Goal: Communication & Community: Ask a question

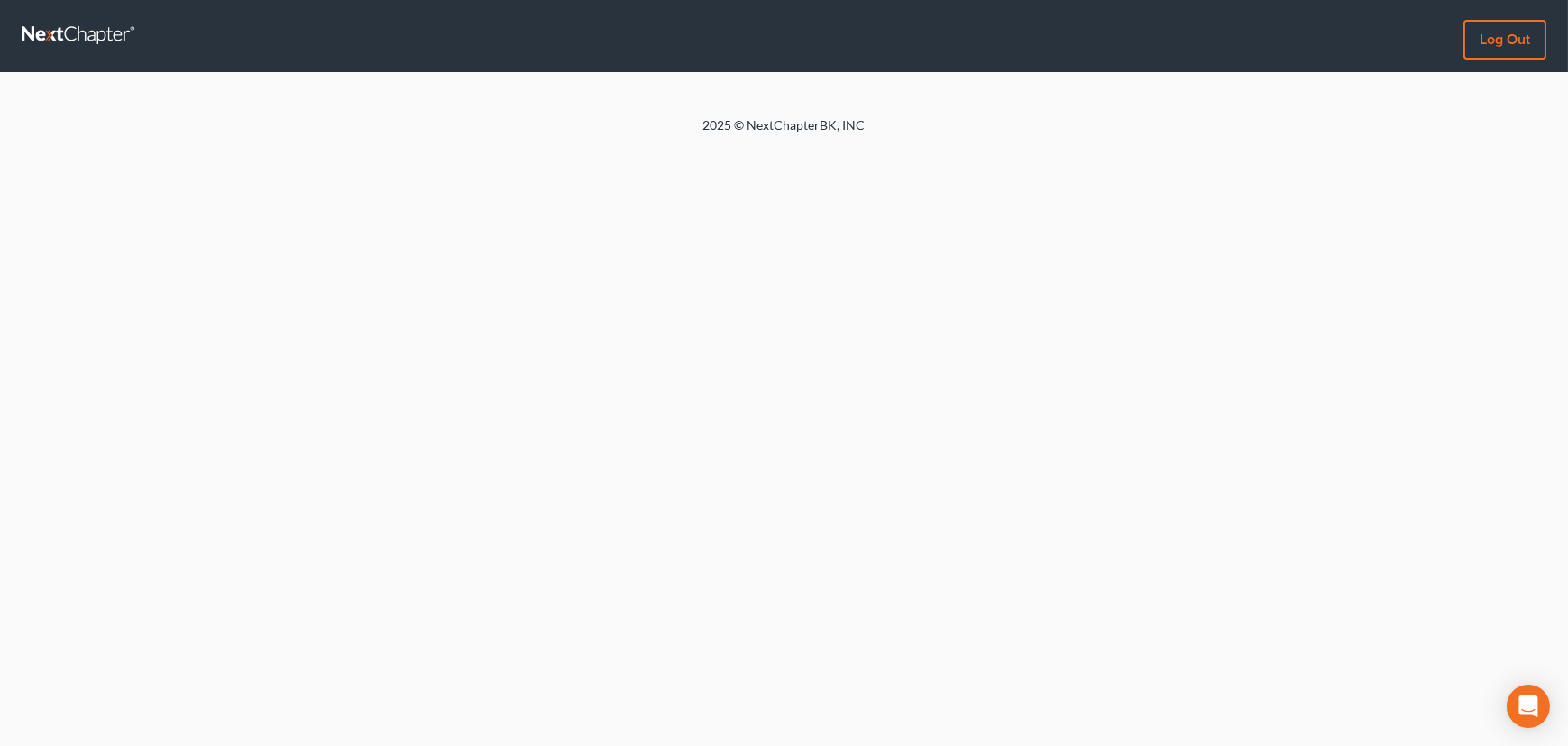
click at [85, 35] on link at bounding box center [80, 36] width 116 height 32
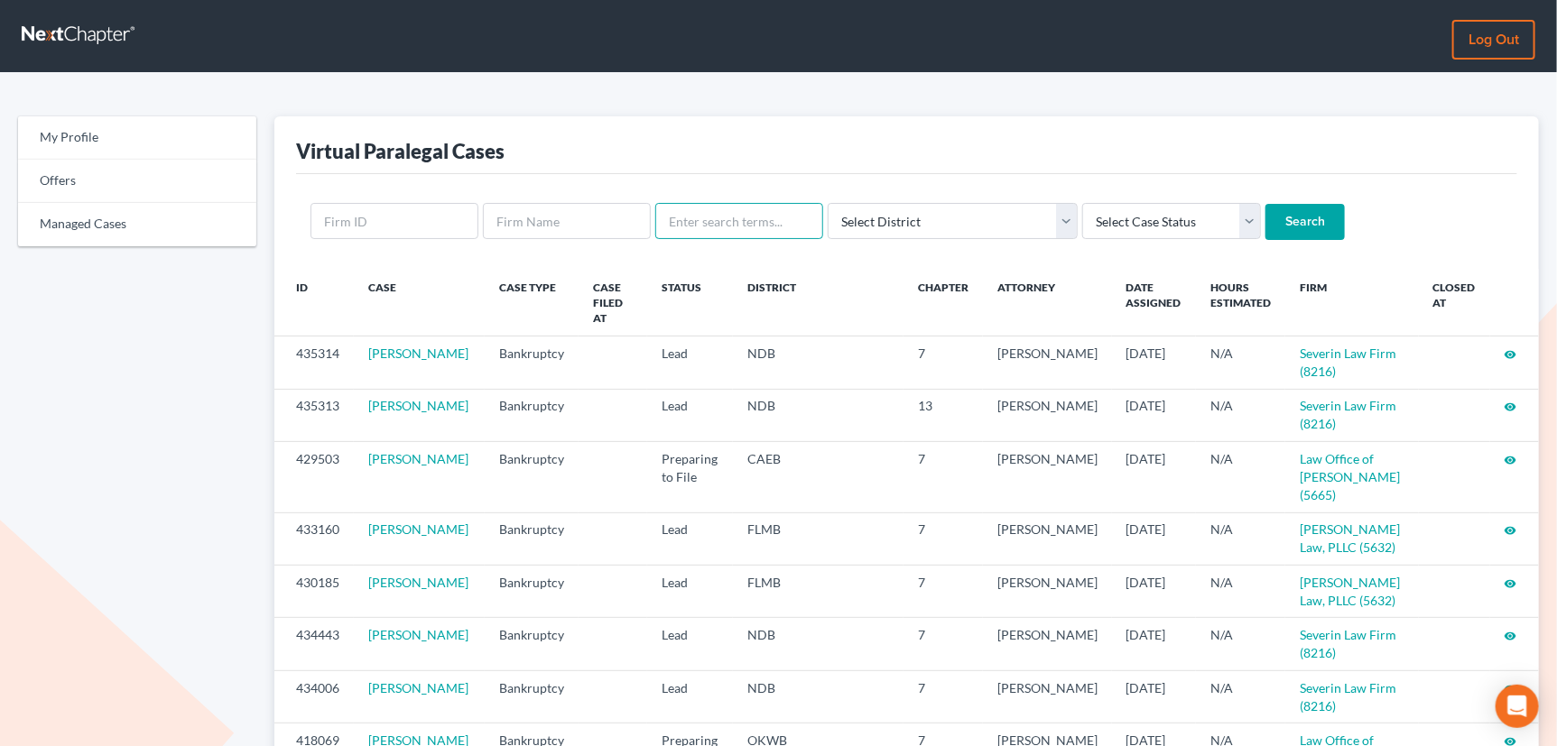
click at [757, 222] on input "text" at bounding box center [739, 221] width 168 height 36
type input "bartosic"
click at [1265, 204] on input "Search" at bounding box center [1304, 222] width 79 height 36
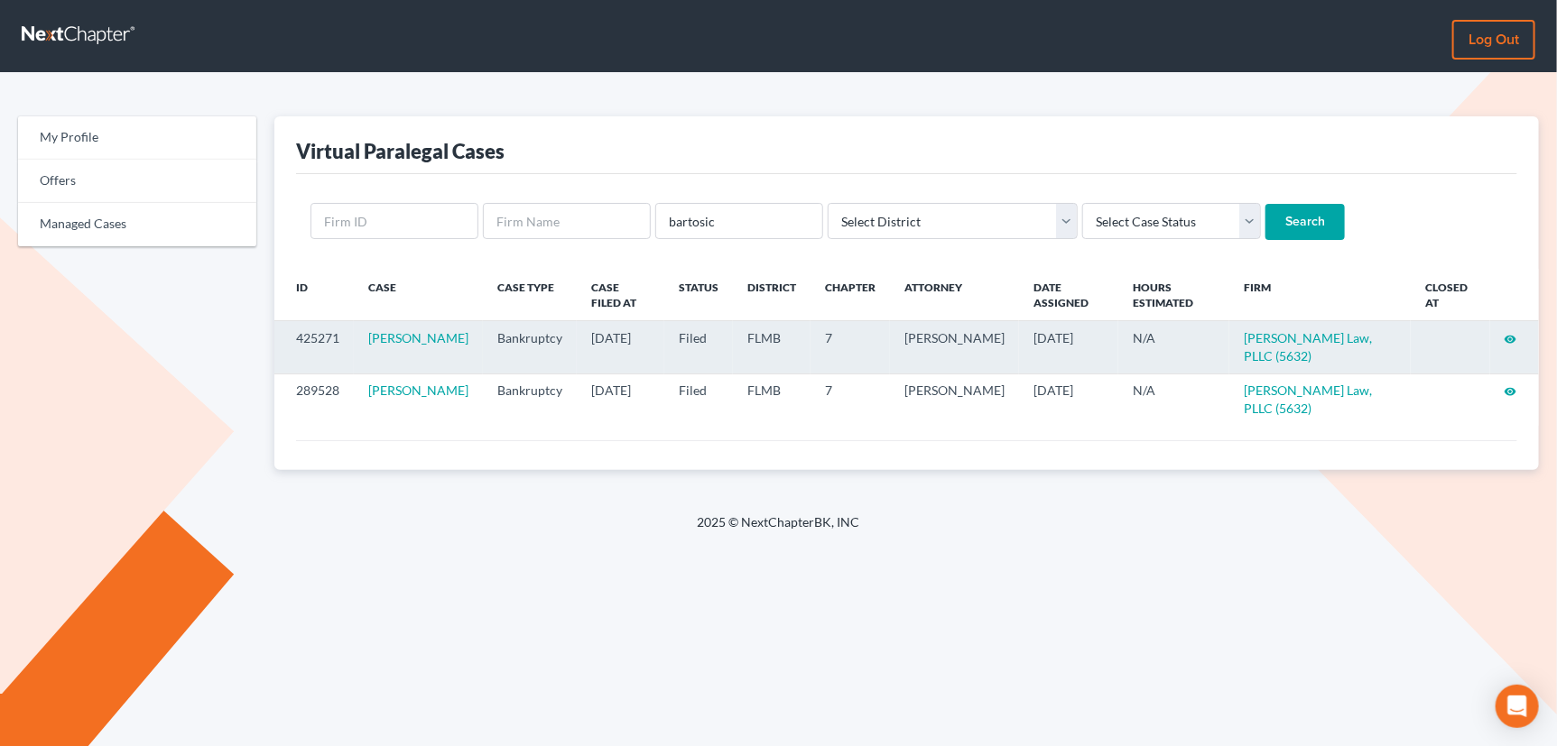
click at [1511, 338] on icon "visibility" at bounding box center [1510, 339] width 13 height 13
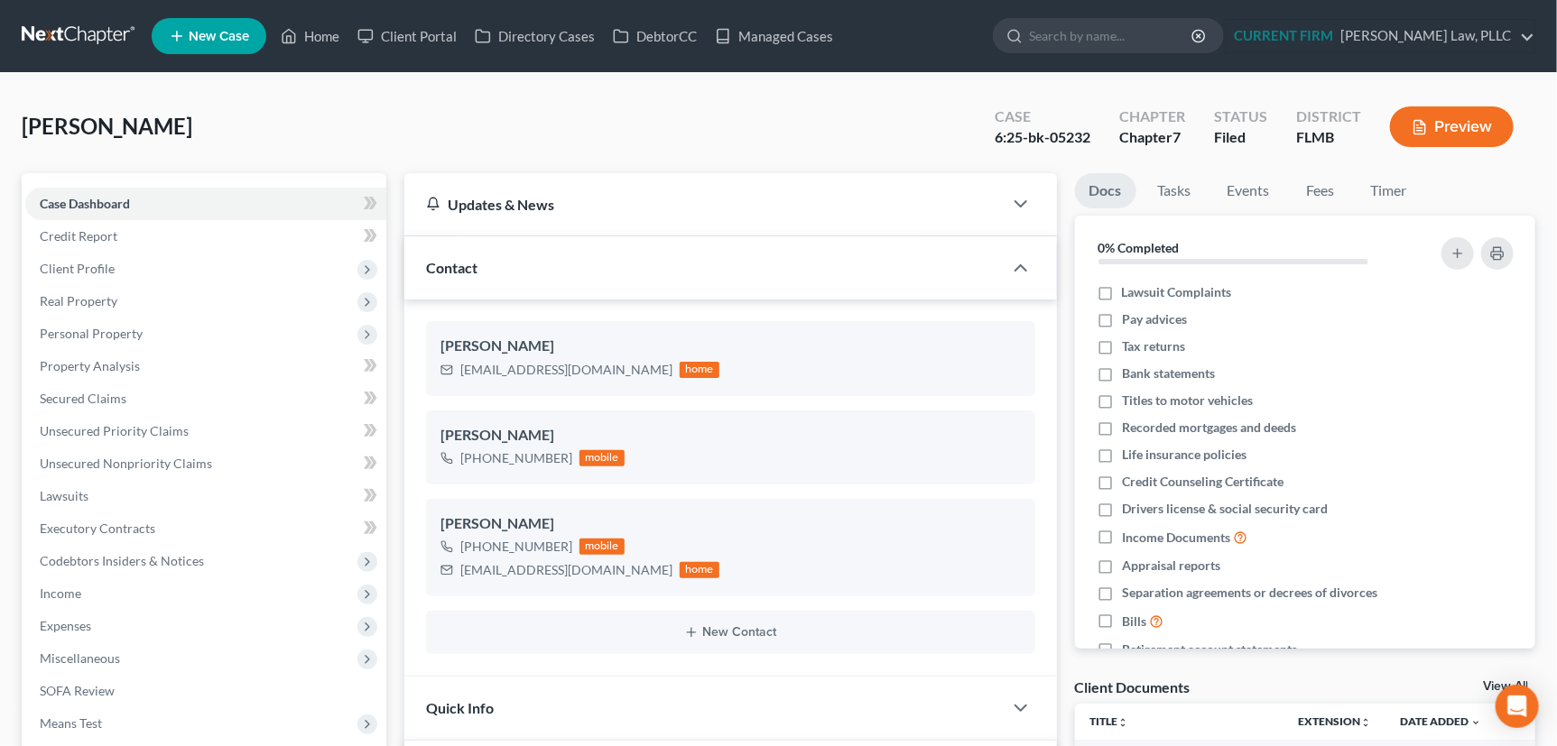
scroll to position [779, 0]
click at [98, 456] on span "Unsecured Nonpriority Claims" at bounding box center [126, 463] width 172 height 15
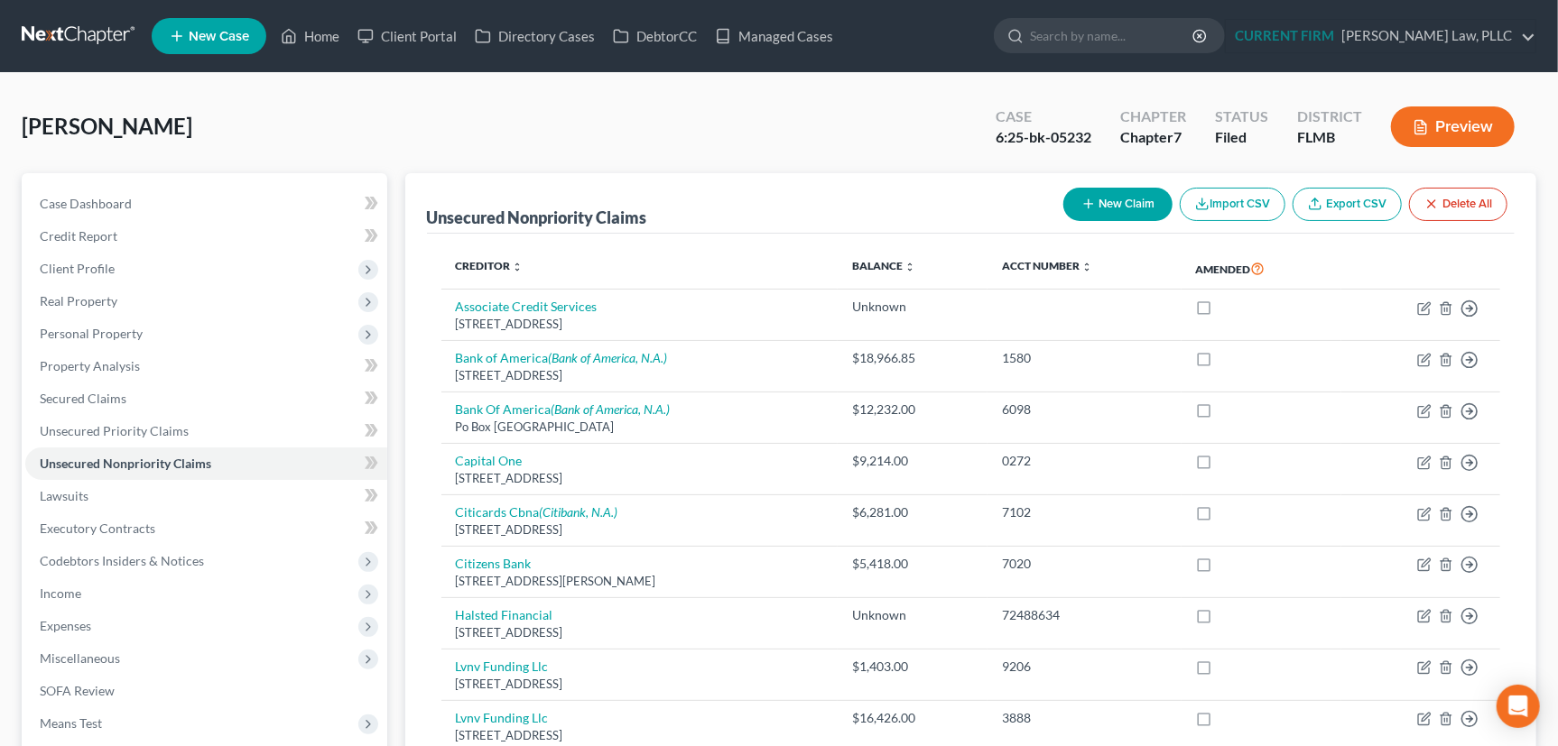
click at [1086, 198] on icon "button" at bounding box center [1088, 204] width 14 height 14
select select "0"
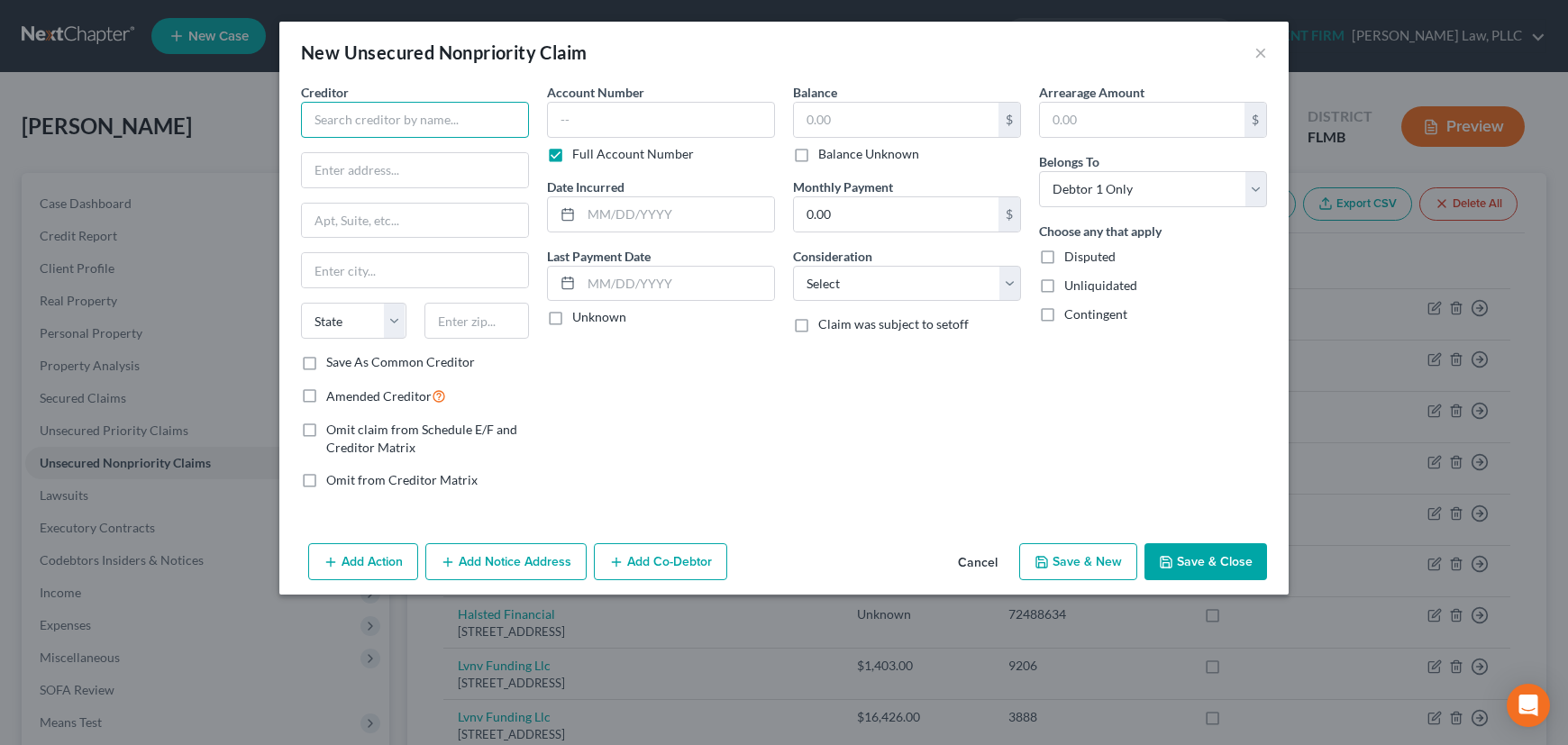
click at [413, 112] on input "text" at bounding box center [414, 120] width 228 height 36
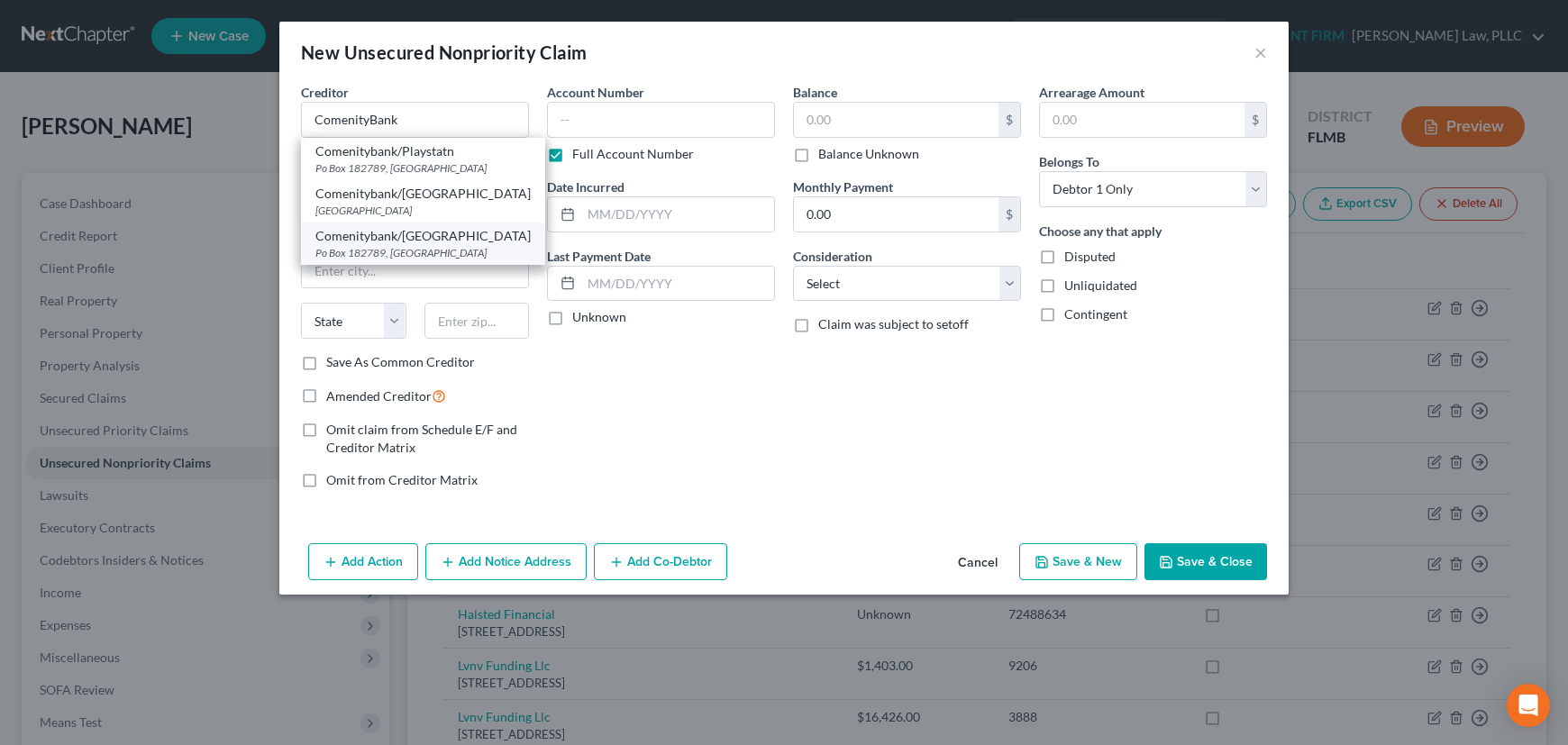
click at [414, 245] on div "Po Box 182789, Columbus, OH 43218" at bounding box center [423, 252] width 216 height 15
type input "Comenitybank/Victoria"
type input "Po Box 182789"
type input "Columbus"
select select "36"
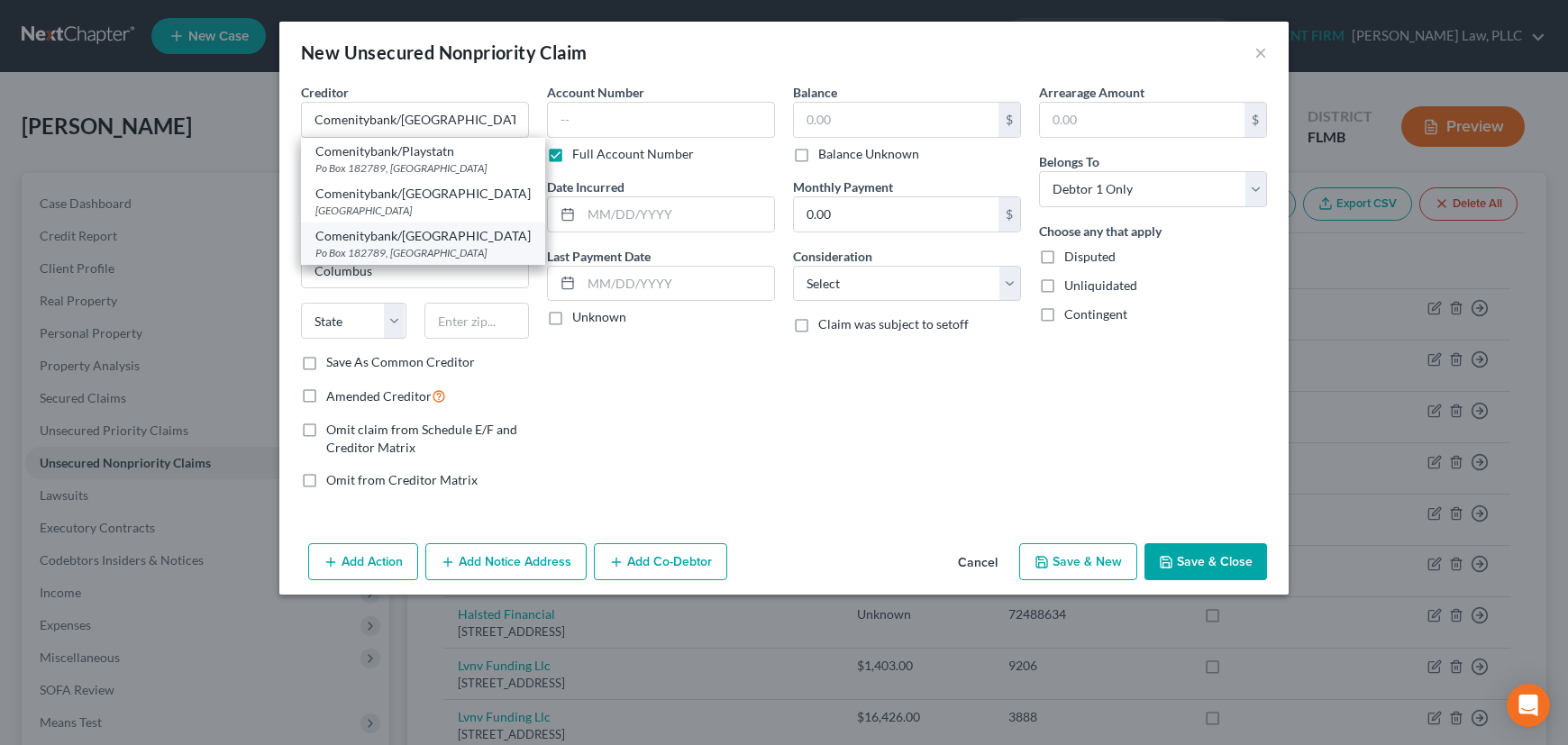
type input "43218"
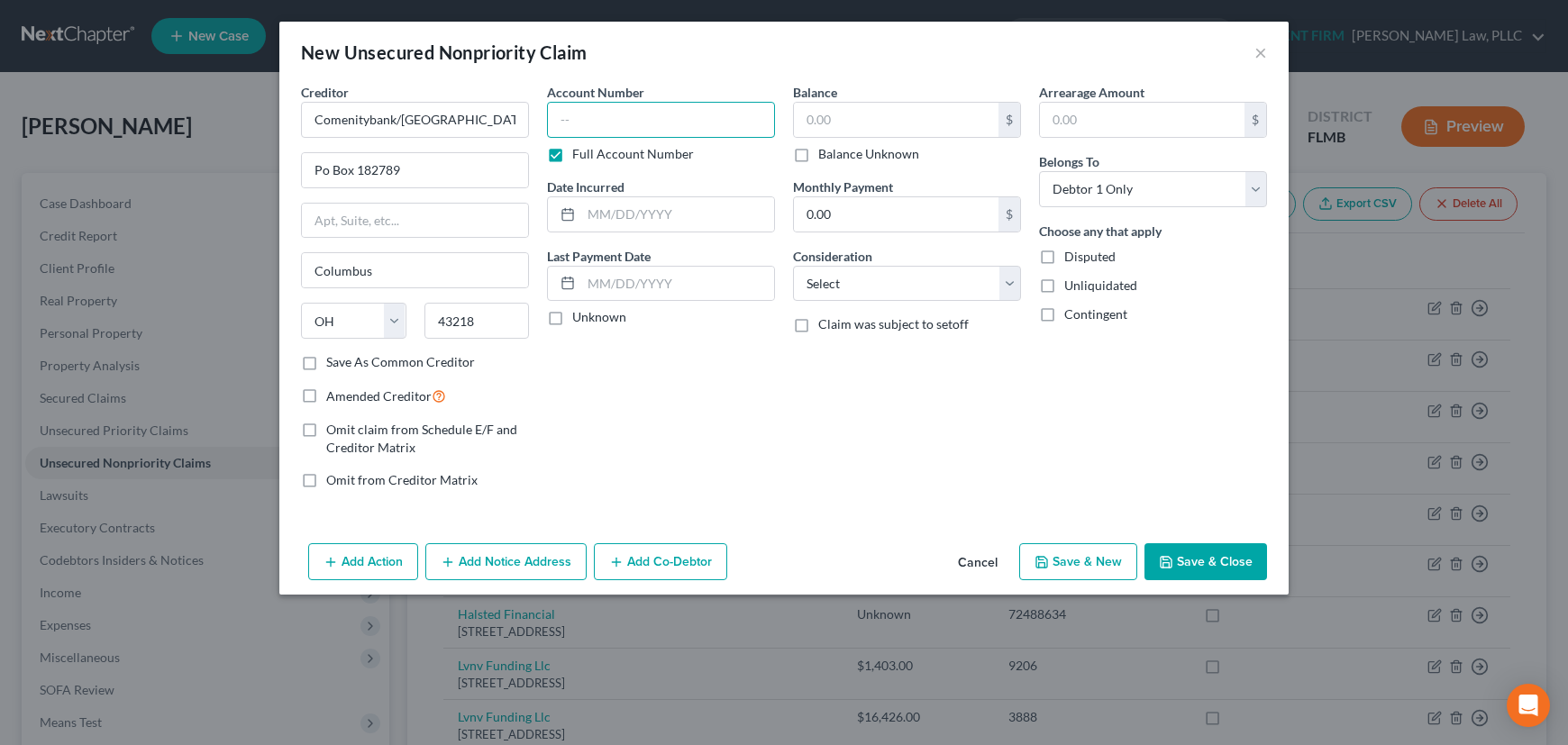
click at [615, 125] on input "text" at bounding box center [661, 120] width 228 height 36
type input "4397"
click at [596, 213] on input "text" at bounding box center [677, 215] width 193 height 34
type input "2021"
click at [572, 320] on label "Unknown" at bounding box center [599, 318] width 54 height 18
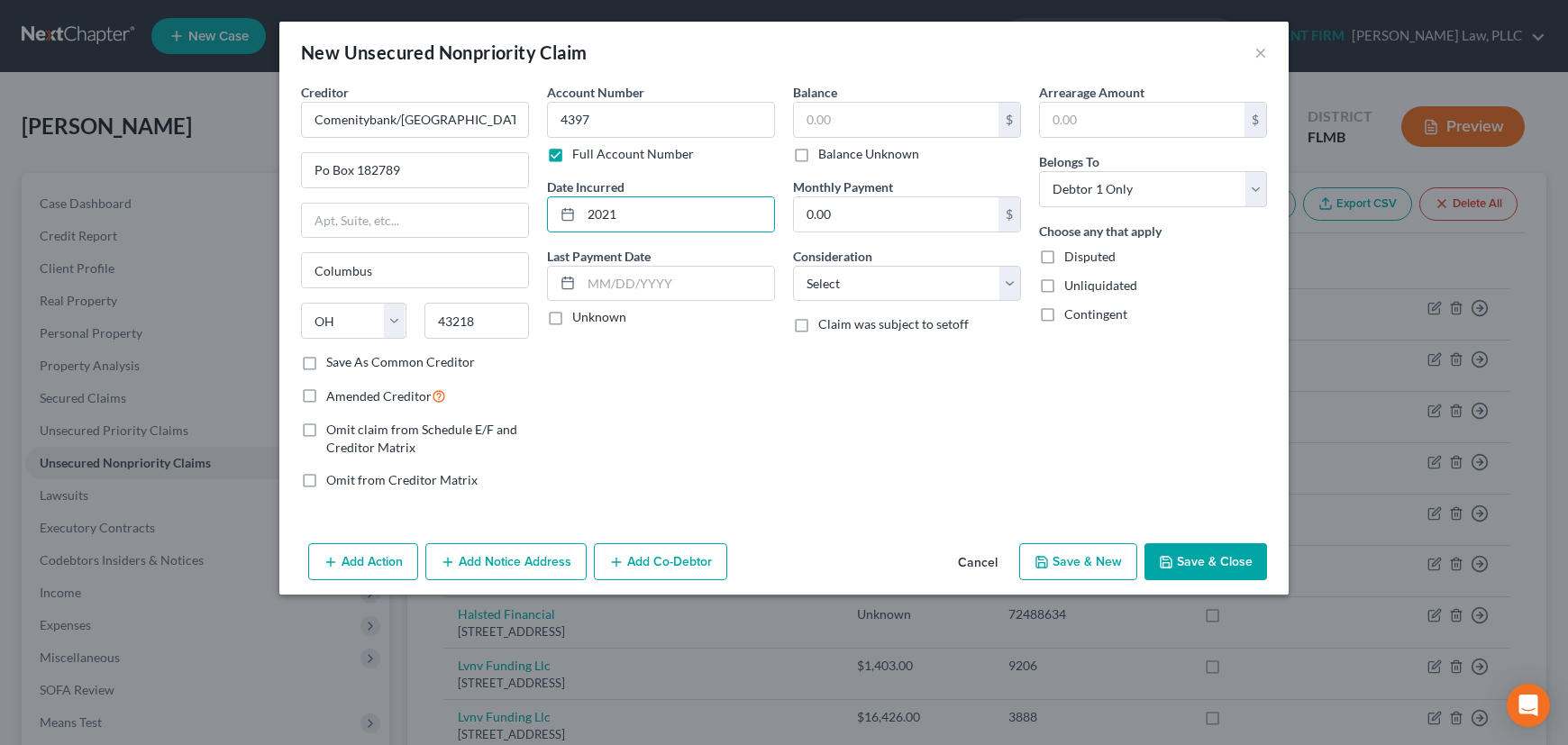
click at [579, 320] on input "Unknown" at bounding box center [585, 315] width 12 height 12
checkbox input "true"
click at [870, 111] on input "text" at bounding box center [896, 120] width 205 height 34
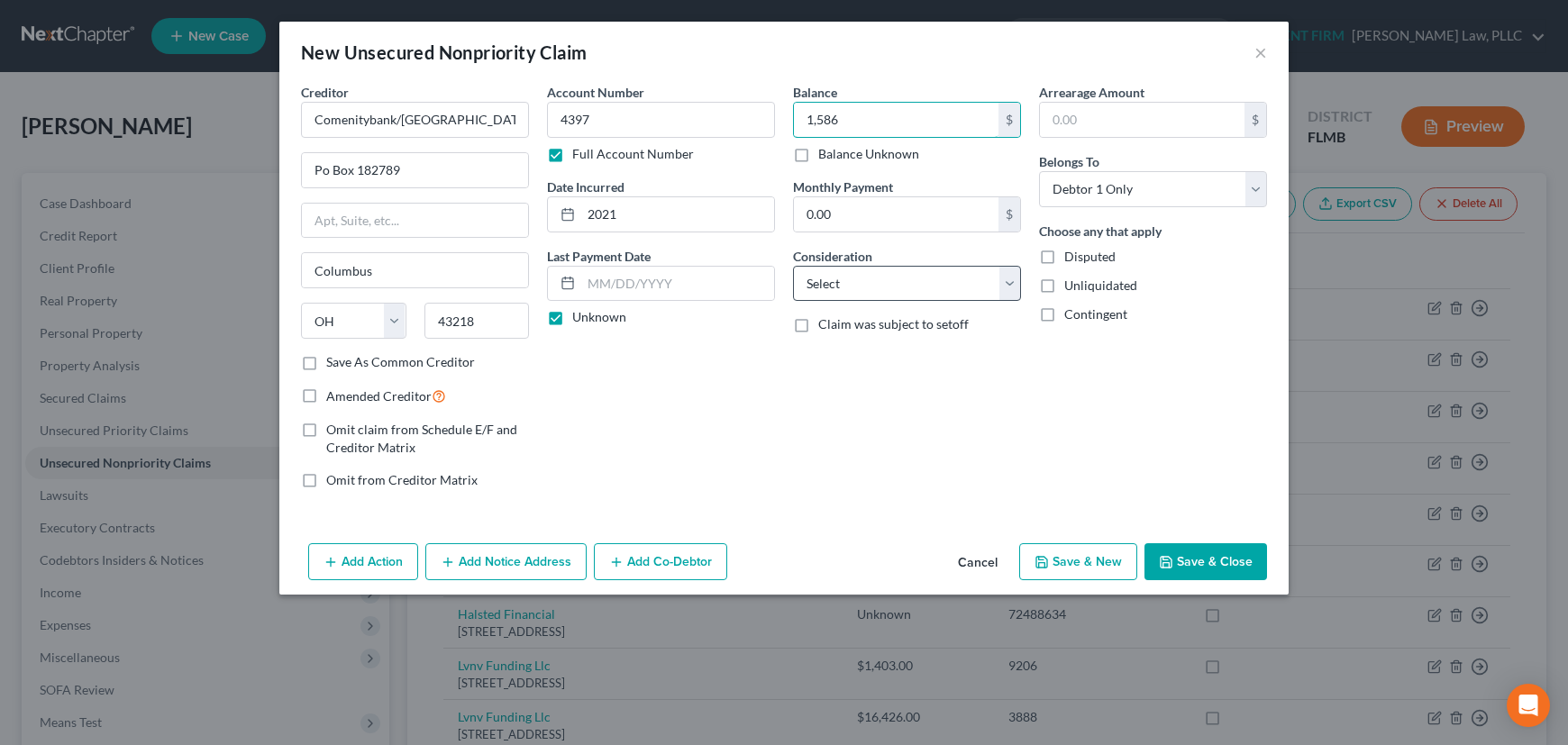
type input "1,586"
click at [874, 293] on select "Select Cable / Satellite Services Collection Agency Credit Card Debt Debt Couns…" at bounding box center [907, 284] width 228 height 36
select select "2"
click at [793, 266] on select "Select Cable / Satellite Services Collection Agency Credit Card Debt Debt Couns…" at bounding box center [907, 284] width 228 height 36
click at [327, 358] on label "Save As Common Creditor" at bounding box center [400, 363] width 149 height 18
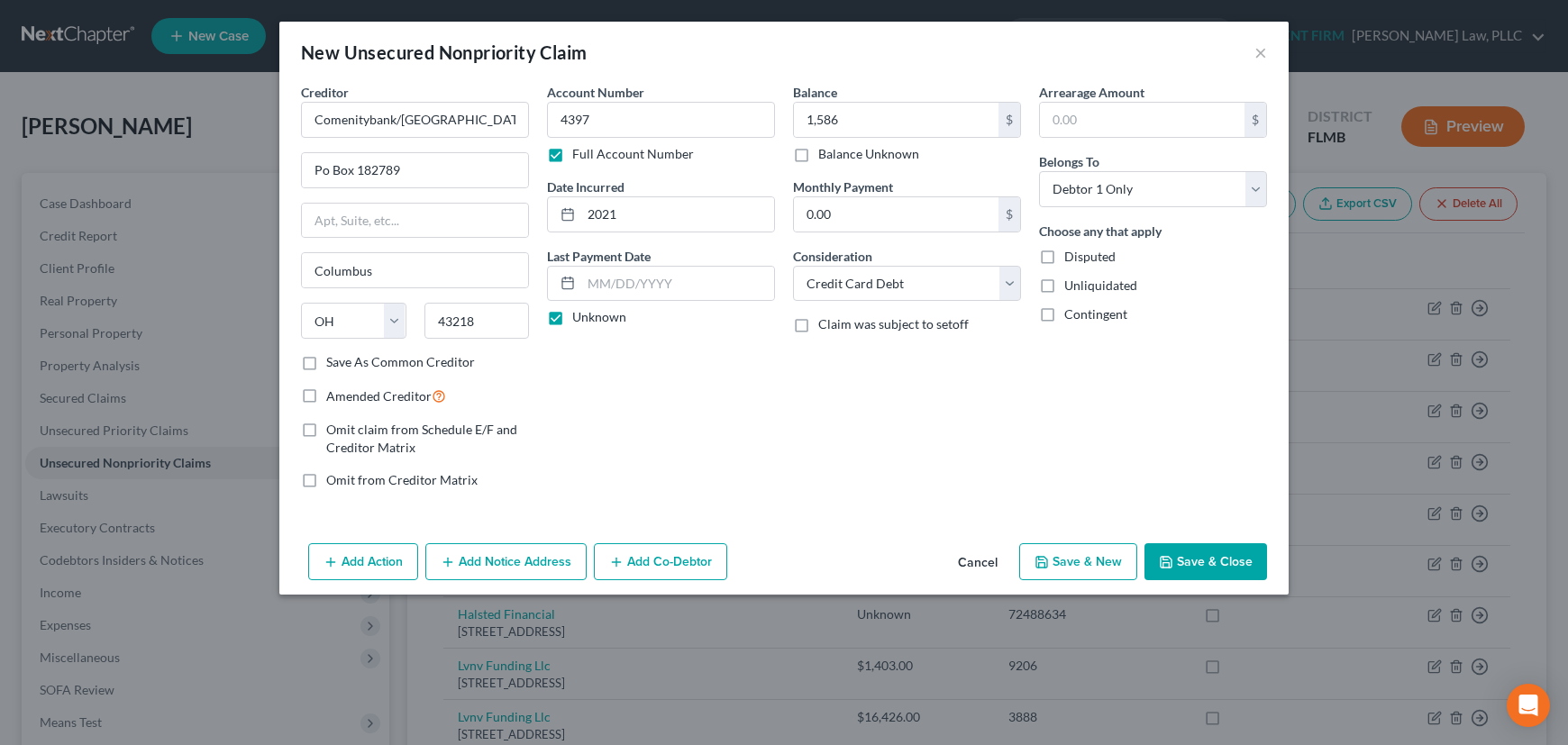
click at [334, 358] on input "Save As Common Creditor" at bounding box center [340, 360] width 12 height 12
click at [1216, 558] on button "Save & Close" at bounding box center [1205, 562] width 123 height 38
checkbox input "false"
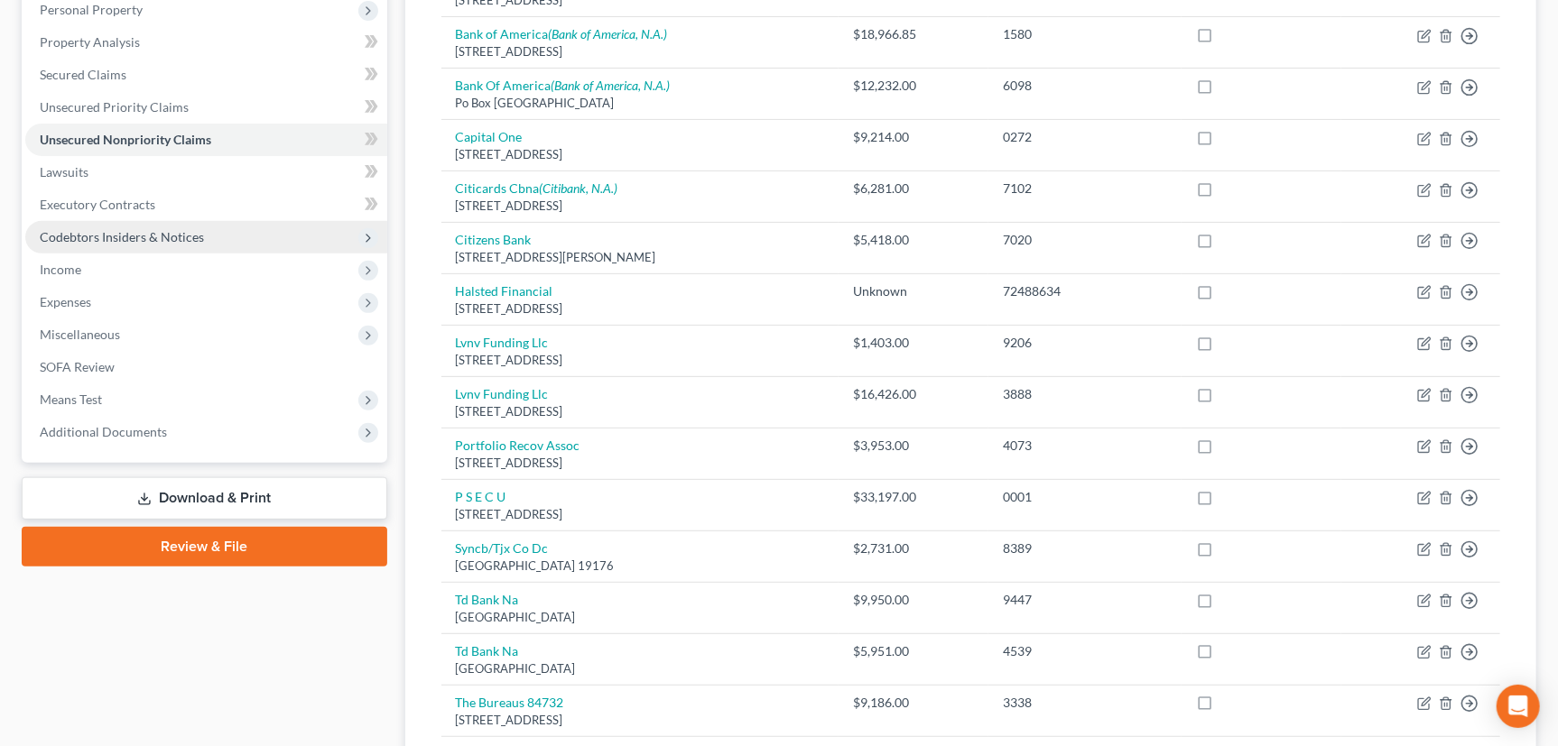
scroll to position [328, 0]
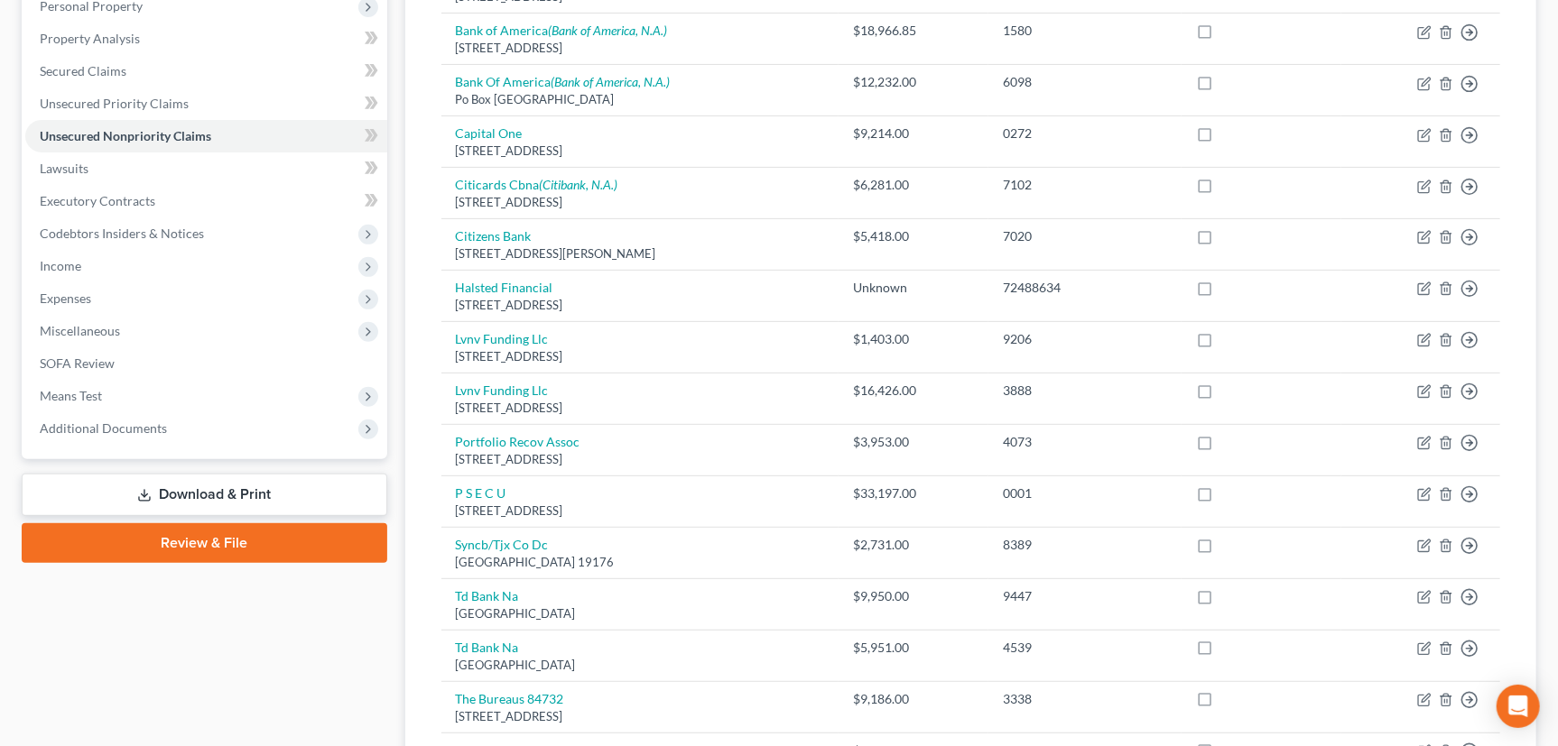
click at [146, 488] on icon at bounding box center [144, 495] width 14 height 14
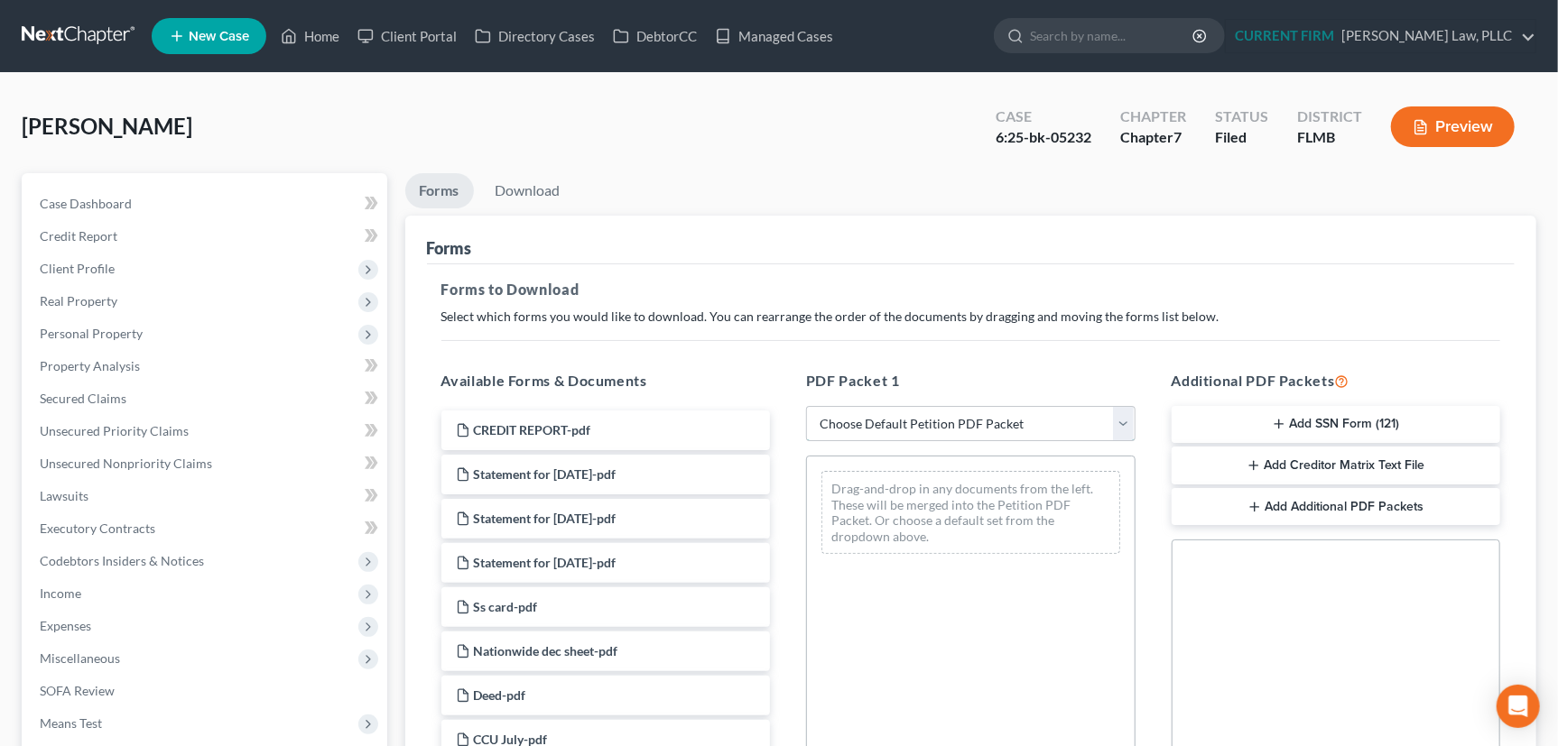
click at [1126, 427] on select "Choose Default Petition PDF Packet Complete Bankruptcy Petition (all forms and …" at bounding box center [970, 424] width 329 height 36
select select "2"
click at [806, 406] on select "Choose Default Petition PDF Packet Complete Bankruptcy Petition (all forms and …" at bounding box center [970, 424] width 329 height 36
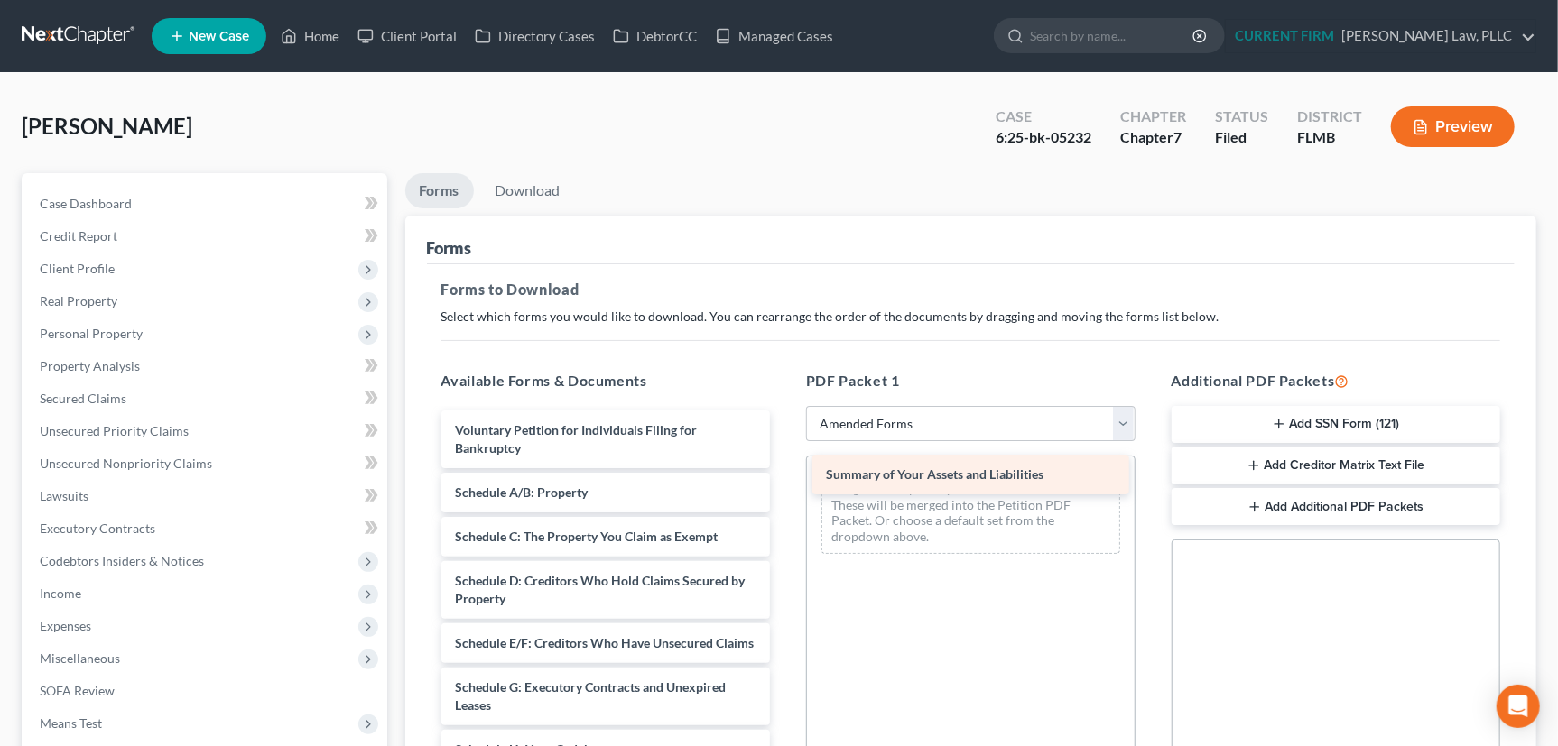
drag, startPoint x: 544, startPoint y: 493, endPoint x: 915, endPoint y: 476, distance: 371.2
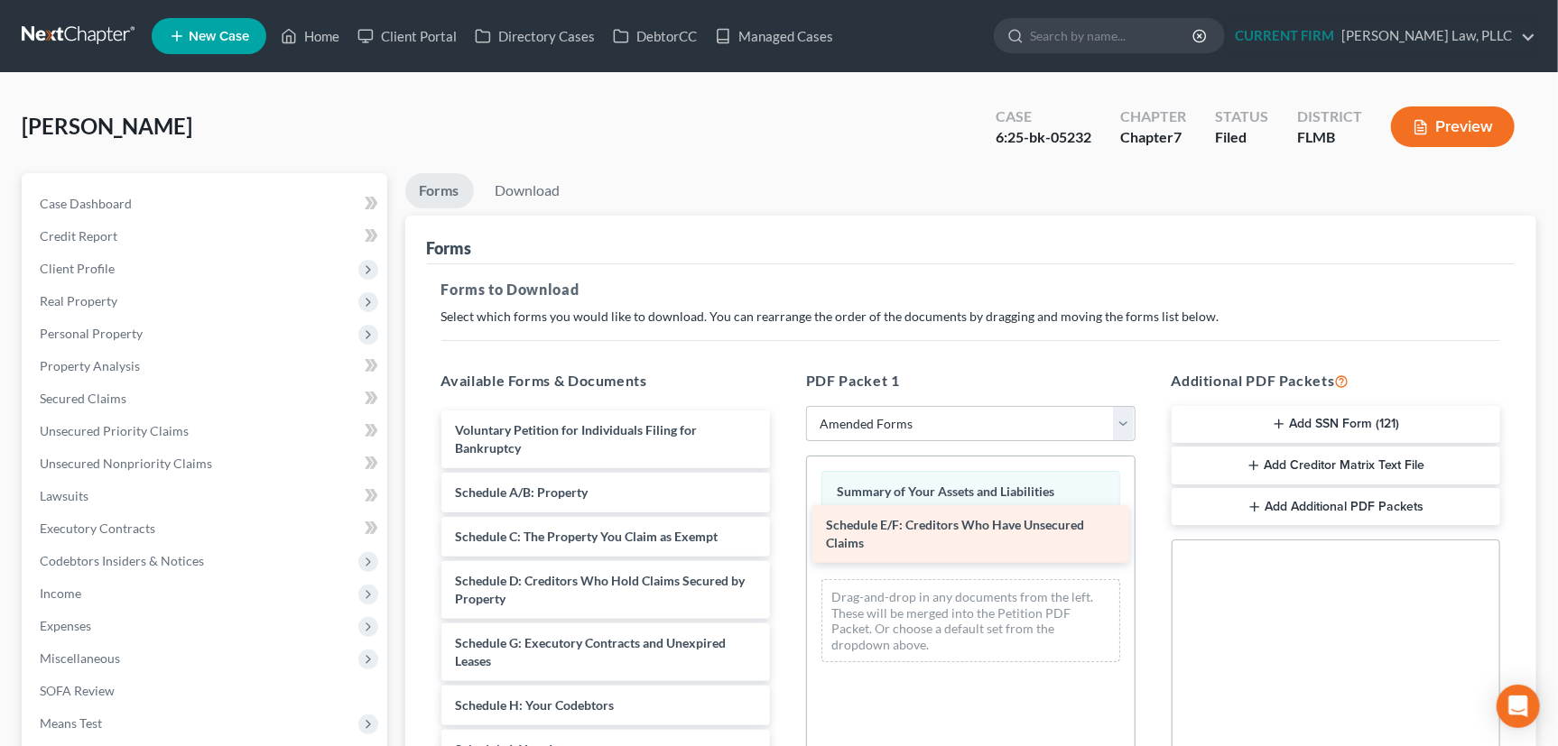
drag, startPoint x: 515, startPoint y: 642, endPoint x: 886, endPoint y: 526, distance: 388.7
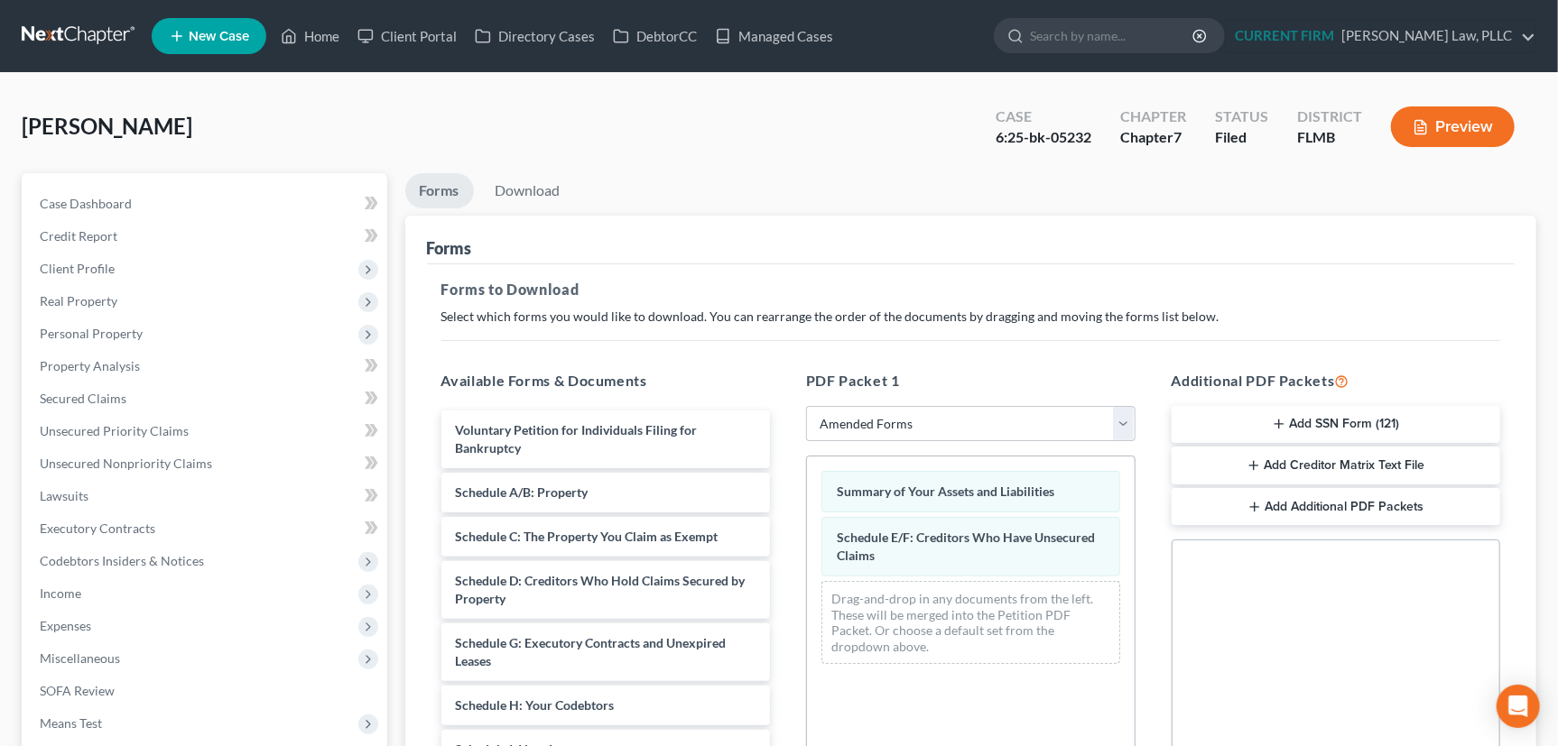
click at [1252, 462] on icon "button" at bounding box center [1253, 465] width 14 height 14
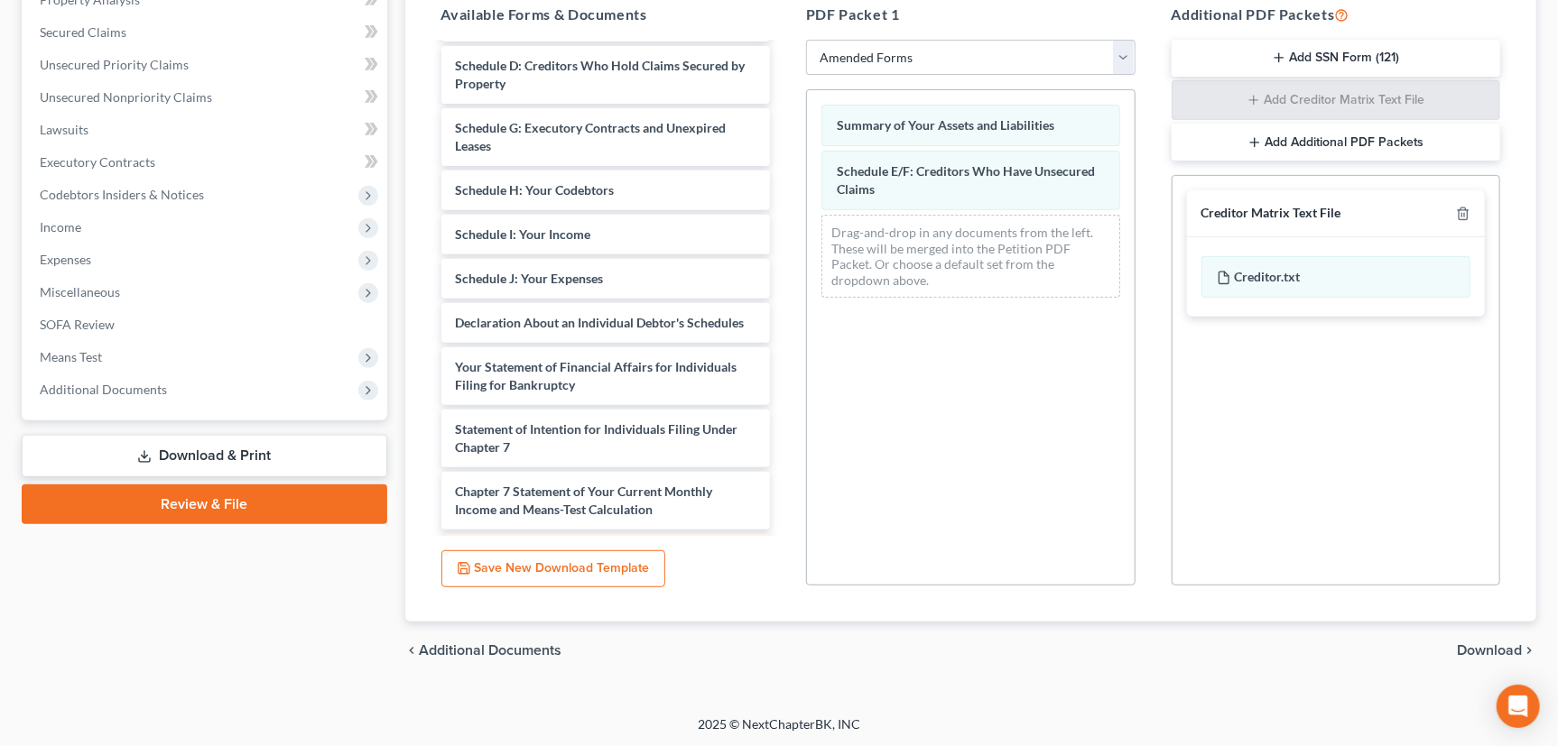
scroll to position [113, 0]
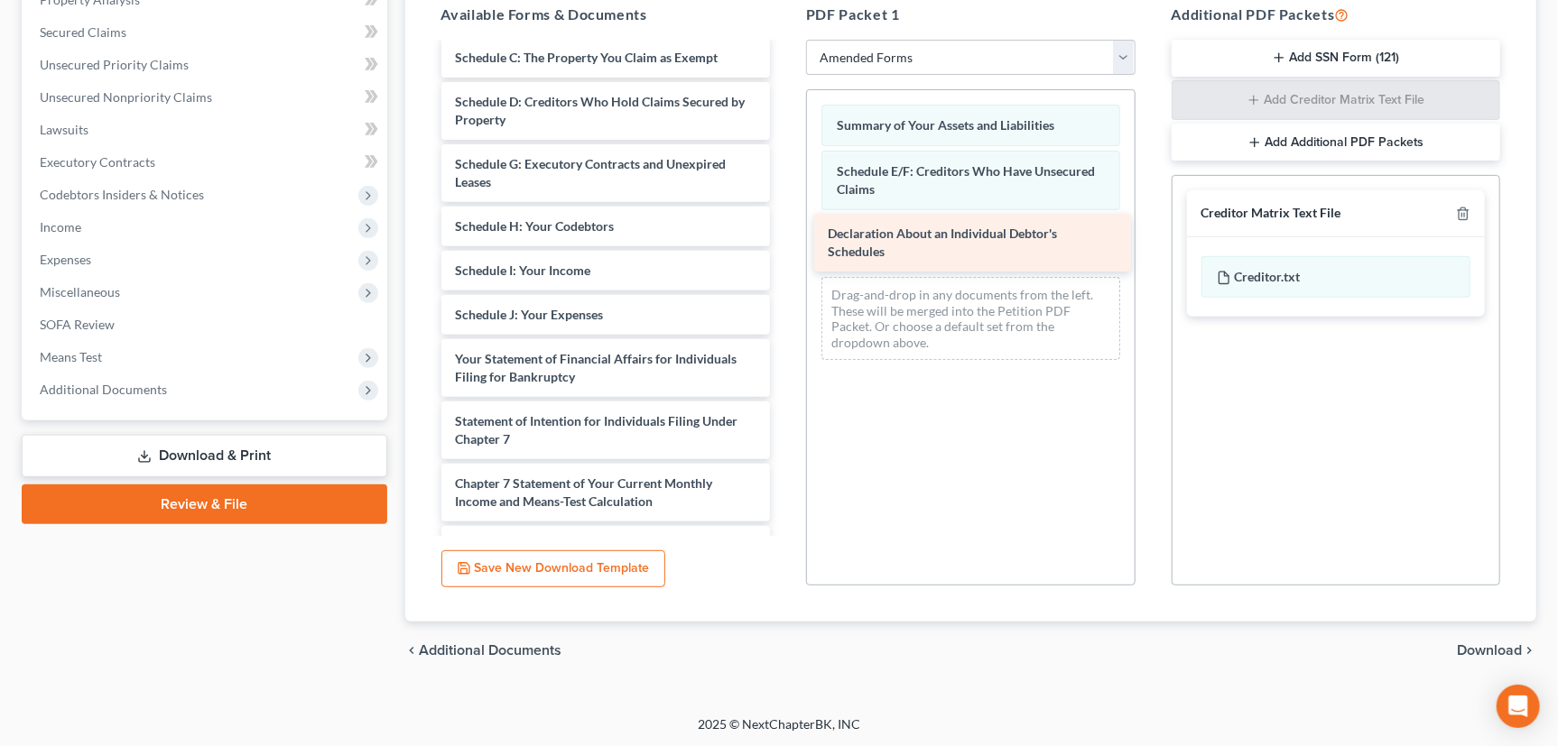
drag, startPoint x: 522, startPoint y: 357, endPoint x: 895, endPoint y: 235, distance: 392.4
click at [785, 235] on div "Declaration About an Individual Debtor's Schedules Voluntary Petition for Indiv…" at bounding box center [606, 323] width 358 height 785
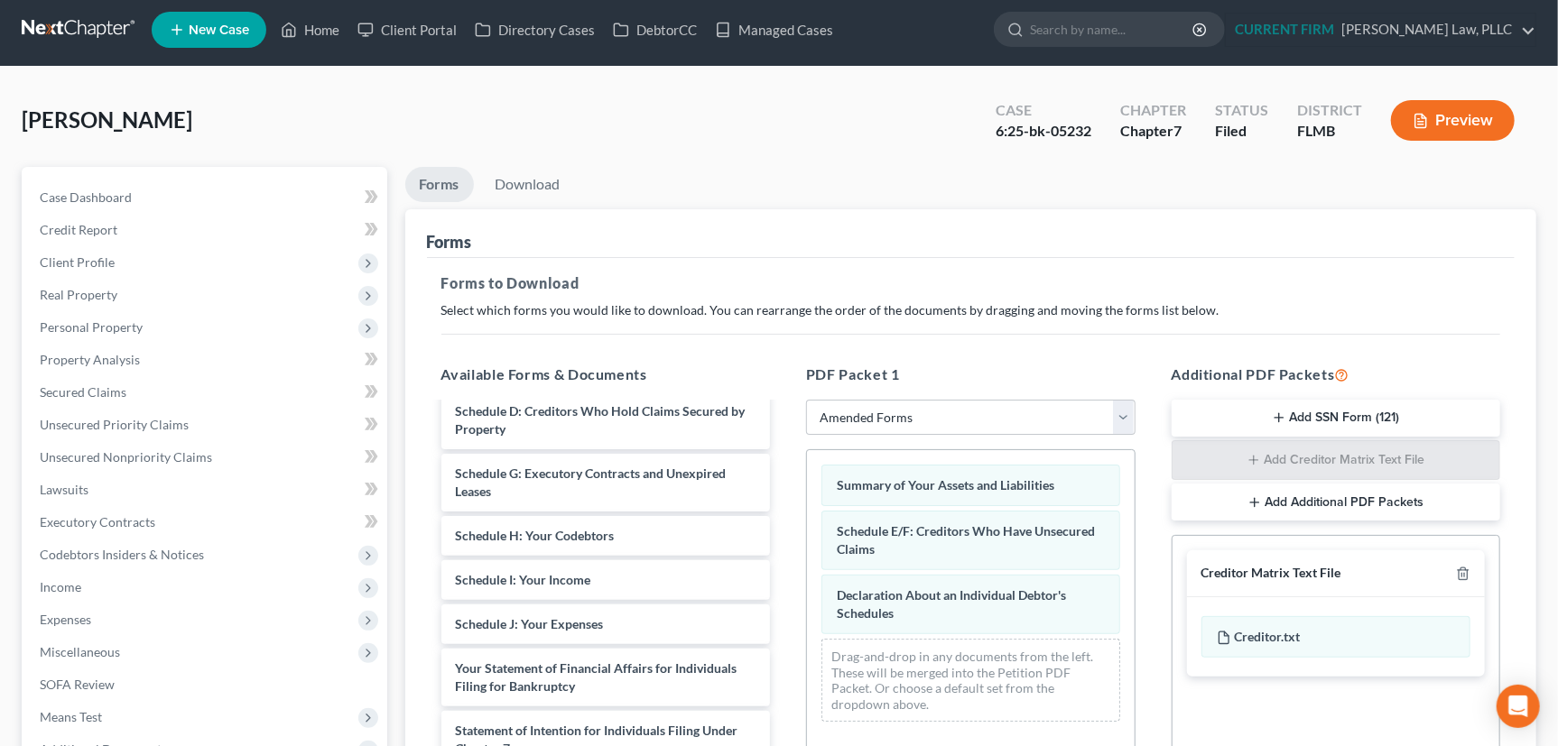
scroll to position [0, 0]
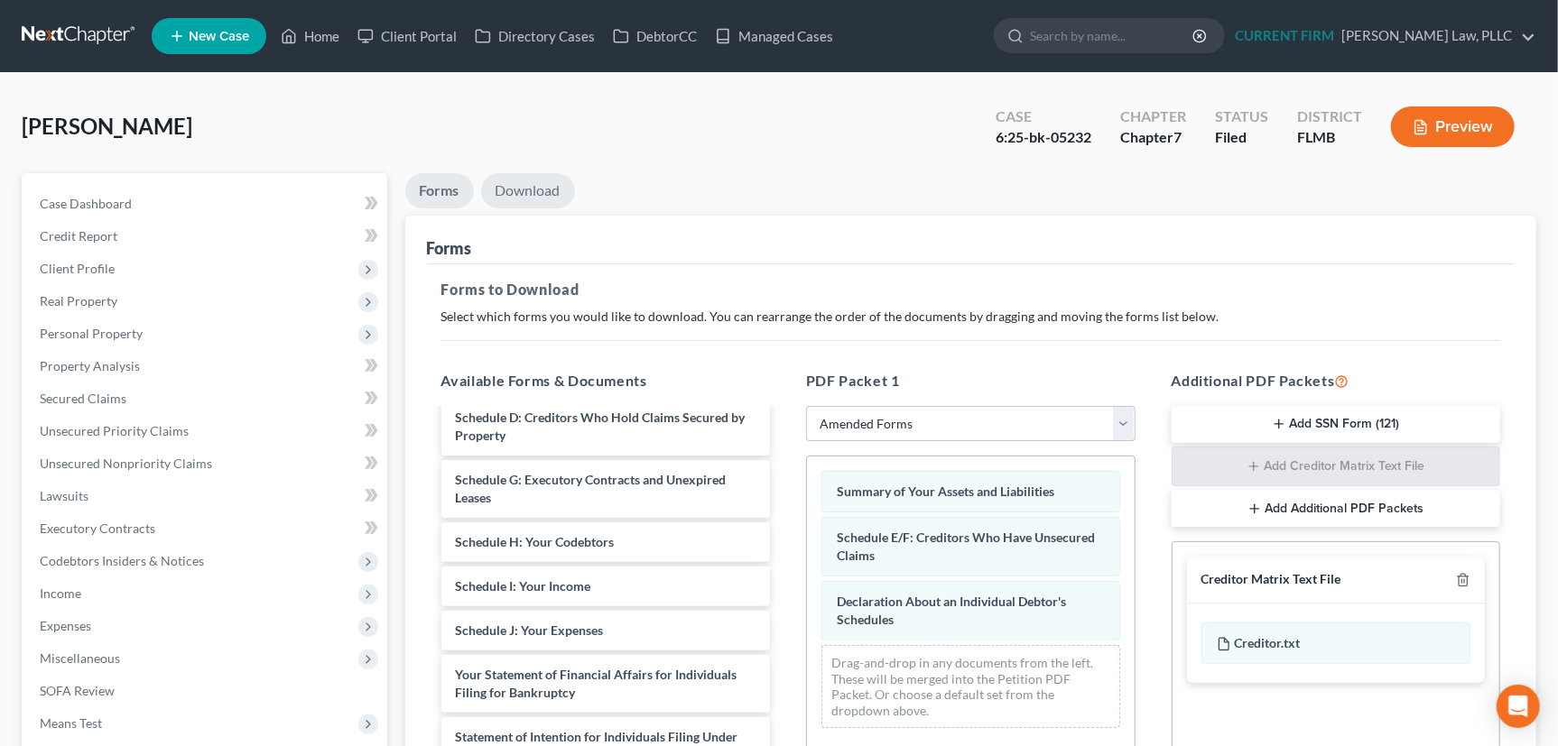
click at [524, 188] on link "Download" at bounding box center [528, 190] width 94 height 35
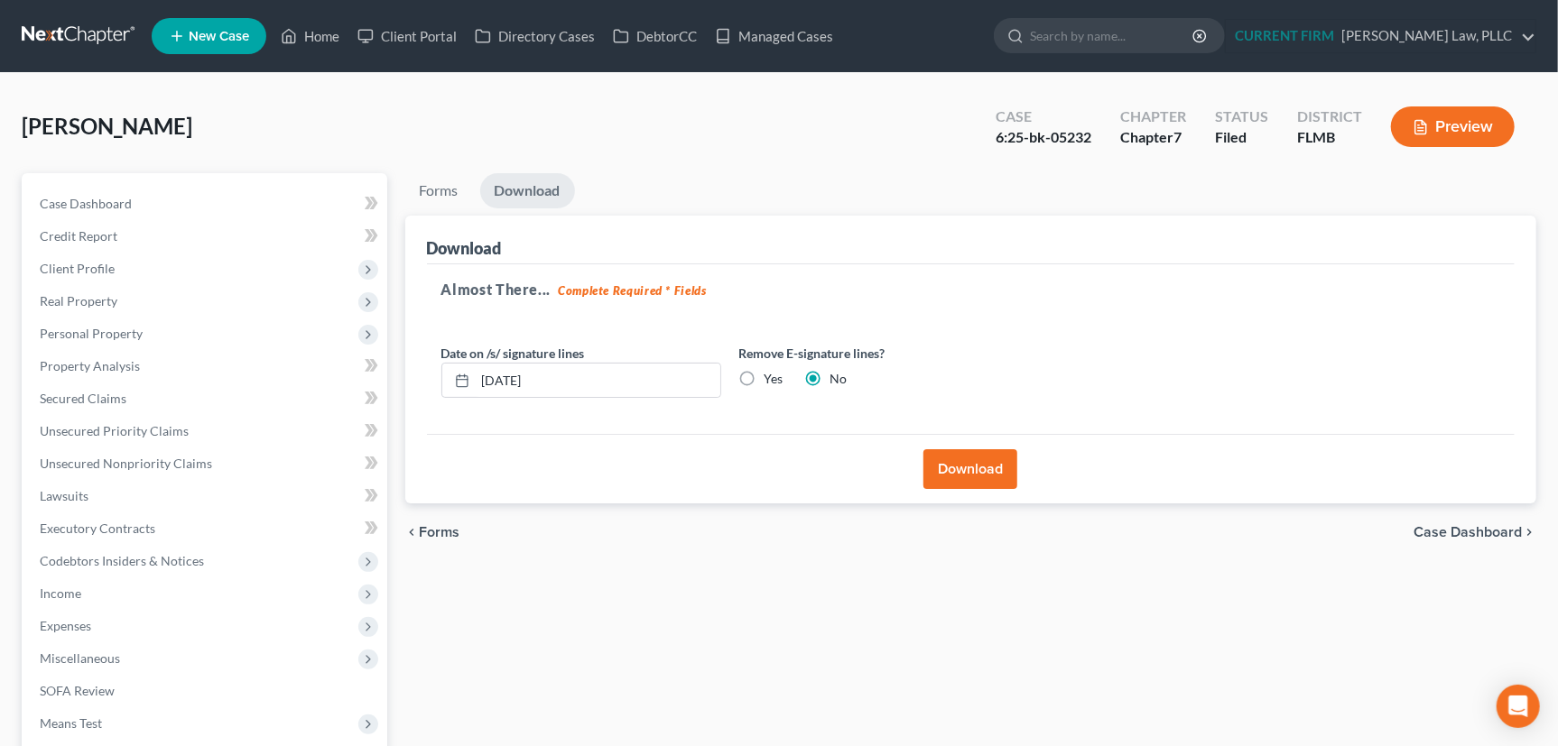
click at [979, 469] on button "Download" at bounding box center [970, 469] width 94 height 40
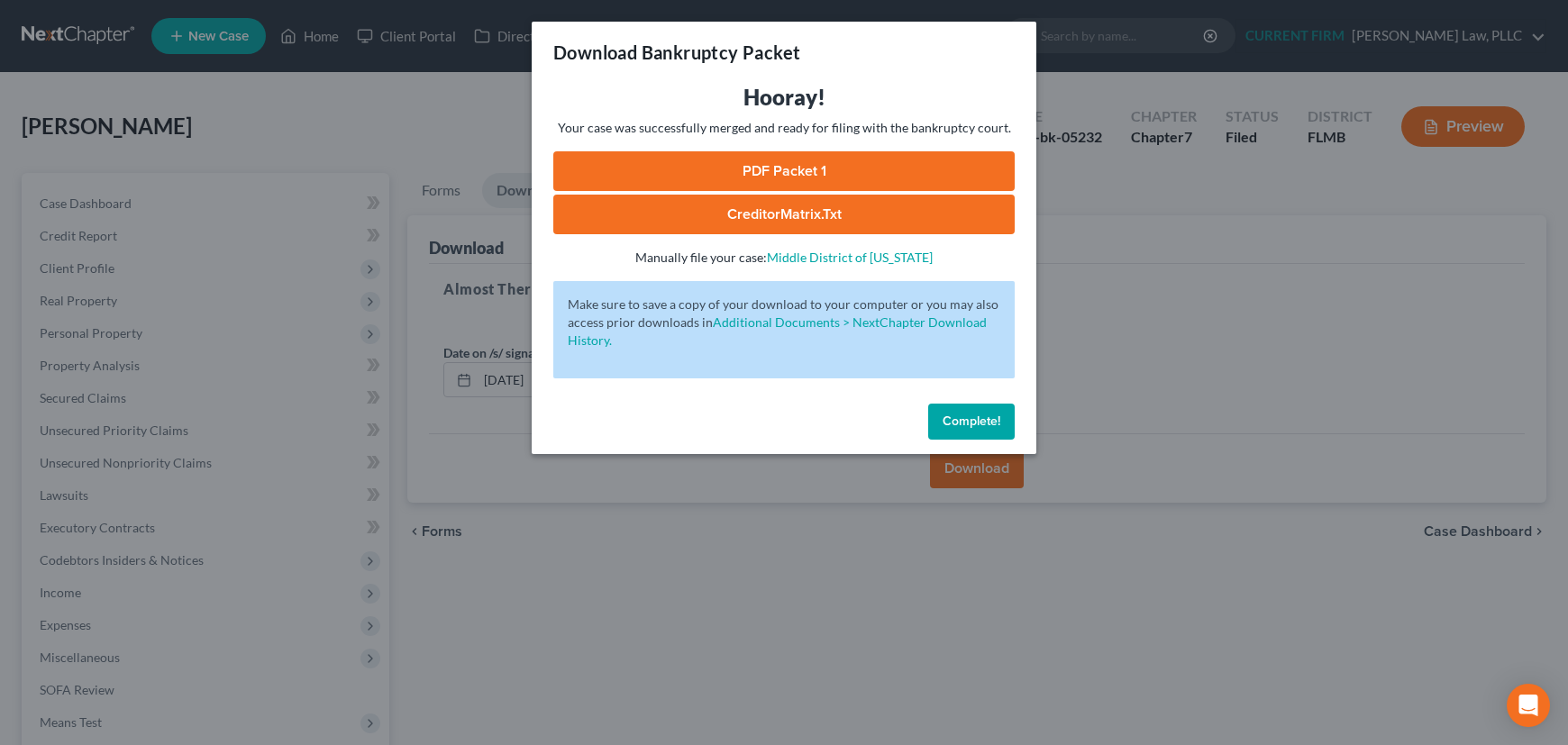
click at [808, 164] on link "PDF Packet 1" at bounding box center [784, 172] width 461 height 40
click at [832, 206] on link "CreditorMatrix.txt" at bounding box center [784, 215] width 461 height 40
drag, startPoint x: 975, startPoint y: 412, endPoint x: 965, endPoint y: 413, distance: 10.0
click at [975, 413] on span "Complete!" at bounding box center [972, 420] width 58 height 15
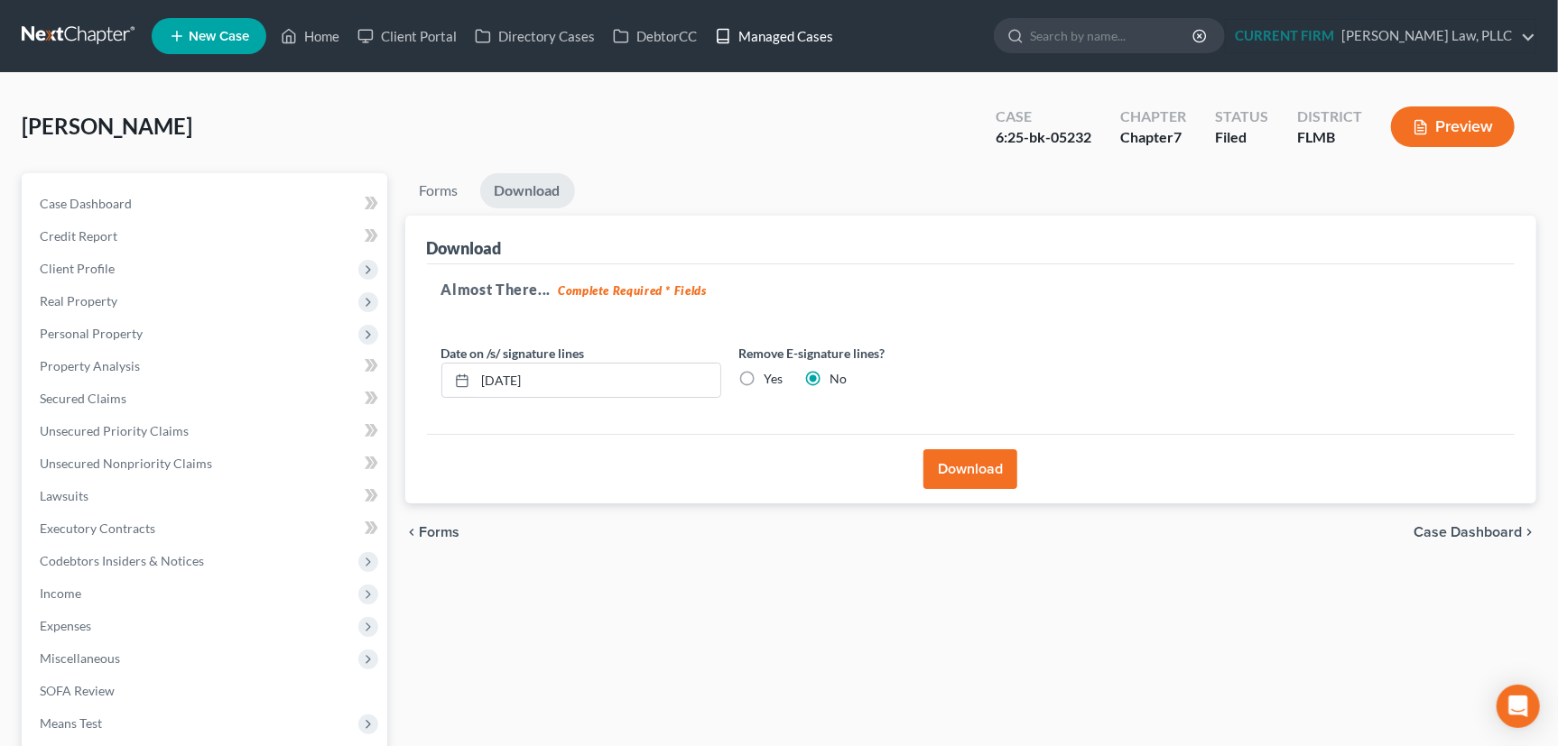
click at [784, 37] on link "Managed Cases" at bounding box center [774, 36] width 136 height 32
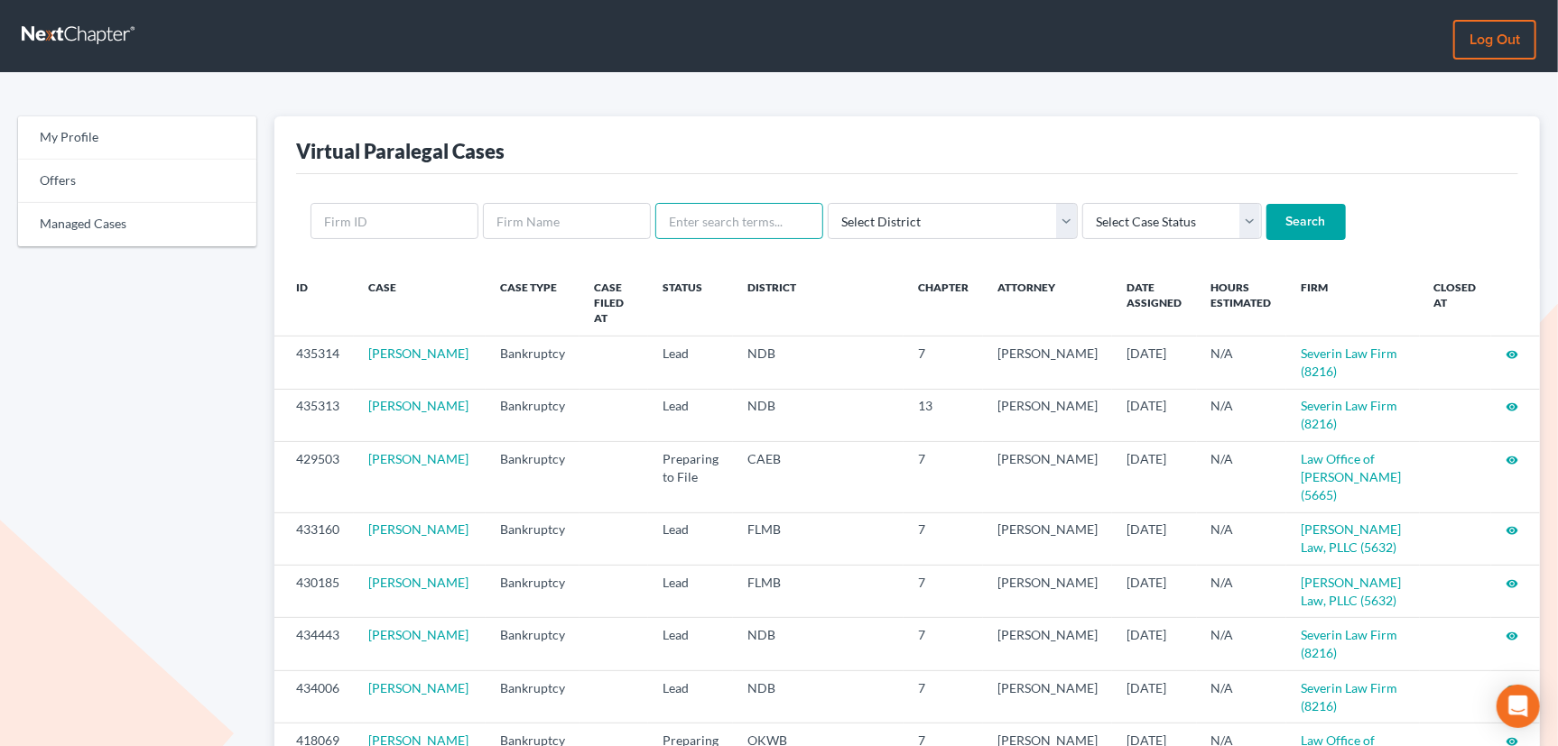
click at [711, 218] on input "text" at bounding box center [739, 221] width 168 height 36
type input "[PERSON_NAME]"
click at [1266, 204] on input "Search" at bounding box center [1305, 222] width 79 height 36
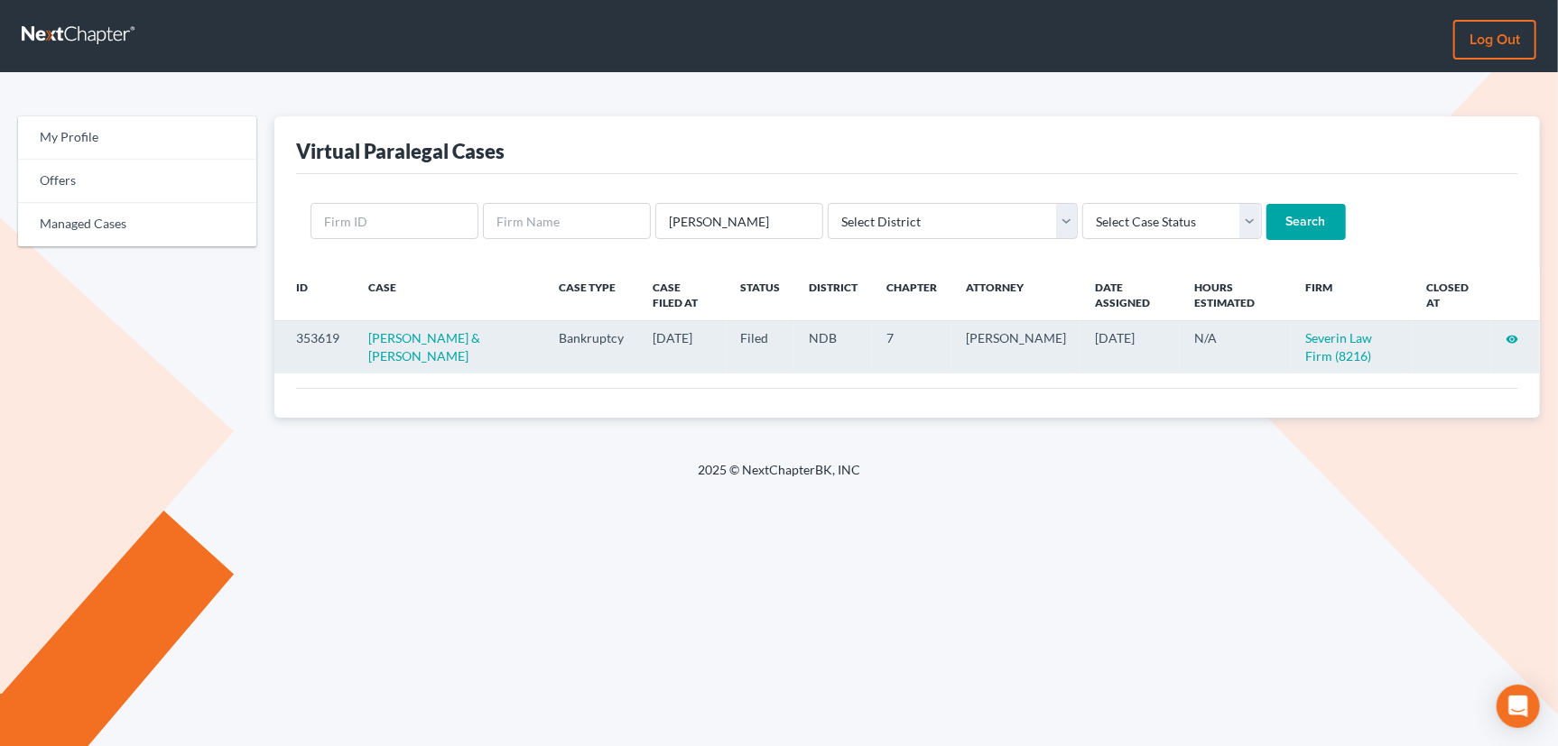
drag, startPoint x: 1510, startPoint y: 337, endPoint x: 1487, endPoint y: 334, distance: 22.8
click at [1511, 337] on icon "visibility" at bounding box center [1511, 339] width 13 height 13
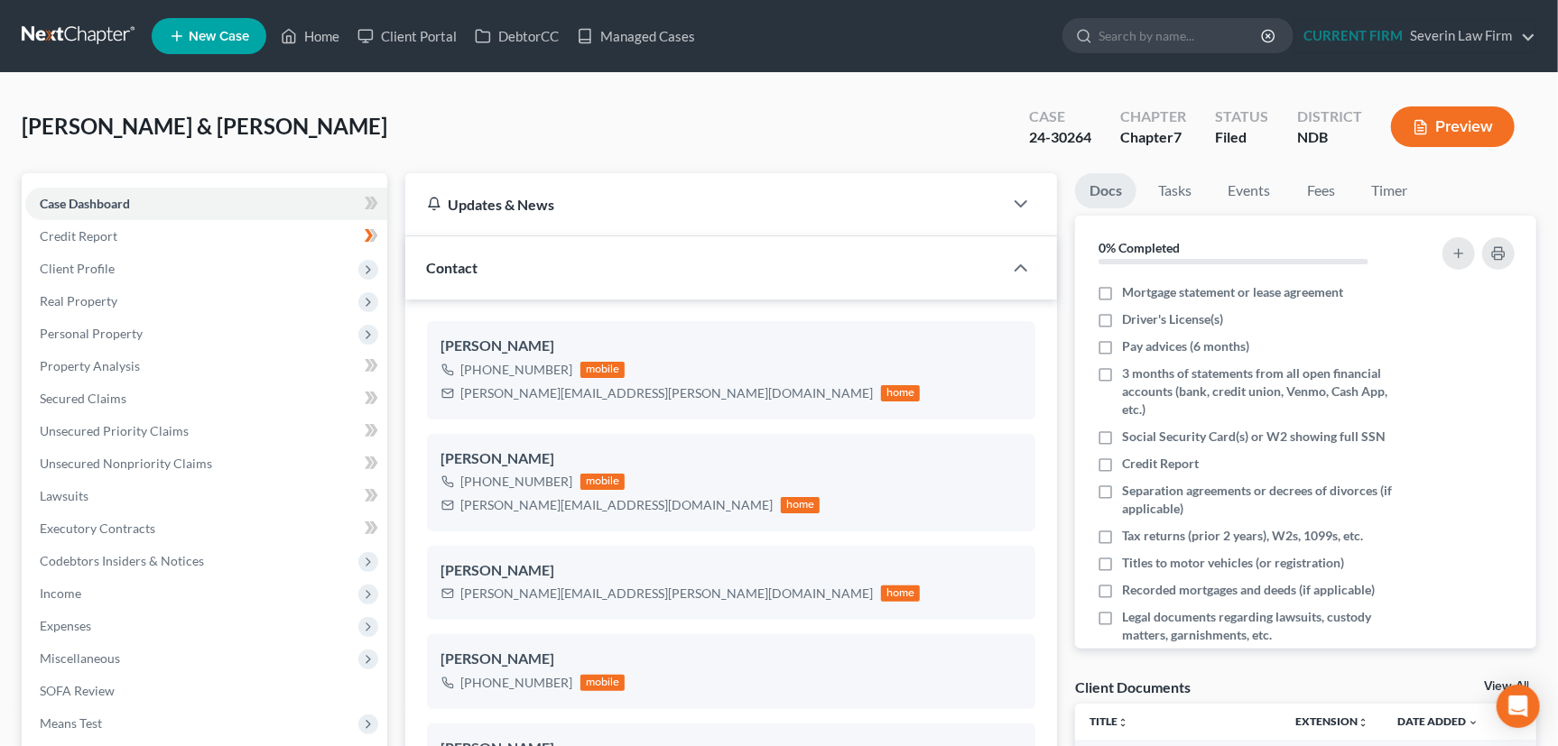
scroll to position [1172, 0]
click at [79, 267] on span "Client Profile" at bounding box center [77, 268] width 75 height 15
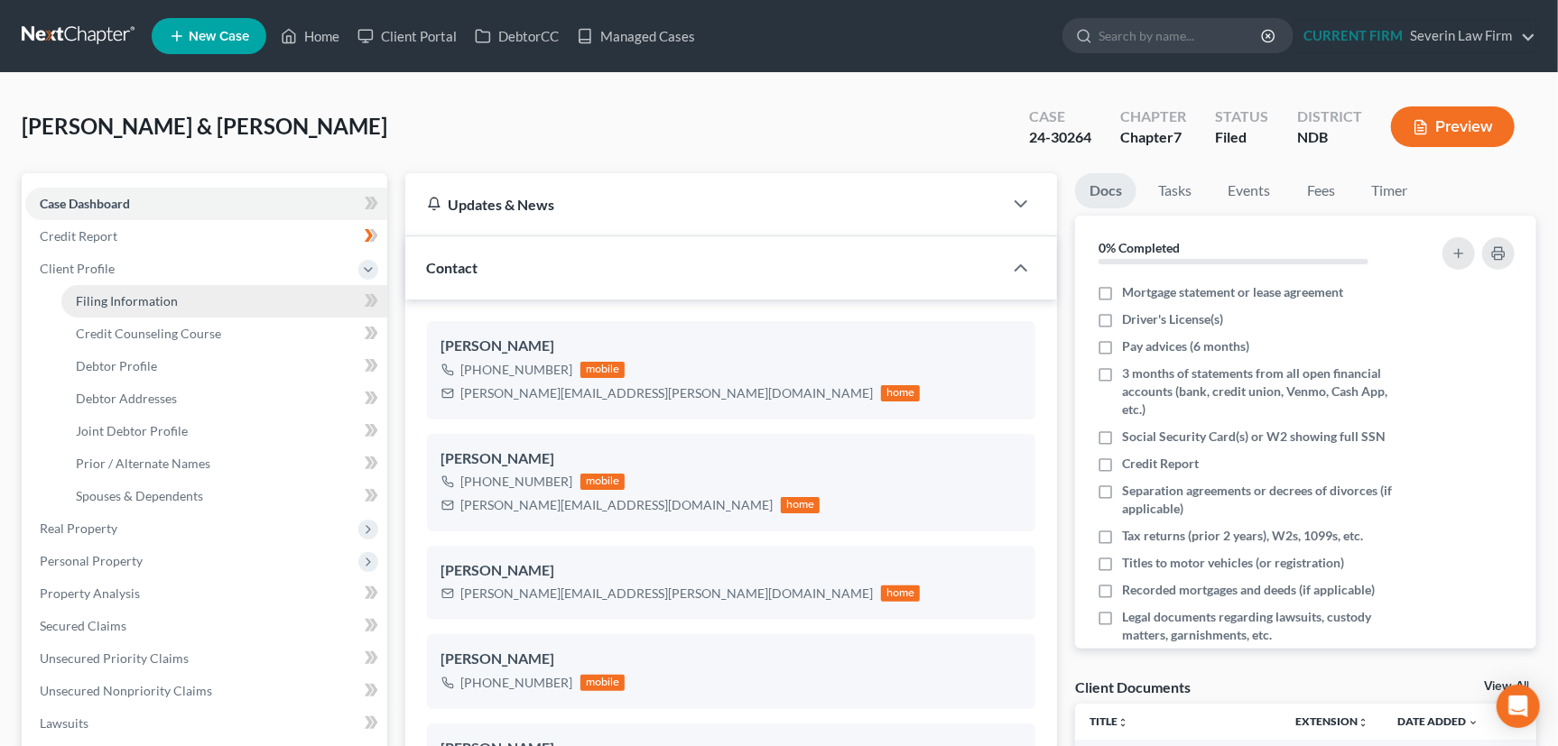
click at [98, 298] on span "Filing Information" at bounding box center [127, 300] width 102 height 15
select select "1"
select select "0"
select select "29"
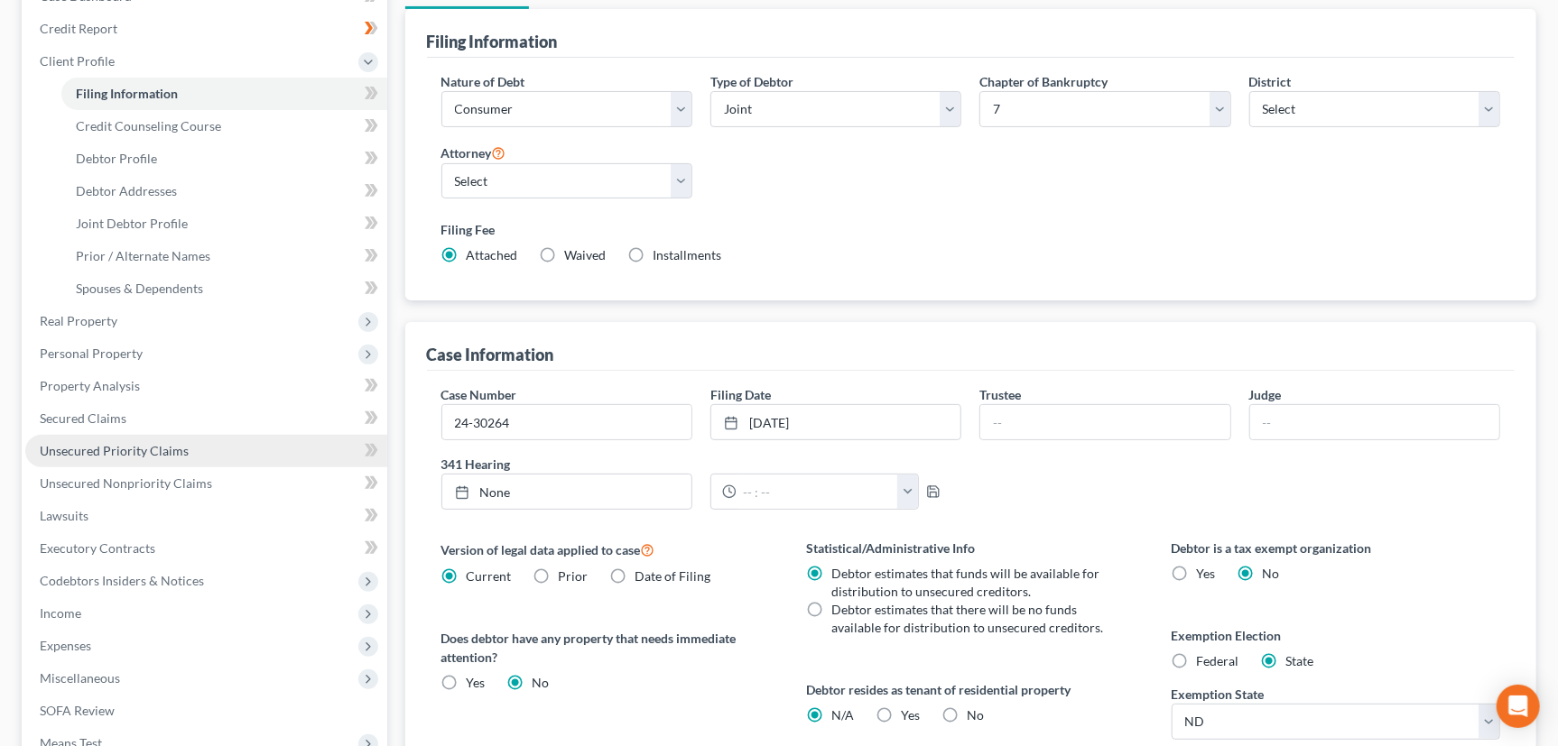
scroll to position [245, 0]
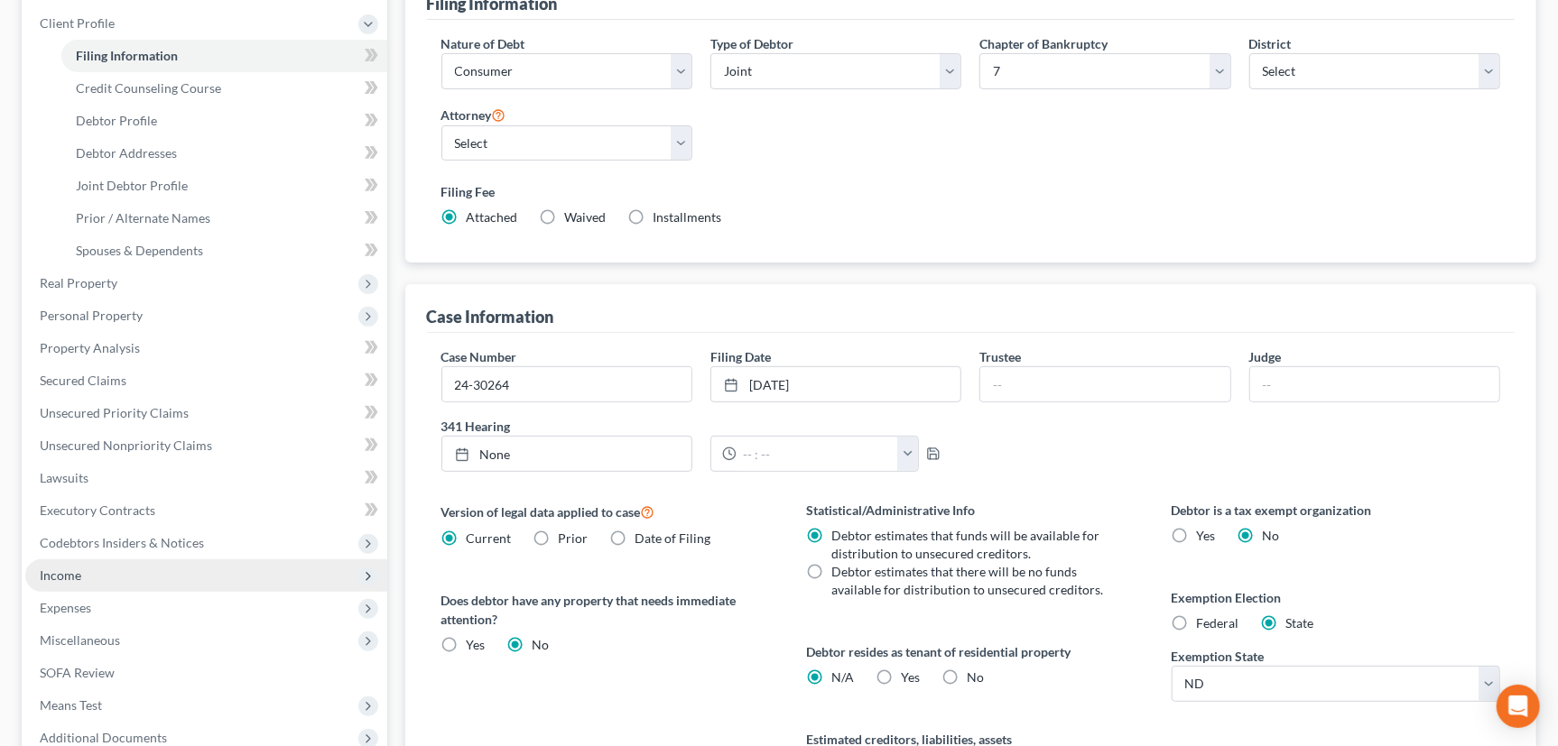
click at [65, 572] on span "Income" at bounding box center [61, 575] width 42 height 15
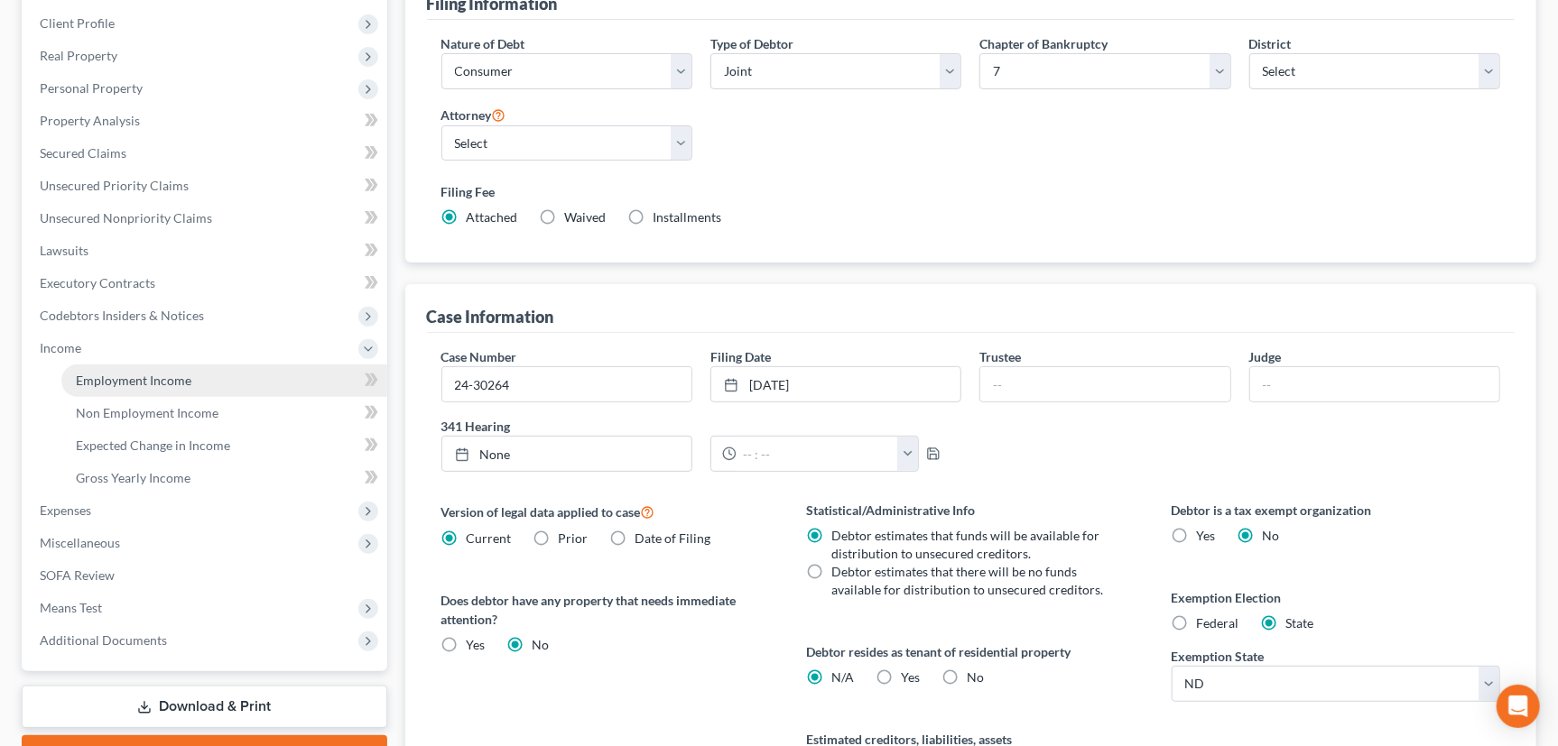
click at [149, 380] on span "Employment Income" at bounding box center [134, 380] width 116 height 15
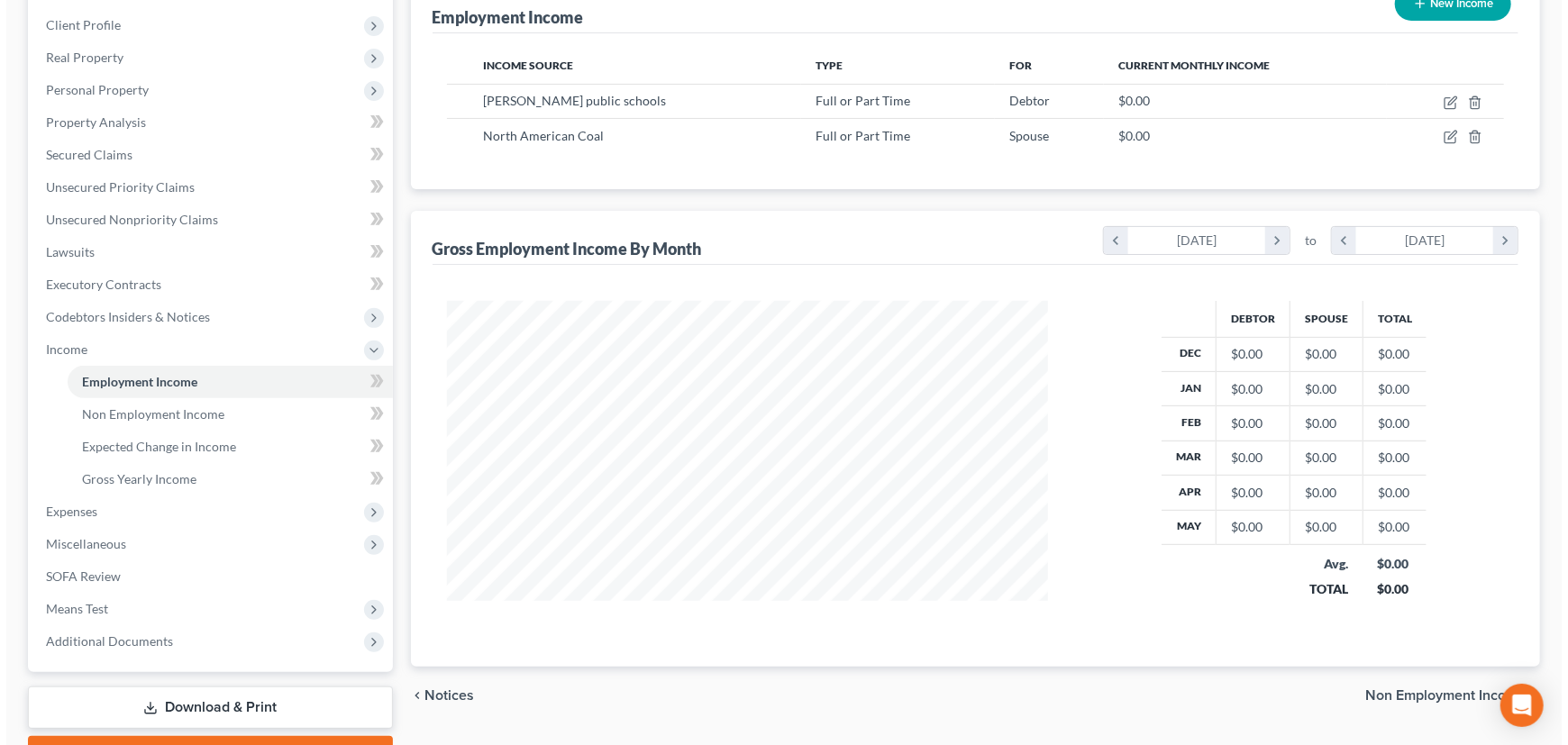
scroll to position [245, 0]
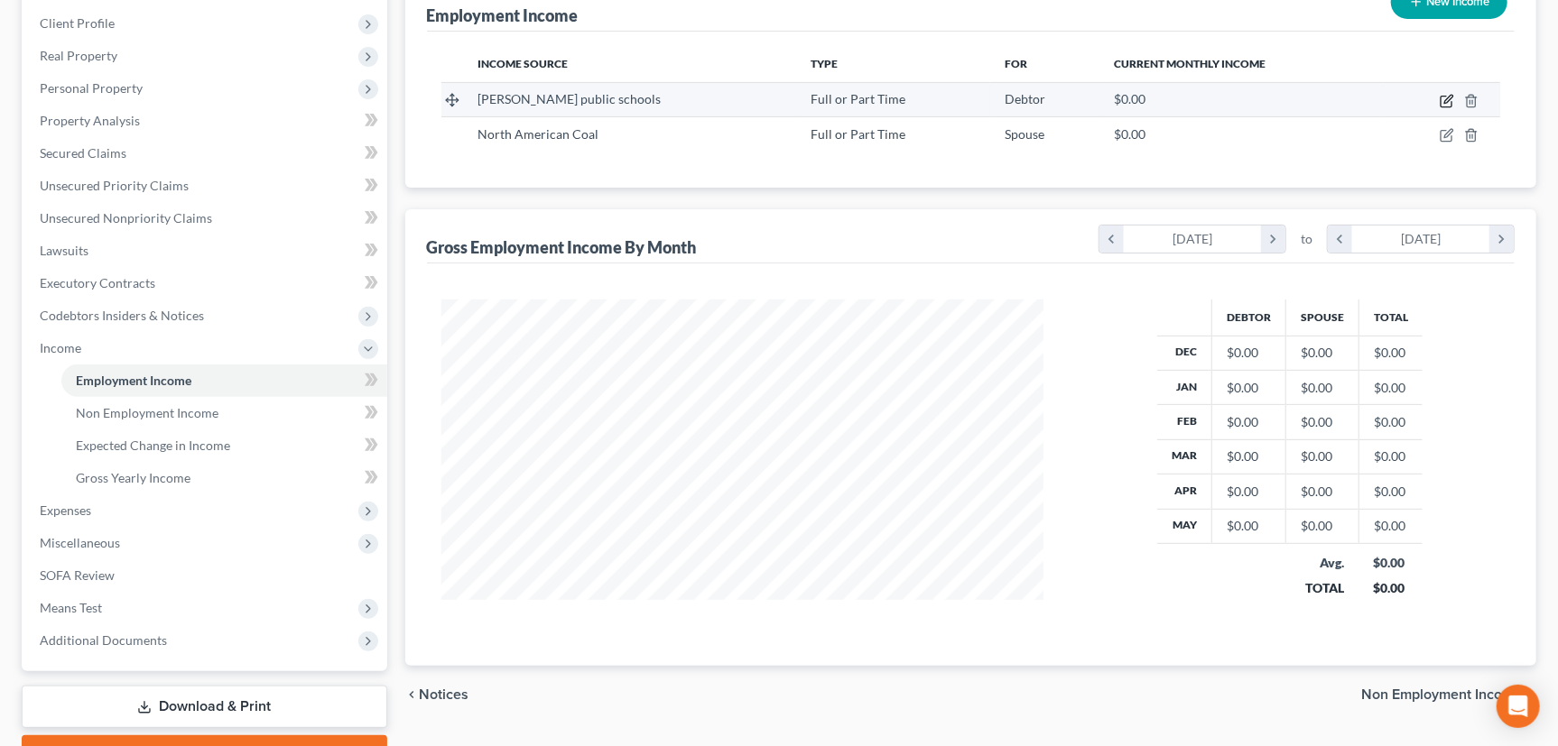
click at [1444, 95] on icon "button" at bounding box center [1446, 101] width 14 height 14
select select "0"
select select "29"
select select "1"
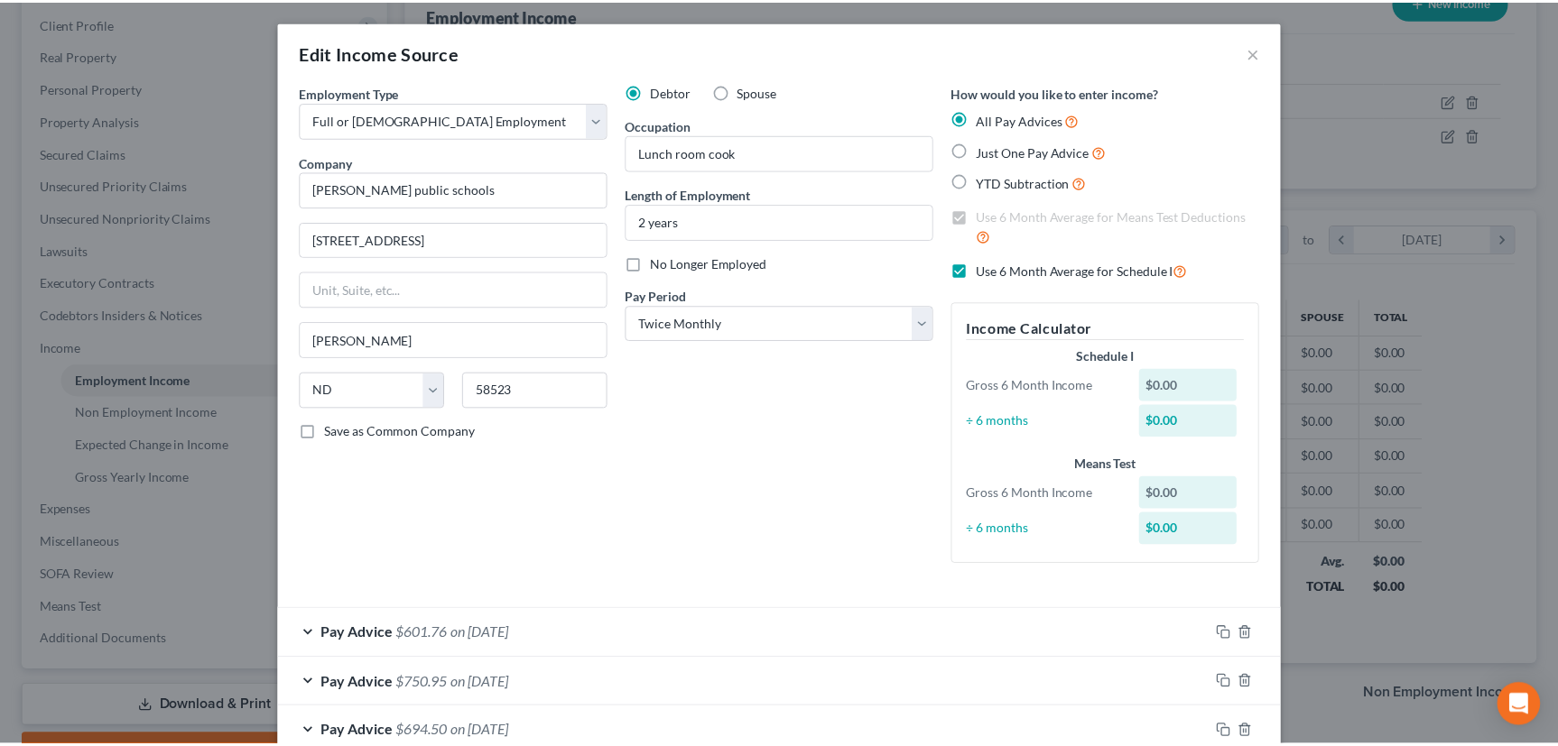
scroll to position [0, 0]
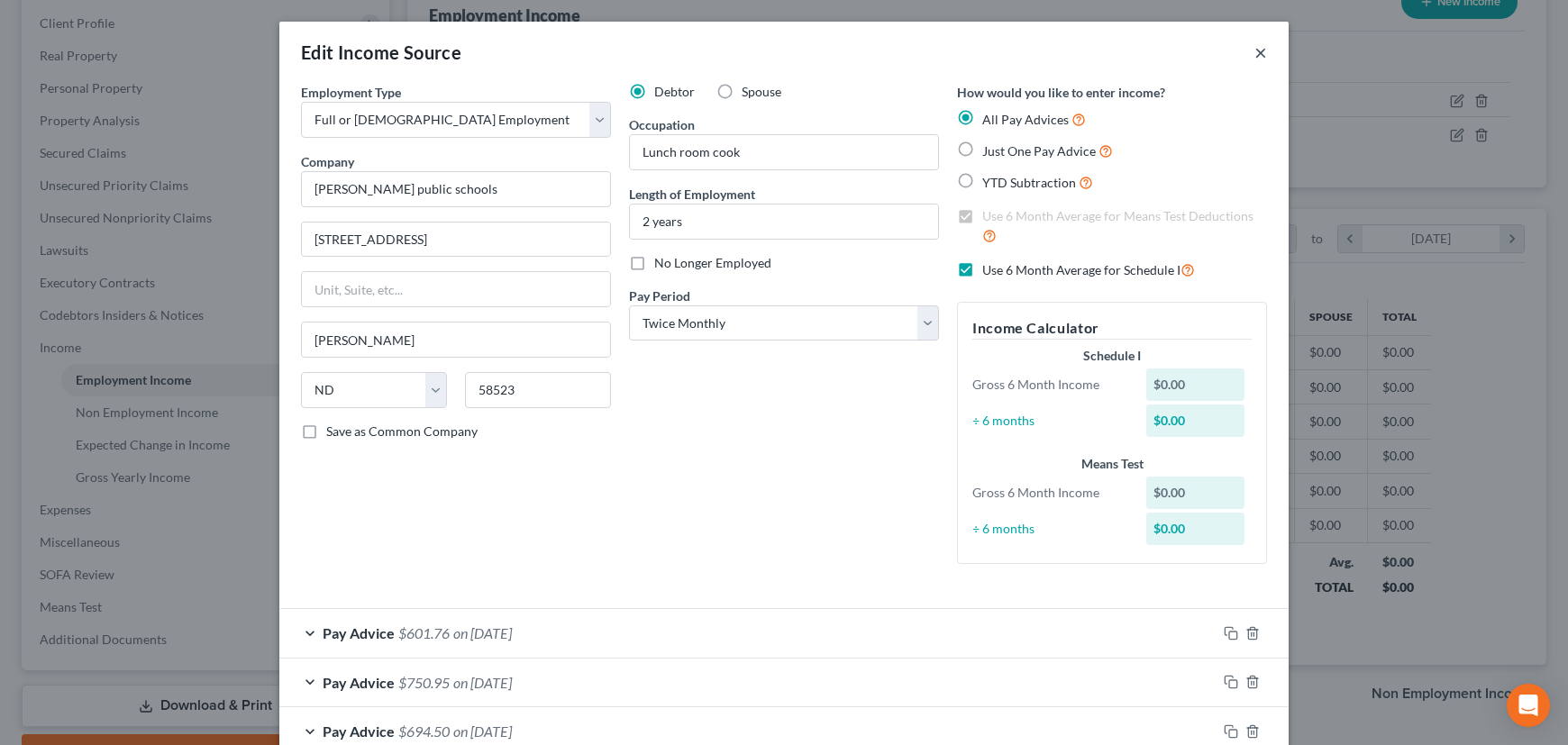
click at [1254, 57] on button "×" at bounding box center [1260, 53] width 13 height 22
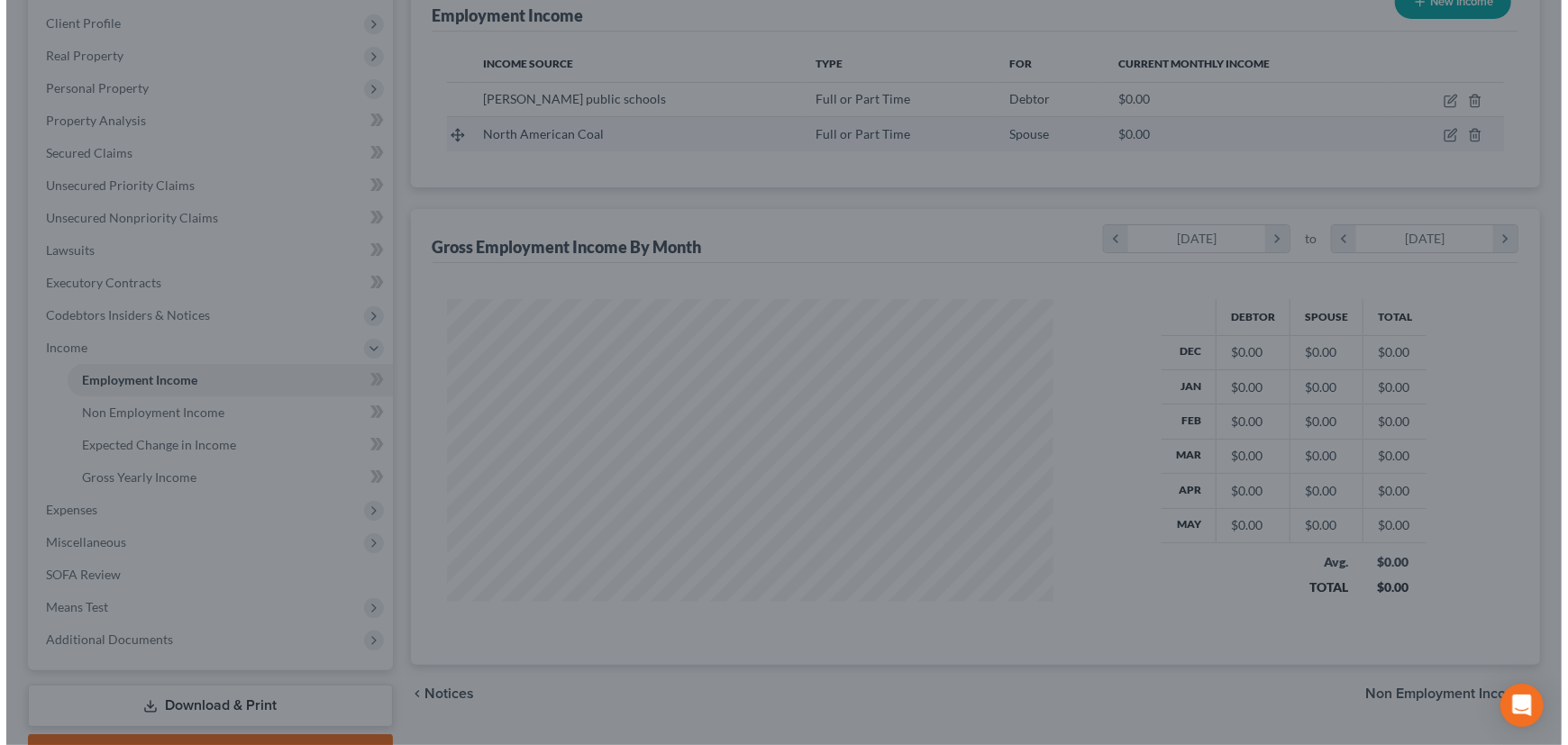
scroll to position [900855, 900598]
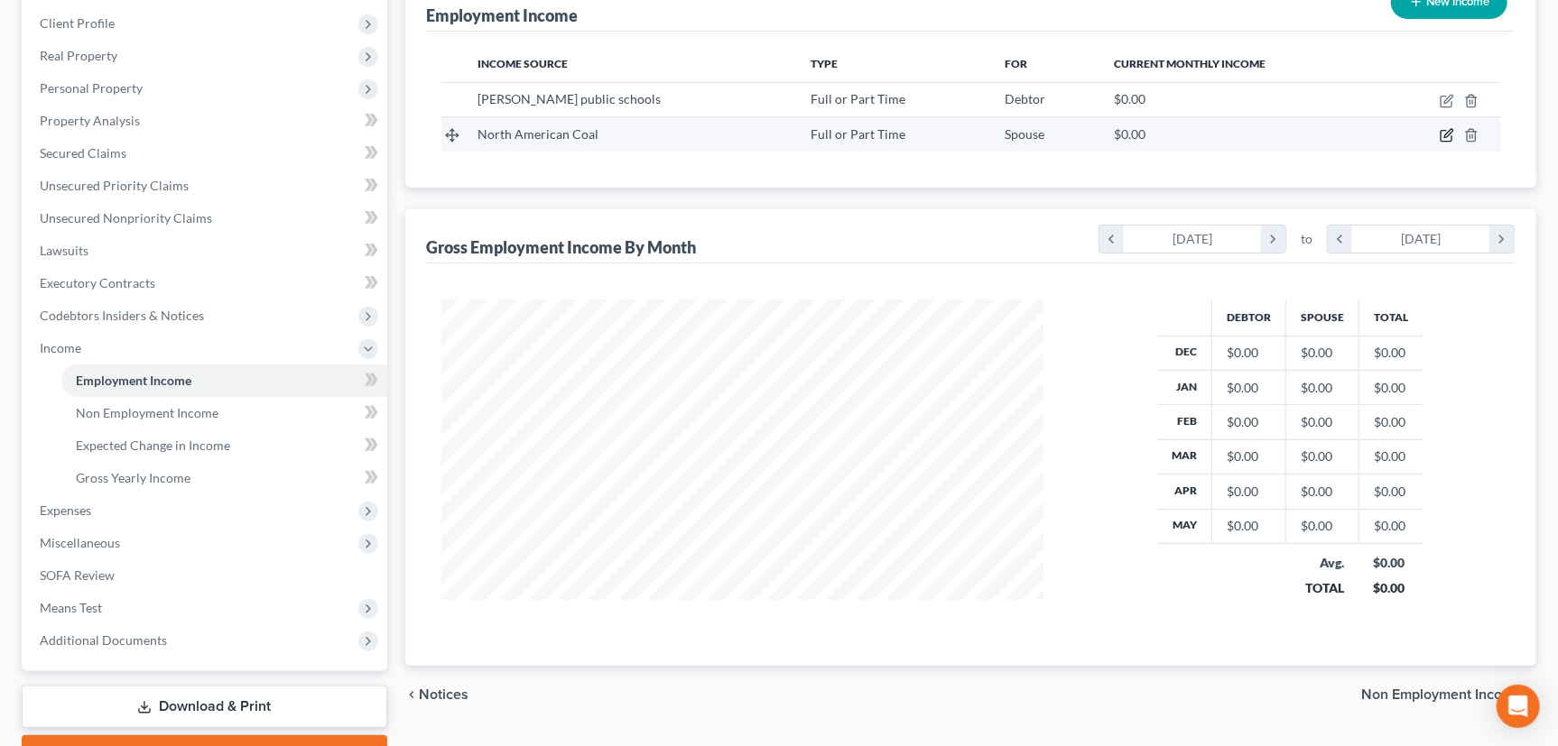
click at [1441, 131] on icon "button" at bounding box center [1445, 136] width 11 height 11
select select "0"
select select "29"
select select "2"
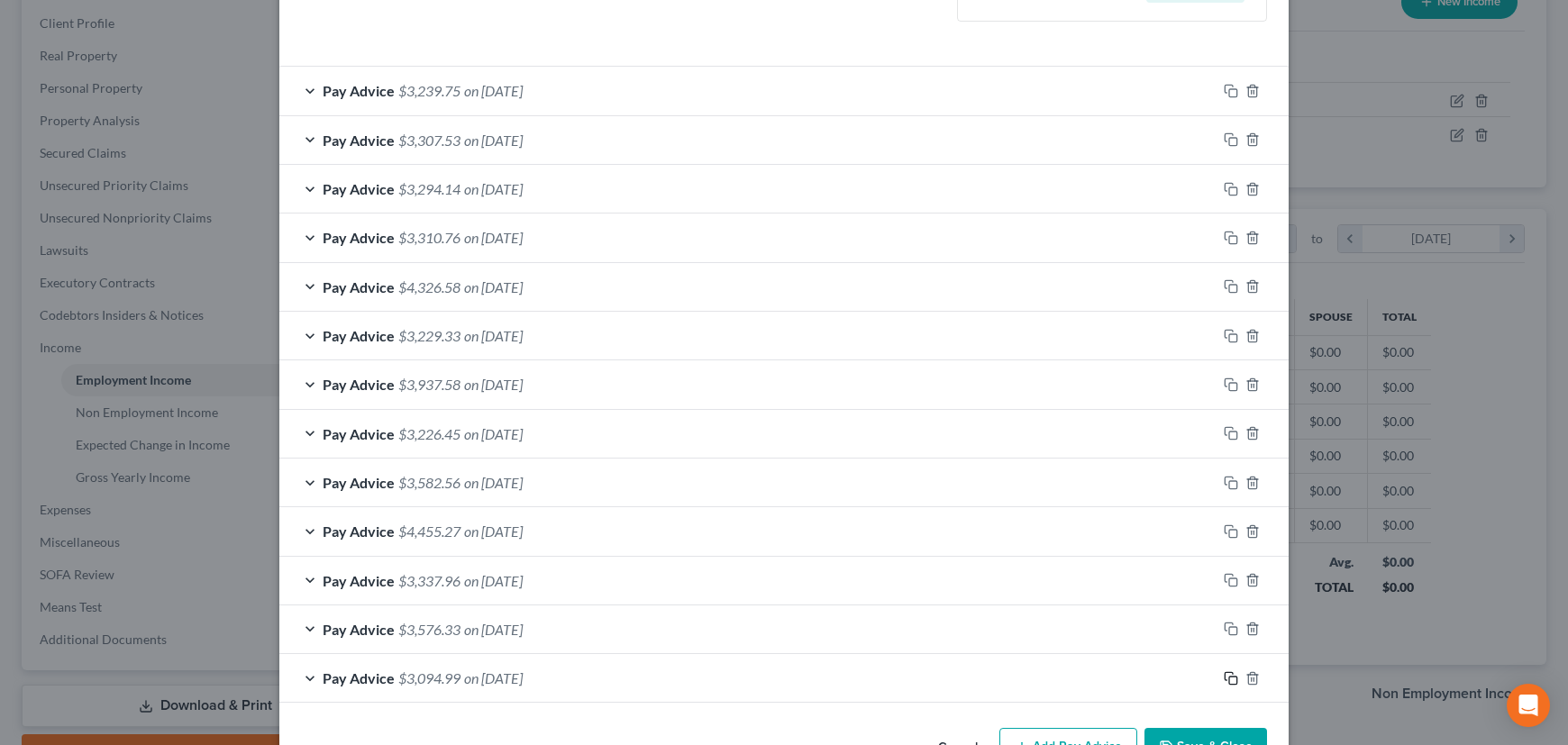
scroll to position [596, 0]
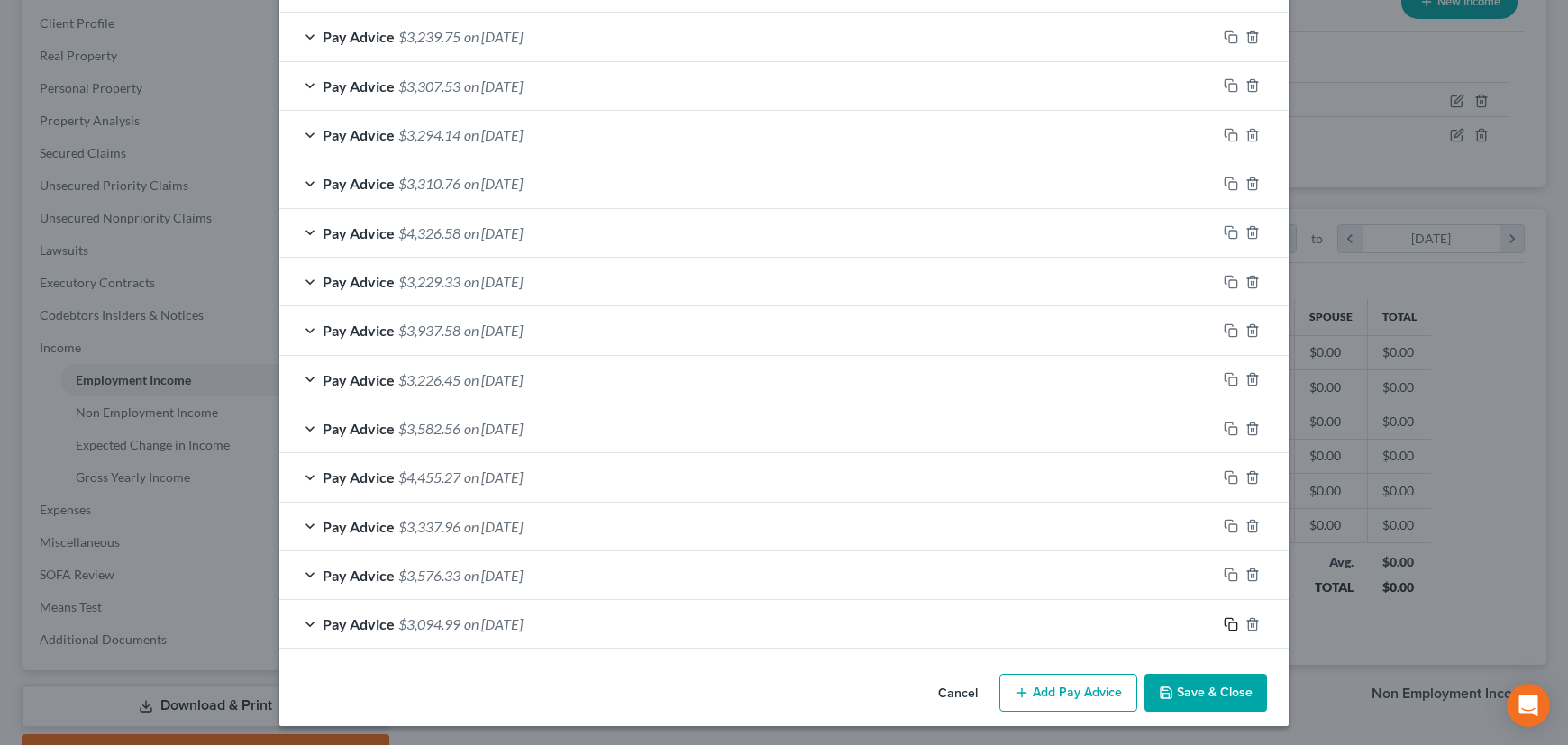
click at [1223, 622] on icon "button" at bounding box center [1230, 624] width 14 height 14
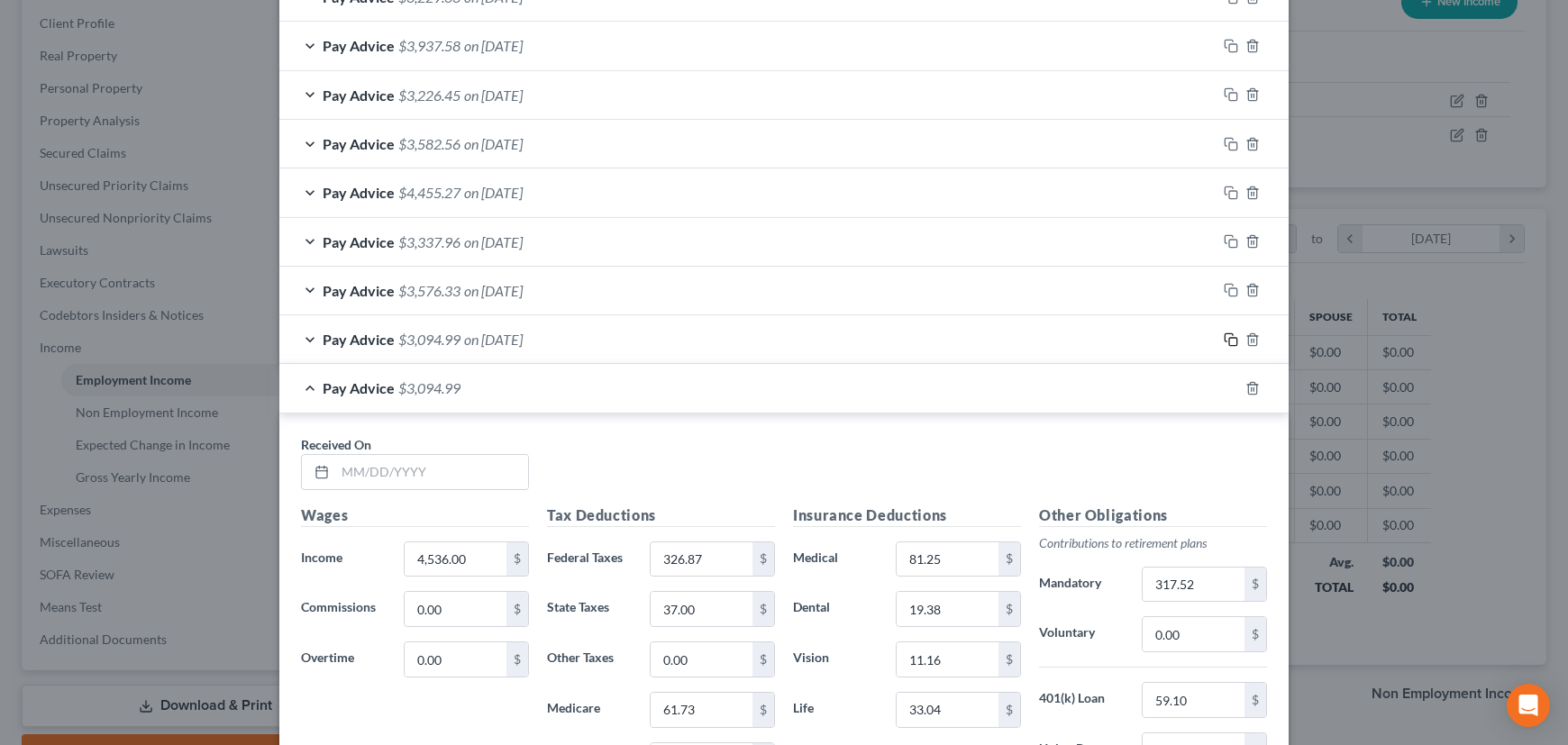
scroll to position [843, 0]
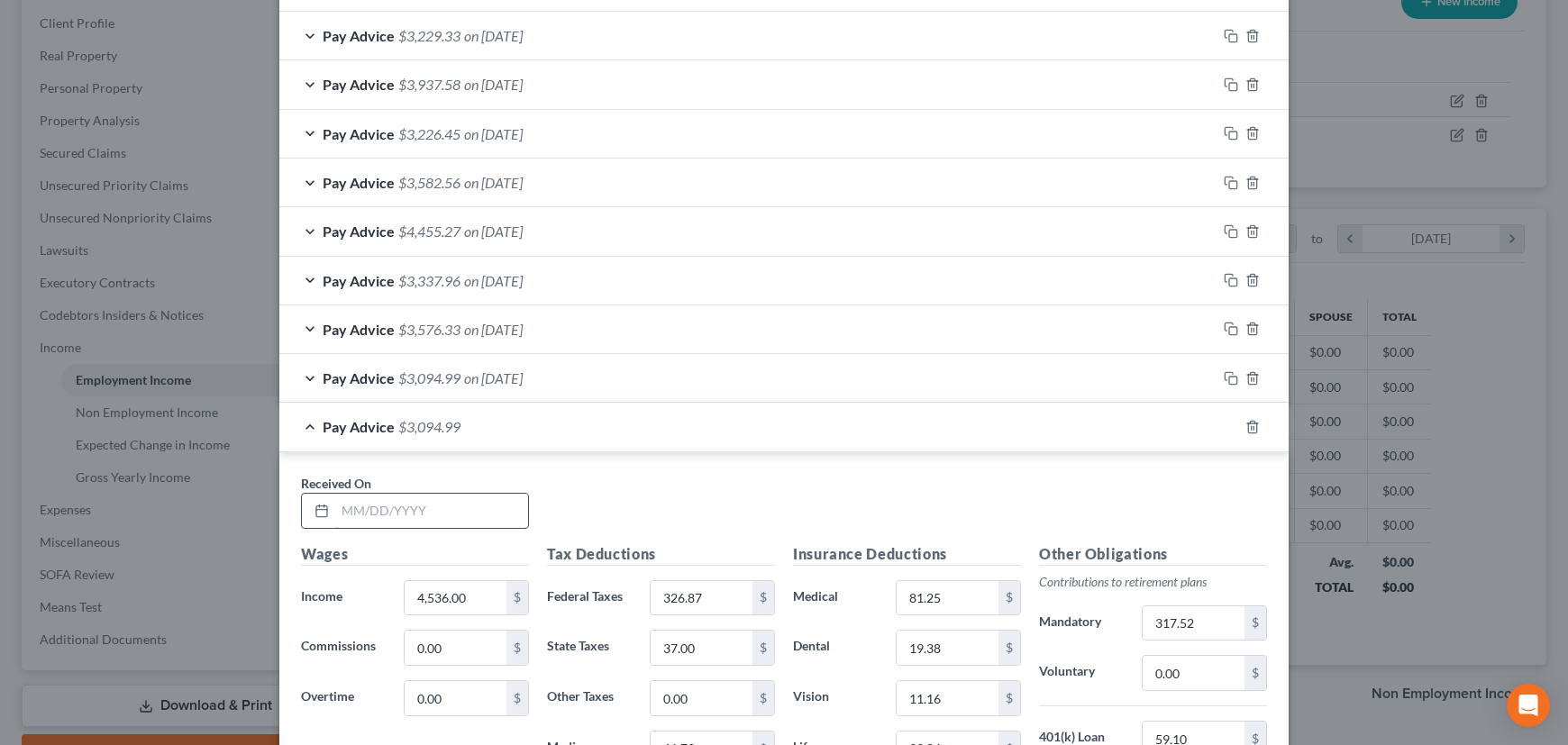
click at [474, 517] on input "text" at bounding box center [431, 511] width 193 height 34
type input "05/09/2024"
type input "3,205.59"
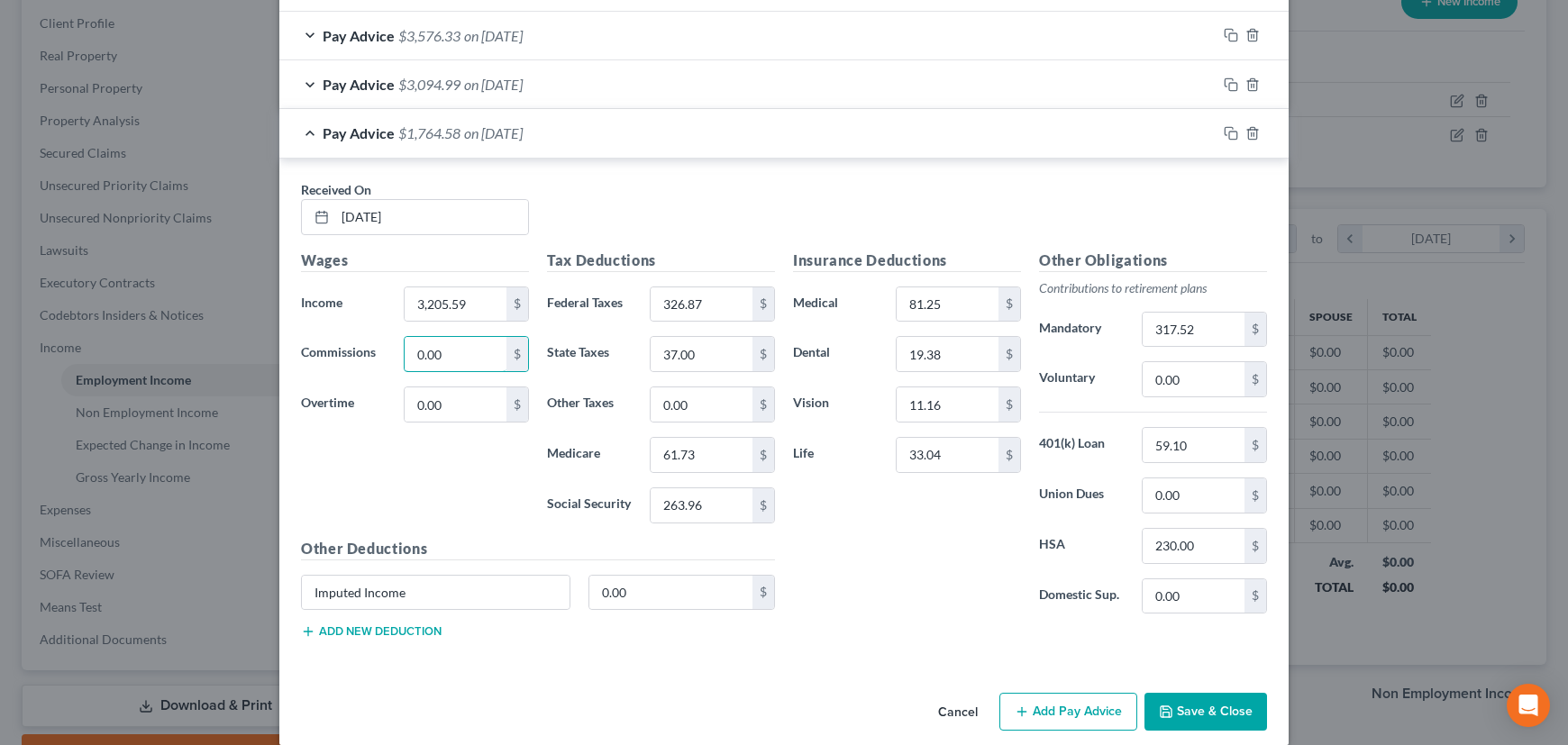
scroll to position [1153, 0]
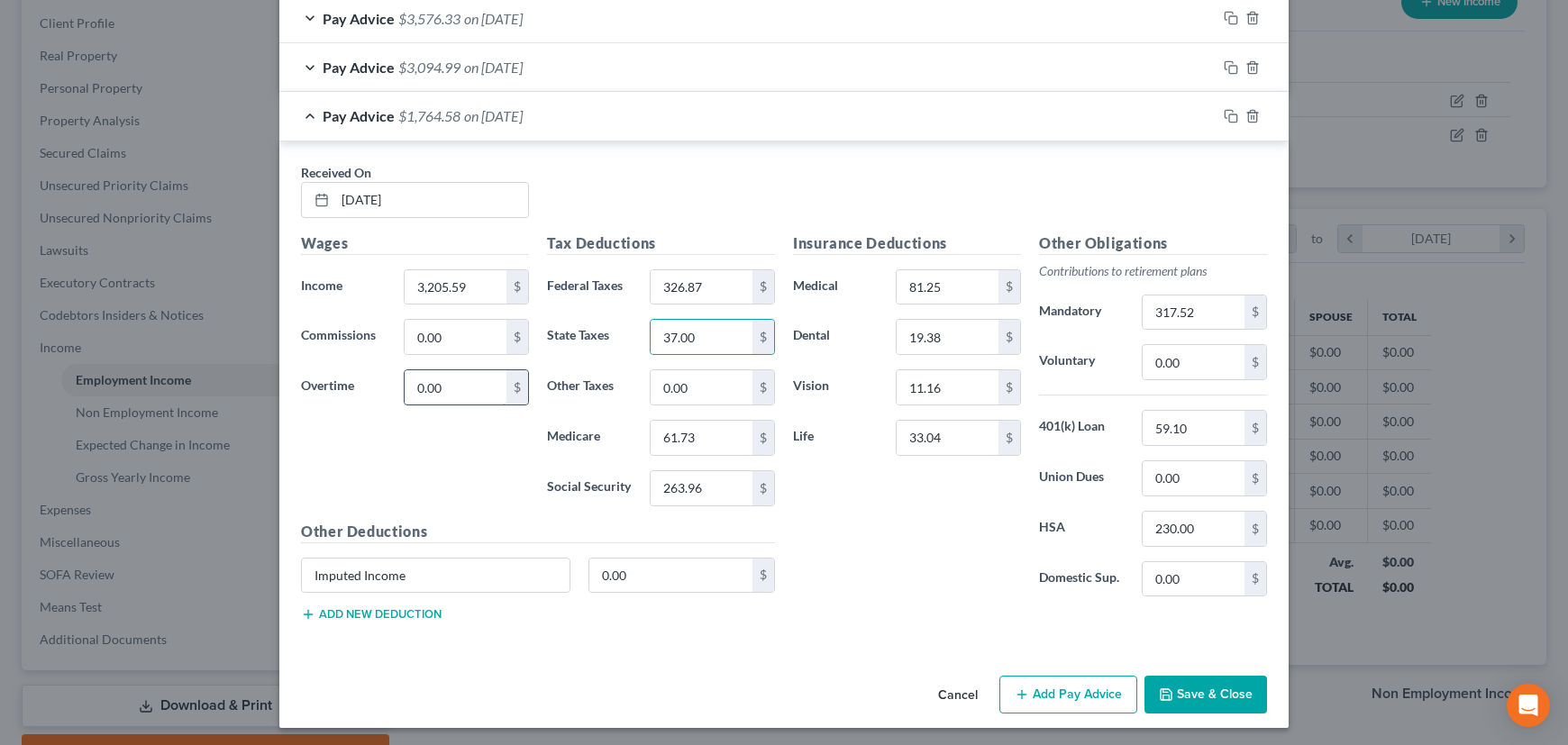
click at [476, 377] on input "0.00" at bounding box center [455, 387] width 102 height 34
type input "0"
click at [357, 192] on input "05/09/2024" at bounding box center [431, 200] width 193 height 34
type input "05/29/2024"
click at [1227, 115] on icon "button" at bounding box center [1230, 116] width 14 height 14
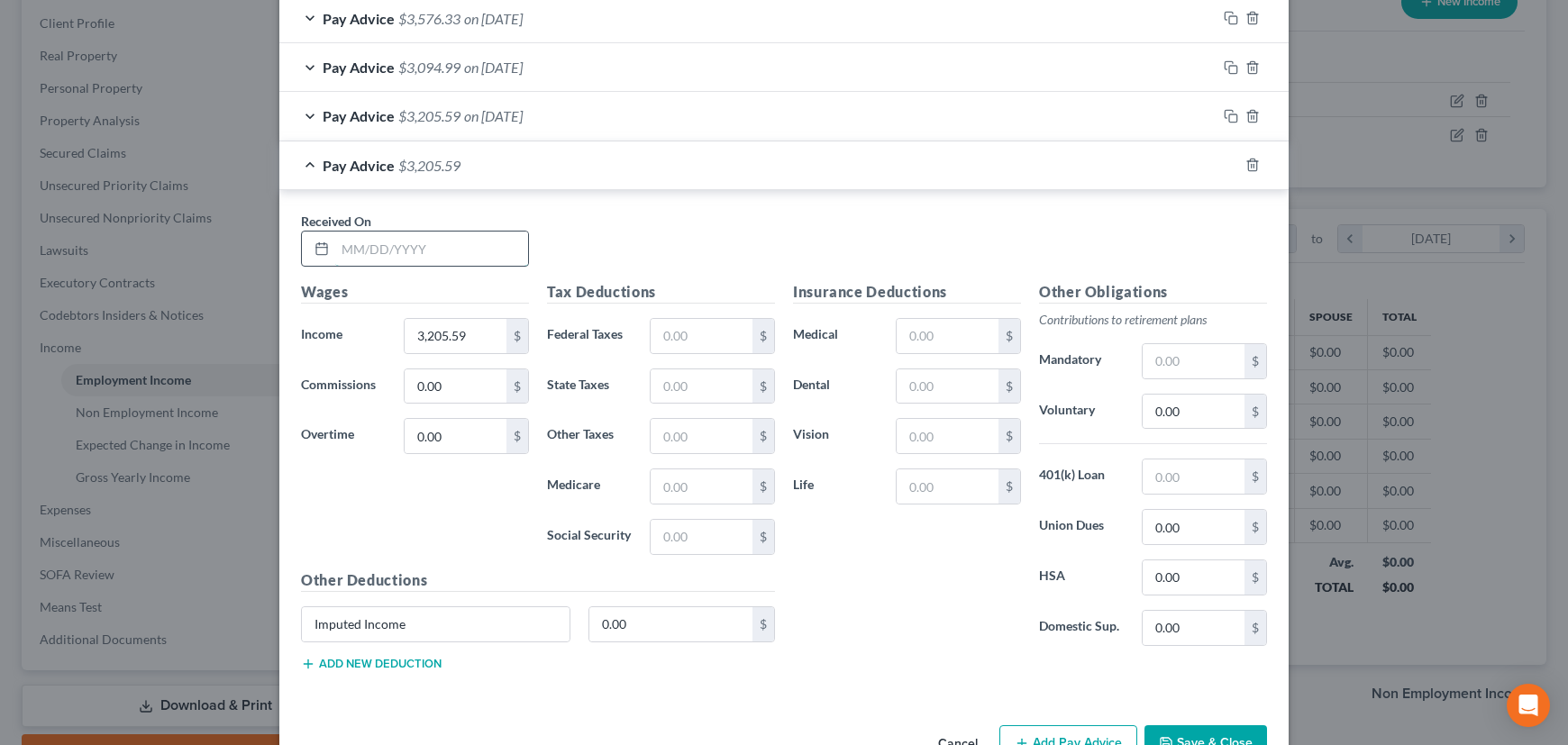
click at [450, 242] on input "text" at bounding box center [431, 249] width 193 height 34
type input "05/15/2024"
type input "3,921.82"
drag, startPoint x: 1219, startPoint y: 158, endPoint x: 1167, endPoint y: 173, distance: 54.1
click at [1223, 158] on icon "button" at bounding box center [1230, 165] width 14 height 14
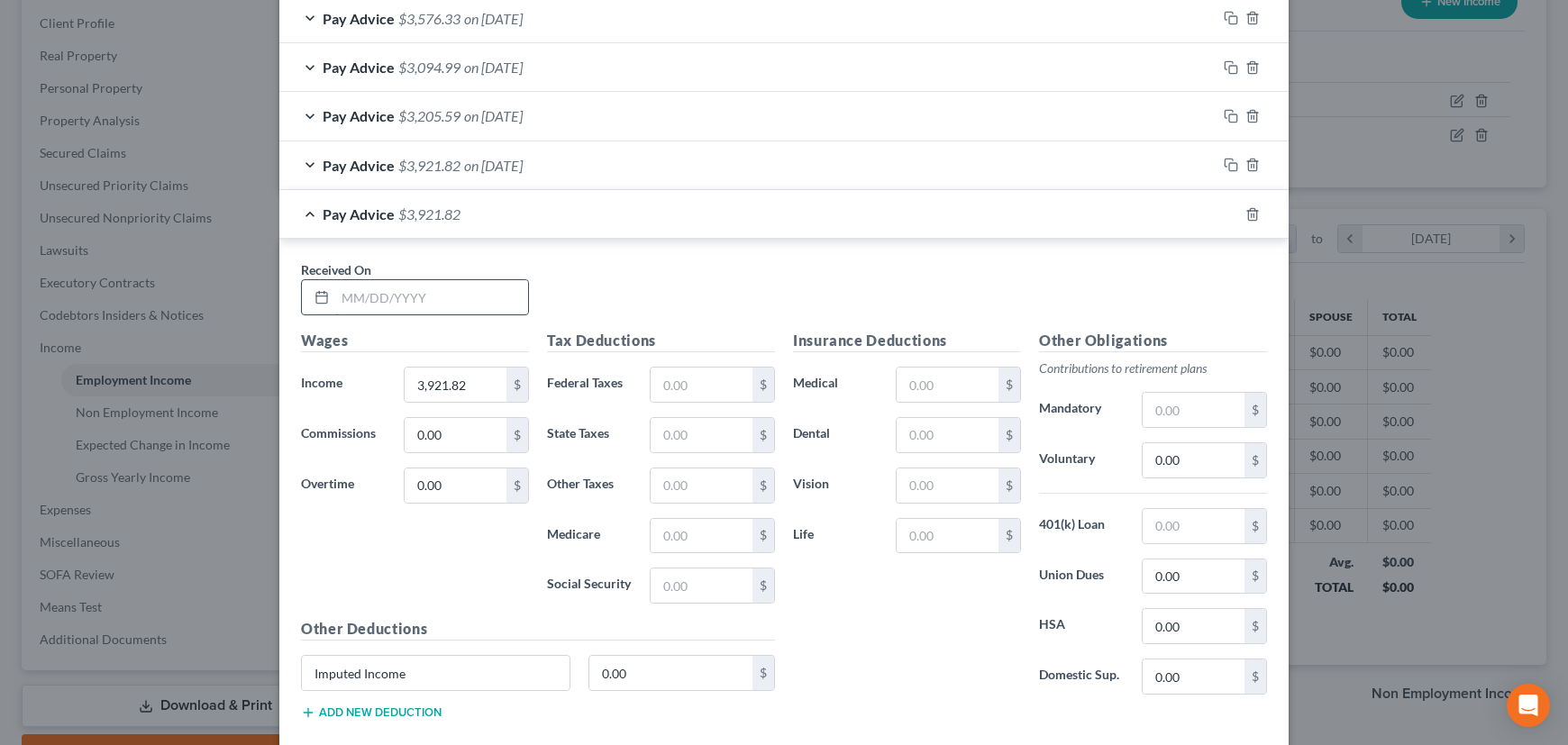
click at [446, 290] on input "text" at bounding box center [431, 298] width 193 height 34
type input "05/01/2024"
drag, startPoint x: 481, startPoint y: 374, endPoint x: 387, endPoint y: 379, distance: 94.1
click at [387, 379] on div "Income * 3,524.50 $" at bounding box center [414, 384] width 246 height 36
type input "5,482.86"
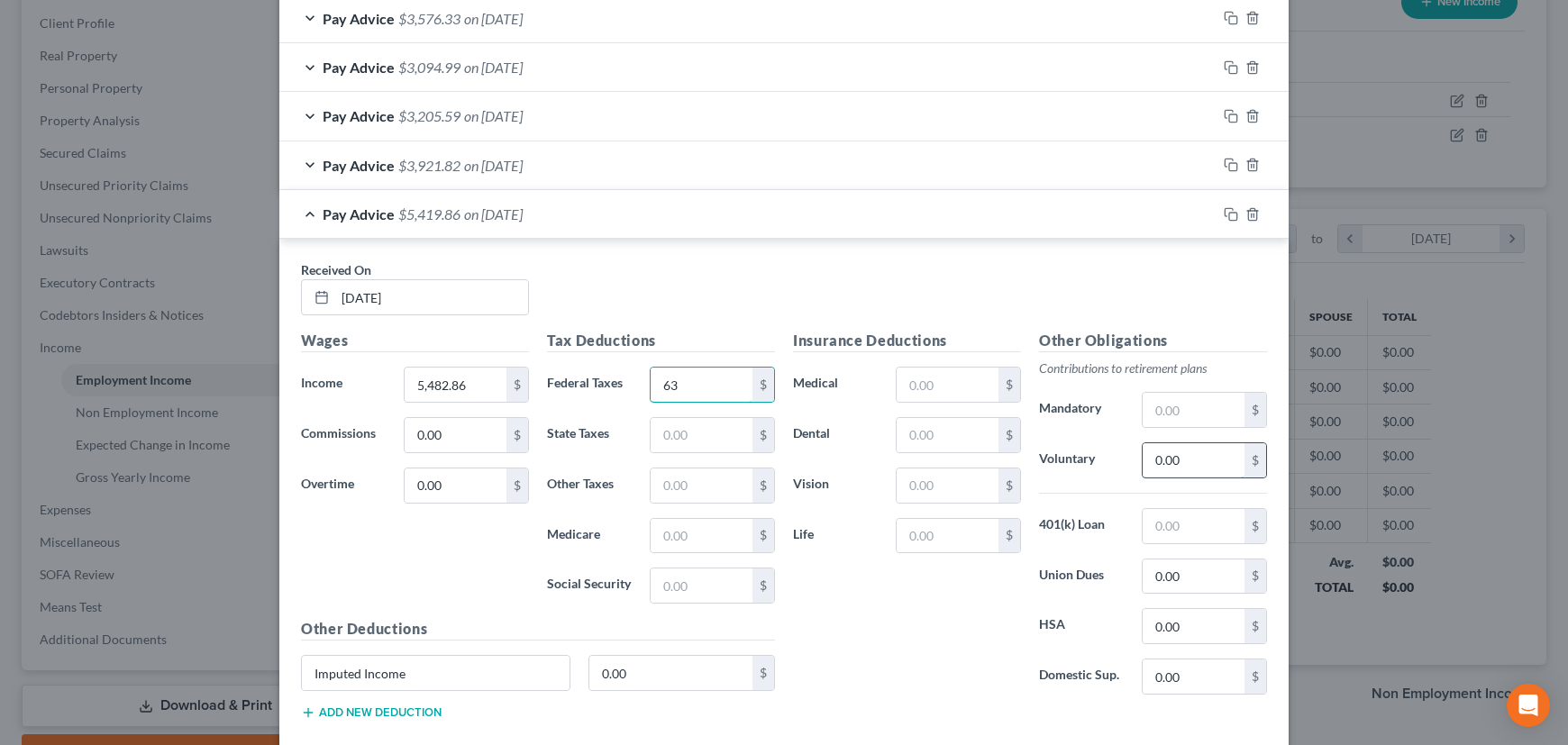
type input "6"
type input "999.11"
type input "deductions"
type input "636.63"
click at [1175, 400] on input "text" at bounding box center [1193, 409] width 102 height 34
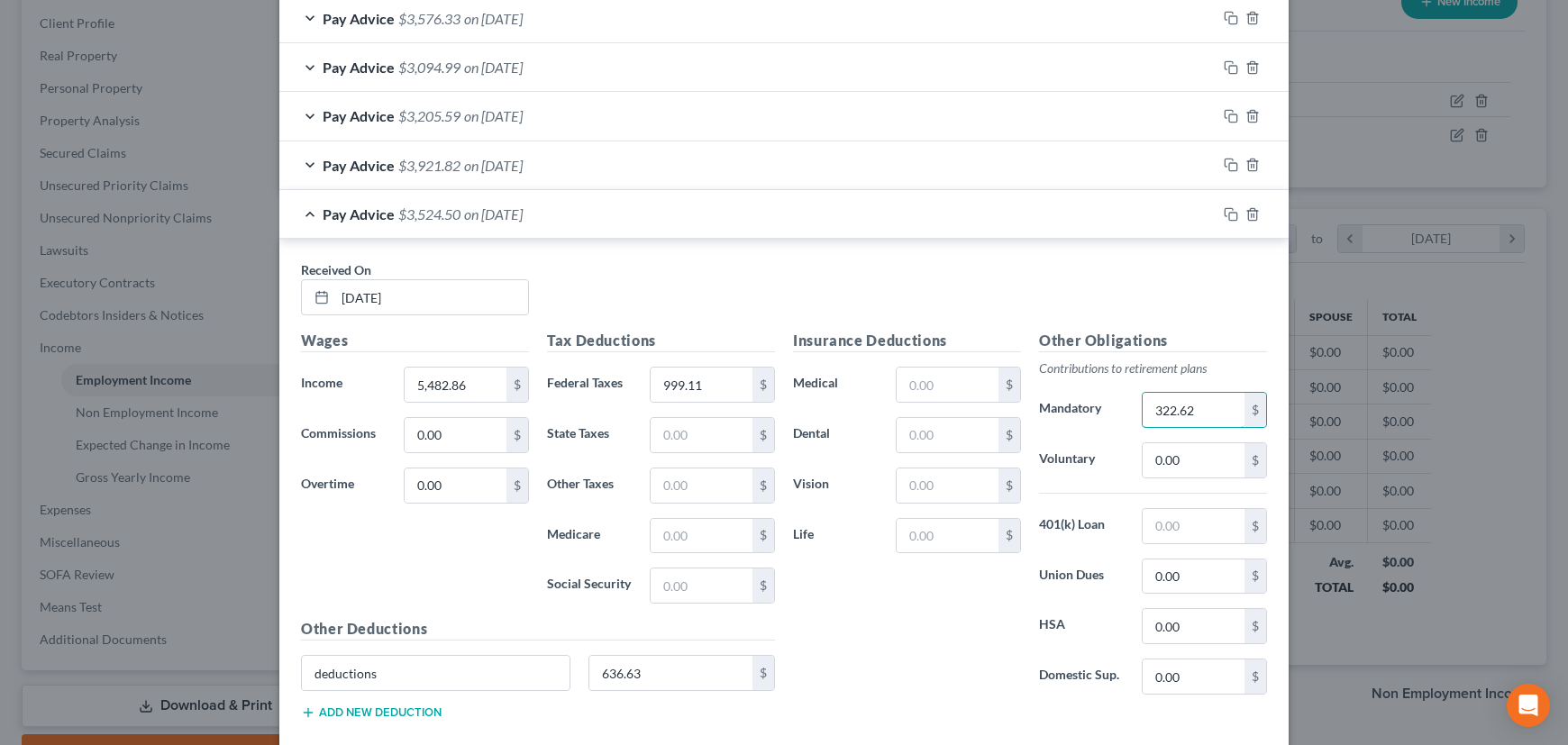
type input "322.62"
click at [820, 167] on div "Pay Advice $3,921.82 on 05/15/2024" at bounding box center [748, 166] width 937 height 48
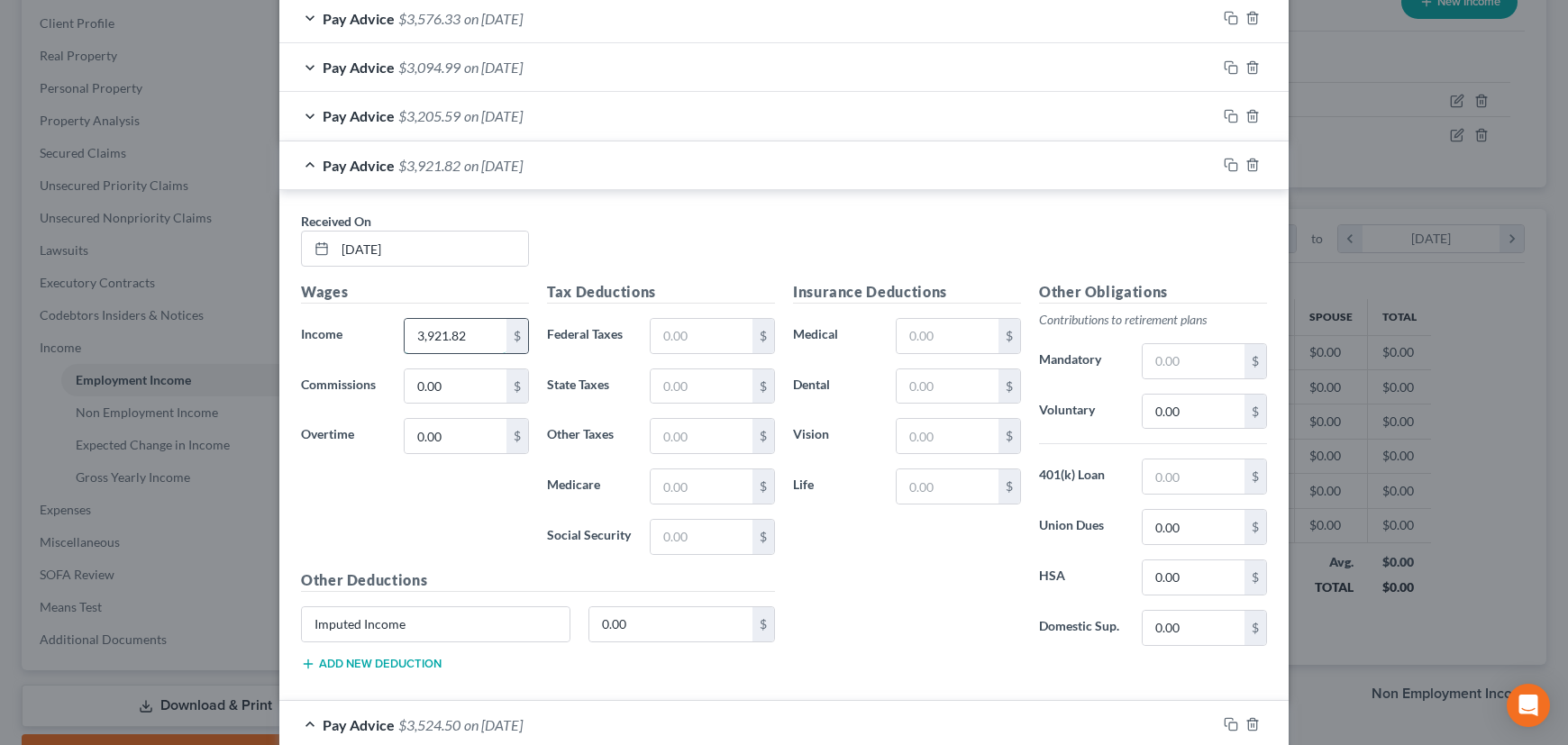
click at [466, 321] on input "3,921.82" at bounding box center [455, 336] width 102 height 34
type input "6,117.93"
type input "1,192.41"
drag, startPoint x: 428, startPoint y: 617, endPoint x: 244, endPoint y: 631, distance: 184.5
click at [253, 630] on div "Edit Income Source × Employment Type * Select Full or Part Time Employment Self…" at bounding box center [784, 372] width 1568 height 745
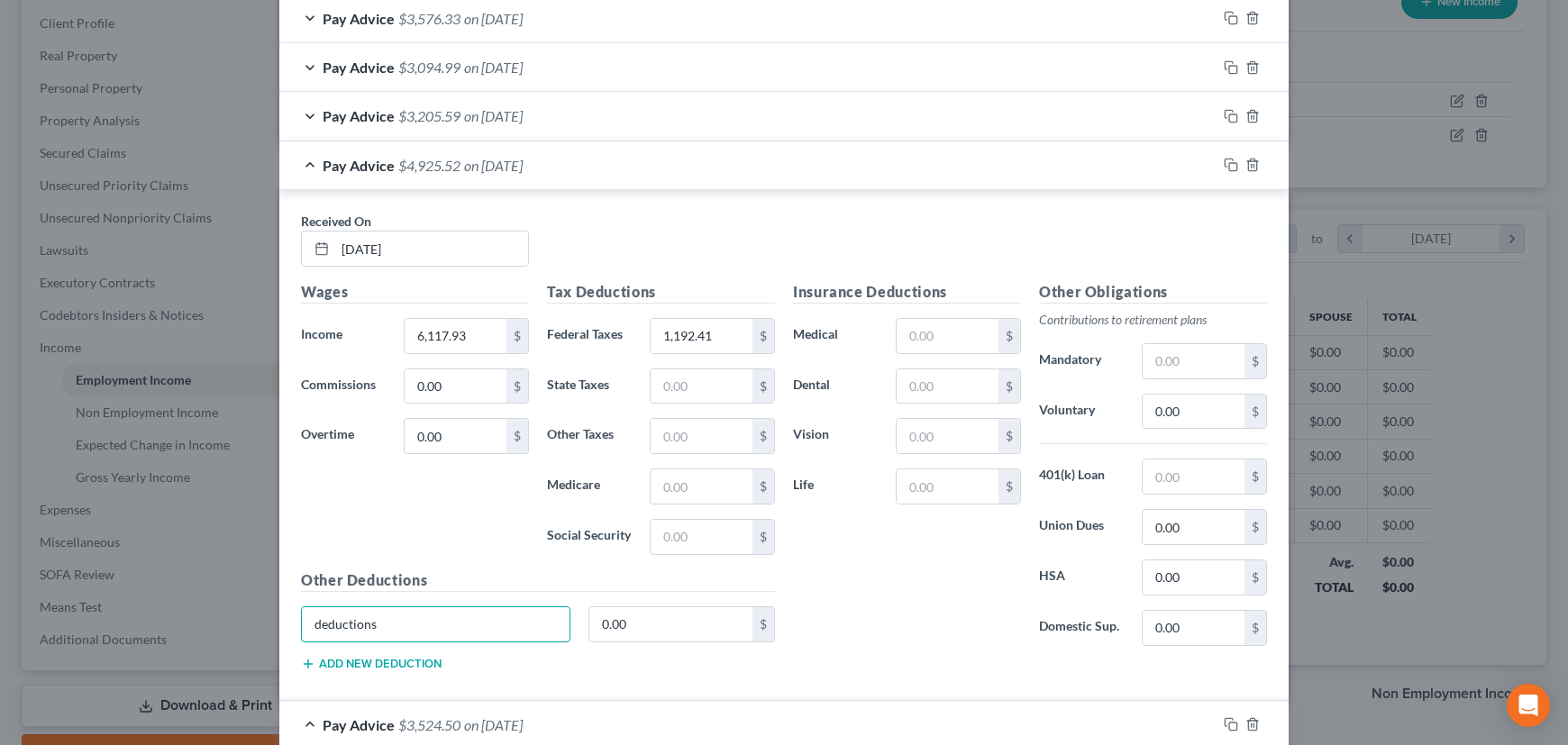
type input "deductions"
type input "668.38"
click at [1159, 351] on input "text" at bounding box center [1193, 362] width 102 height 34
type input "335.32"
click at [774, 162] on div "Pay Advice $3,921.82 on 05/15/2024" at bounding box center [748, 166] width 937 height 48
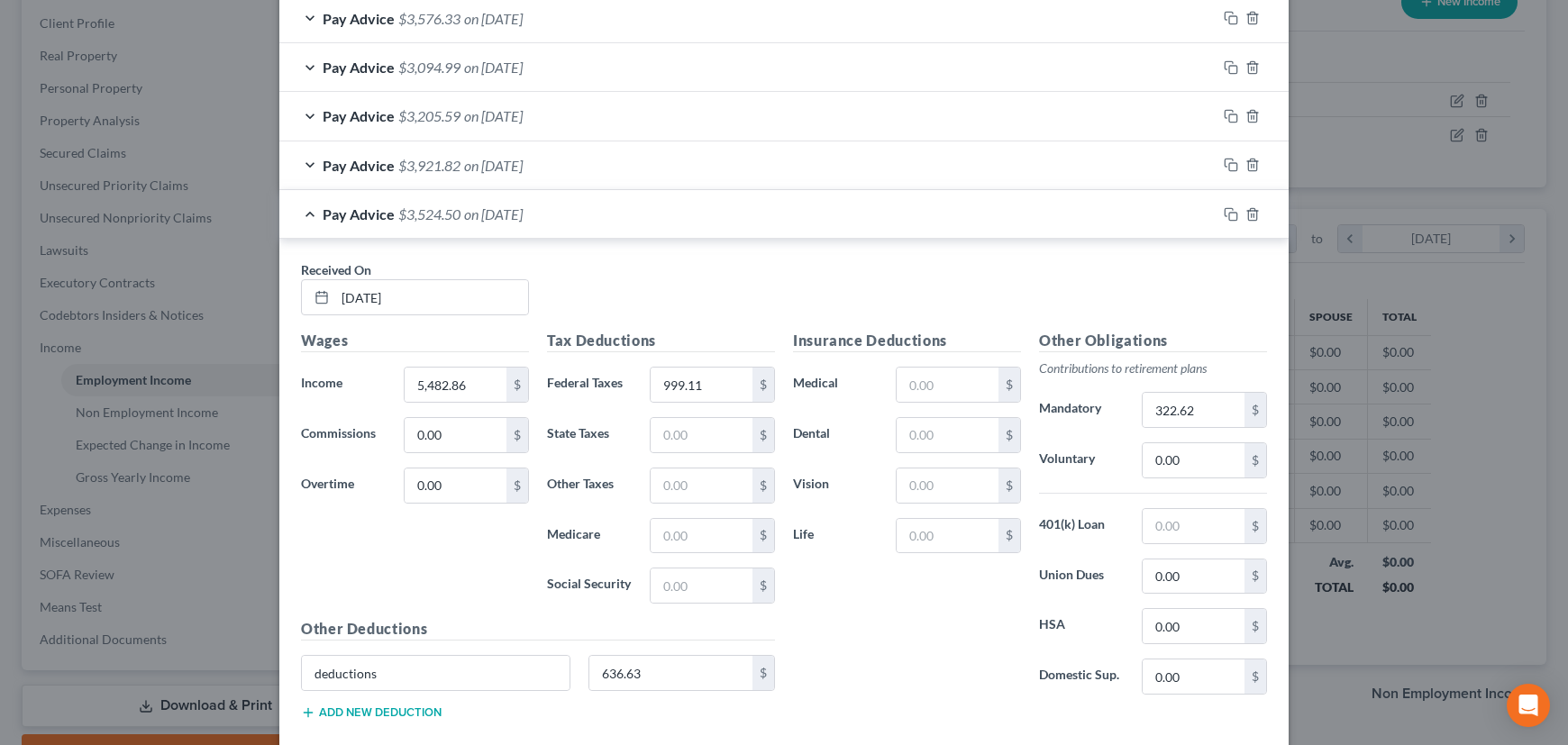
click at [784, 214] on div "Pay Advice $3,524.50 on 05/01/2024" at bounding box center [748, 214] width 937 height 48
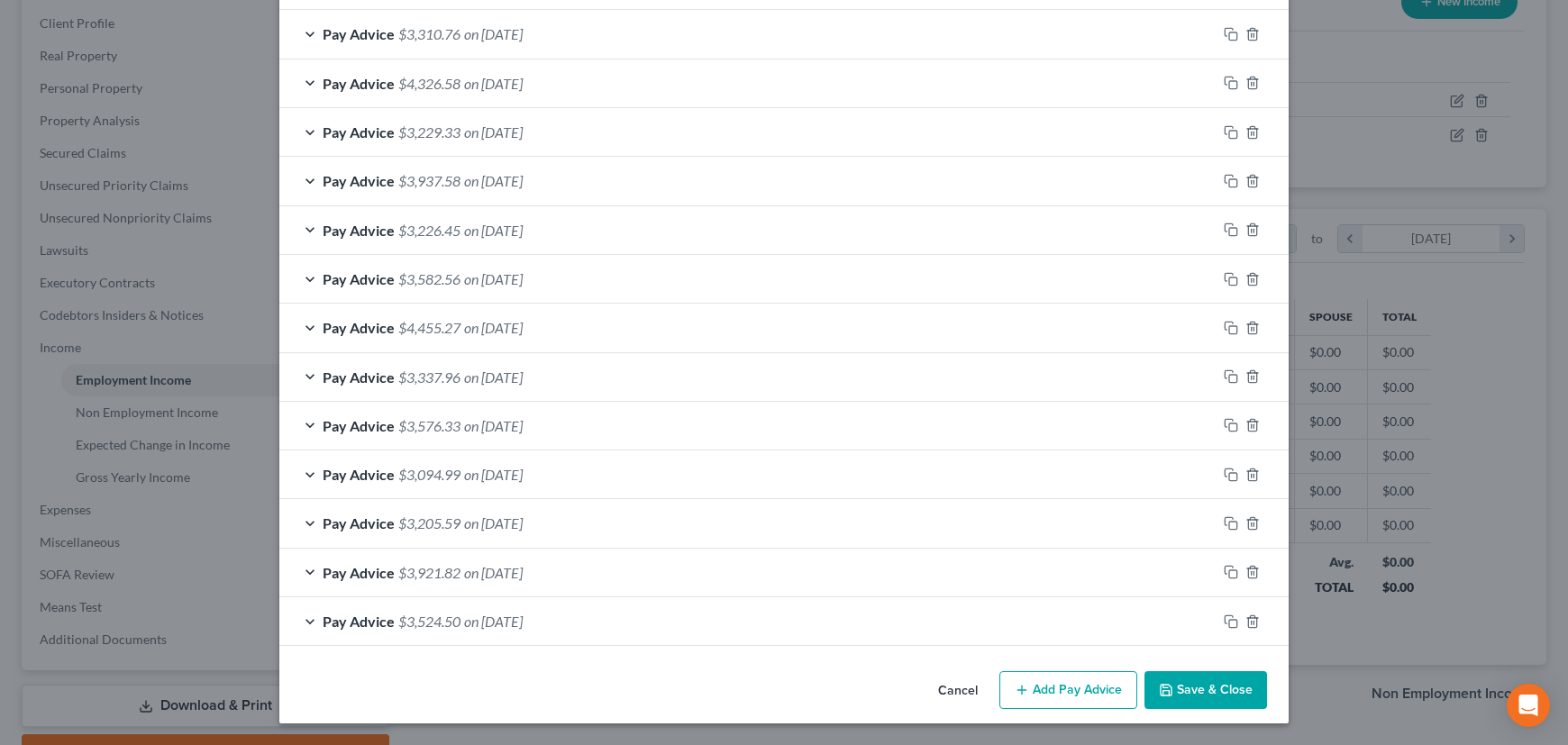
scroll to position [743, 0]
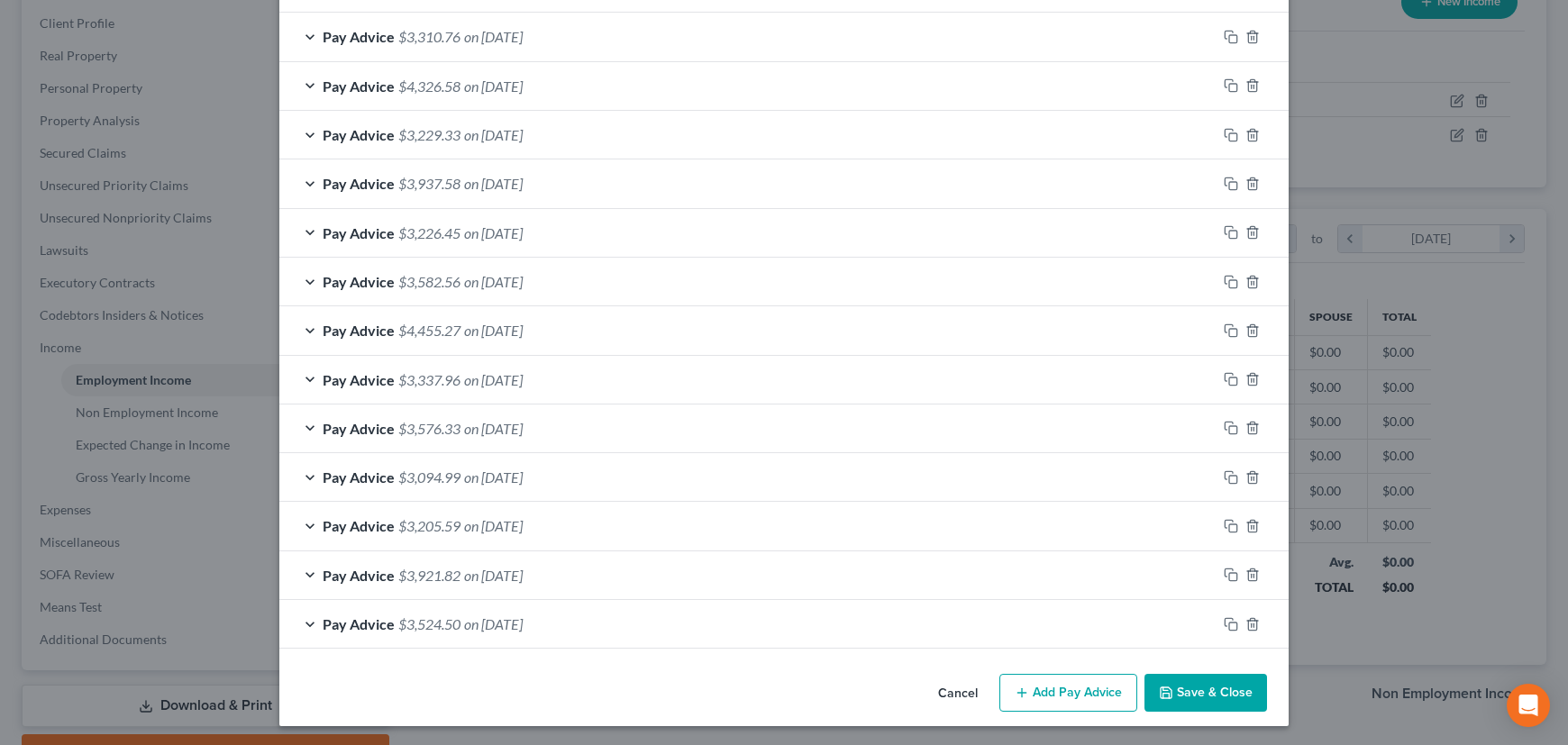
click at [780, 520] on div "Pay Advice $3,205.59 on 05/29/2024" at bounding box center [748, 526] width 937 height 48
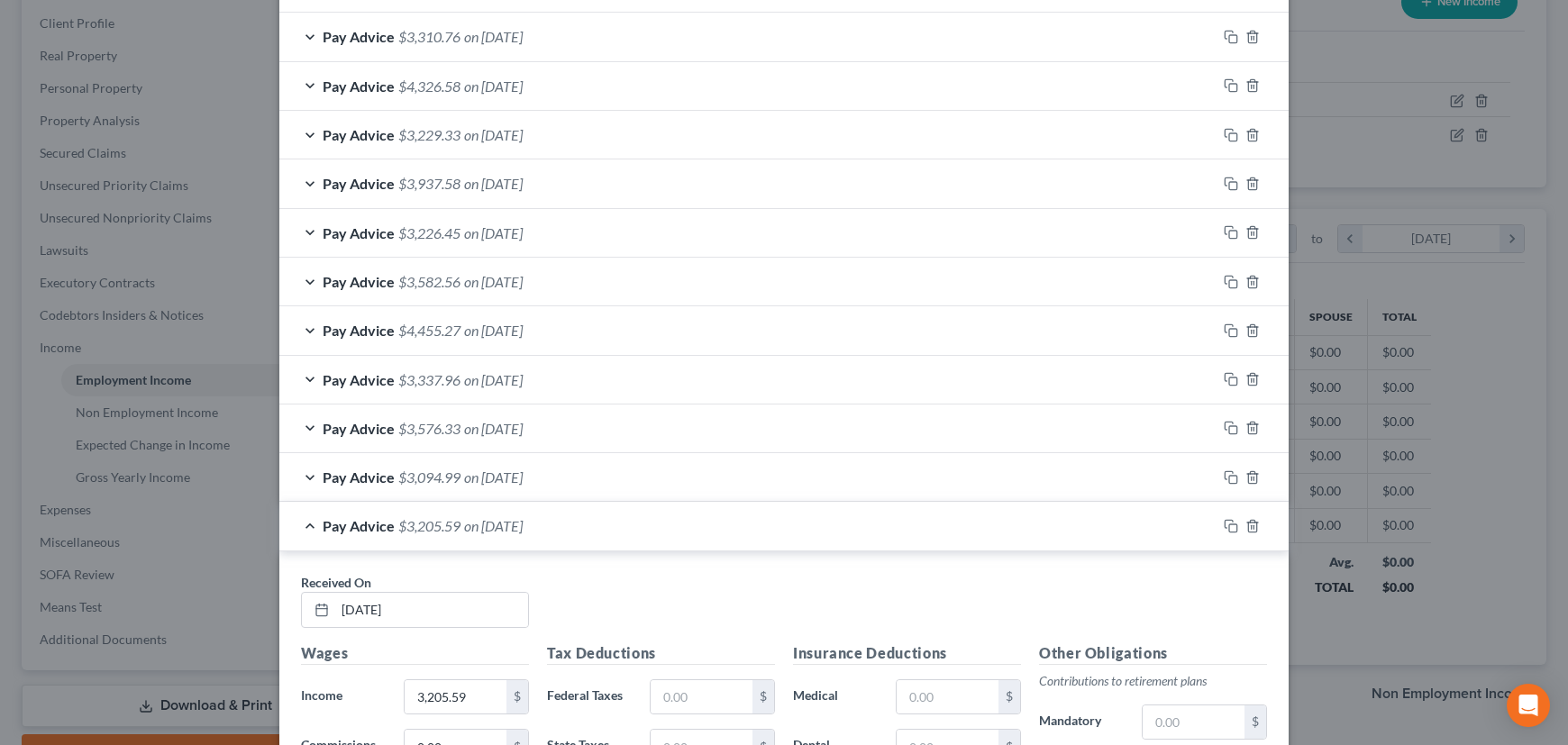
scroll to position [1153, 0]
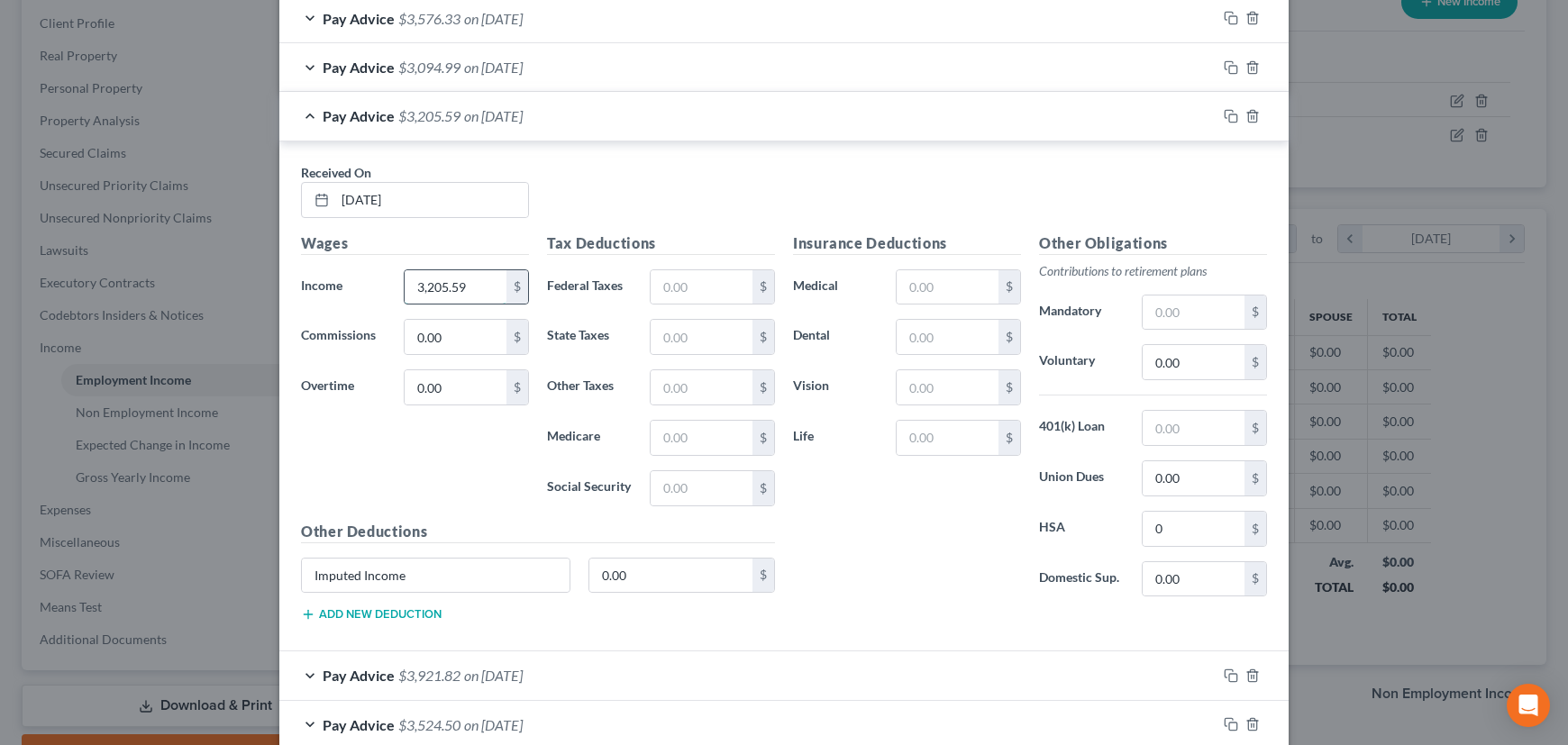
click at [470, 288] on input "3,205.59" at bounding box center [455, 288] width 102 height 34
type input "4,581.36"
type input "8"
type input "875.65"
drag, startPoint x: 397, startPoint y: 565, endPoint x: 265, endPoint y: 588, distance: 134.0
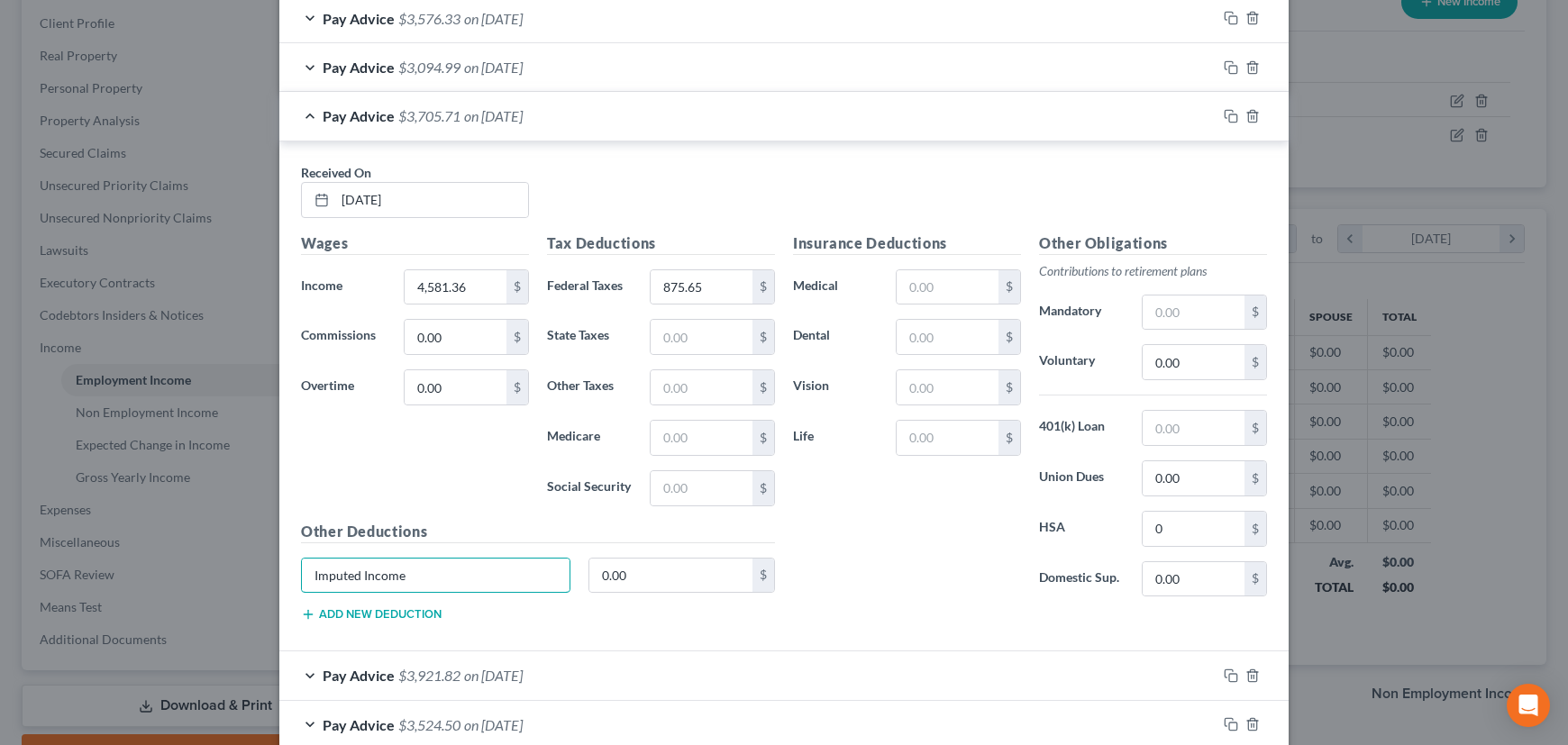
click at [265, 588] on div "Edit Income Source × Employment Type * Select Full or Part Time Employment Self…" at bounding box center [784, 372] width 1568 height 745
type input "deductions"
type input "1"
type input "229.07"
click at [1178, 315] on input "text" at bounding box center [1193, 313] width 102 height 34
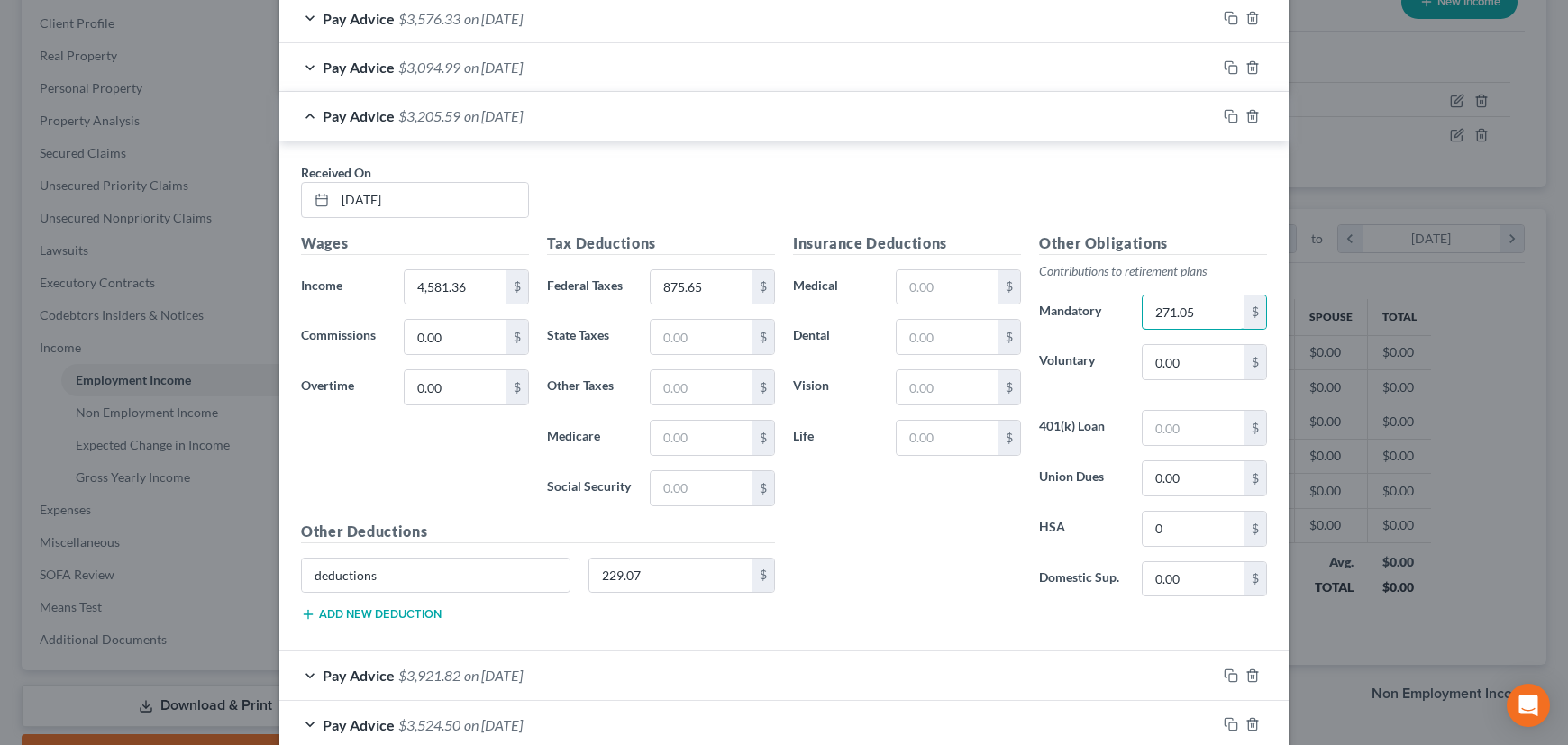
type input "271.05"
click at [716, 111] on div "Pay Advice $3,205.59 on 05/29/2024" at bounding box center [748, 116] width 937 height 48
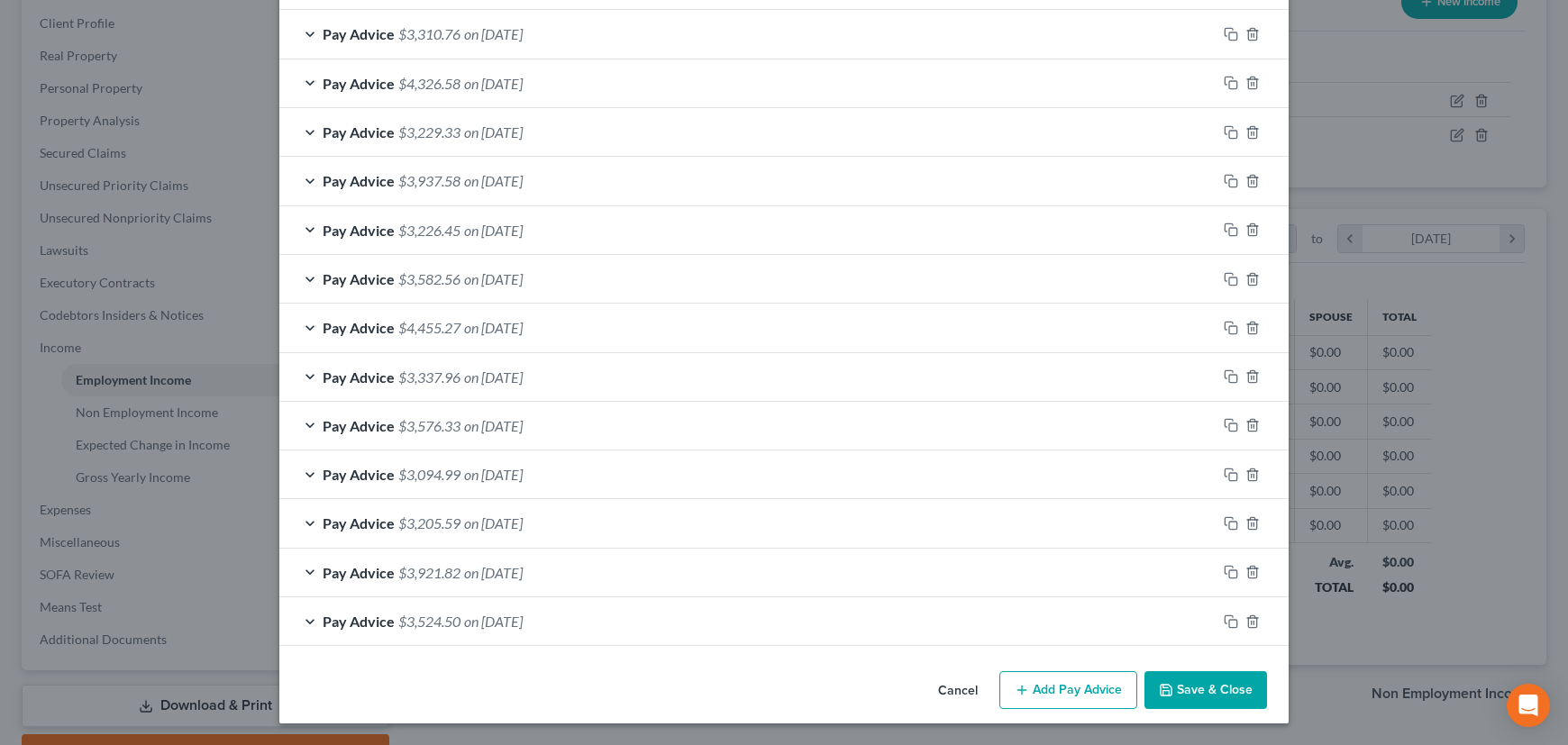
scroll to position [743, 0]
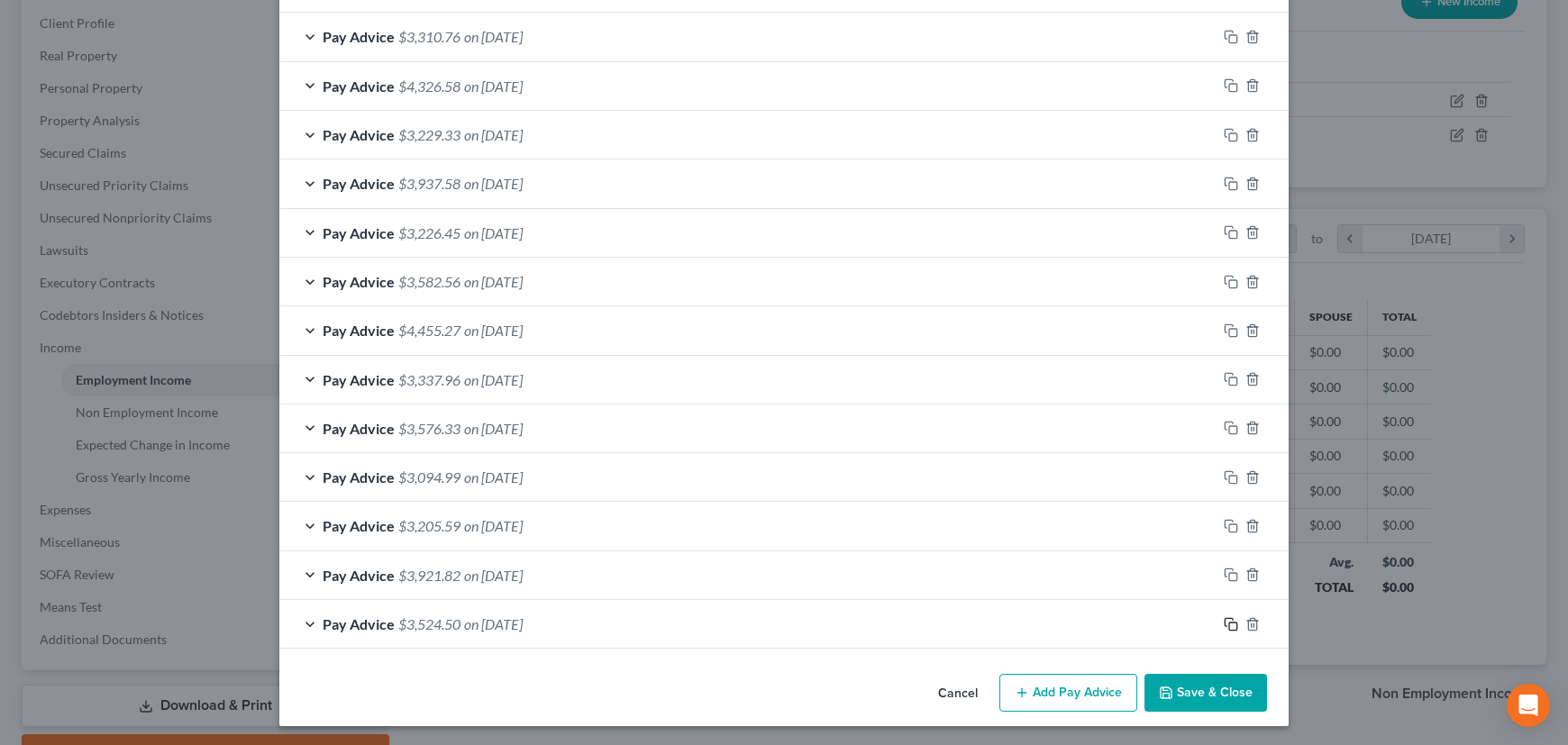
drag, startPoint x: 1223, startPoint y: 619, endPoint x: 837, endPoint y: 552, distance: 391.8
click at [1223, 619] on icon "button" at bounding box center [1230, 624] width 14 height 14
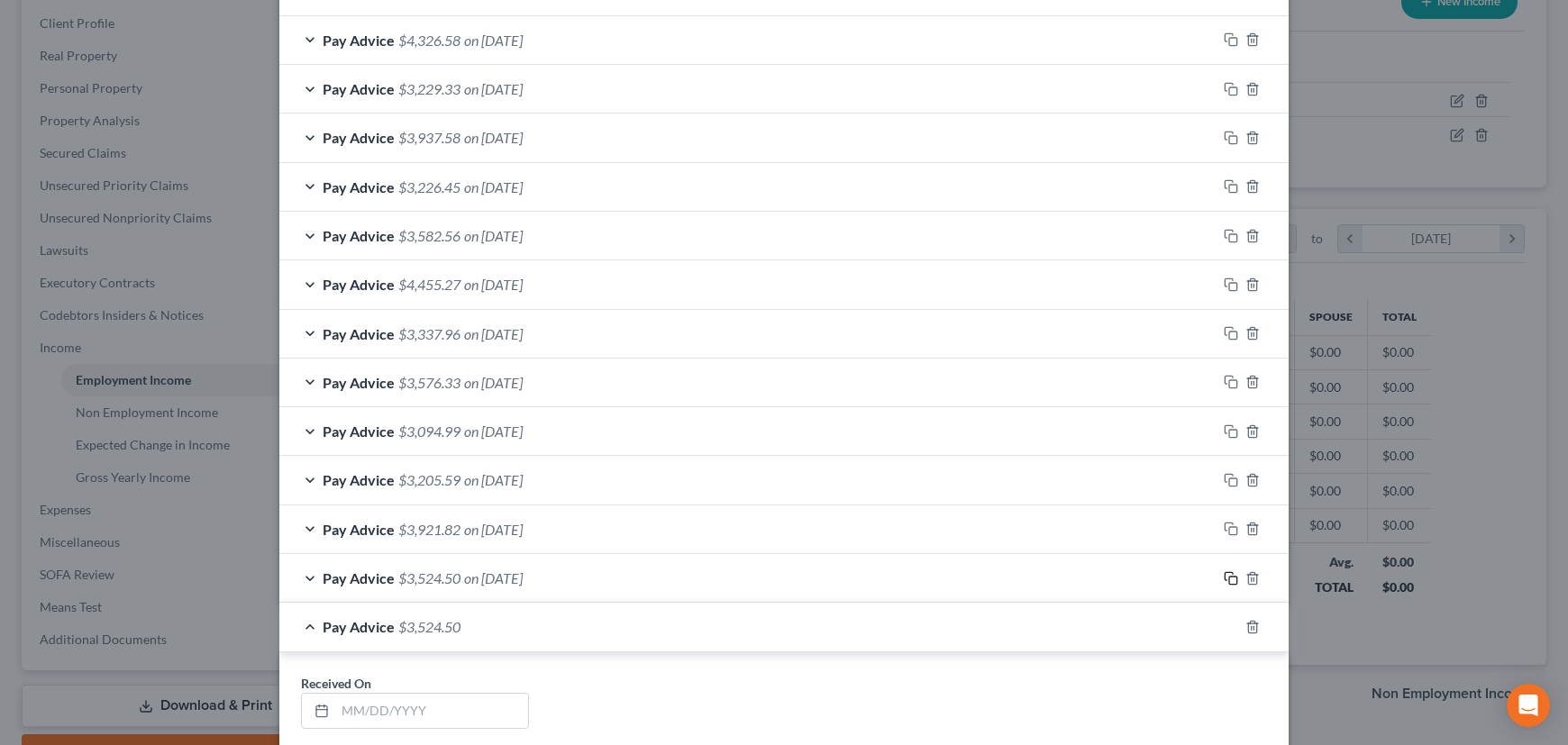
scroll to position [826, 0]
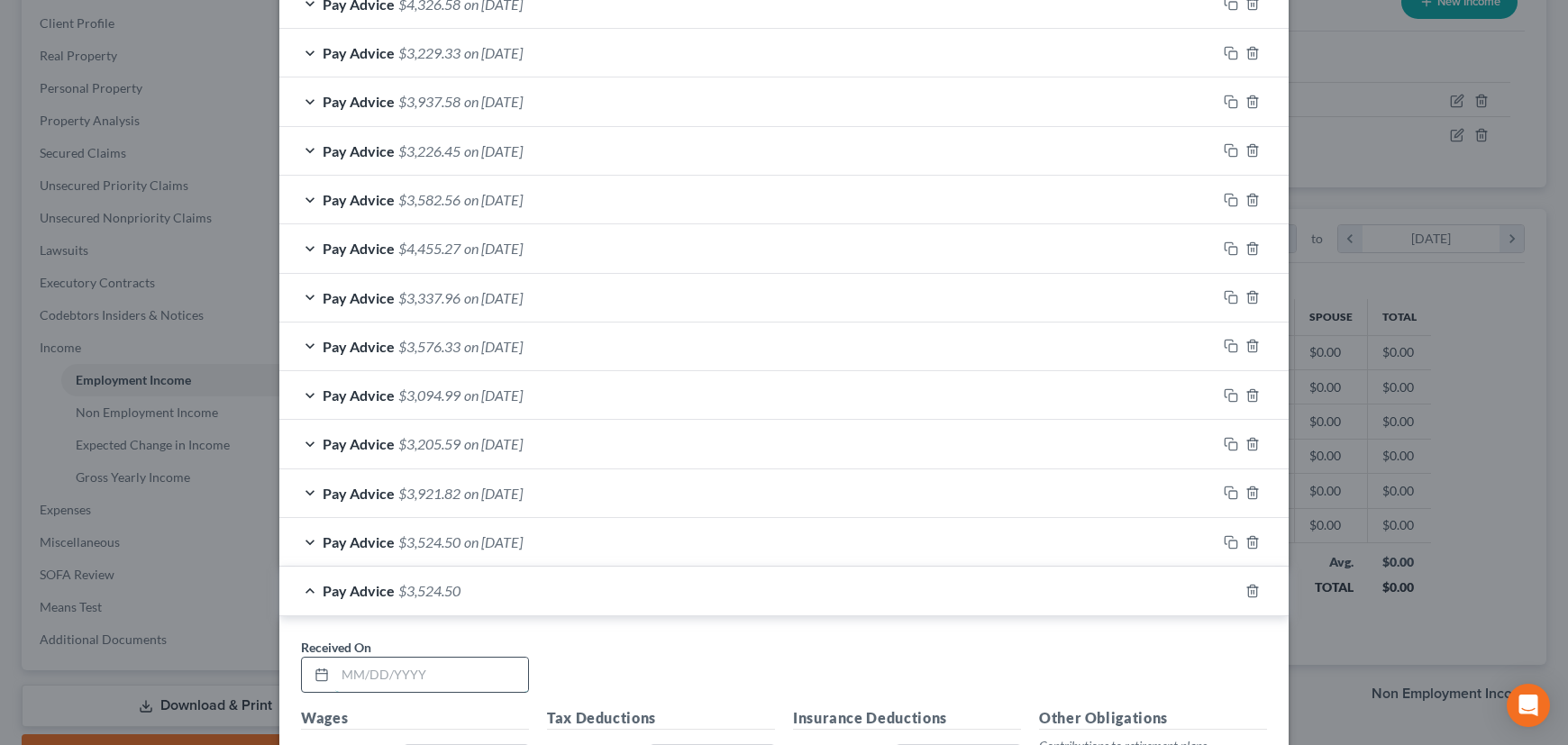
click at [453, 664] on input "text" at bounding box center [431, 675] width 193 height 34
type input "04/03/2024"
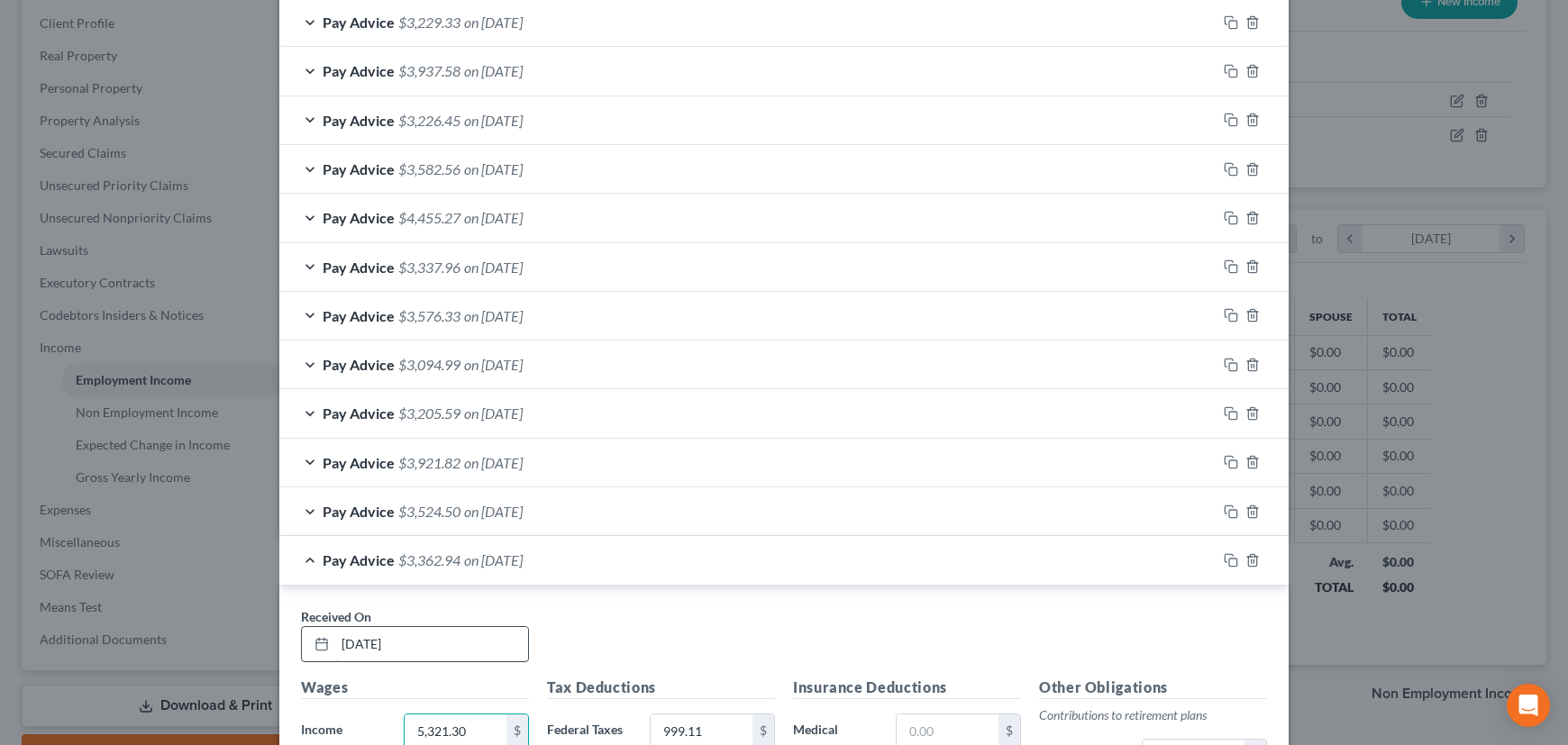
type input "5,321.30"
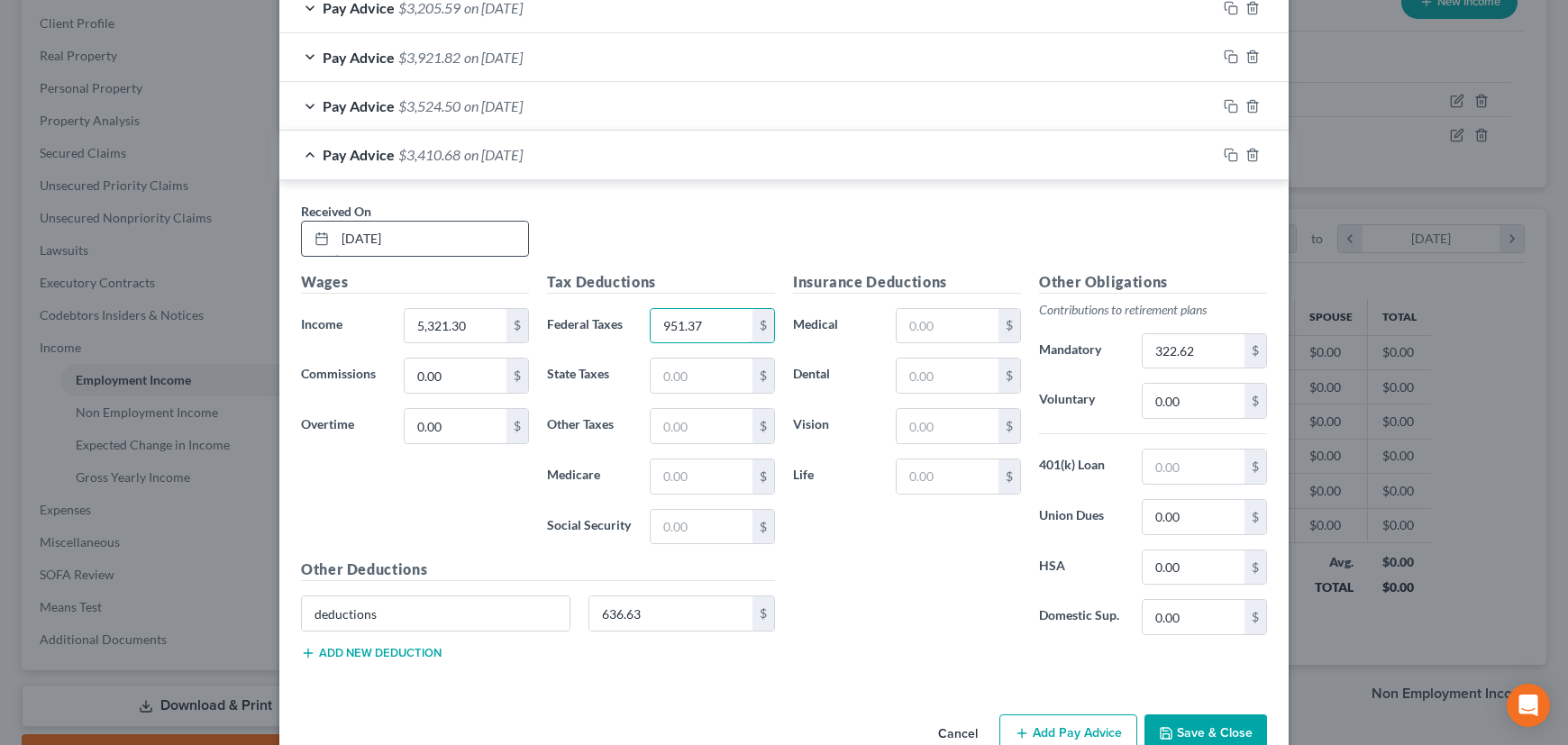
type input "951.37"
type input "628.55"
click at [1201, 341] on input "322.62" at bounding box center [1193, 352] width 102 height 34
type input "319.39"
drag, startPoint x: 1223, startPoint y: 146, endPoint x: 649, endPoint y: 260, distance: 585.2
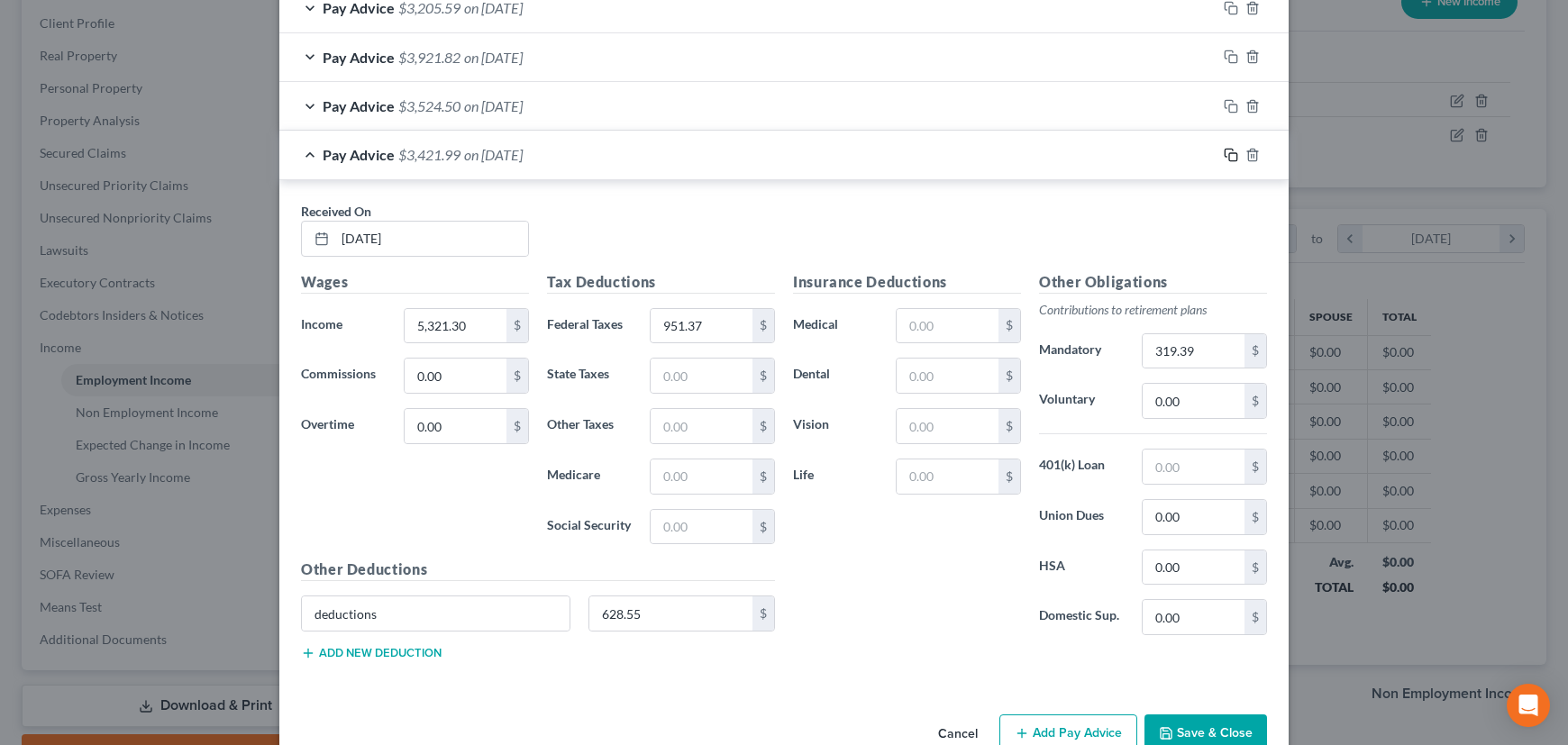
click at [1224, 149] on icon "button" at bounding box center [1228, 153] width 8 height 8
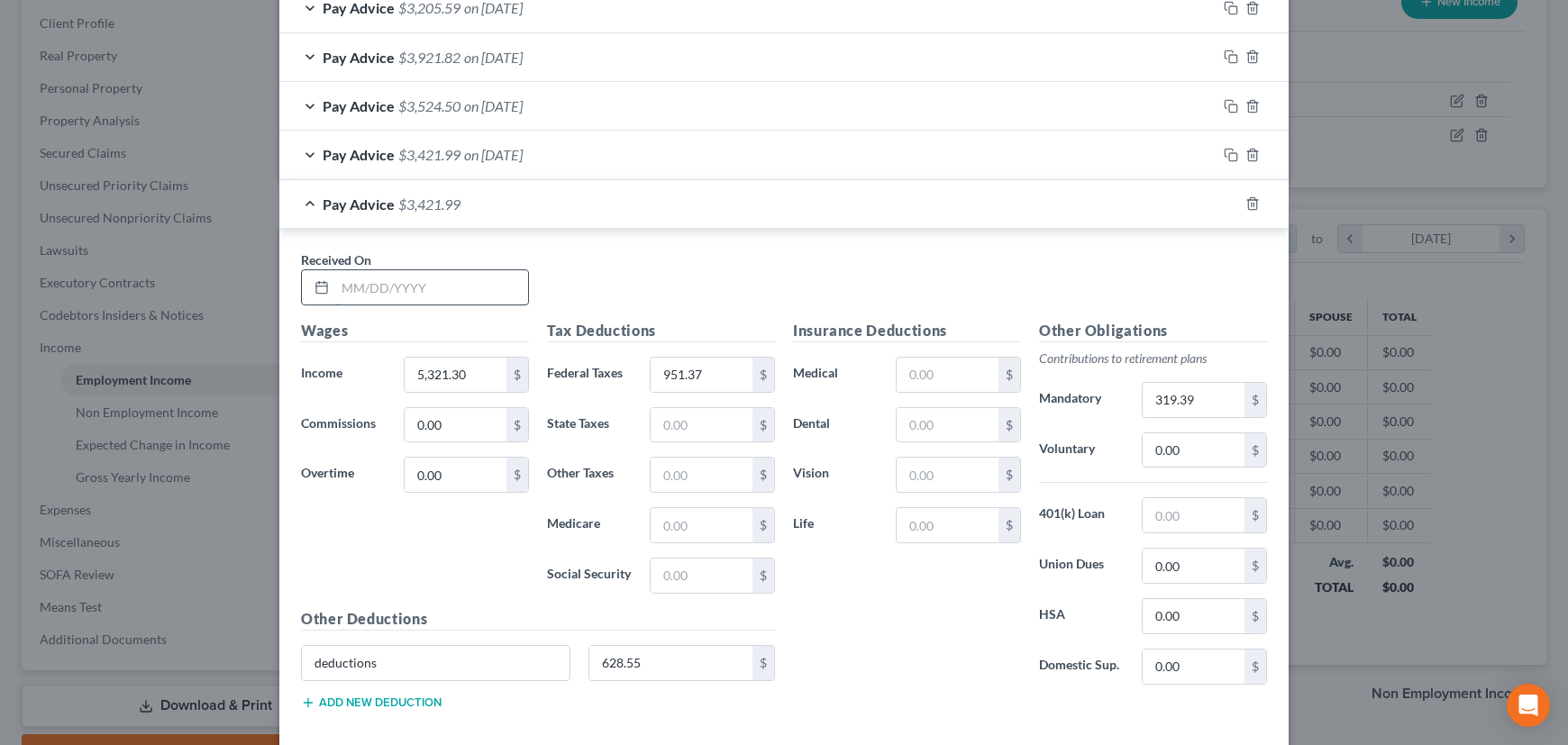
click at [461, 279] on input "text" at bounding box center [431, 288] width 193 height 34
type input "03/20/2024"
type input "6,134.94"
type input "1,197.28"
click at [641, 654] on input "628.55" at bounding box center [671, 663] width 164 height 34
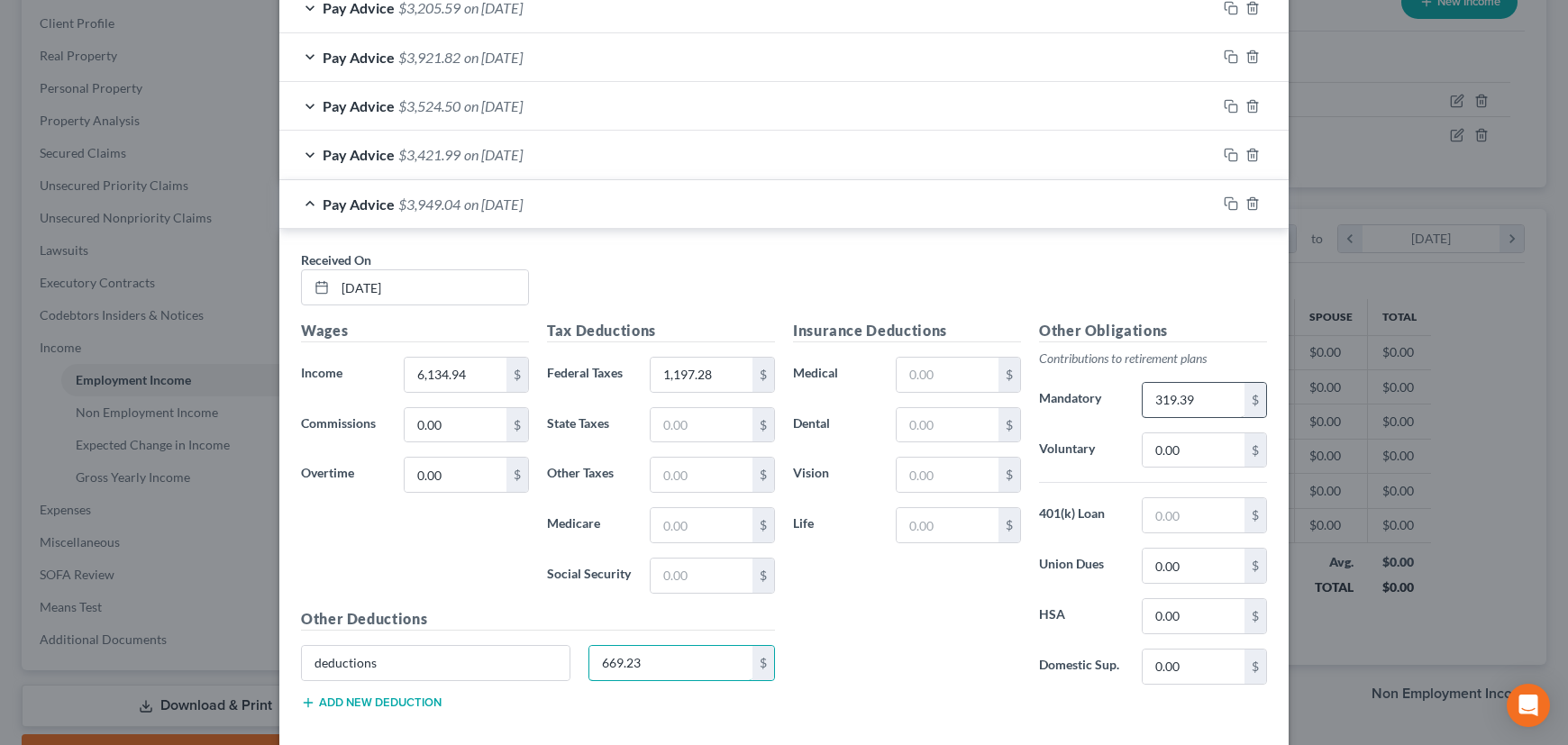
type input "669.23"
click at [1201, 400] on input "319.39" at bounding box center [1193, 400] width 102 height 34
type input "335.66"
drag, startPoint x: 1226, startPoint y: 199, endPoint x: 963, endPoint y: 273, distance: 273.2
click at [1229, 202] on rect "button" at bounding box center [1233, 206] width 8 height 8
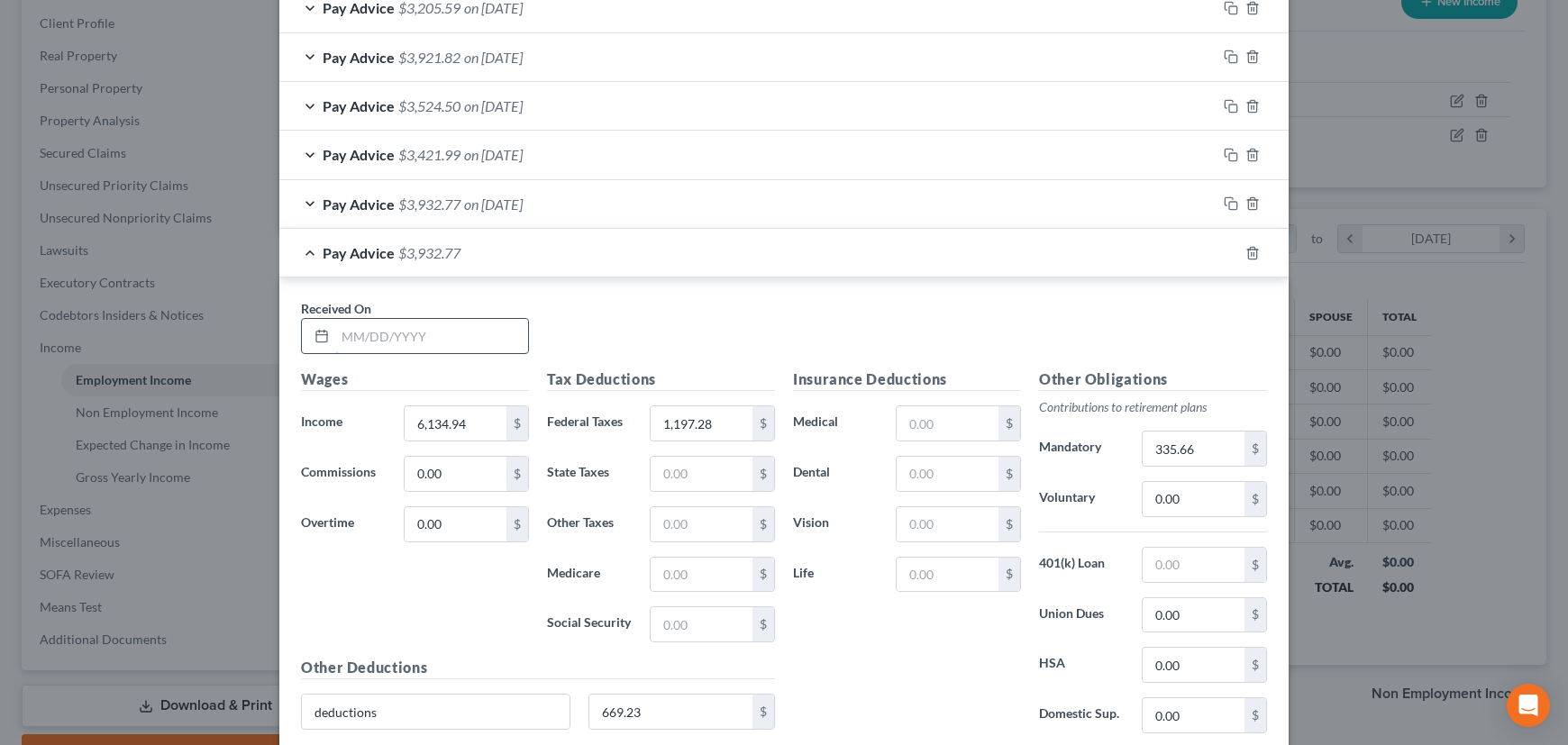
click at [461, 331] on input "text" at bounding box center [431, 336] width 193 height 34
type input "02/25/2024"
type input "4,441.41"
type input "767.76"
click at [635, 706] on input "669.23" at bounding box center [671, 712] width 164 height 34
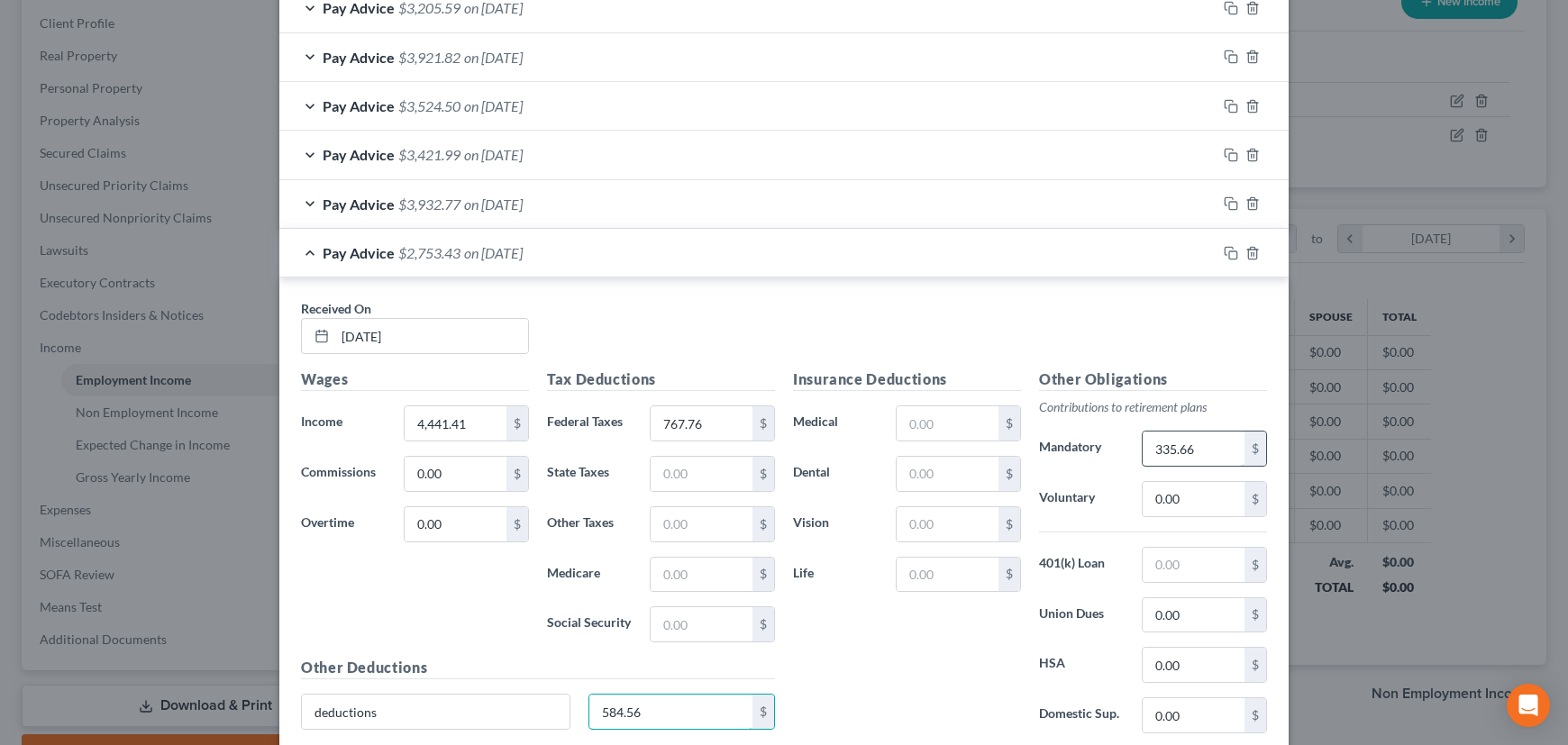
type input "584.56"
click at [1203, 444] on input "335.66" at bounding box center [1193, 448] width 102 height 34
type input "301.79"
drag, startPoint x: 369, startPoint y: 333, endPoint x: 321, endPoint y: 337, distance: 48.2
click at [321, 337] on div "02/25/2024" at bounding box center [414, 337] width 228 height 36
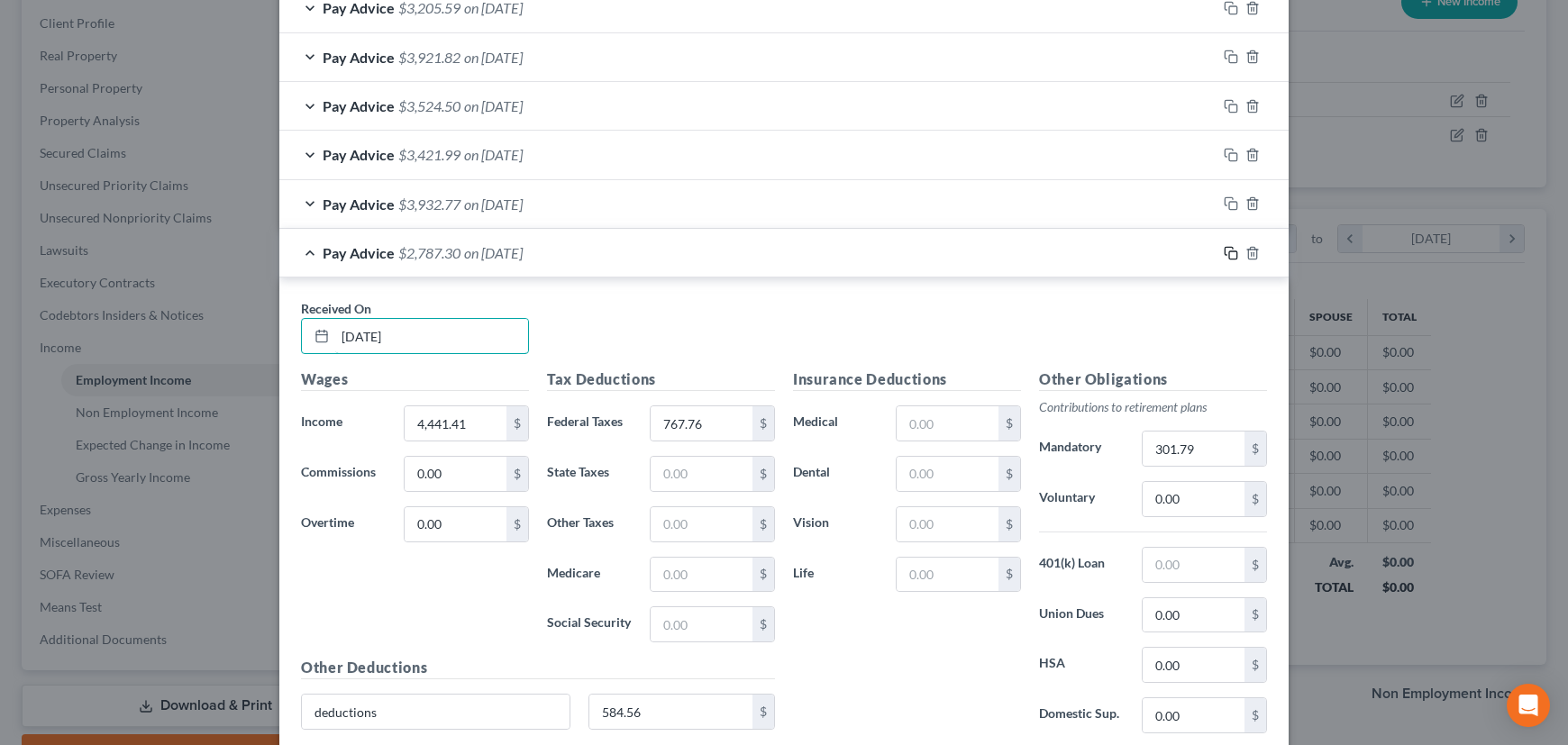
type input "03/06/2024"
click at [1224, 247] on icon "button" at bounding box center [1228, 251] width 8 height 8
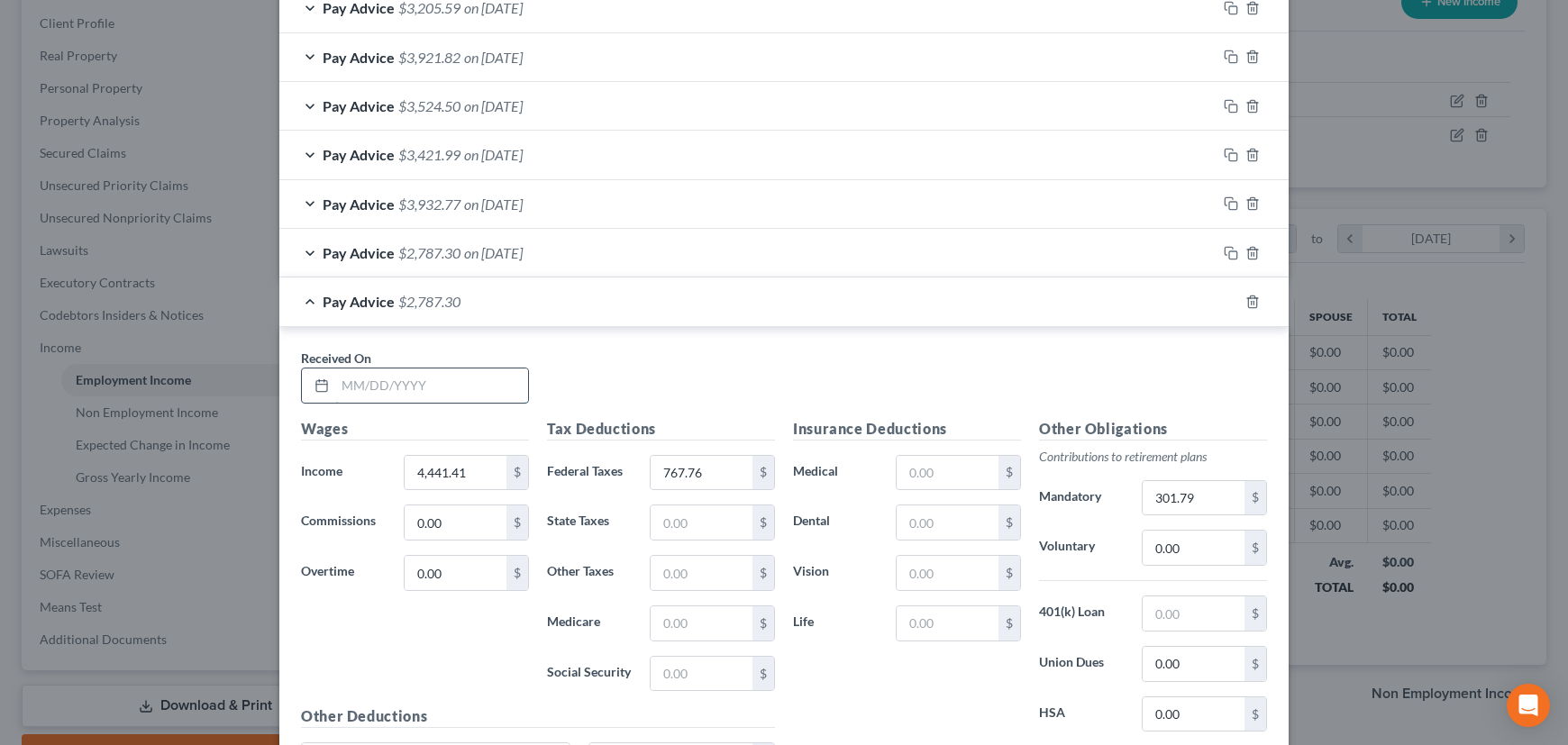
click at [423, 385] on input "text" at bounding box center [431, 385] width 193 height 34
click at [413, 373] on input "text" at bounding box center [431, 385] width 193 height 34
type input "02/21/2024"
type input "5,912.73"
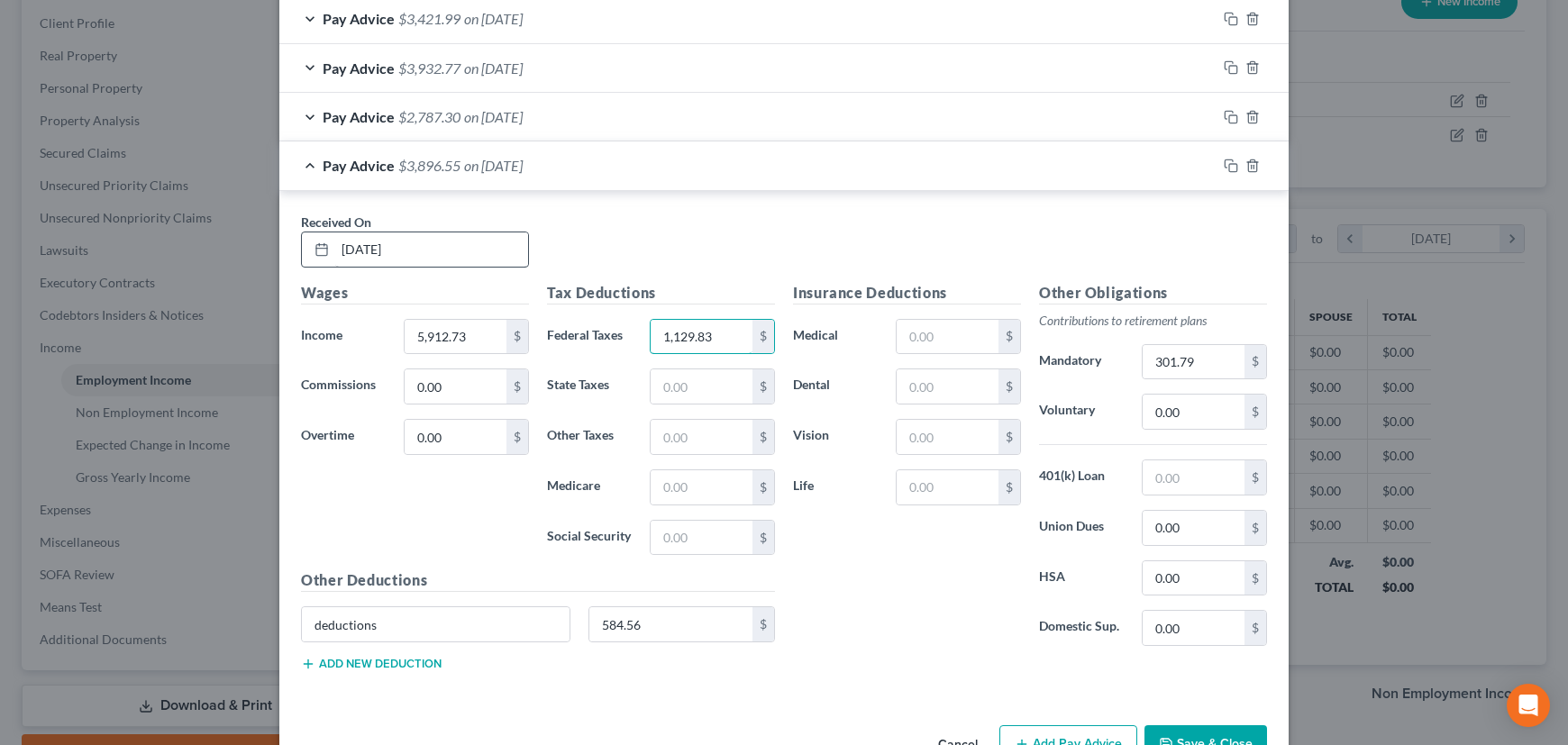
scroll to position [1447, 0]
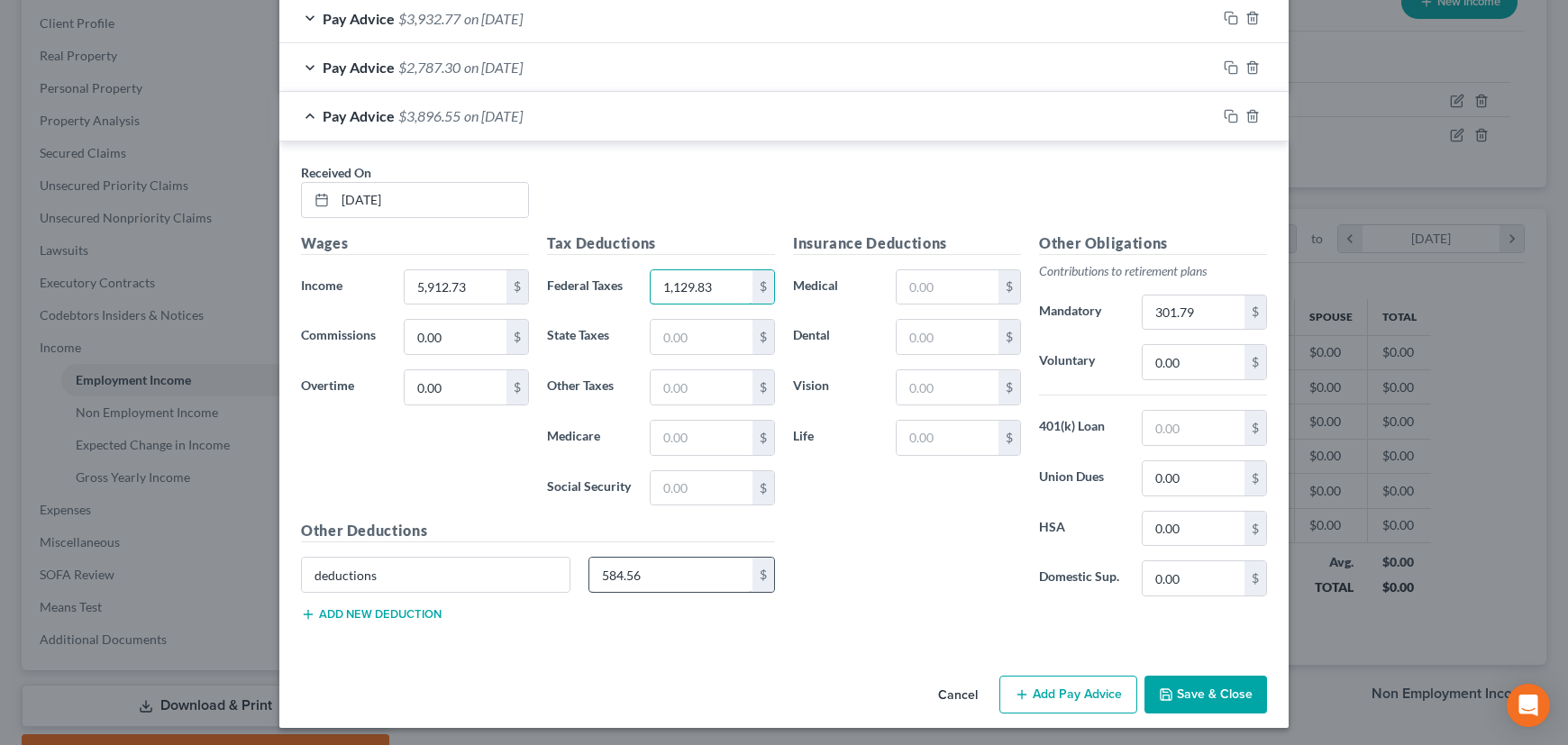
type input "1,129.83"
click at [650, 558] on input "584.56" at bounding box center [671, 575] width 164 height 34
type input "658.12"
click at [1193, 307] on input "301.79" at bounding box center [1193, 313] width 102 height 34
type input "331.22"
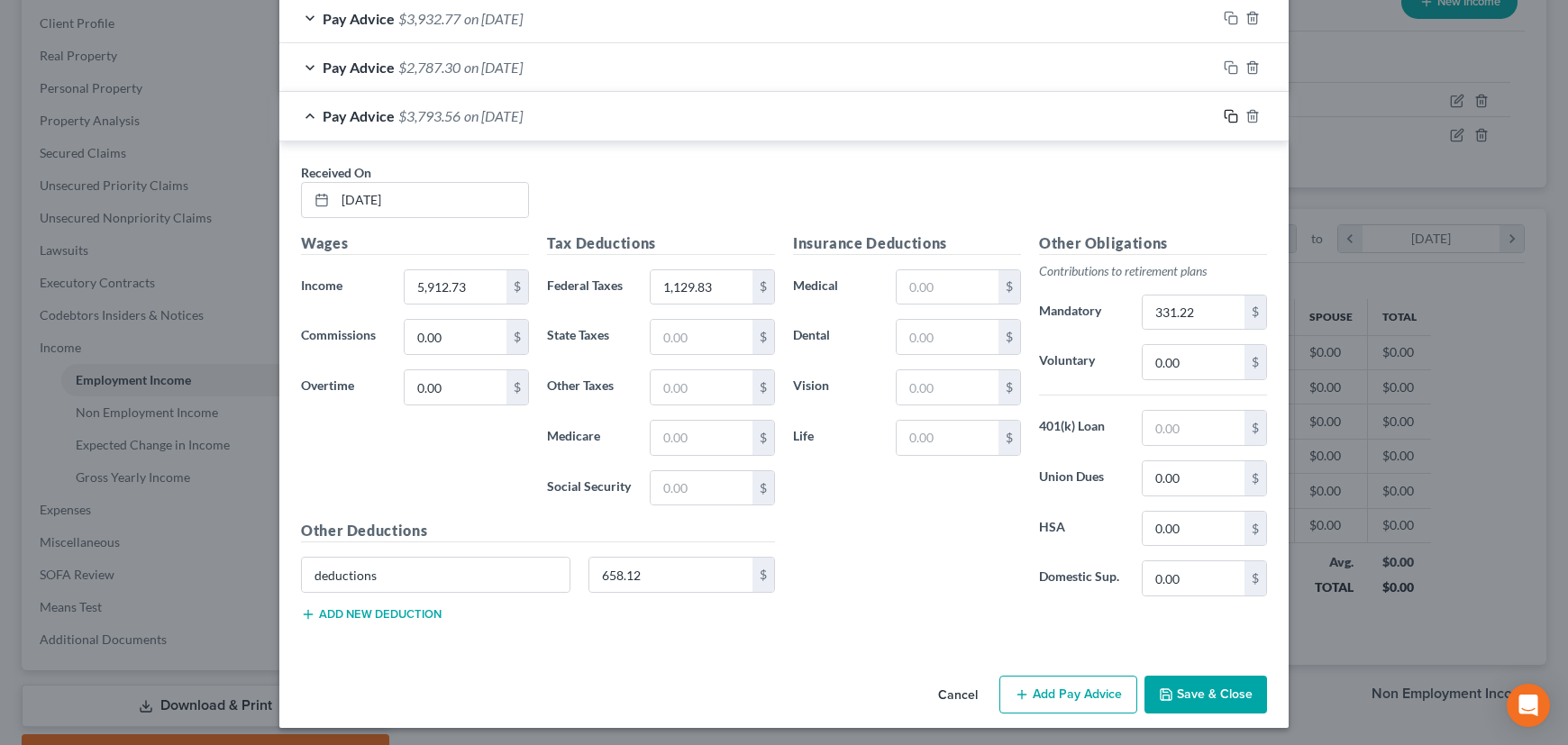
click at [1229, 115] on rect "button" at bounding box center [1233, 119] width 8 height 8
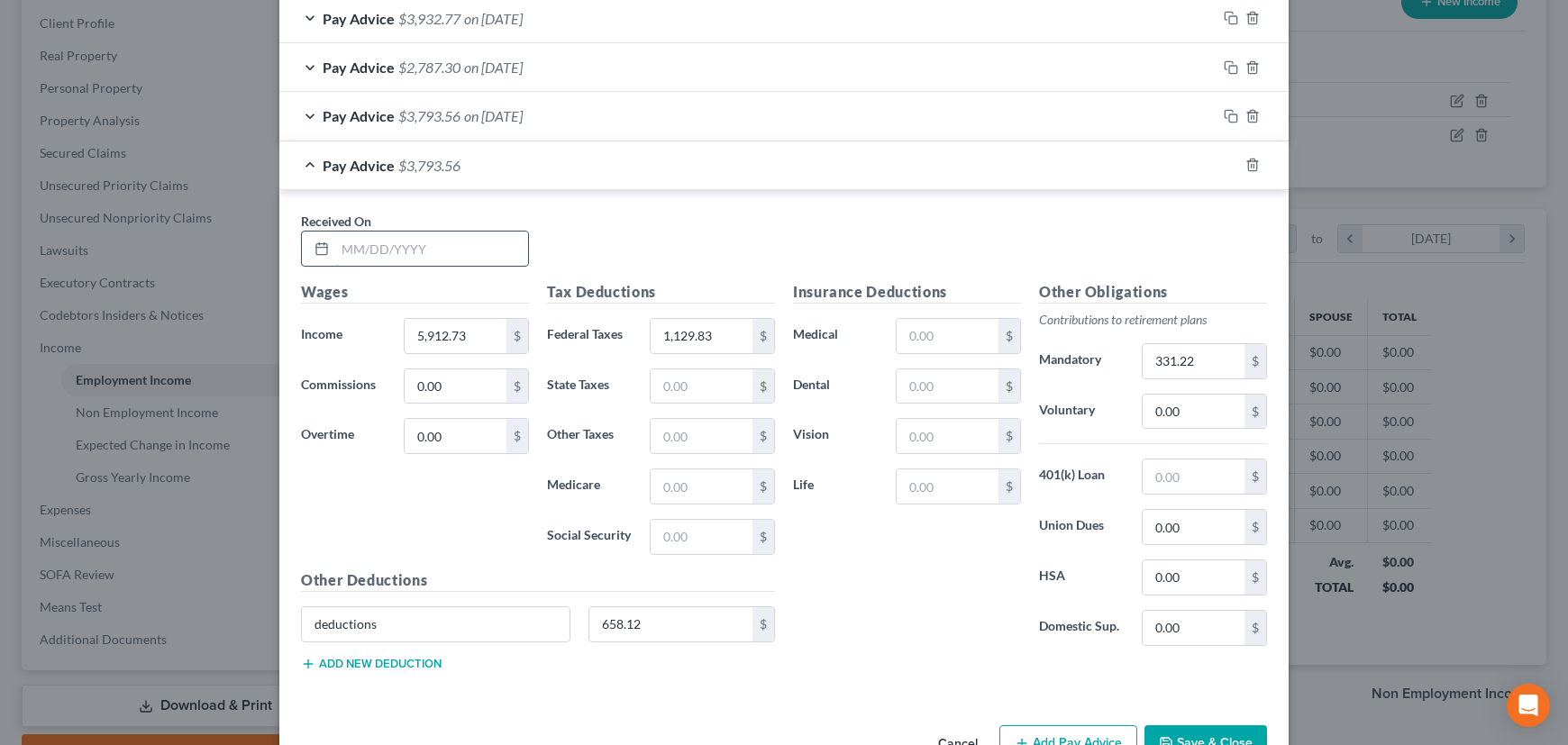
click at [436, 234] on input "text" at bounding box center [431, 249] width 193 height 34
type input "02/07/2024"
type input "1,362.49"
click at [683, 334] on input "1,129.83" at bounding box center [702, 336] width 102 height 34
type input "423.47"
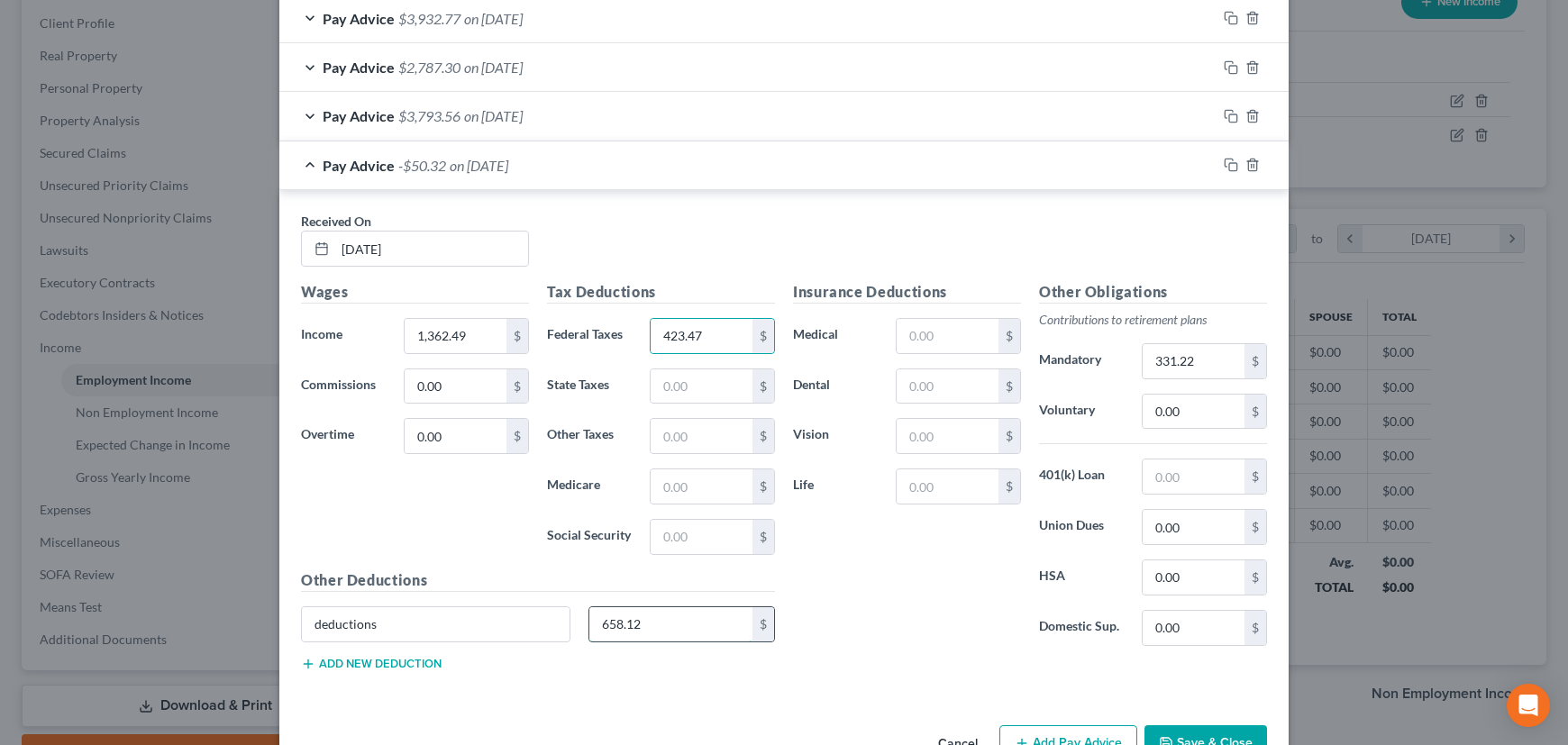
click at [632, 610] on input "658.12" at bounding box center [671, 624] width 164 height 34
type input "2.33"
click at [1186, 352] on input "331.22" at bounding box center [1193, 362] width 102 height 34
type input "0.93"
click at [1223, 158] on icon "button" at bounding box center [1230, 165] width 14 height 14
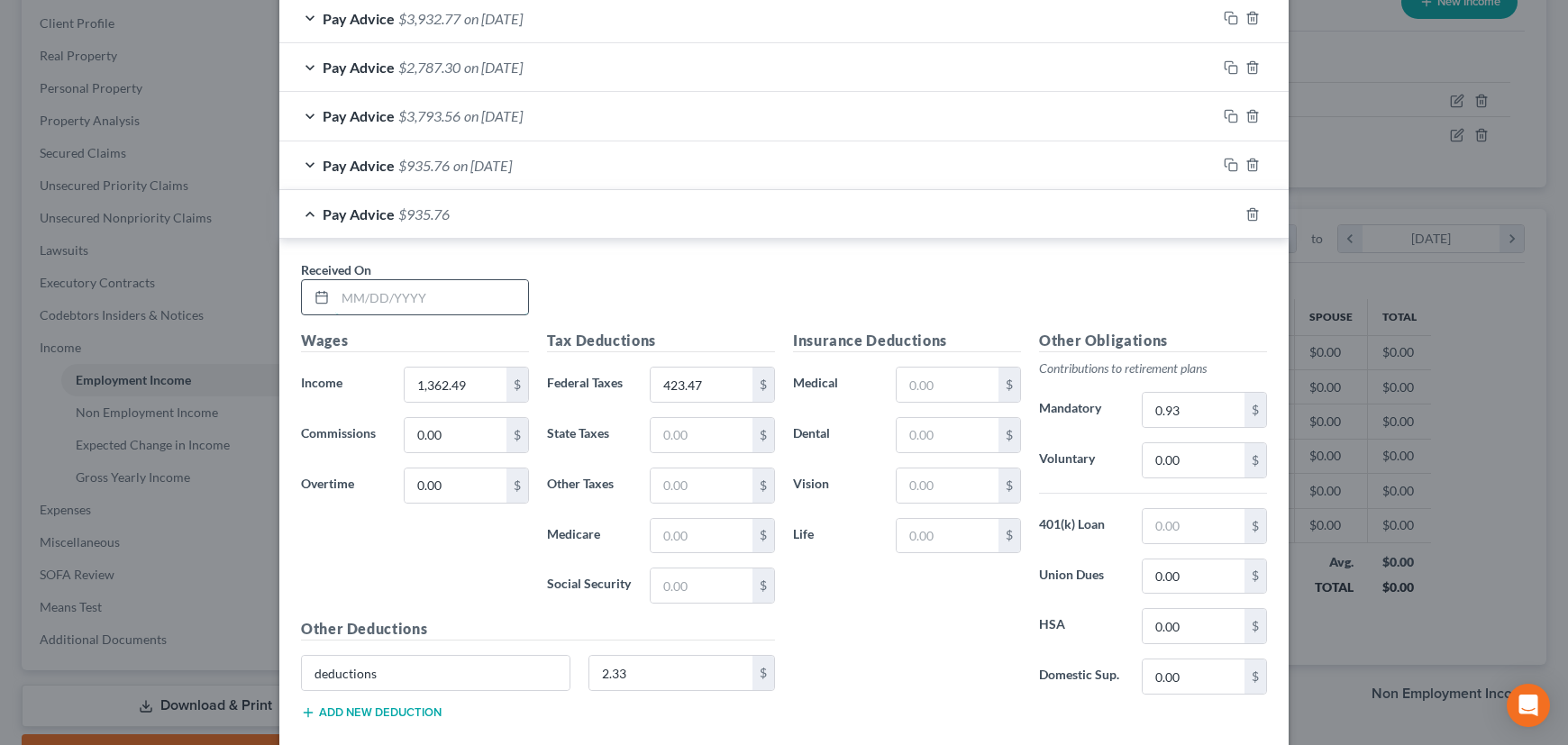
click at [480, 298] on input "text" at bounding box center [431, 298] width 193 height 34
type input "[DATE]"
type input "439.20"
type input "2"
type input "131.39"
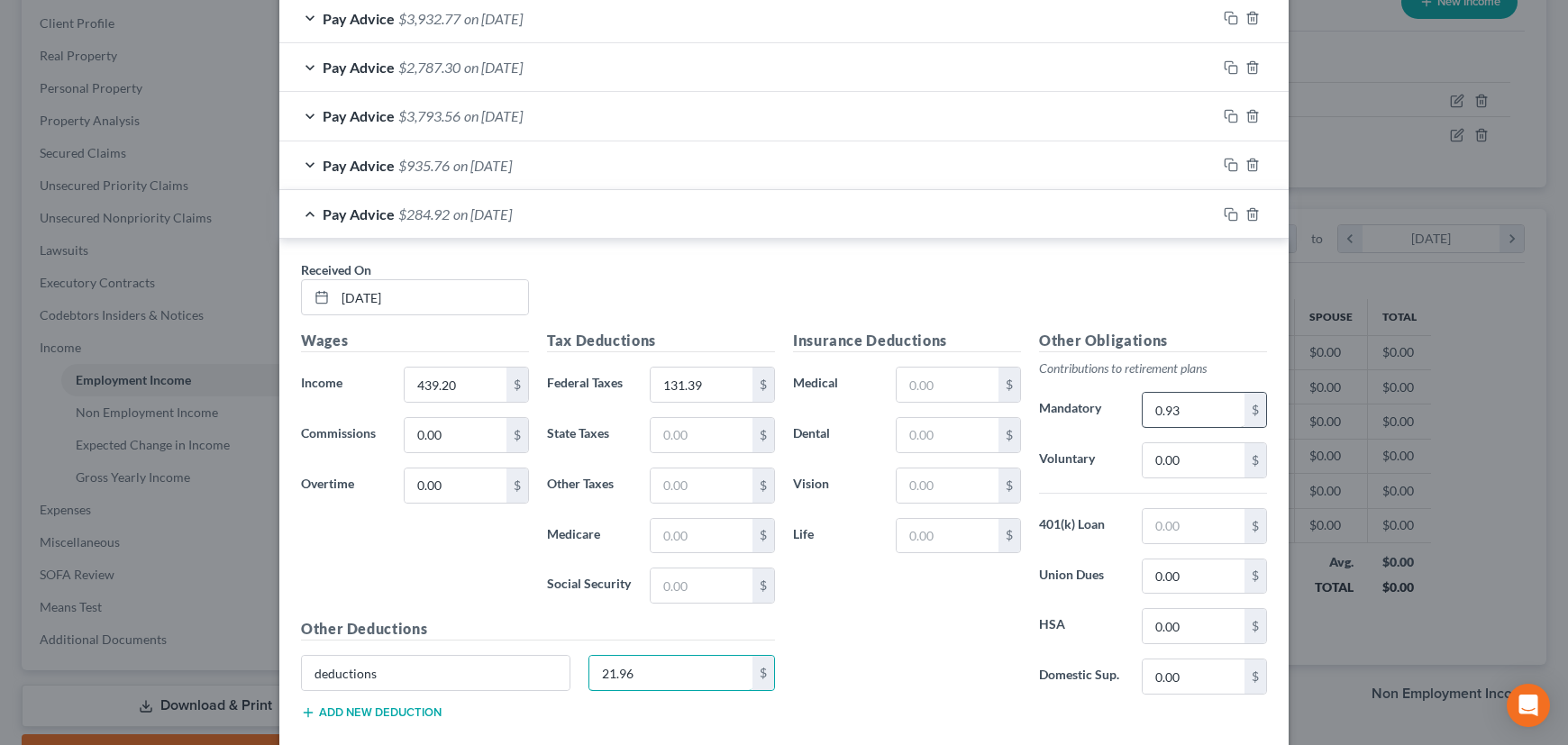
type input "21.96"
click at [1160, 410] on input "0.93" at bounding box center [1193, 409] width 102 height 34
type input "8.79"
drag, startPoint x: 1219, startPoint y: 213, endPoint x: 545, endPoint y: 313, distance: 681.4
click at [1224, 213] on icon "button" at bounding box center [1228, 212] width 8 height 8
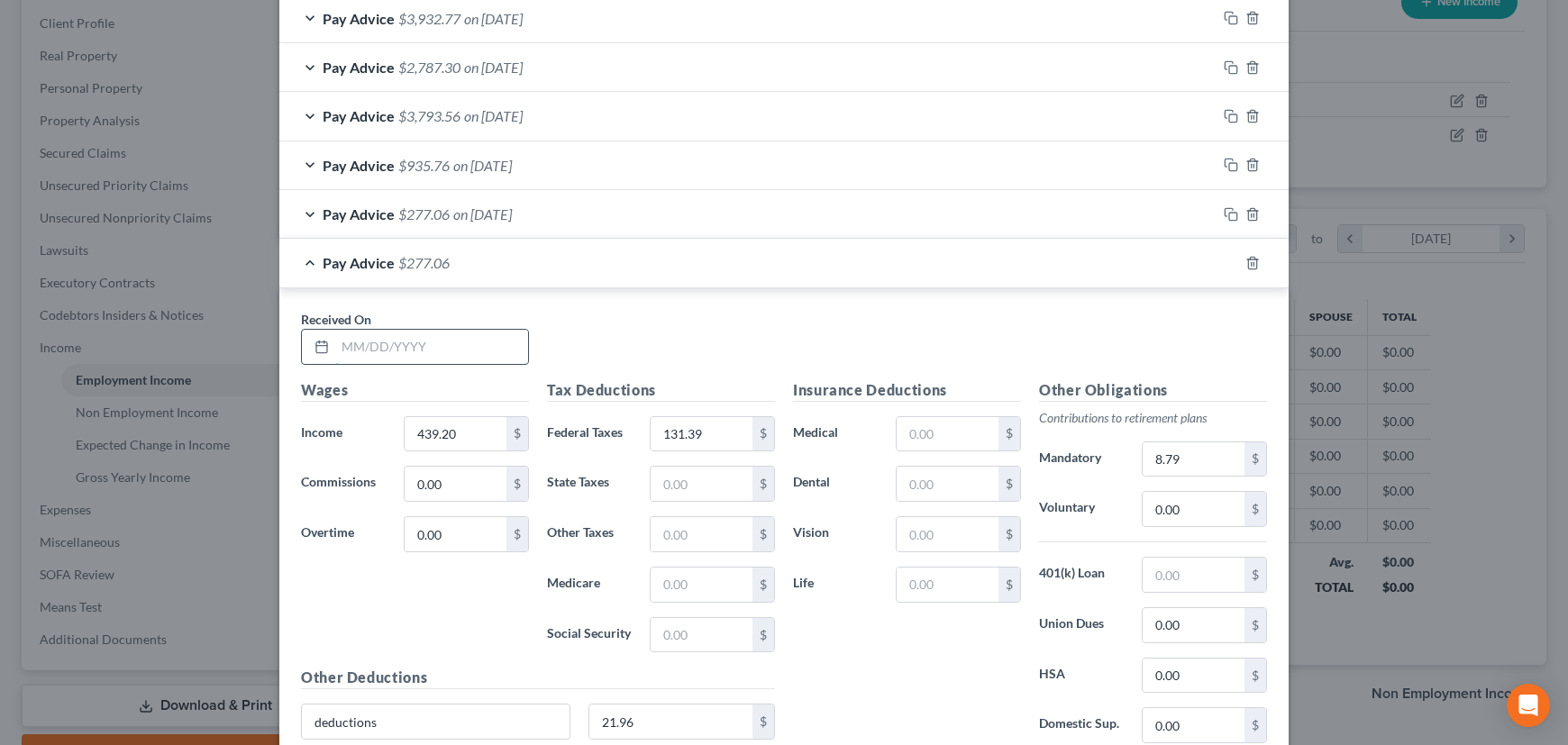
click at [429, 349] on input "text" at bounding box center [431, 347] width 193 height 34
type input "01/10/2024"
type input "4,902.57"
type input "731.56"
click at [635, 715] on input "21.96" at bounding box center [671, 722] width 164 height 34
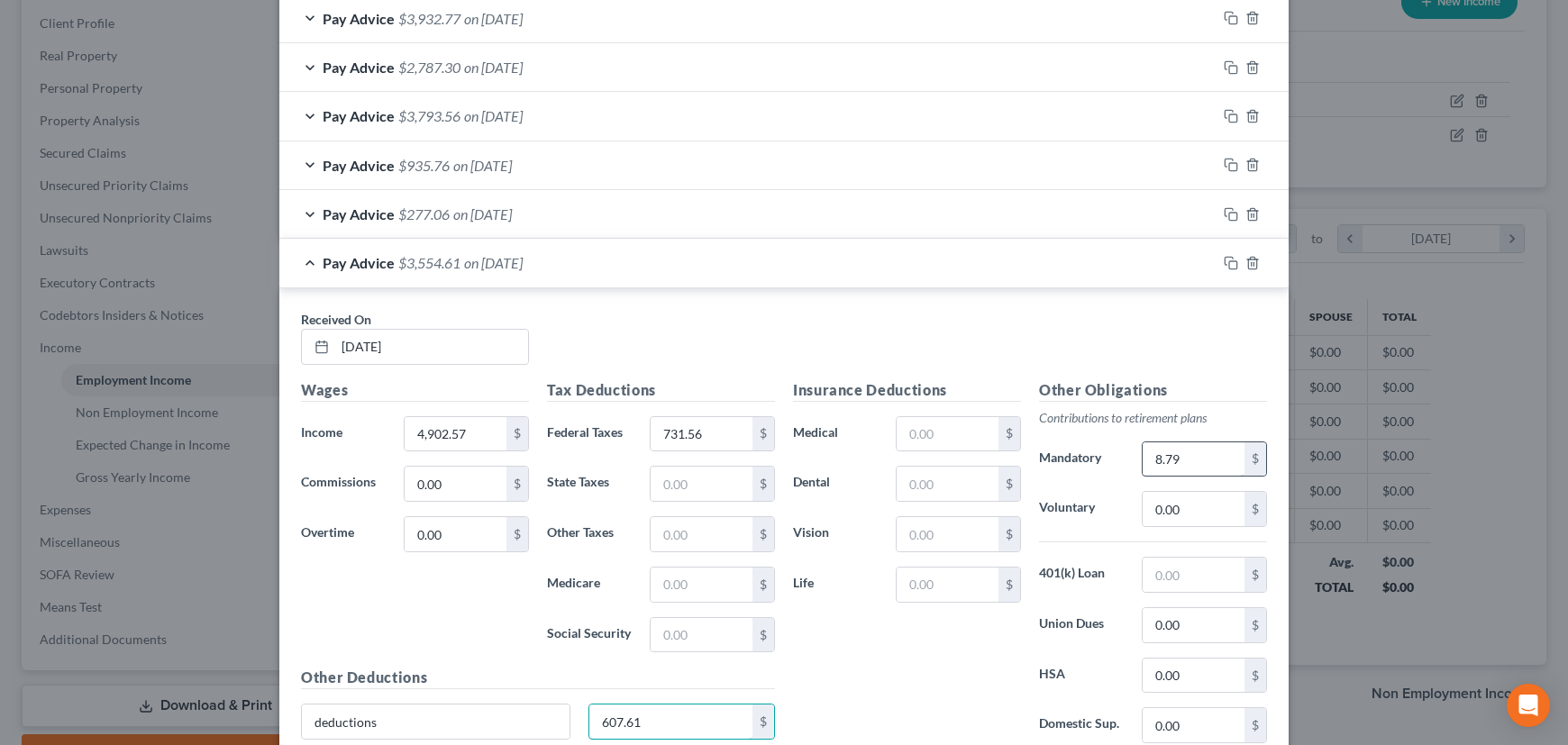
type input "607.61"
click at [1187, 455] on input "8.79" at bounding box center [1193, 459] width 102 height 34
type input "311.02"
click at [1223, 258] on icon "button" at bounding box center [1230, 263] width 14 height 14
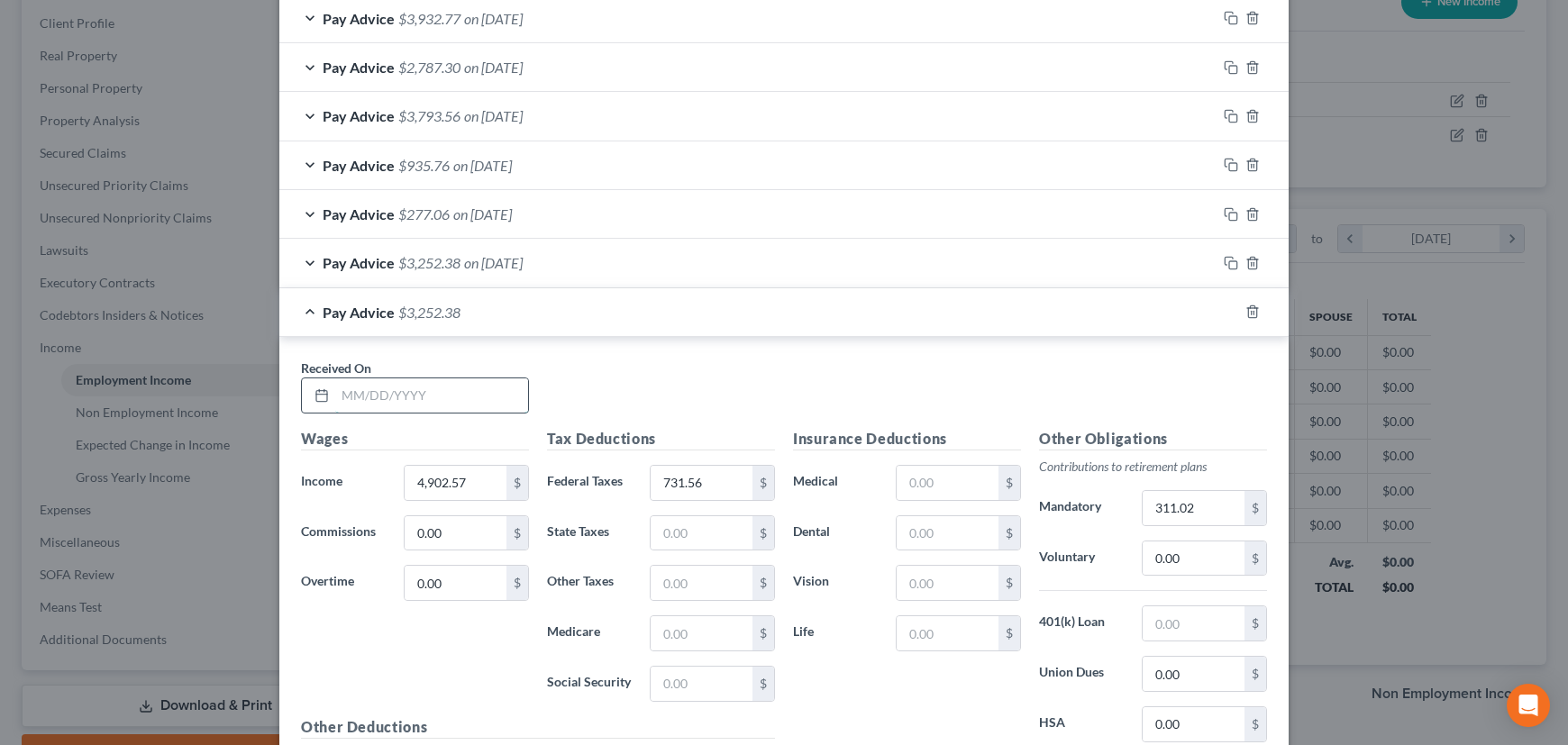
click at [449, 395] on input "text" at bounding box center [431, 395] width 193 height 34
type input "12/27/2023"
type input "5,907.24"
type input "997.56"
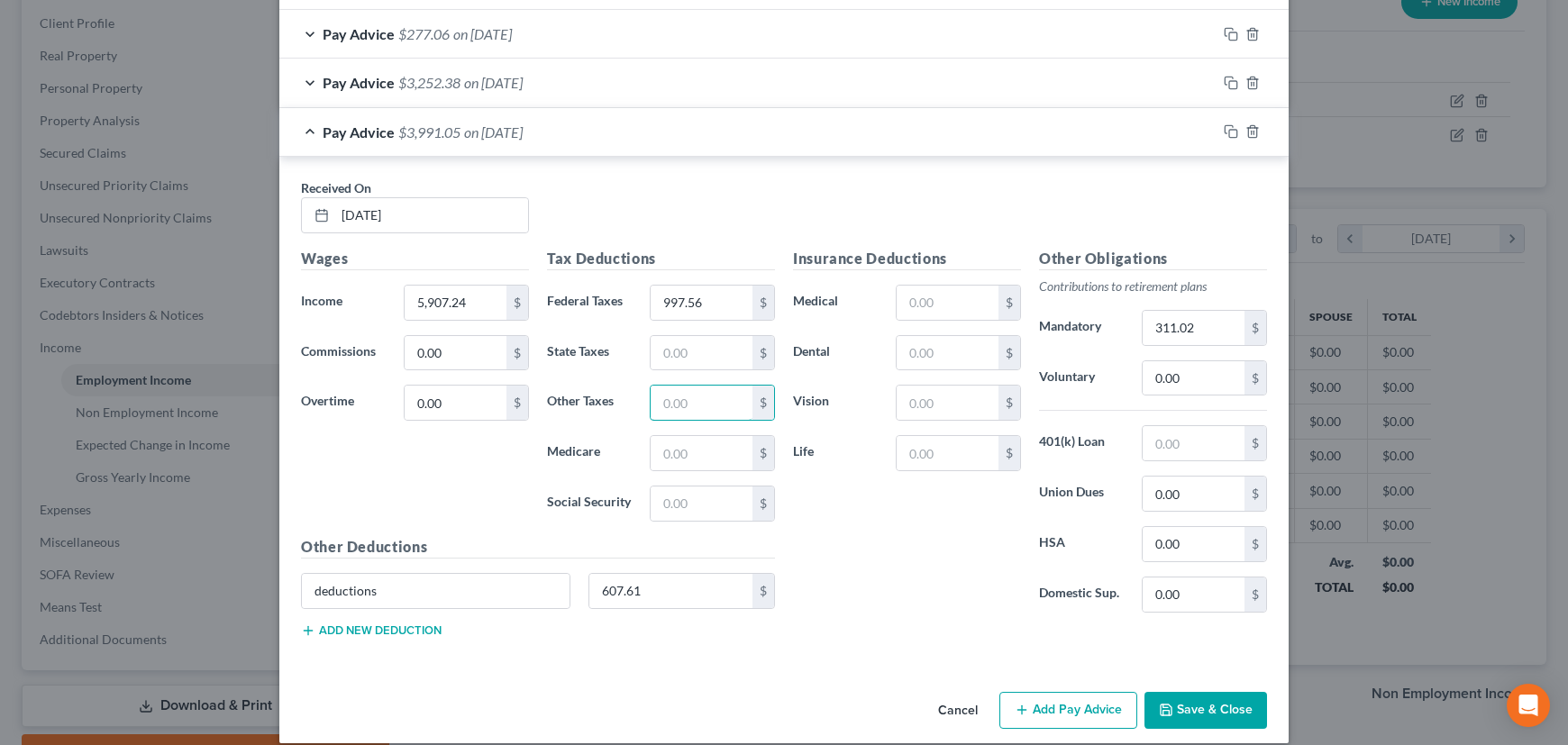
scroll to position [1642, 0]
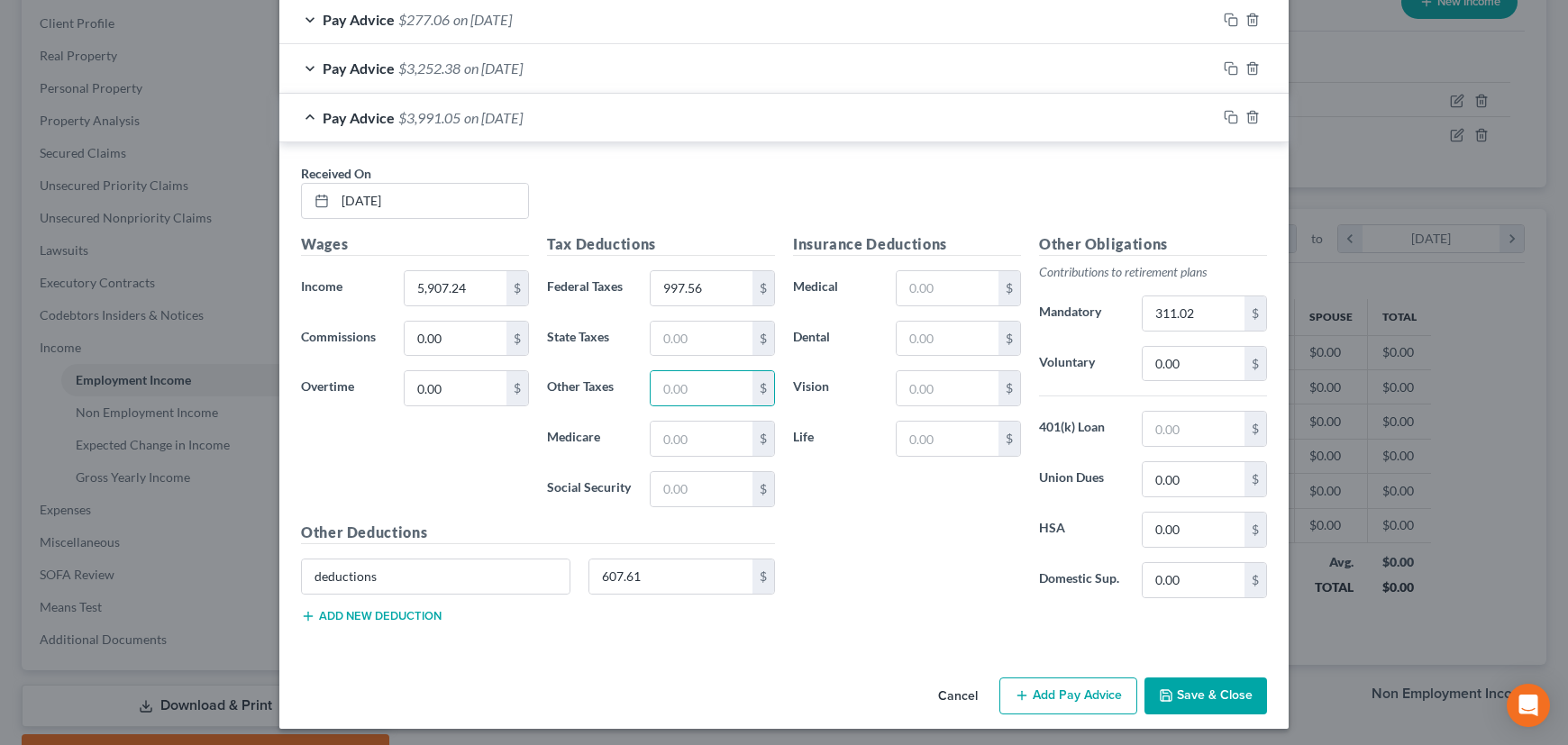
click at [624, 549] on div "Other Deductions deductions 607.61 $ Add new deduction" at bounding box center [537, 579] width 492 height 116
click at [627, 566] on input "607.61" at bounding box center [671, 576] width 164 height 34
type input "700.98"
click at [1191, 316] on input "311.02" at bounding box center [1193, 314] width 102 height 34
type input "317.11"
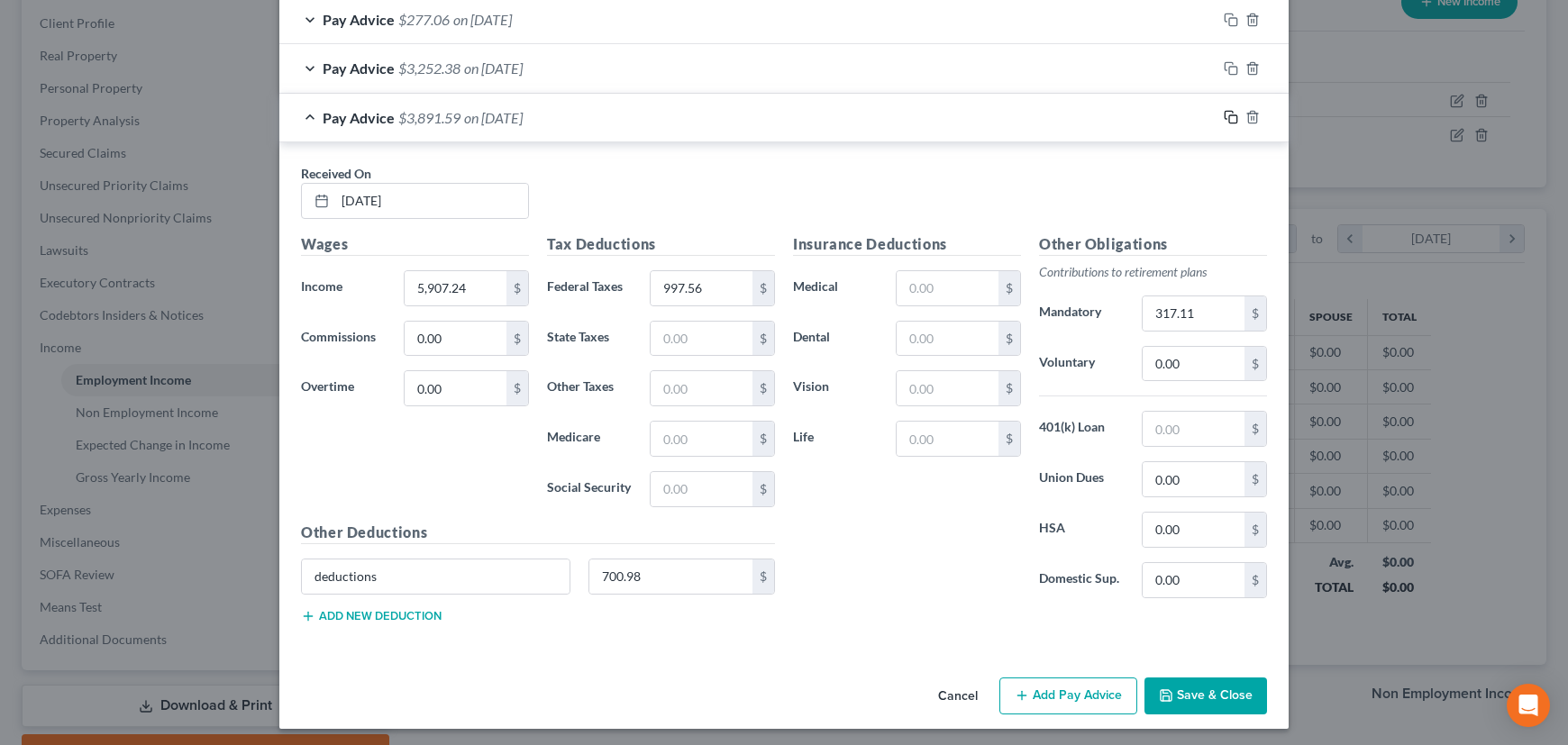
click at [1223, 110] on icon "button" at bounding box center [1230, 117] width 14 height 14
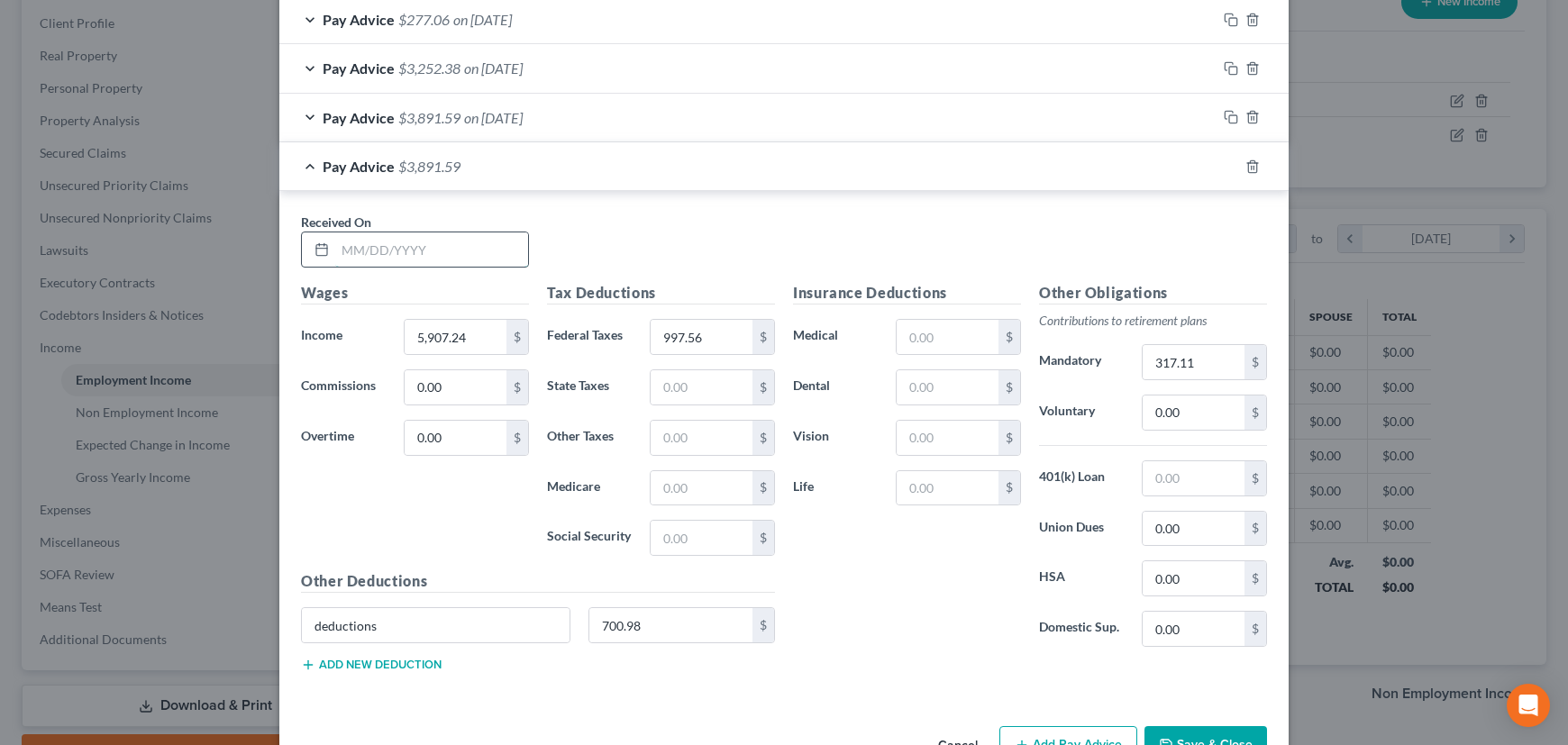
click at [458, 243] on input "text" at bounding box center [431, 250] width 193 height 34
type input "12/13/2024"
type input "5,116.68"
click at [671, 328] on input "997.56" at bounding box center [702, 337] width 102 height 34
type input "774.38"
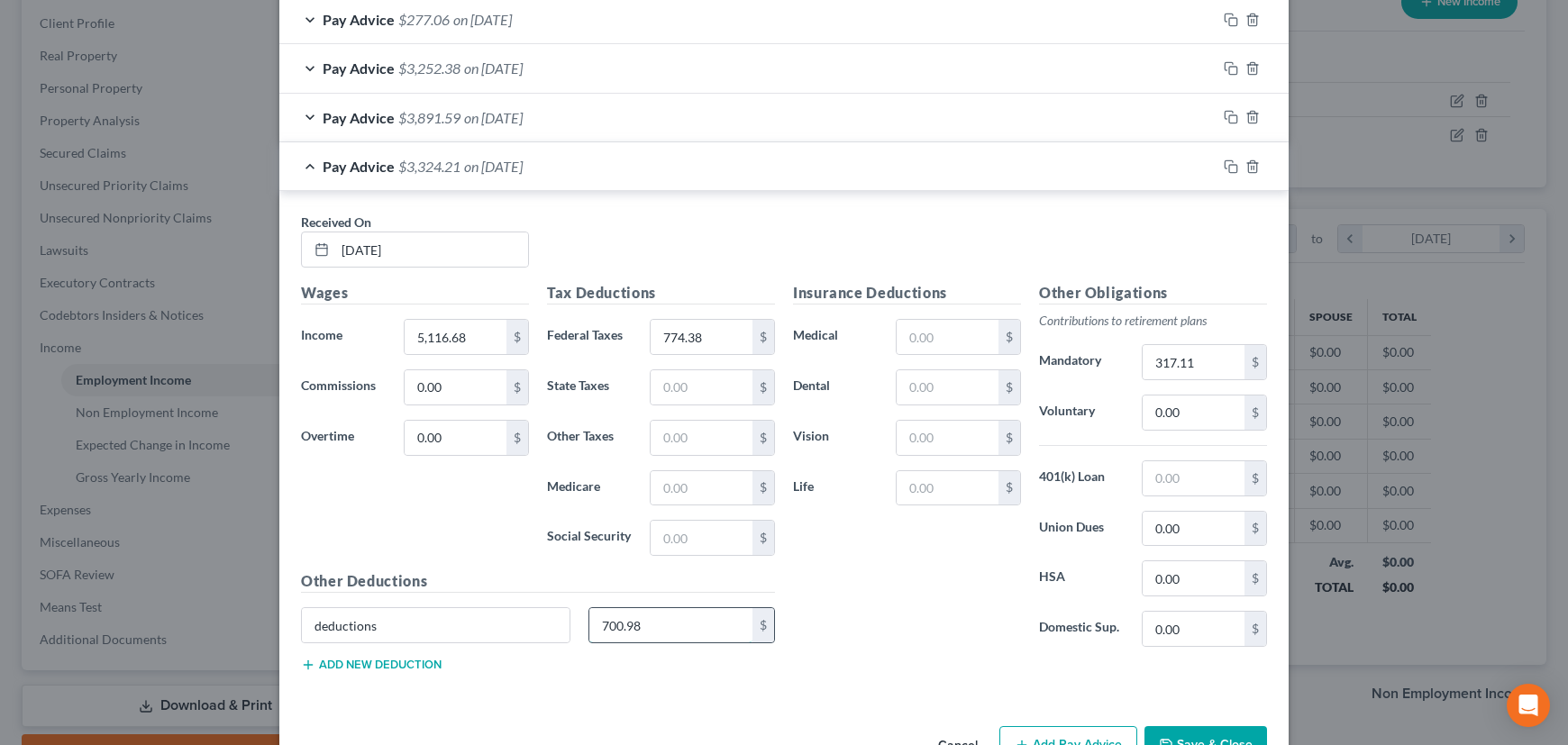
click at [599, 613] on input "700.98" at bounding box center [671, 625] width 164 height 34
type input "661.45"
click at [1171, 356] on input "317.11" at bounding box center [1193, 363] width 102 height 34
type input "301.30"
drag, startPoint x: 1225, startPoint y: 160, endPoint x: 757, endPoint y: 250, distance: 476.6
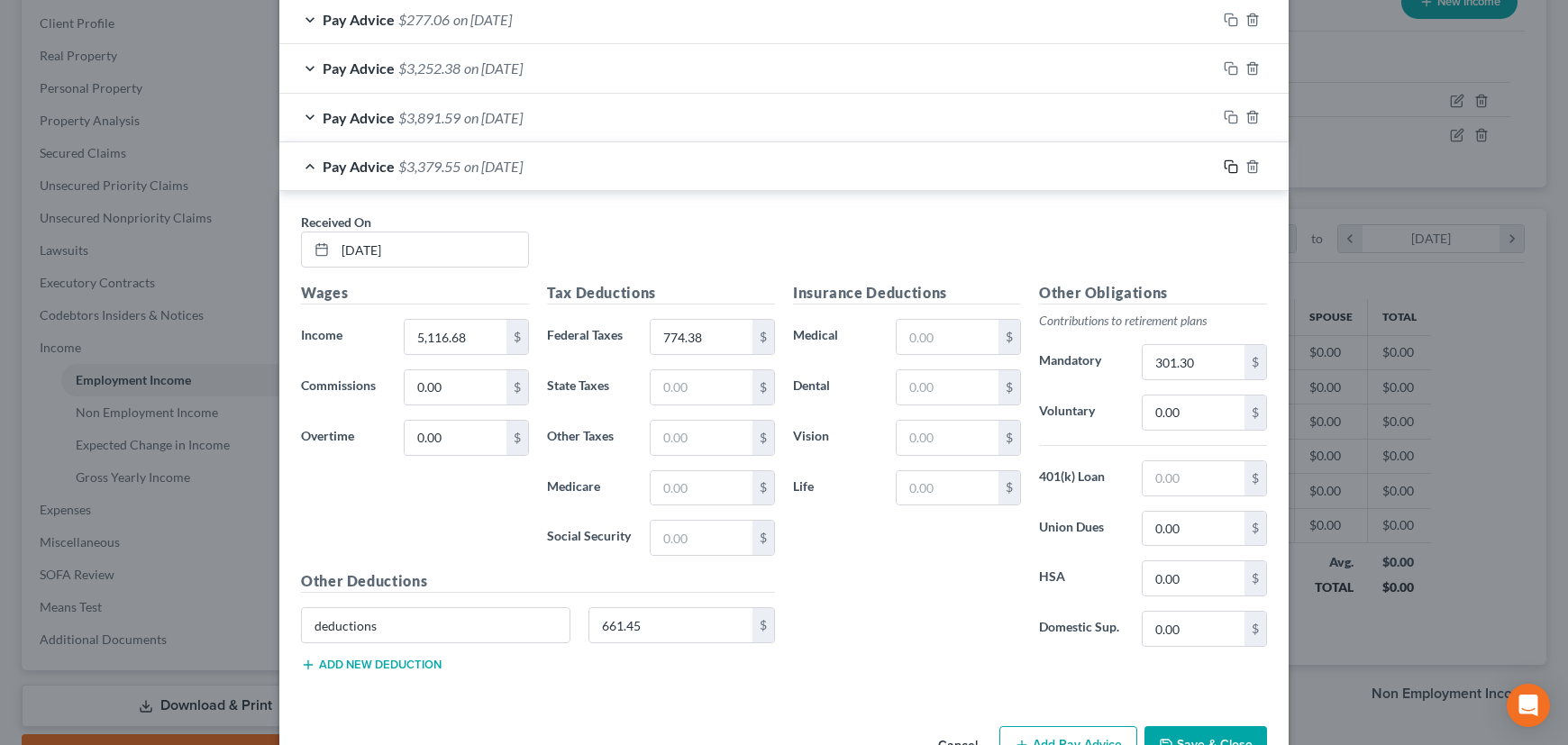
click at [1225, 160] on icon "button" at bounding box center [1230, 167] width 14 height 14
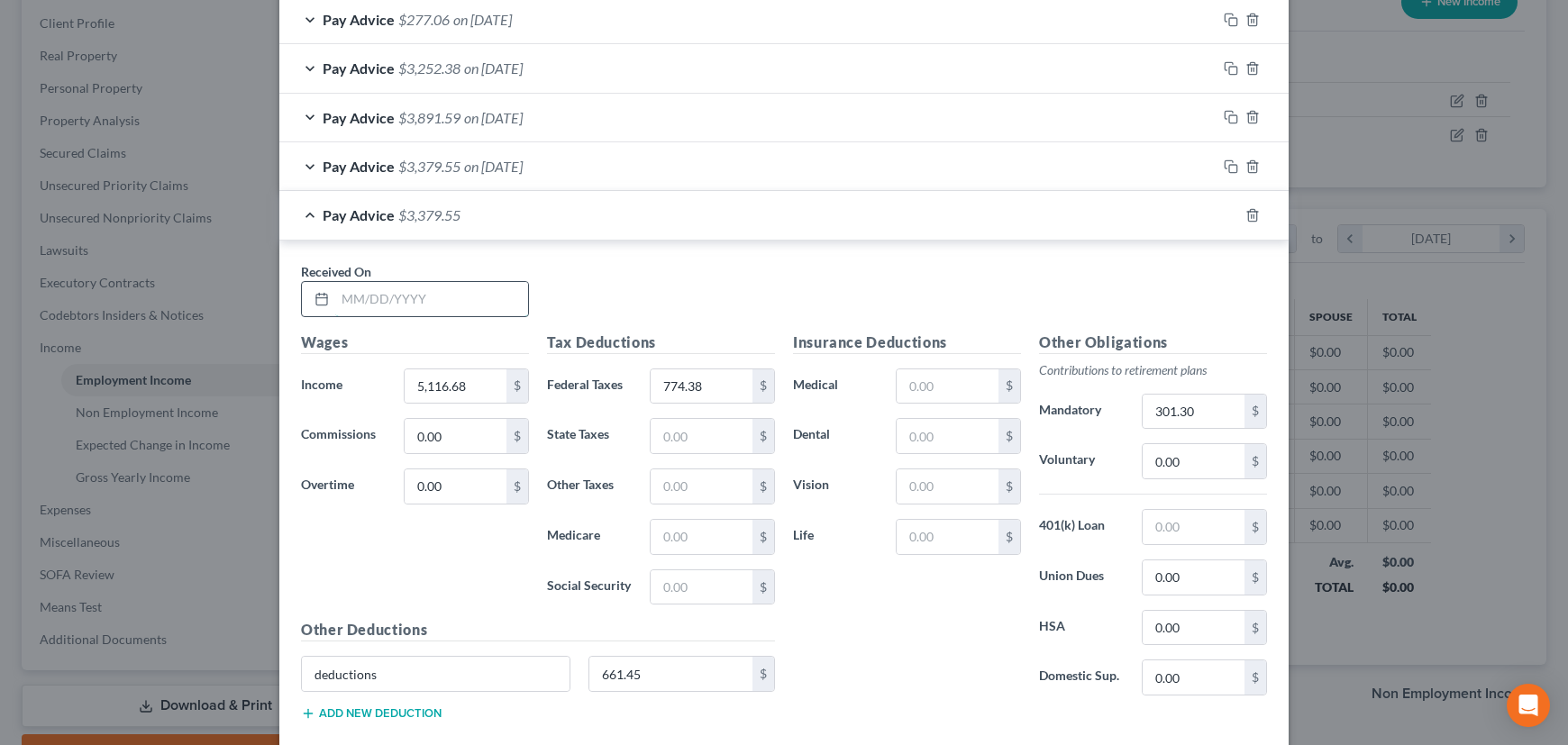
click at [486, 295] on input "text" at bounding box center [431, 299] width 193 height 34
type input "[DATE]"
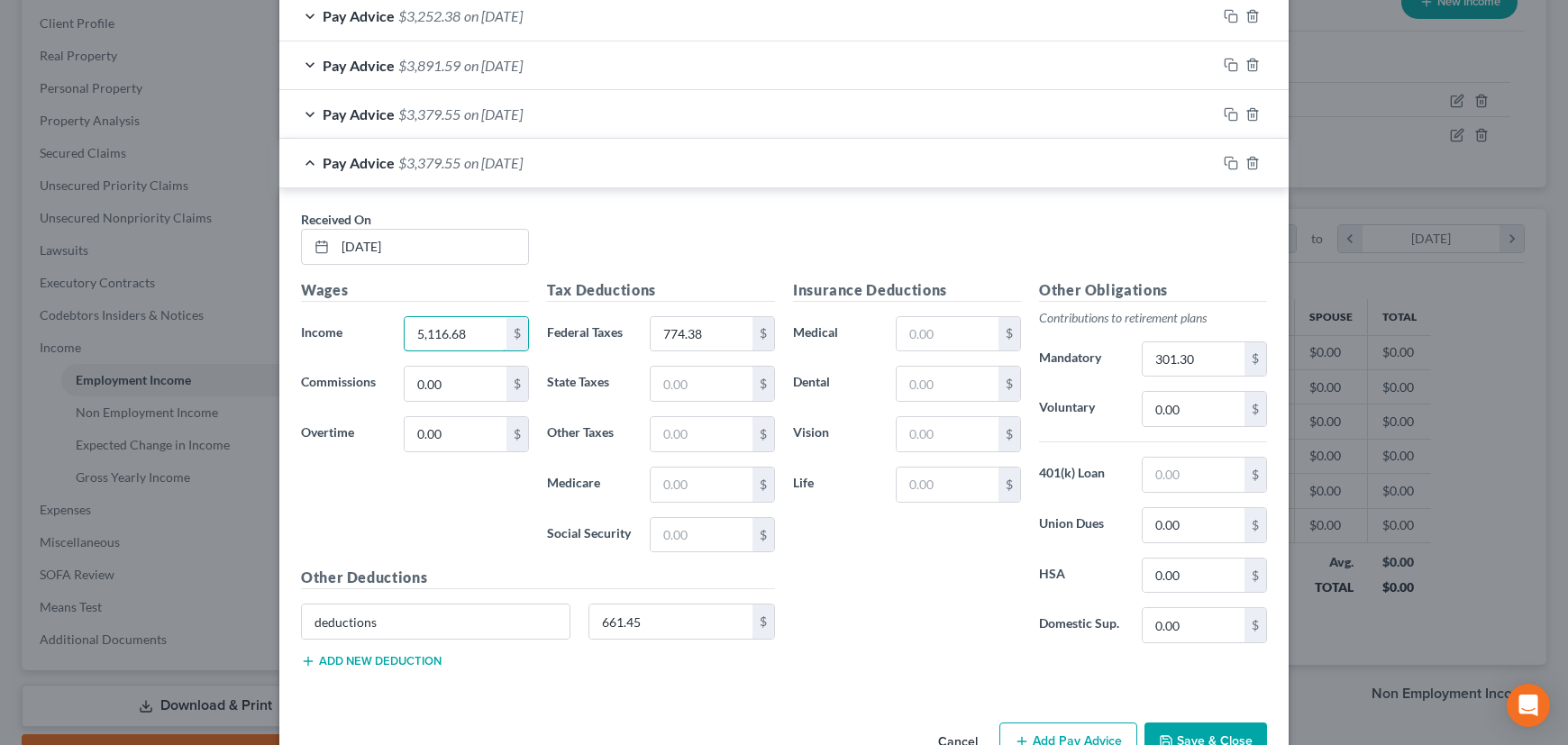
scroll to position [1724, 0]
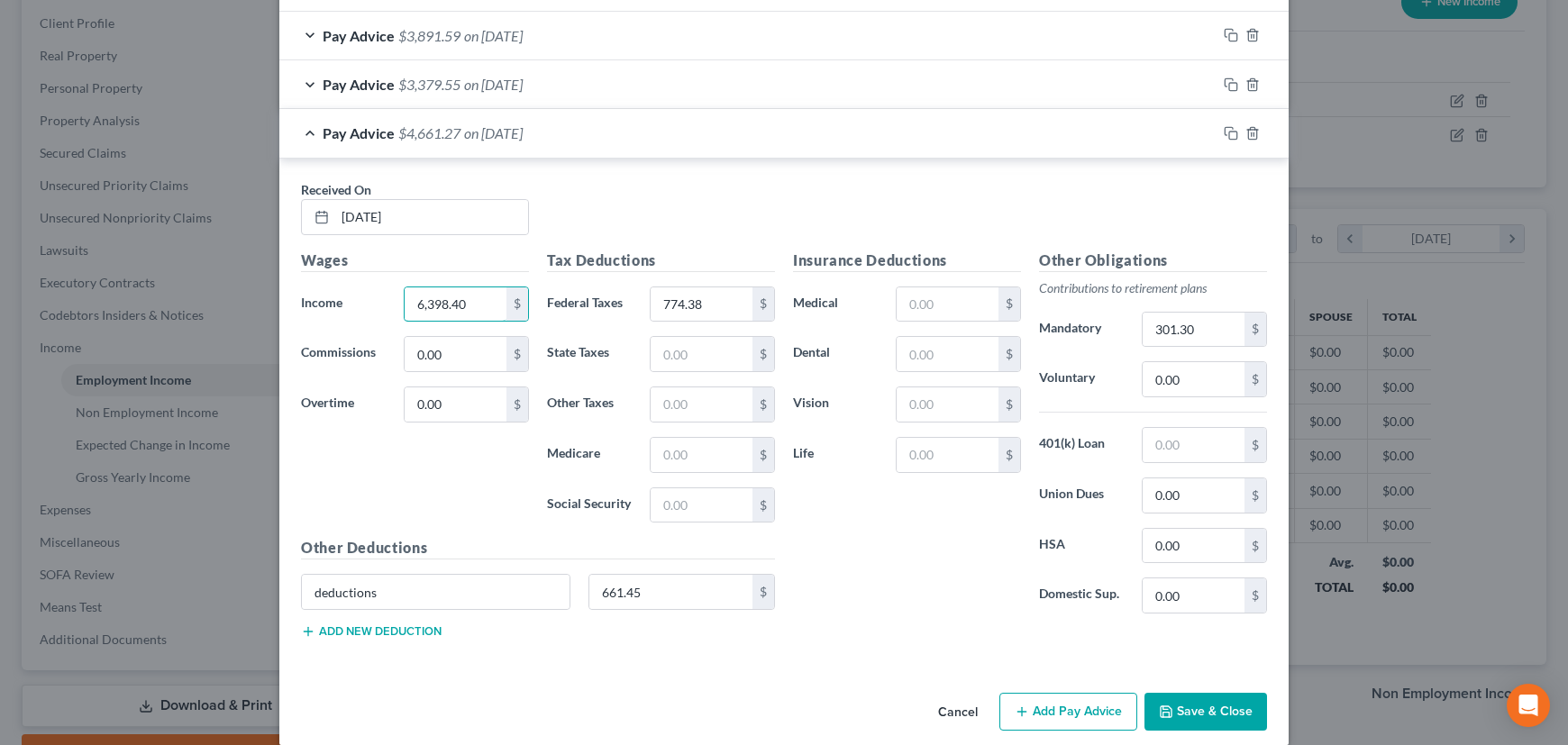
type input "6,398.40"
type input "1,277.50"
click at [660, 588] on input "661.45" at bounding box center [671, 592] width 164 height 34
type input "682.40"
click at [1189, 327] on input "301.30" at bounding box center [1193, 330] width 102 height 34
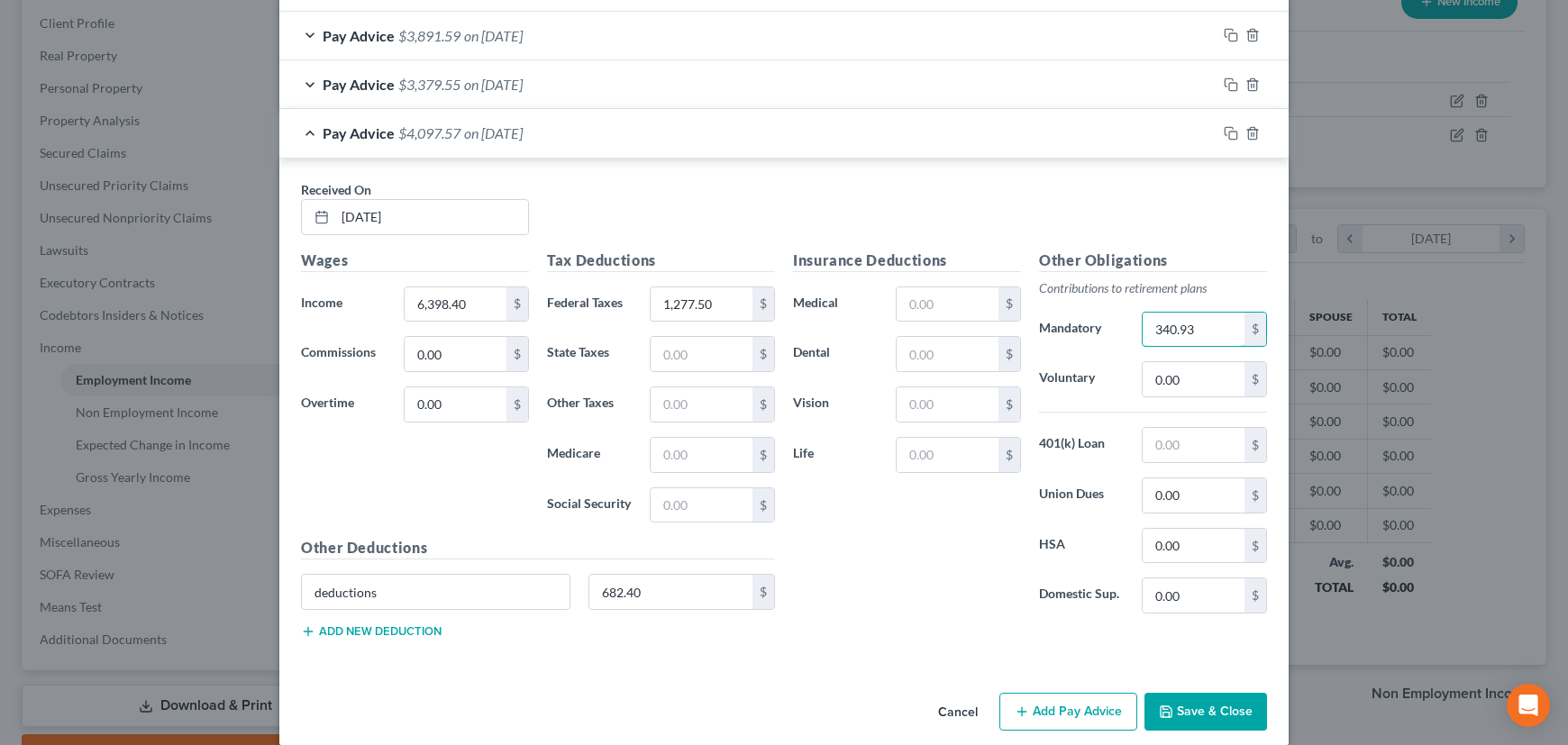
type input "340.93"
click at [919, 130] on div "Pay Advice $4,097.57 on 04/17/2024" at bounding box center [748, 133] width 937 height 48
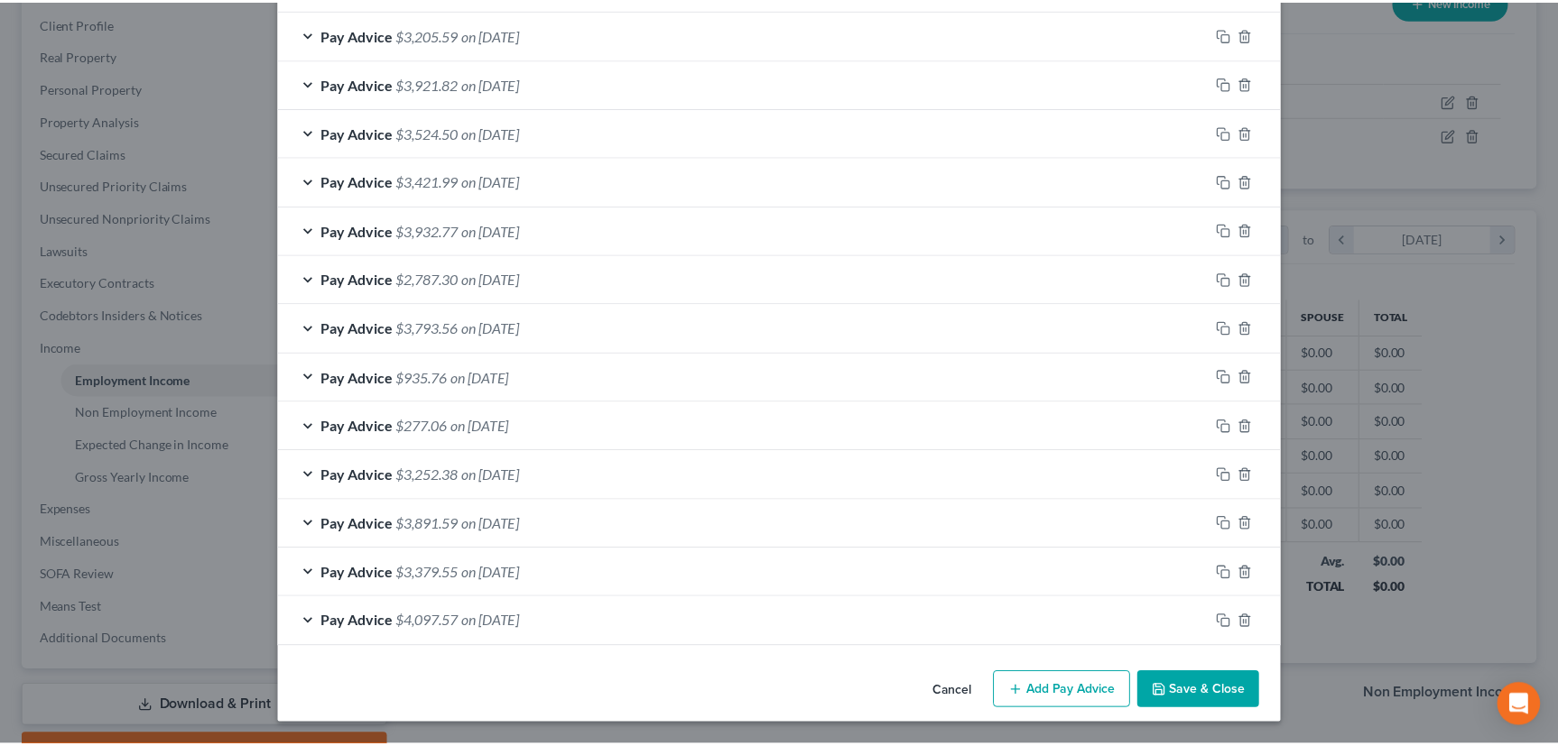
scroll to position [1234, 0]
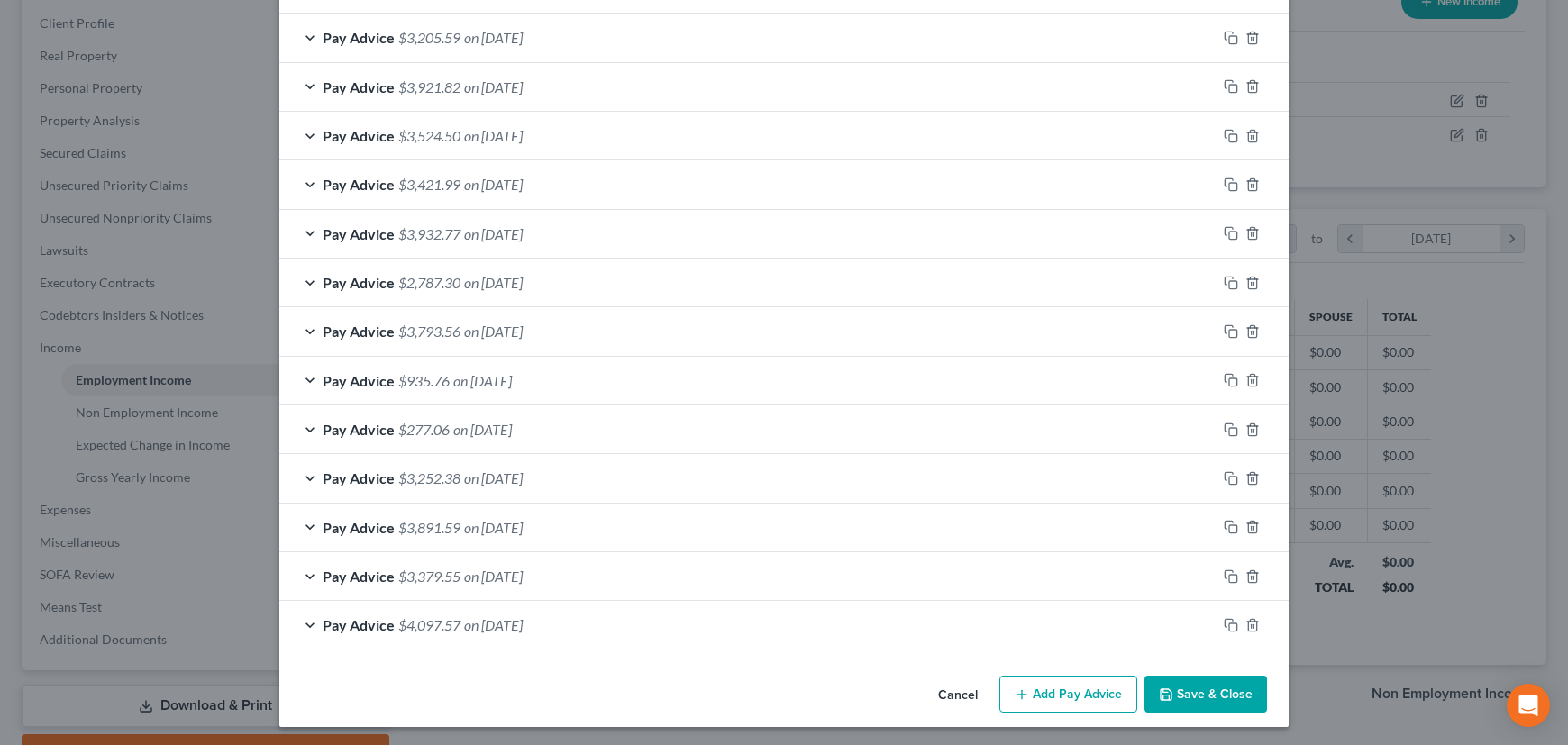
click at [1195, 684] on button "Save & Close" at bounding box center [1205, 695] width 123 height 38
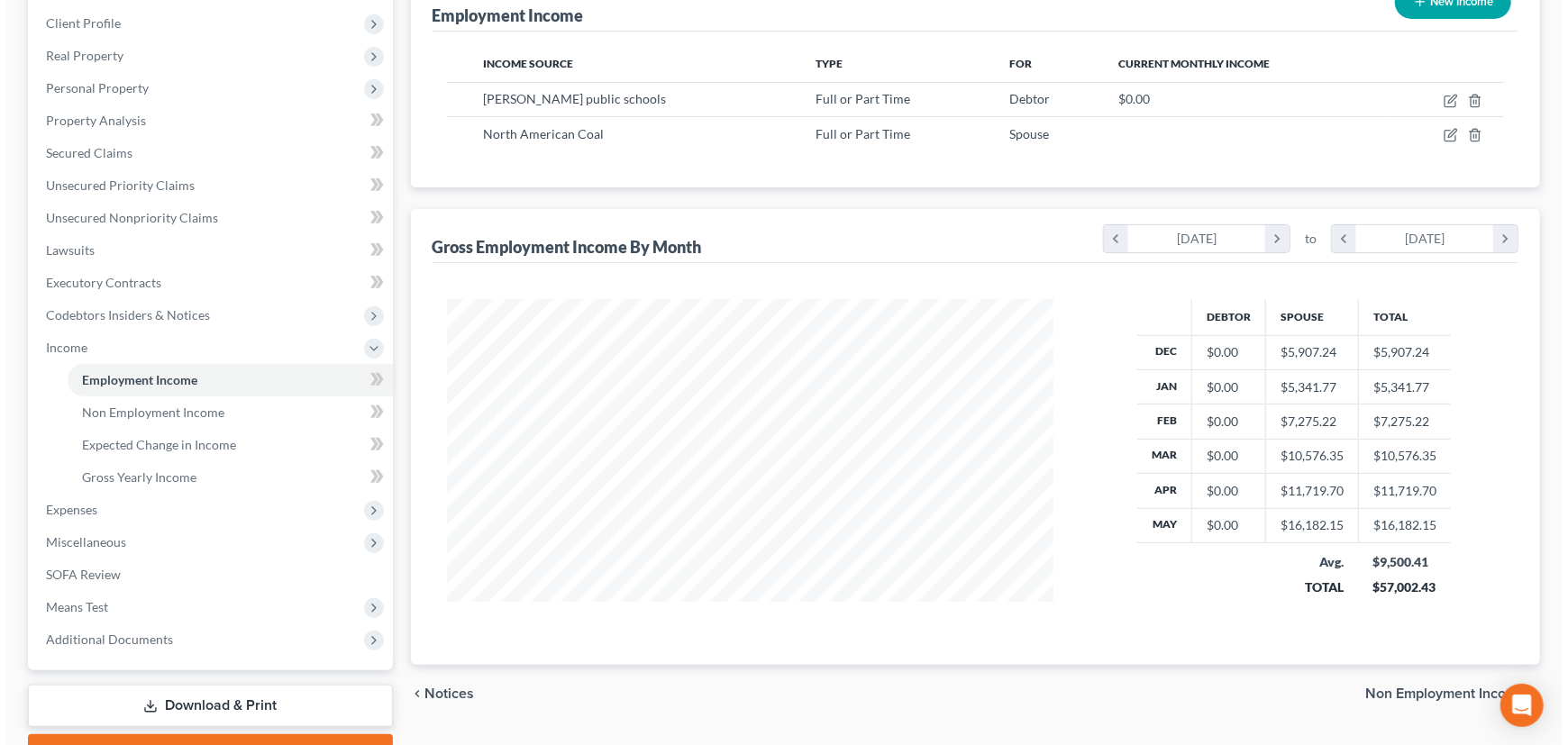
scroll to position [900855, 900598]
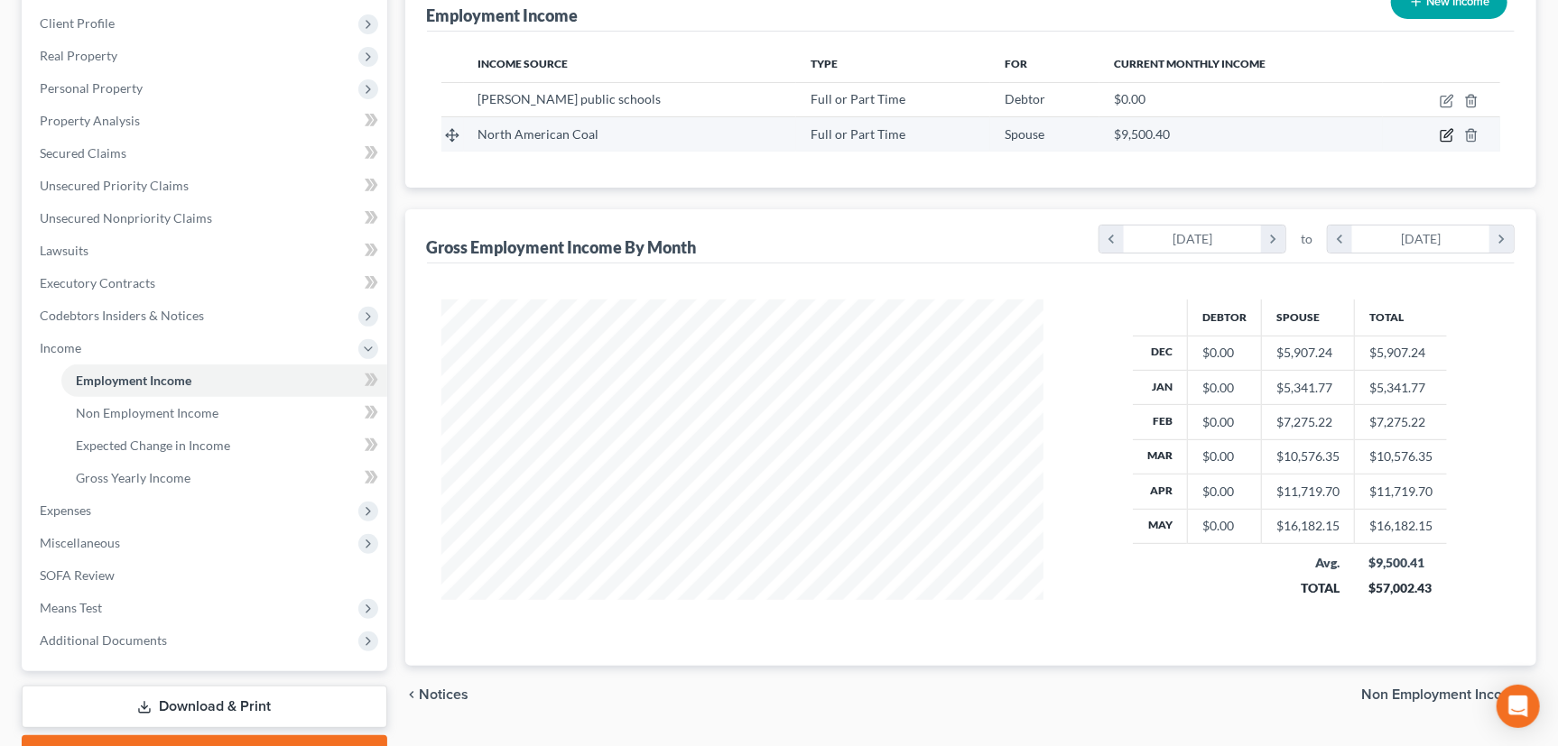
click at [1444, 135] on icon "button" at bounding box center [1448, 134] width 8 height 8
select select "0"
select select "29"
select select "2"
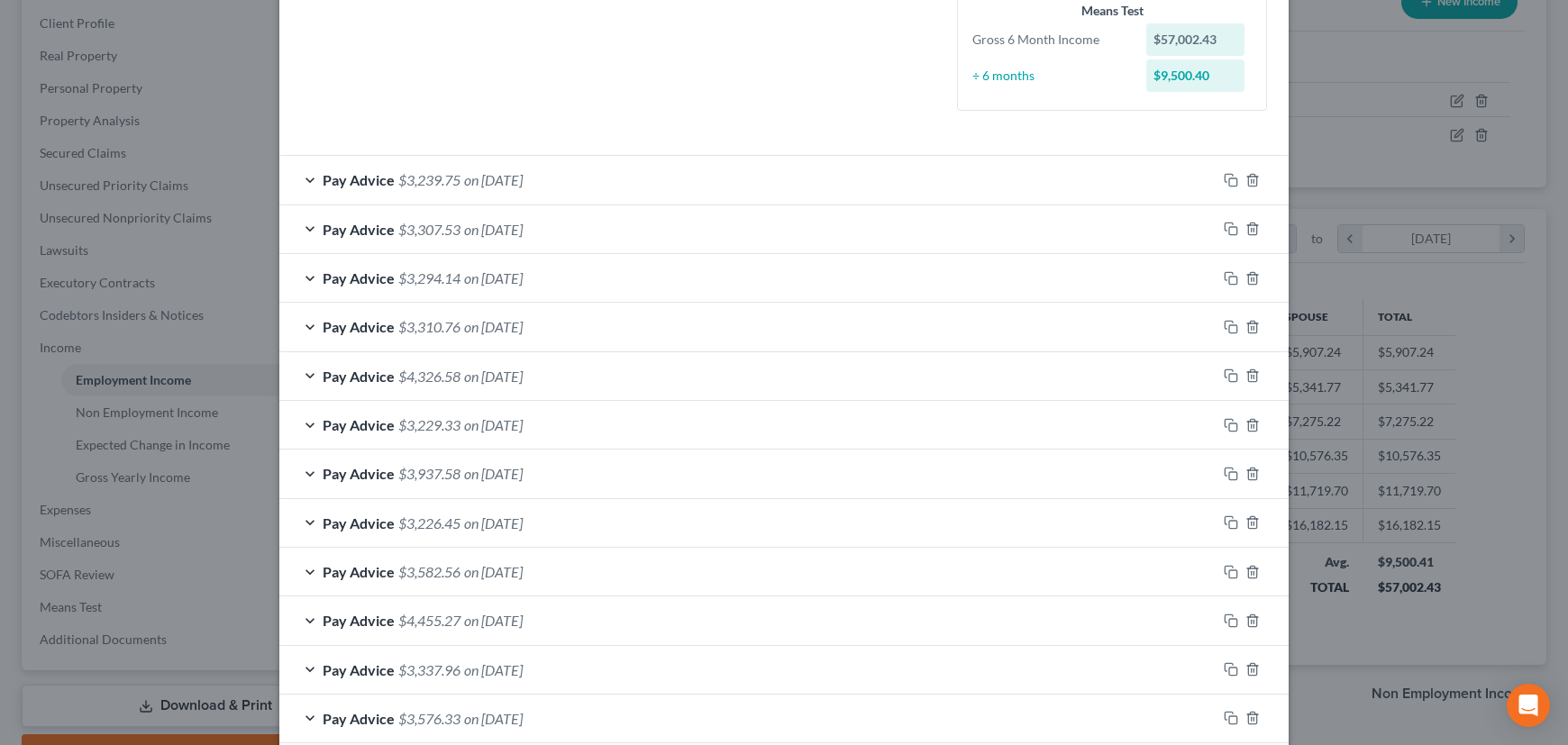
scroll to position [409, 0]
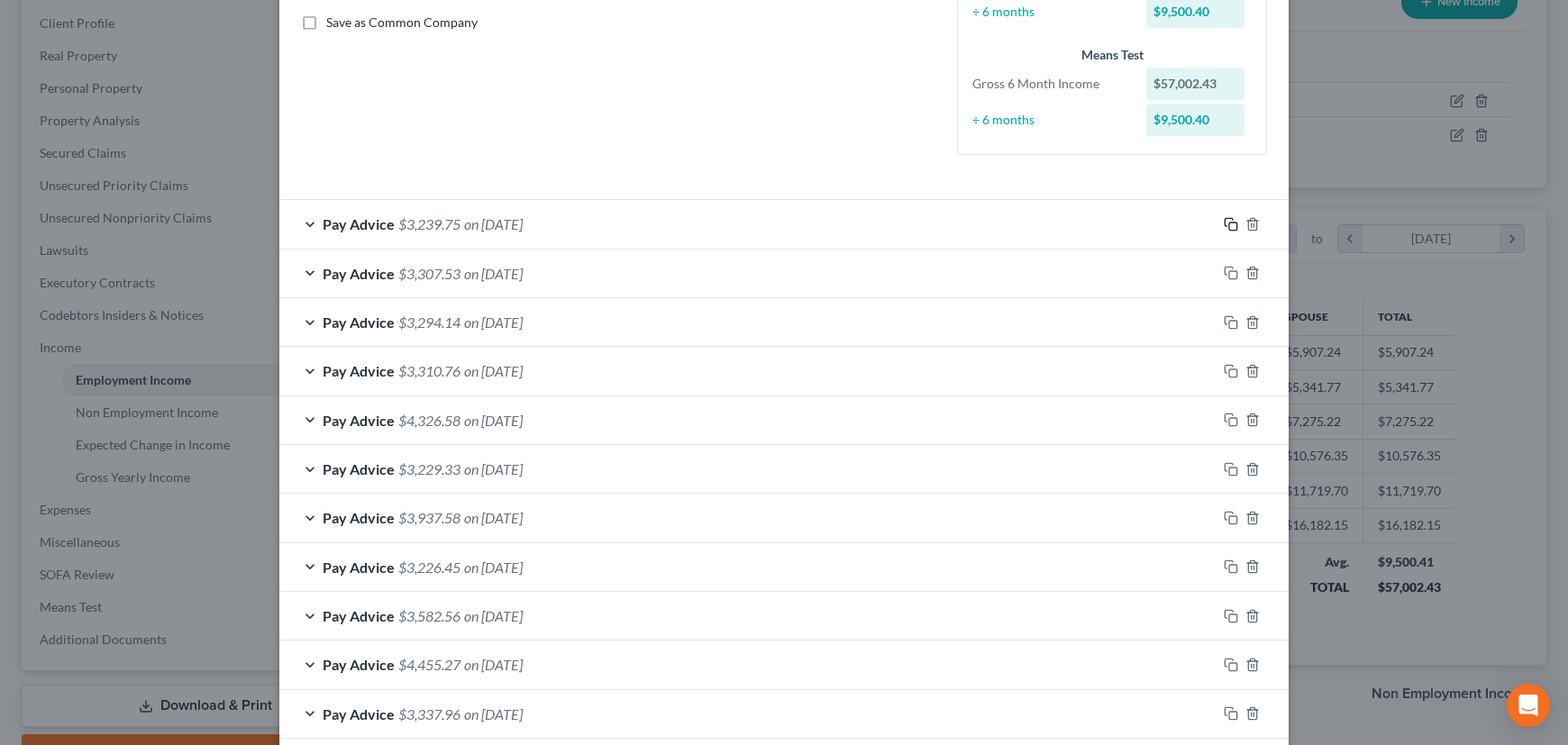
drag, startPoint x: 1224, startPoint y: 219, endPoint x: 1141, endPoint y: 225, distance: 83.2
click at [1224, 219] on icon "button" at bounding box center [1230, 224] width 14 height 14
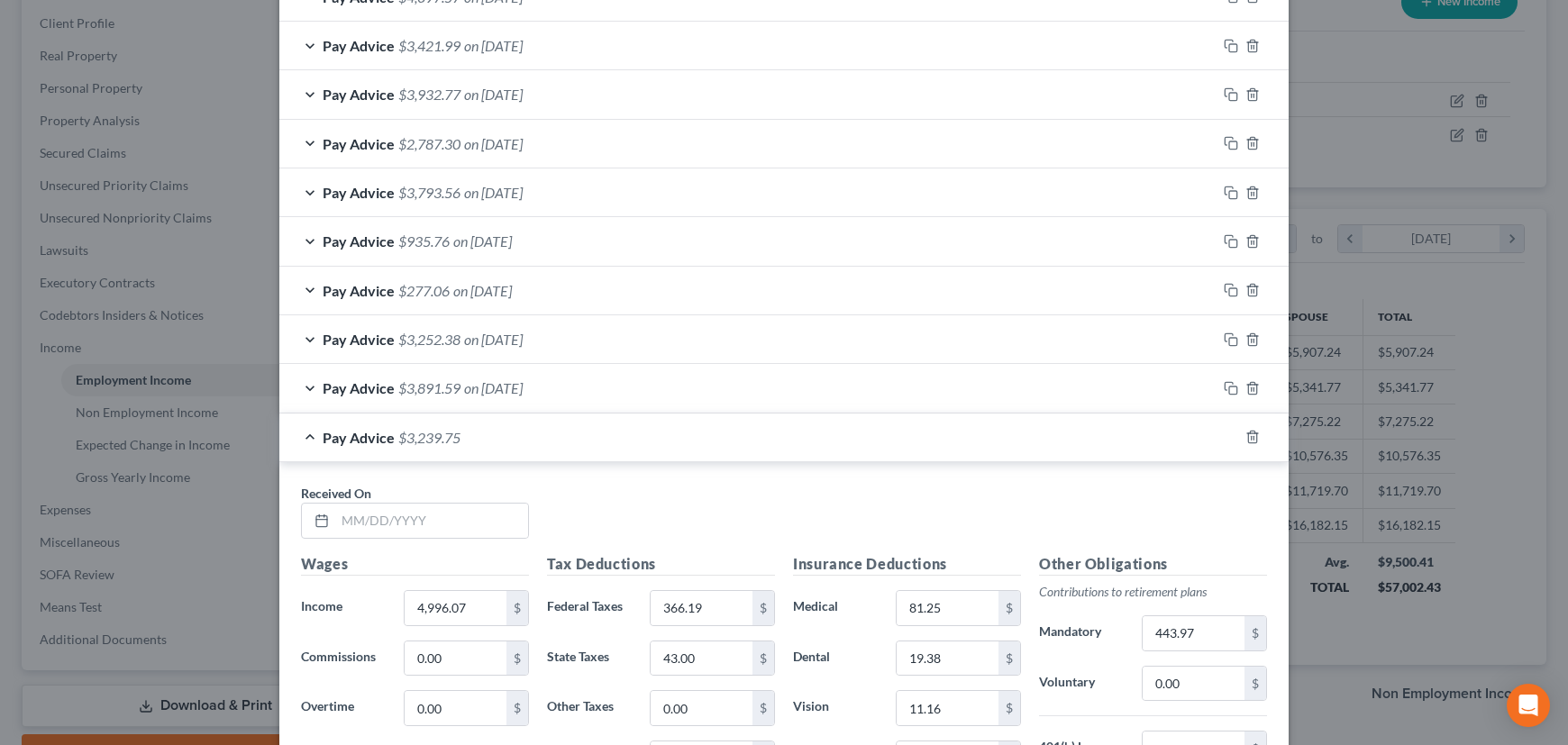
scroll to position [1474, 0]
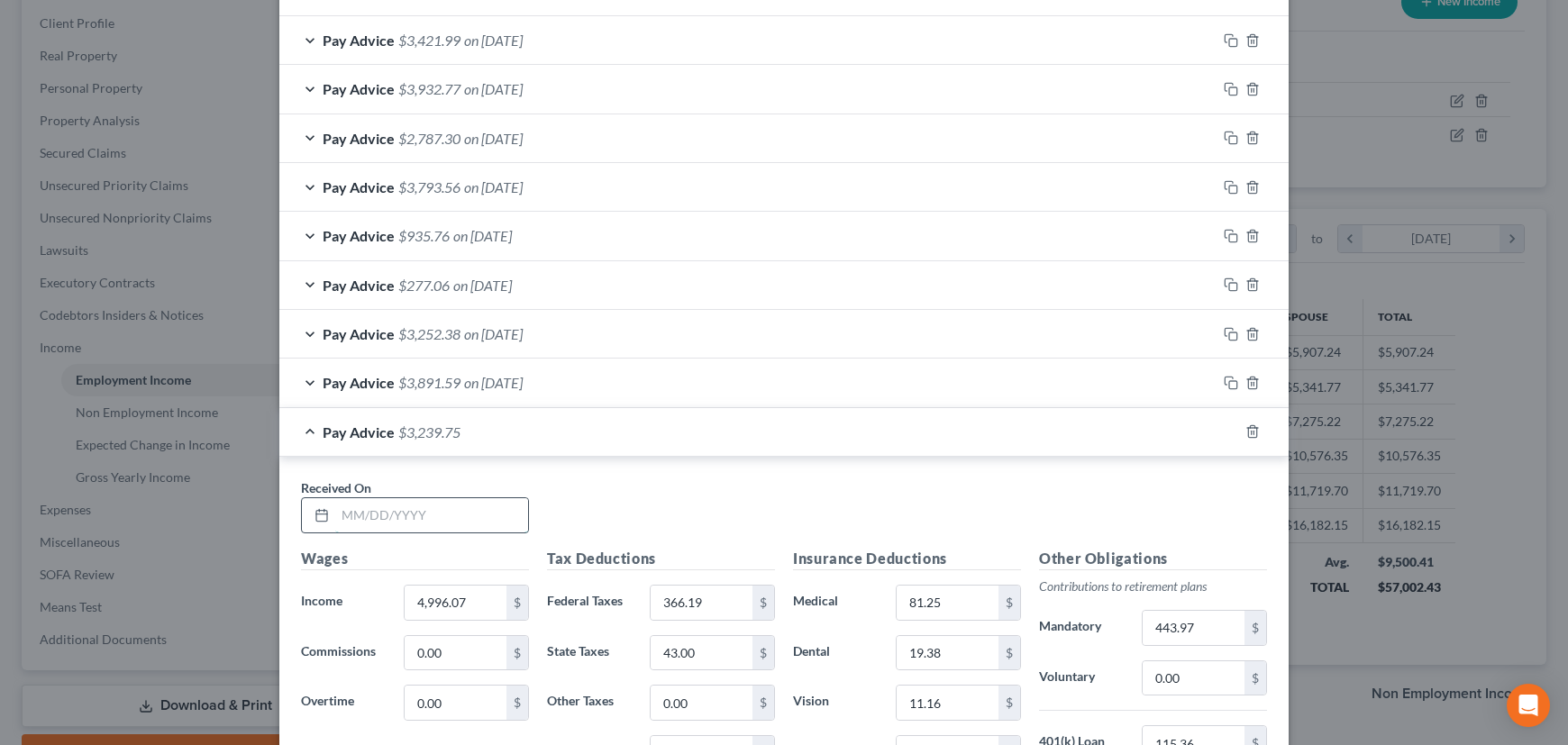
click at [466, 507] on input "text" at bounding box center [431, 515] width 193 height 34
type input "02/05/2025"
type input "4,536"
type input "426.87"
type input "37"
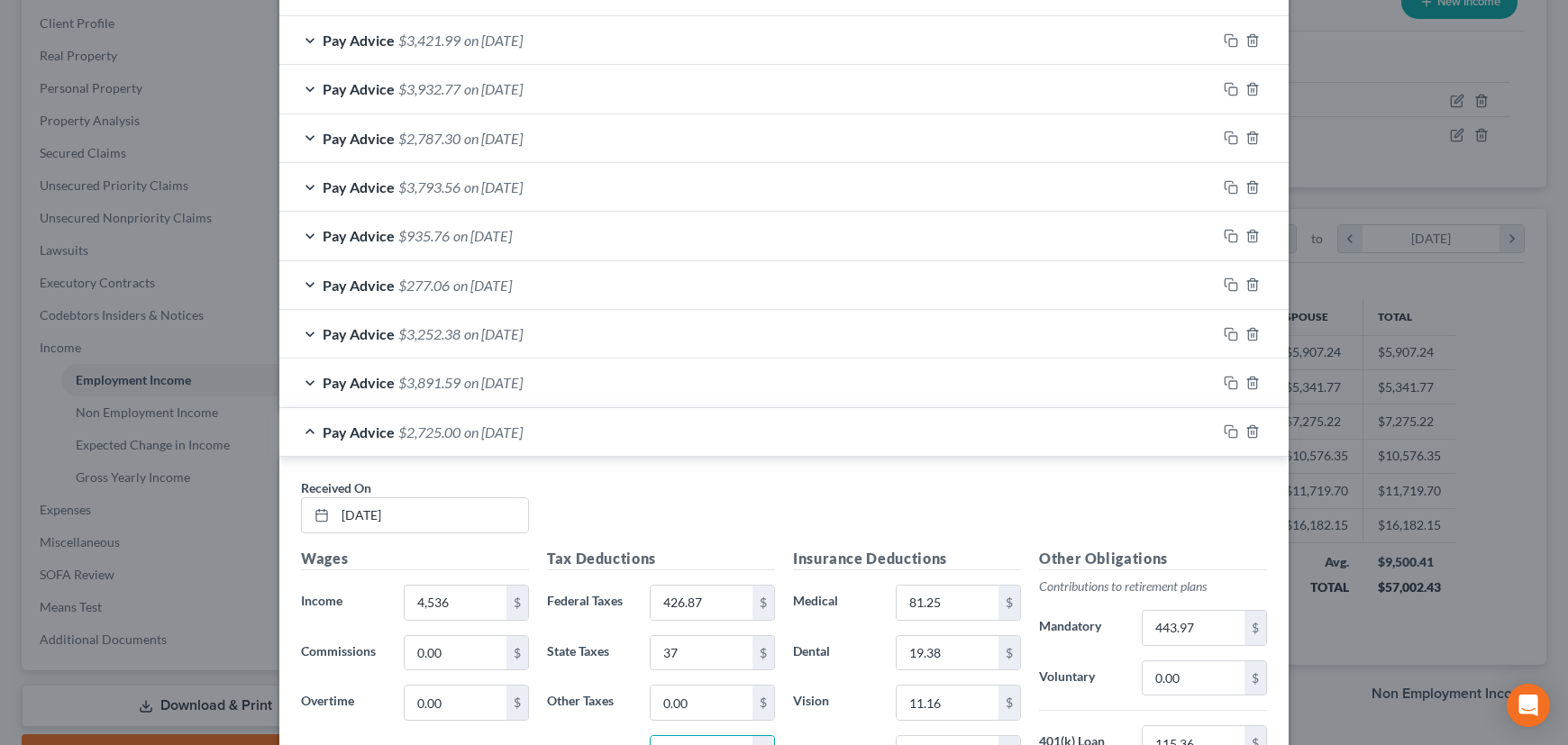
scroll to position [1495, 0]
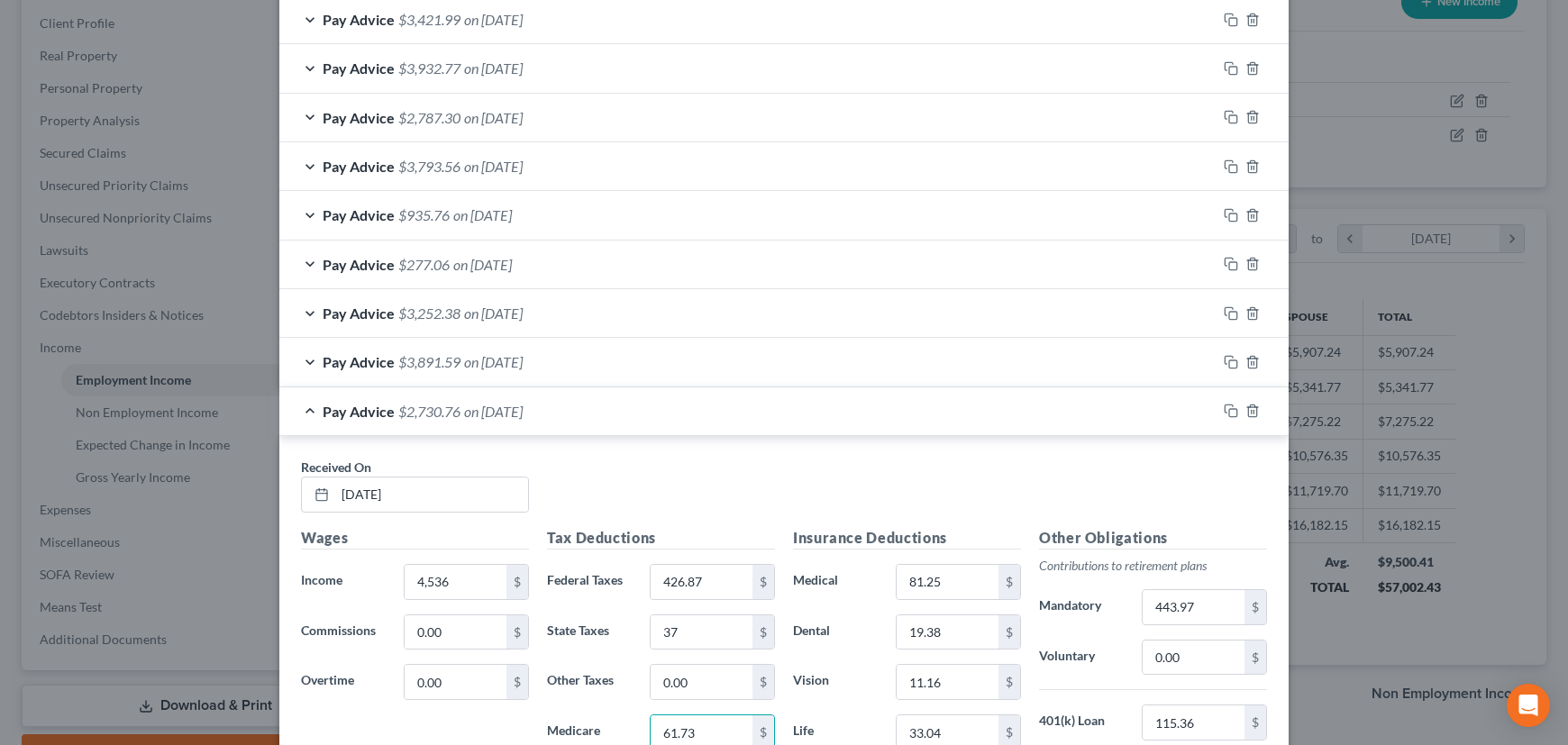
type input "61.73"
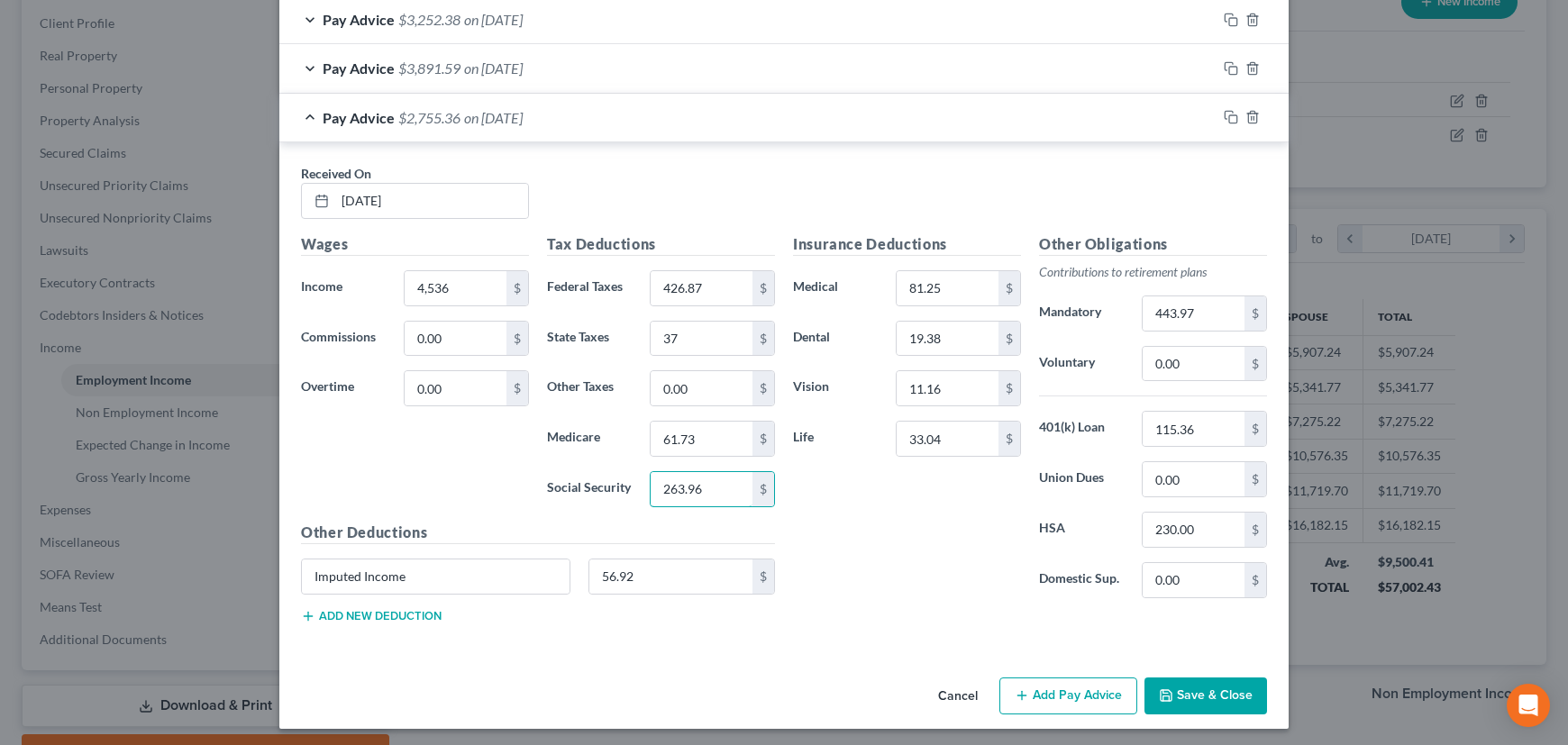
type input "263.96"
click at [1195, 422] on input "115.36" at bounding box center [1193, 428] width 102 height 34
type input "59.10"
click at [1191, 302] on input "443.97" at bounding box center [1193, 314] width 102 height 34
click at [1189, 316] on input "443.97" at bounding box center [1193, 314] width 102 height 34
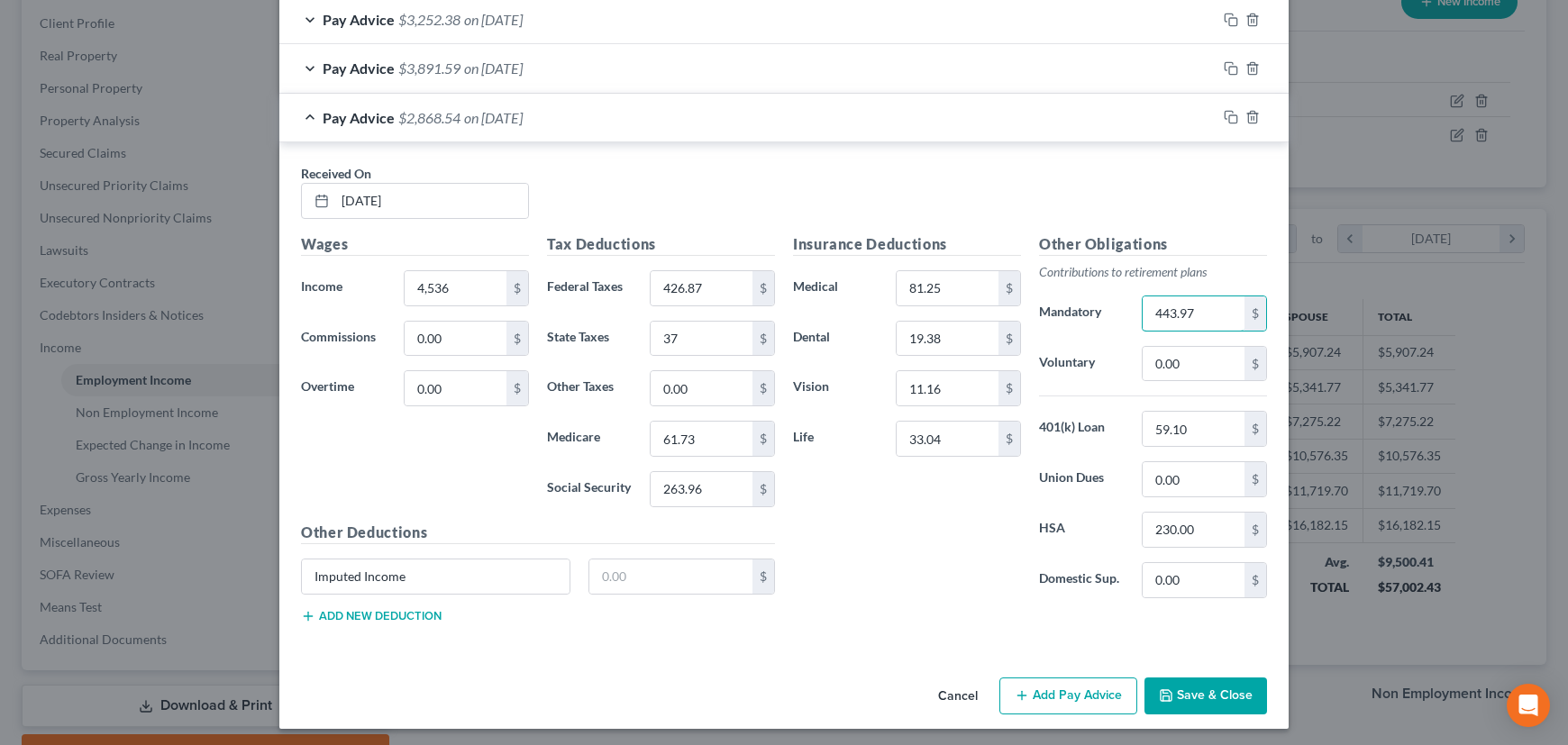
drag, startPoint x: 1154, startPoint y: 313, endPoint x: 1119, endPoint y: 315, distance: 35.1
click at [1119, 315] on div "Mandatory 443.97 $" at bounding box center [1153, 314] width 246 height 36
type input "317.52"
click at [1223, 110] on icon "button" at bounding box center [1230, 117] width 14 height 14
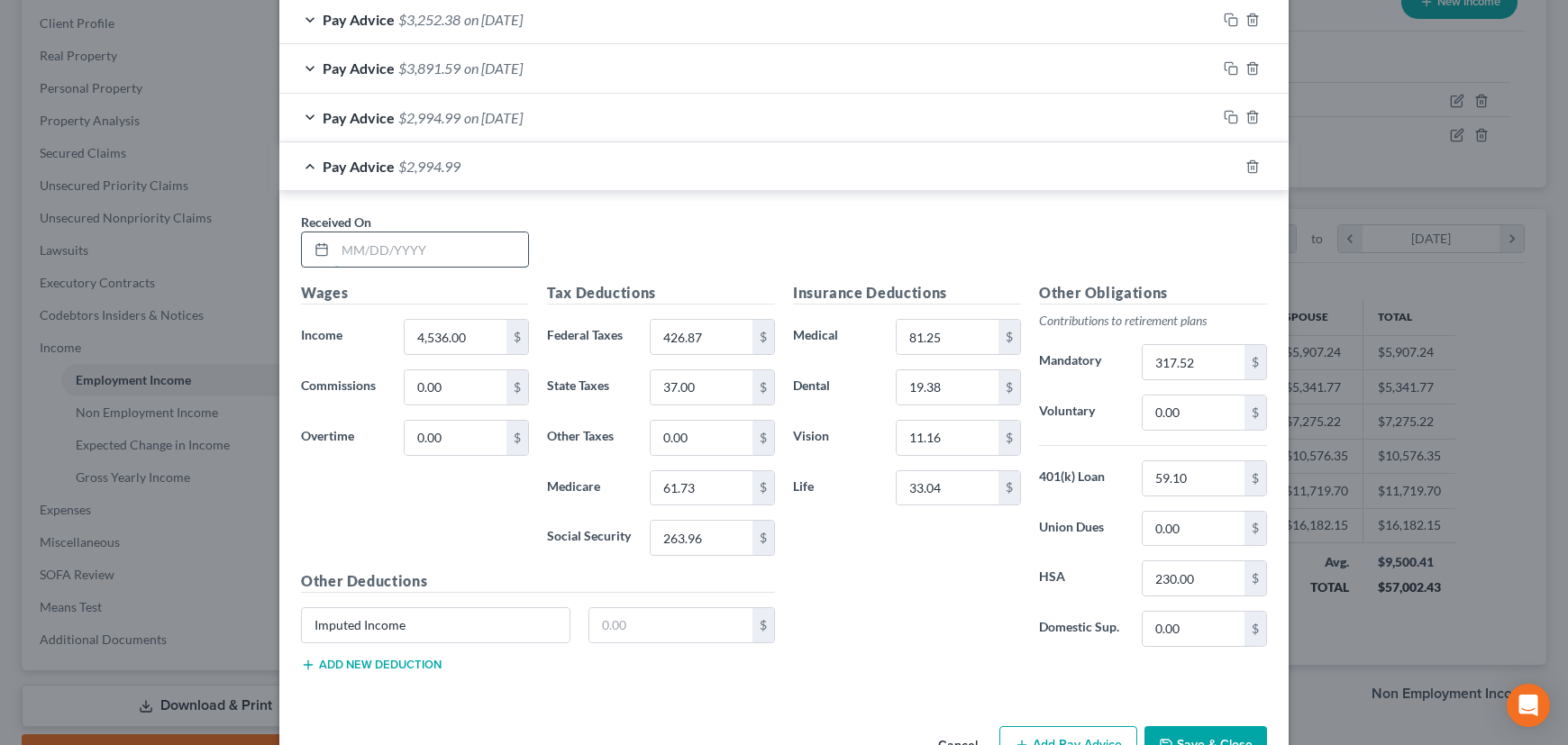
click at [406, 245] on input "text" at bounding box center [431, 250] width 193 height 34
click at [347, 248] on input "05/19/2025" at bounding box center [431, 250] width 193 height 34
type input "02/19/2025"
click at [454, 336] on input "4,536.00" at bounding box center [455, 337] width 102 height 34
type input "4,663.58"
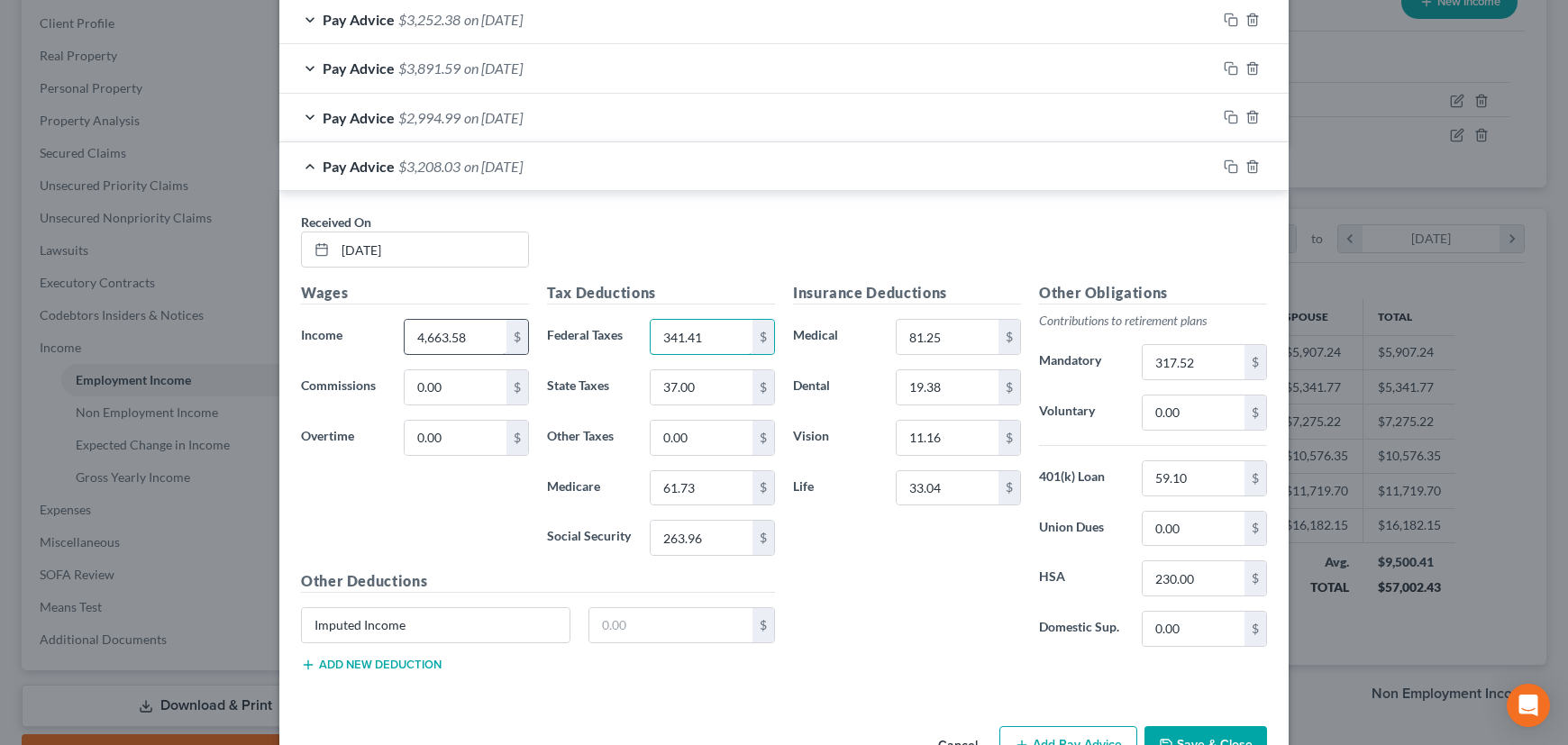
type input "341.41"
type input "39"
type input "63.59"
type input "271.87"
click at [1210, 366] on input "317.52" at bounding box center [1193, 363] width 102 height 34
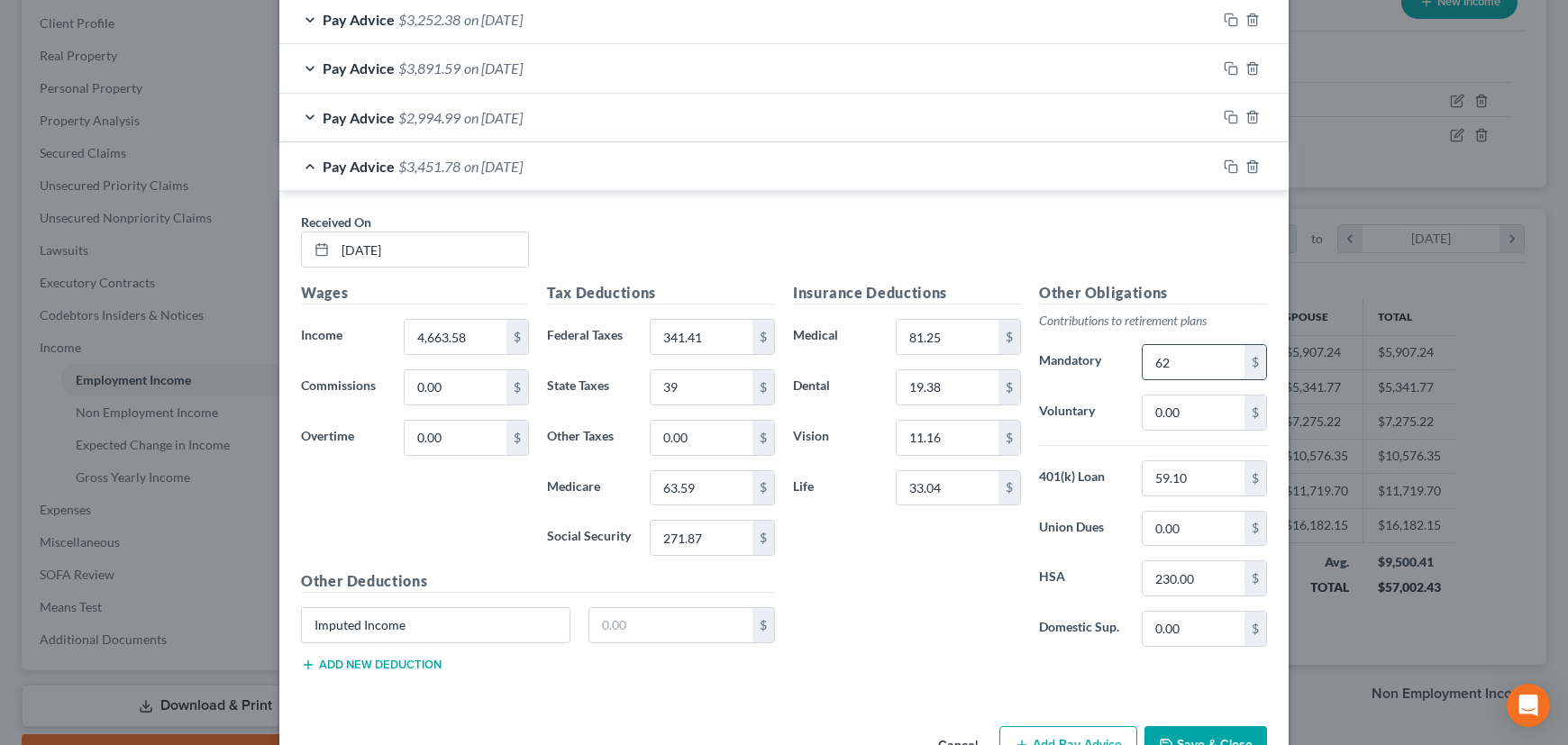
type input "6"
type input "326.46"
click at [1223, 162] on icon "button" at bounding box center [1230, 167] width 14 height 14
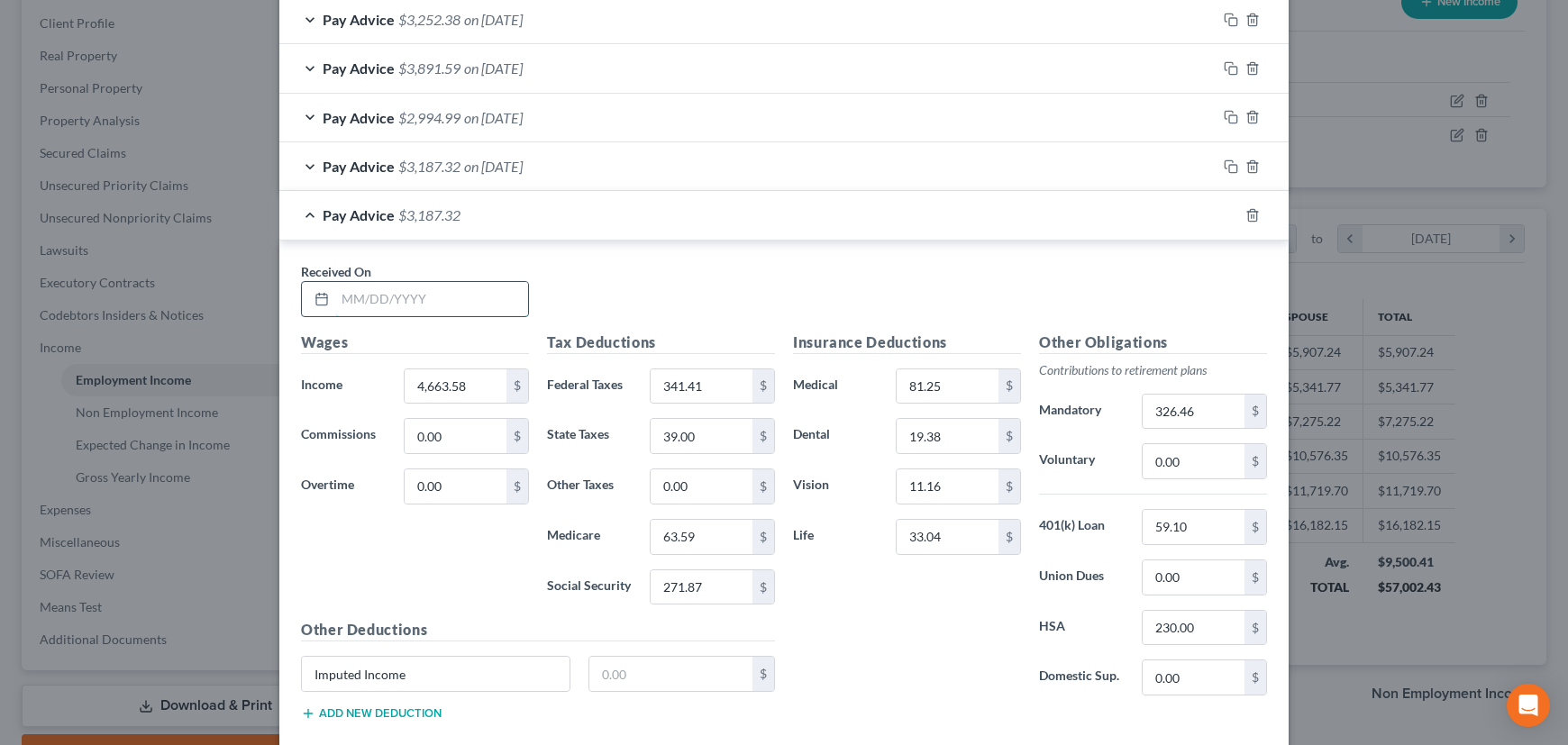
click at [414, 291] on input "text" at bounding box center [431, 299] width 193 height 34
type input "01/08/2025"
type input "7,335.57"
click at [685, 373] on input "341.41" at bounding box center [702, 386] width 102 height 34
drag, startPoint x: 705, startPoint y: 381, endPoint x: 644, endPoint y: 393, distance: 62.2
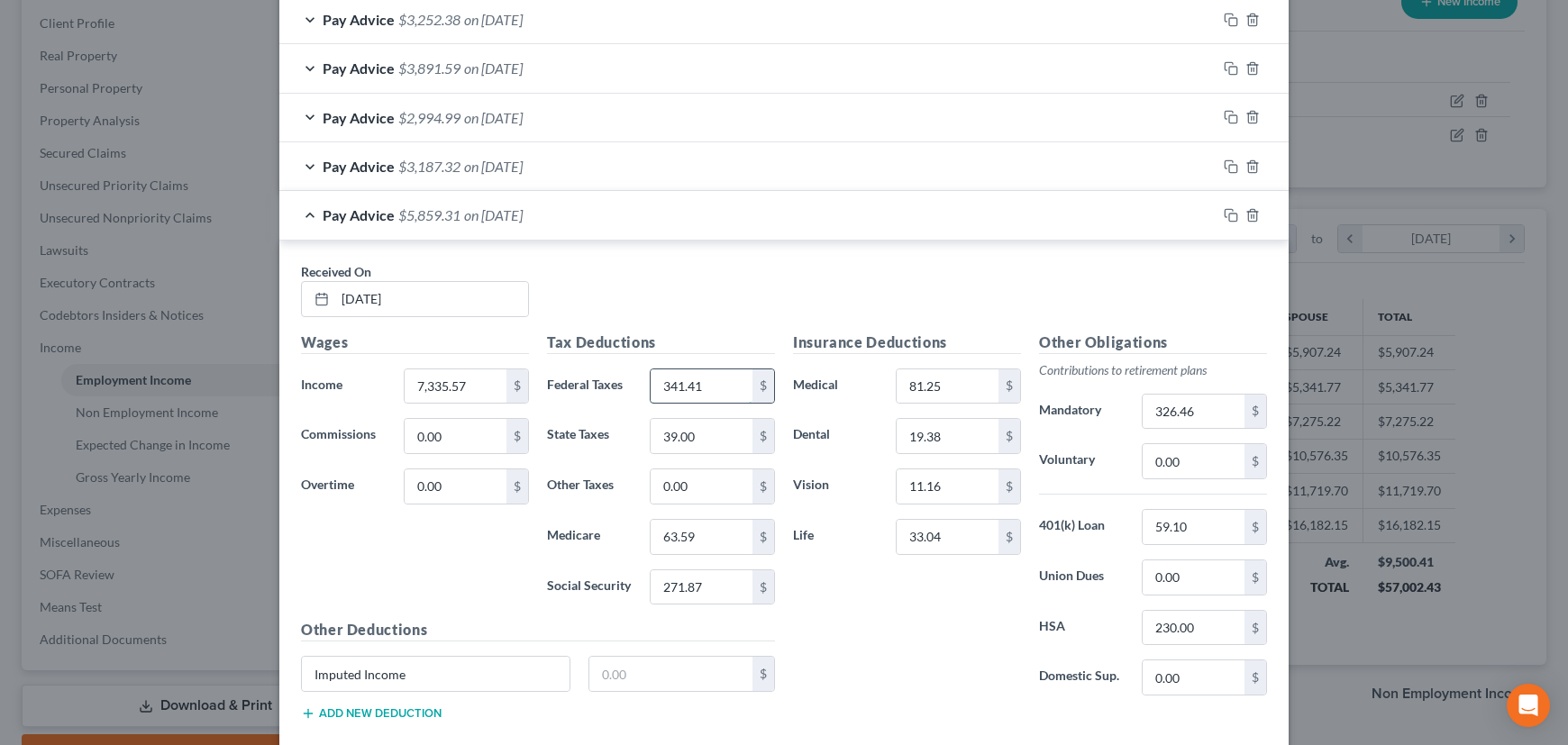
click at [651, 393] on input "341.41" at bounding box center [702, 386] width 102 height 34
type input "923.34"
type input "96"
type input "102.10"
type input "436.57"
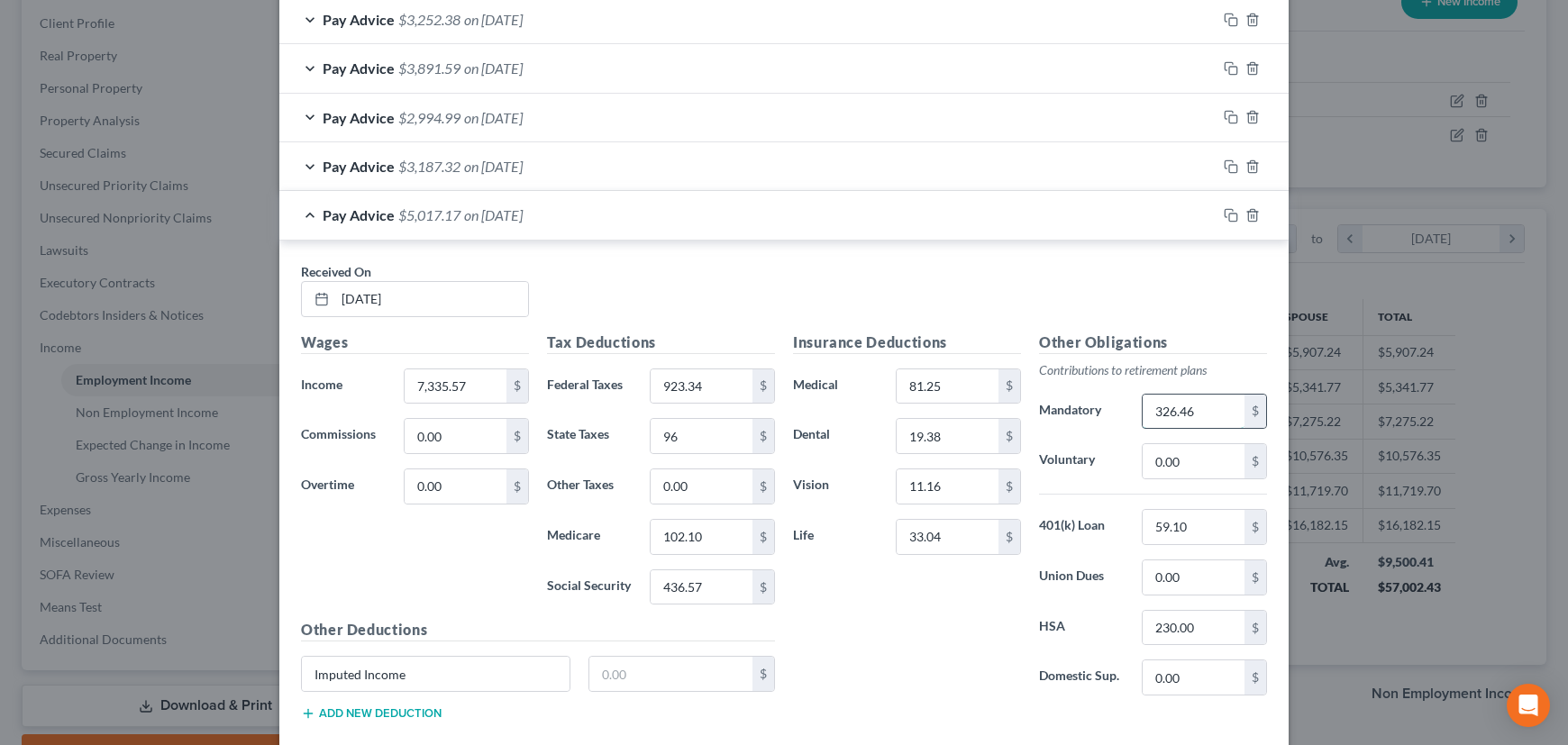
click at [1179, 409] on input "326.46" at bounding box center [1193, 411] width 102 height 34
type input "513.50"
click at [1227, 211] on icon "button" at bounding box center [1230, 215] width 14 height 14
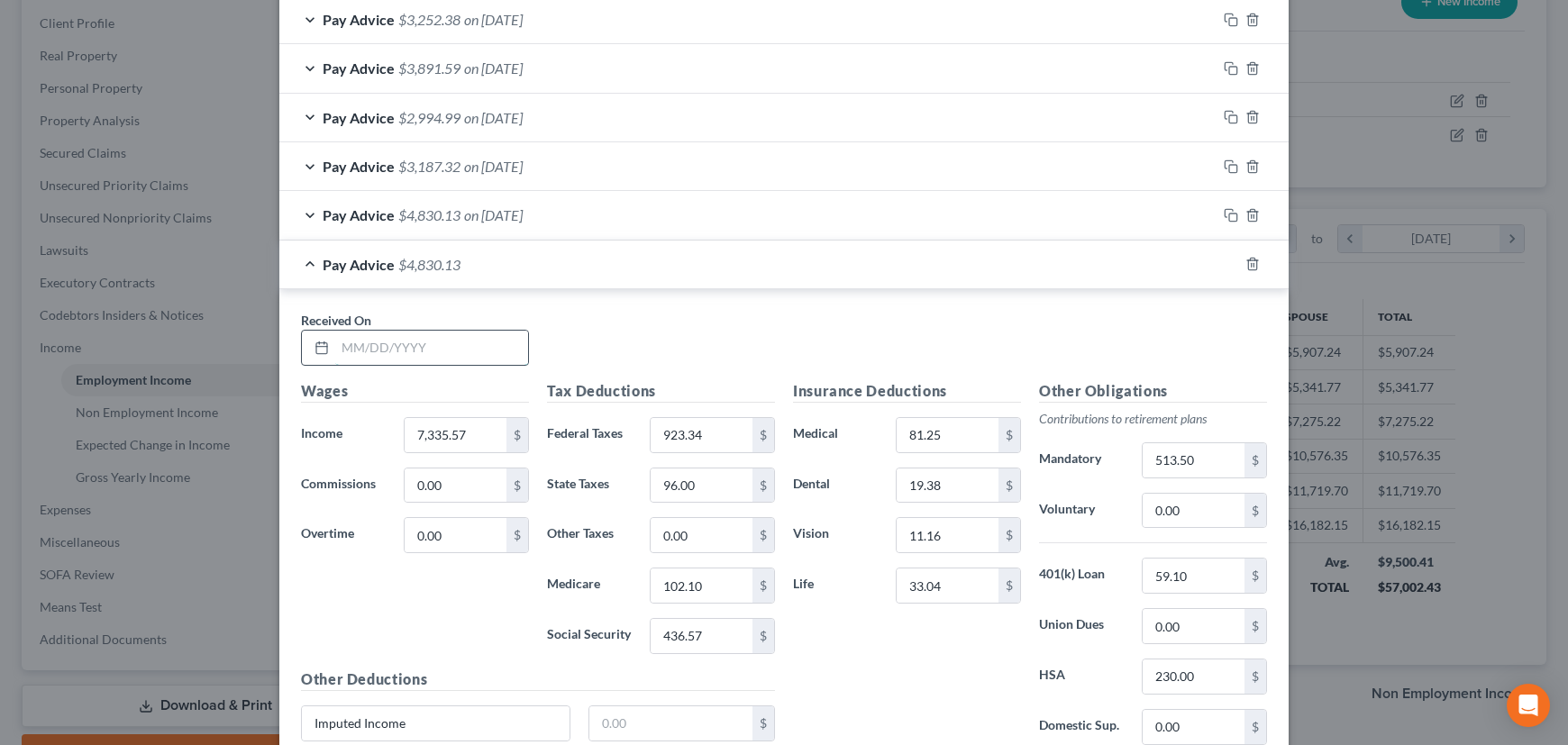
click at [447, 343] on input "text" at bounding box center [431, 348] width 193 height 34
type input "1"
type input "01/22/2025"
type input "5,800.41"
type input "605.92"
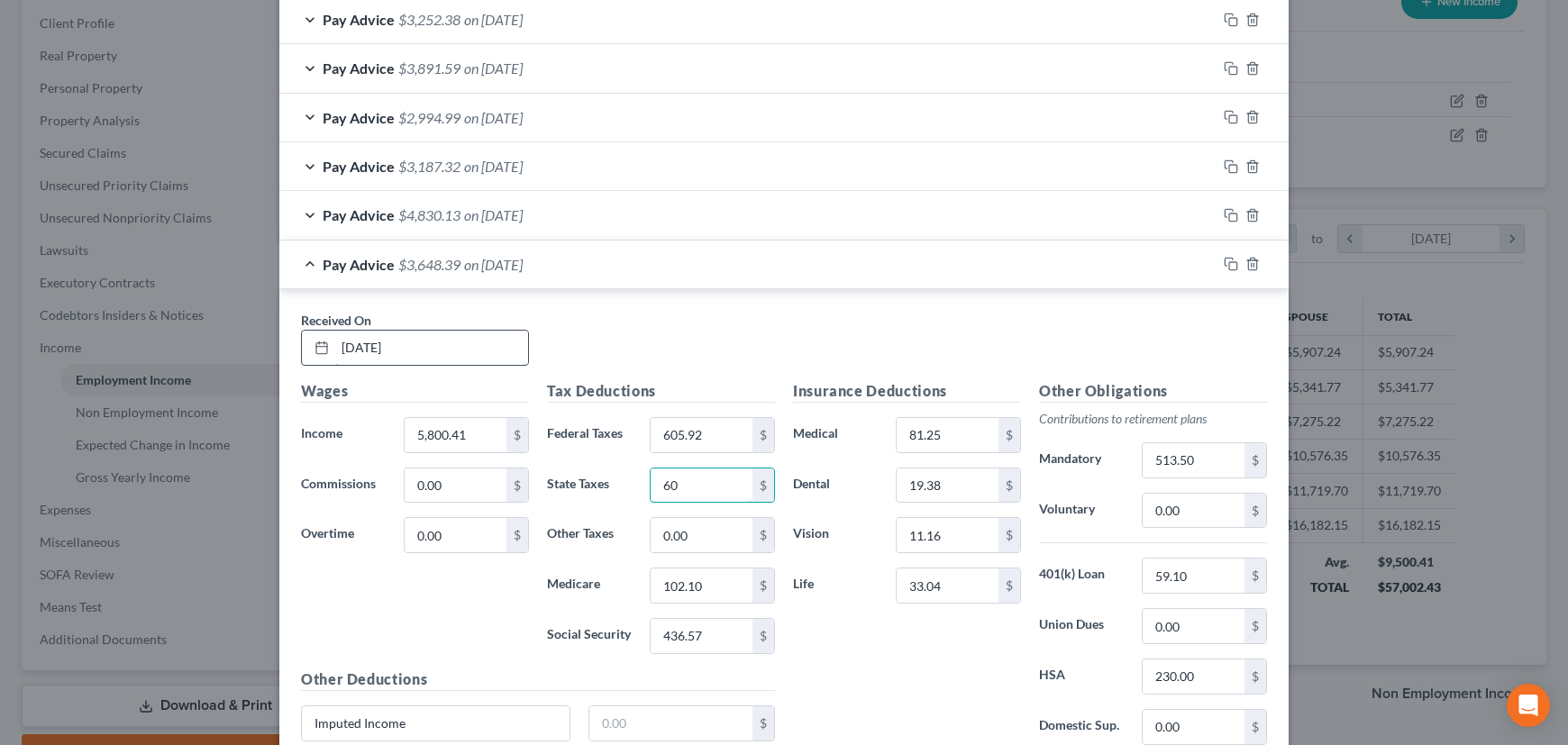
type input "60"
type input "80.07"
type input "342.35"
click at [1194, 447] on input "513.50" at bounding box center [1193, 460] width 102 height 34
type input "406.04"
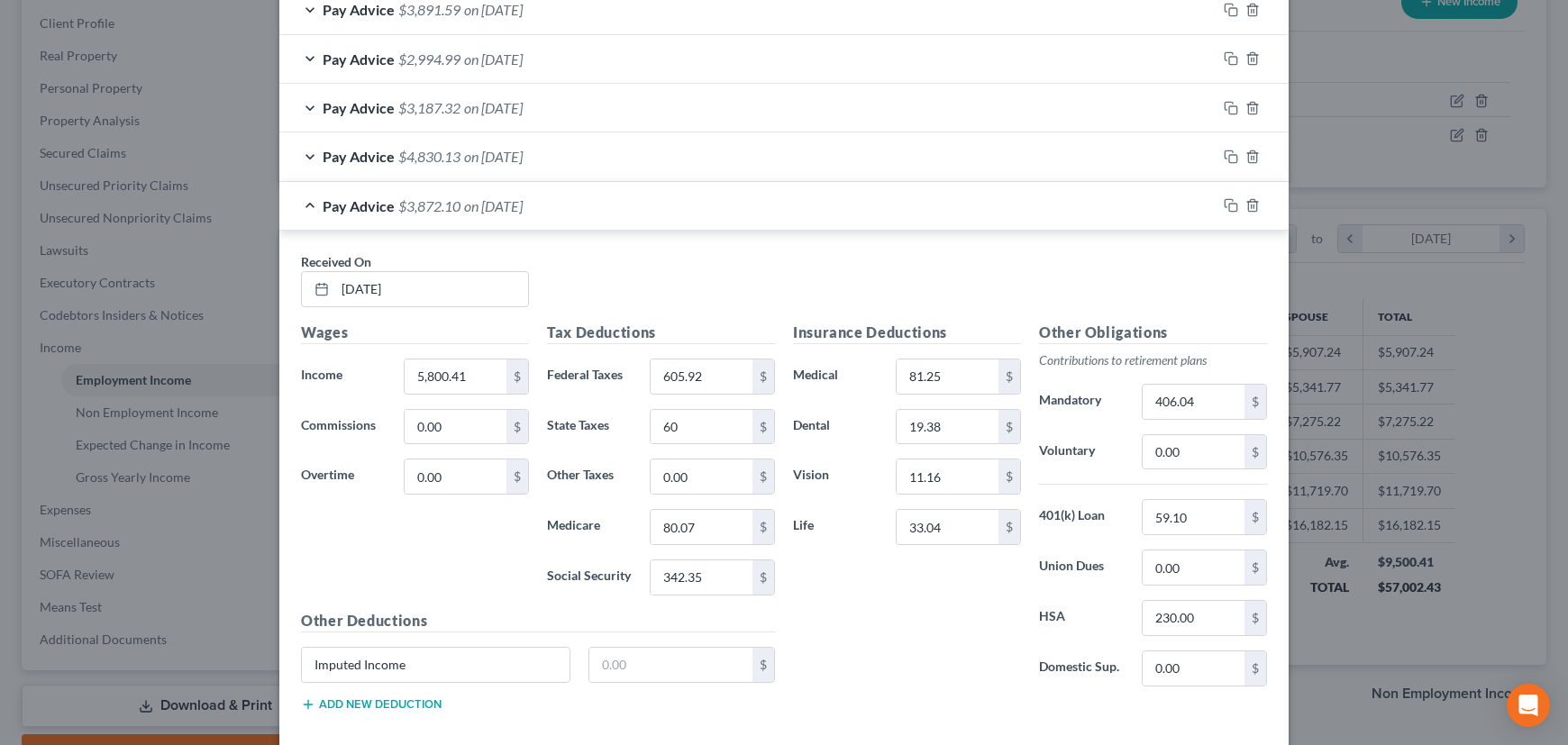
scroll to position [1935, 0]
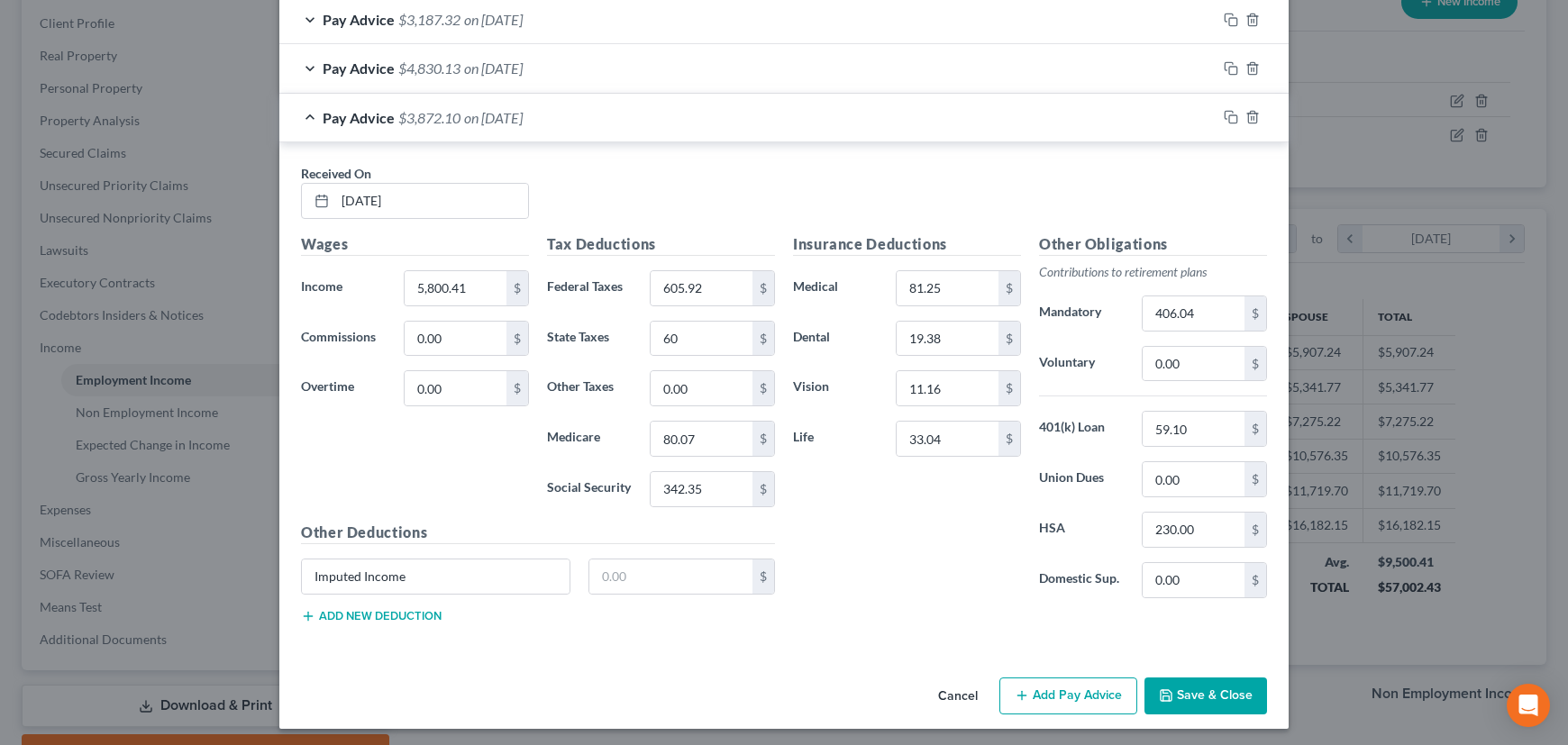
click at [899, 112] on div "Pay Advice $3,872.10 on 01/22/2025" at bounding box center [748, 118] width 937 height 48
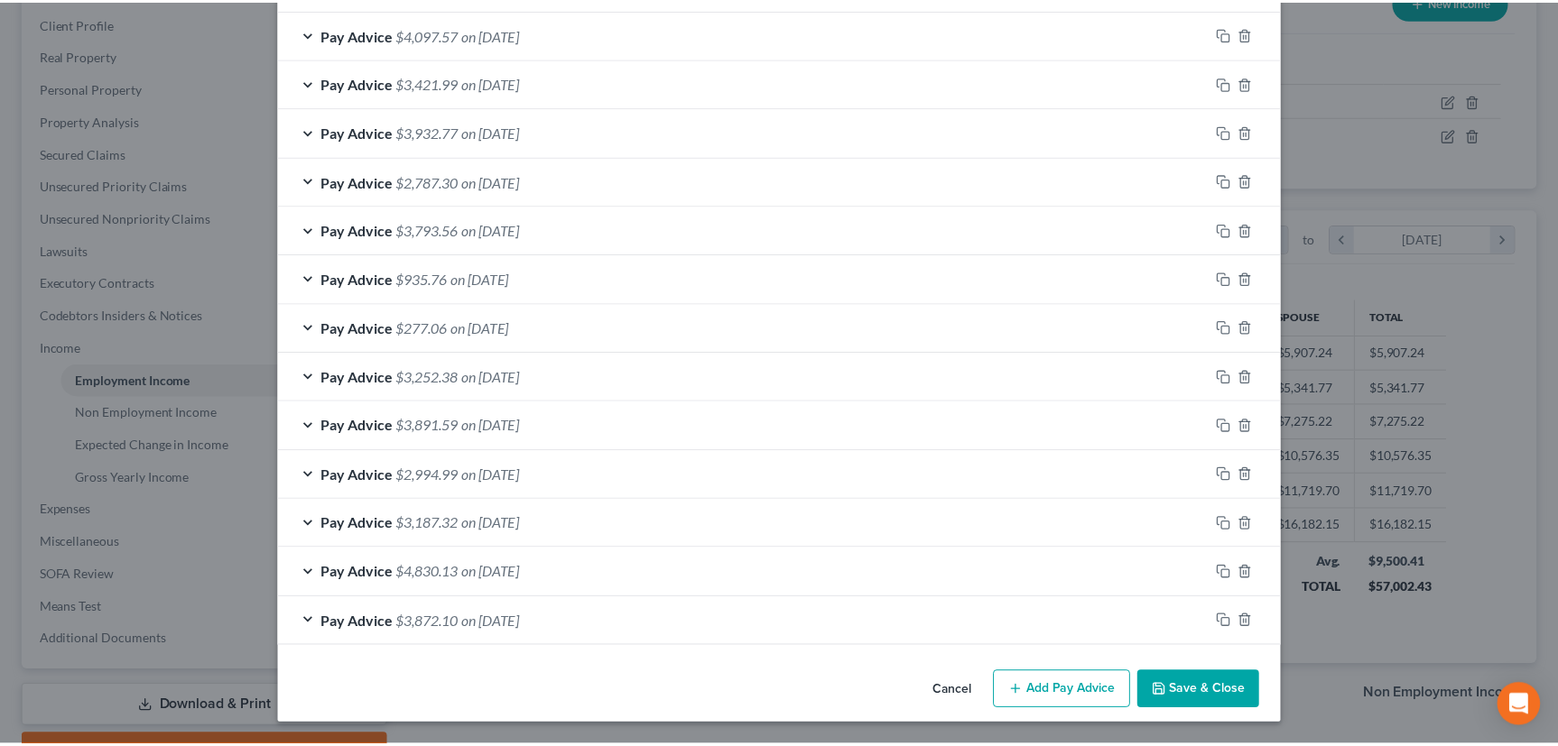
scroll to position [1429, 0]
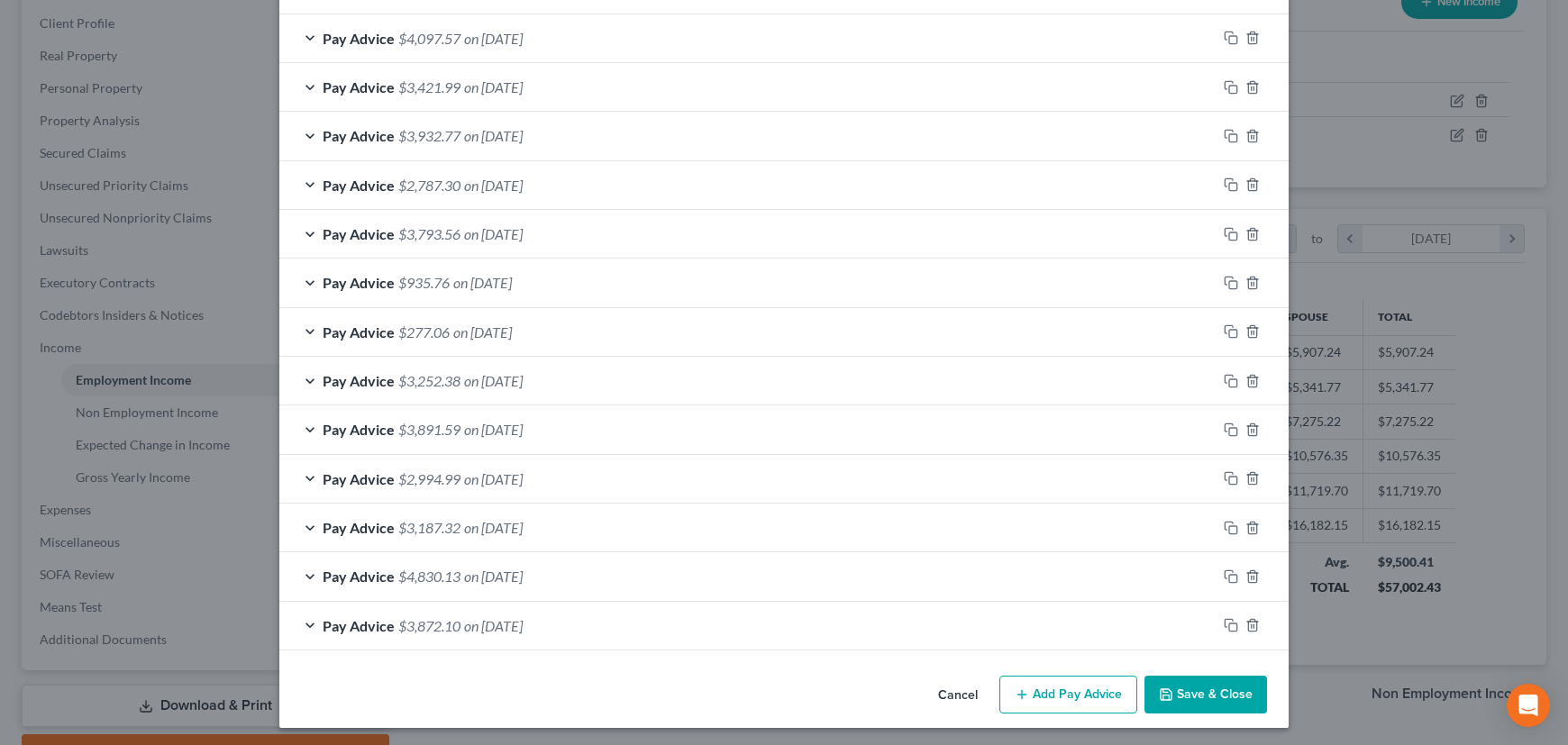
click at [1212, 692] on button "Save & Close" at bounding box center [1205, 695] width 123 height 38
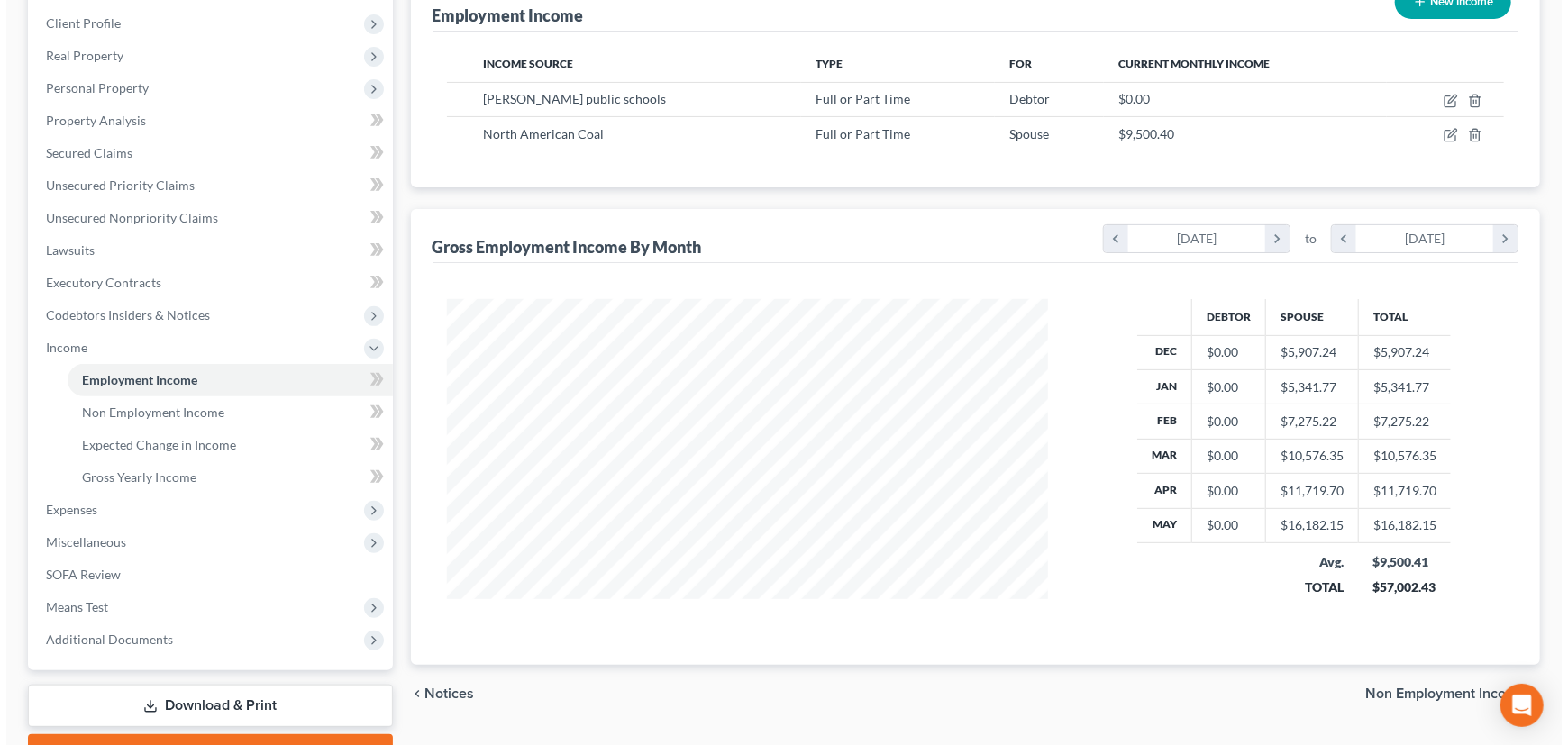
scroll to position [900855, 900598]
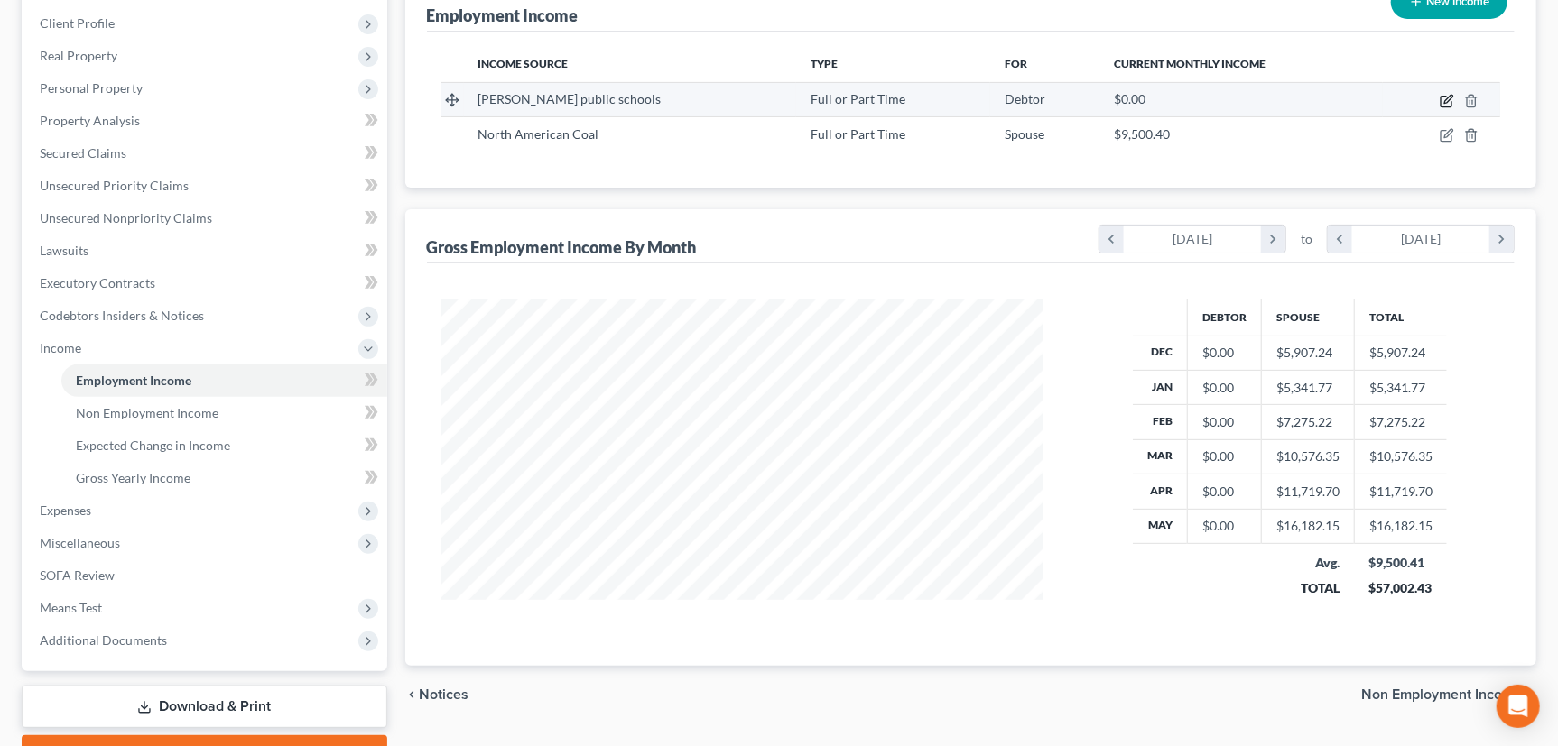
click at [1448, 98] on icon "button" at bounding box center [1446, 101] width 14 height 14
select select "0"
select select "29"
select select "1"
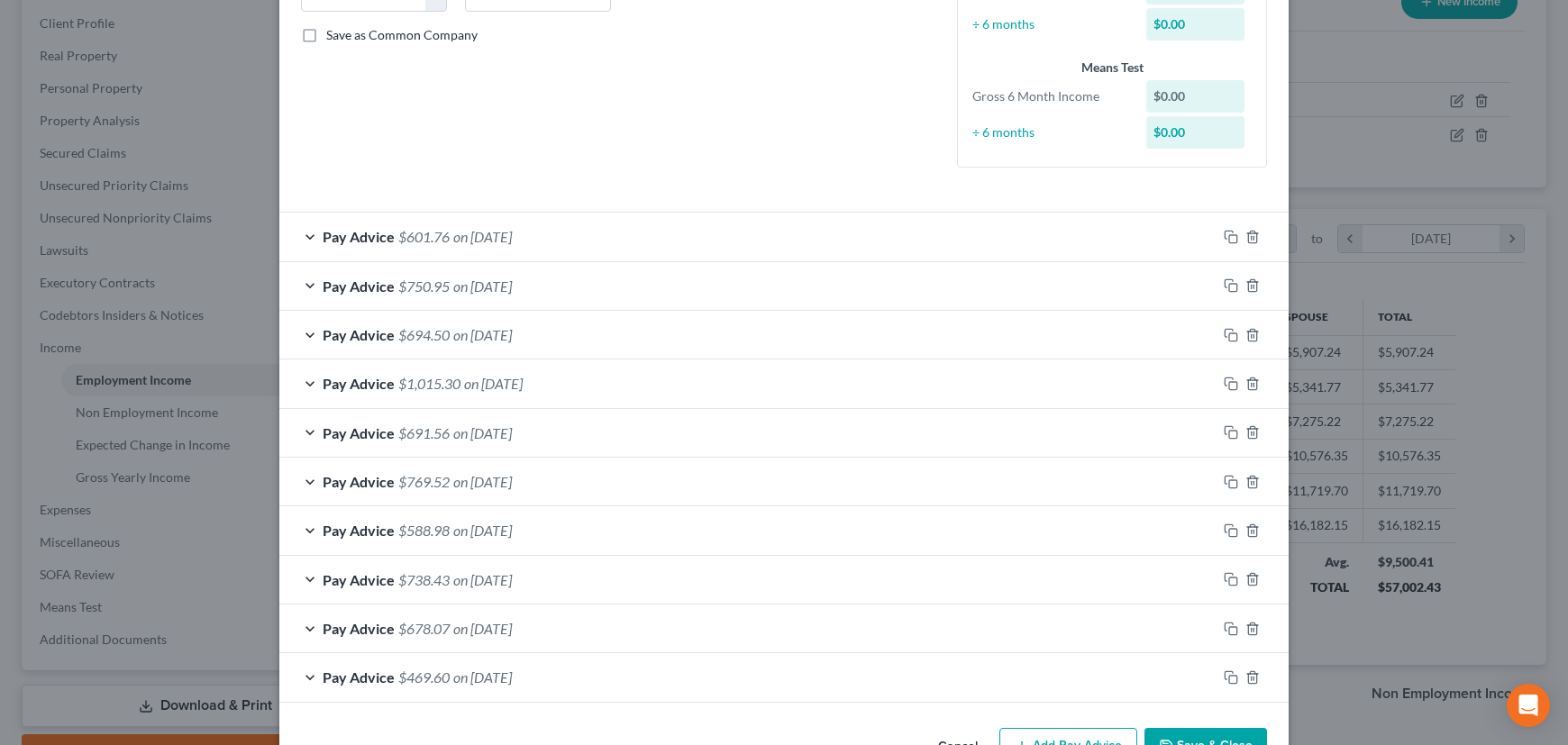
scroll to position [450, 0]
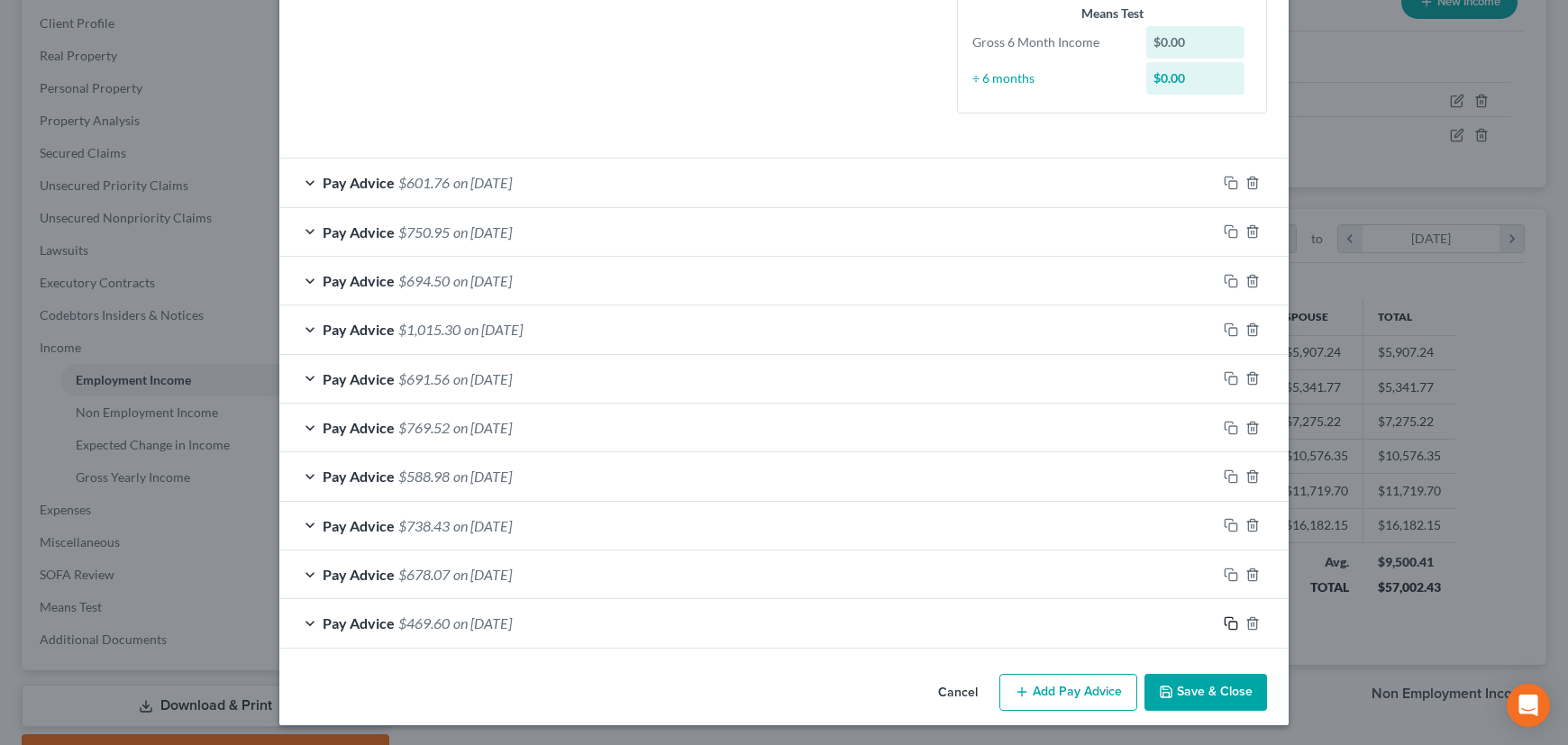
click at [1226, 624] on icon "button" at bounding box center [1230, 623] width 14 height 14
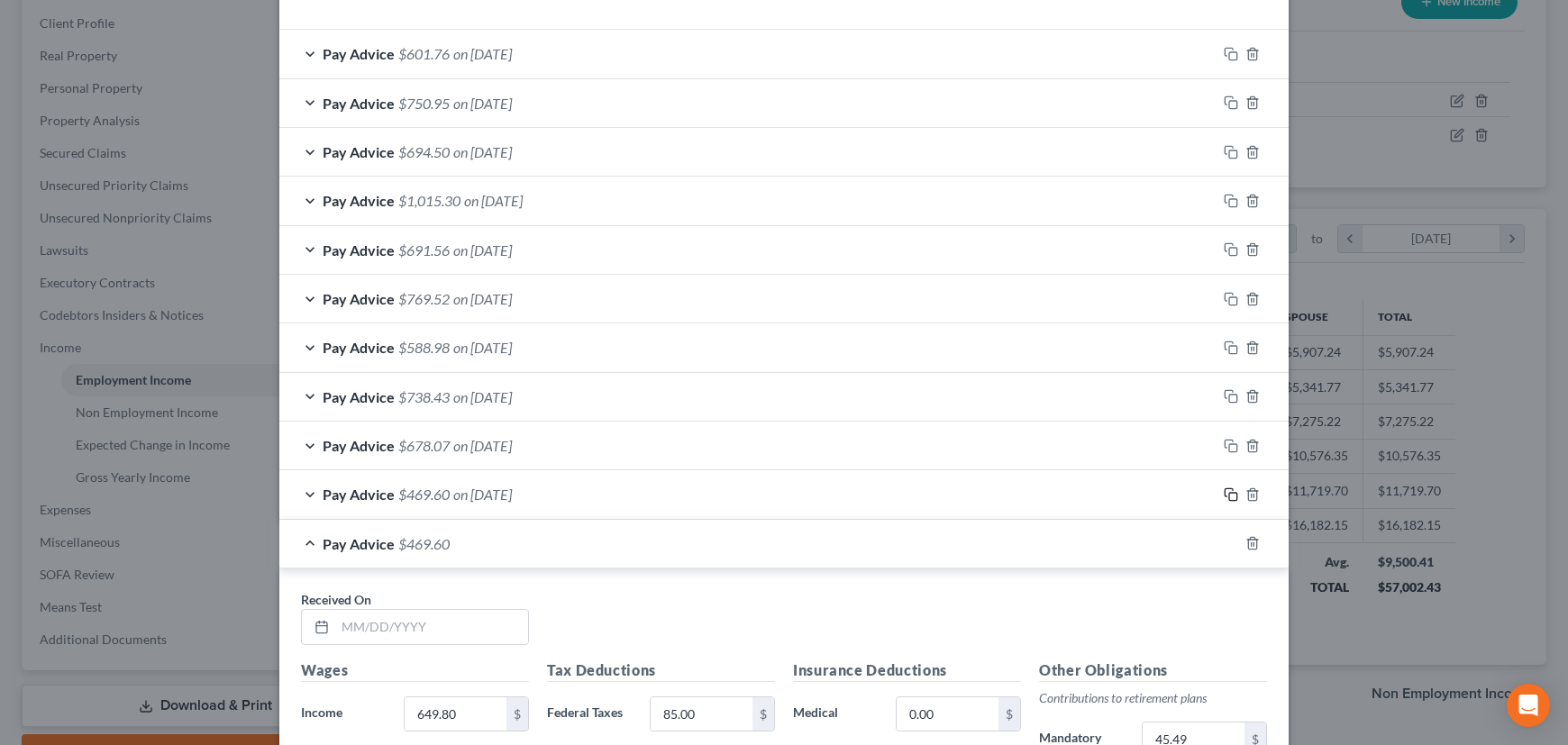
scroll to position [614, 0]
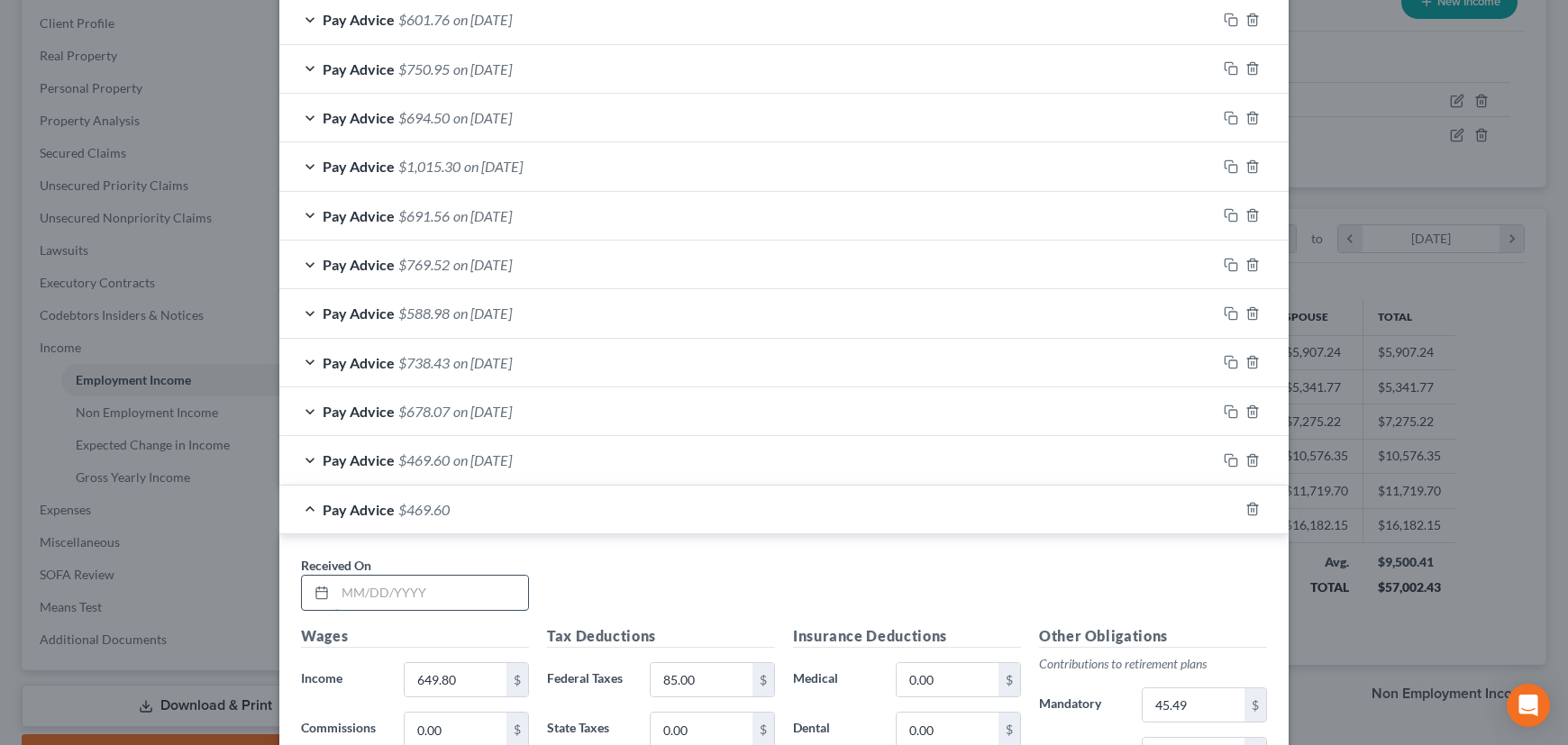
click at [463, 597] on input "text" at bounding box center [431, 593] width 193 height 34
type input "01/03/2025"
type input "757.91"
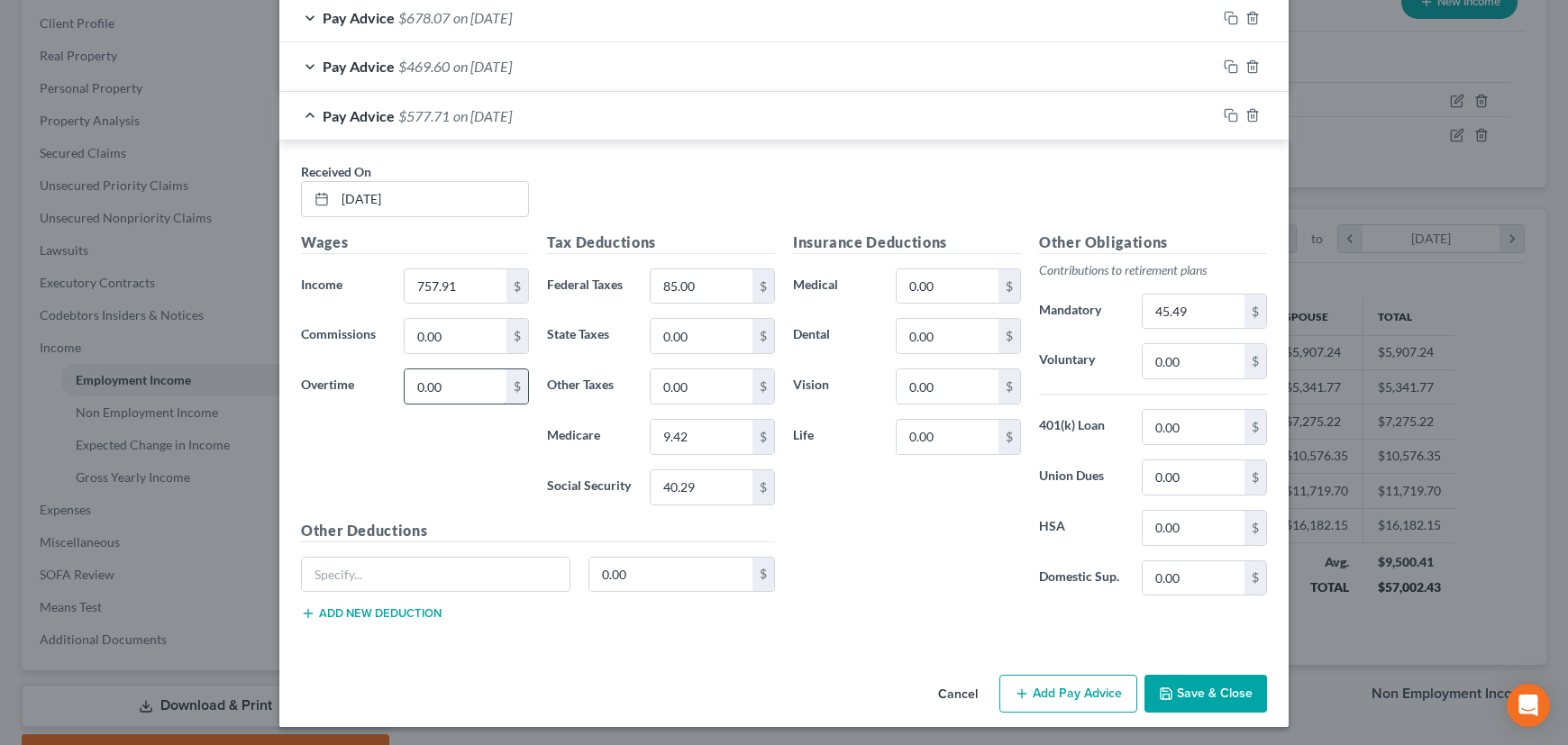
click at [458, 381] on input "0.00" at bounding box center [455, 386] width 102 height 34
type input "92.99"
type input "10.99"
type input "46.99"
click at [1187, 305] on input "45.49" at bounding box center [1193, 312] width 102 height 34
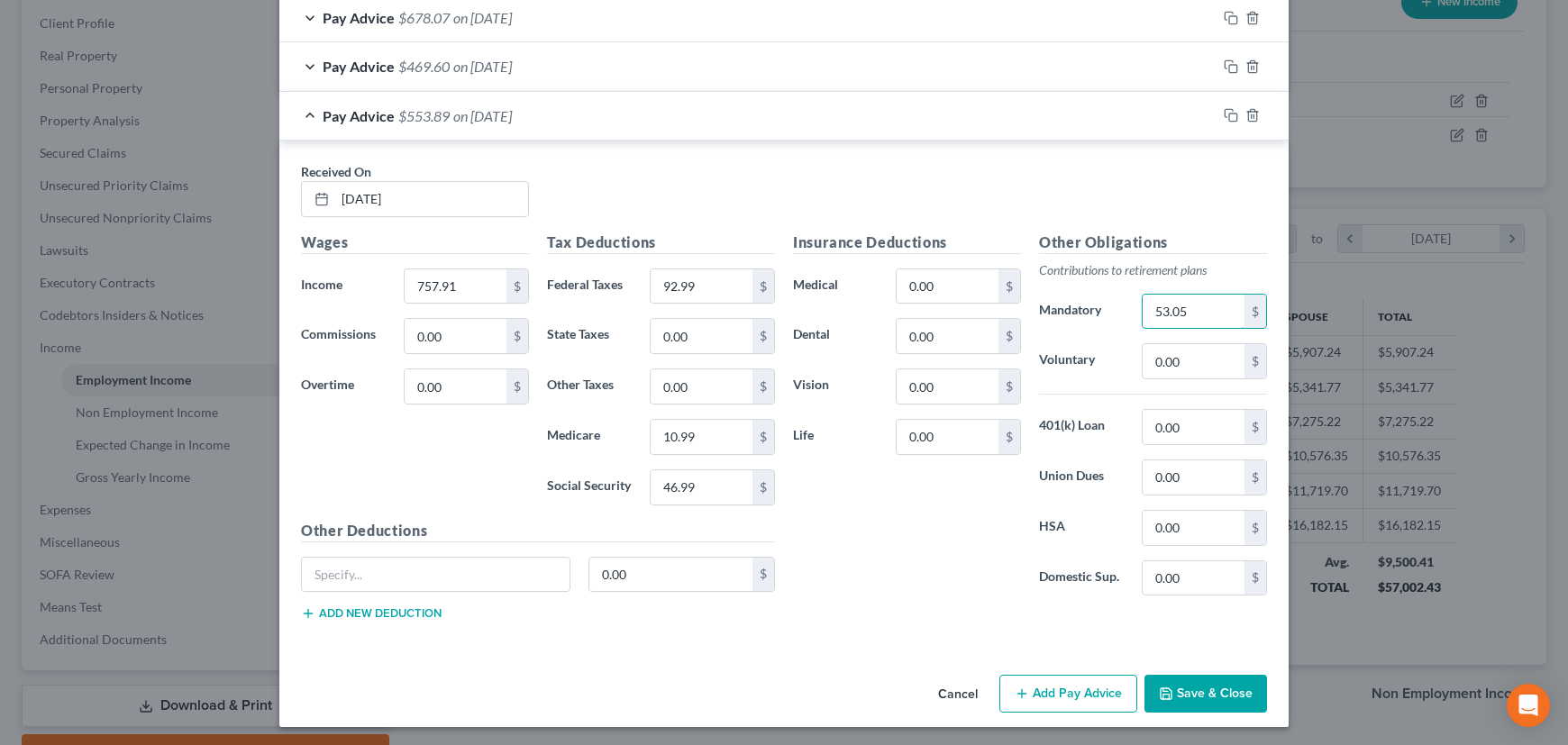
type input "53.05"
click at [1225, 111] on icon "button" at bounding box center [1230, 115] width 14 height 14
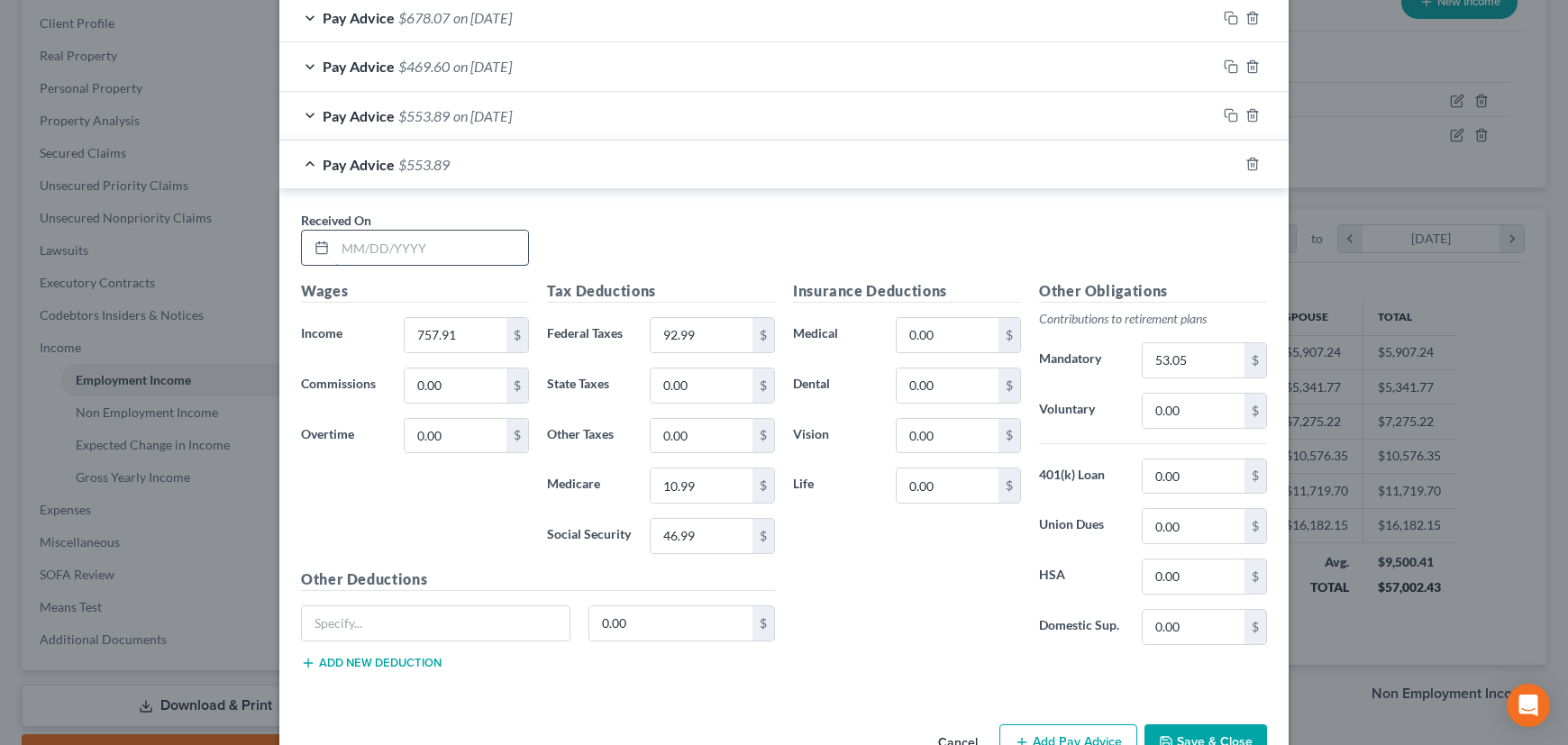
click at [421, 253] on input "text" at bounding box center [431, 248] width 193 height 34
type input "01/17/2025"
type input "606.95"
type input "85"
type input "8.80"
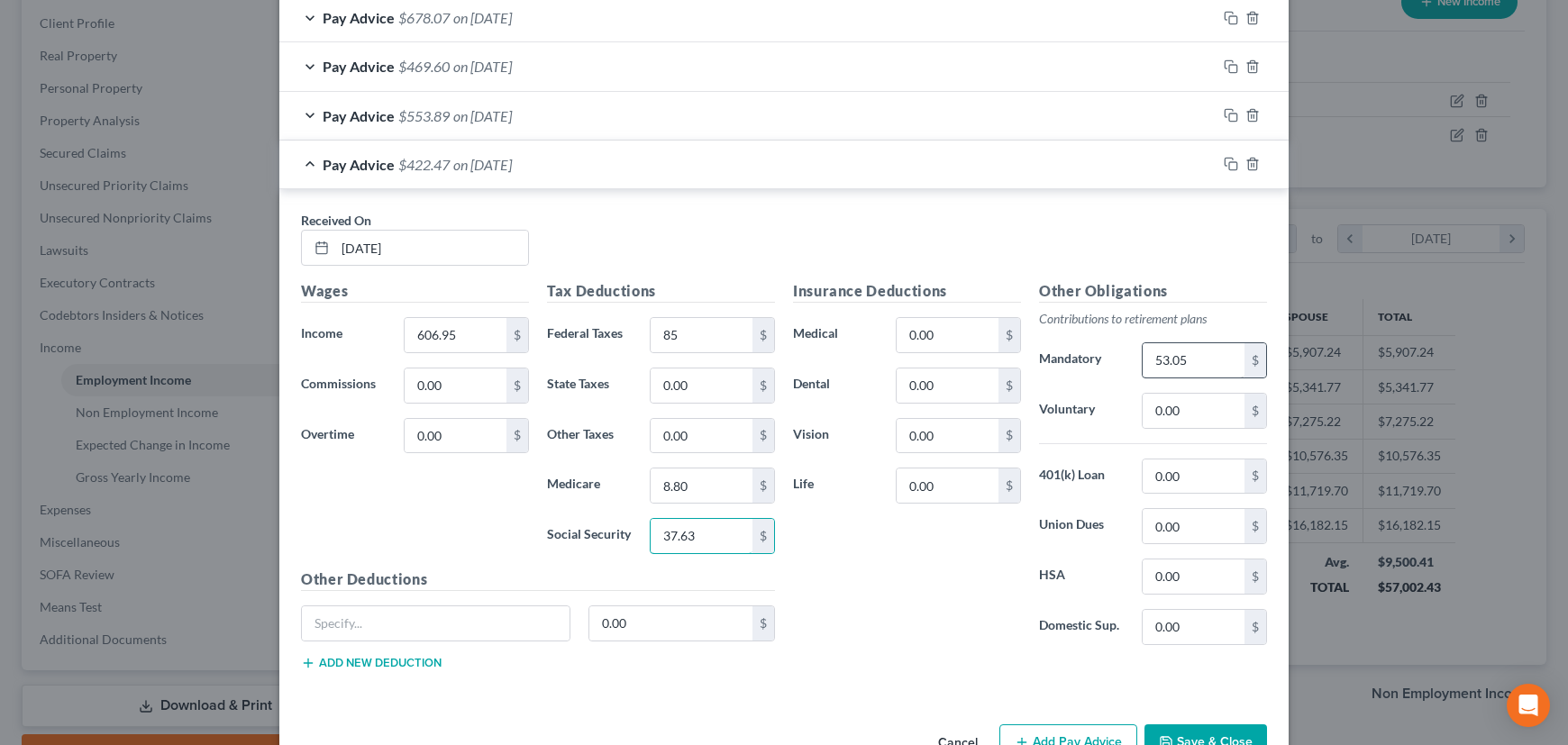
type input "37.63"
click at [1222, 363] on input "53.05" at bounding box center [1193, 361] width 102 height 34
type input "42.49"
click at [795, 164] on div "Pay Advice $433.03 on 01/17/2025" at bounding box center [748, 165] width 937 height 48
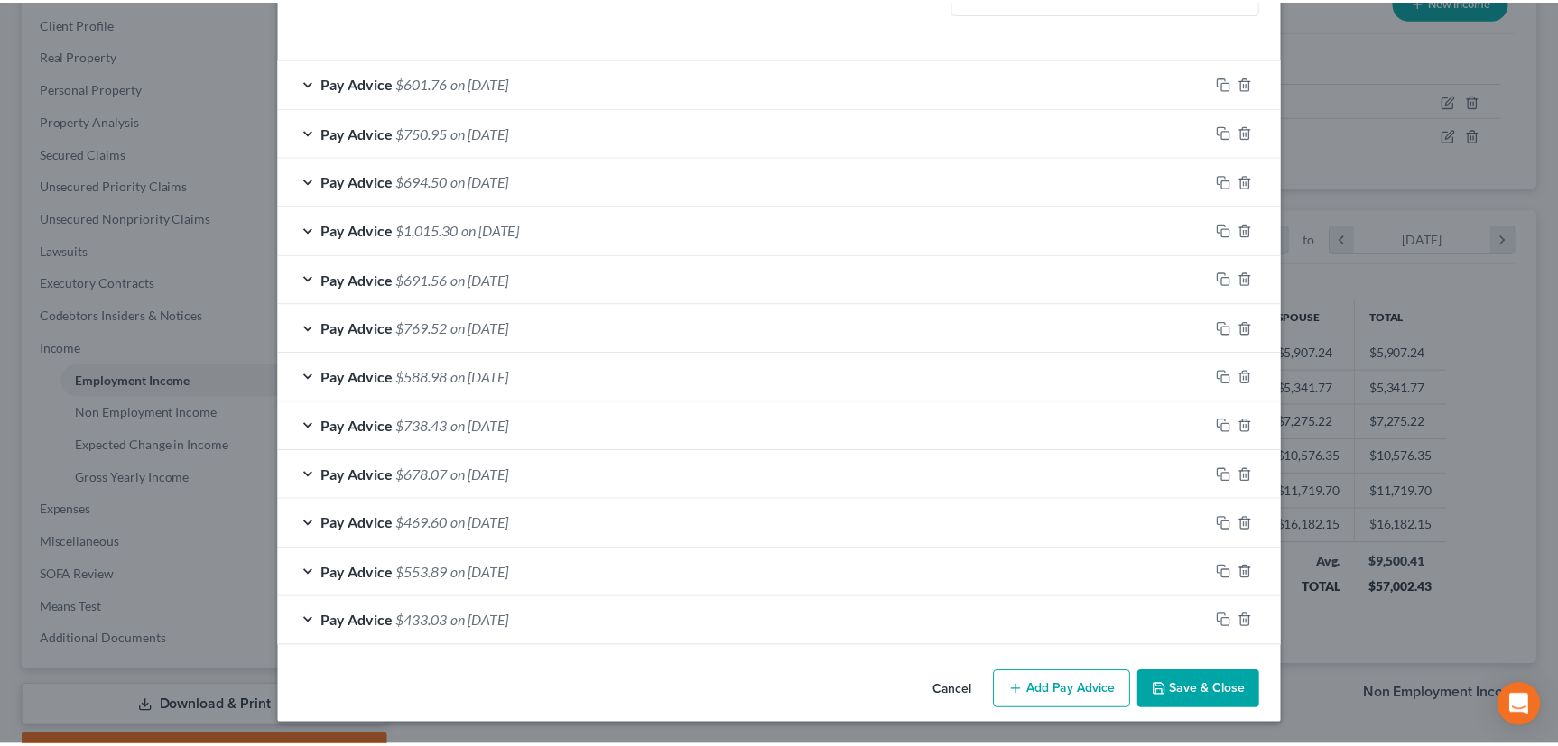
scroll to position [549, 0]
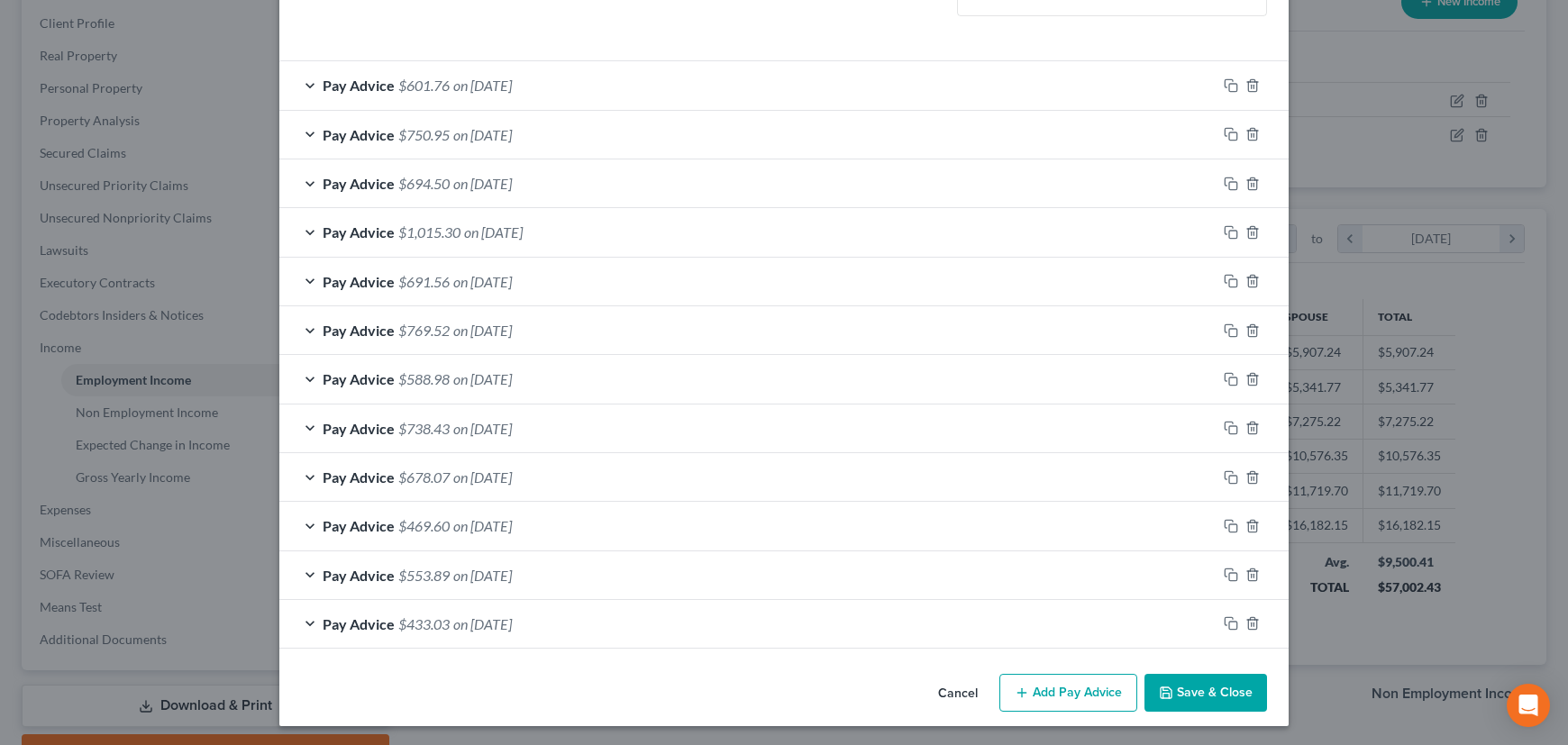
click at [1222, 688] on button "Save & Close" at bounding box center [1205, 693] width 123 height 38
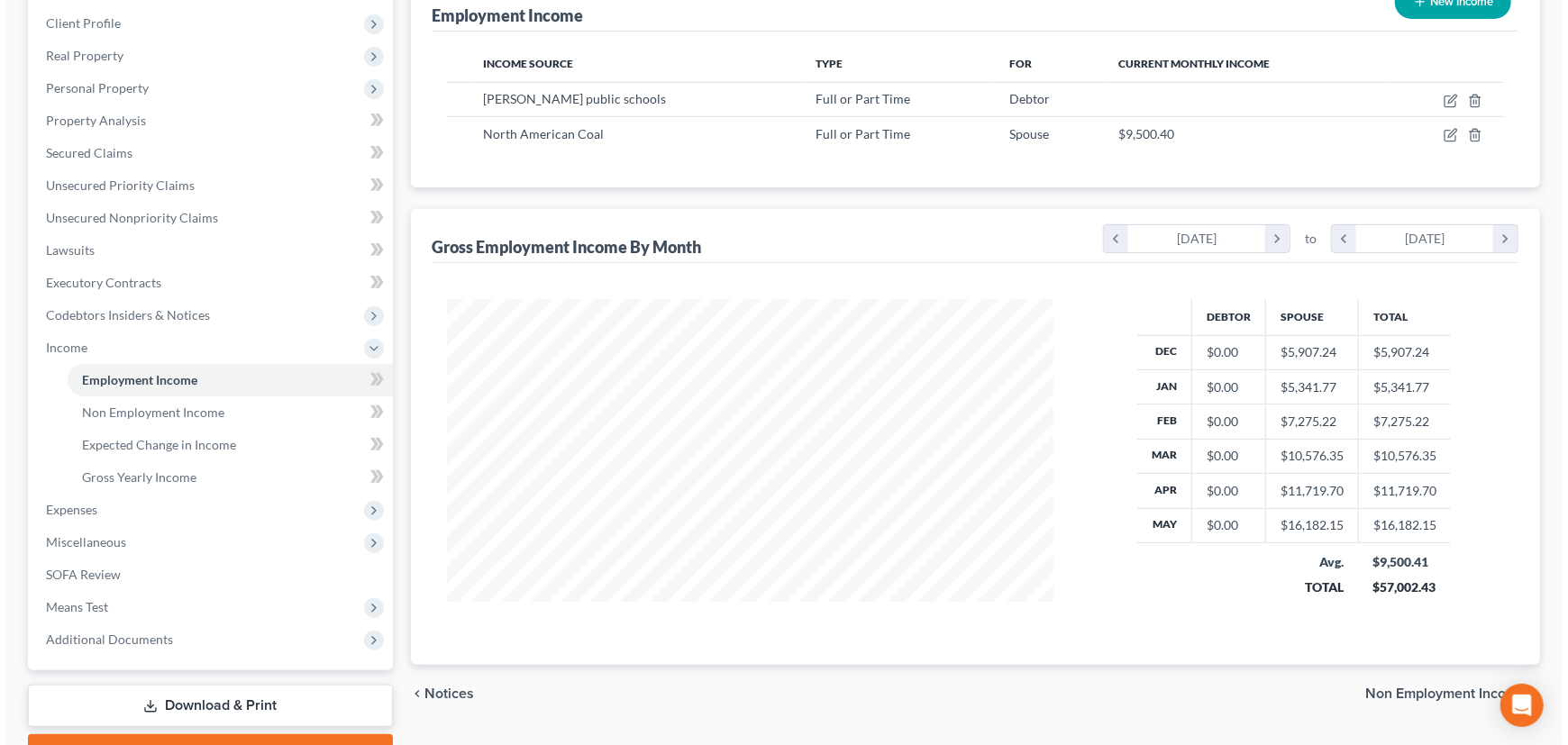
scroll to position [900855, 900598]
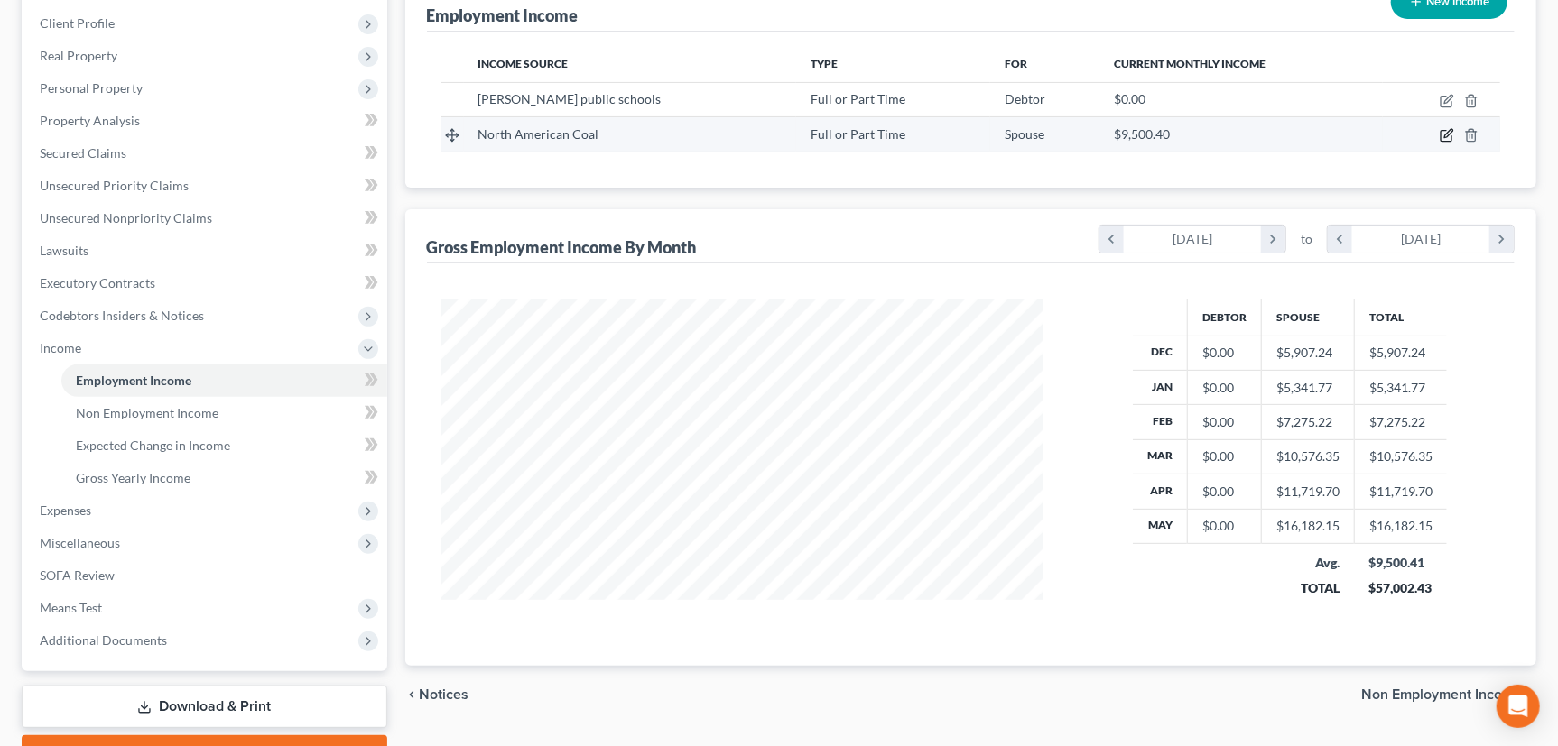
click at [1450, 134] on icon "button" at bounding box center [1446, 135] width 14 height 14
select select "0"
select select "29"
select select "2"
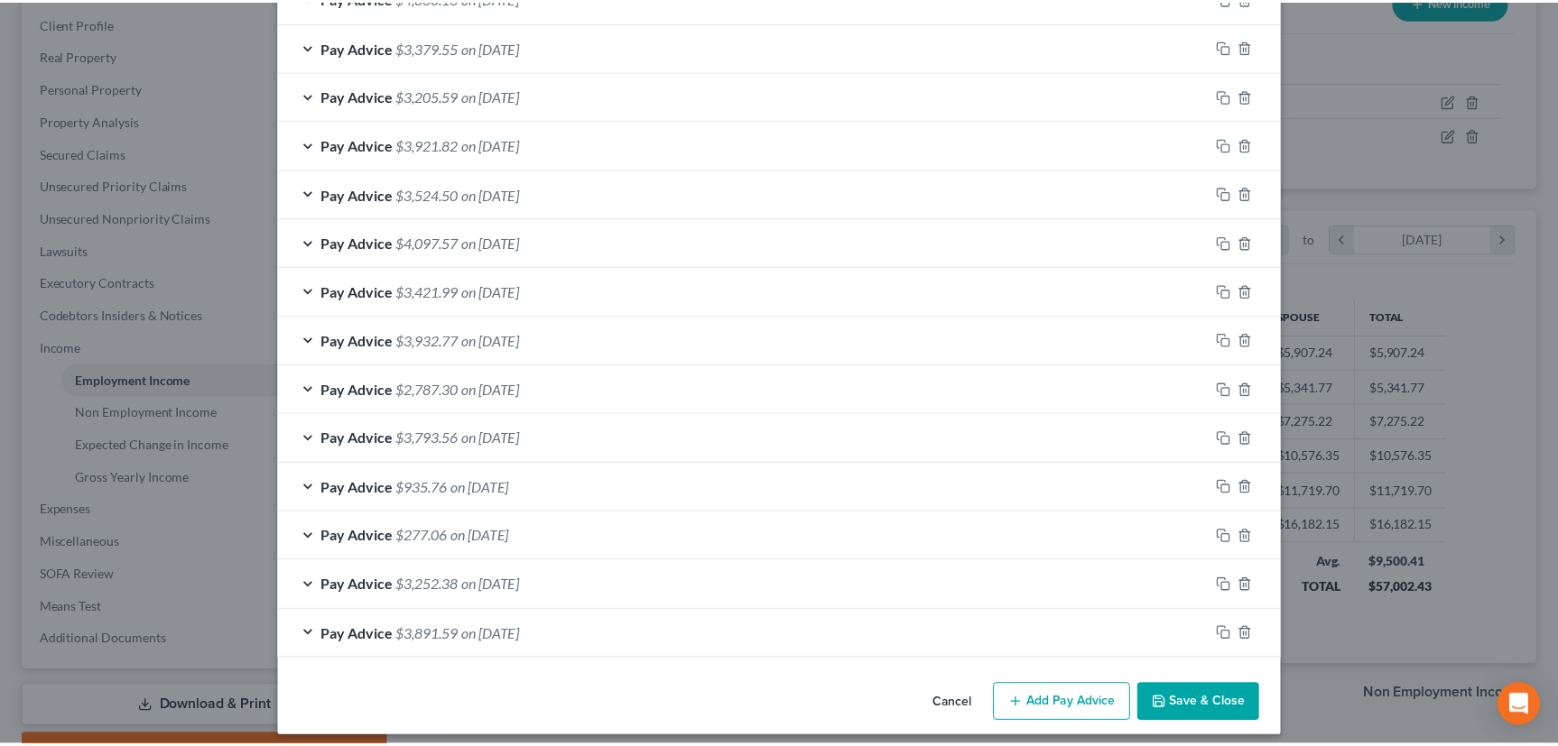
scroll to position [1429, 0]
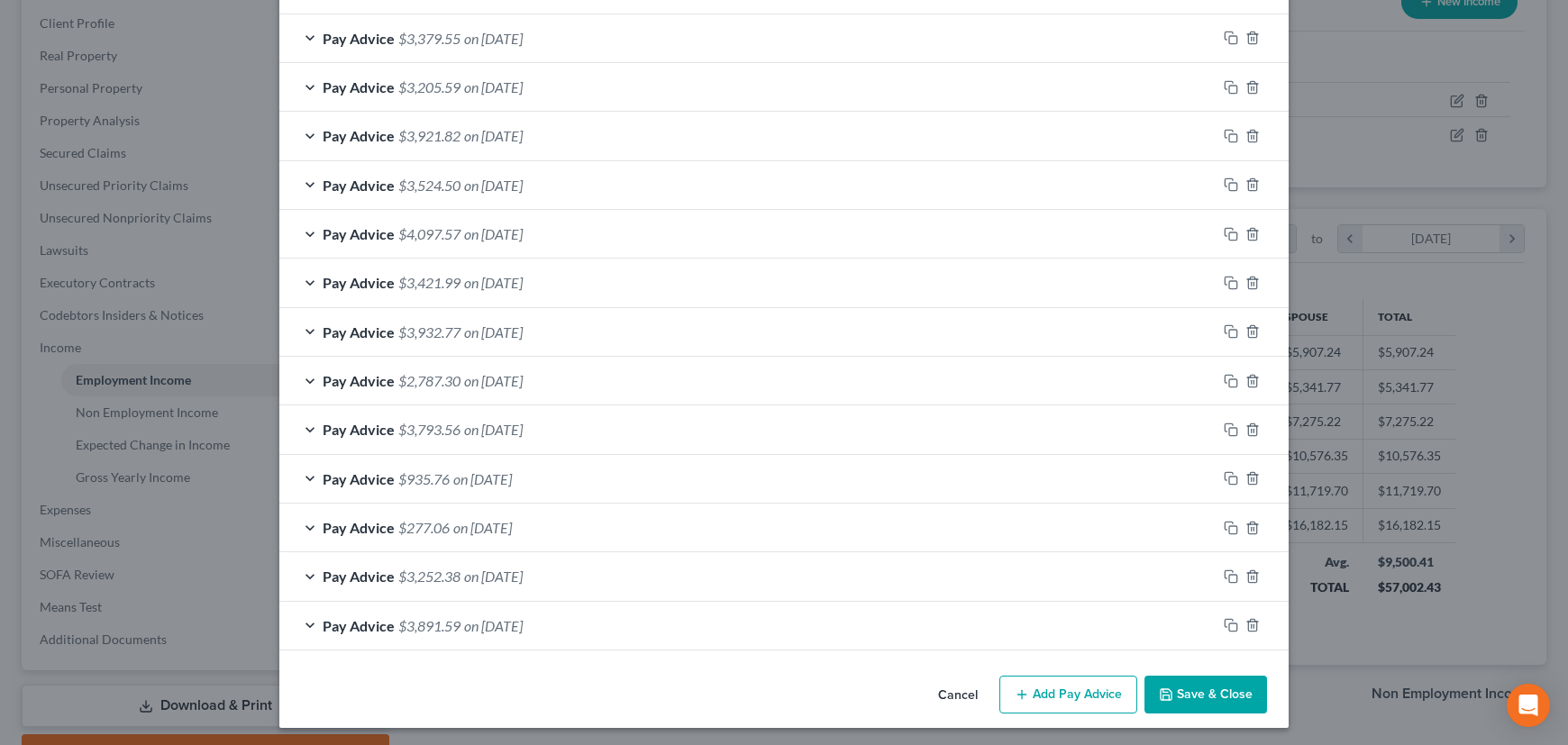
click at [1193, 684] on button "Save & Close" at bounding box center [1205, 695] width 123 height 38
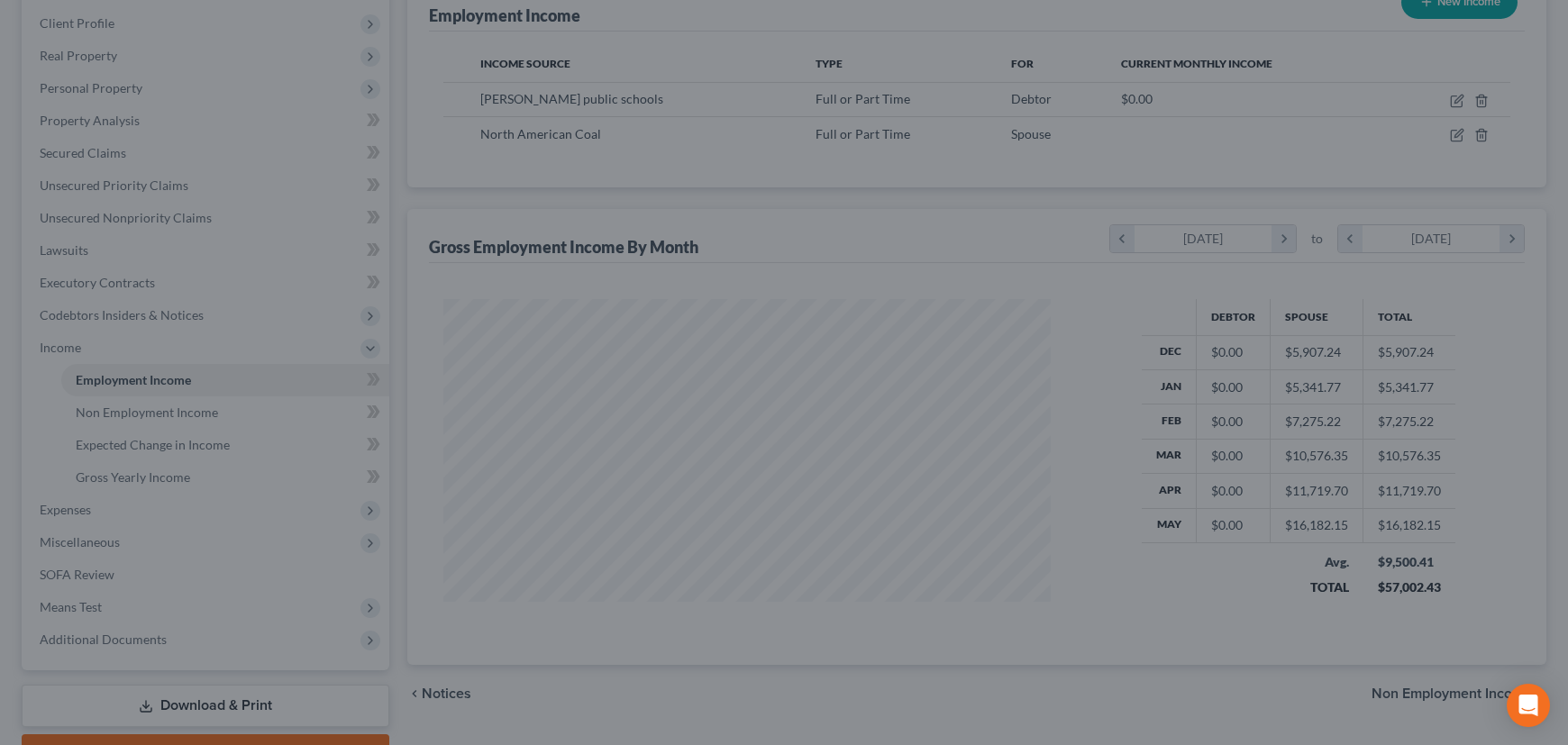
scroll to position [900855, 900598]
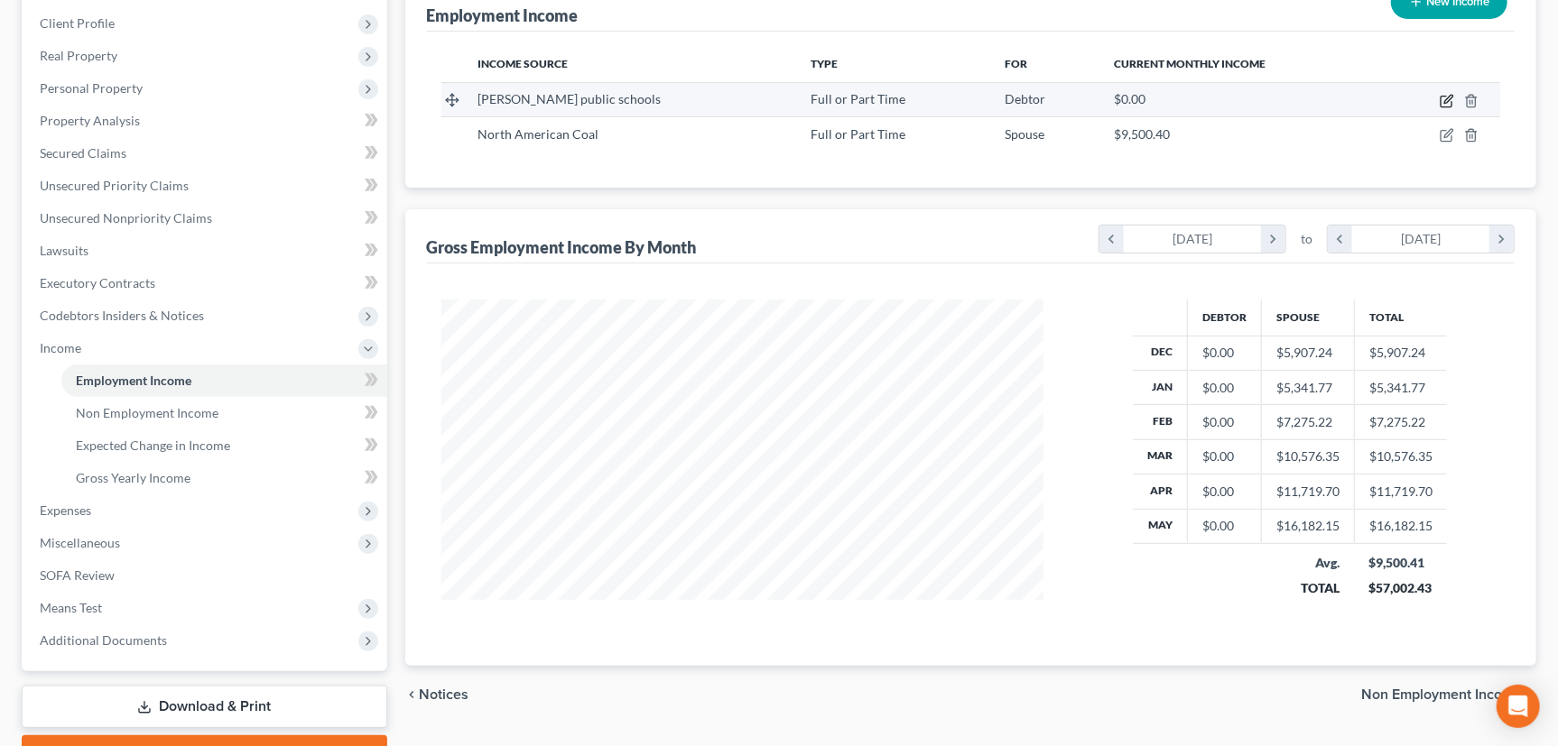
click at [1447, 97] on icon "button" at bounding box center [1448, 99] width 8 height 8
select select "0"
select select "29"
select select "1"
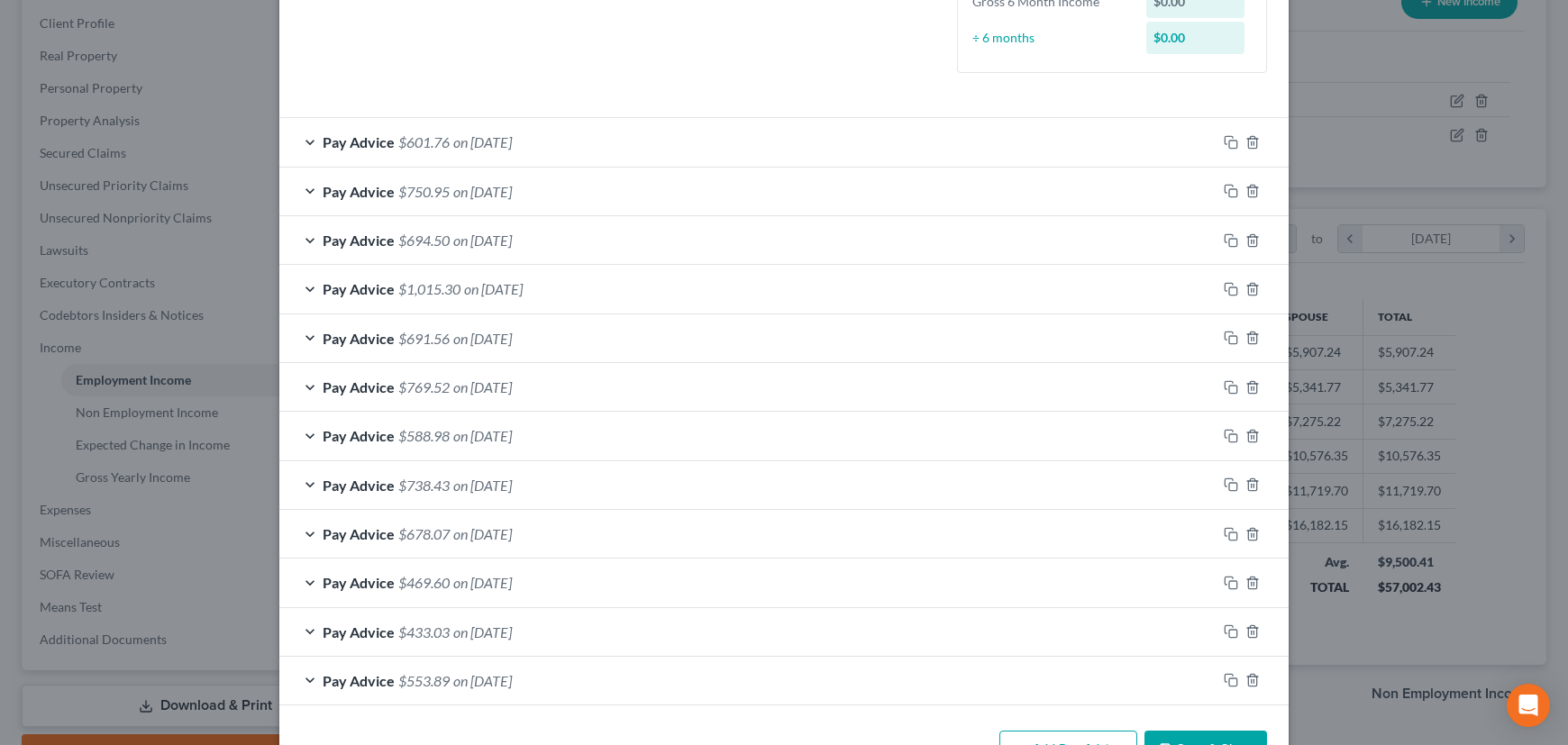
scroll to position [548, 0]
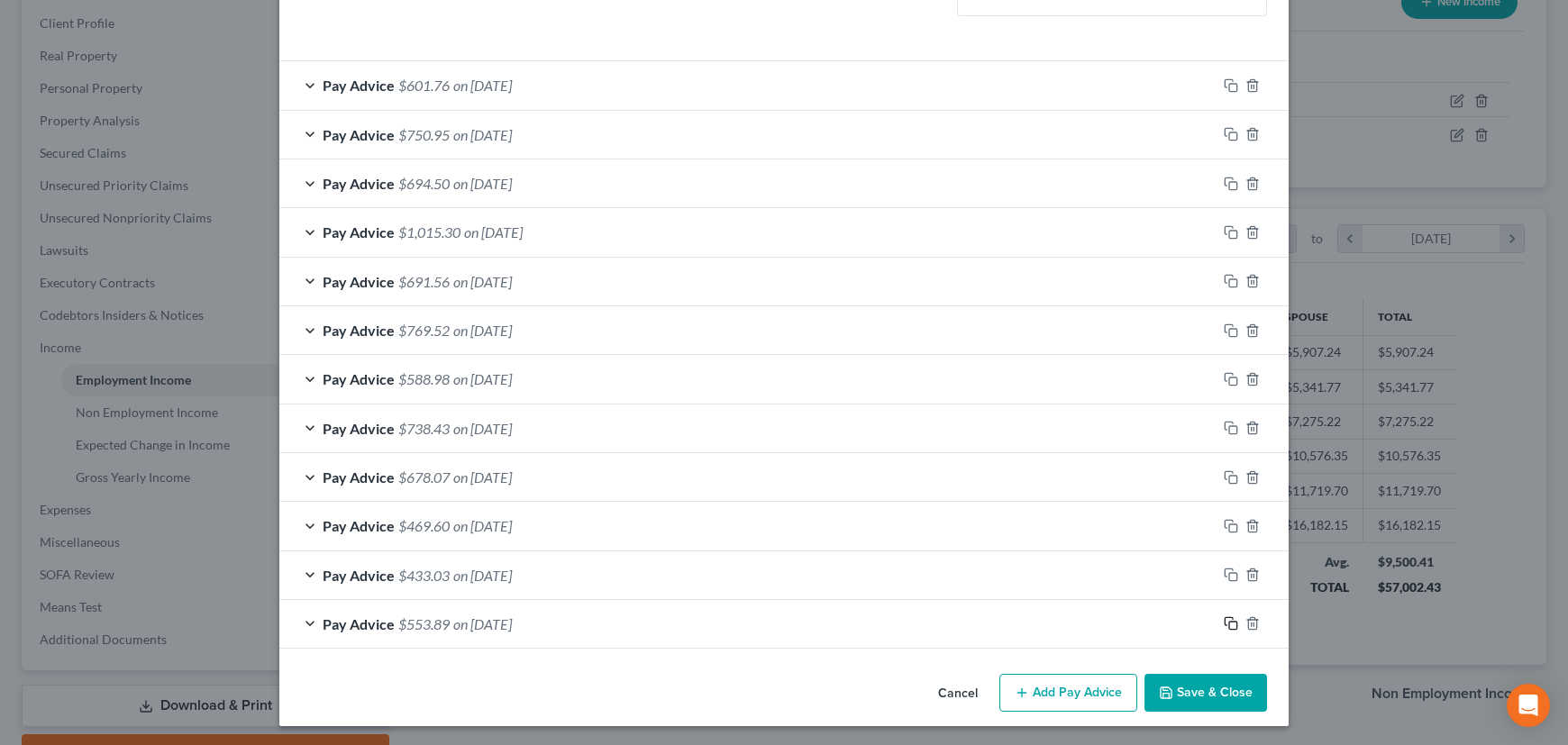
drag, startPoint x: 1223, startPoint y: 620, endPoint x: 977, endPoint y: 540, distance: 258.7
click at [1223, 620] on icon "button" at bounding box center [1230, 623] width 14 height 14
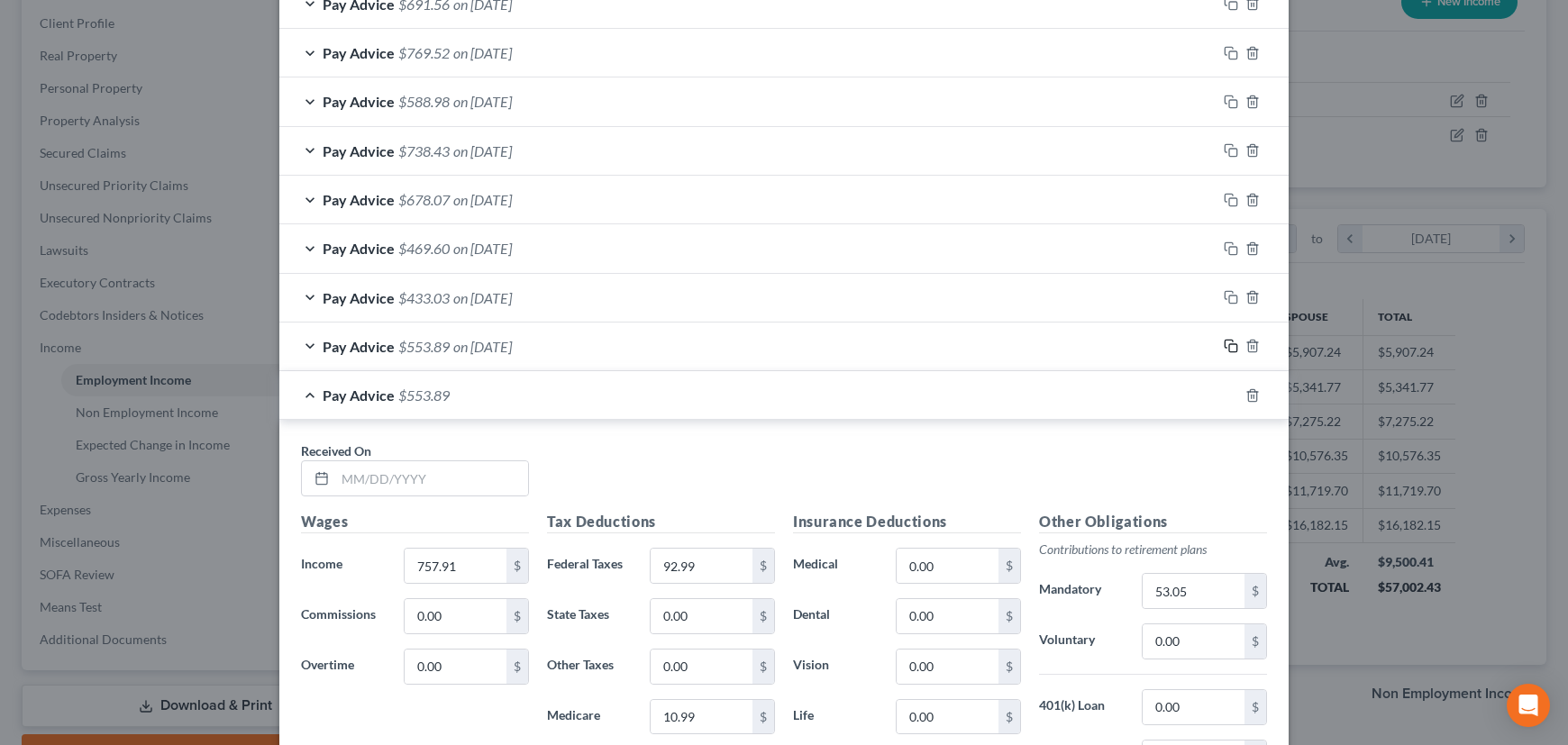
scroll to position [875, 0]
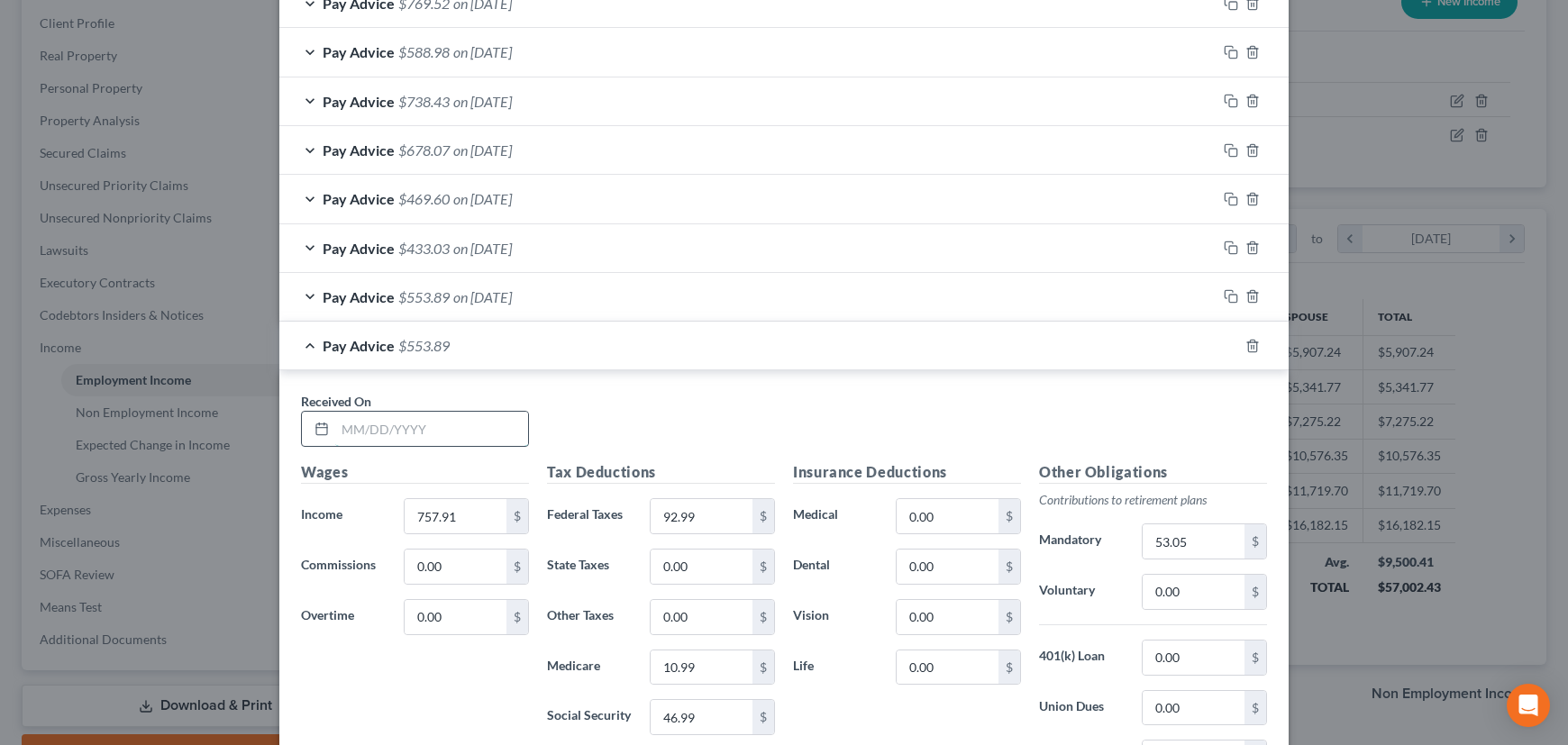
click at [441, 422] on input "text" at bounding box center [431, 428] width 193 height 34
type input "[DATE]"
click at [480, 518] on input "757.91" at bounding box center [455, 516] width 102 height 34
drag, startPoint x: 480, startPoint y: 518, endPoint x: 363, endPoint y: 510, distance: 117.3
click at [363, 510] on div "Income * 757.91 $" at bounding box center [414, 516] width 246 height 36
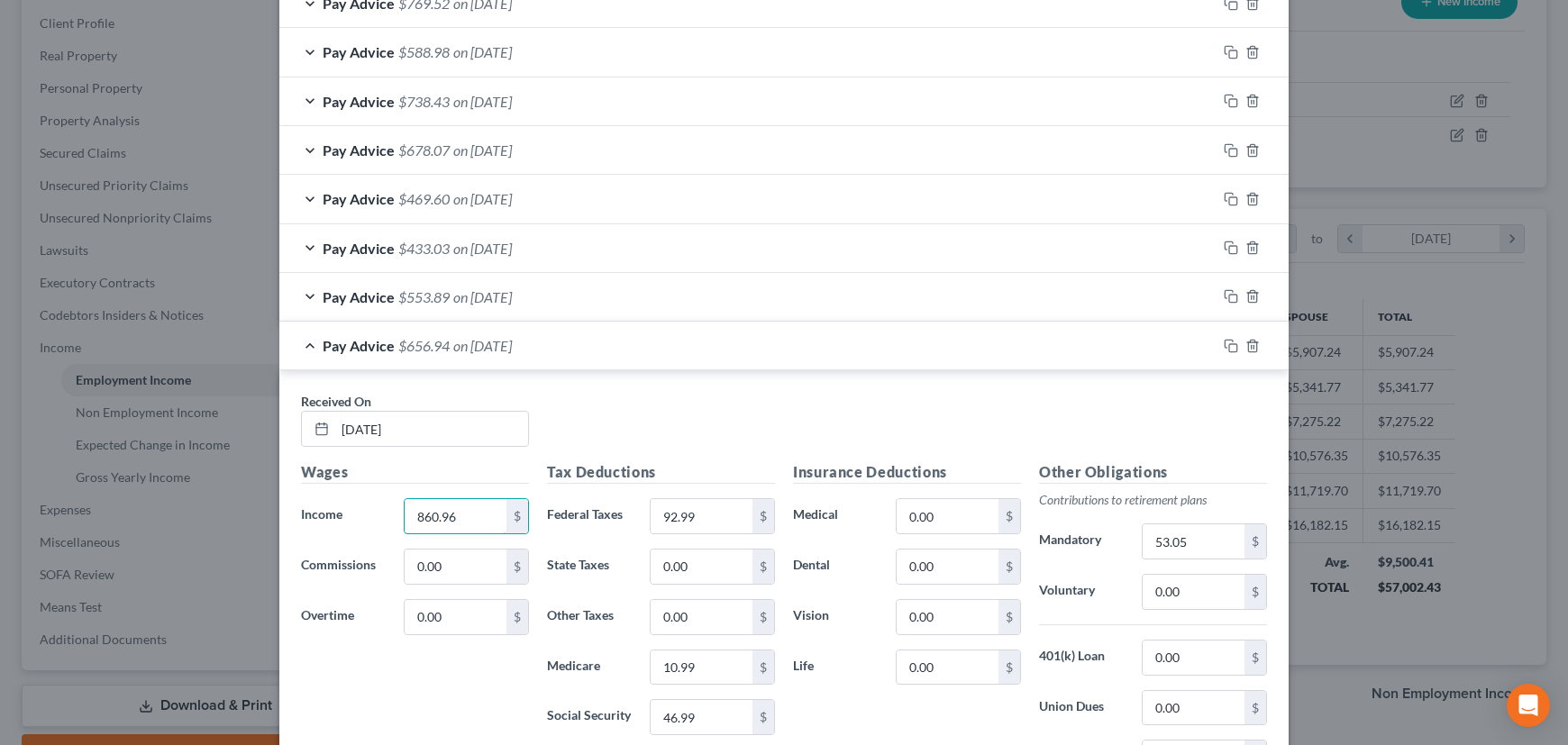
type input "860.96"
type input "104.23"
type input "12.48"
type input "53.38"
click at [1172, 534] on input "53.05" at bounding box center [1193, 541] width 102 height 34
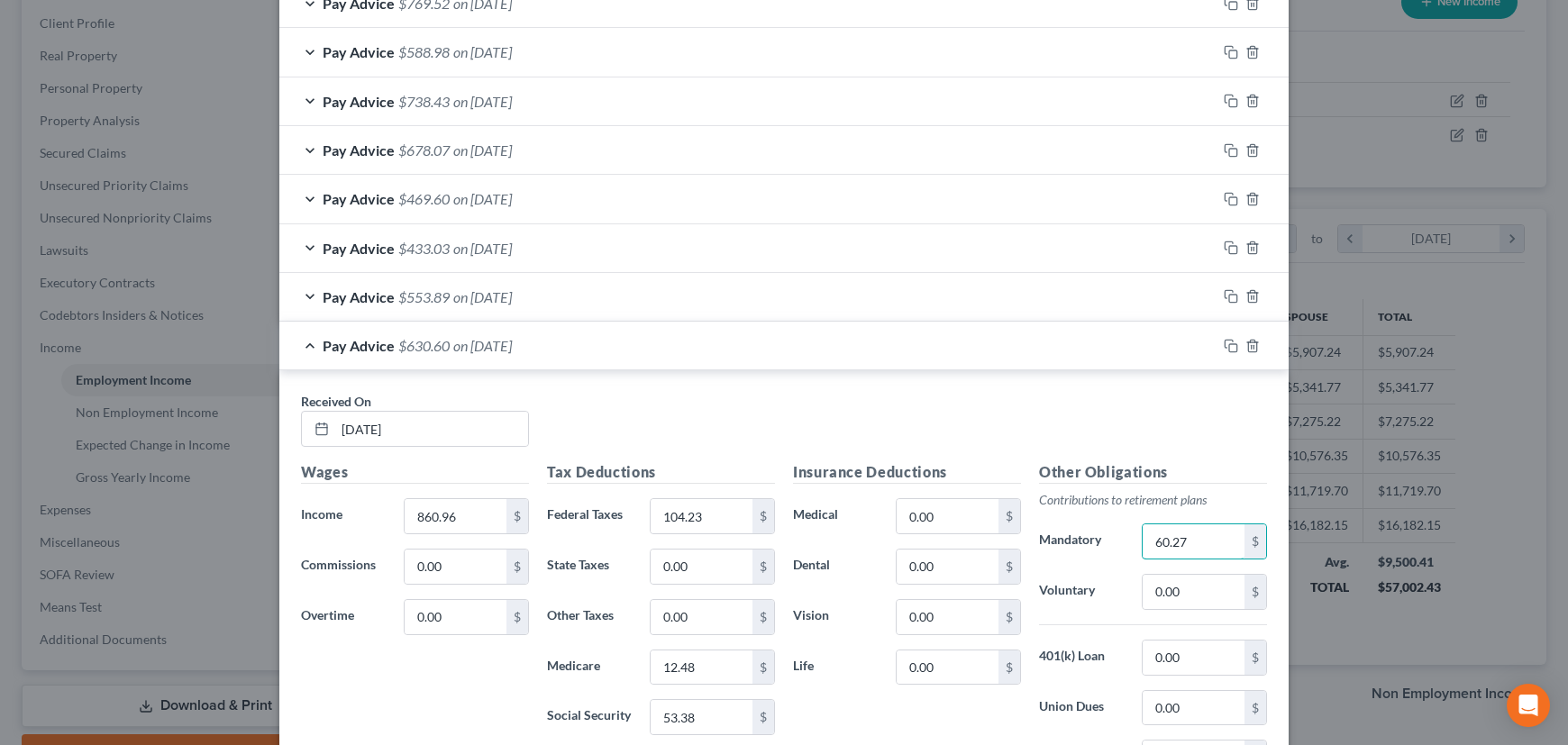
type input "60.27"
click at [1229, 345] on rect "button" at bounding box center [1233, 349] width 8 height 8
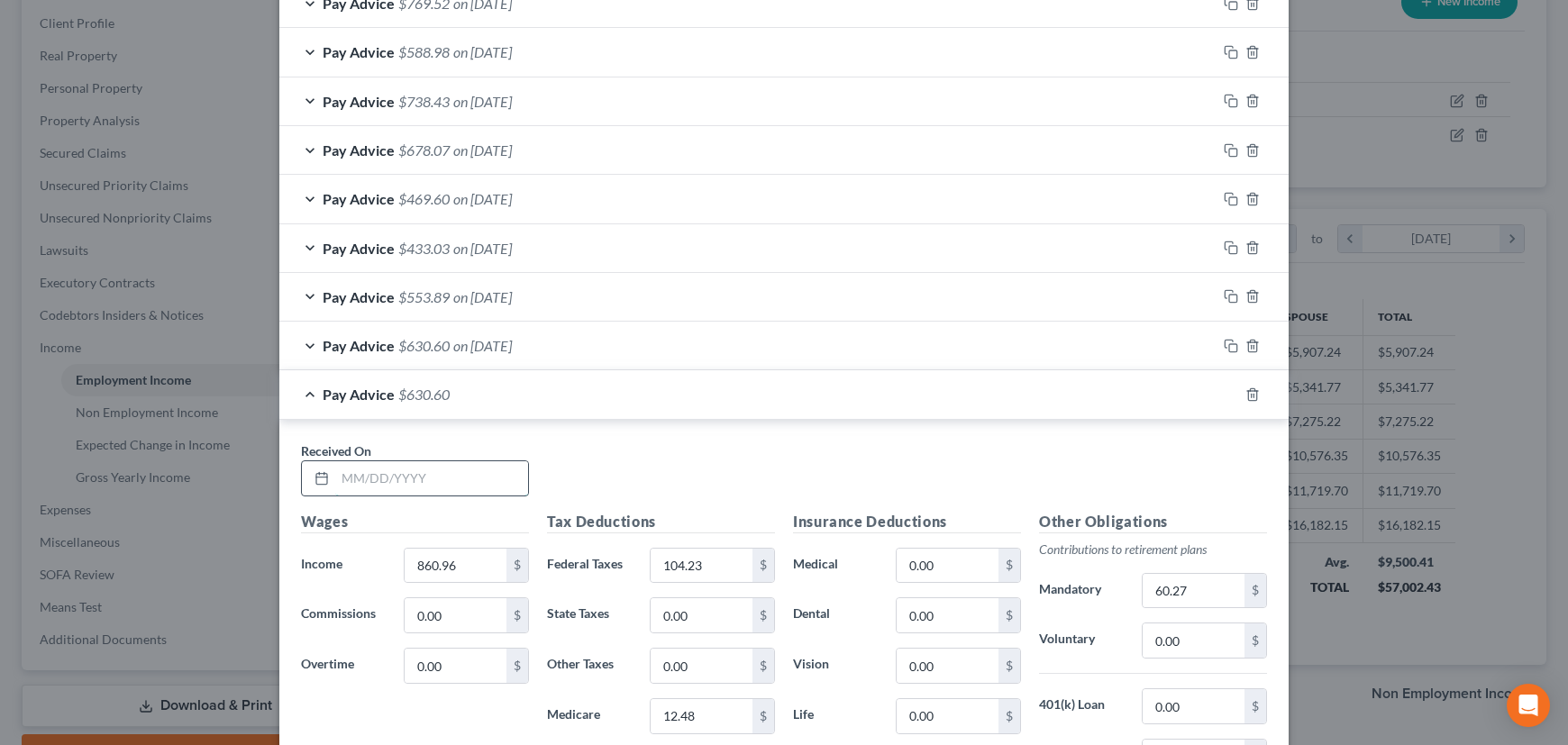
click at [466, 466] on input "text" at bounding box center [431, 478] width 193 height 34
type input "04/19/2024"
type input "805.58"
type input "99.09"
type input "11.68"
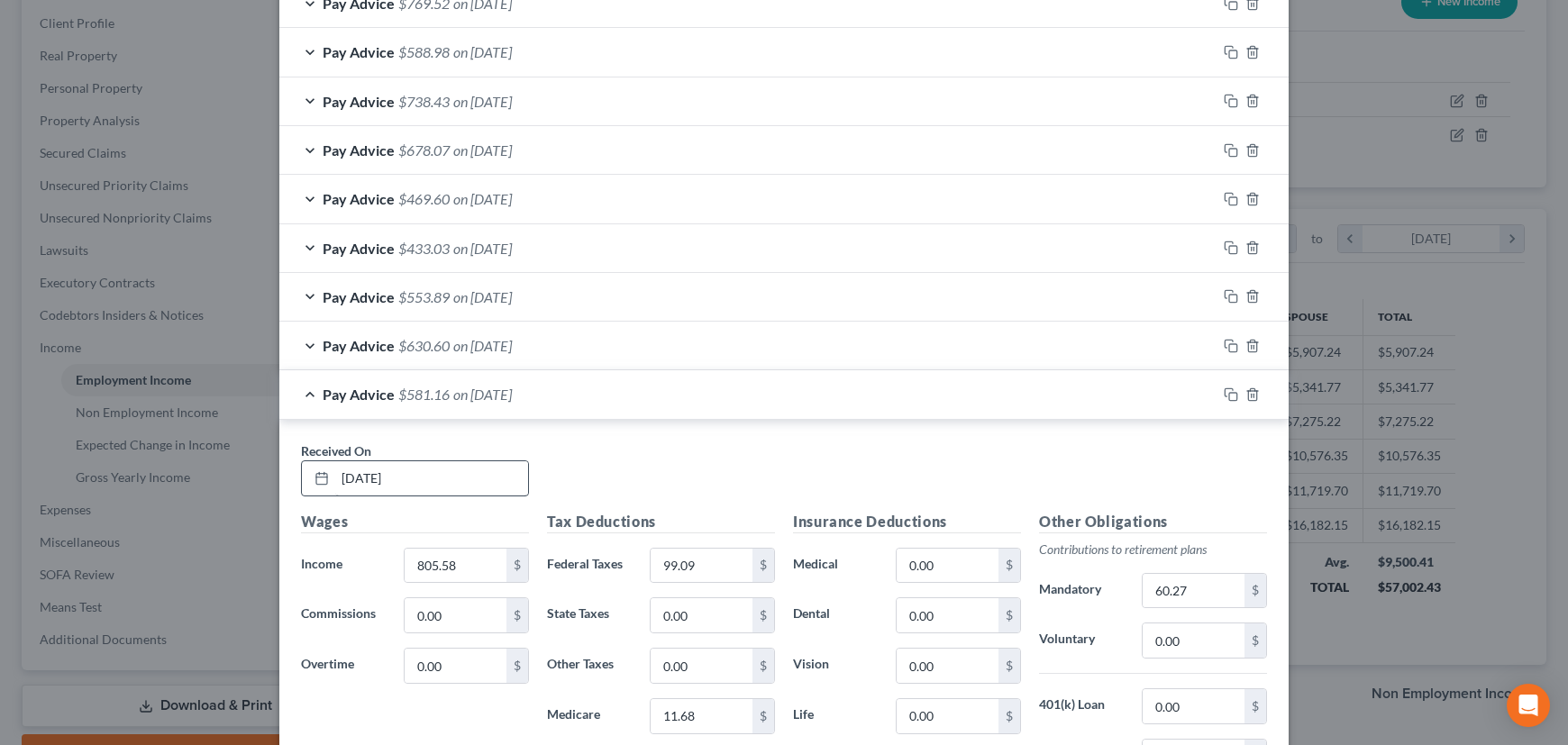
scroll to position [1153, 0]
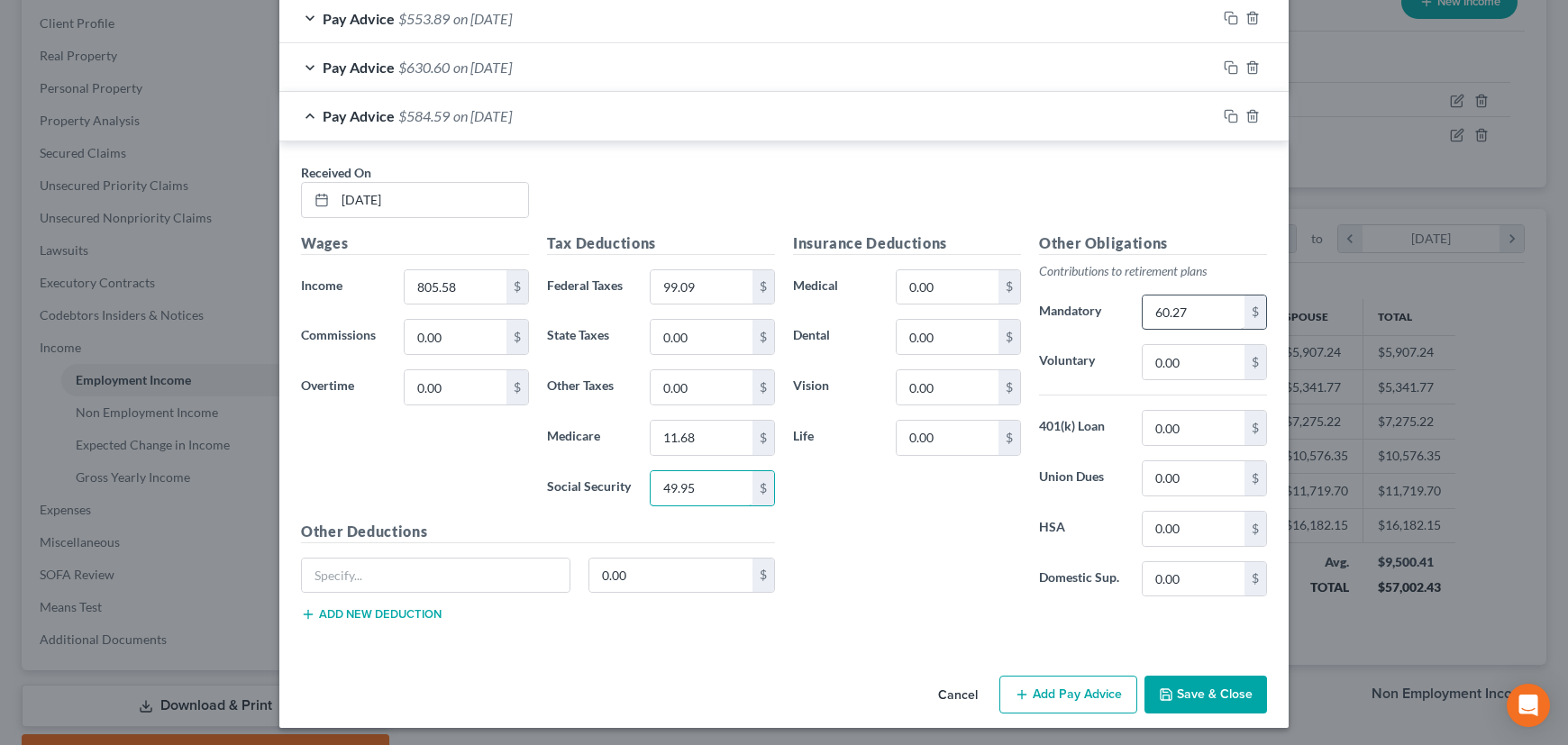
type input "49.95"
click at [1204, 319] on input "60.27" at bounding box center [1193, 313] width 102 height 34
type input "56.39"
drag, startPoint x: 1222, startPoint y: 114, endPoint x: 938, endPoint y: 119, distance: 284.0
click at [1223, 114] on icon "button" at bounding box center [1230, 116] width 14 height 14
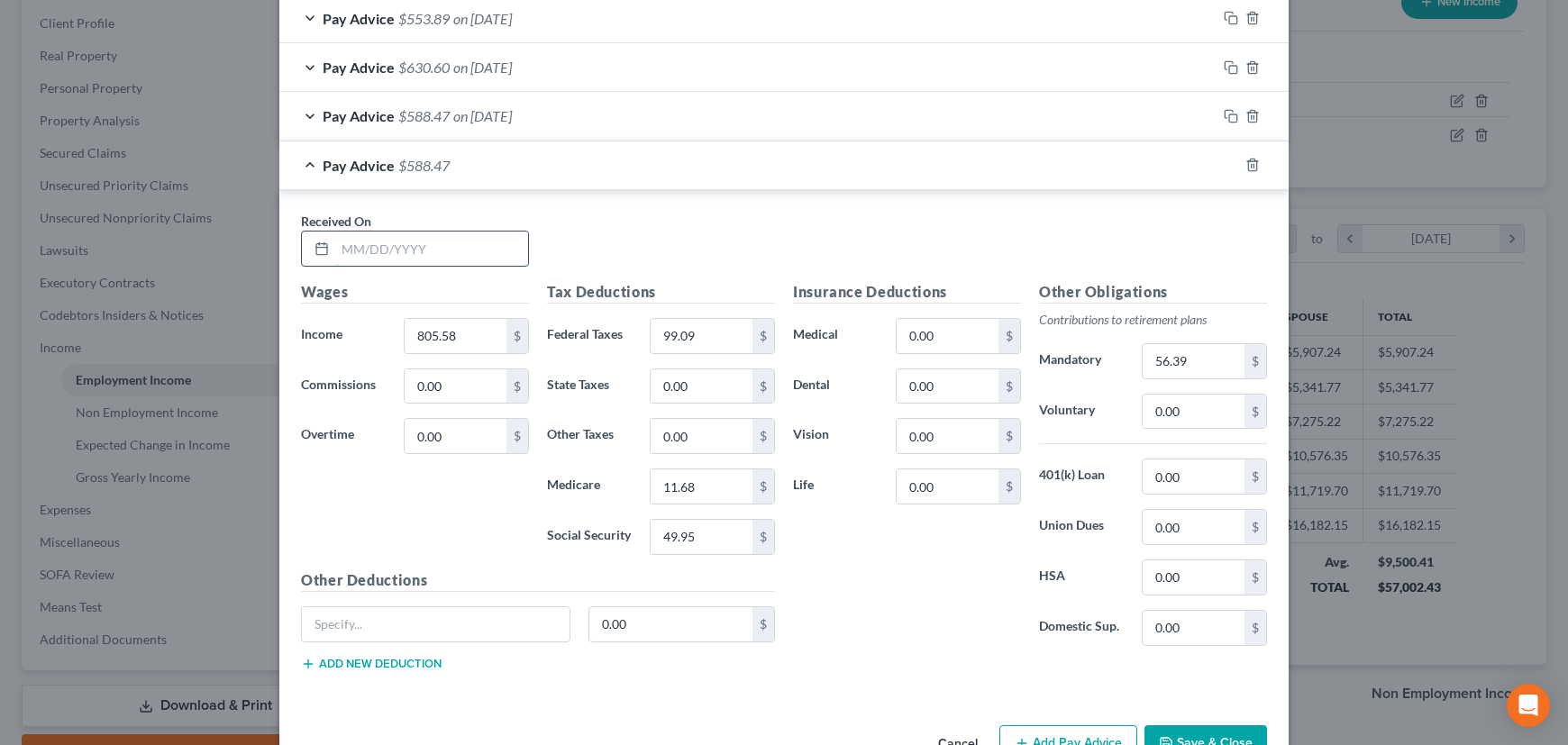
click at [429, 242] on input "text" at bounding box center [431, 249] width 193 height 34
type input "03/20/2024"
click at [456, 338] on input "805.58" at bounding box center [455, 336] width 102 height 34
drag, startPoint x: 456, startPoint y: 335, endPoint x: 389, endPoint y: 337, distance: 67.0
click at [394, 337] on div "805.58 $" at bounding box center [465, 337] width 143 height 36
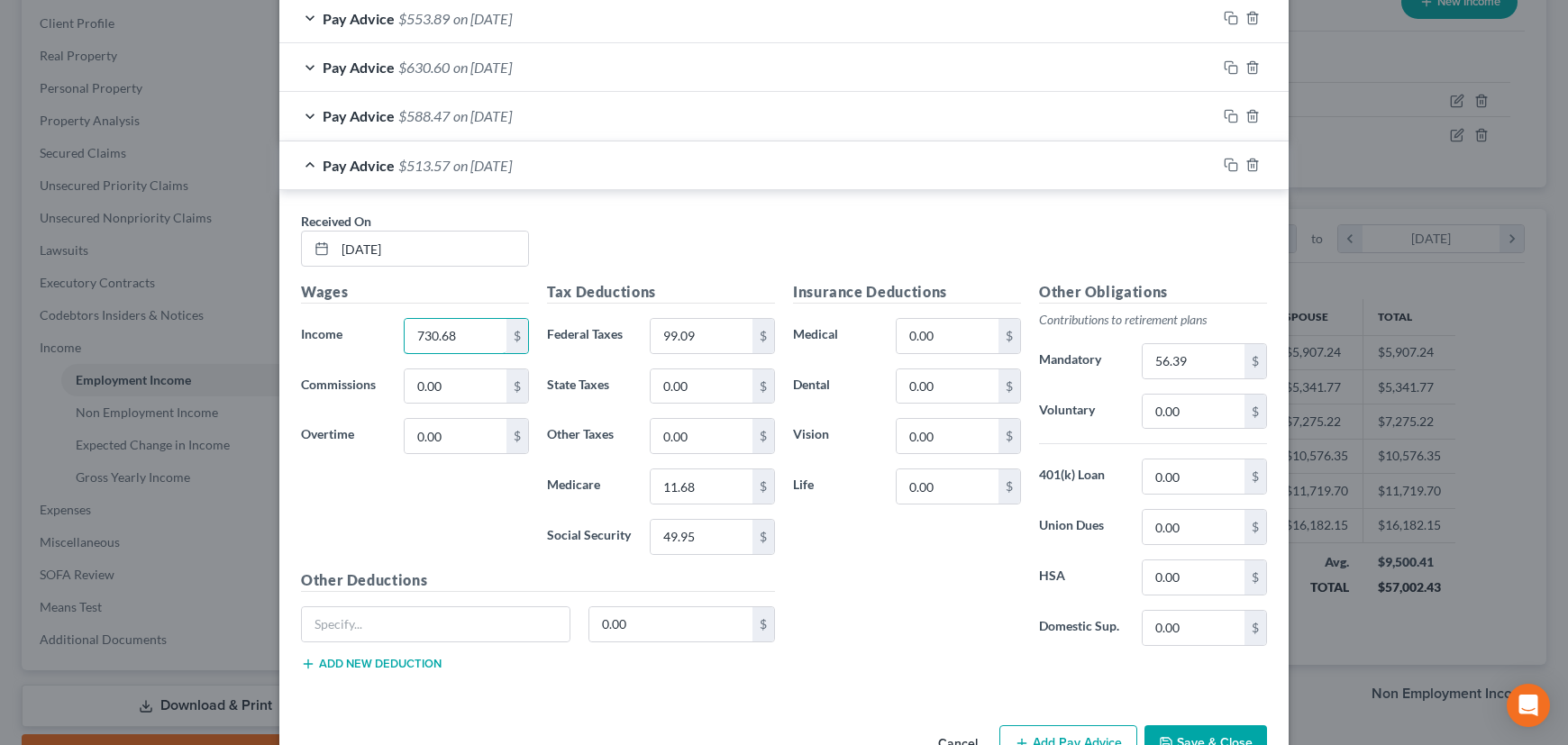
type input "730.68"
type input "92.12"
type input "10.59"
type input "45.30"
click at [1191, 353] on input "56.39" at bounding box center [1193, 362] width 102 height 34
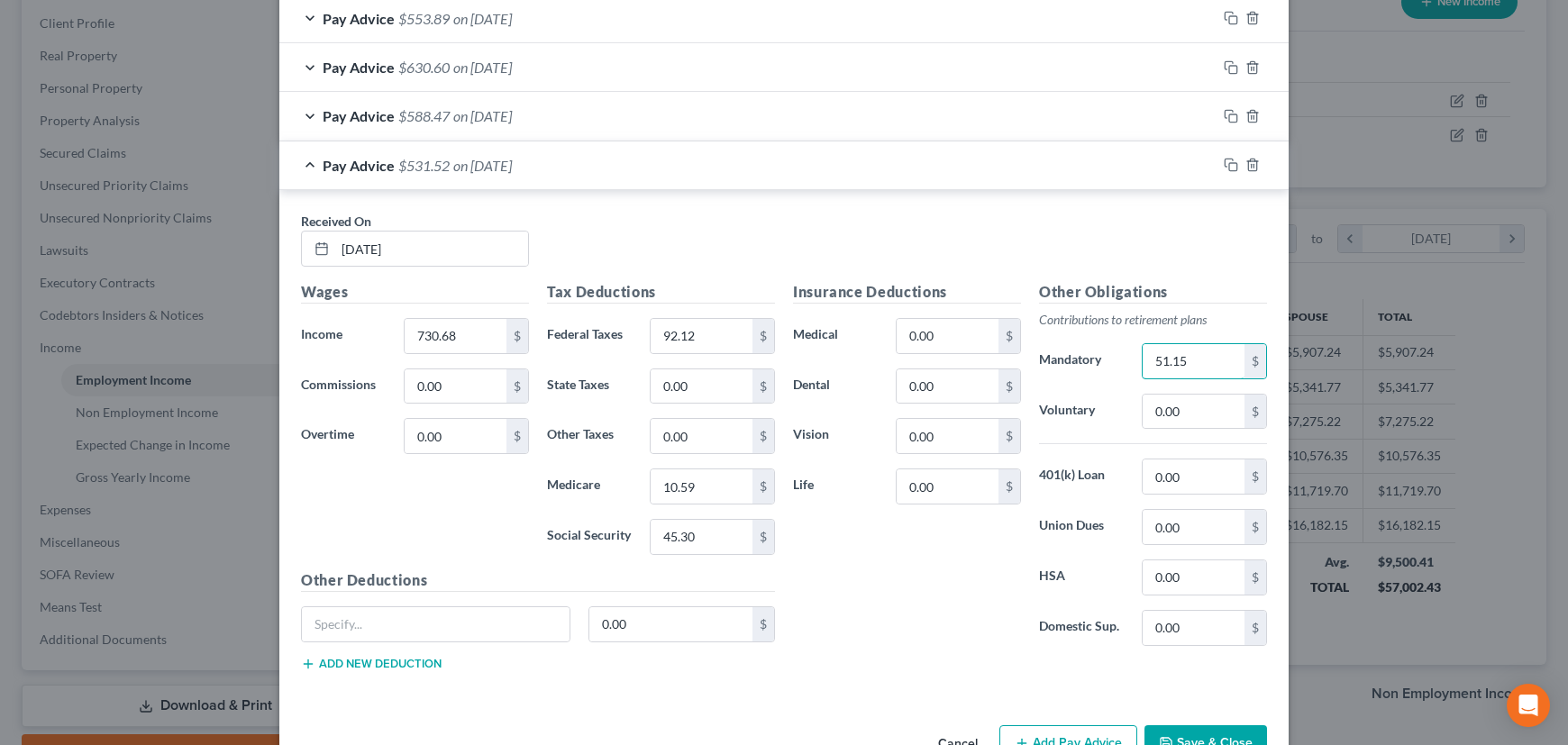
type input "51.15"
drag, startPoint x: 1223, startPoint y: 159, endPoint x: 903, endPoint y: 214, distance: 324.7
click at [1223, 159] on icon "button" at bounding box center [1230, 165] width 14 height 14
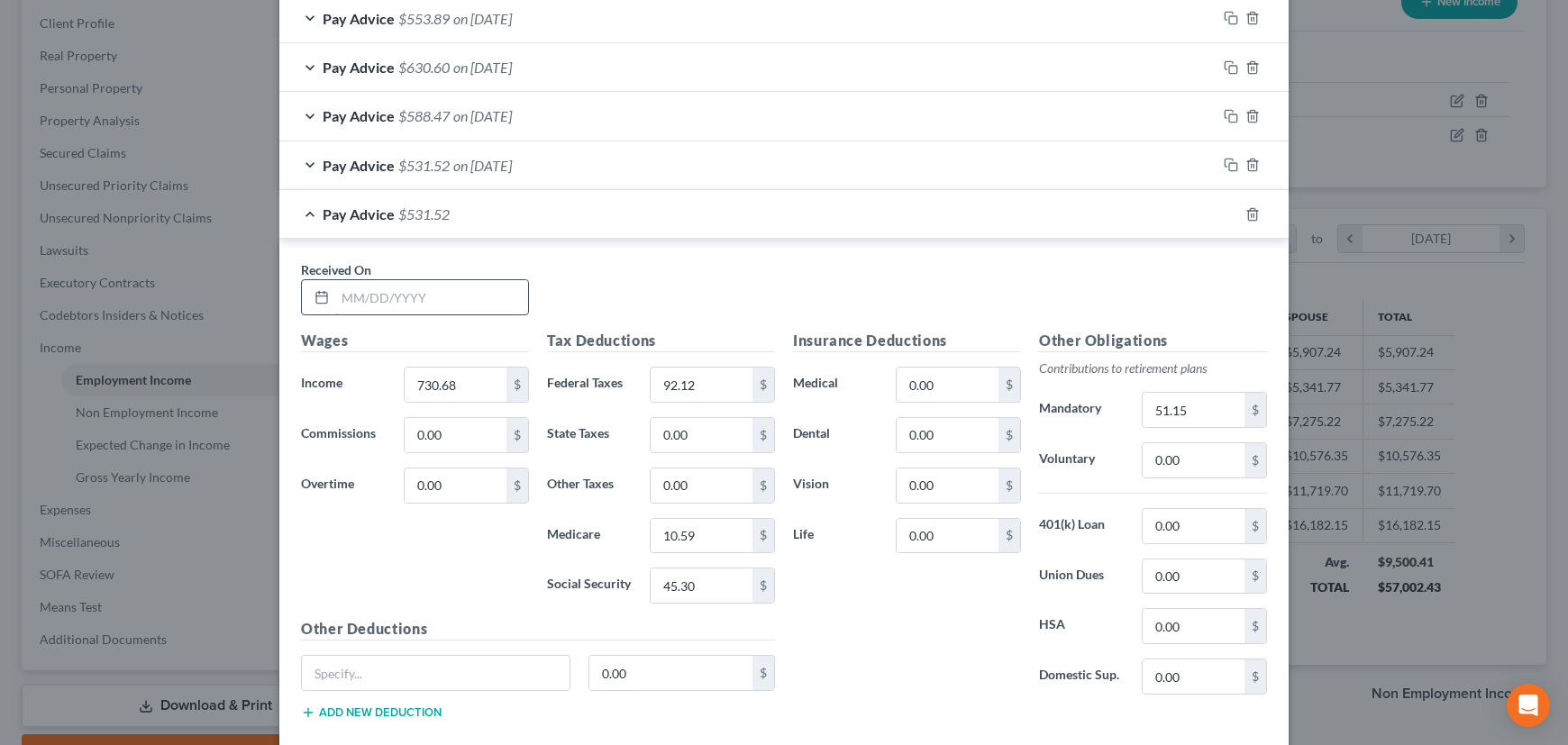
click at [452, 300] on input "text" at bounding box center [431, 298] width 193 height 34
type input "03/05/2024"
type input "9"
type input "0"
type input "874.99"
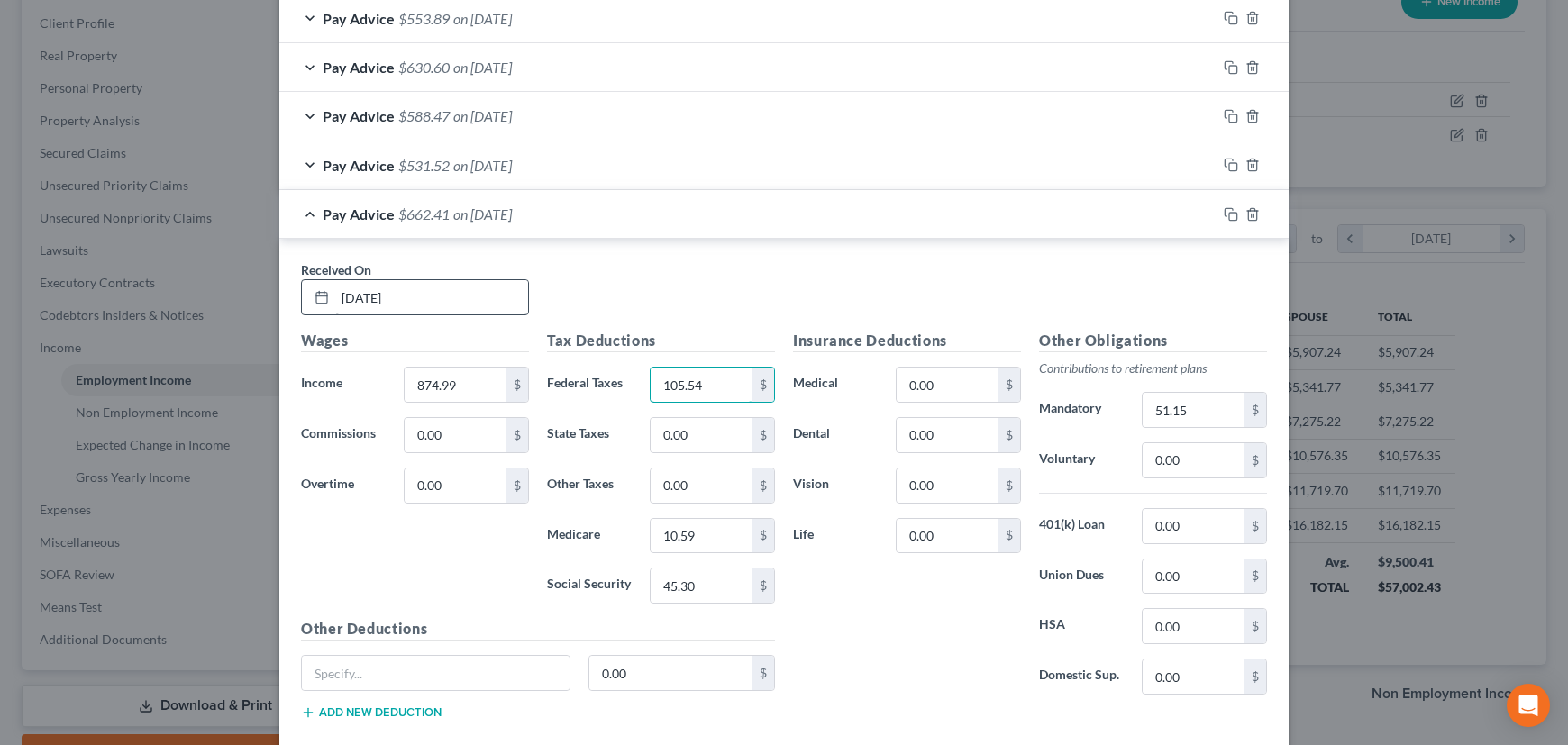
type input "105.54"
type input "12.69"
type input "54.25"
click at [1180, 409] on input "51.15" at bounding box center [1193, 409] width 102 height 34
type input "61.25"
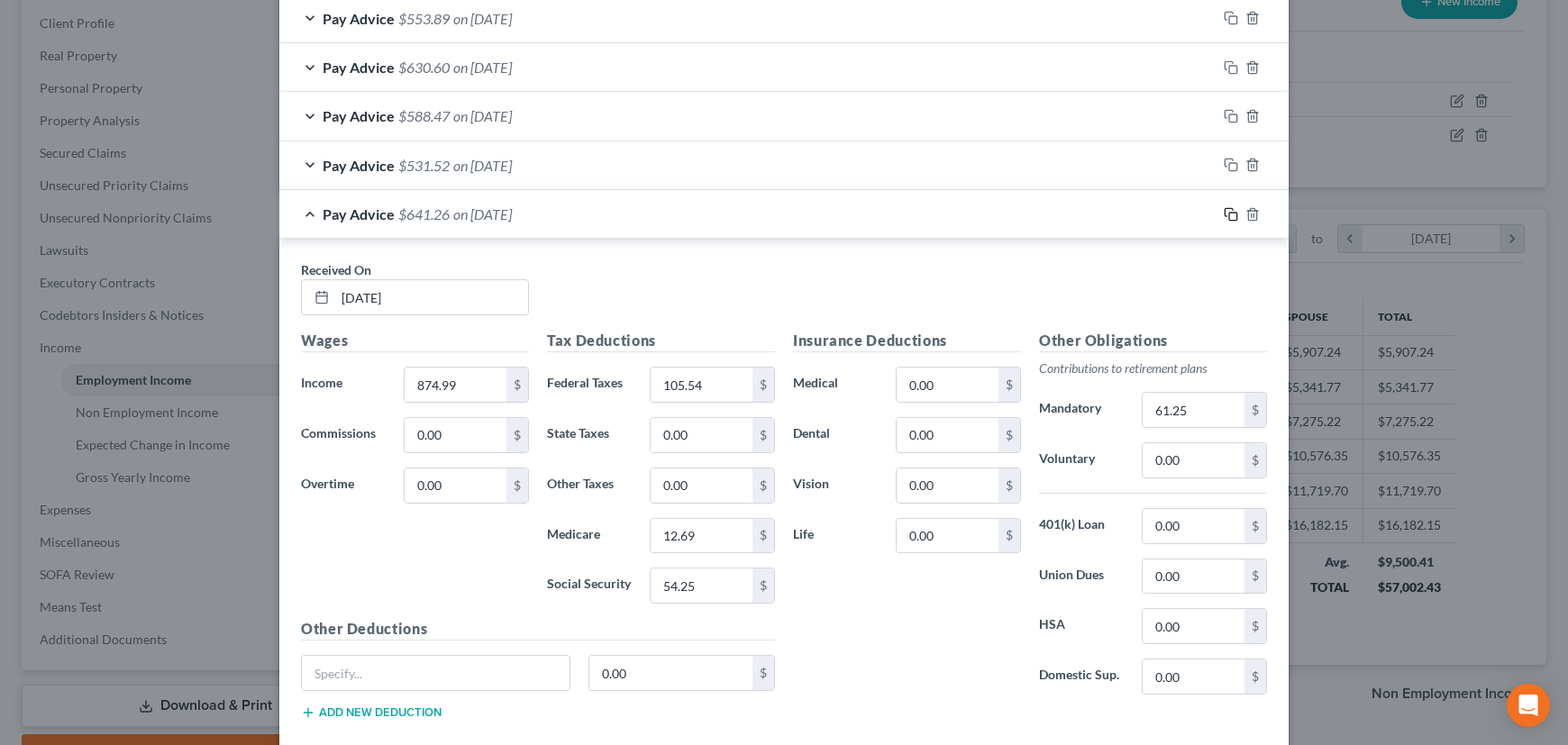
click at [1223, 210] on icon "button" at bounding box center [1230, 215] width 14 height 14
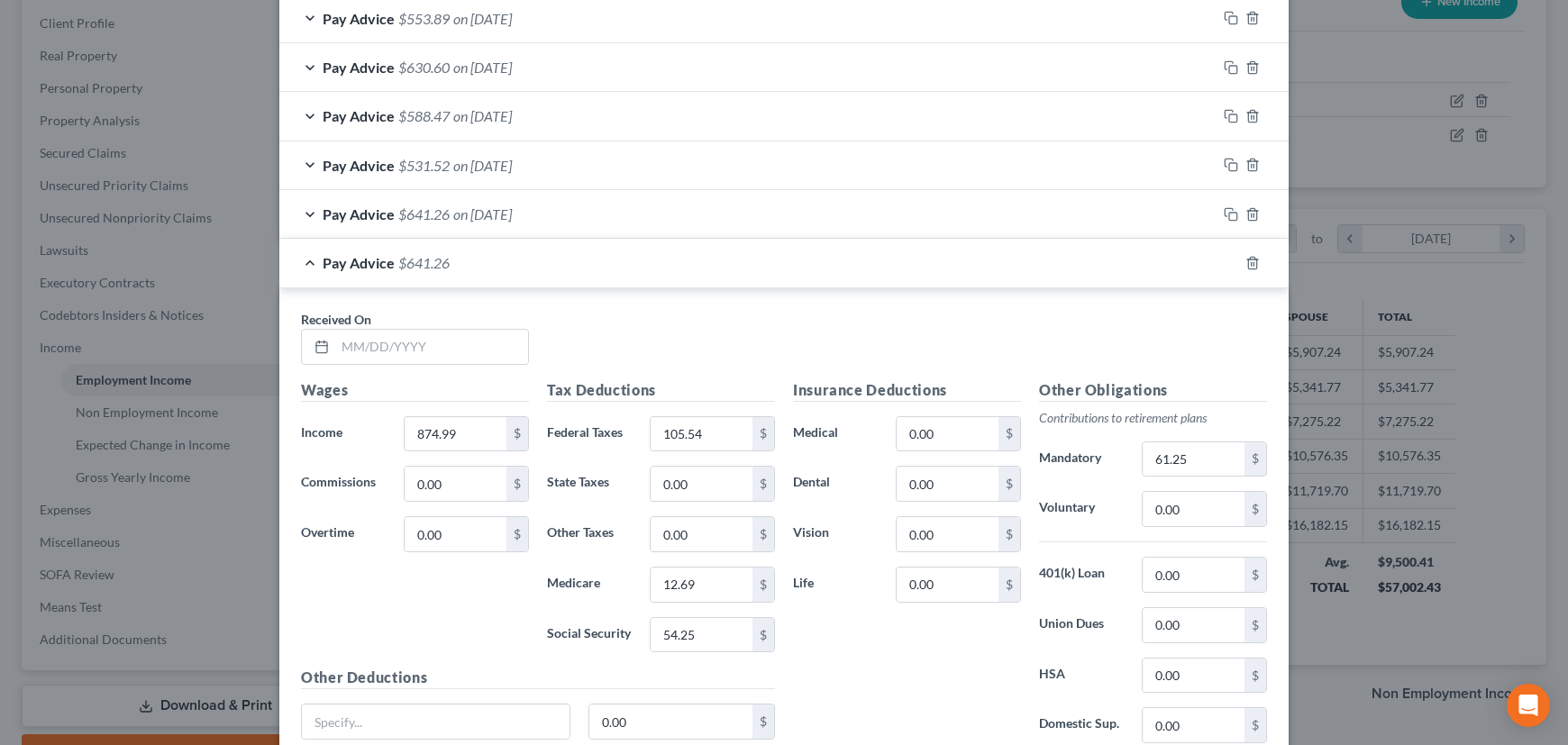
click at [457, 317] on div "Received On *" at bounding box center [414, 337] width 246 height 55
click at [447, 338] on input "text" at bounding box center [431, 347] width 193 height 34
type input "02/20/2024"
type input "778.33"
type input "96.55"
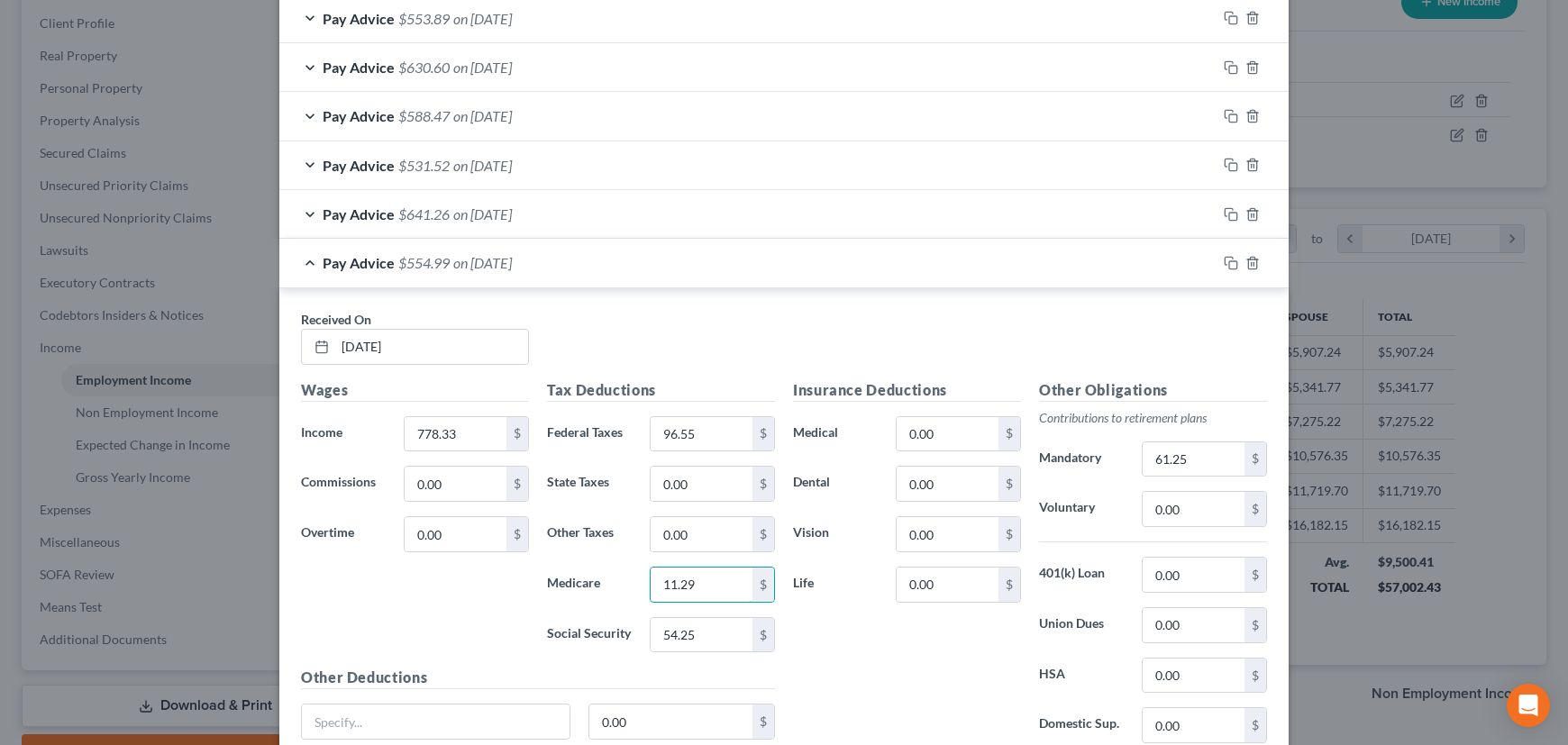
type input "11.29"
type input "48.26"
click at [1166, 450] on input "61.25" at bounding box center [1193, 459] width 102 height 34
type input "54.48"
click at [1223, 256] on icon "button" at bounding box center [1230, 263] width 14 height 14
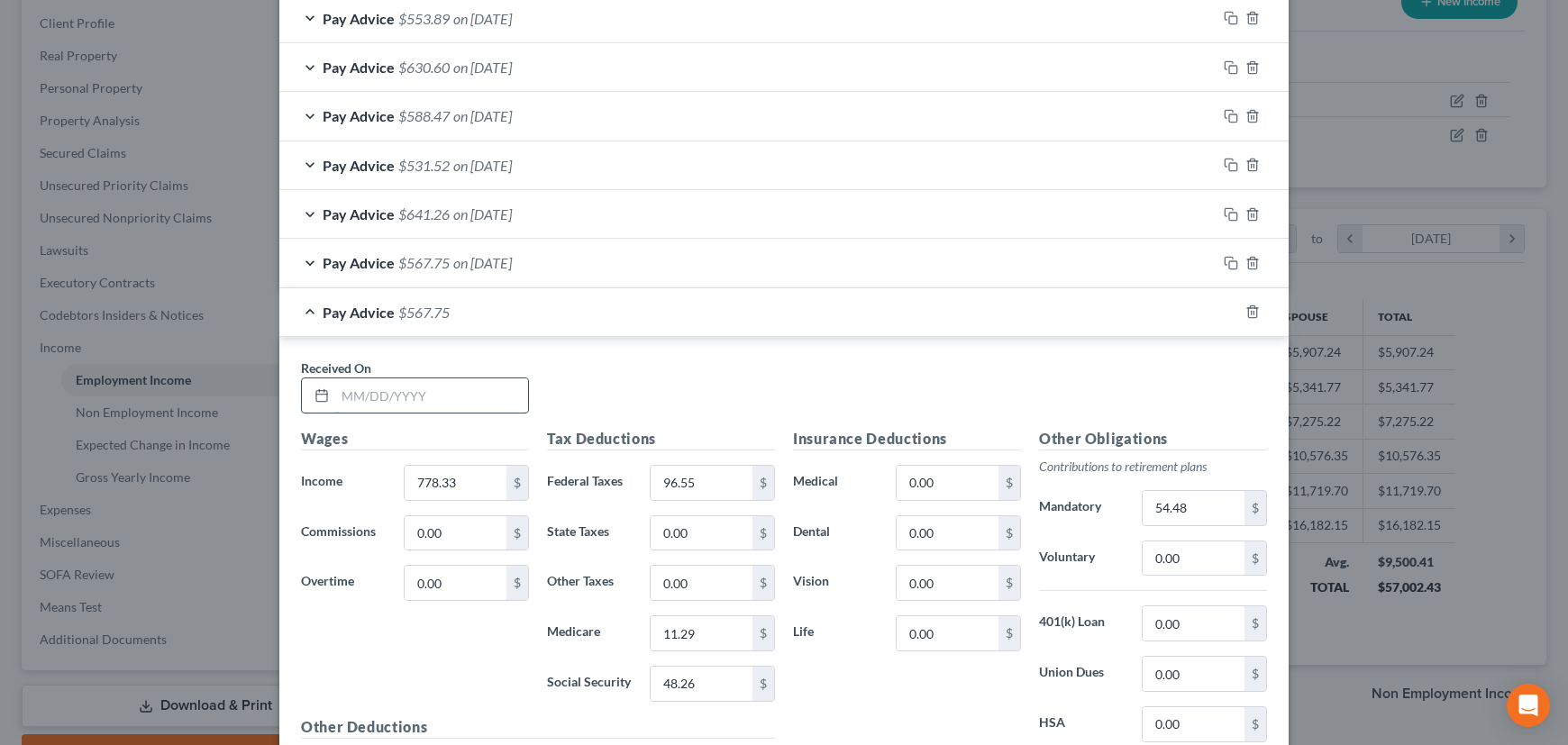
click at [429, 390] on input "text" at bounding box center [431, 395] width 193 height 34
type input "02/05/2024"
type input "648.40"
type input "35"
type input "9.40"
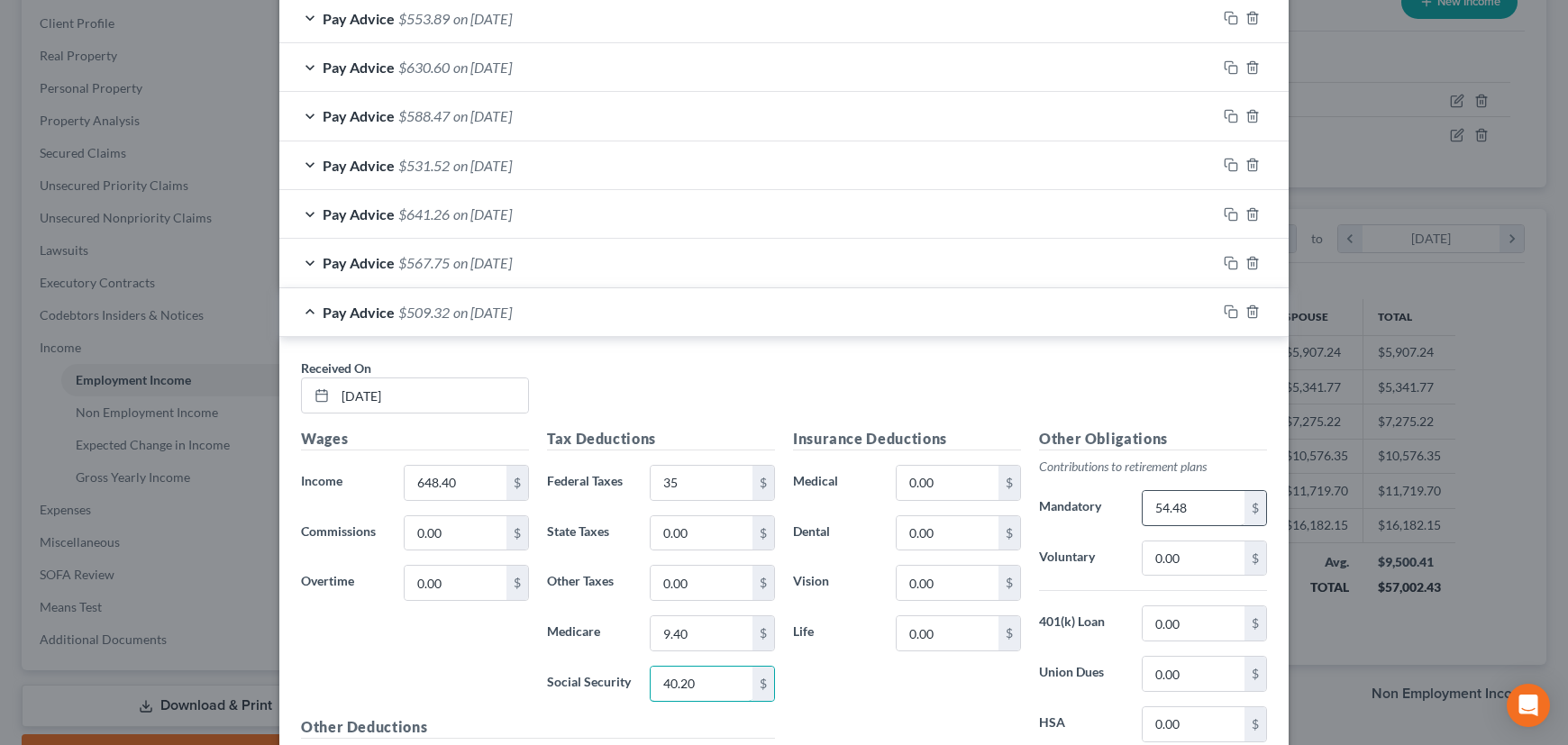
type input "40.20"
click at [1197, 509] on input "54.48" at bounding box center [1193, 508] width 102 height 34
type input "45.39"
drag, startPoint x: 1219, startPoint y: 309, endPoint x: 1048, endPoint y: 317, distance: 171.2
click at [1223, 309] on icon "button" at bounding box center [1230, 312] width 14 height 14
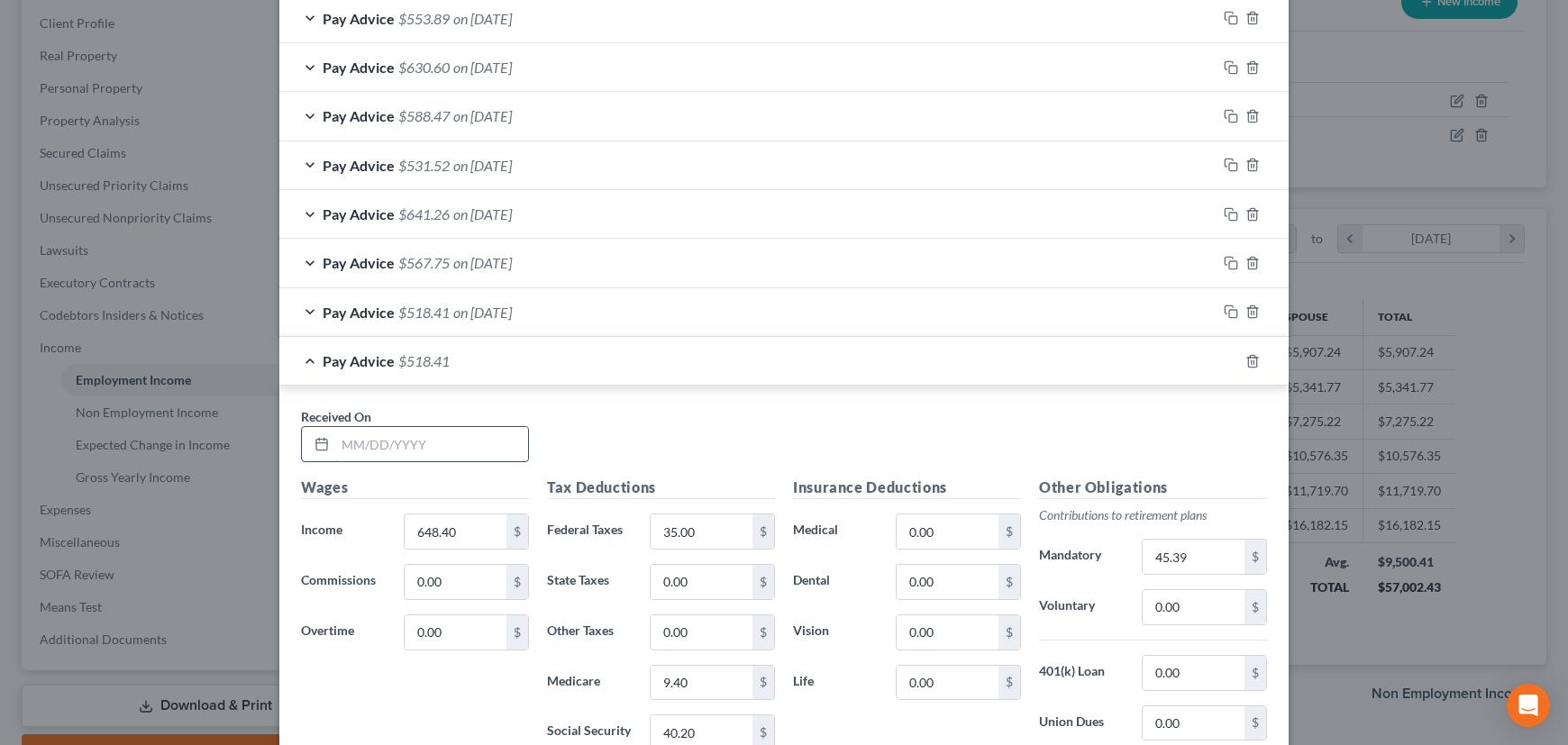
click at [486, 441] on input "text" at bounding box center [431, 444] width 193 height 34
type input "01/19/2024"
type input "533.40"
type input "35"
type input "7.73"
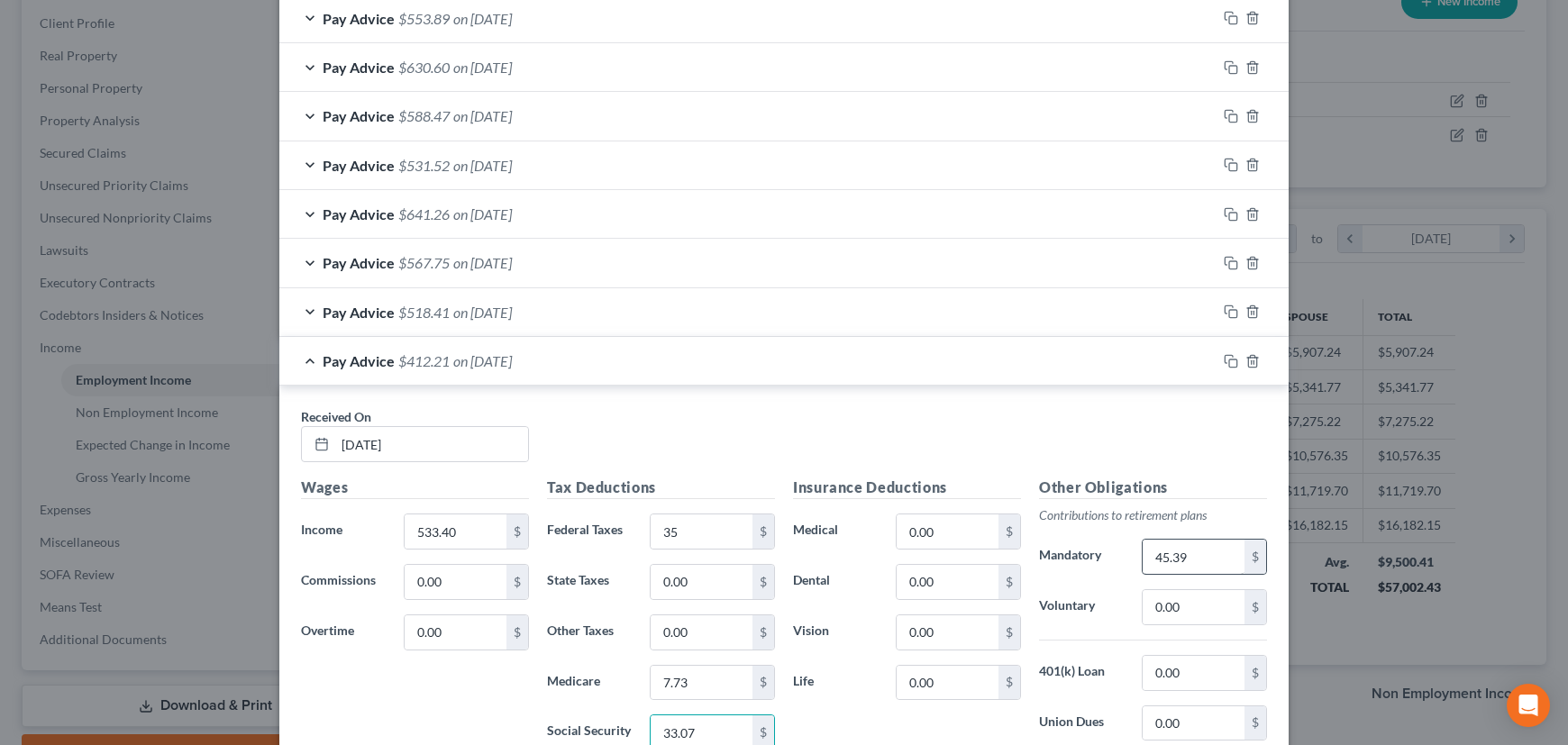
type input "33.07"
click at [1180, 547] on input "45.39" at bounding box center [1193, 557] width 102 height 34
click at [1229, 361] on icon "button" at bounding box center [1230, 362] width 14 height 14
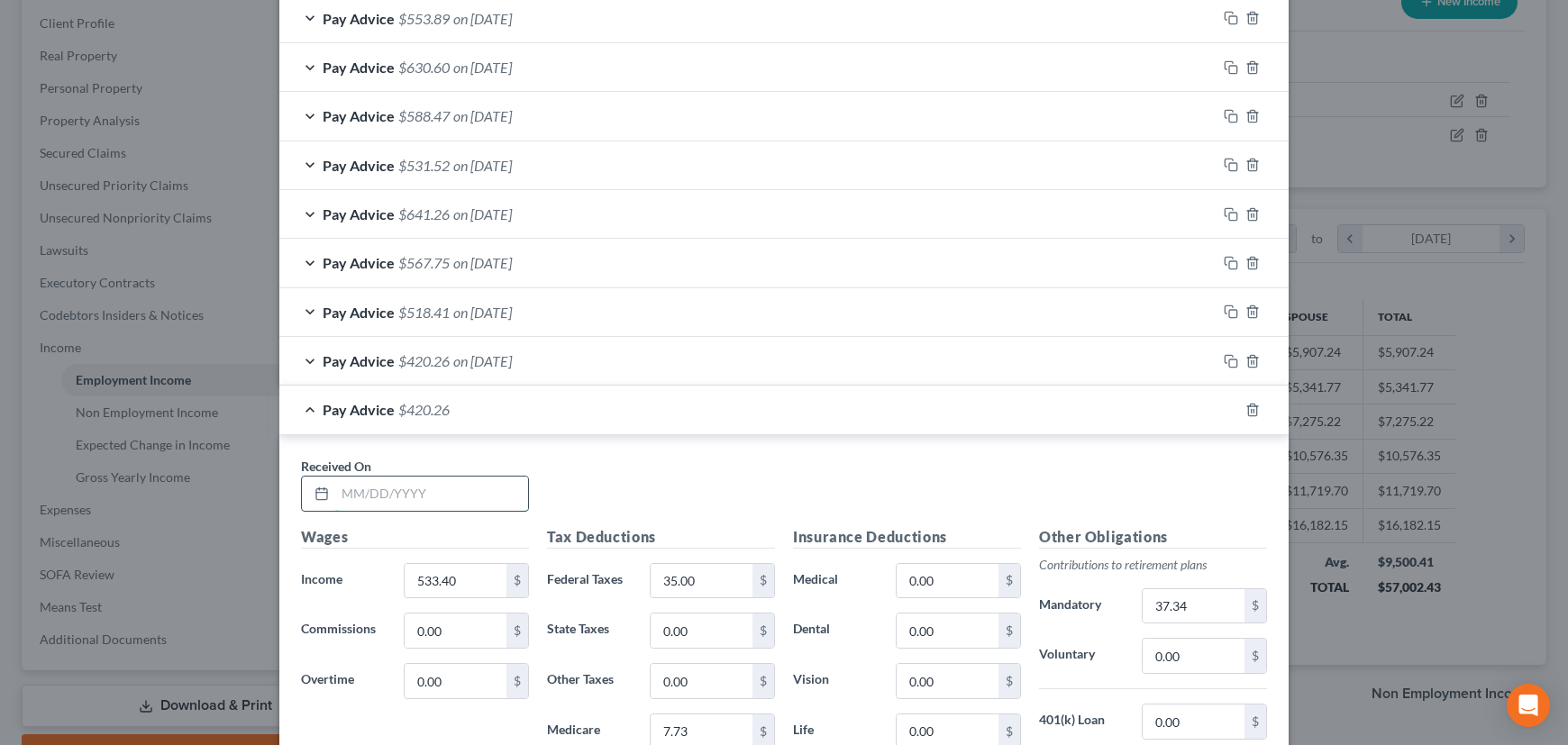
click at [438, 492] on input "text" at bounding box center [431, 493] width 193 height 34
click at [694, 630] on input "0.00" at bounding box center [702, 631] width 102 height 34
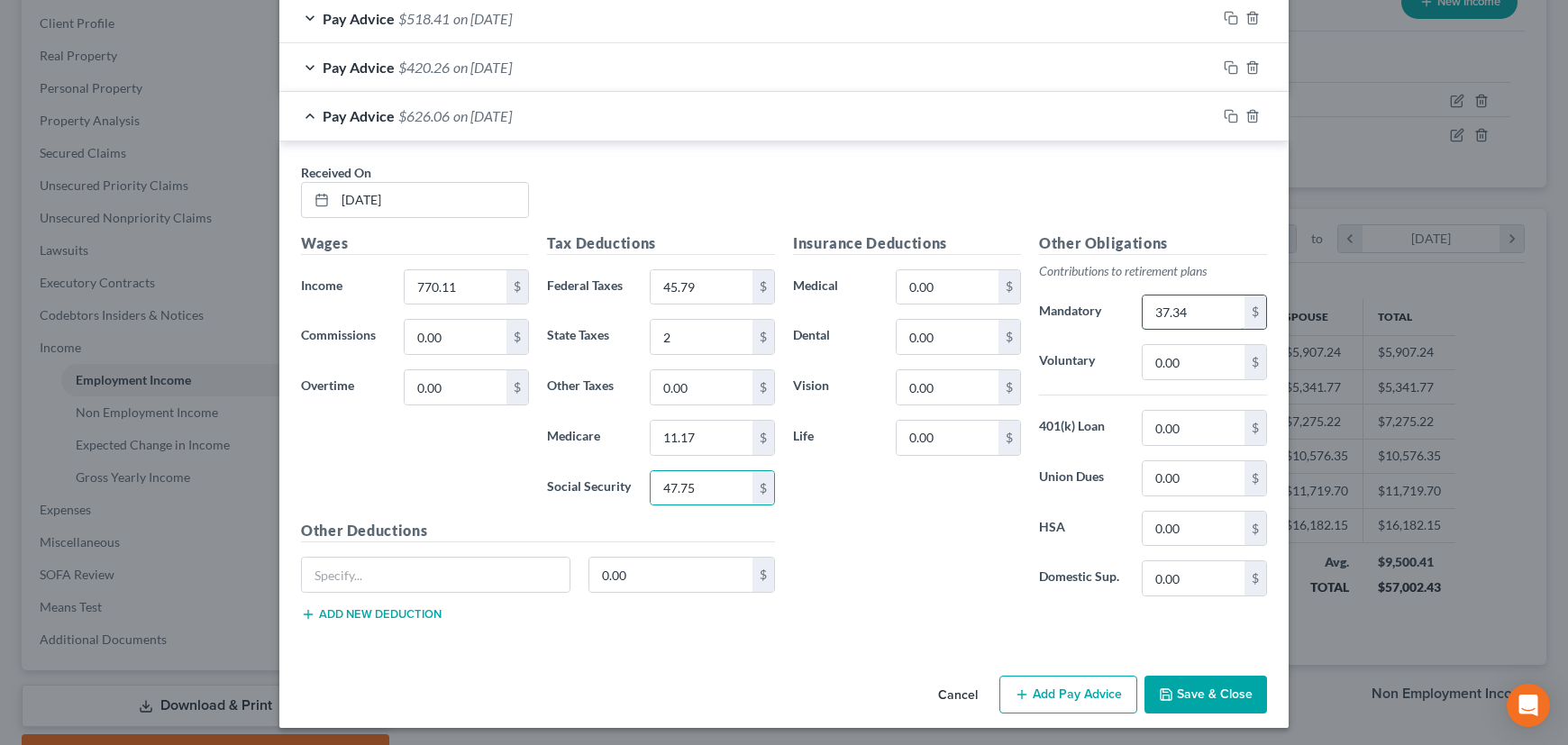
click at [1187, 305] on input "37.34" at bounding box center [1193, 313] width 102 height 34
click at [1229, 115] on rect "button" at bounding box center [1233, 119] width 8 height 8
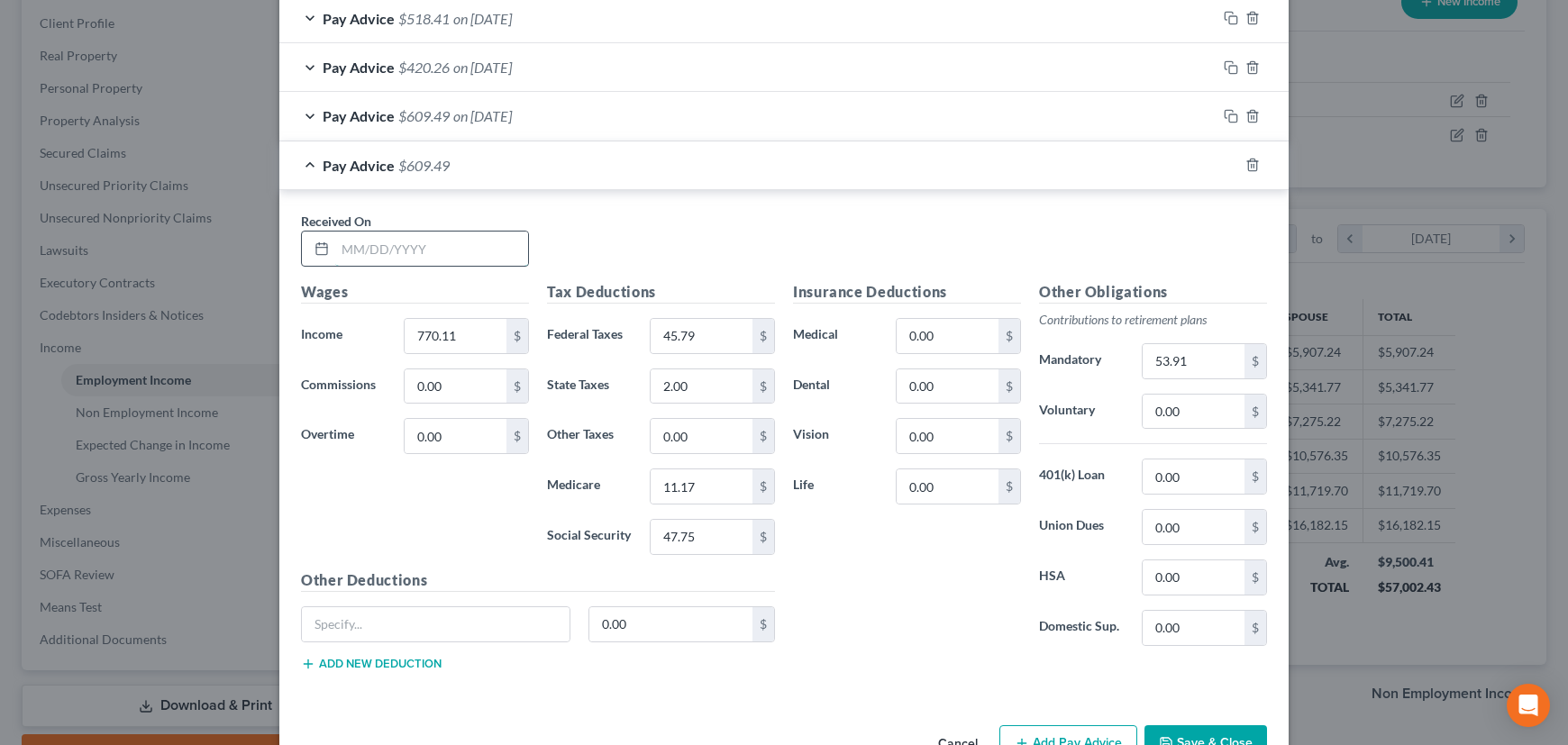
click at [433, 242] on input "text" at bounding box center [431, 249] width 193 height 34
click at [1203, 364] on input "53.91" at bounding box center [1193, 362] width 102 height 34
click at [1224, 160] on icon "button" at bounding box center [1228, 164] width 8 height 8
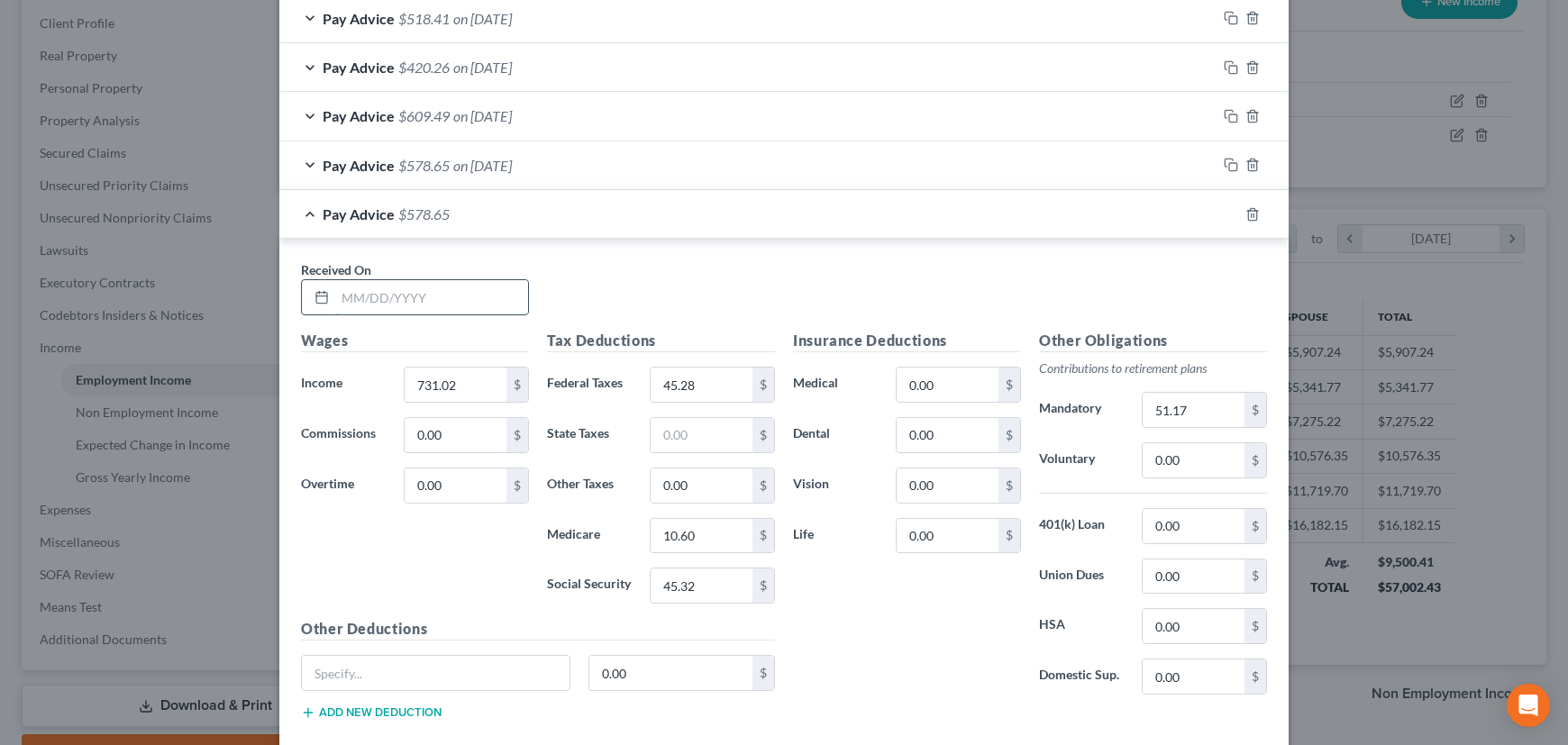
click at [439, 288] on input "text" at bounding box center [431, 298] width 193 height 34
click at [1160, 402] on input "51.17" at bounding box center [1193, 409] width 102 height 34
click at [1037, 216] on div "Pay Advice $723.46 on 12/05/2023" at bounding box center [748, 214] width 937 height 48
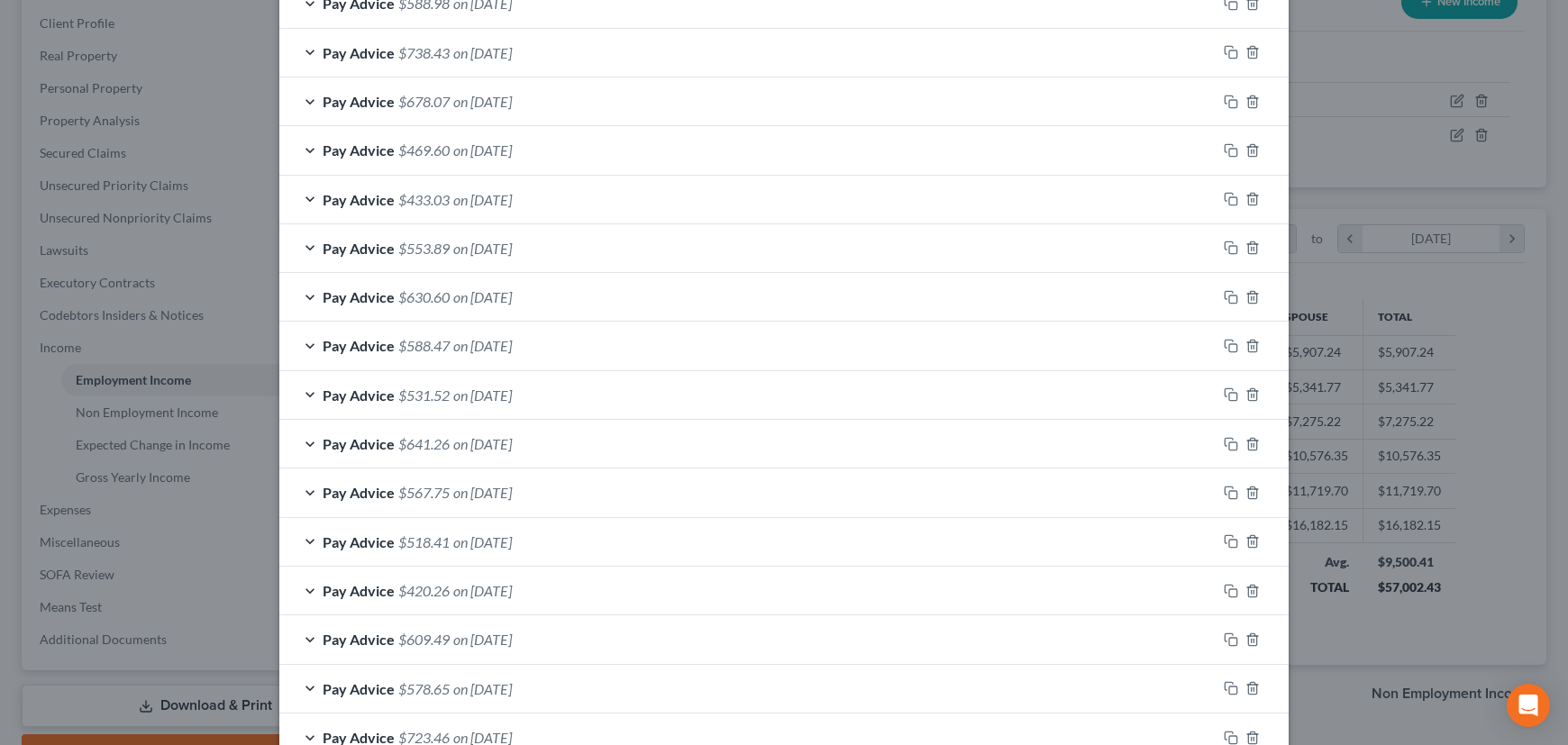
scroll to position [1037, 0]
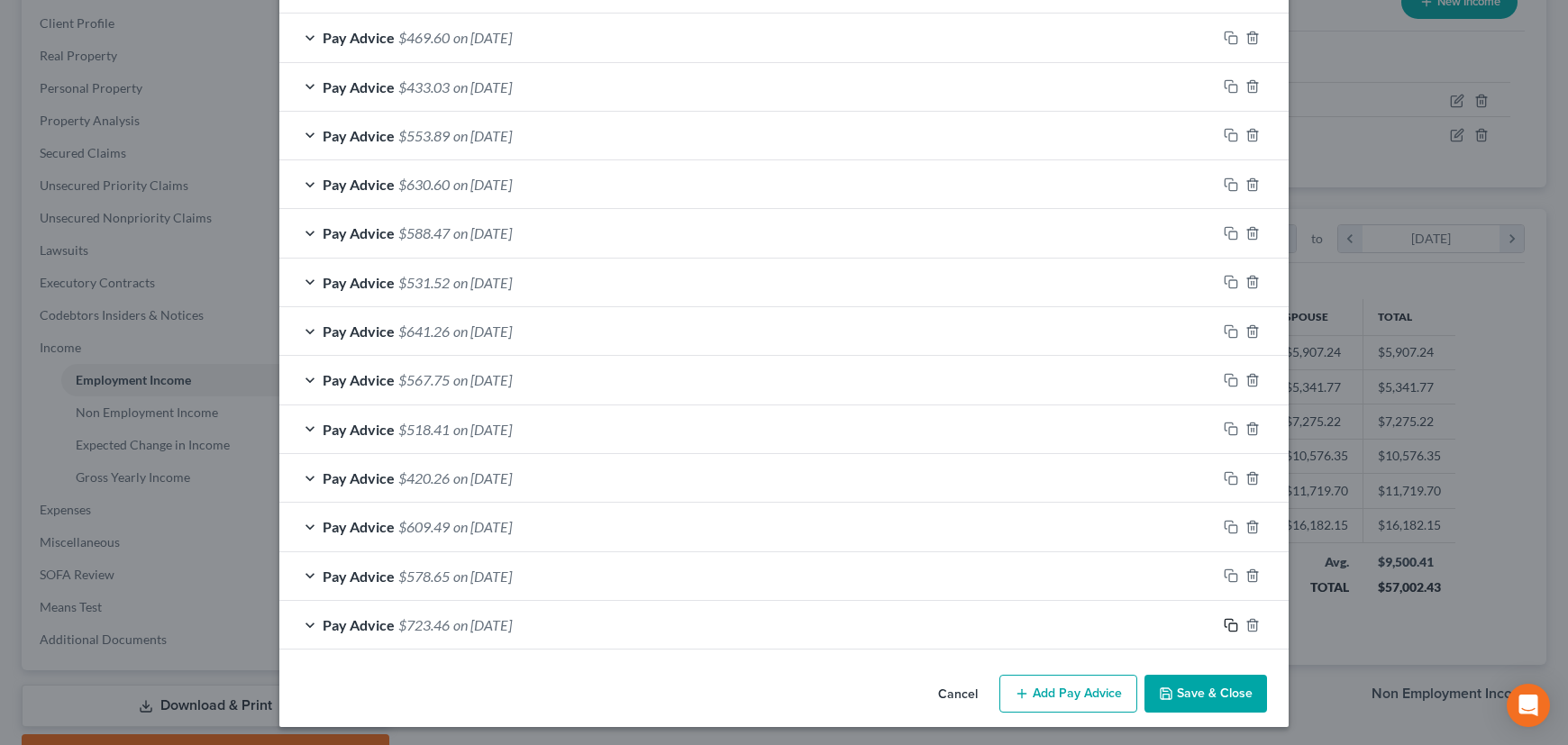
drag, startPoint x: 1223, startPoint y: 623, endPoint x: 1011, endPoint y: 577, distance: 216.9
click at [1223, 623] on icon "button" at bounding box center [1230, 625] width 14 height 14
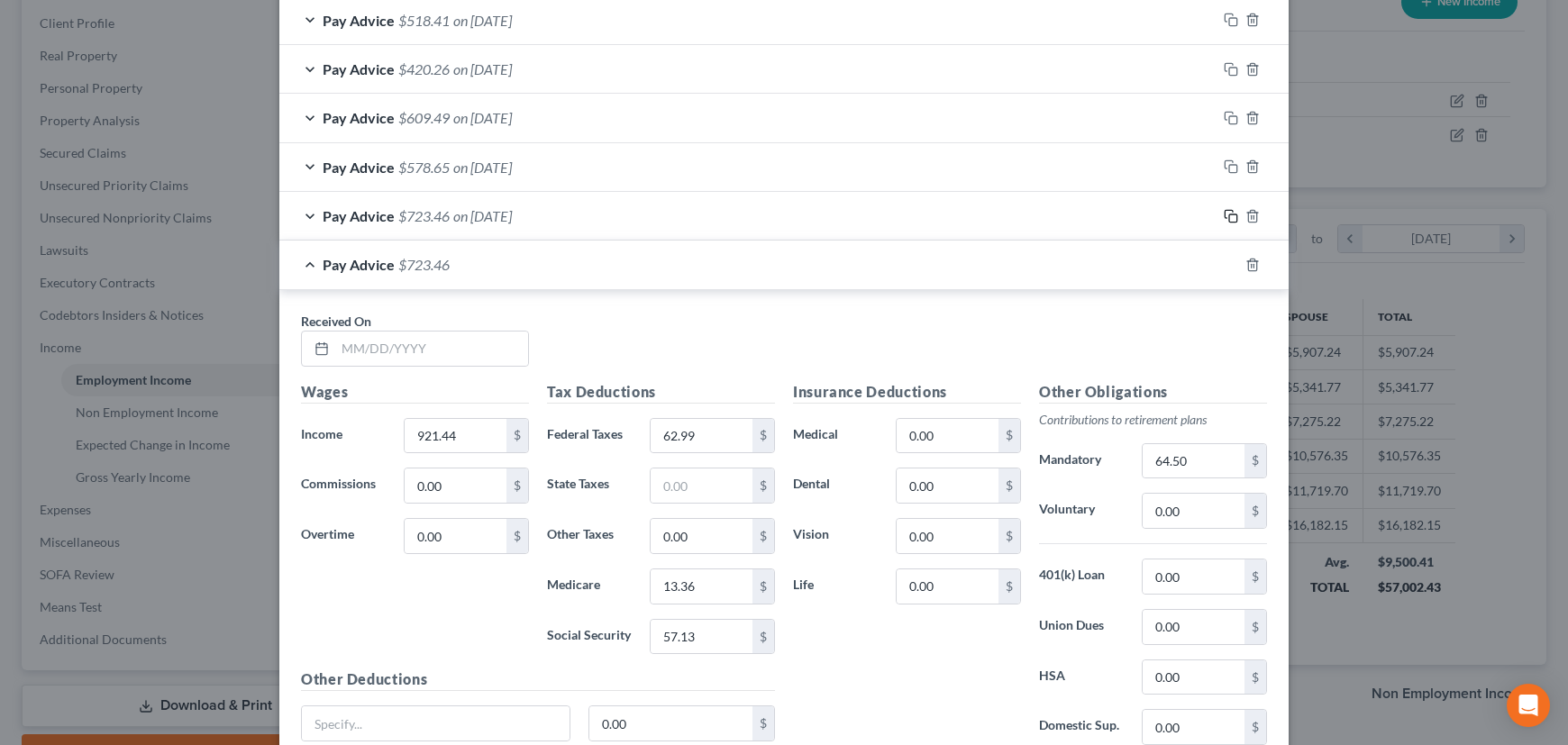
scroll to position [1446, 0]
click at [471, 344] on input "text" at bounding box center [431, 348] width 193 height 34
click at [1191, 458] on input "64.50" at bounding box center [1193, 460] width 102 height 34
drag, startPoint x: 1218, startPoint y: 257, endPoint x: 994, endPoint y: 270, distance: 224.4
click at [1224, 258] on icon "button" at bounding box center [1228, 262] width 8 height 8
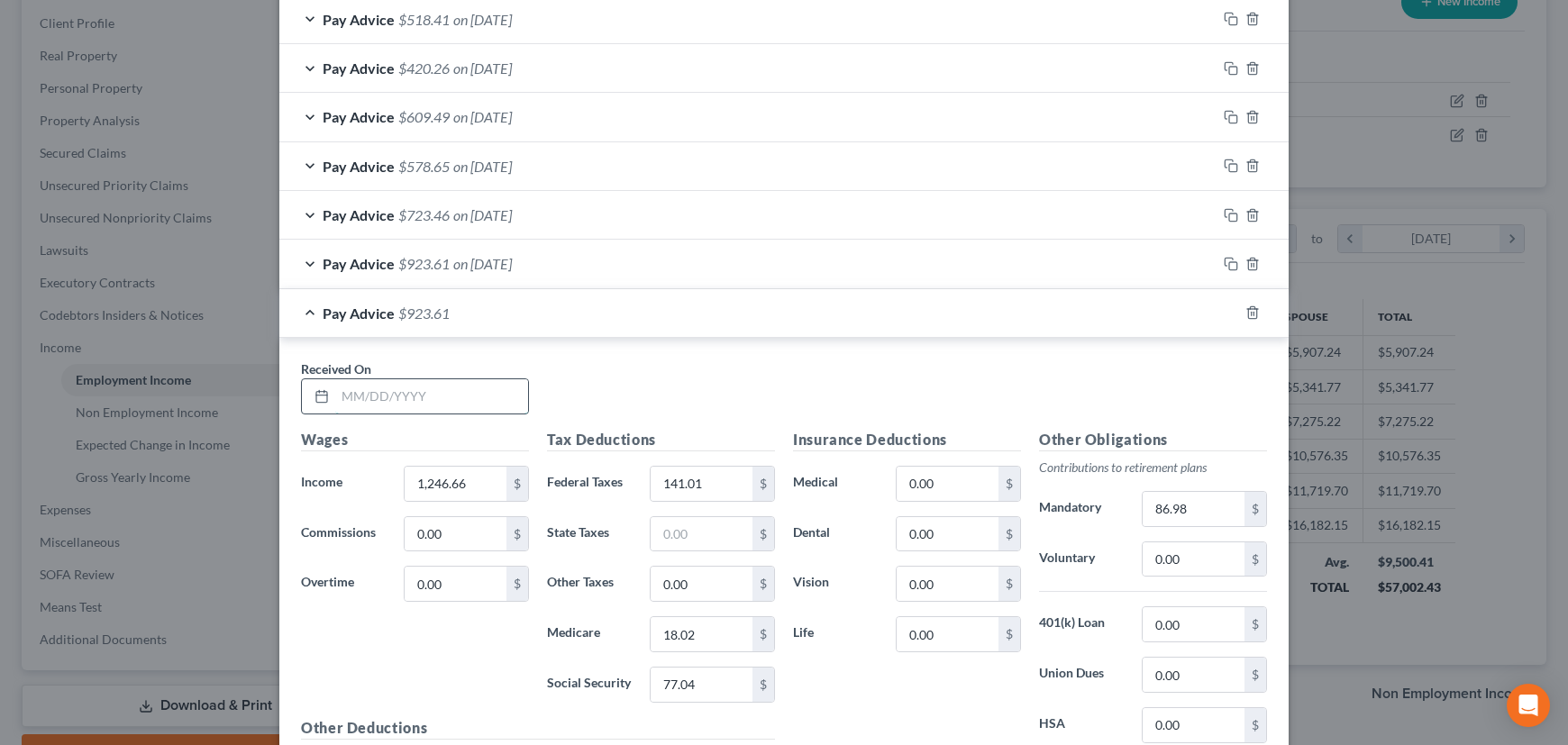
click at [429, 399] on input "text" at bounding box center [431, 396] width 193 height 34
click at [481, 482] on input "1,246.66" at bounding box center [455, 483] width 102 height 34
click at [1172, 503] on input "86.98" at bounding box center [1193, 509] width 102 height 34
click at [1041, 310] on div "Pay Advice $484.85 on 05/20/2024" at bounding box center [748, 314] width 937 height 48
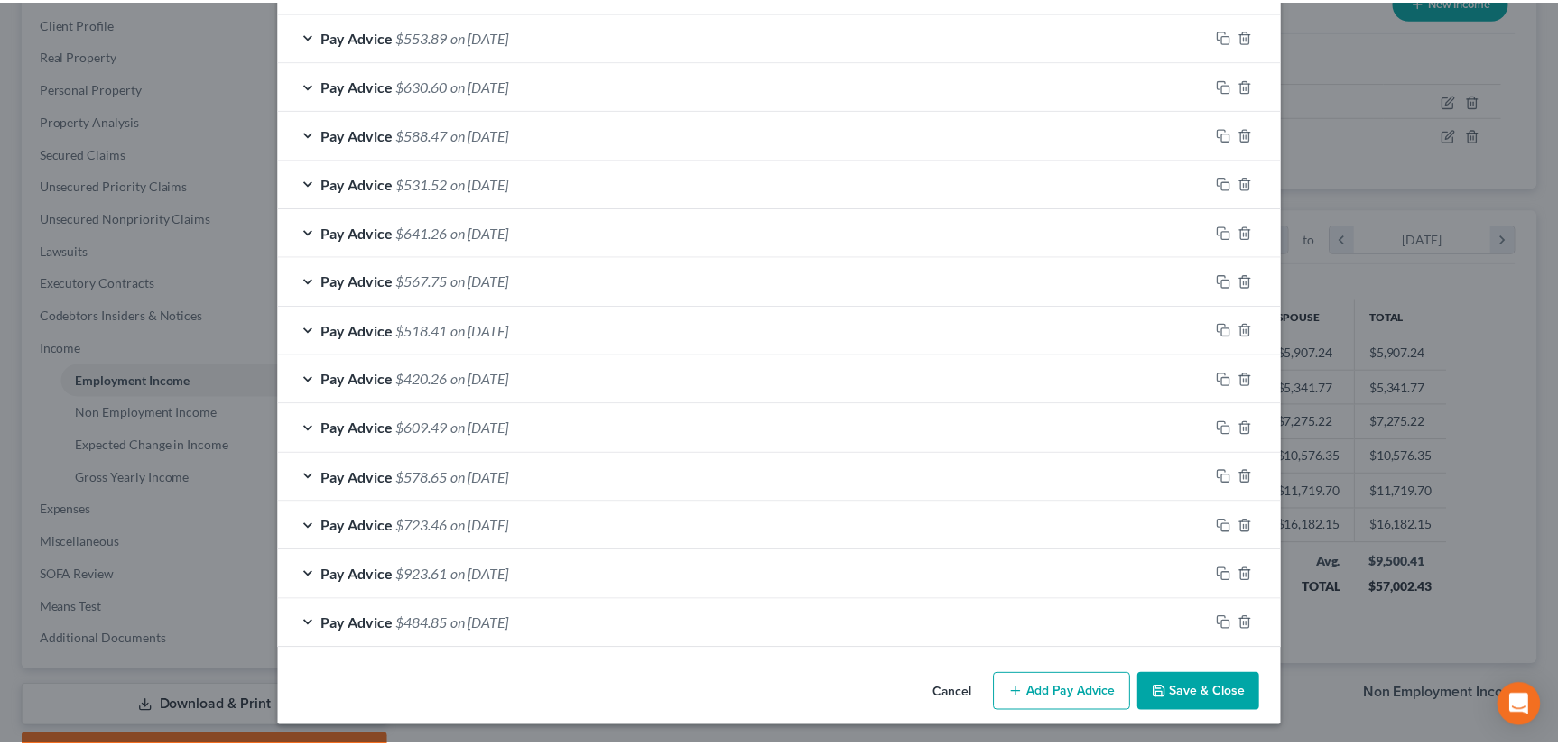
scroll to position [1136, 0]
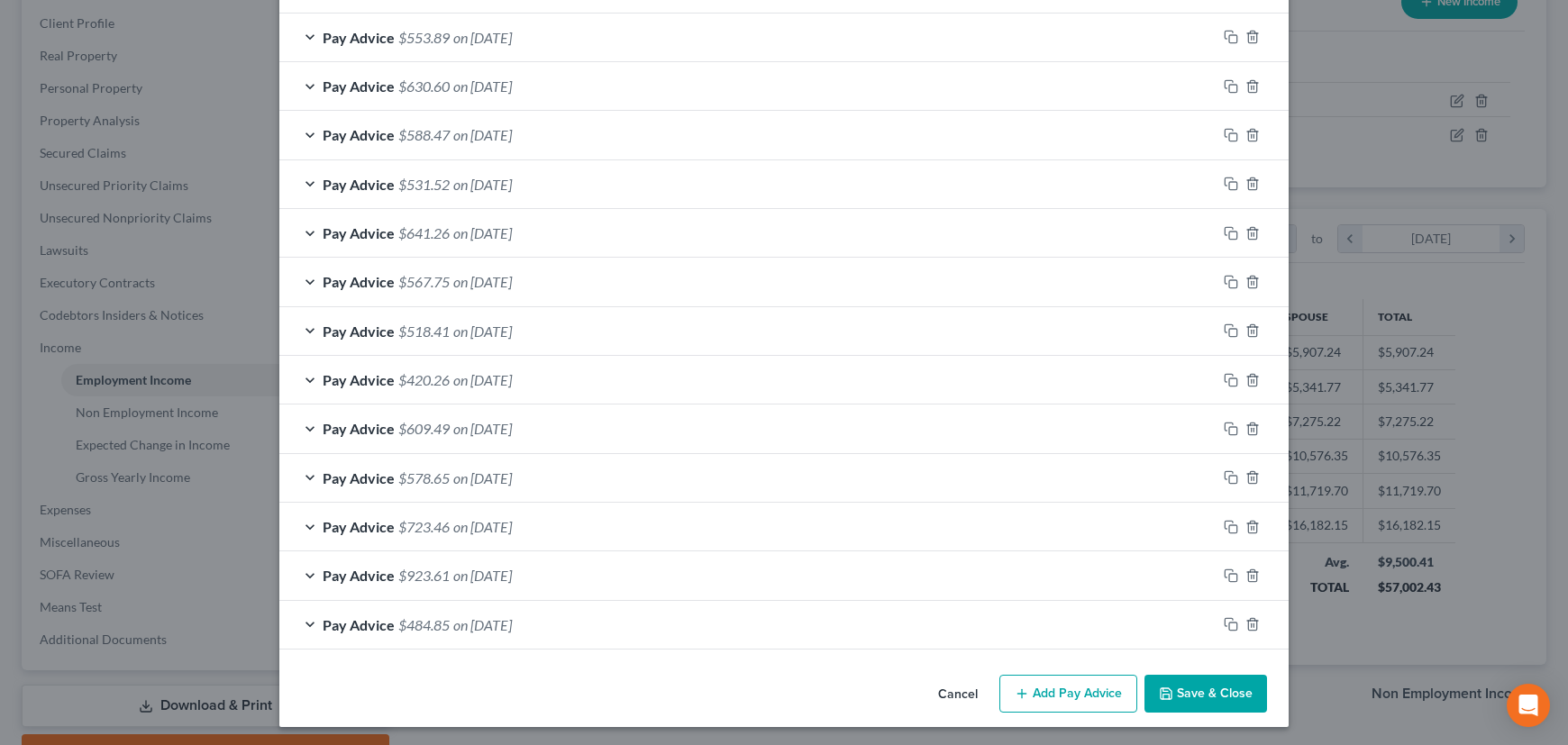
click at [1207, 685] on button "Save & Close" at bounding box center [1205, 694] width 123 height 38
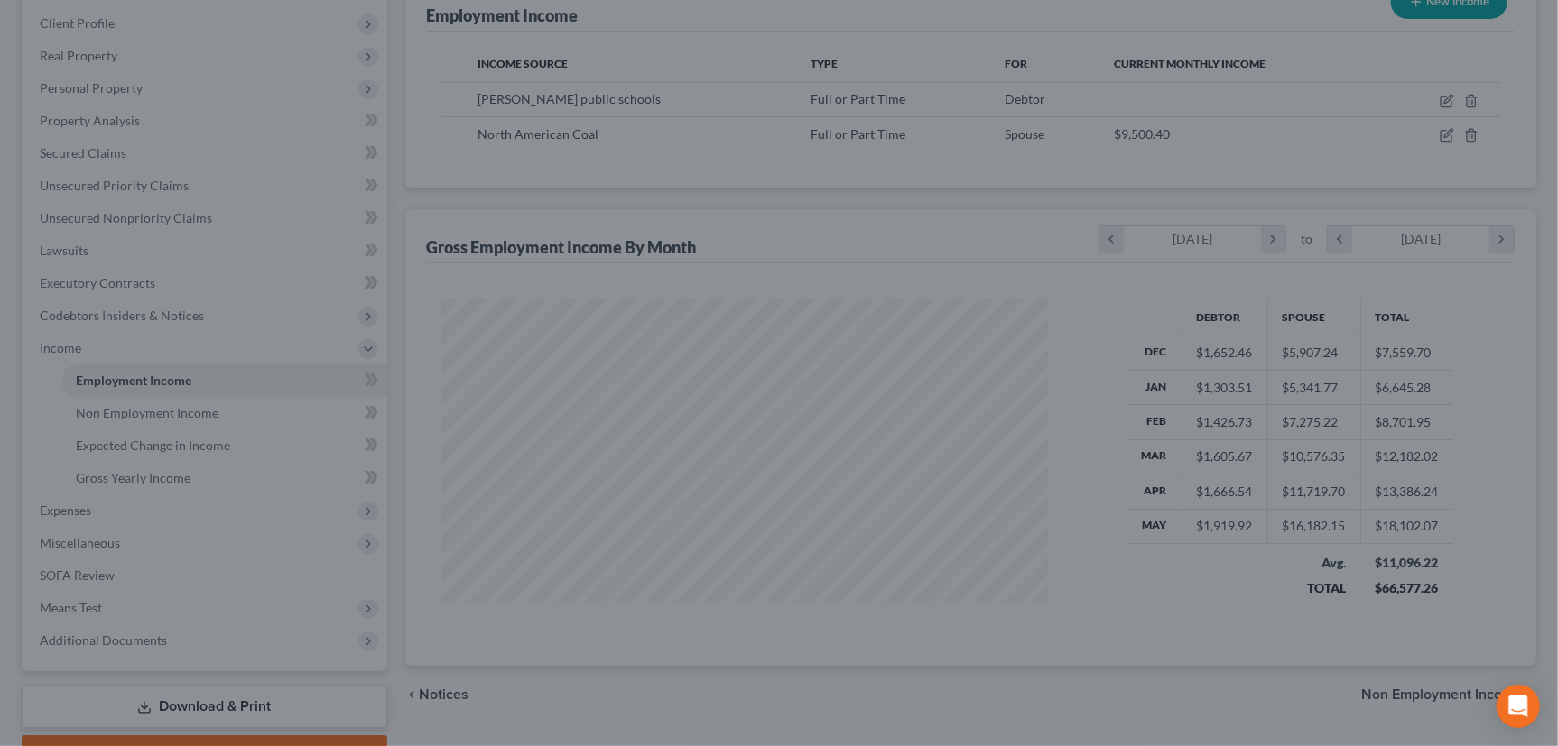
scroll to position [902064, 901747]
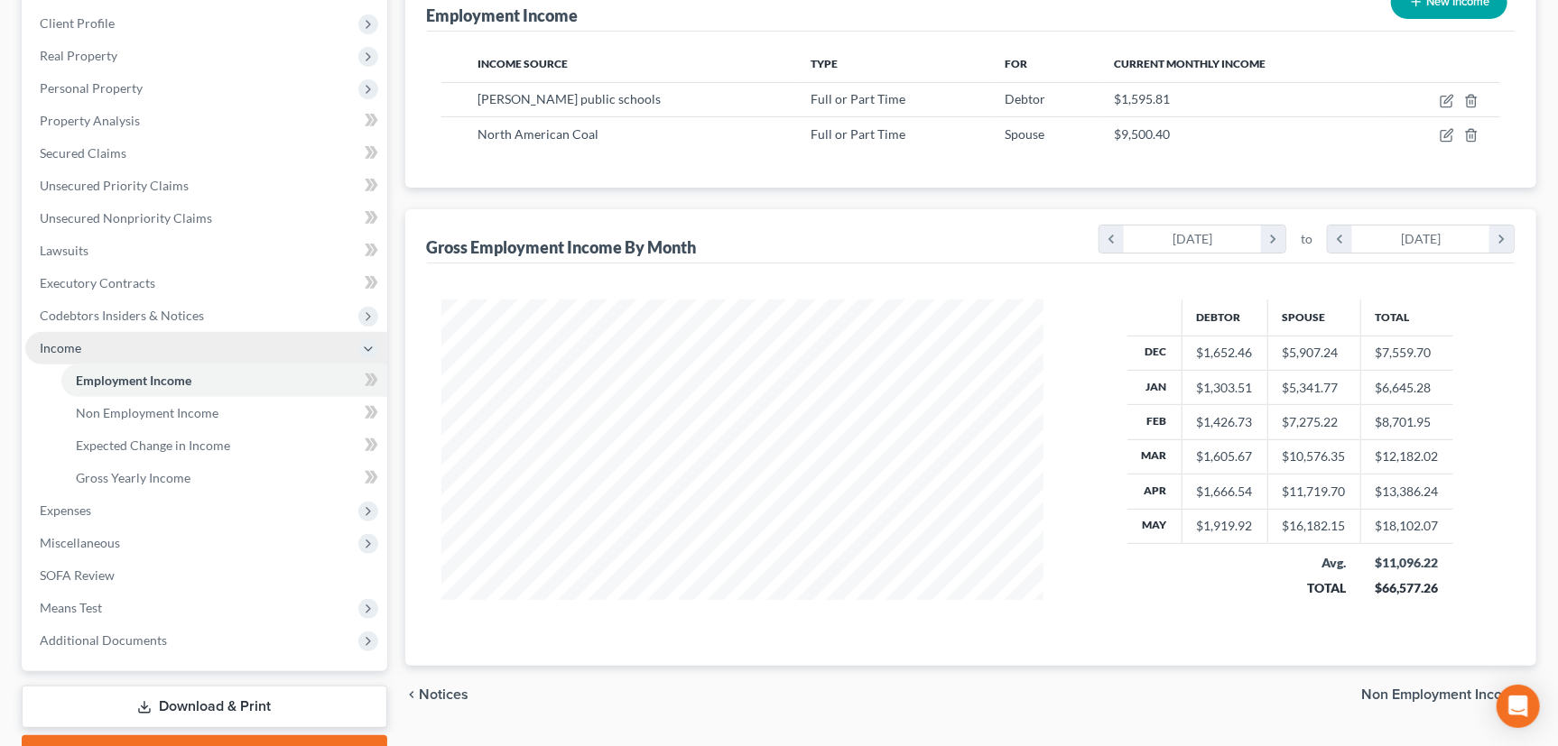
click at [59, 345] on span "Income" at bounding box center [61, 347] width 42 height 15
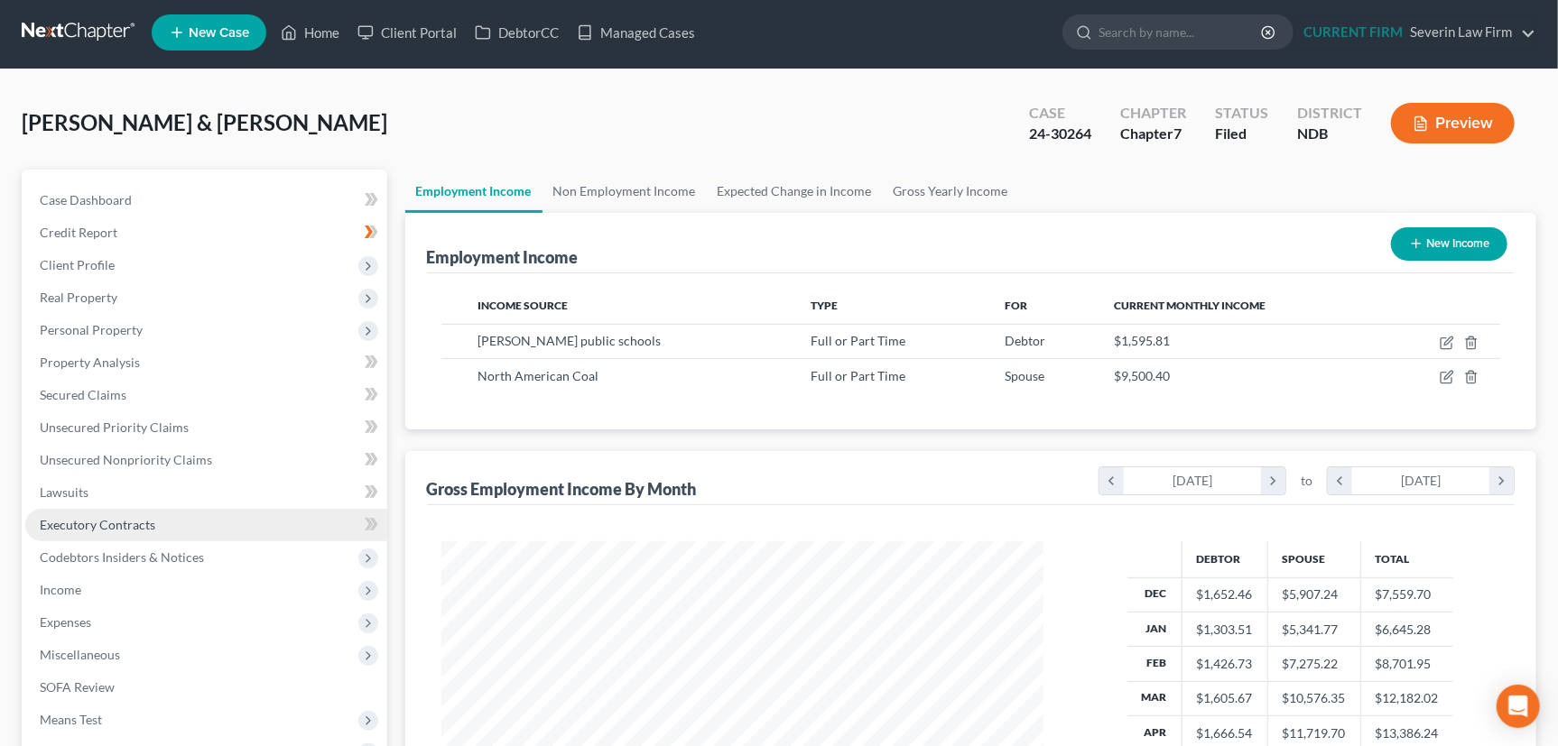
scroll to position [0, 0]
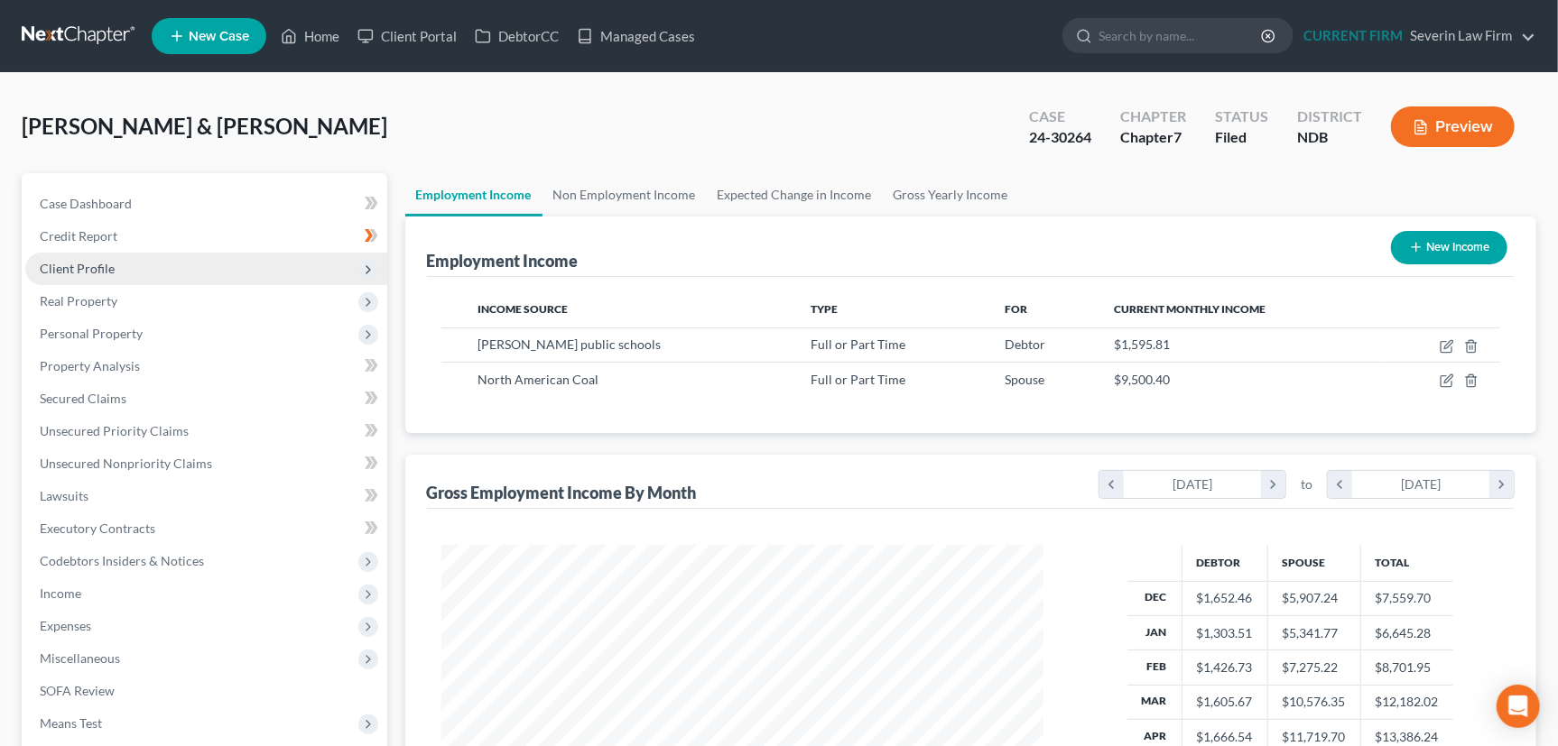
click at [73, 263] on span "Client Profile" at bounding box center [77, 268] width 75 height 15
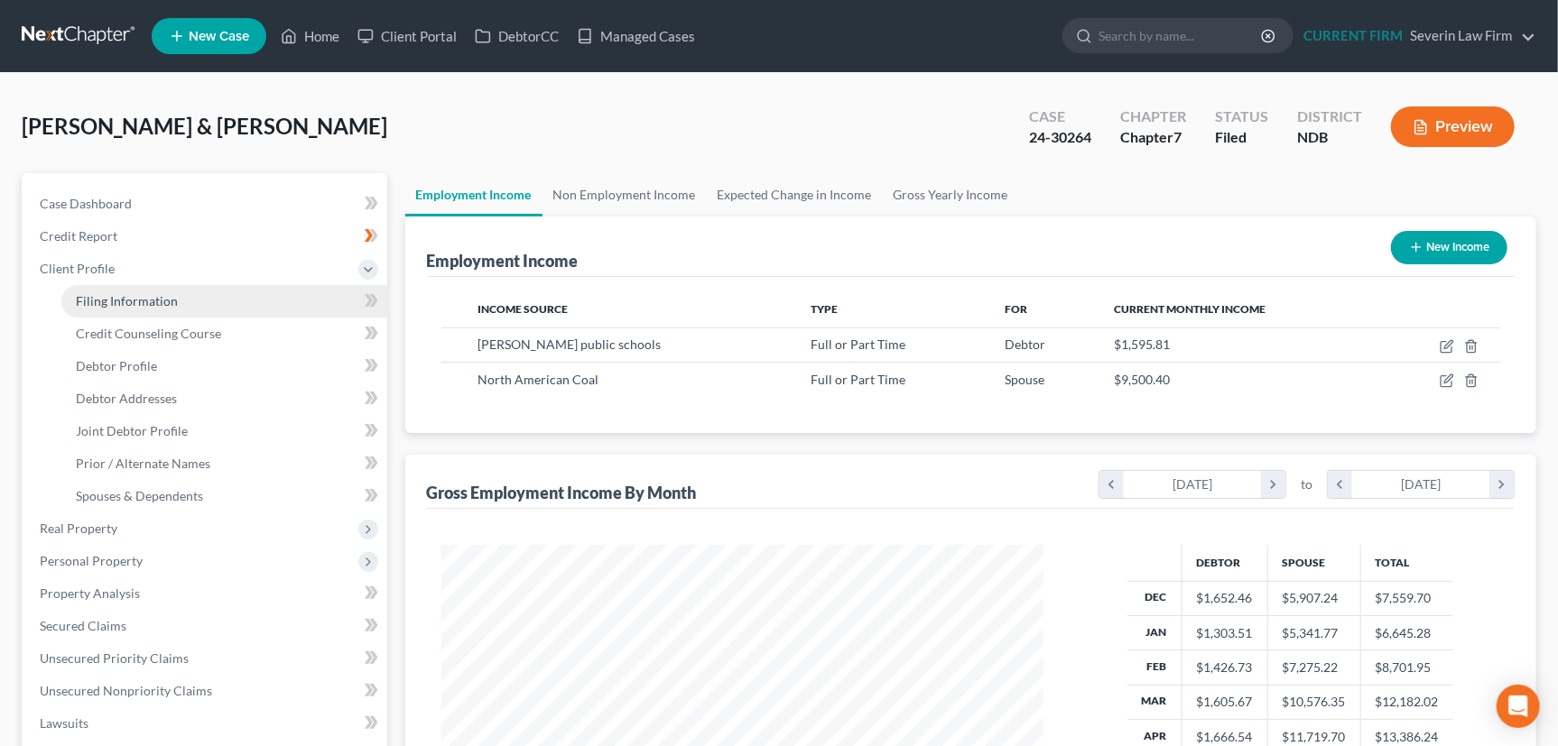
click at [107, 300] on span "Filing Information" at bounding box center [127, 300] width 102 height 15
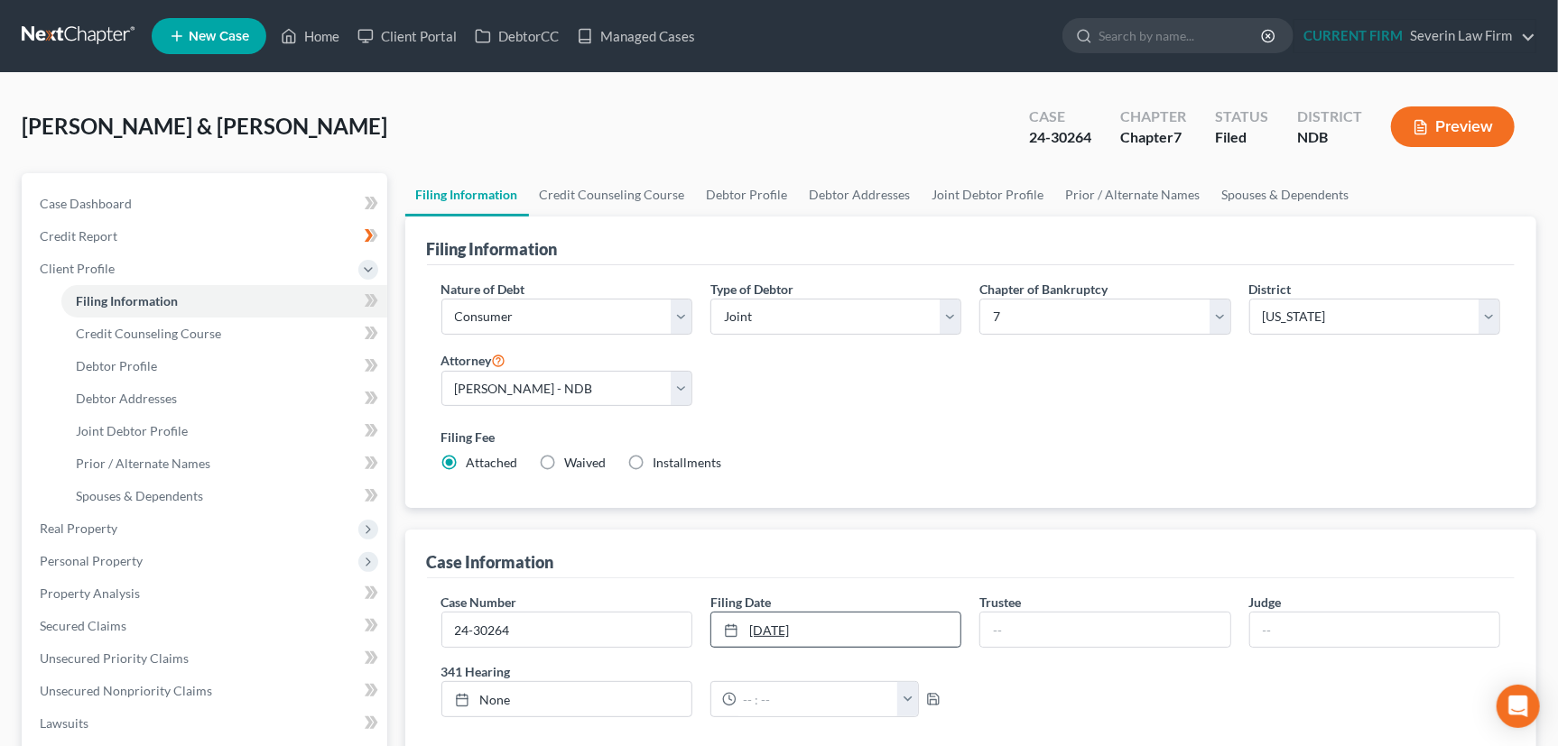
click at [814, 624] on link "6/20/2024" at bounding box center [835, 630] width 249 height 34
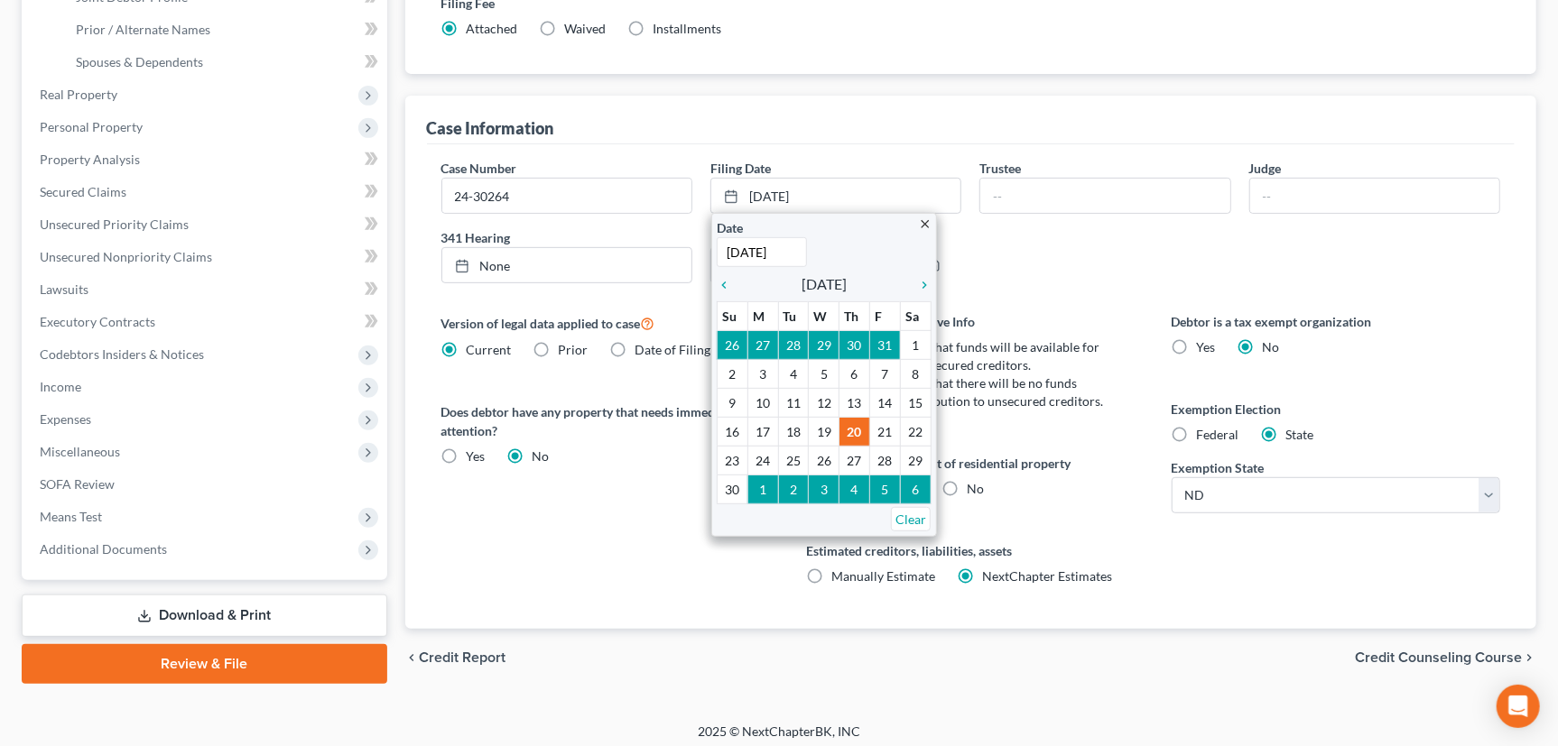
scroll to position [440, 0]
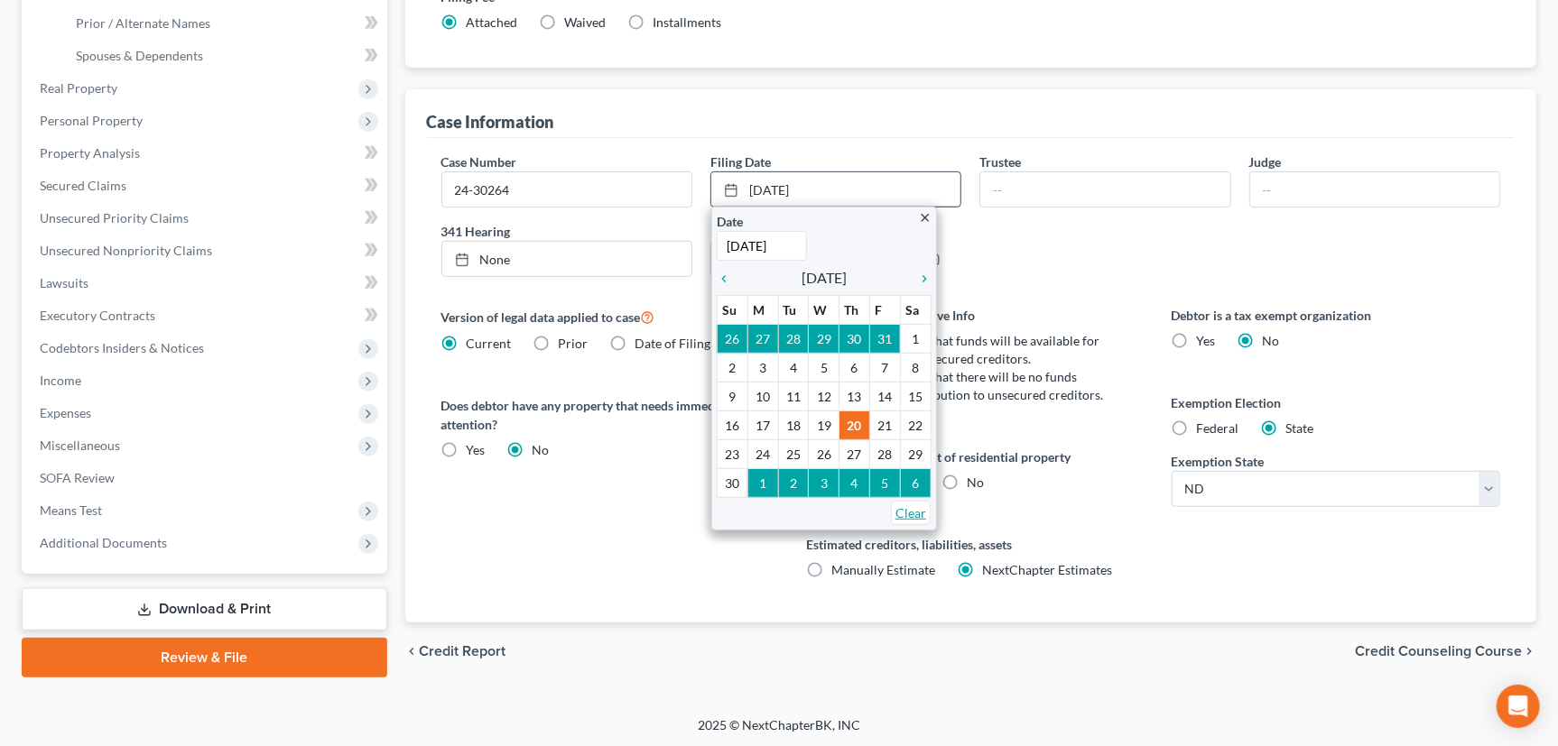
click at [911, 508] on link "Clear" at bounding box center [911, 513] width 40 height 24
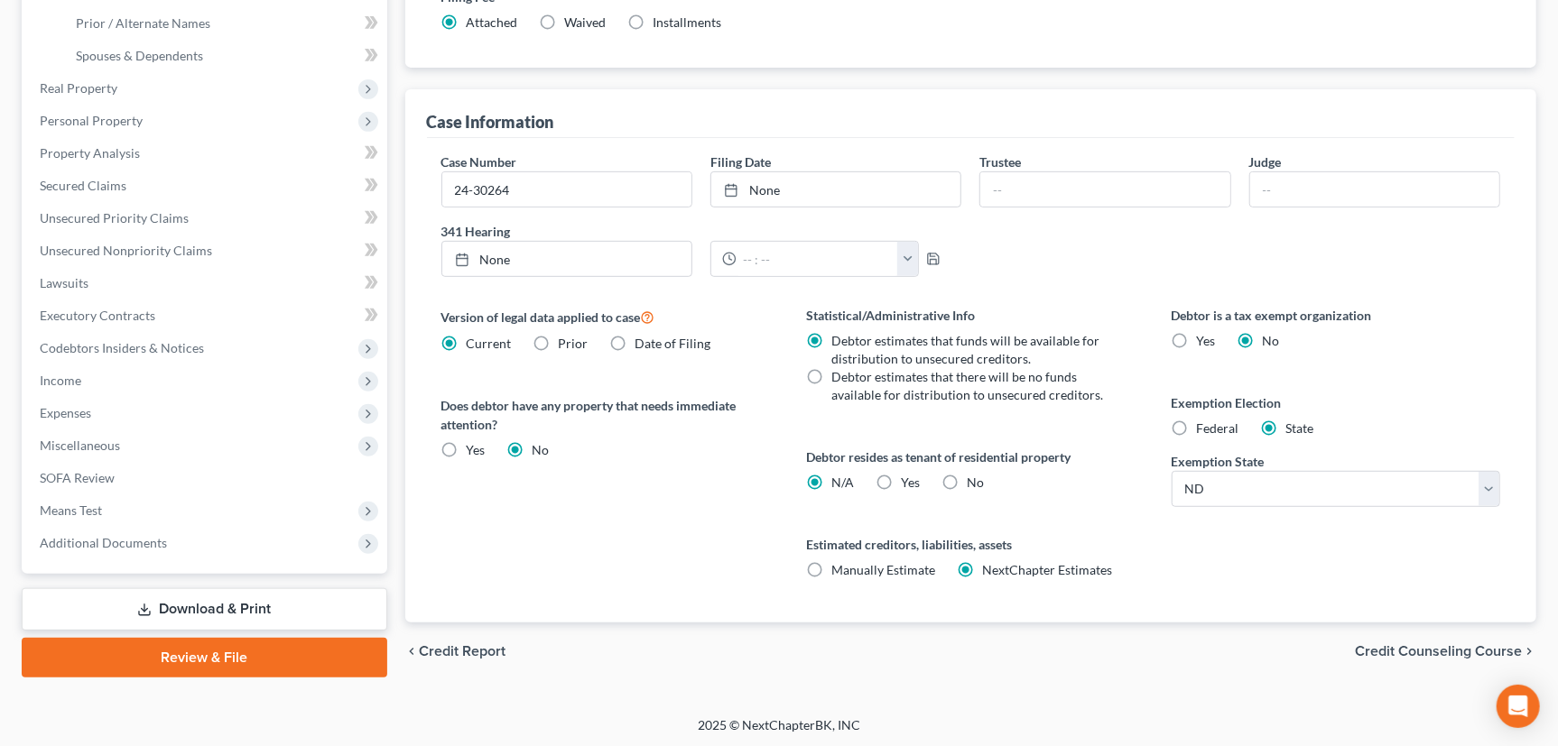
click at [587, 677] on div "chevron_left Credit Report Credit Counseling Course chevron_right" at bounding box center [971, 652] width 1132 height 58
click at [64, 378] on span "Income" at bounding box center [61, 380] width 42 height 15
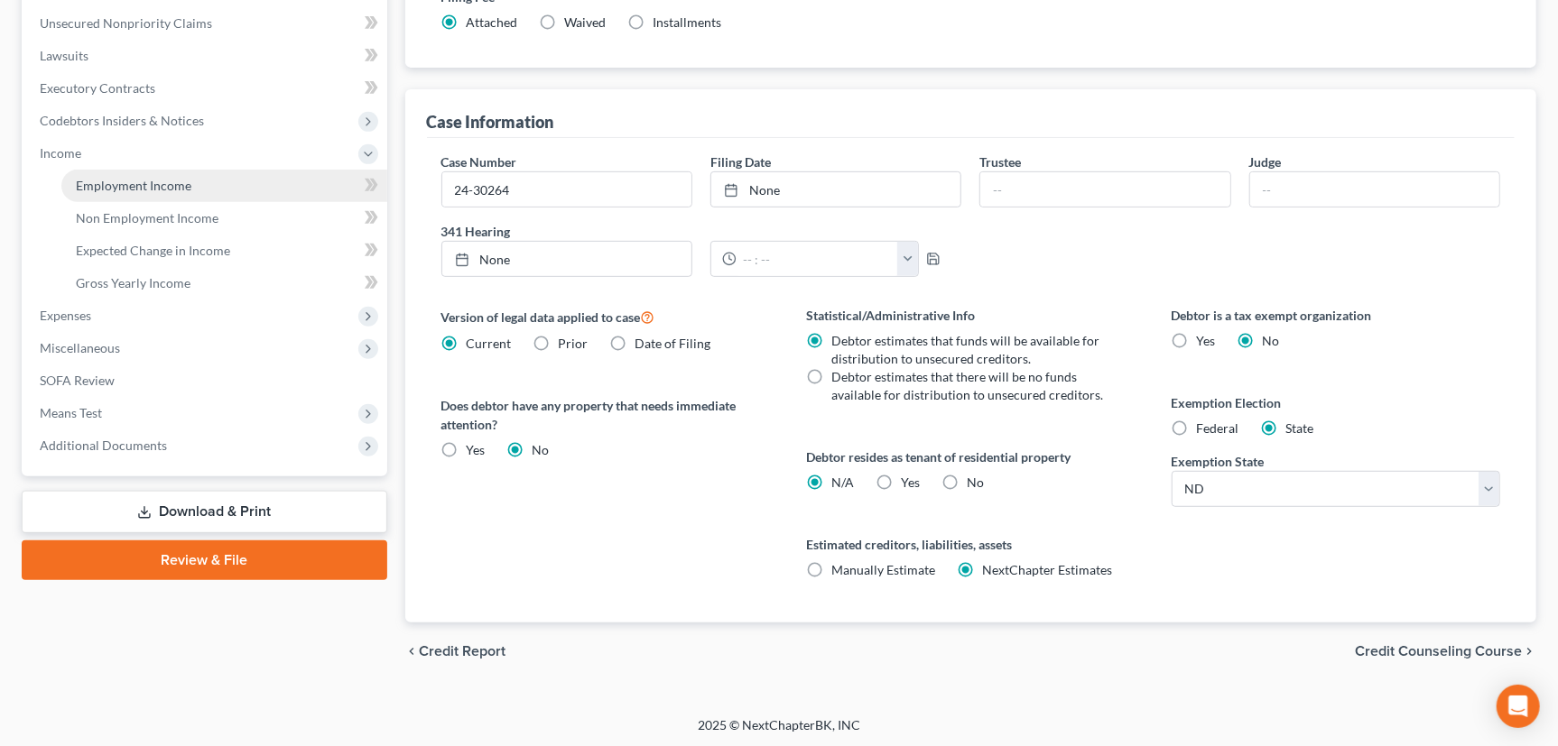
click at [136, 180] on span "Employment Income" at bounding box center [134, 185] width 116 height 15
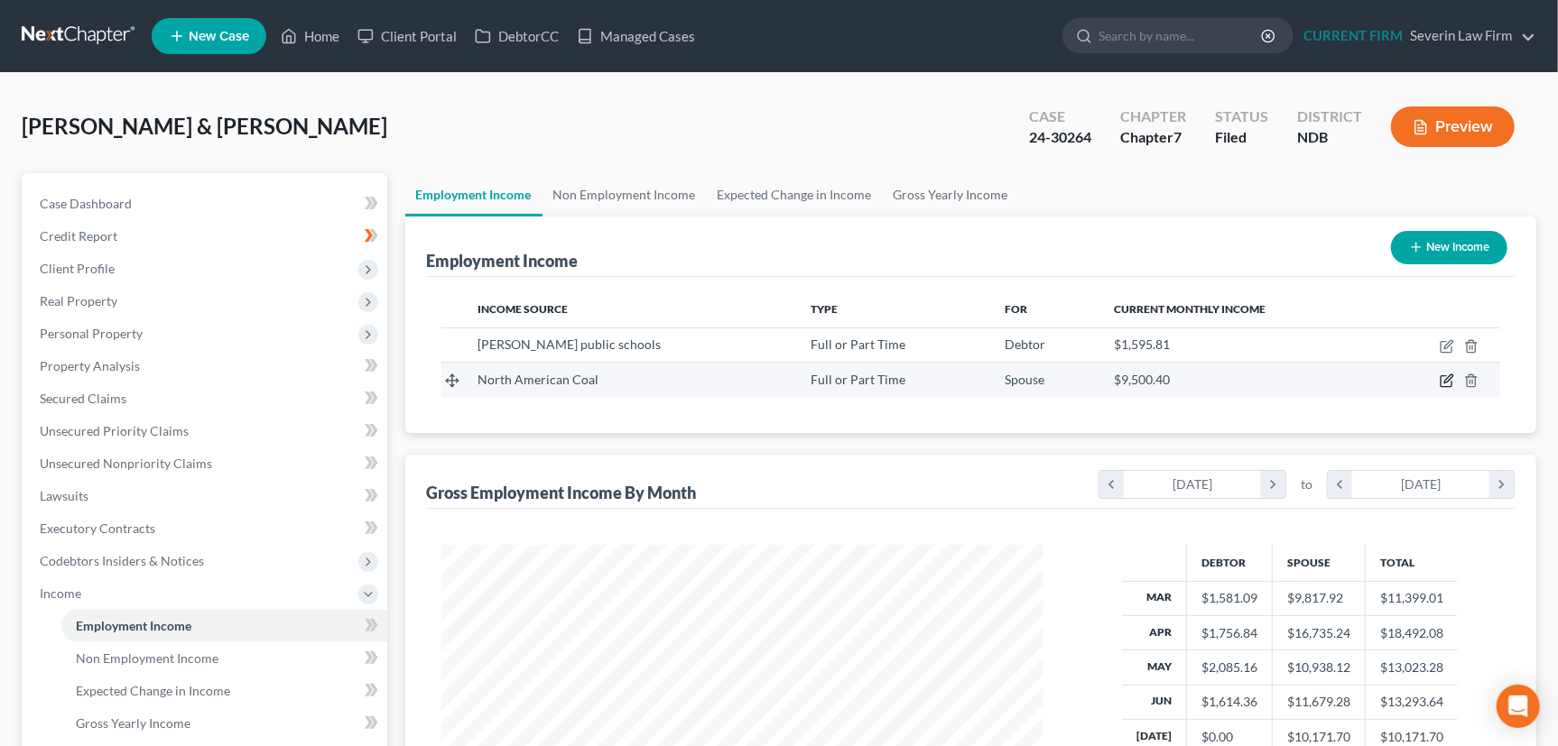
click at [1441, 379] on icon "button" at bounding box center [1445, 381] width 11 height 11
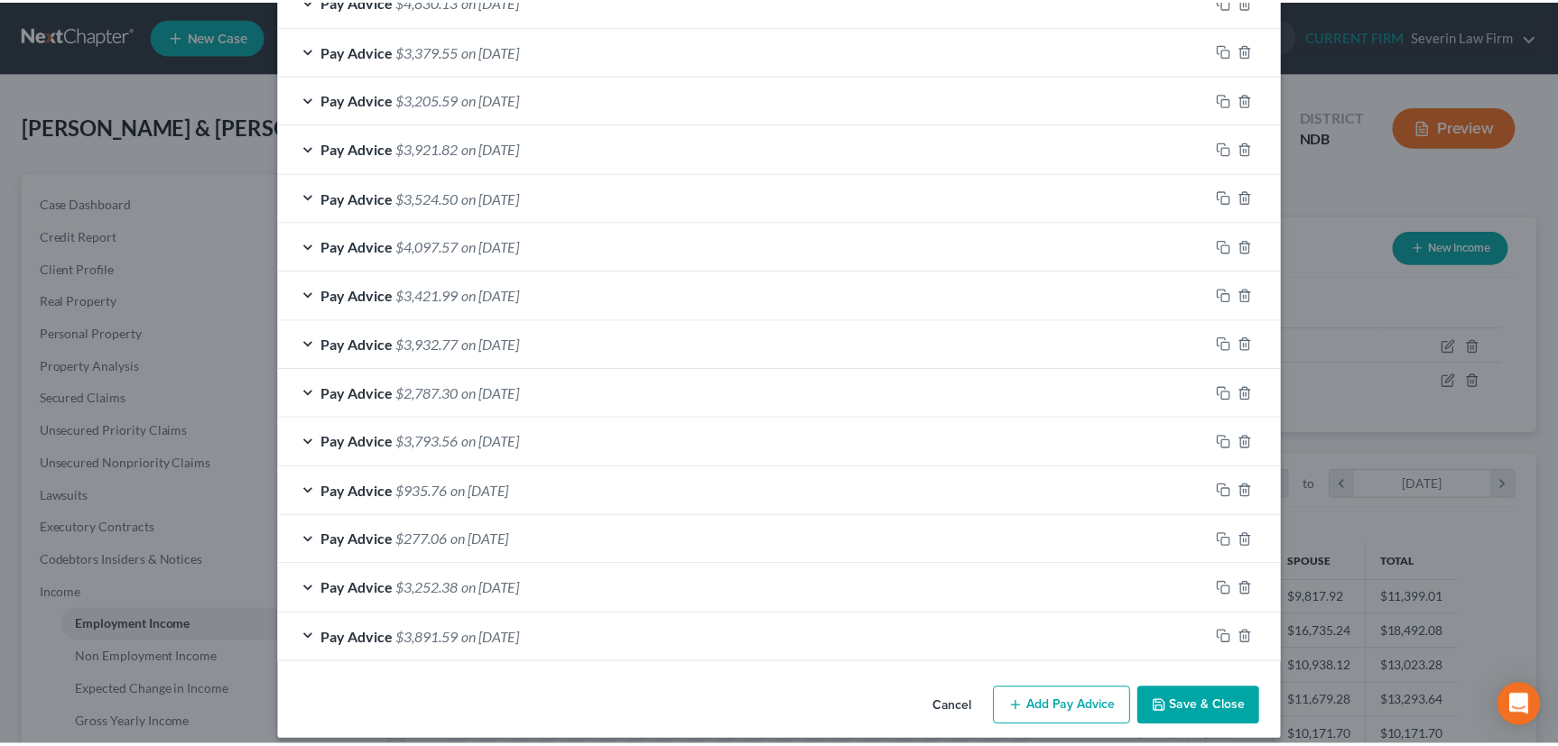
scroll to position [1429, 0]
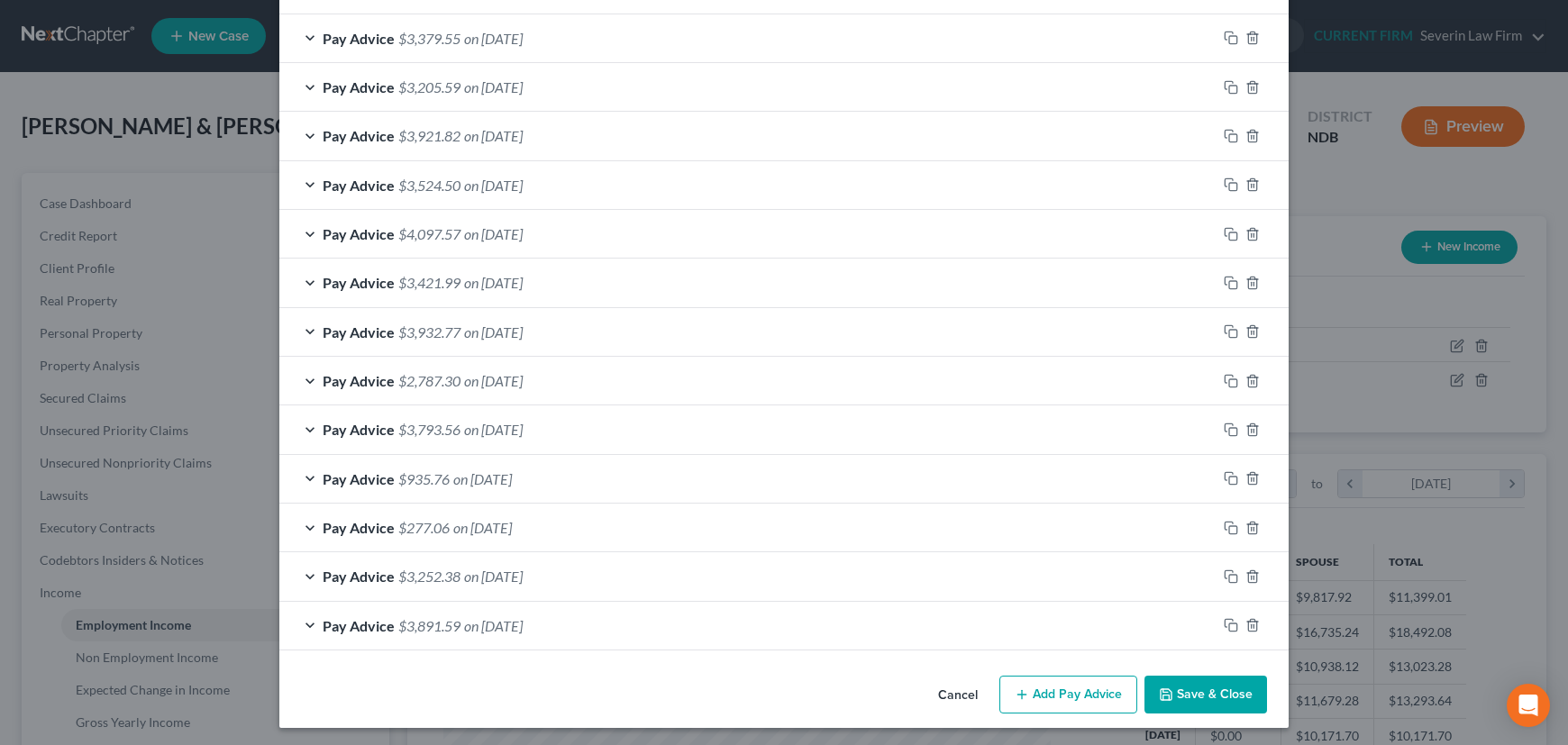
click at [1195, 683] on button "Save & Close" at bounding box center [1205, 695] width 123 height 38
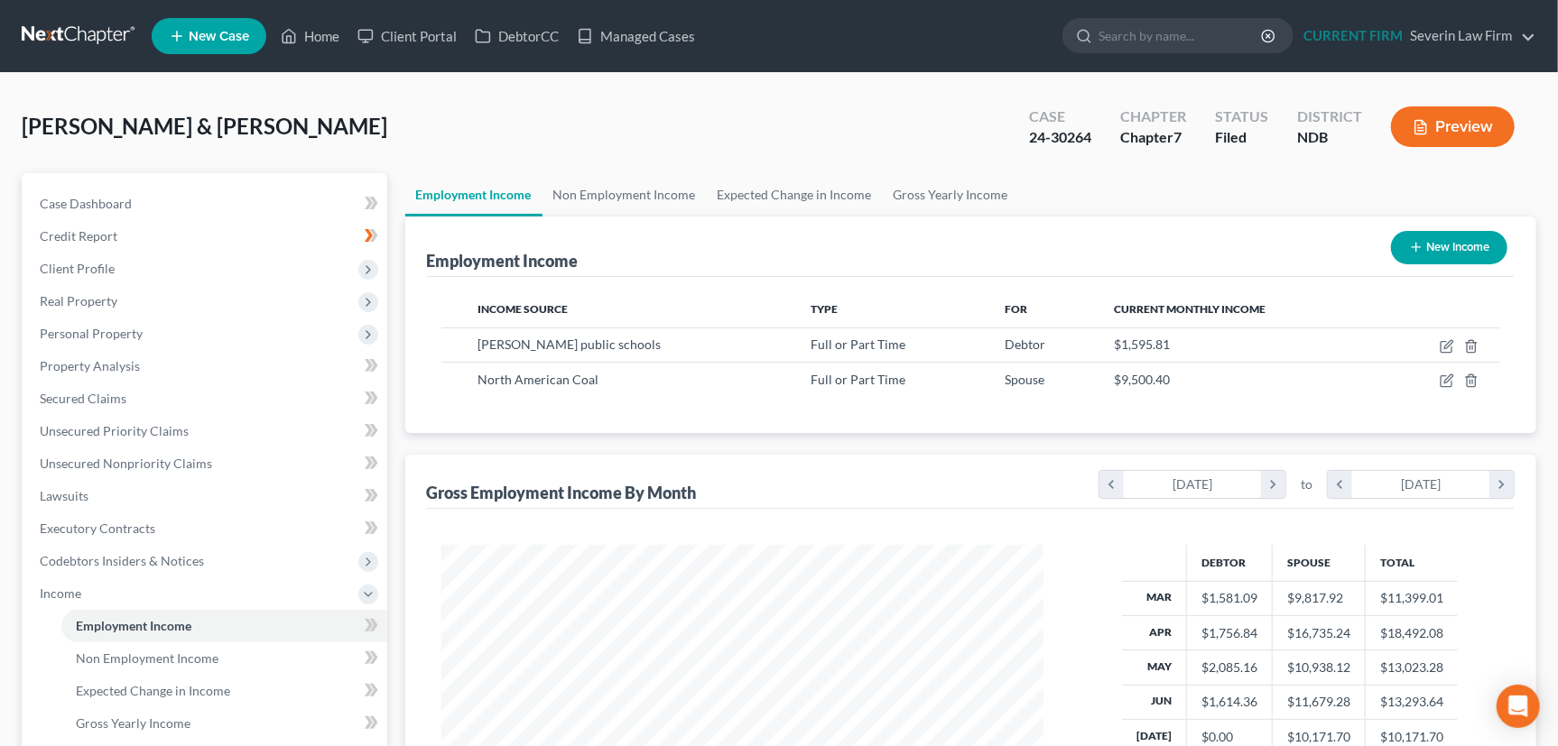
scroll to position [902064, 901747]
click at [55, 593] on span "Income" at bounding box center [61, 593] width 42 height 15
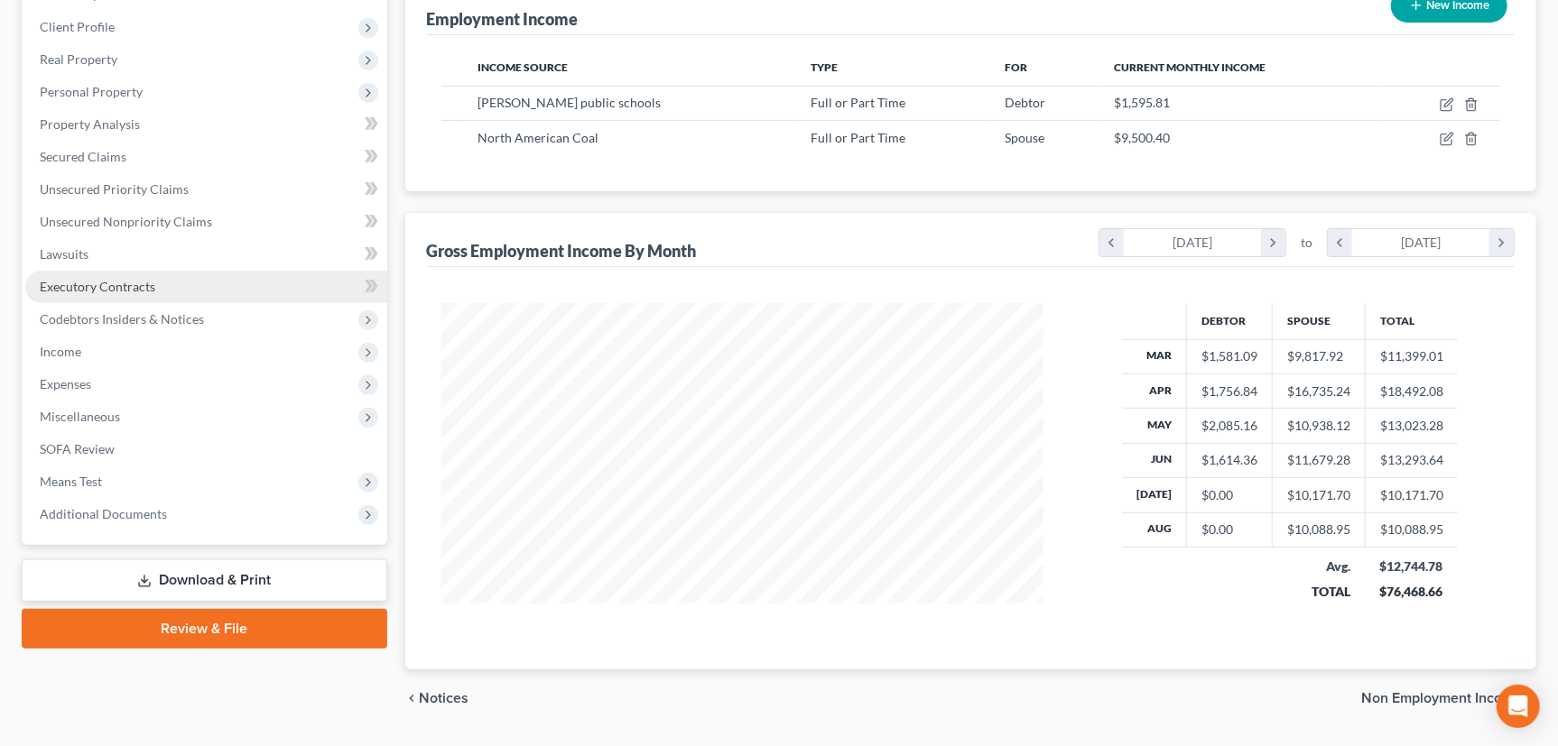
scroll to position [245, 0]
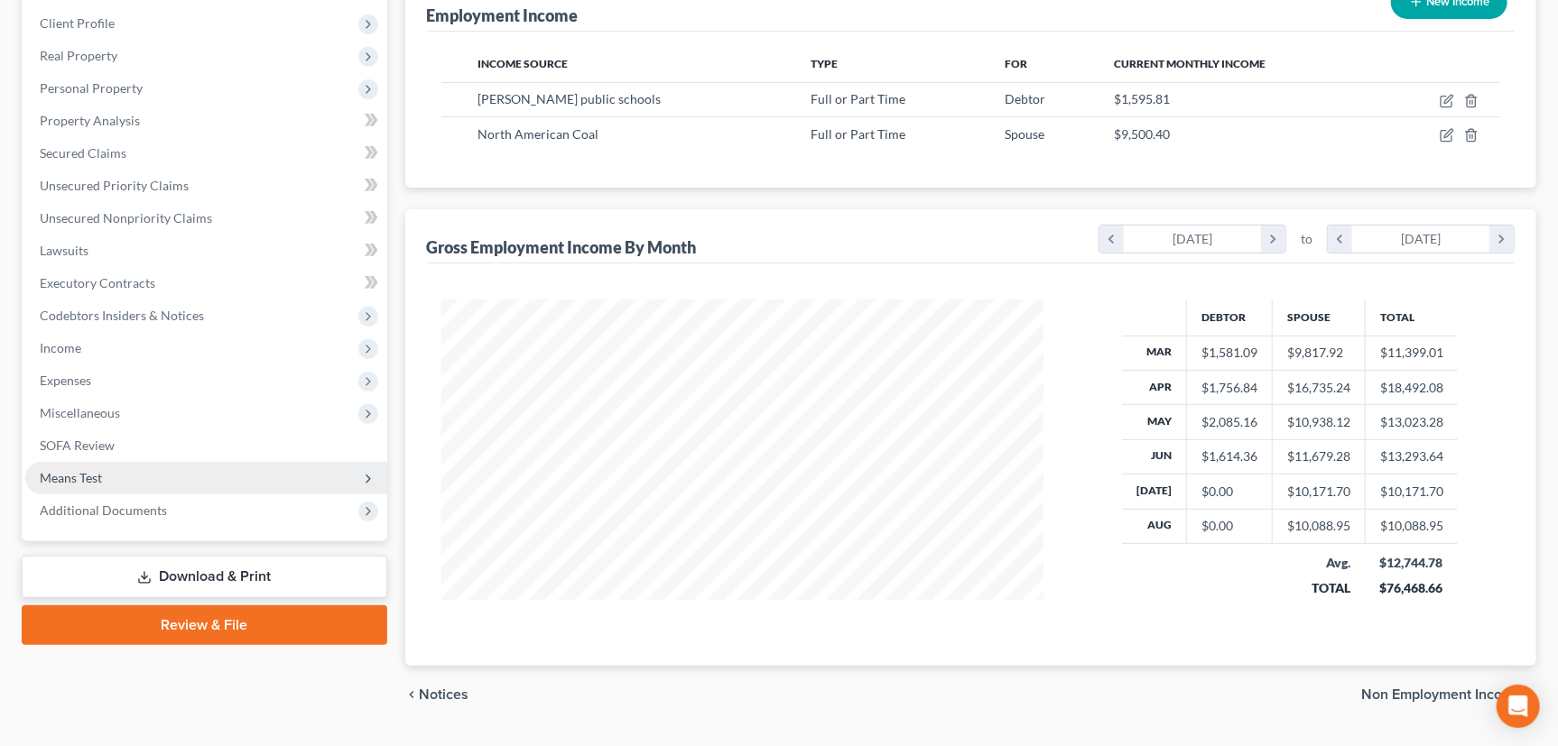
click at [82, 471] on span "Means Test" at bounding box center [71, 477] width 62 height 15
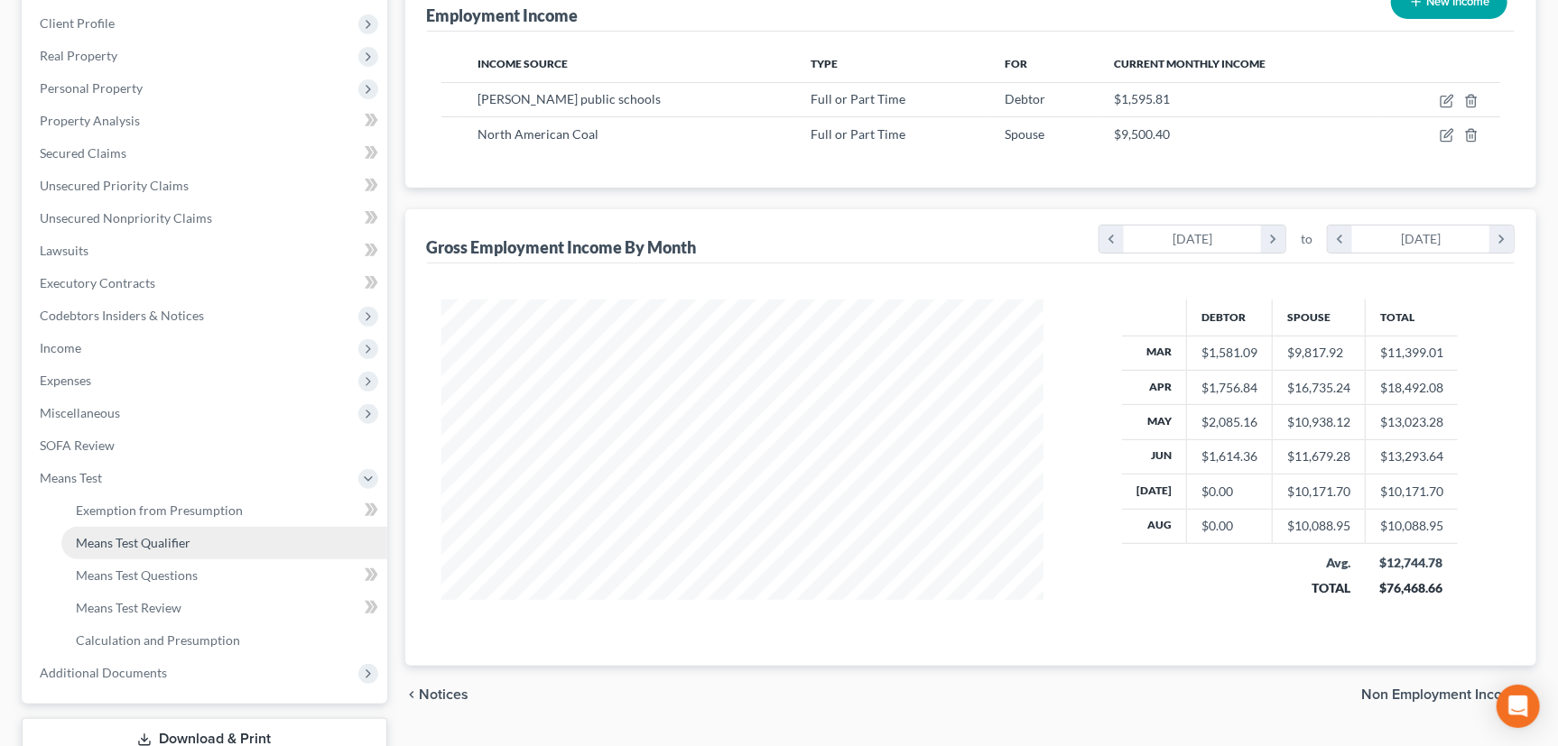
click at [91, 539] on span "Means Test Qualifier" at bounding box center [133, 542] width 115 height 15
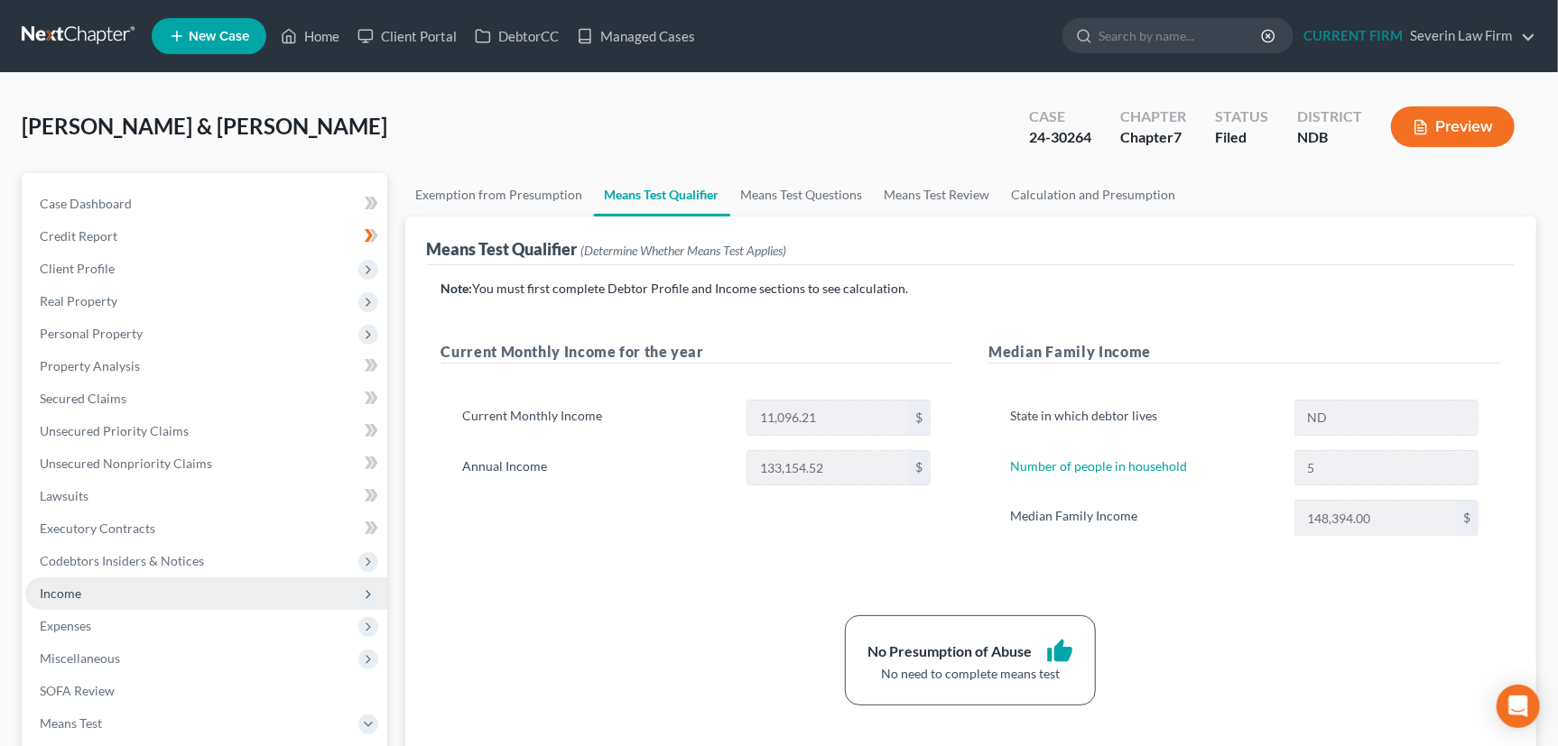
click at [66, 596] on span "Income" at bounding box center [61, 593] width 42 height 15
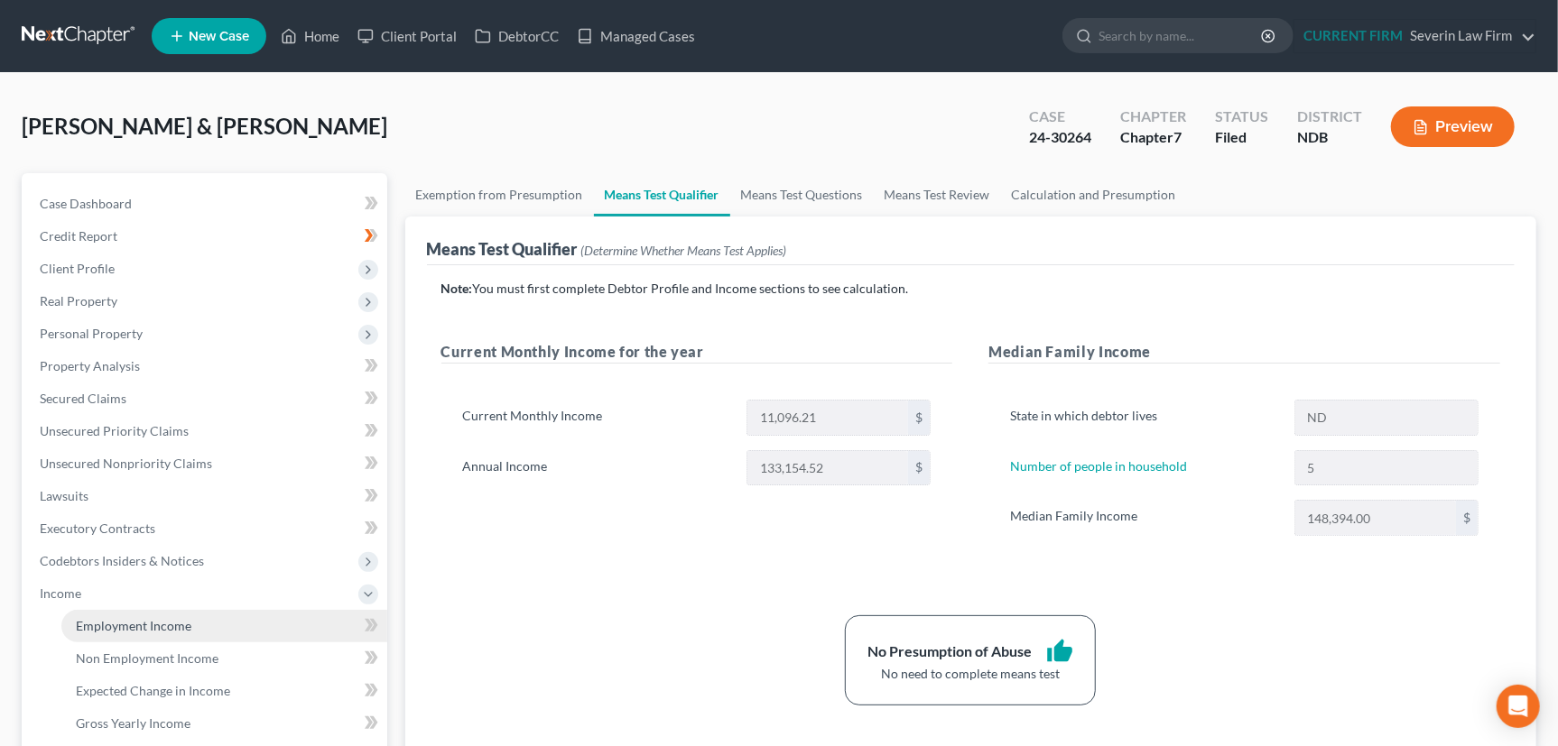
click at [127, 623] on span "Employment Income" at bounding box center [134, 625] width 116 height 15
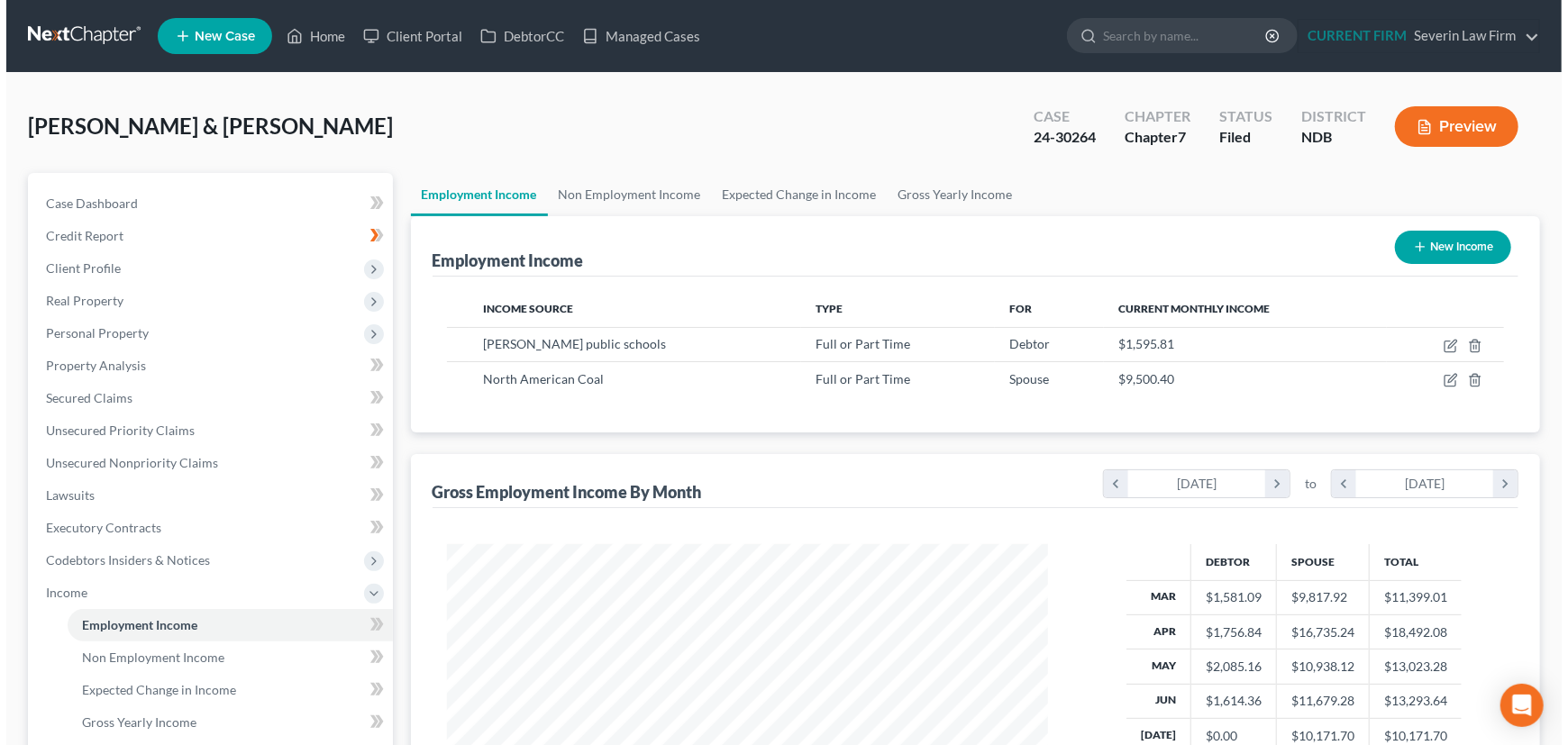
scroll to position [323, 638]
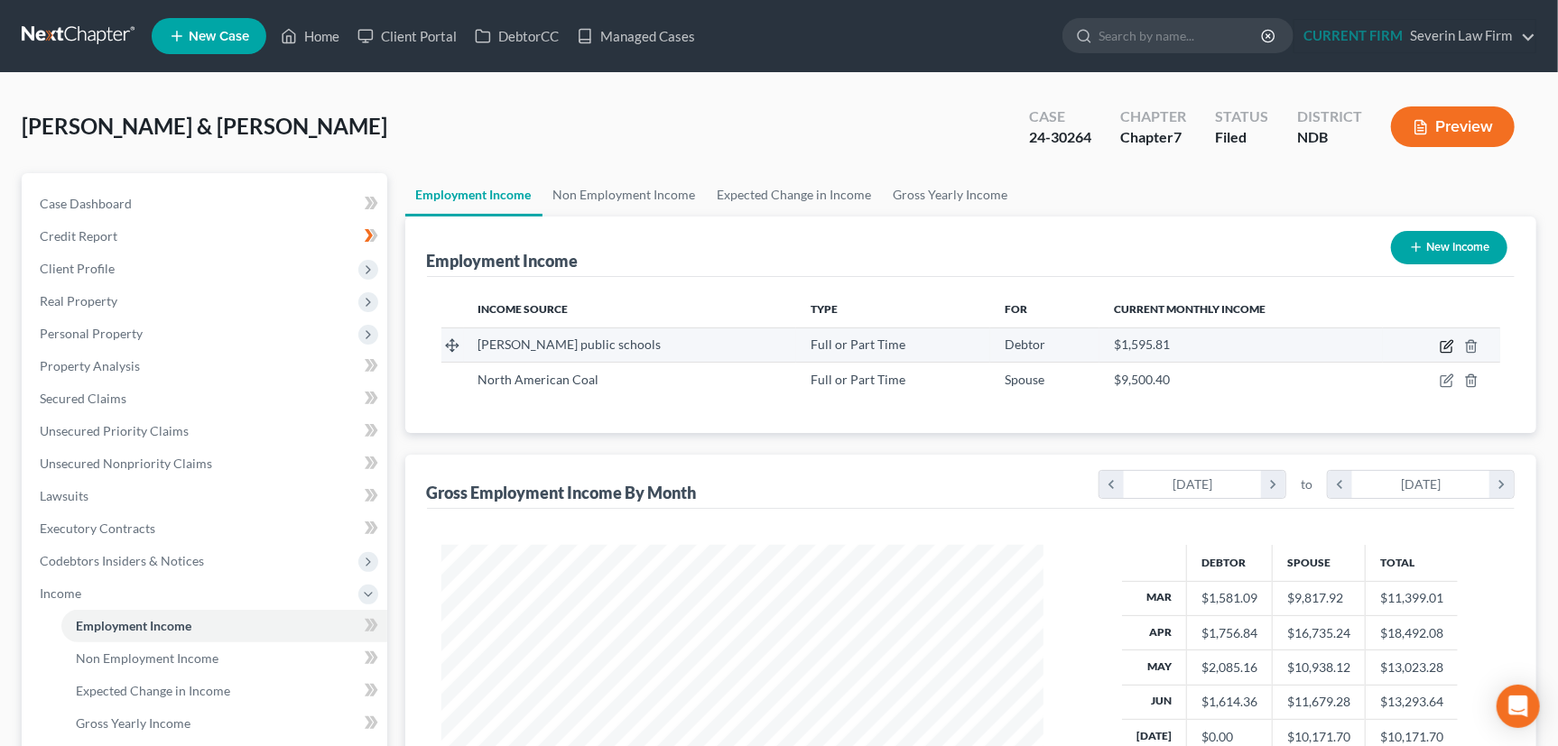
click at [1447, 343] on icon "button" at bounding box center [1448, 344] width 8 height 8
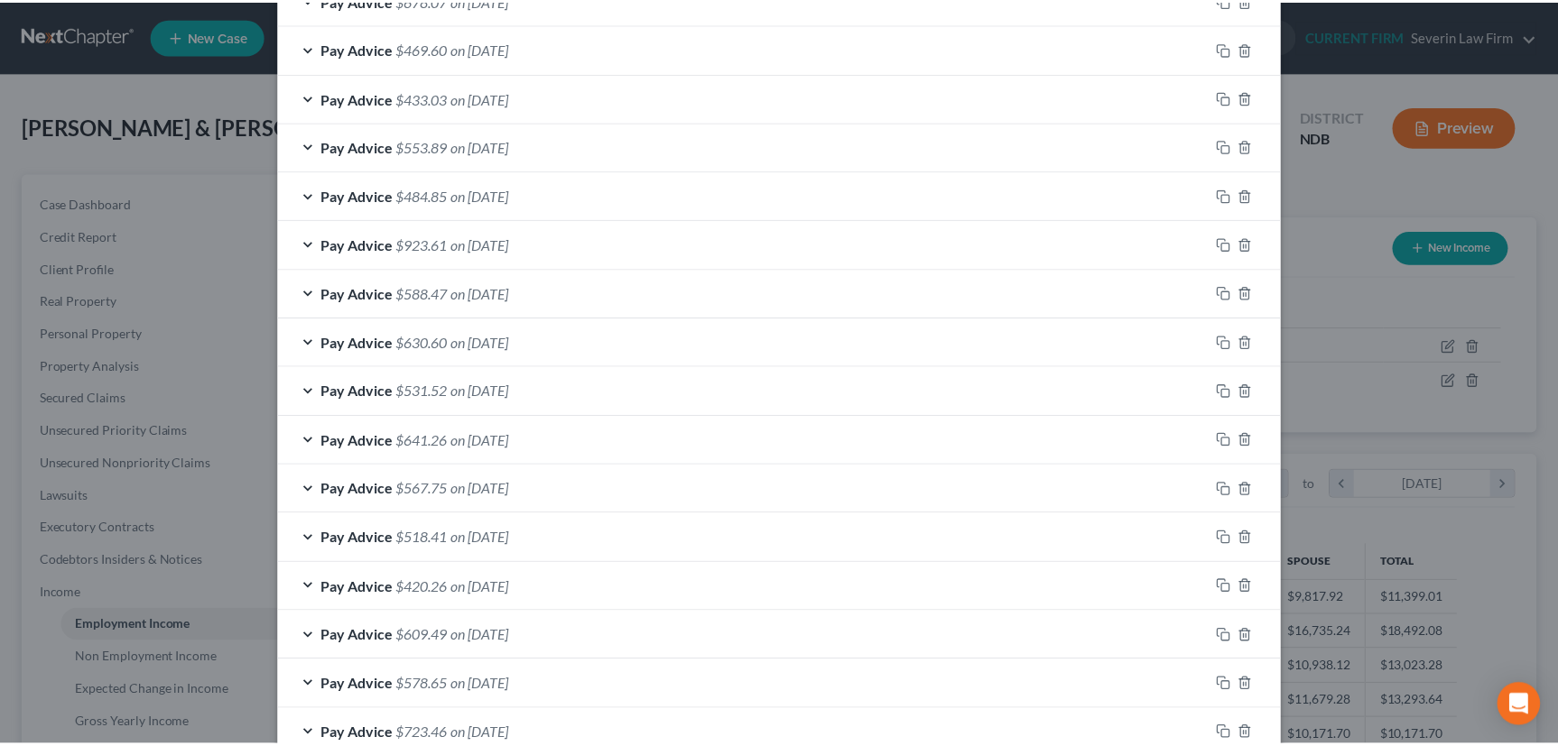
scroll to position [1136, 0]
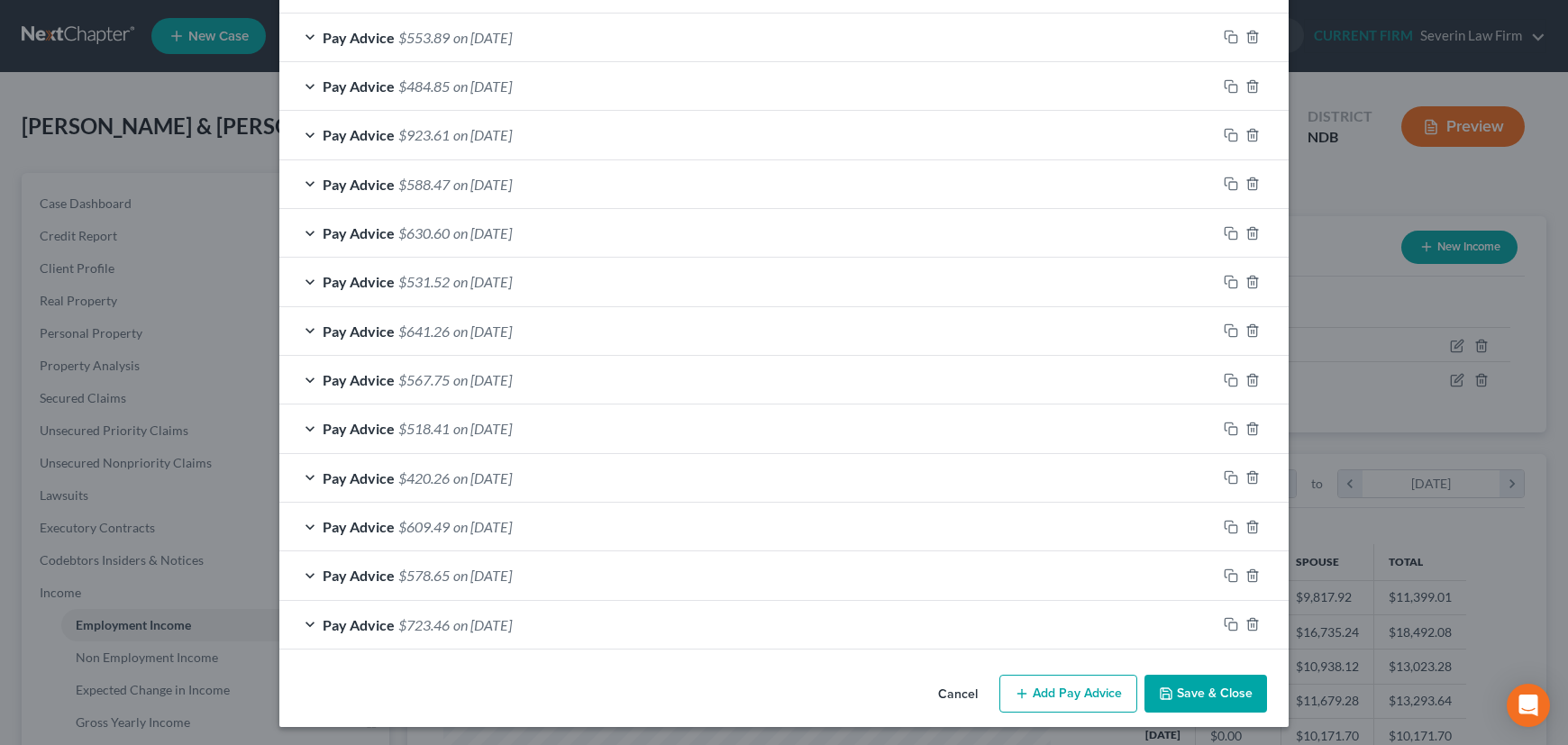
click at [1222, 693] on button "Save & Close" at bounding box center [1205, 694] width 123 height 38
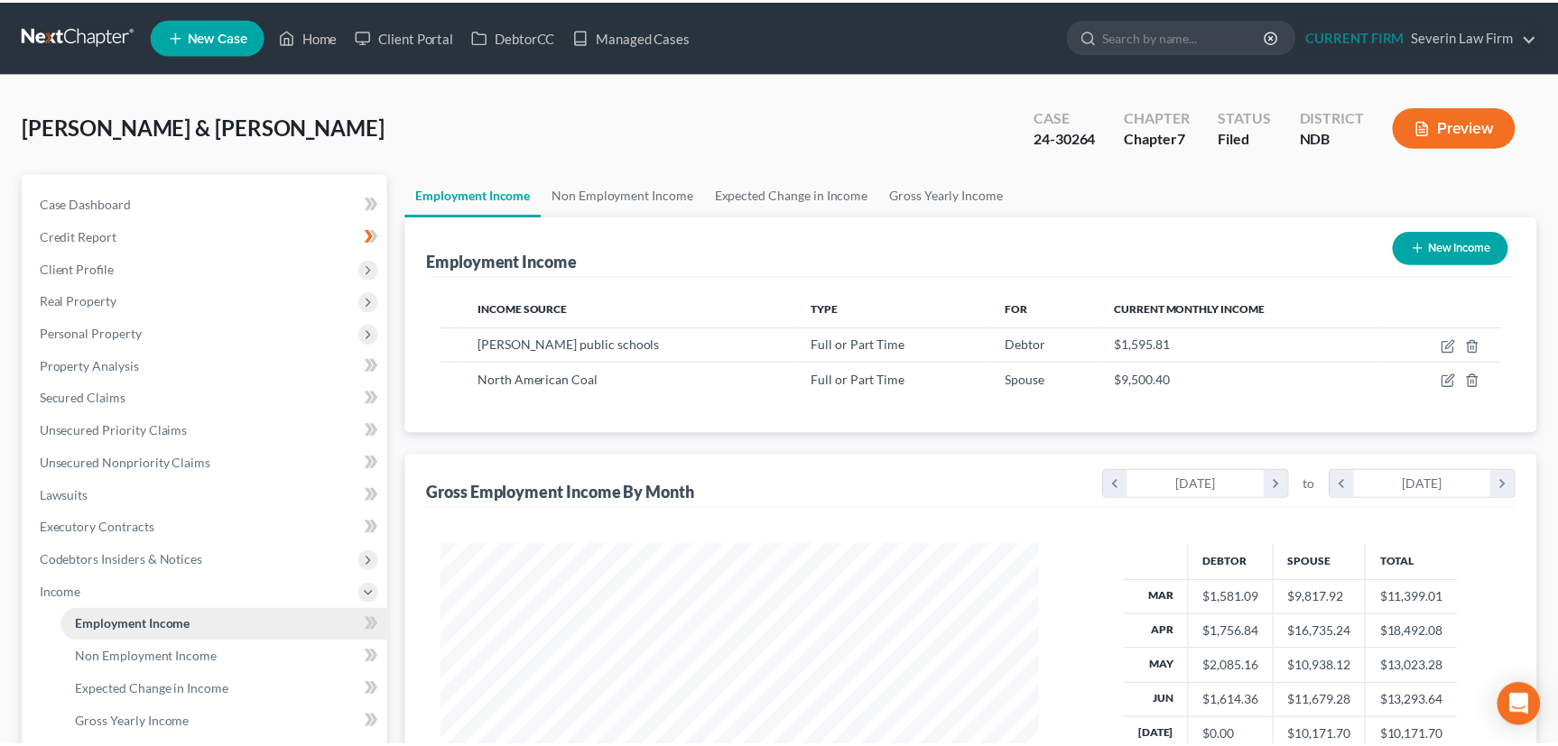
scroll to position [902064, 901747]
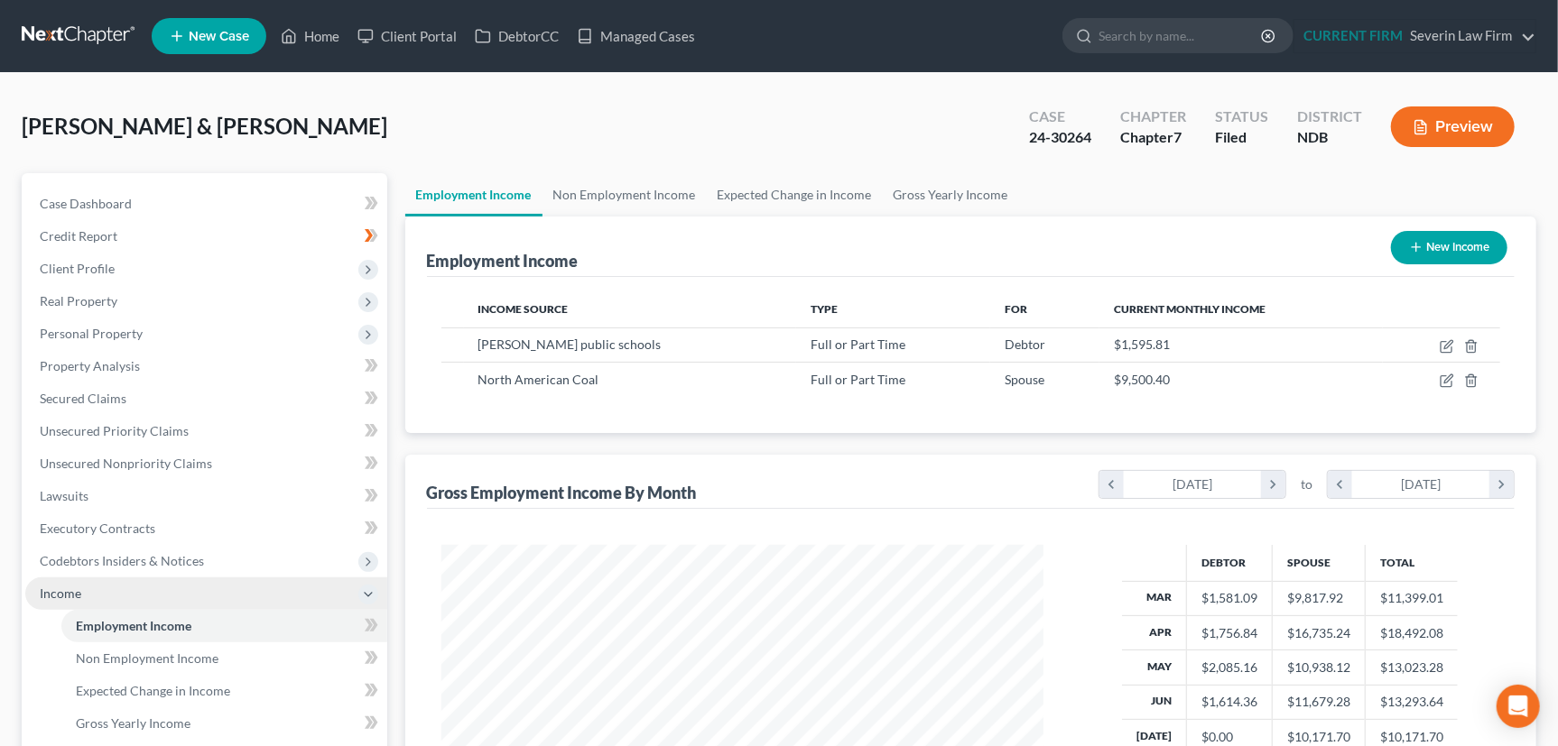
click at [58, 588] on span "Income" at bounding box center [61, 593] width 42 height 15
click at [58, 628] on span "Expenses" at bounding box center [65, 625] width 51 height 15
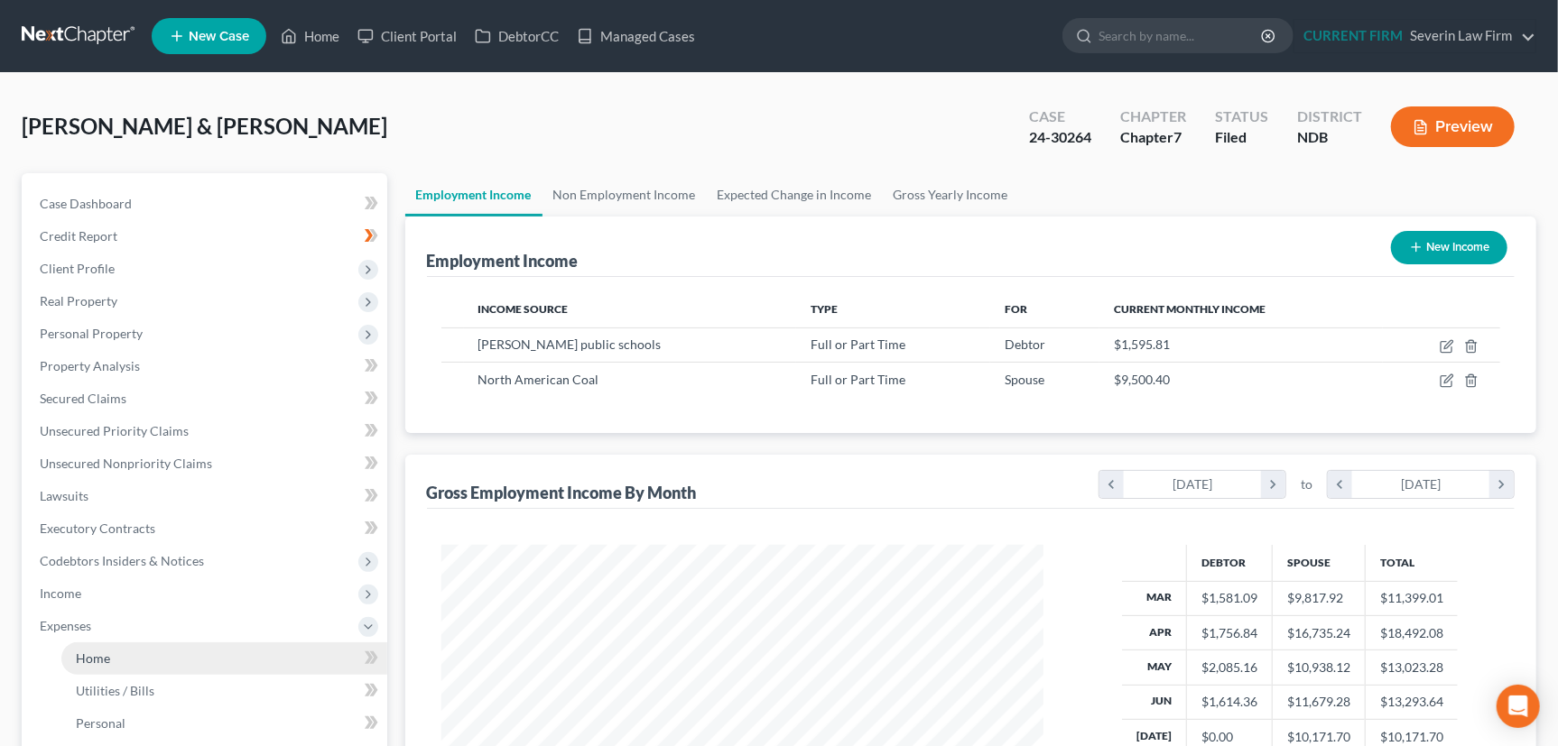
click at [95, 662] on span "Home" at bounding box center [93, 658] width 34 height 15
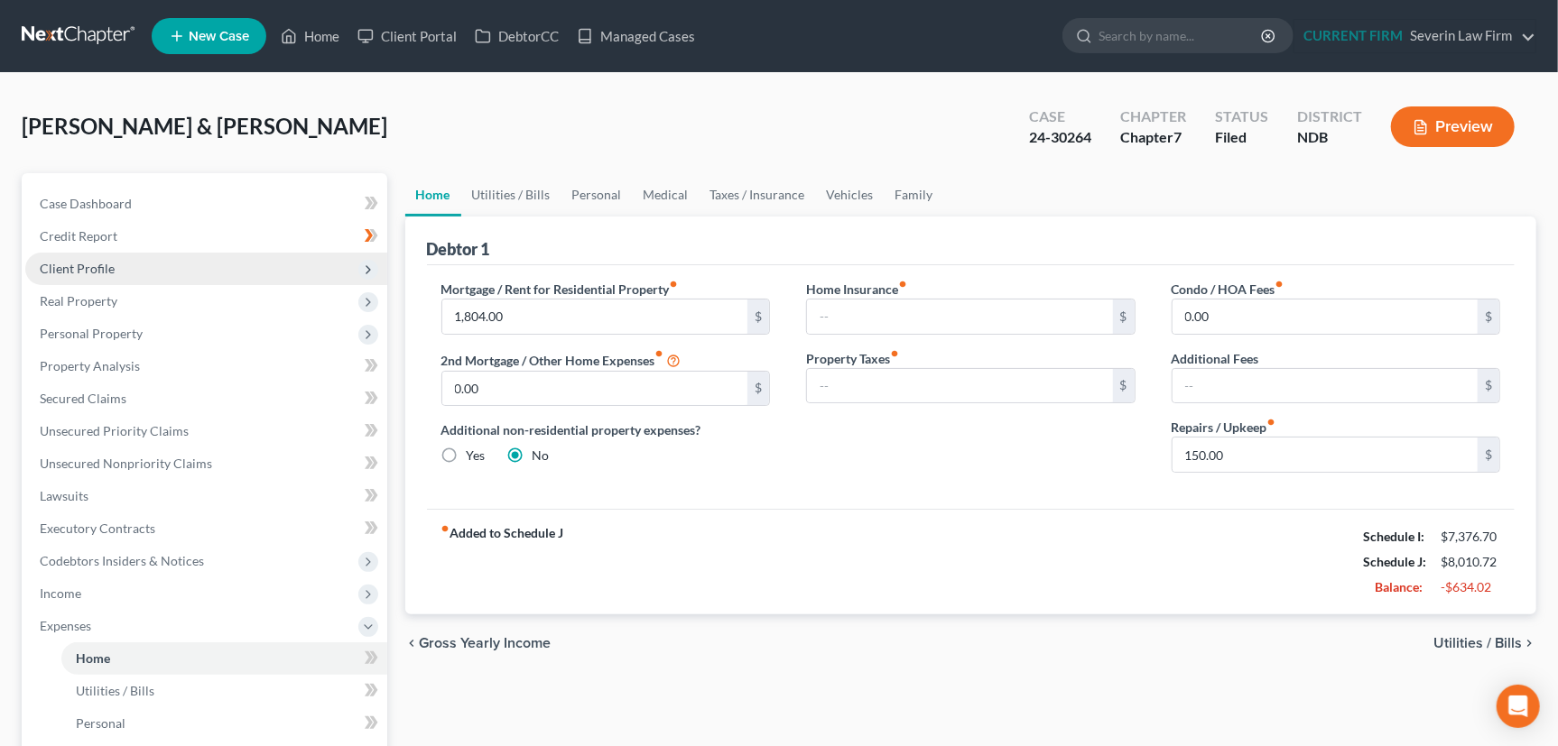
click at [80, 267] on span "Client Profile" at bounding box center [77, 268] width 75 height 15
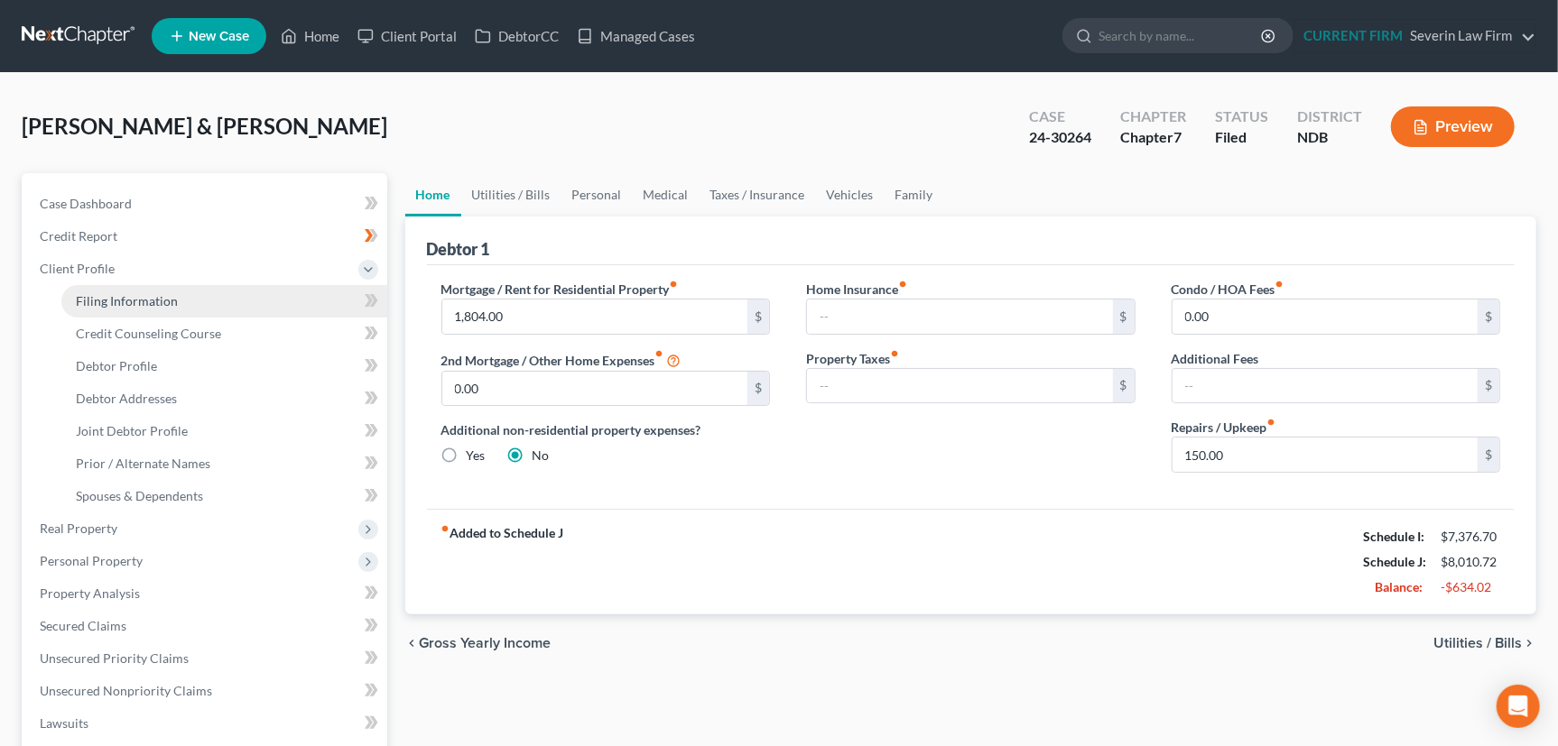
click at [98, 301] on span "Filing Information" at bounding box center [127, 300] width 102 height 15
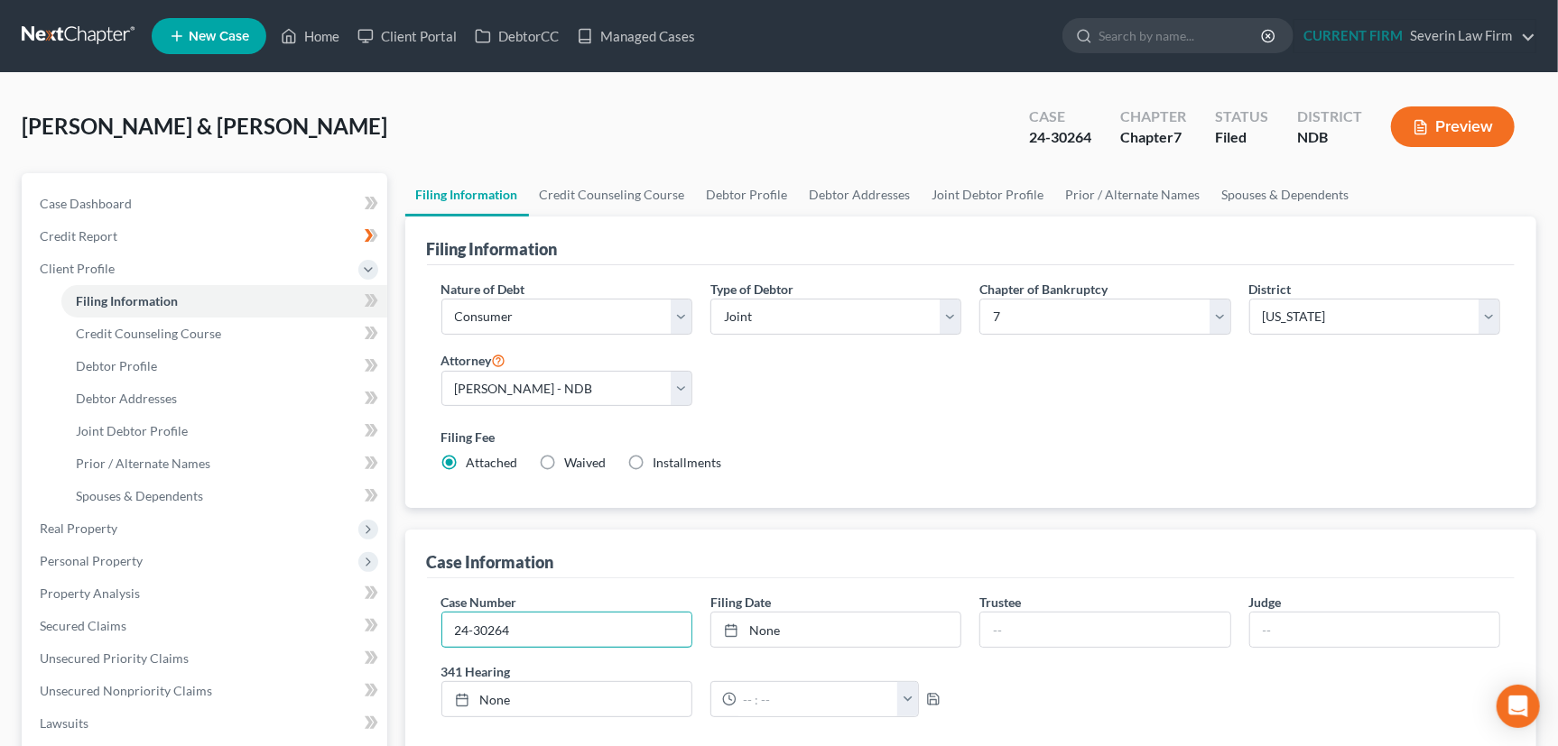
drag, startPoint x: 538, startPoint y: 628, endPoint x: 432, endPoint y: 630, distance: 105.6
click at [432, 630] on div "Case Number 24-30264" at bounding box center [566, 620] width 269 height 55
drag, startPoint x: 464, startPoint y: 623, endPoint x: 439, endPoint y: 618, distance: 24.8
click at [439, 618] on div "Case Number 24-30264" at bounding box center [566, 620] width 269 height 55
drag, startPoint x: 449, startPoint y: 630, endPoint x: 542, endPoint y: 636, distance: 93.2
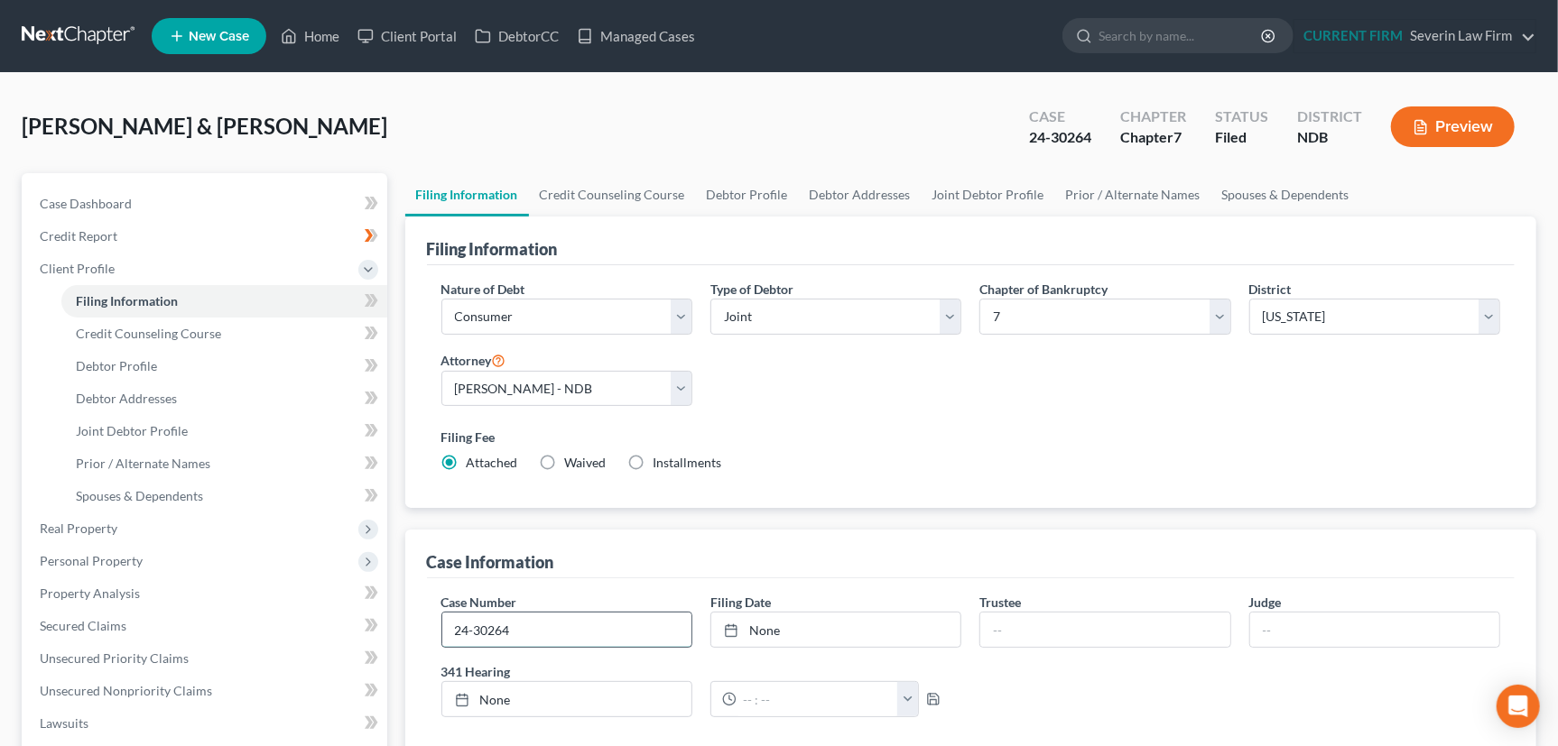
click at [542, 636] on input "24-30264" at bounding box center [566, 630] width 249 height 34
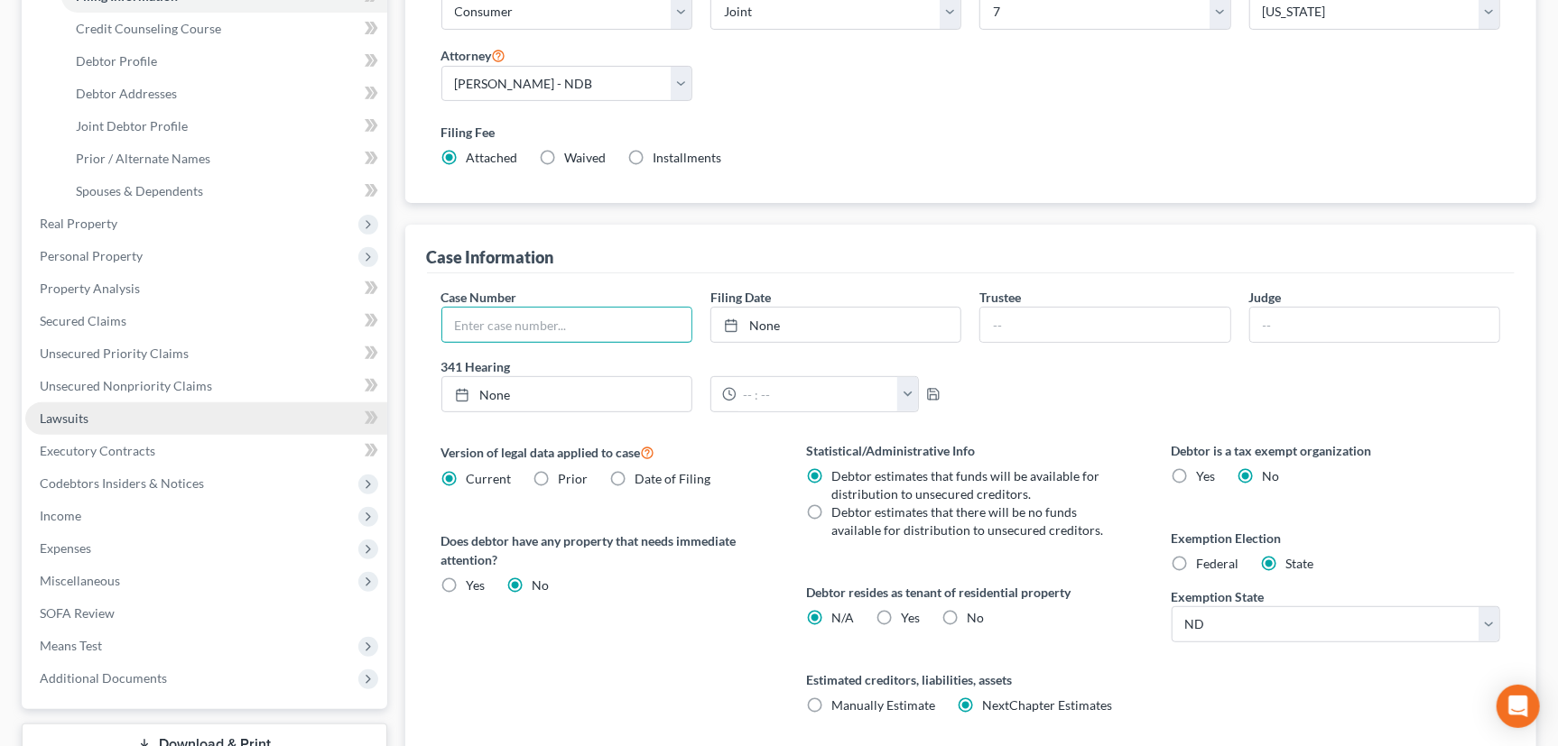
scroll to position [328, 0]
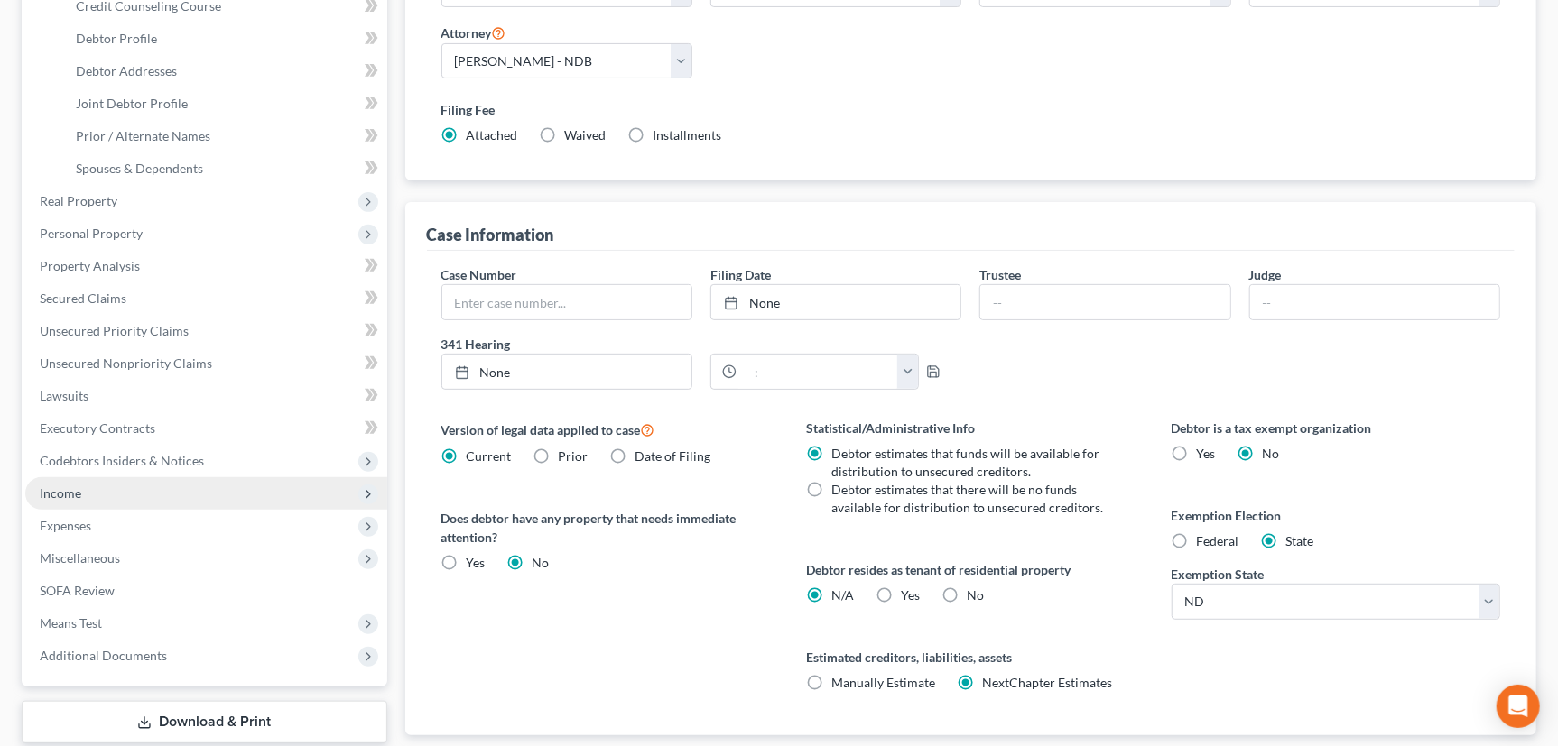
click at [52, 495] on span "Income" at bounding box center [61, 492] width 42 height 15
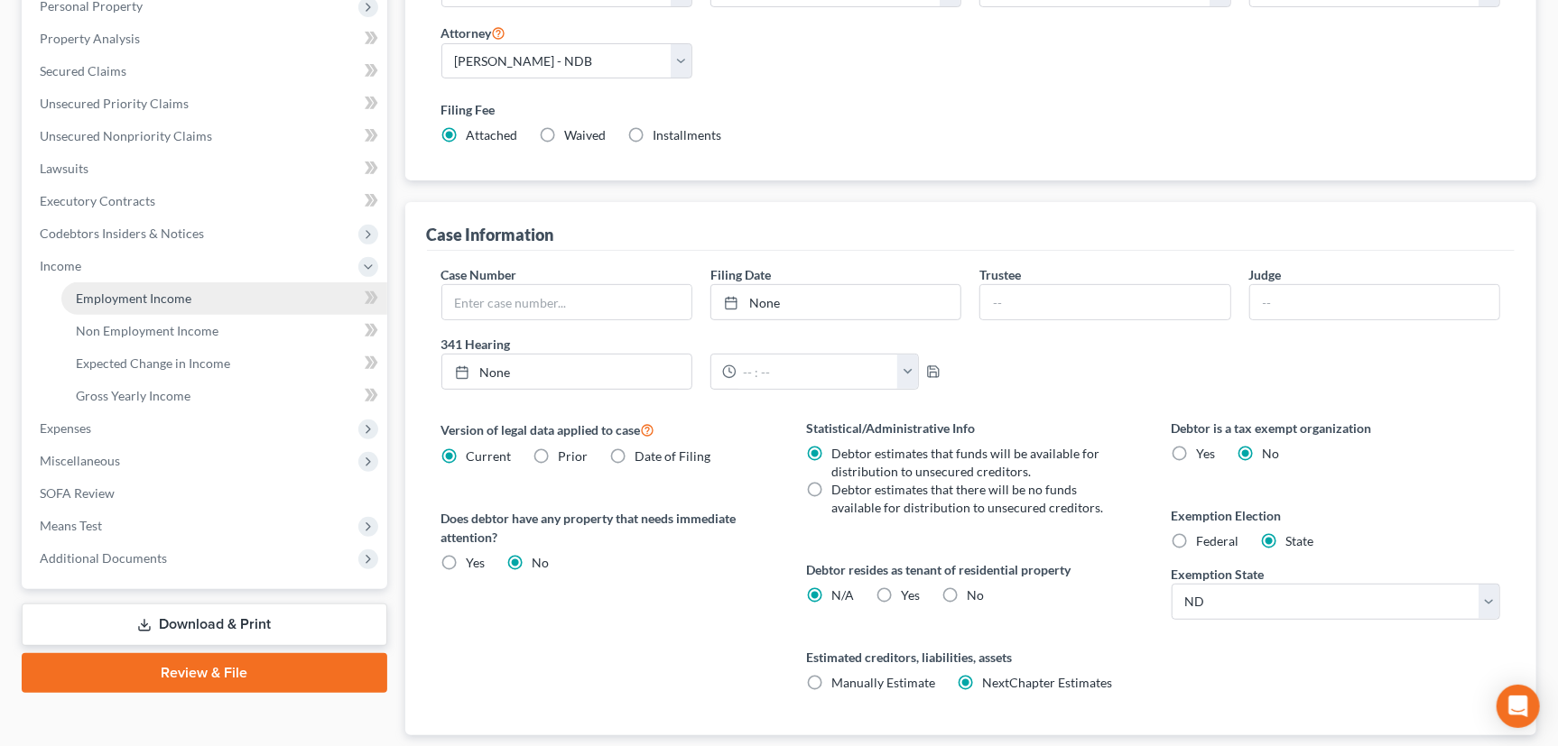
click at [138, 300] on span "Employment Income" at bounding box center [134, 298] width 116 height 15
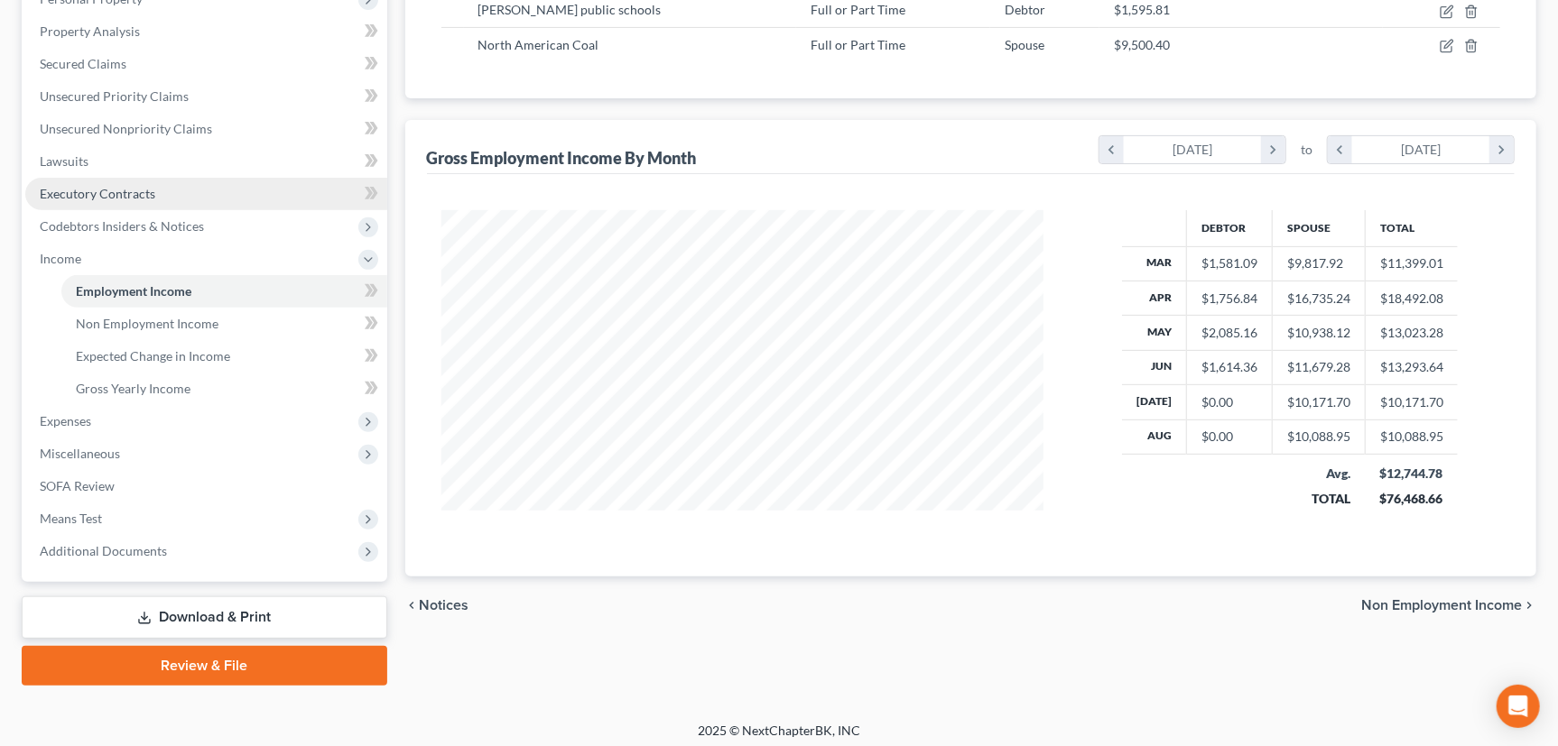
scroll to position [340, 0]
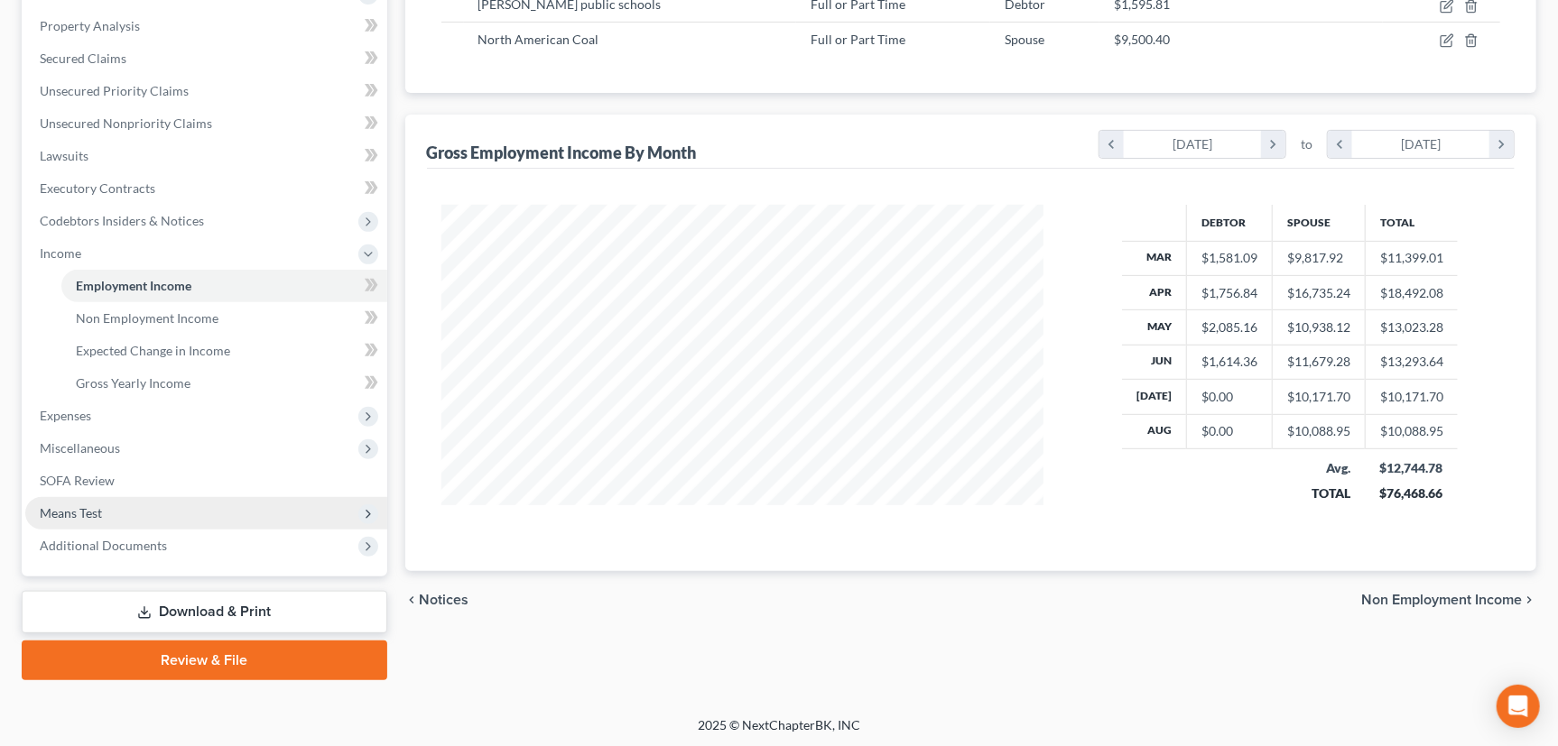
click at [80, 505] on span "Means Test" at bounding box center [71, 512] width 62 height 15
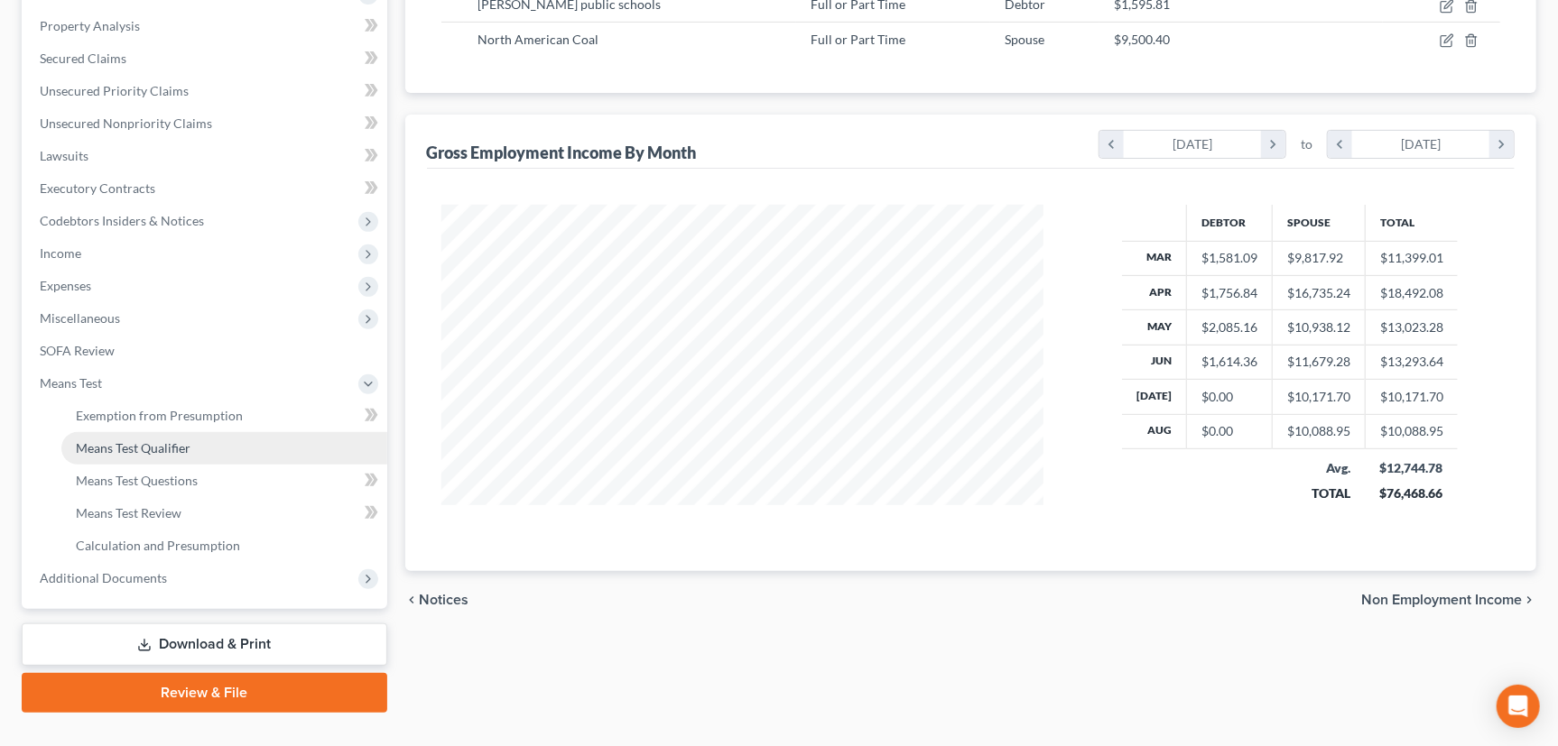
click at [116, 443] on span "Means Test Qualifier" at bounding box center [133, 447] width 115 height 15
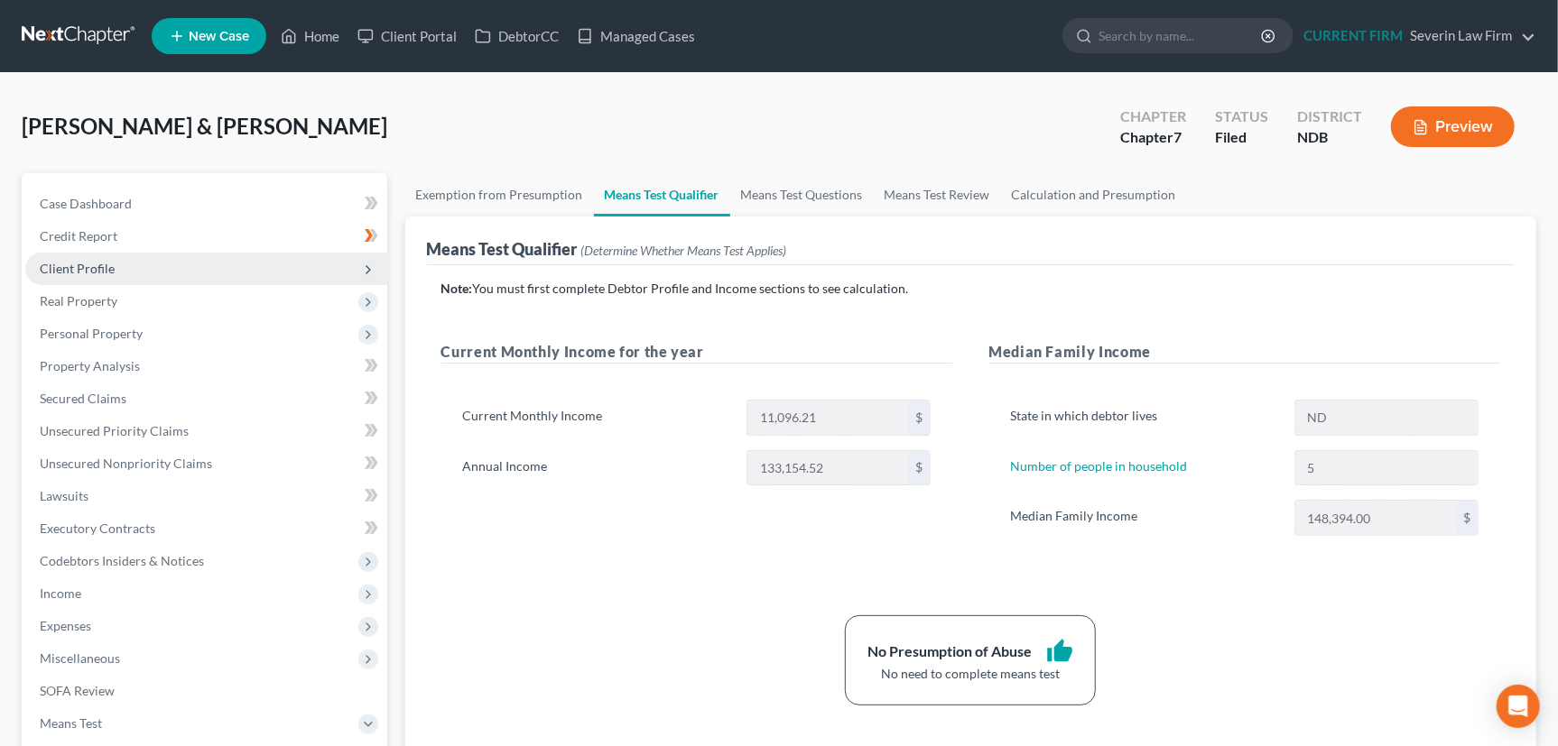
click at [92, 272] on span "Client Profile" at bounding box center [77, 268] width 75 height 15
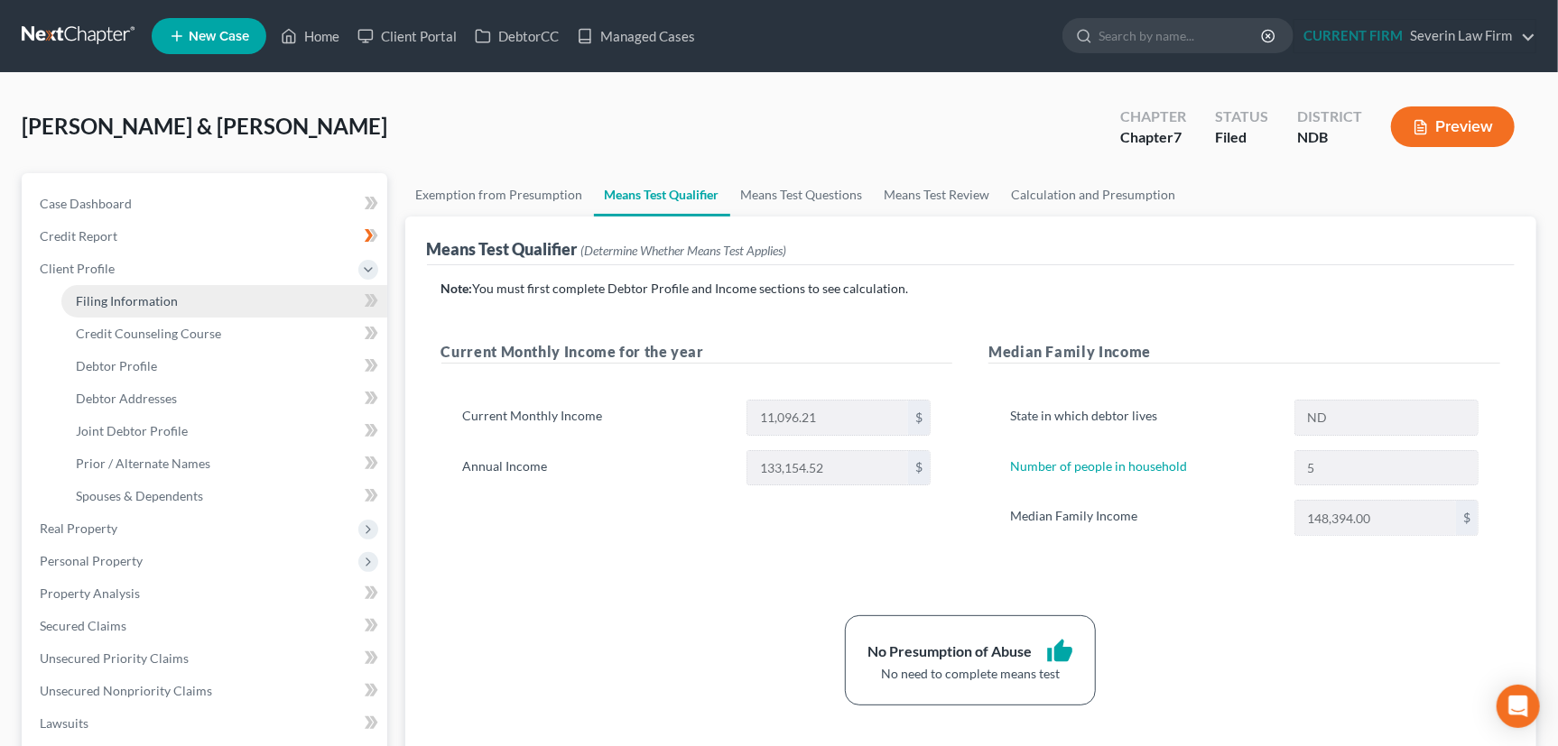
click at [109, 301] on span "Filing Information" at bounding box center [127, 300] width 102 height 15
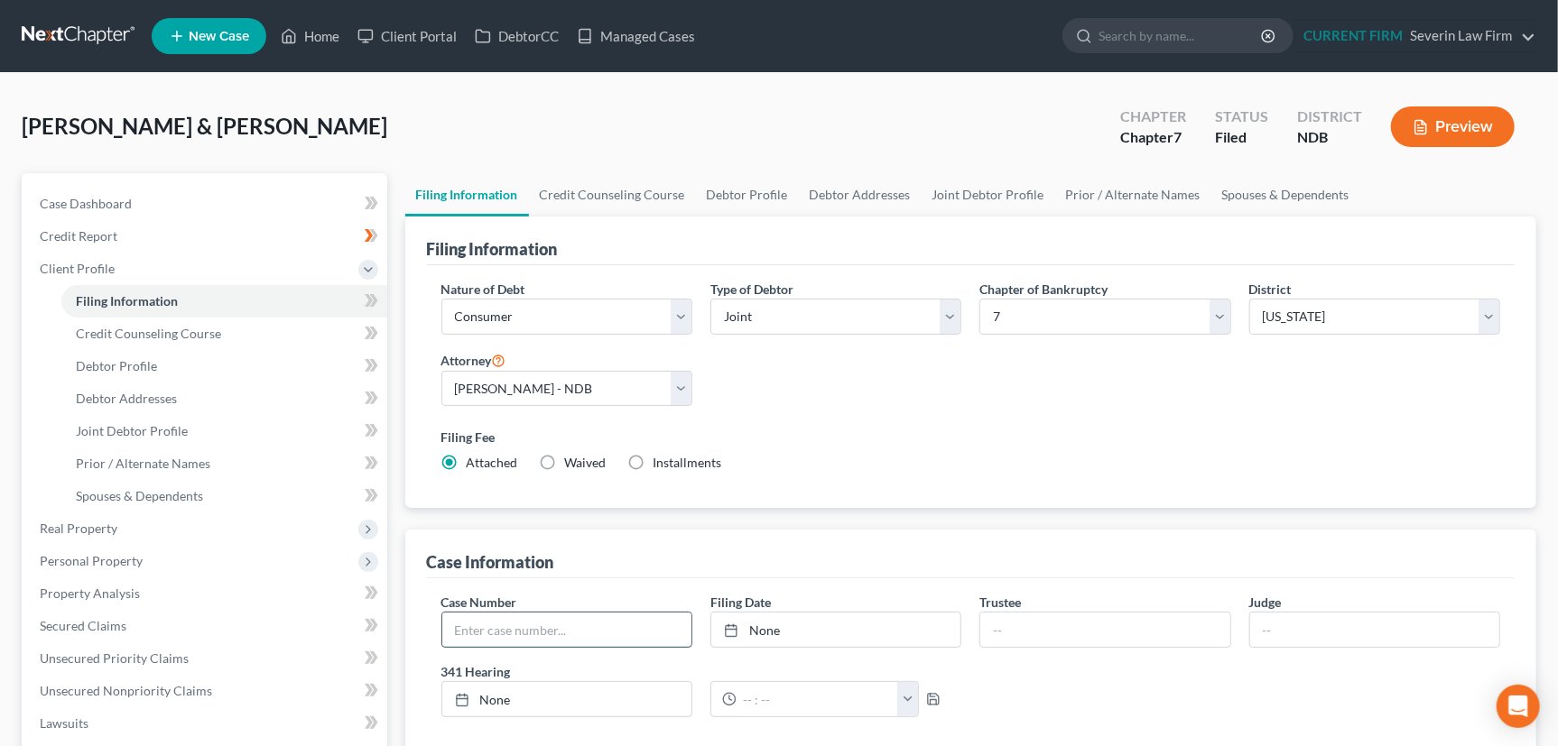
click at [488, 626] on input "text" at bounding box center [566, 630] width 249 height 34
paste input "24-30264"
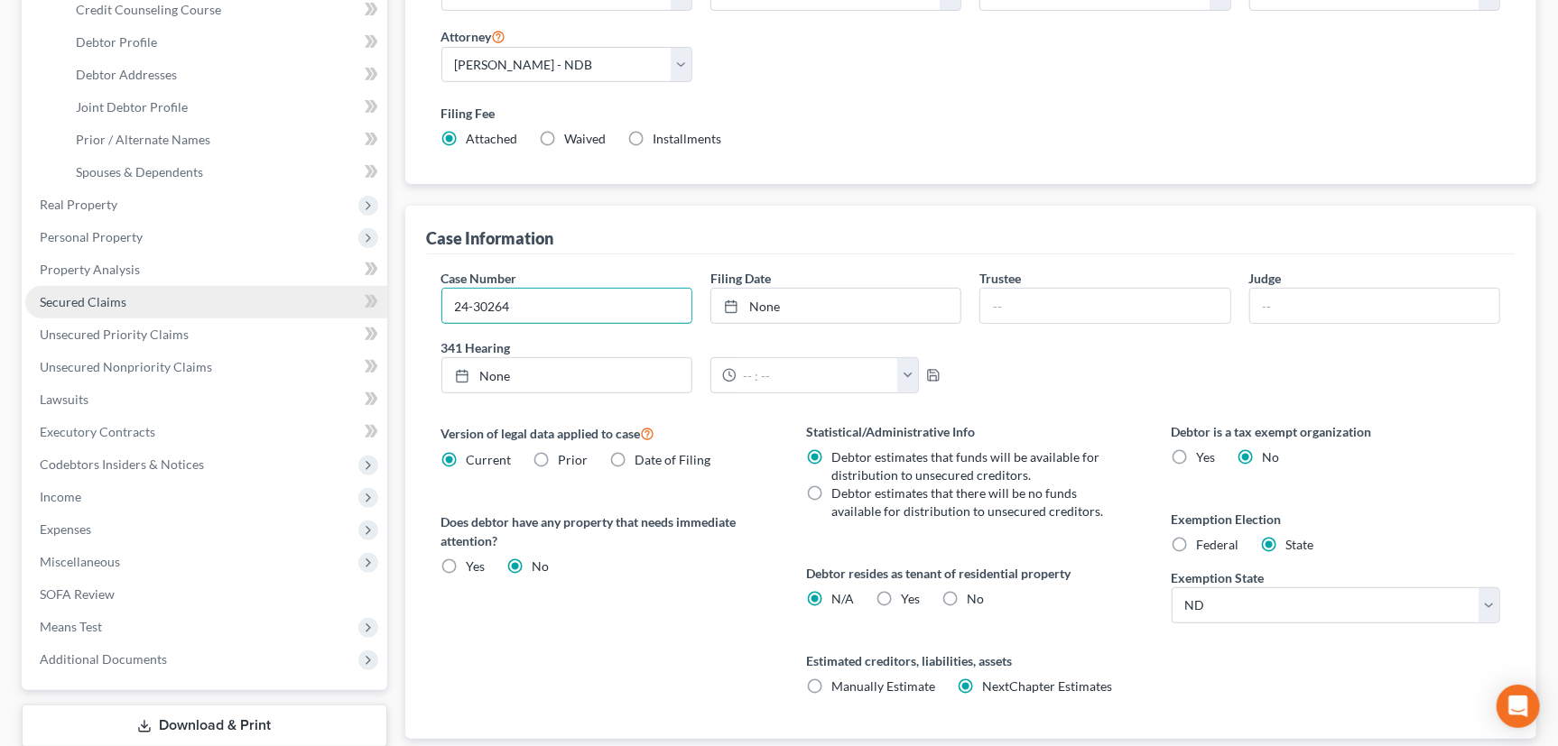
scroll to position [328, 0]
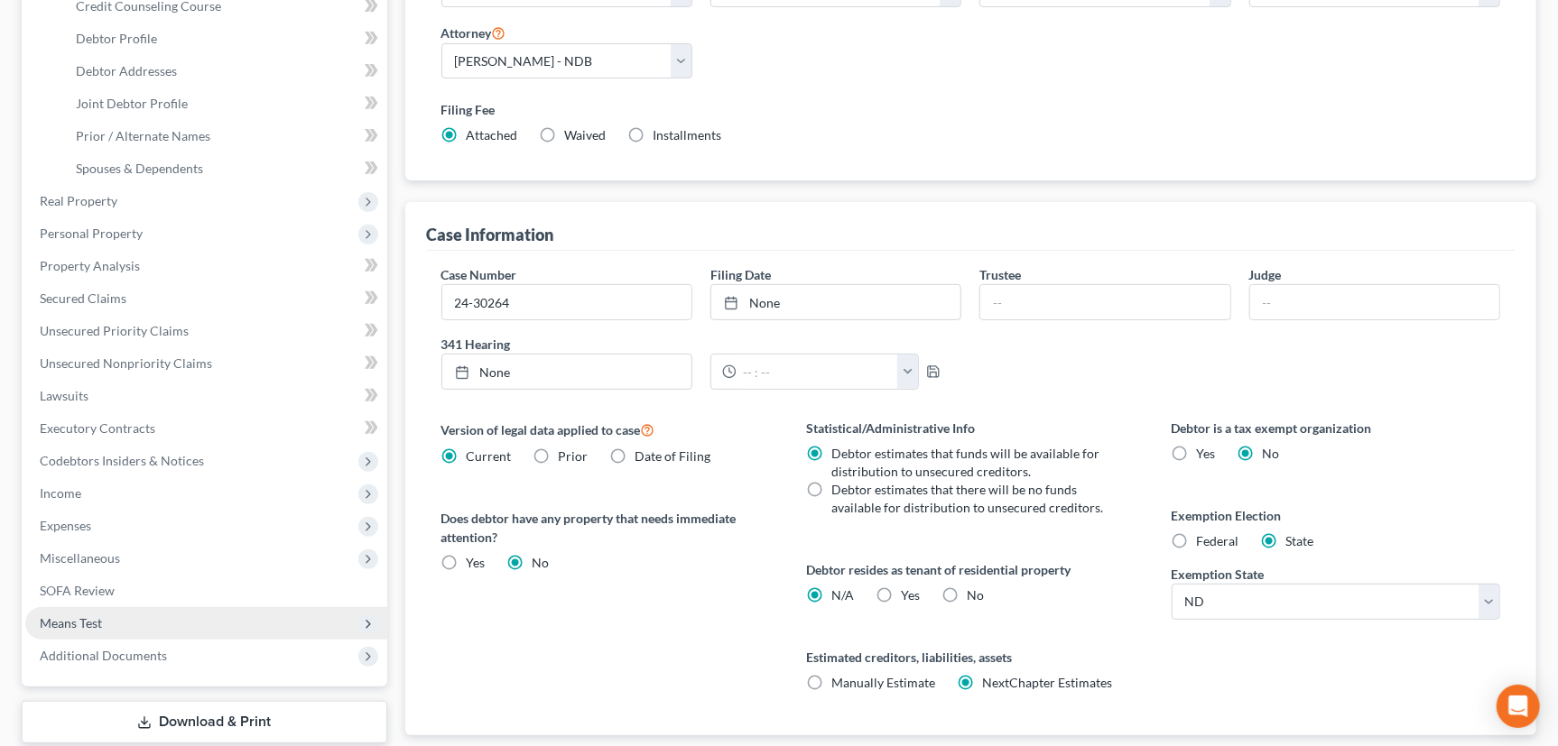
click at [49, 617] on span "Means Test" at bounding box center [71, 622] width 62 height 15
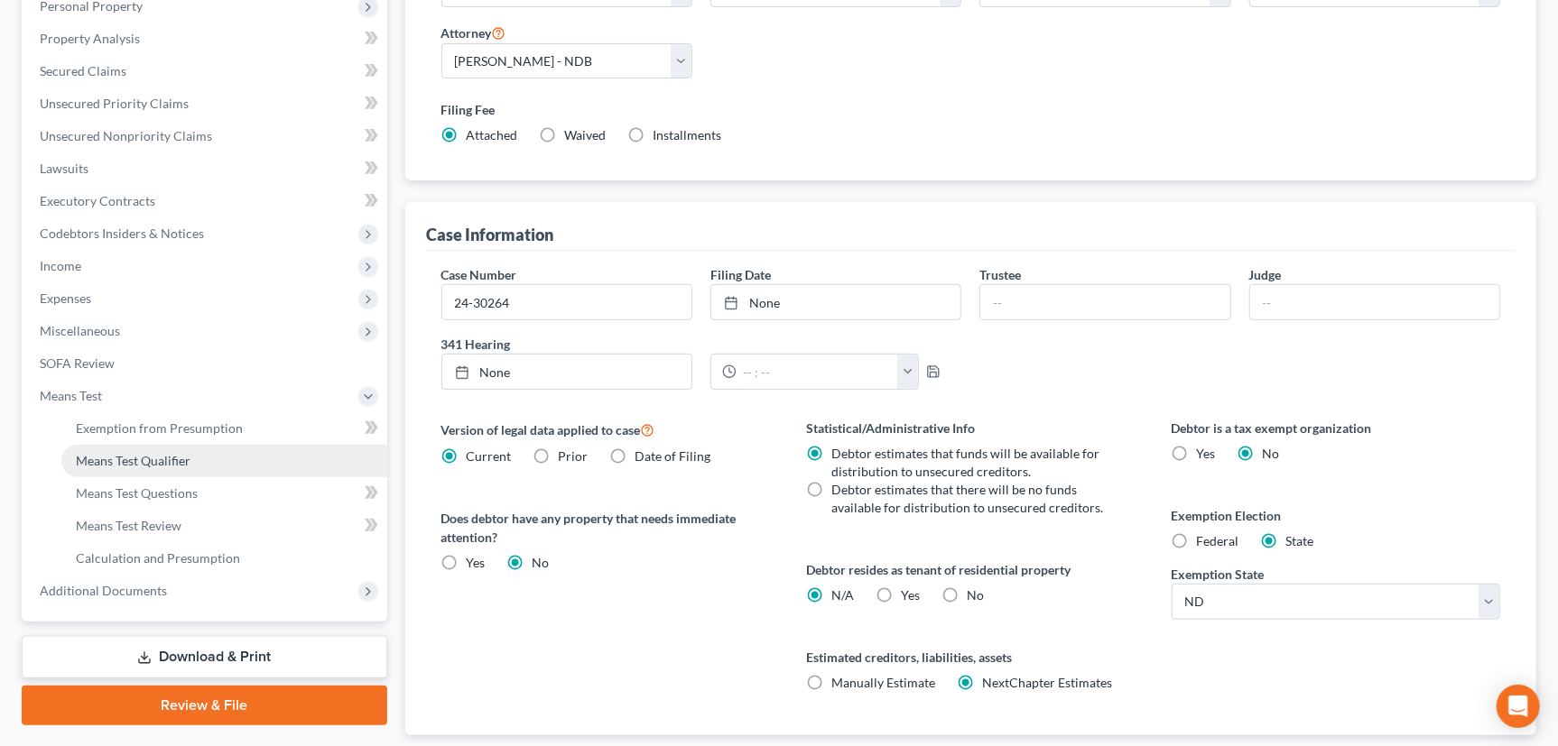
click at [167, 458] on span "Means Test Qualifier" at bounding box center [133, 460] width 115 height 15
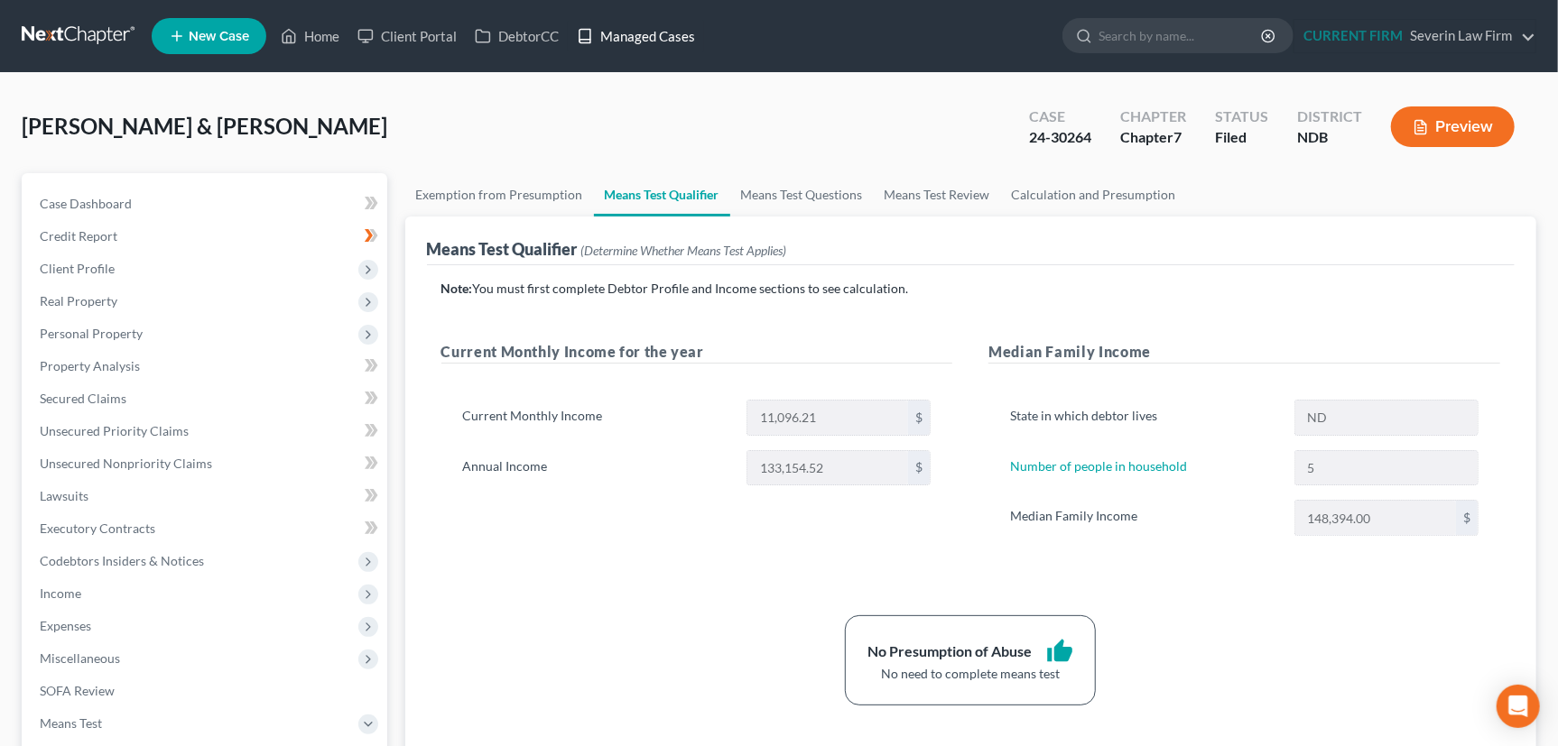
click at [645, 32] on link "Managed Cases" at bounding box center [636, 36] width 136 height 32
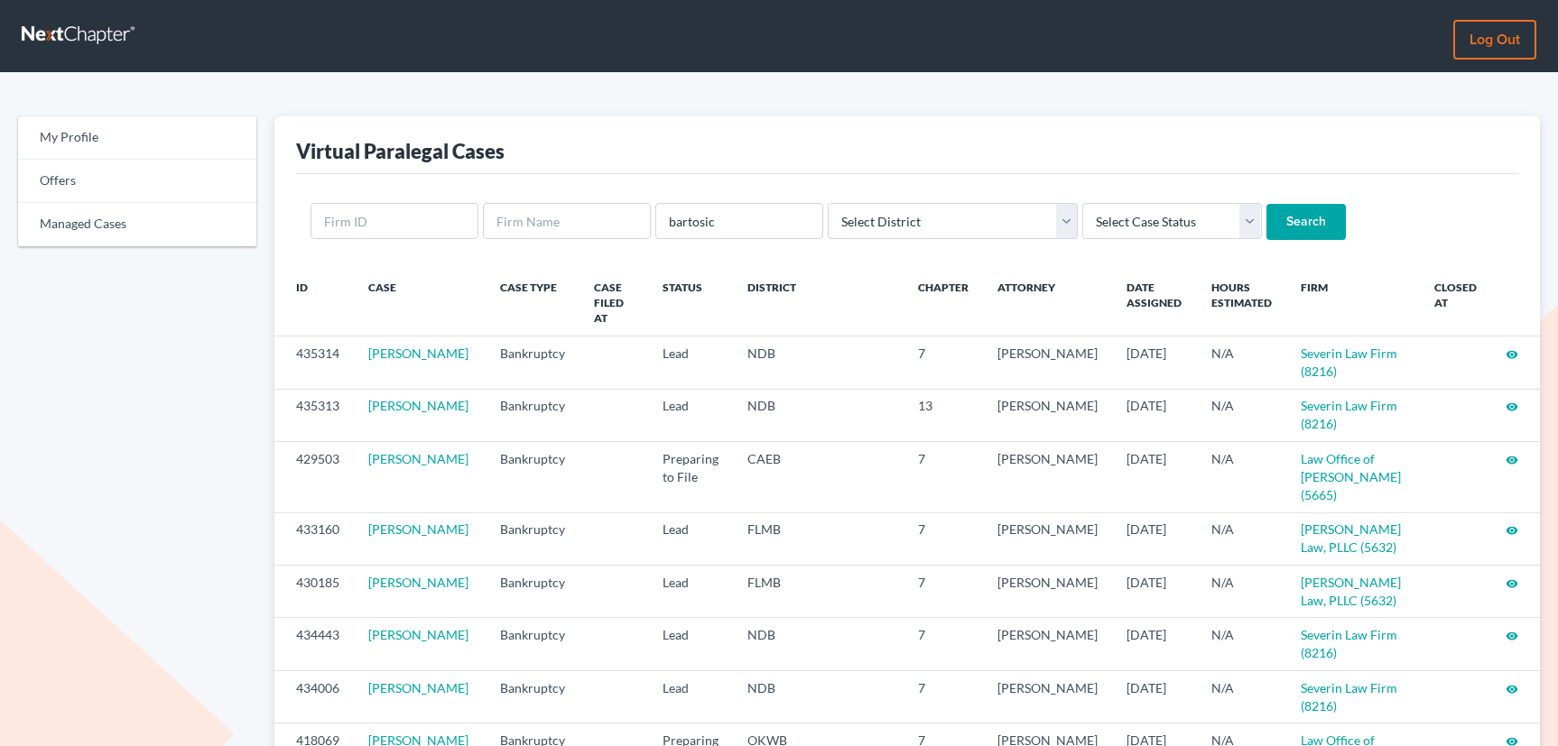
type input "bartosic"
click at [1266, 204] on input "Search" at bounding box center [1305, 222] width 79 height 36
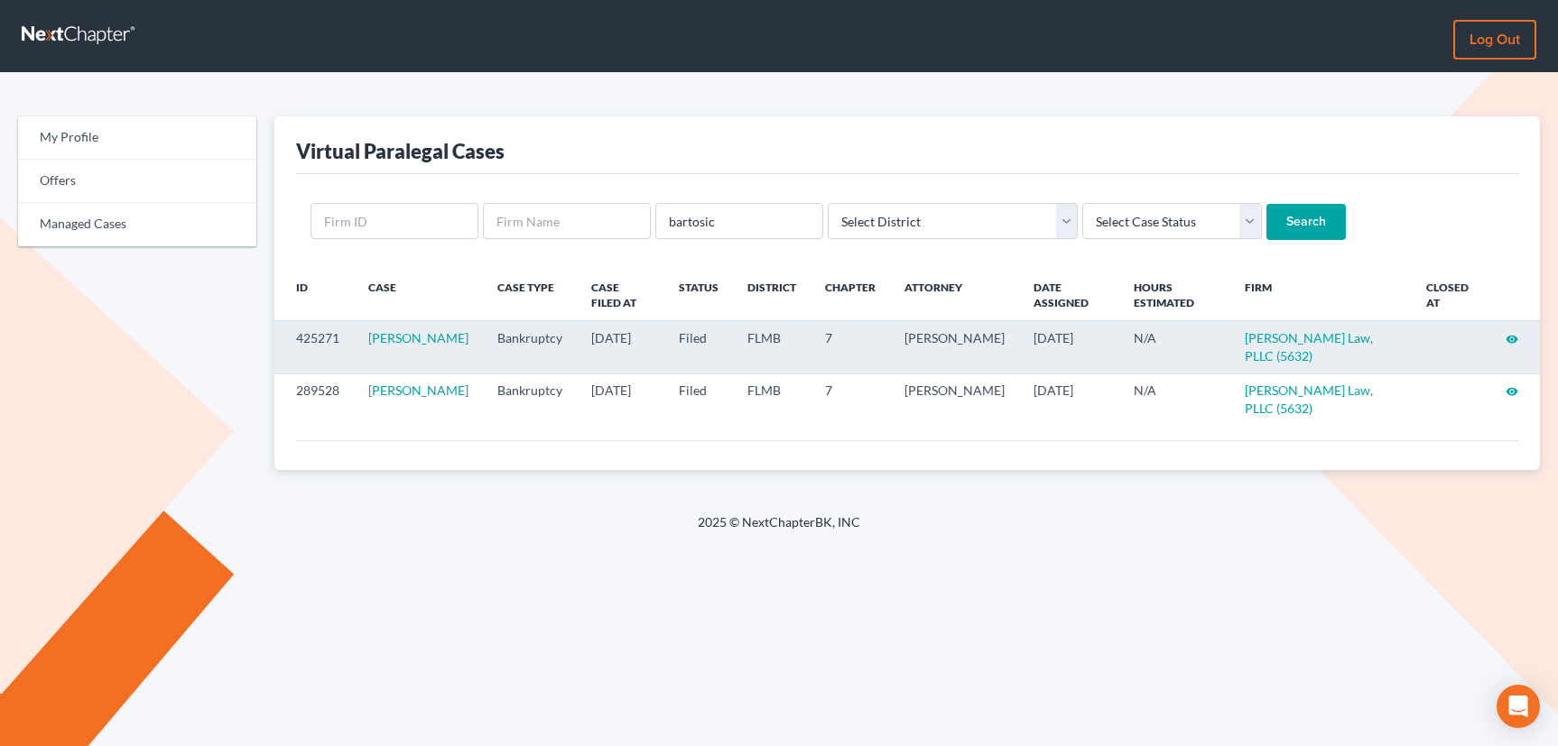
click at [1513, 338] on icon "visibility" at bounding box center [1511, 339] width 13 height 13
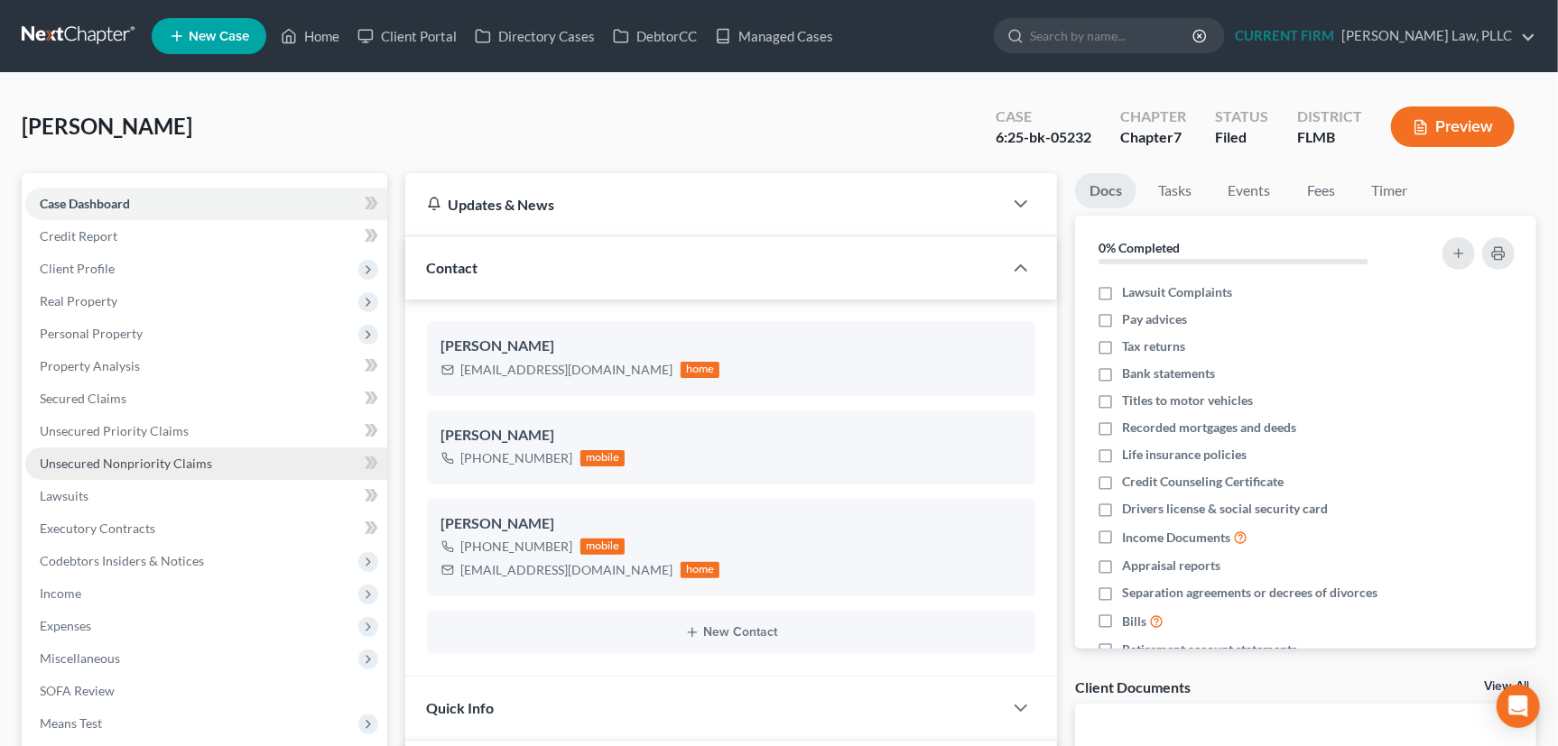
click at [159, 459] on span "Unsecured Nonpriority Claims" at bounding box center [126, 463] width 172 height 15
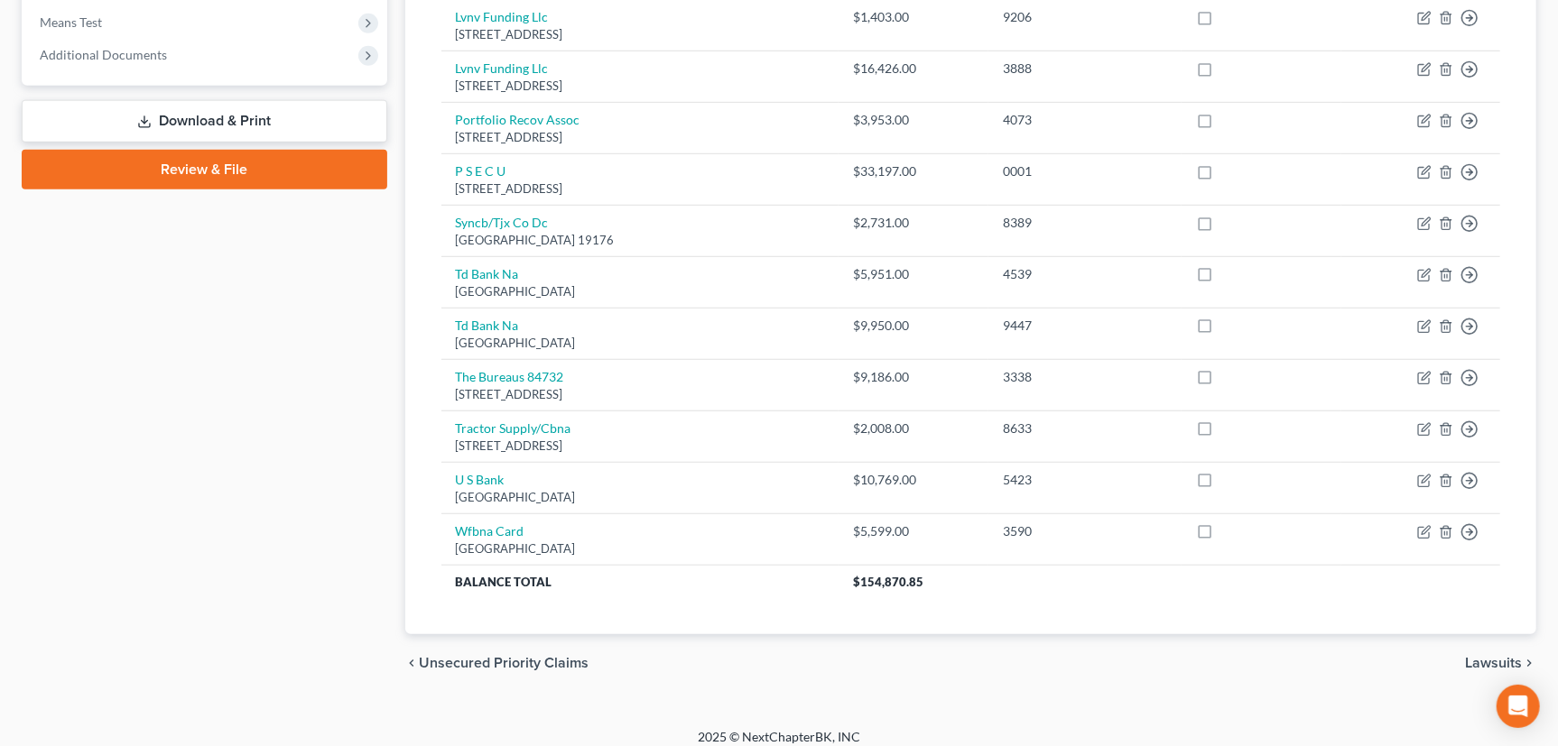
scroll to position [712, 0]
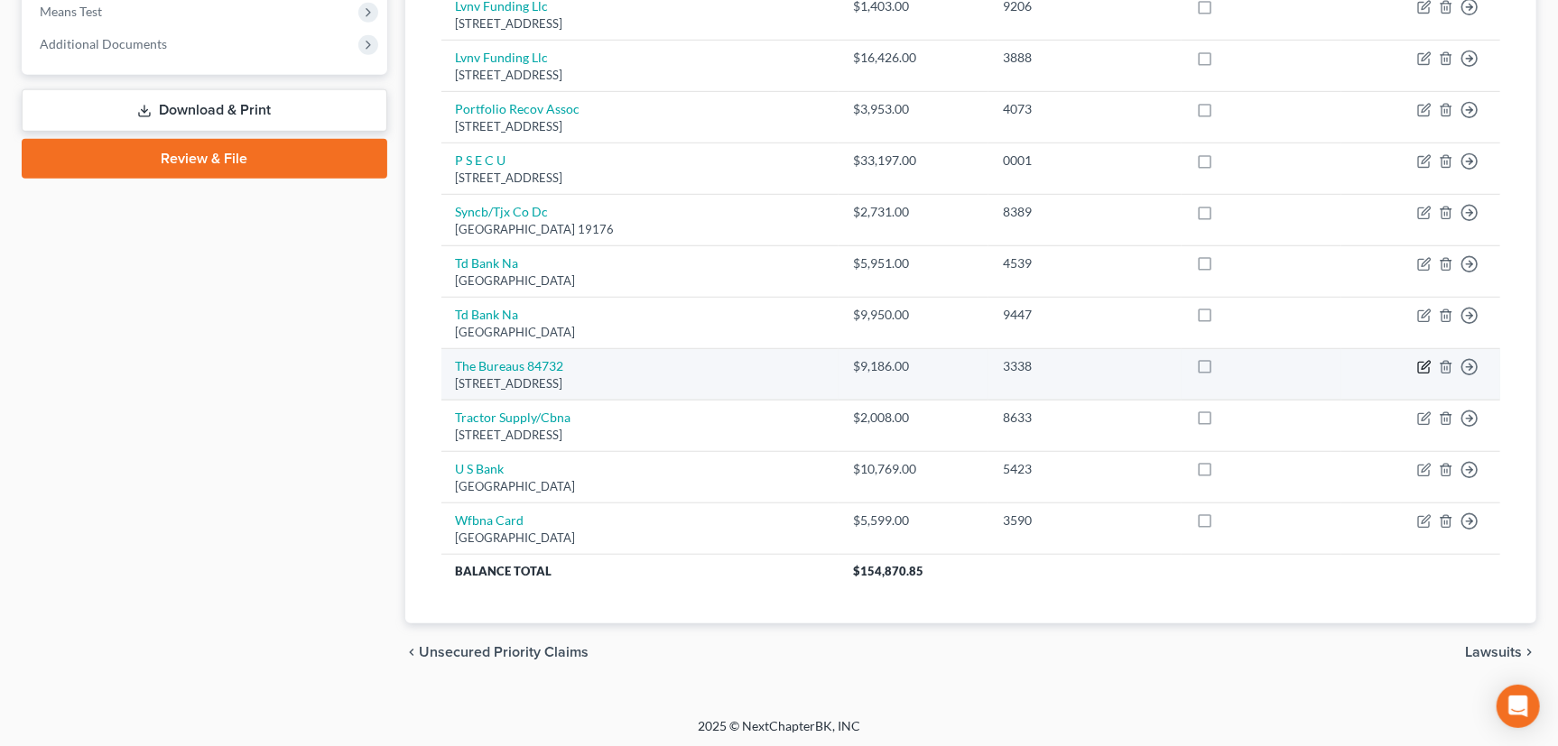
click at [1424, 362] on icon "button" at bounding box center [1424, 367] width 14 height 14
select select "14"
select select "0"
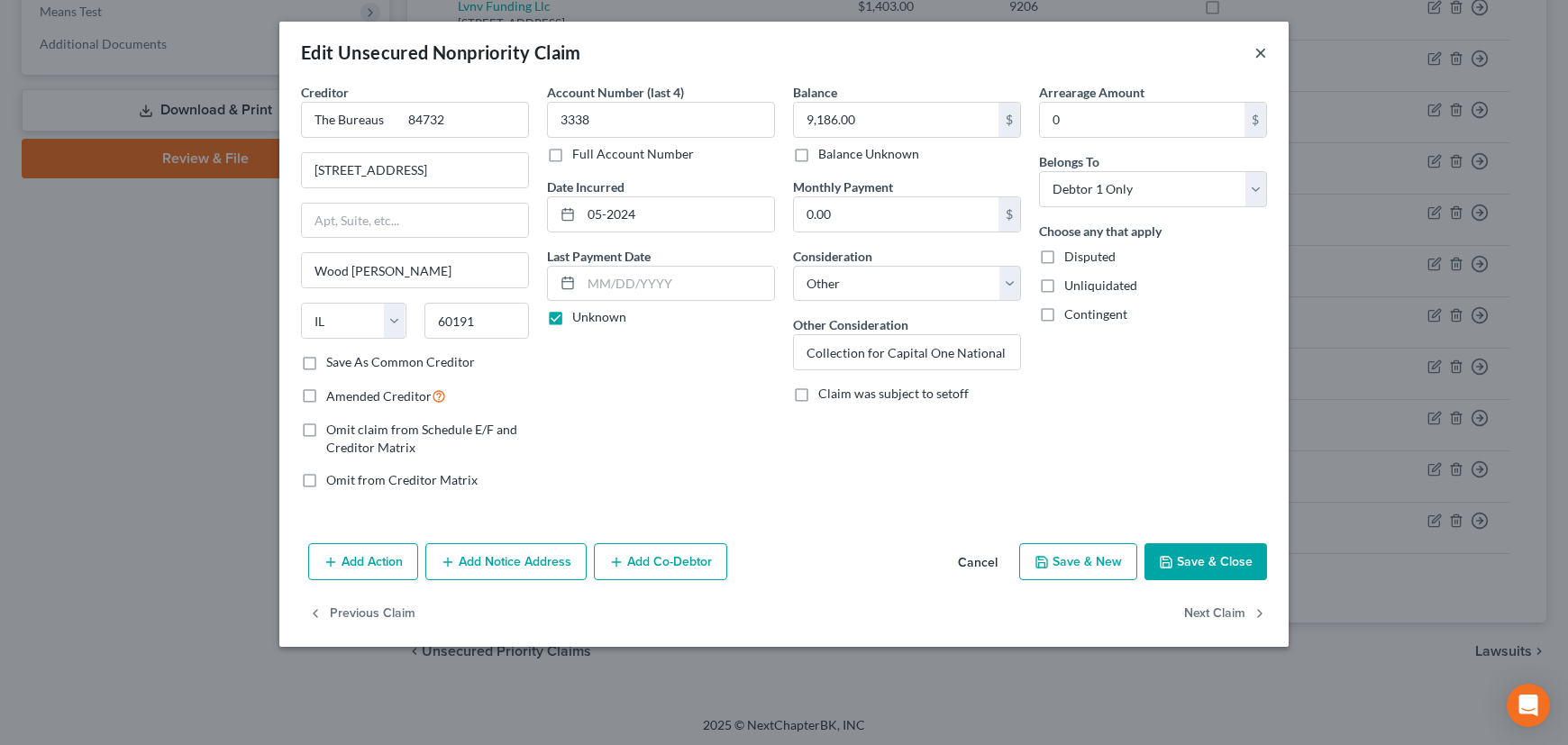
click at [1261, 47] on button "×" at bounding box center [1260, 53] width 13 height 22
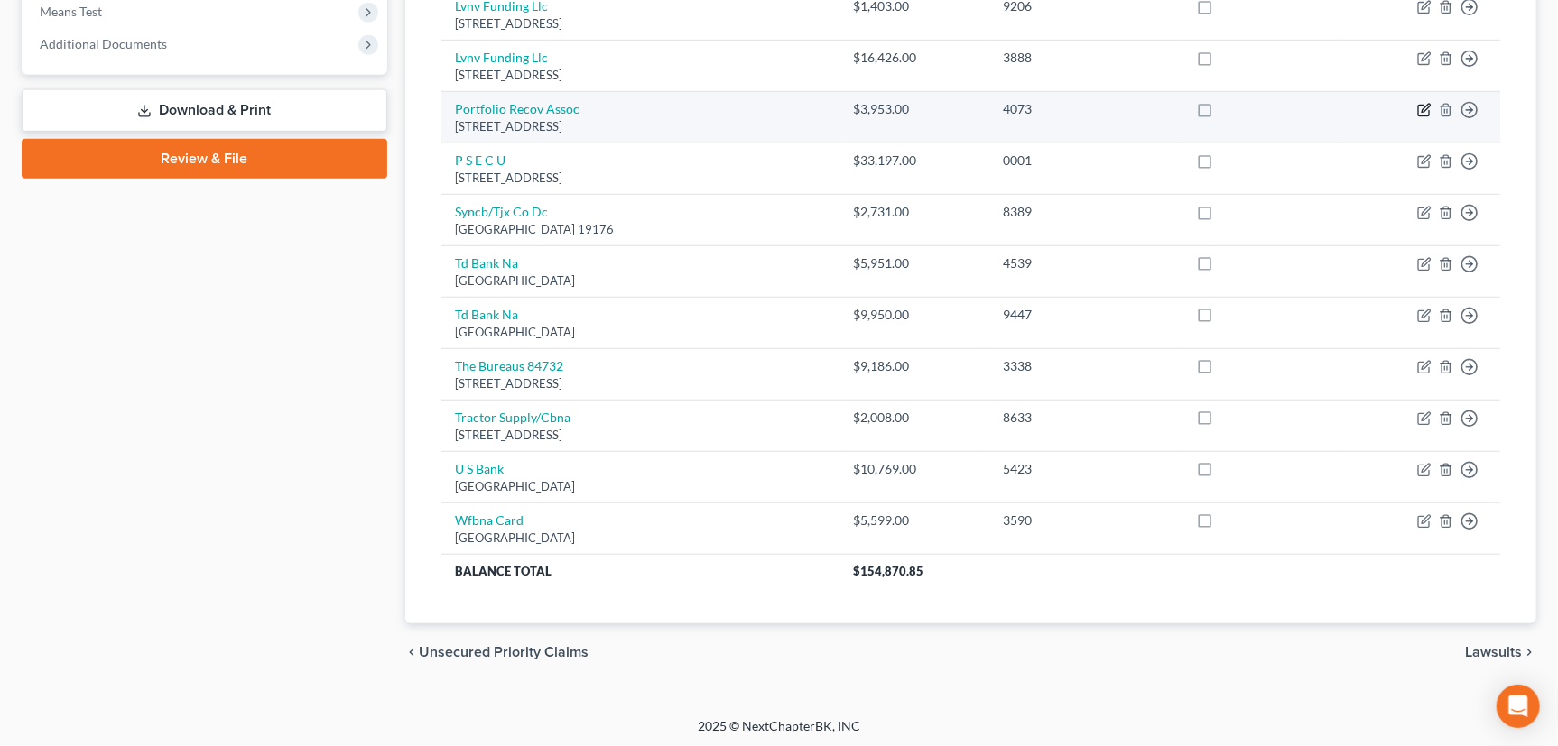
click at [1424, 107] on icon "button" at bounding box center [1425, 109] width 8 height 8
select select "48"
select select "14"
select select "0"
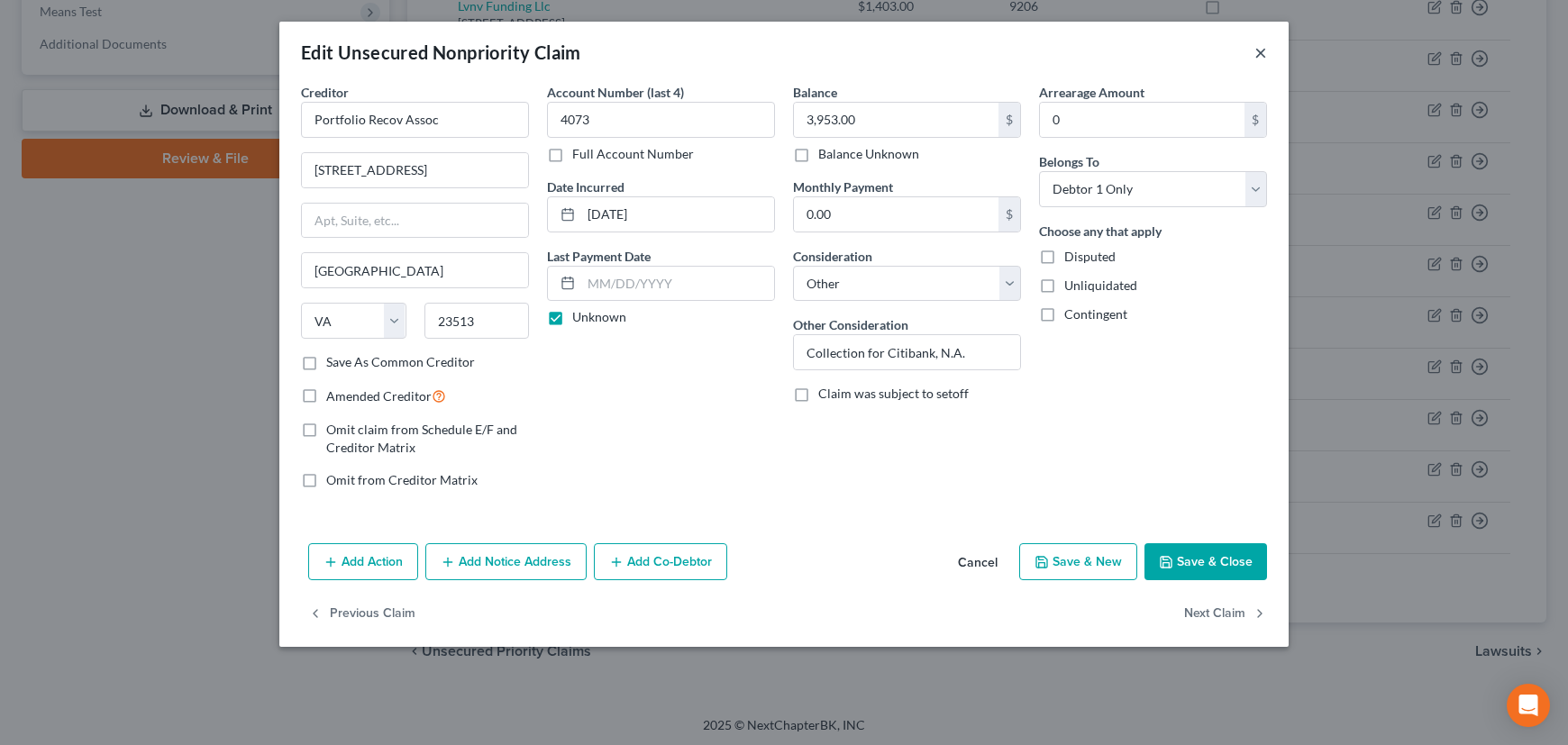
click at [1260, 47] on button "×" at bounding box center [1260, 53] width 13 height 22
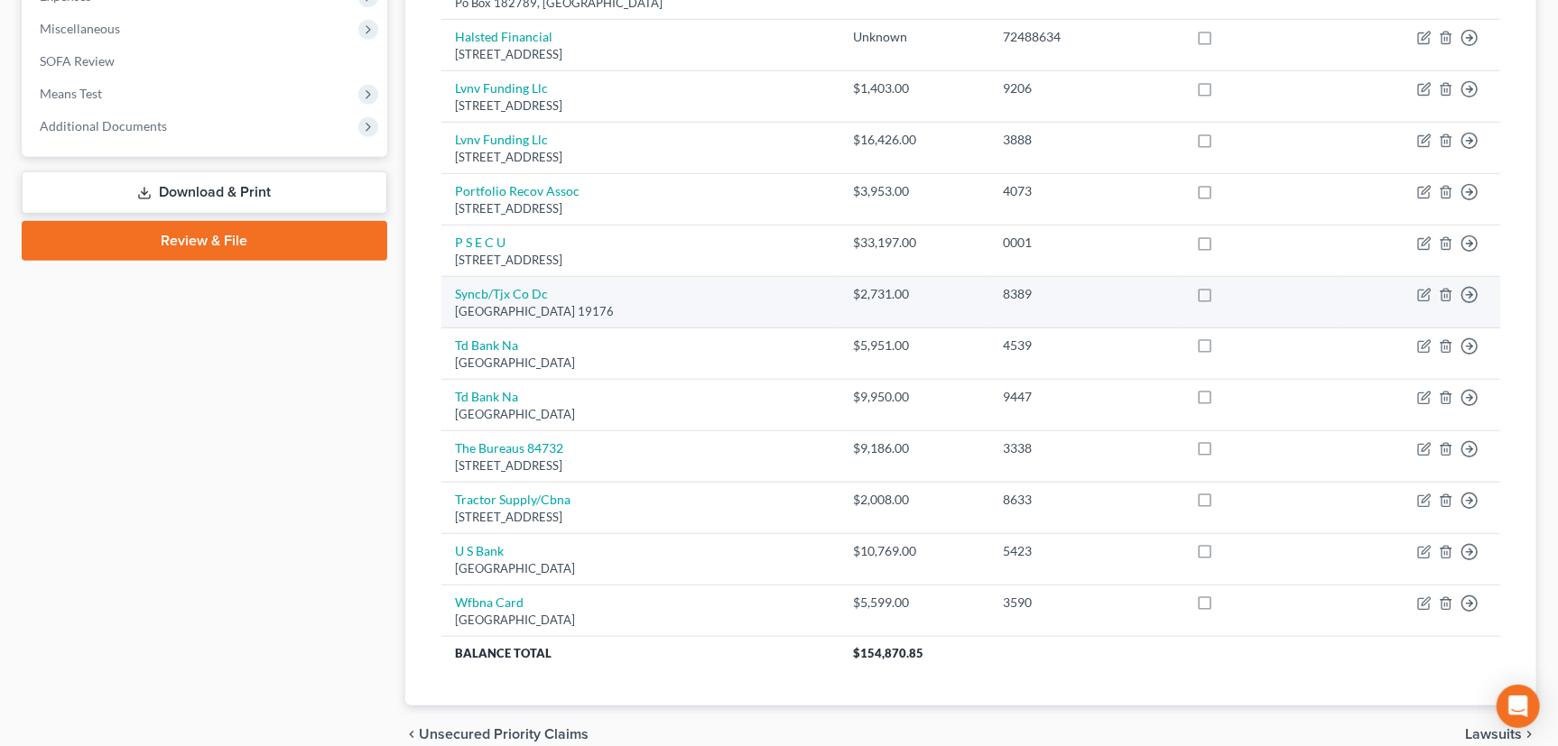
scroll to position [548, 0]
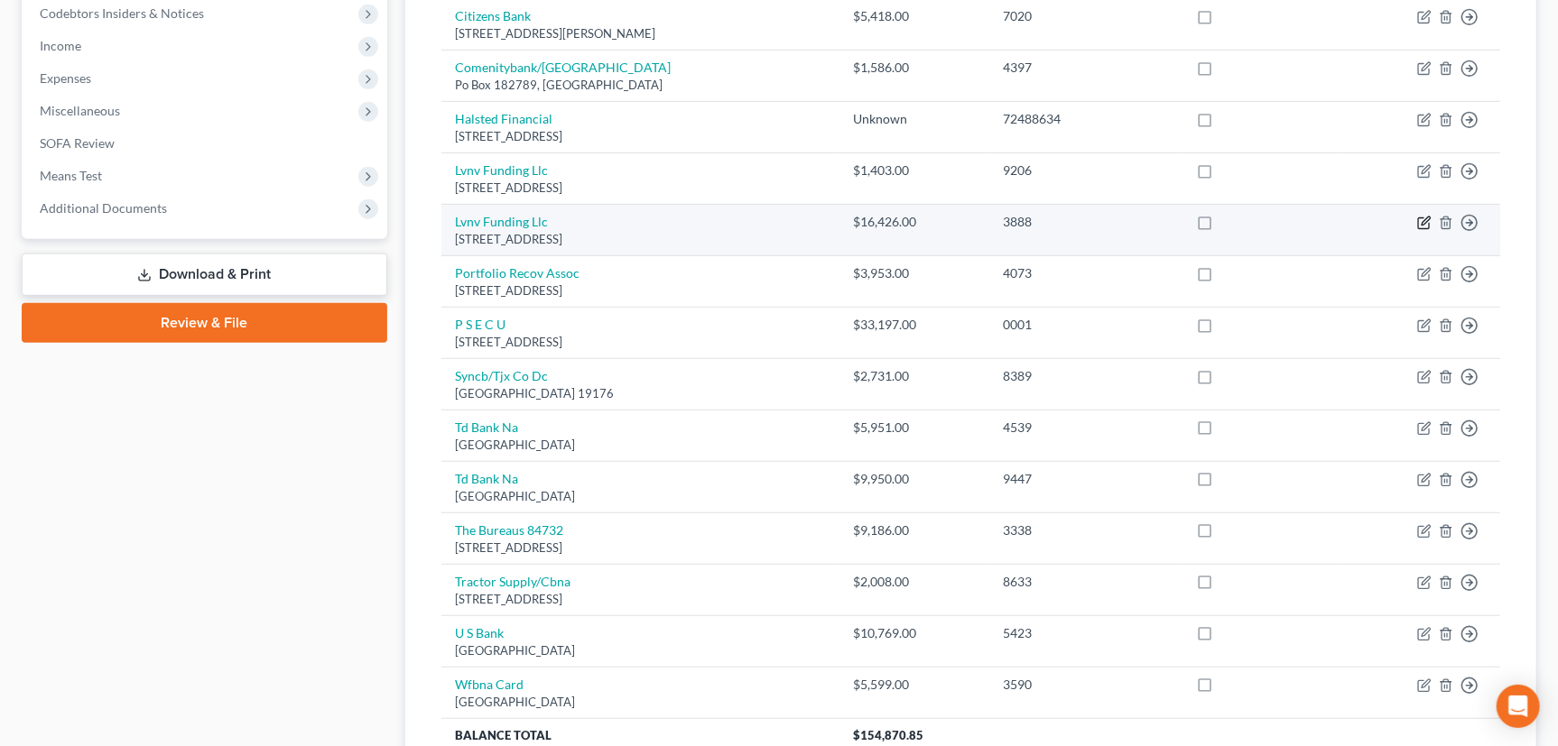
click at [1425, 221] on icon "button" at bounding box center [1424, 223] width 14 height 14
select select "42"
select select "14"
select select "0"
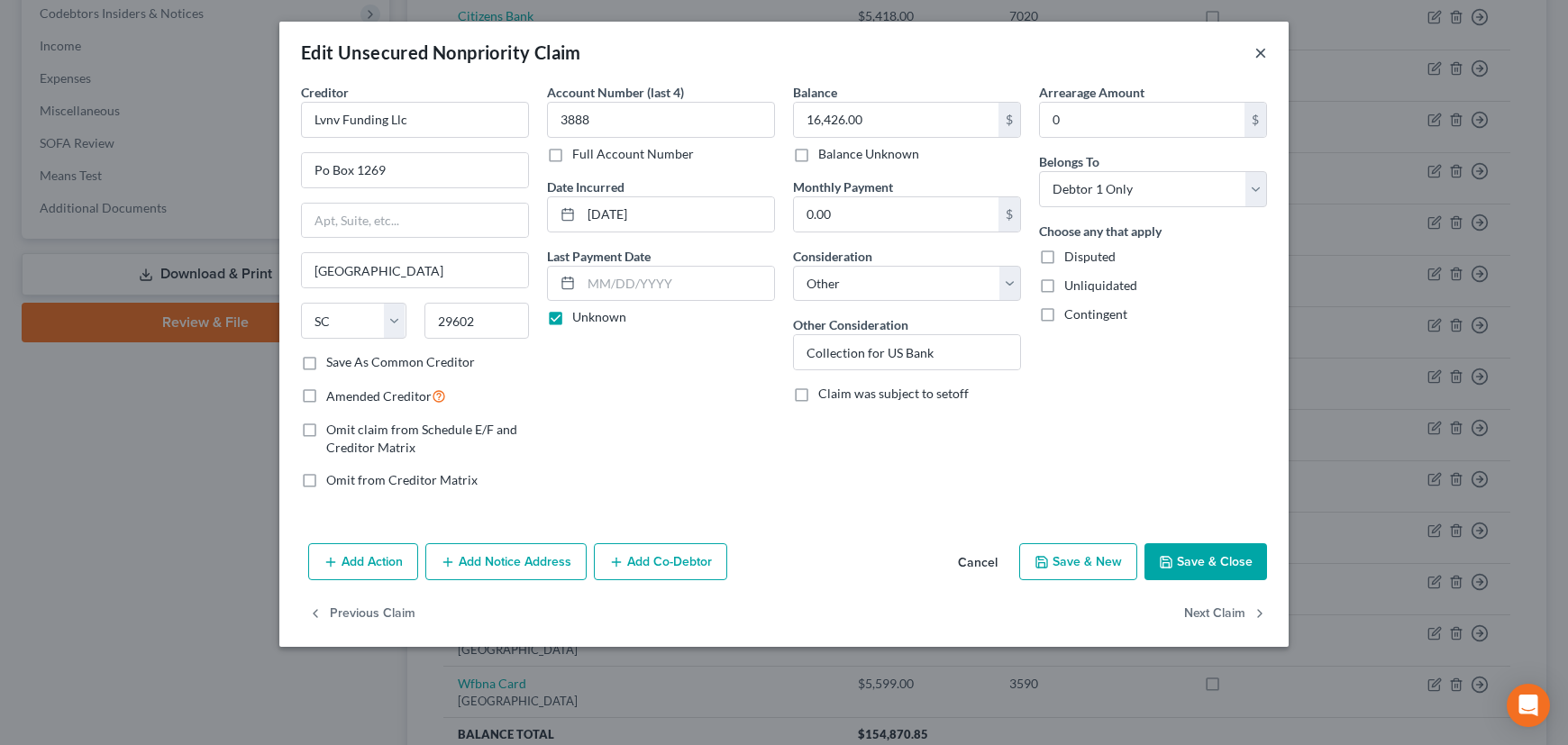
click at [1254, 51] on button "×" at bounding box center [1260, 53] width 13 height 22
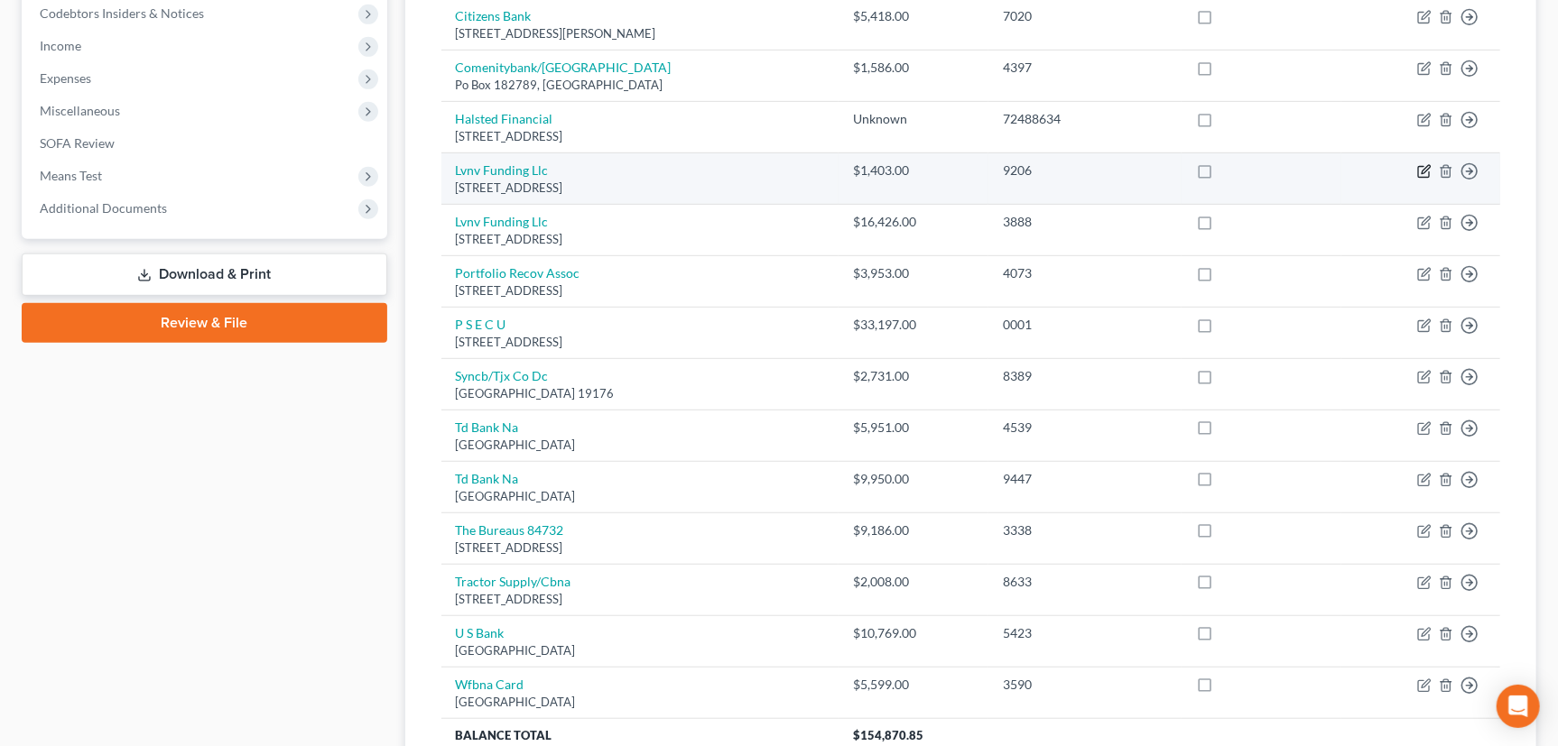
click at [1419, 168] on icon "button" at bounding box center [1424, 171] width 14 height 14
select select "42"
select select "14"
select select "0"
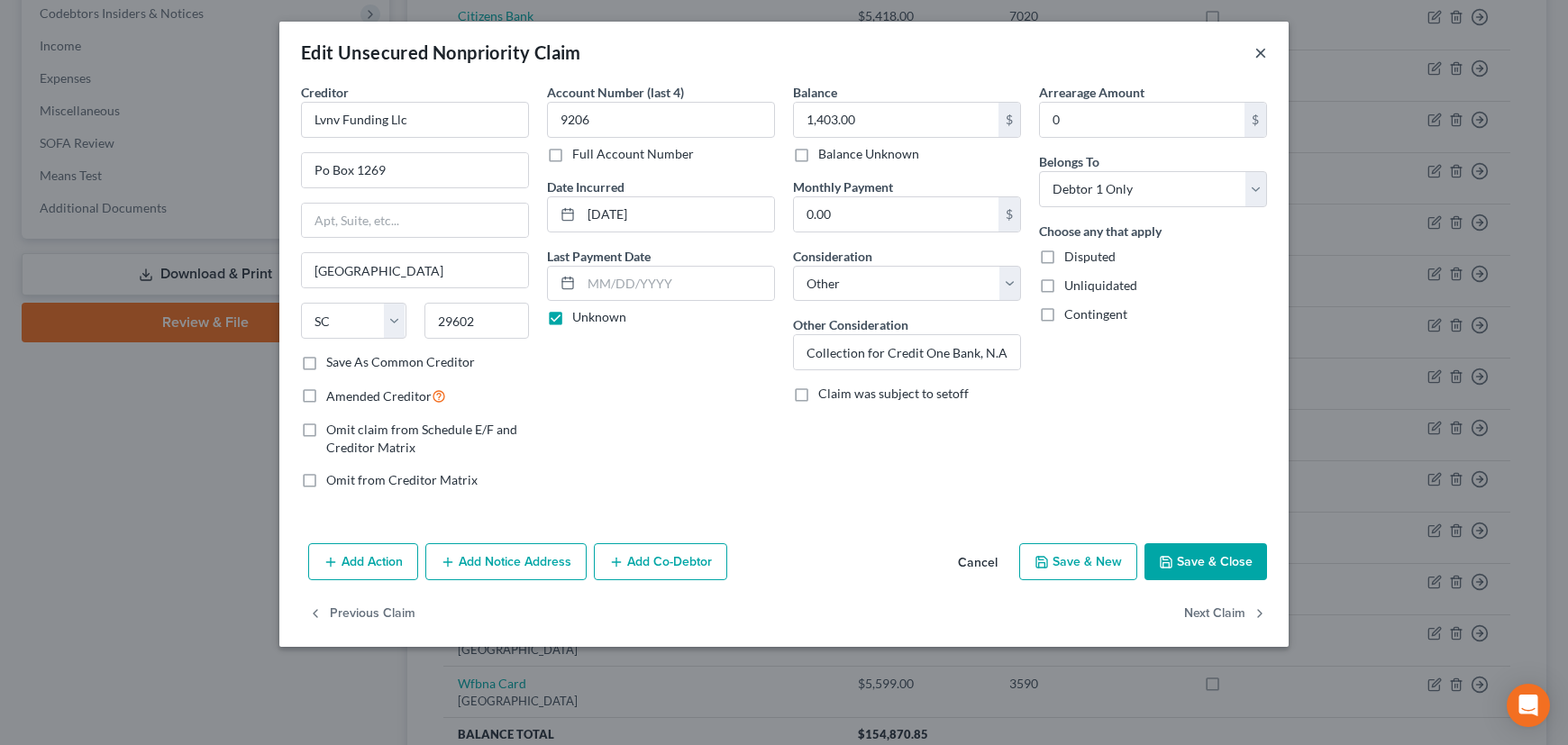
click at [1260, 51] on button "×" at bounding box center [1260, 53] width 13 height 22
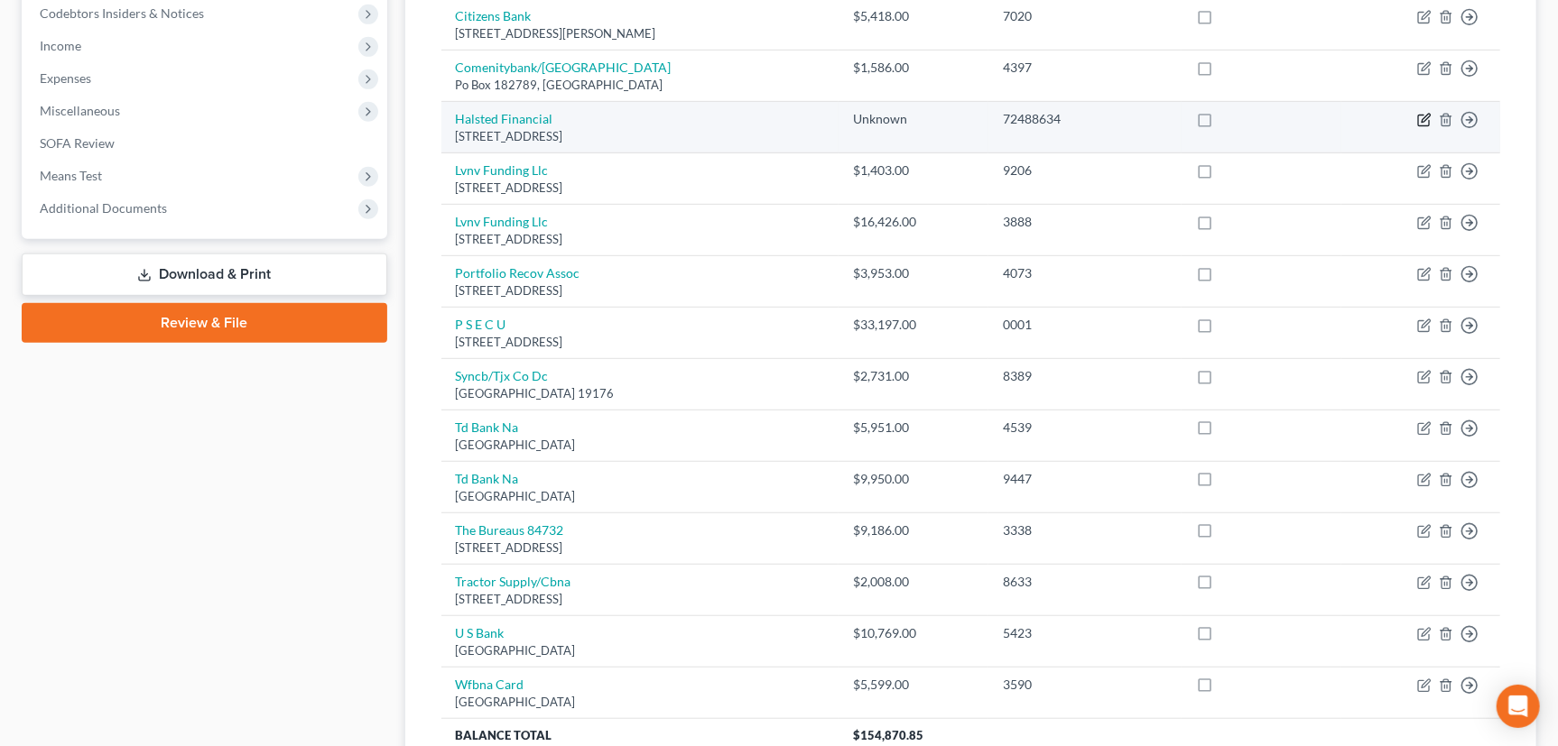
click at [1419, 119] on icon "button" at bounding box center [1424, 120] width 14 height 14
select select "14"
select select "0"
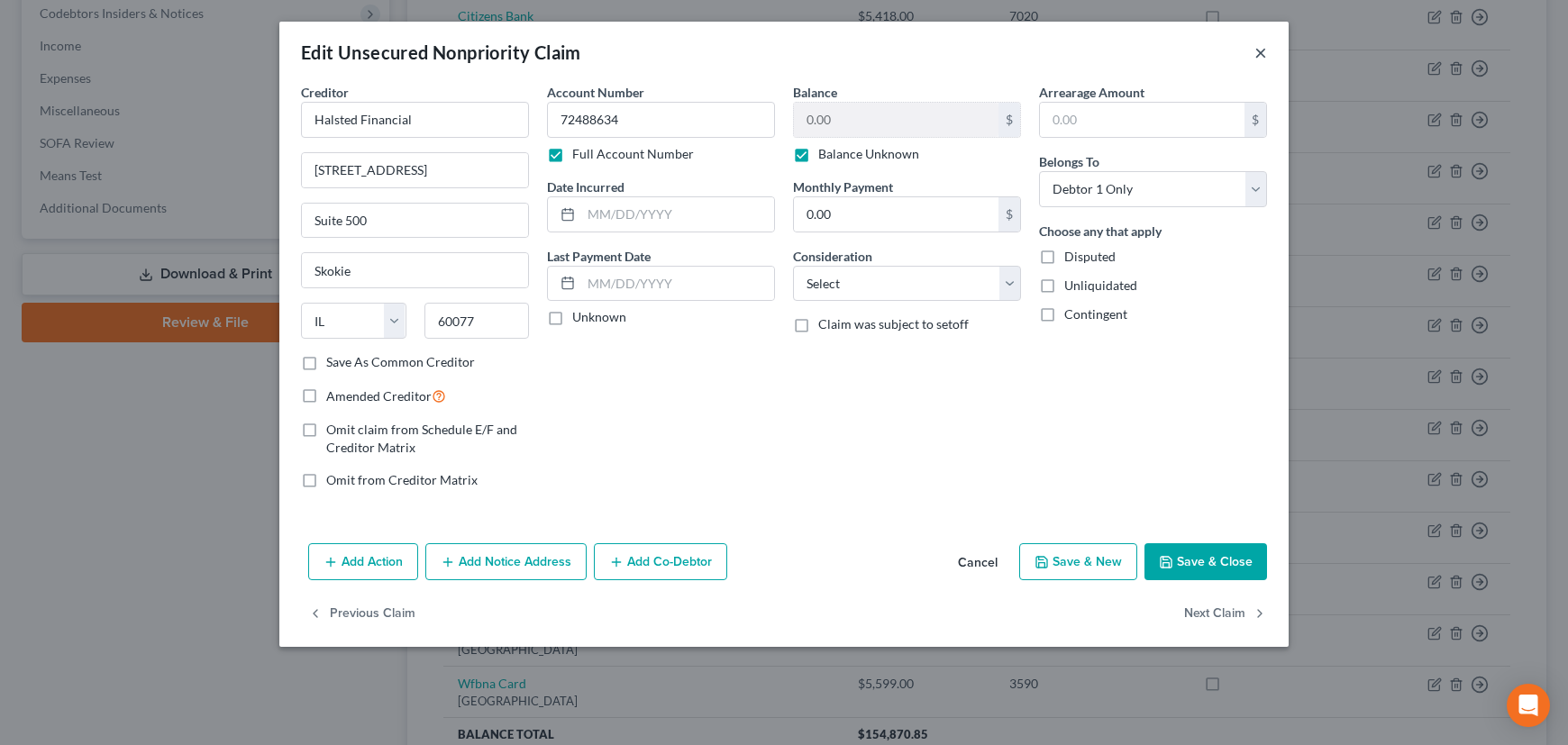
click at [1264, 46] on button "×" at bounding box center [1260, 53] width 13 height 22
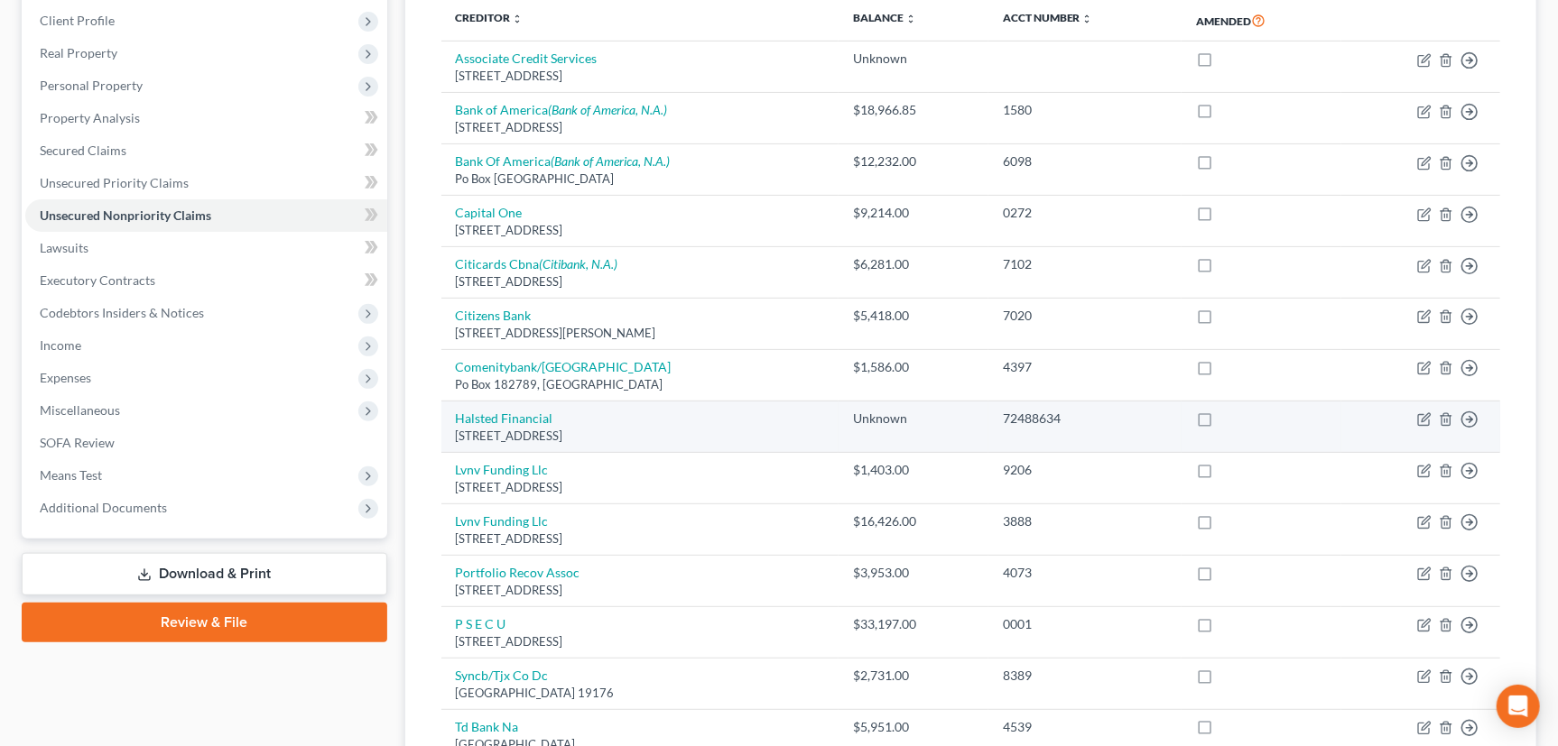
scroll to position [219, 0]
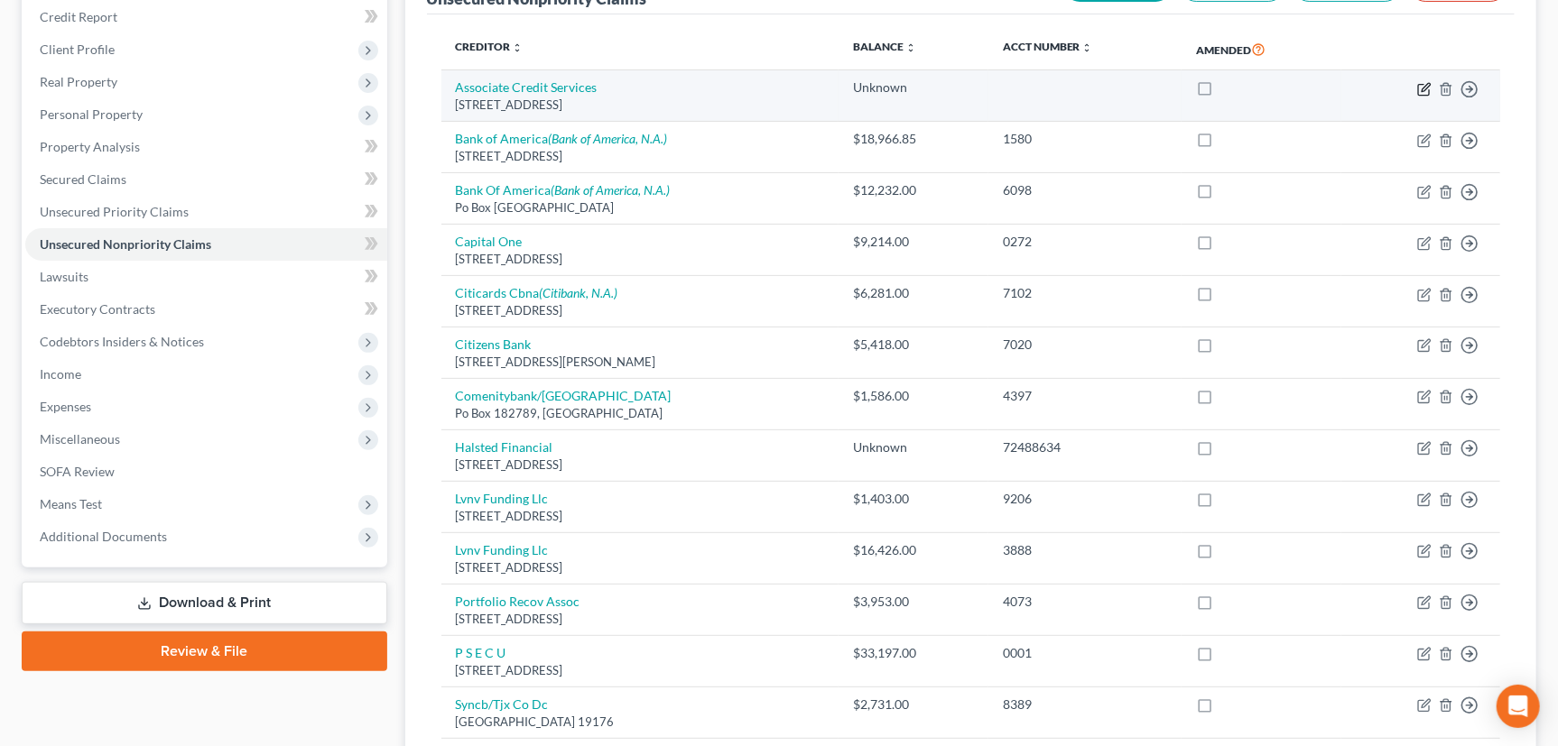
click at [1426, 82] on icon "button" at bounding box center [1424, 89] width 14 height 14
select select "22"
select select "0"
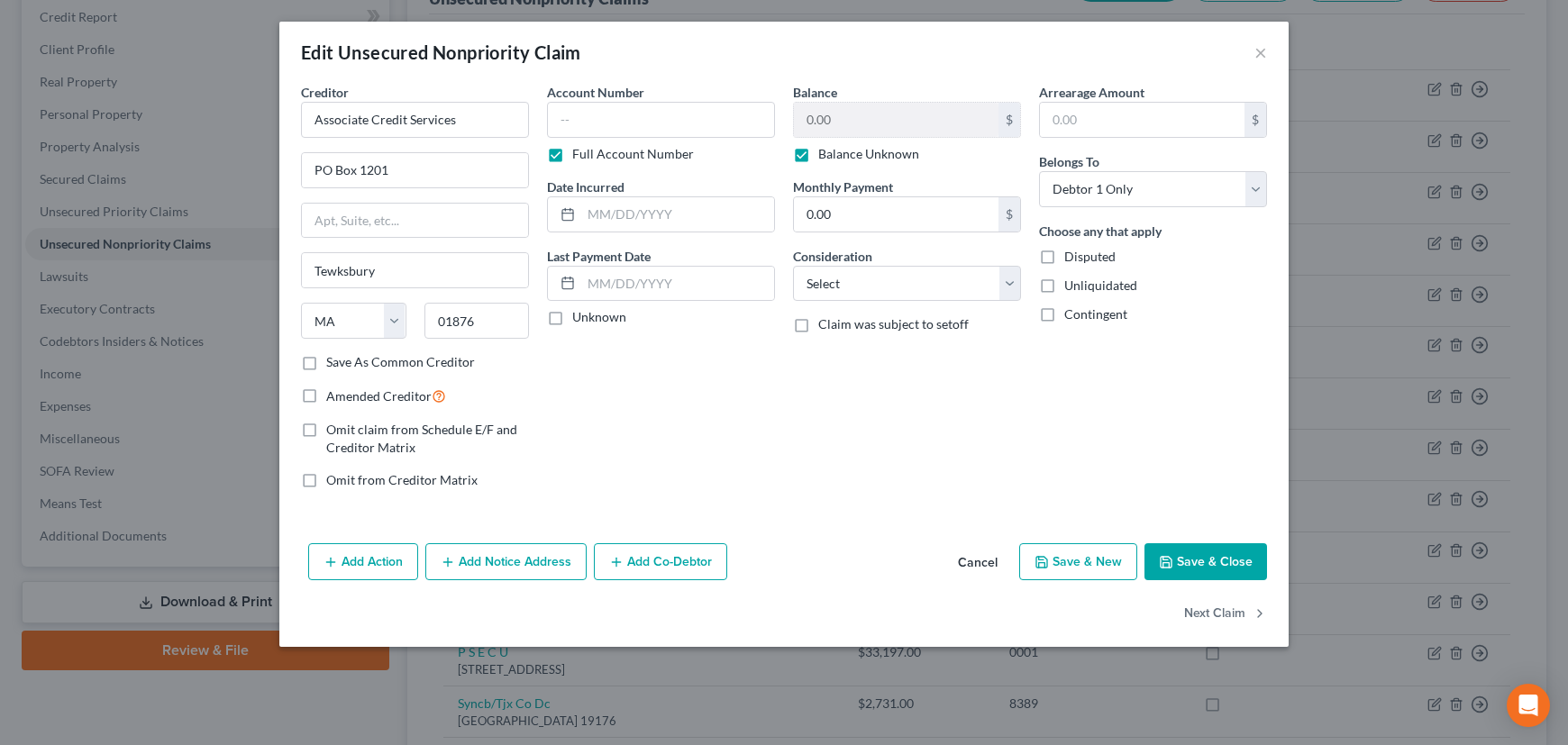
click at [1252, 51] on div "Edit Unsecured Nonpriority Claim ×" at bounding box center [784, 52] width 1010 height 61
click at [1259, 50] on button "×" at bounding box center [1260, 53] width 13 height 22
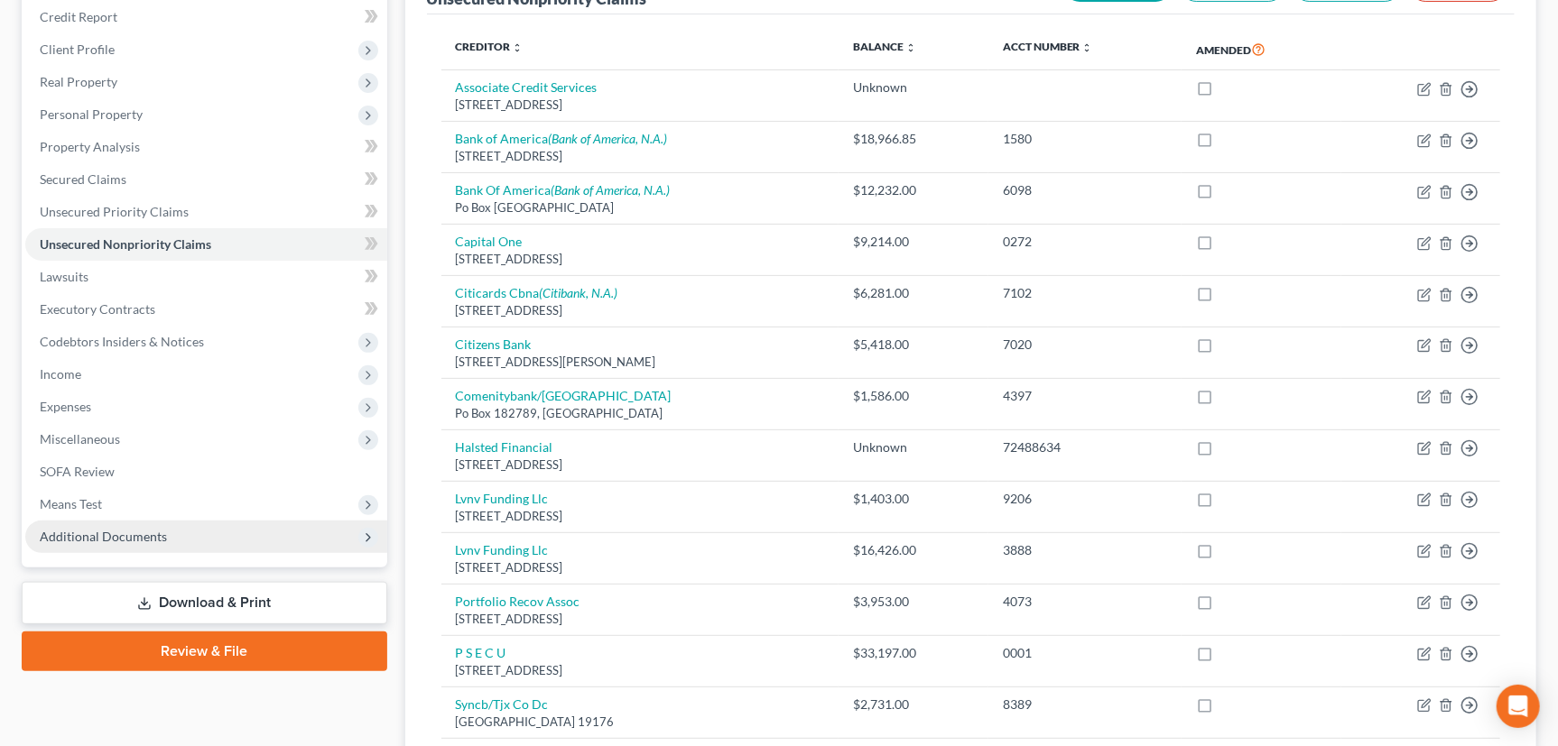
click at [123, 541] on span "Additional Documents" at bounding box center [206, 537] width 362 height 32
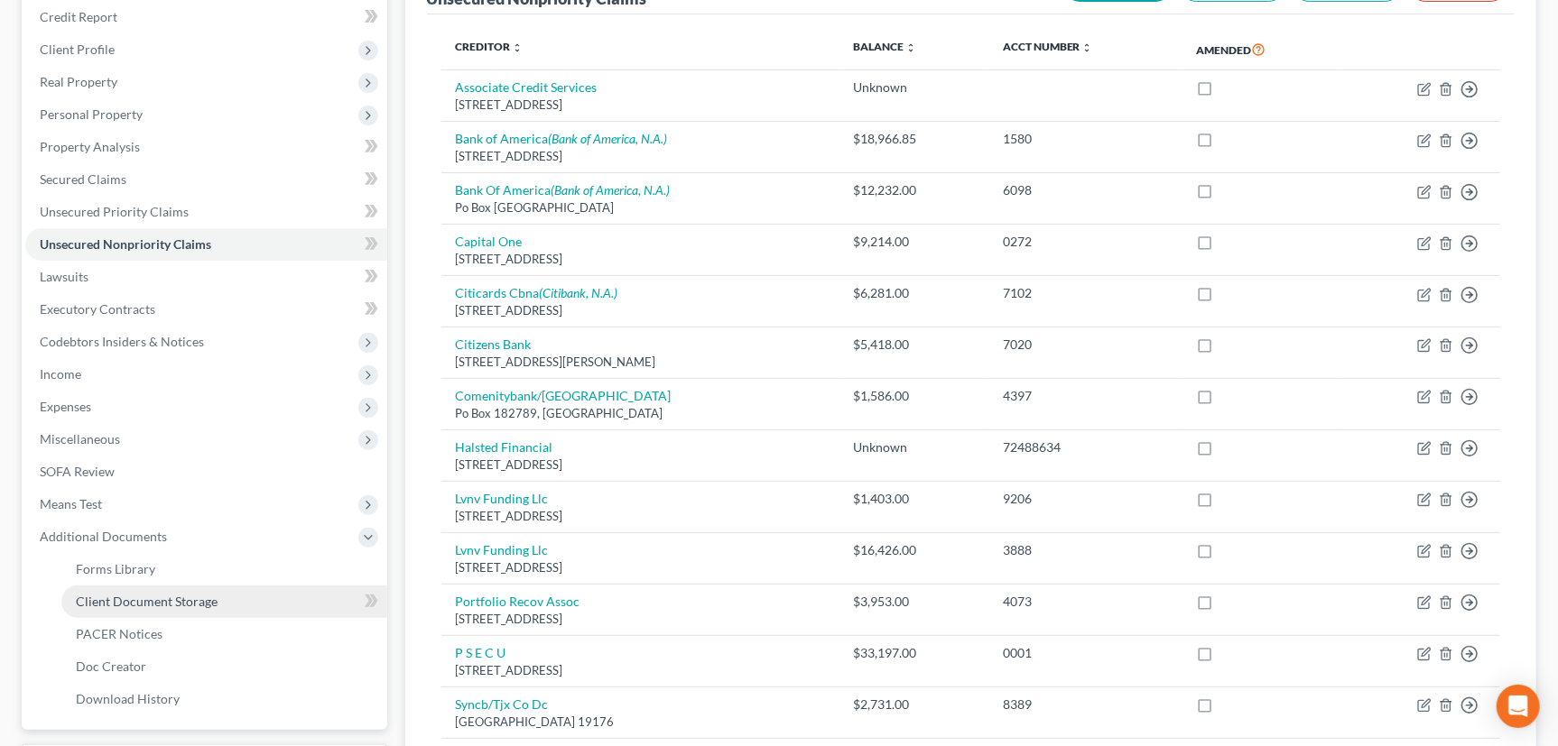
click at [135, 597] on span "Client Document Storage" at bounding box center [147, 601] width 142 height 15
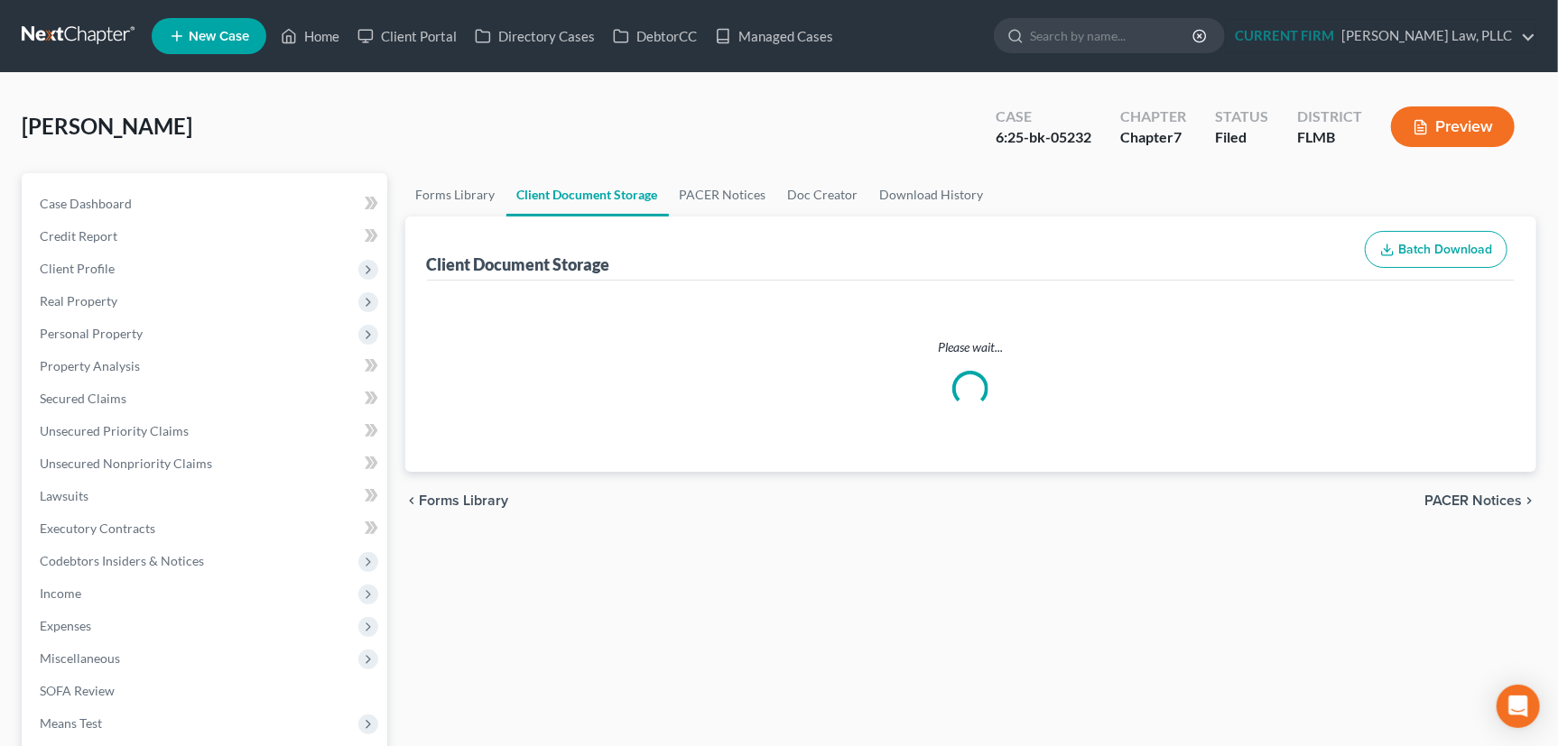
select select "9"
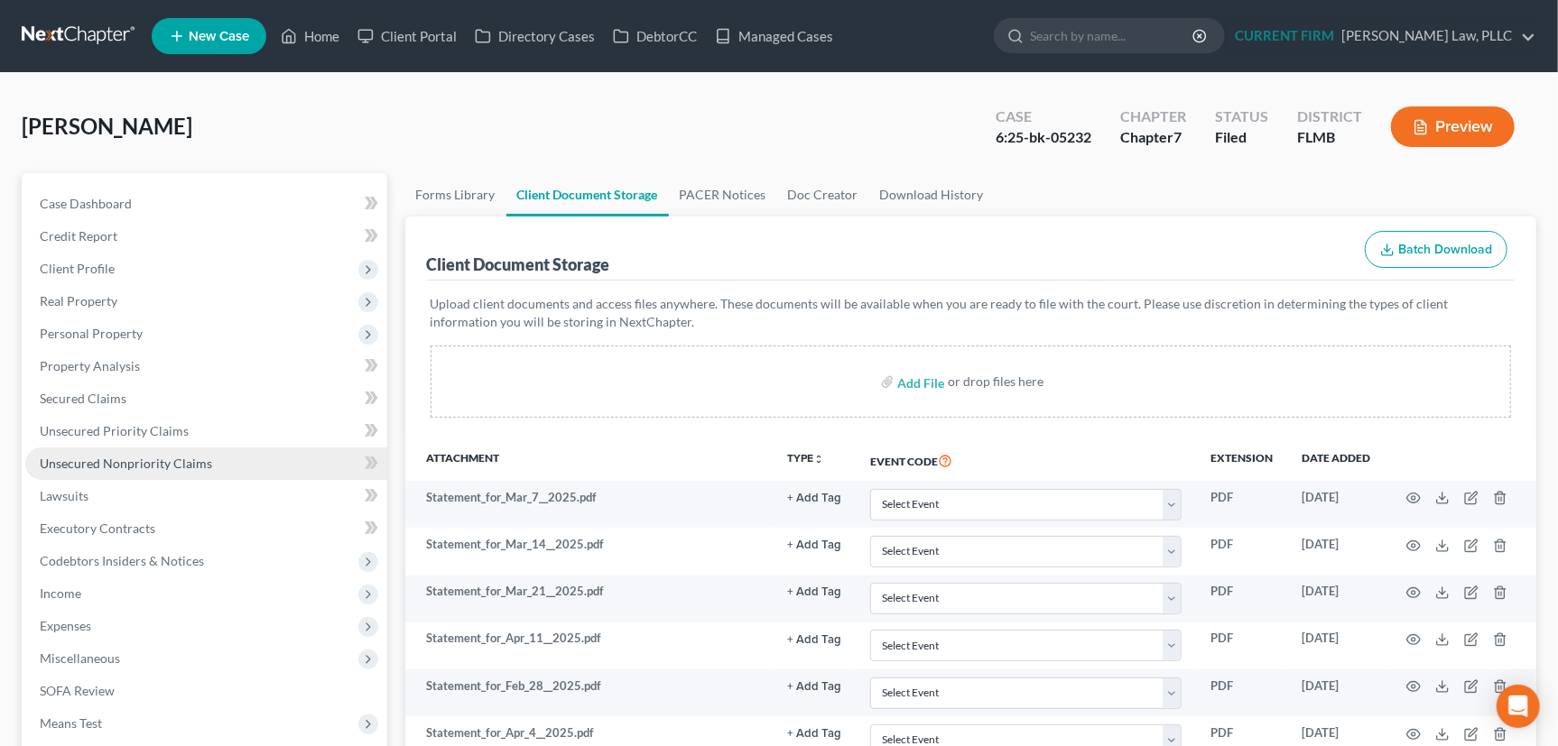
click at [171, 456] on span "Unsecured Nonpriority Claims" at bounding box center [126, 463] width 172 height 15
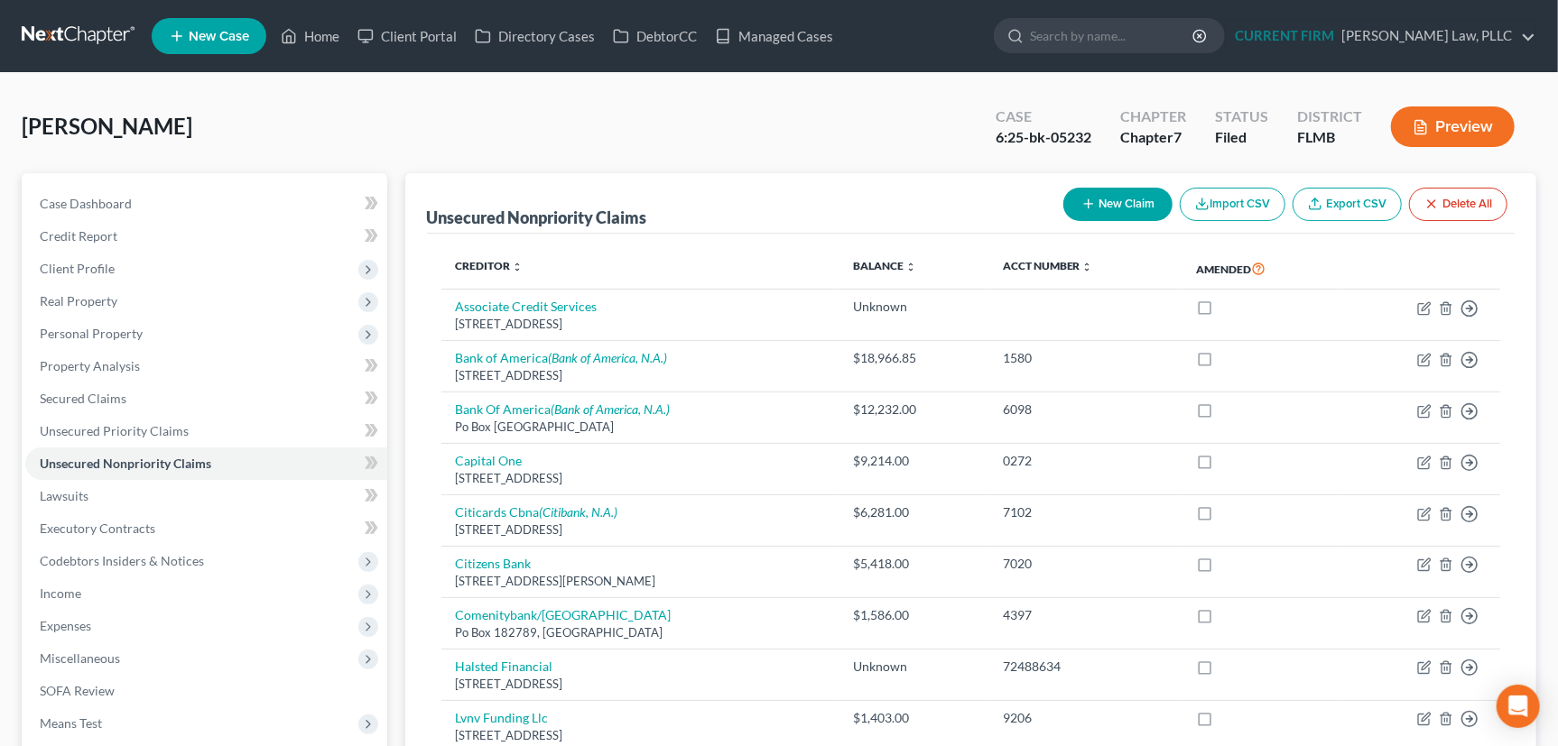
click at [1081, 197] on icon "button" at bounding box center [1088, 204] width 14 height 14
select select "0"
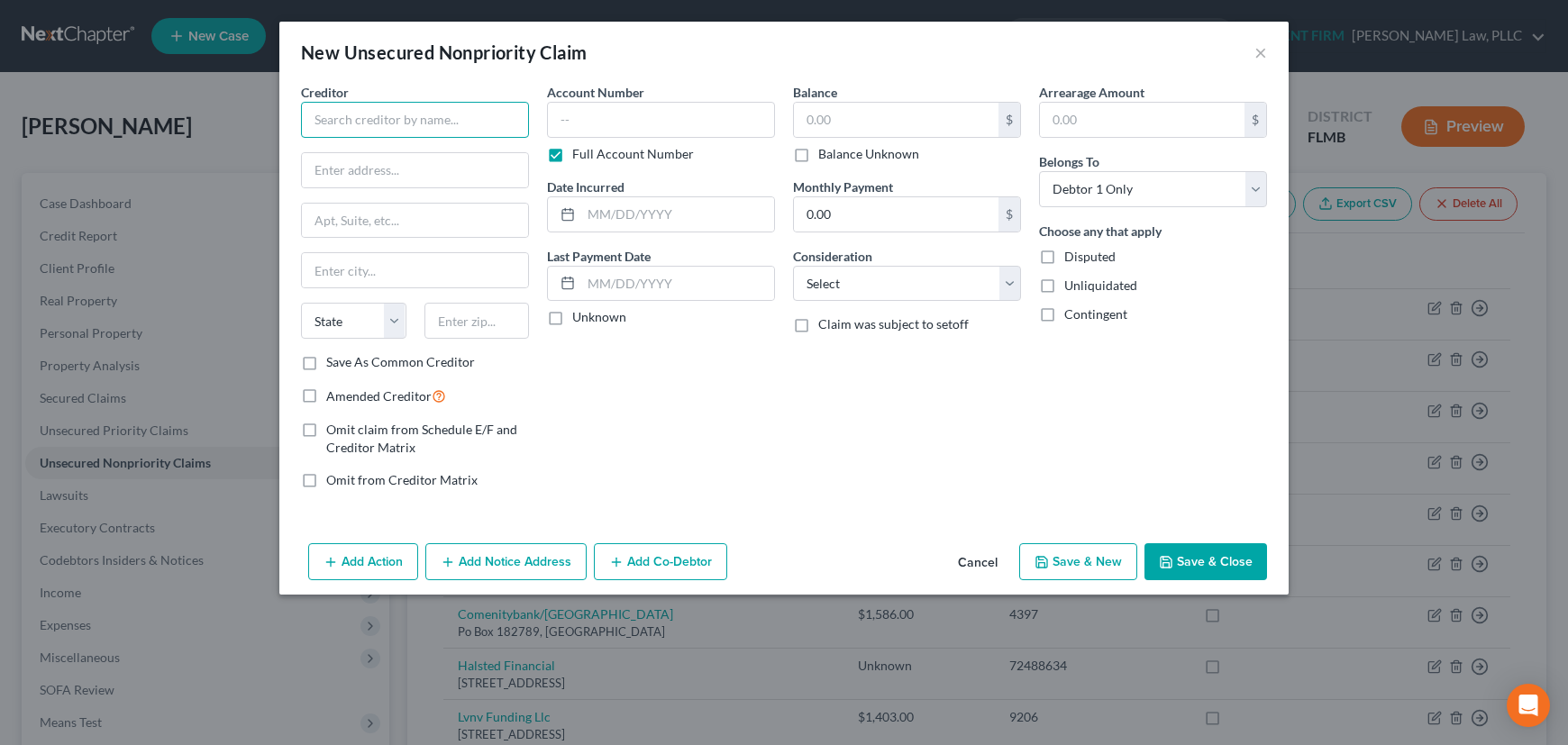
click at [401, 117] on input "text" at bounding box center [414, 120] width 228 height 36
click at [366, 125] on input "radius" at bounding box center [414, 120] width 228 height 36
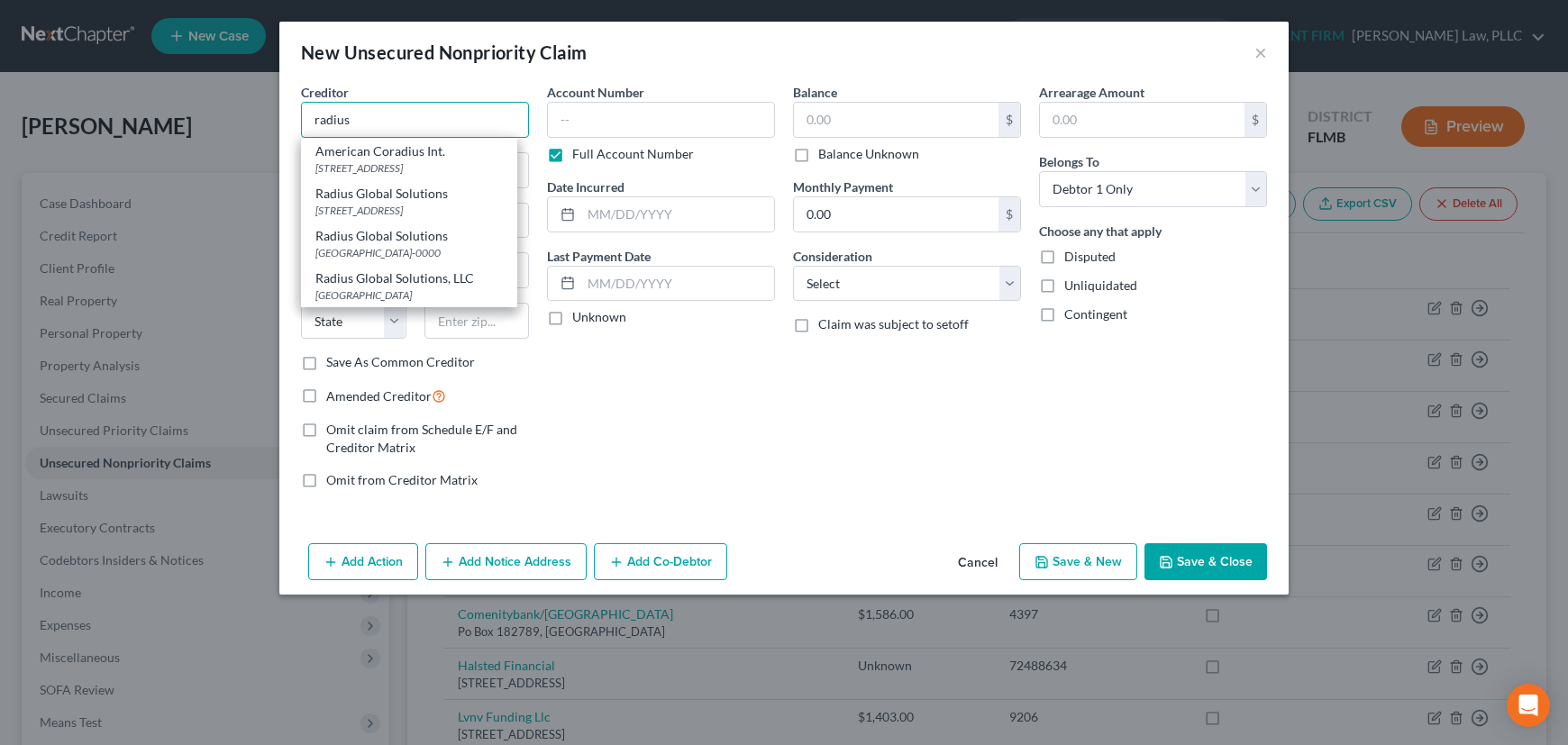
drag, startPoint x: 396, startPoint y: 117, endPoint x: 312, endPoint y: 122, distance: 84.1
click at [312, 122] on input "radius" at bounding box center [414, 120] width 228 height 36
type input "Radius Global"
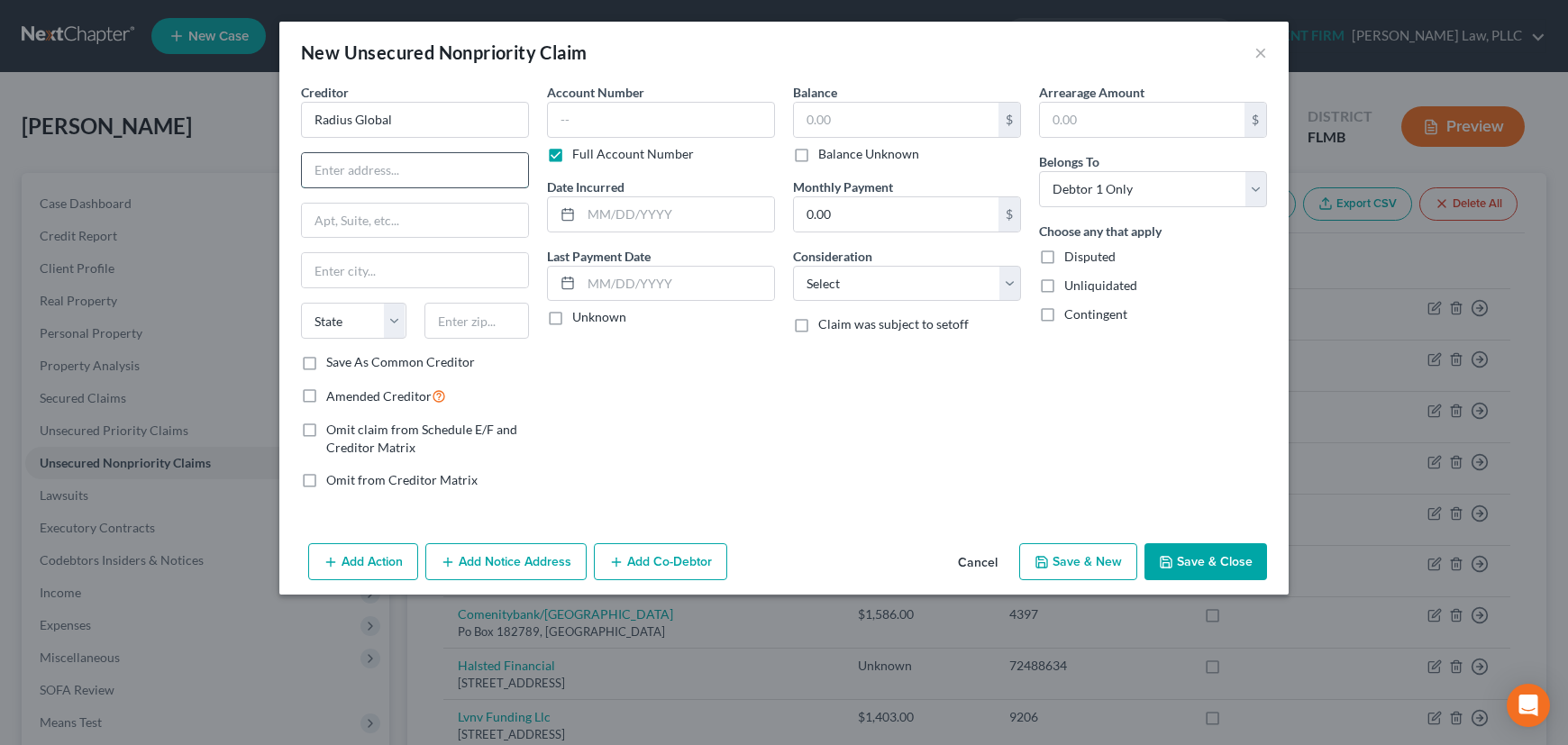
click at [389, 171] on input "text" at bounding box center [414, 170] width 226 height 34
paste input "1111 Montgomery St Decorah, IA 52101"
type input "1111 Montgomery St Decorah, IA 52101"
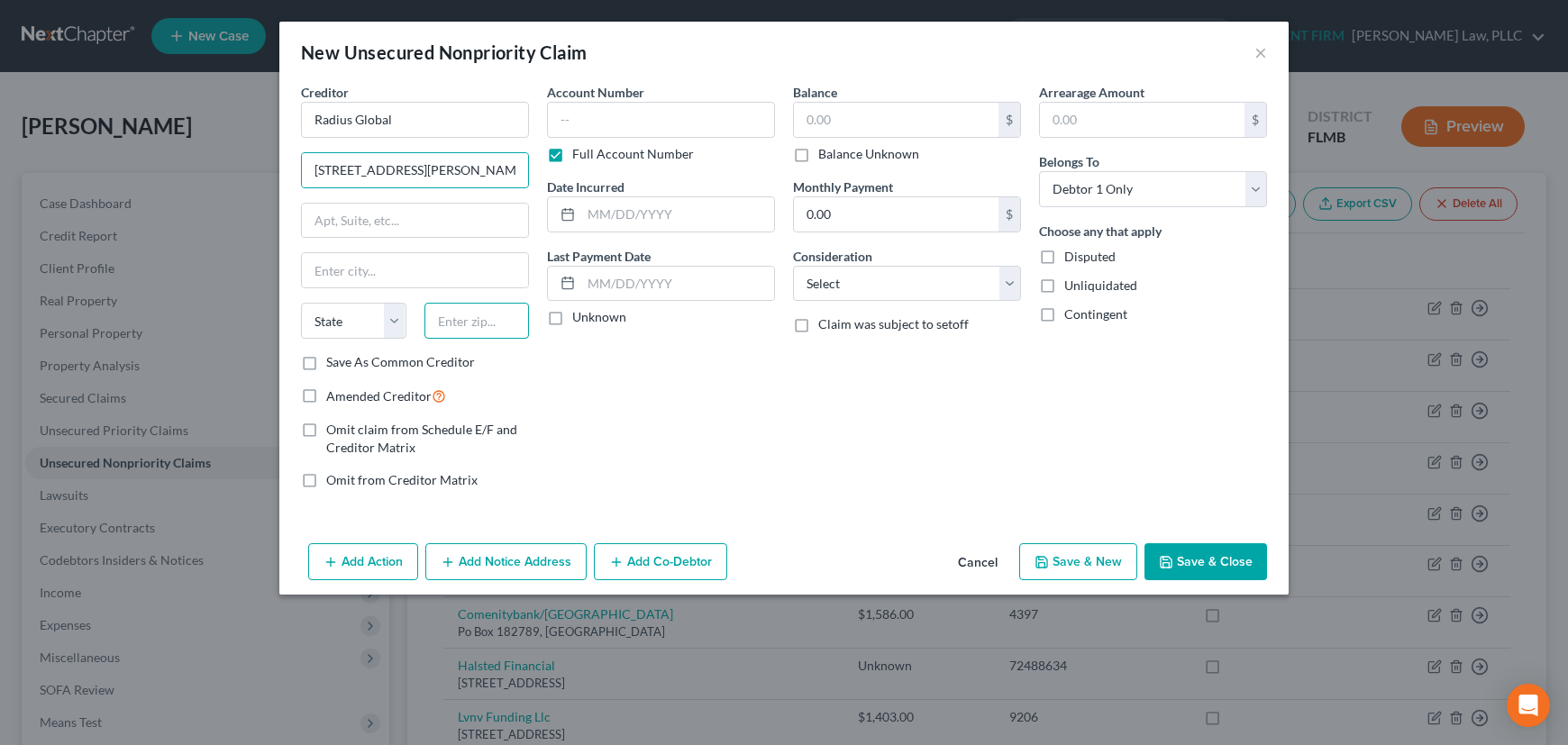
click at [471, 315] on input "text" at bounding box center [477, 321] width 106 height 36
type input "52101"
click at [678, 440] on div "Account Number Full Account Number Date Incurred Last Payment Date Unknown" at bounding box center [661, 293] width 246 height 420
type input "Decorah"
select select "16"
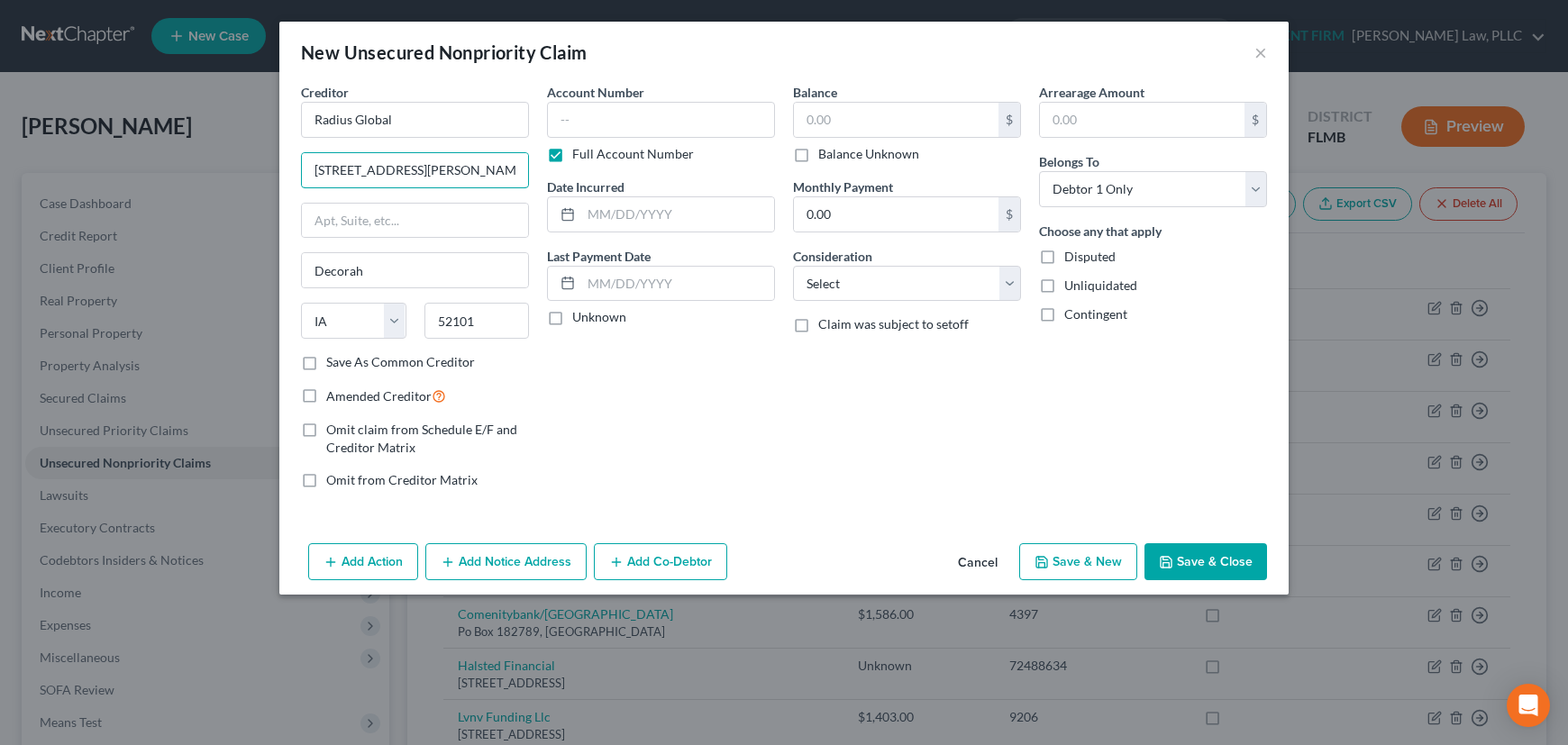
scroll to position [0, 23]
drag, startPoint x: 420, startPoint y: 170, endPoint x: 540, endPoint y: 172, distance: 120.0
click at [540, 172] on div "Creditor * Radius Global 1111 Montgomery St Decorah, IA 52101 Decorah State AL …" at bounding box center [783, 293] width 984 height 420
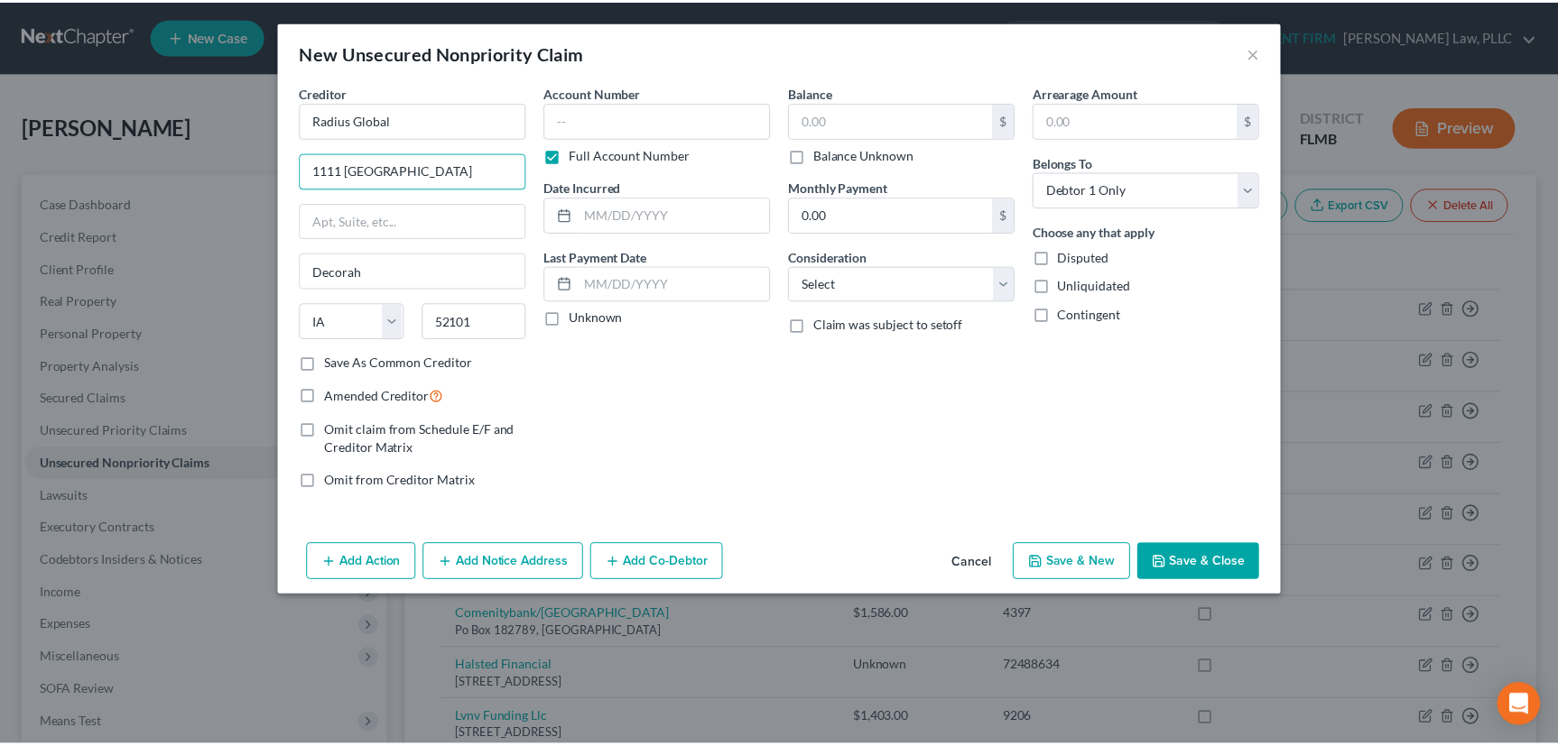
scroll to position [0, 0]
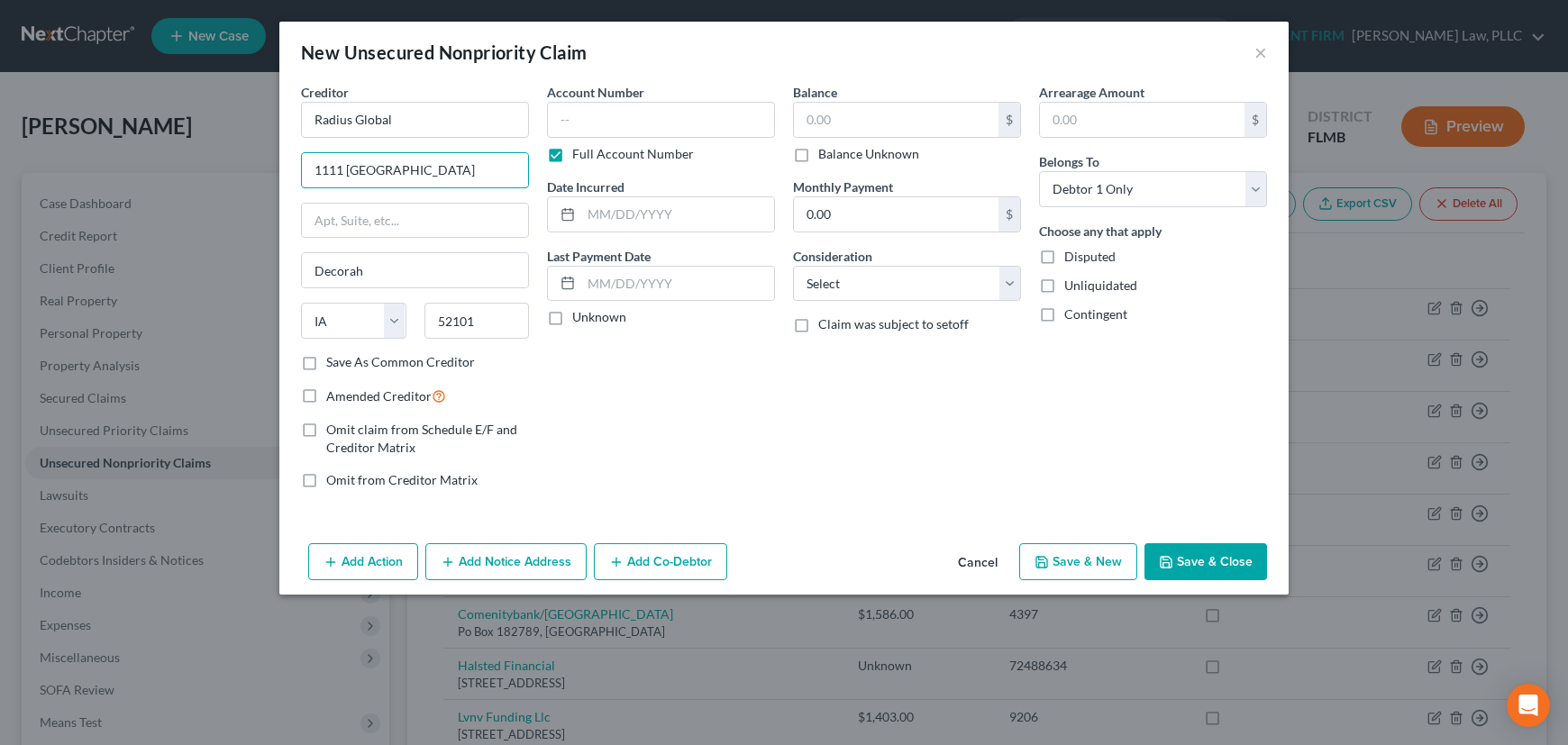
type input "1111 Montgomery"
click at [327, 359] on label "Save As Common Creditor" at bounding box center [400, 363] width 149 height 18
click at [334, 359] on input "Save As Common Creditor" at bounding box center [340, 360] width 12 height 12
checkbox input "true"
click at [630, 125] on input "text" at bounding box center [661, 120] width 228 height 36
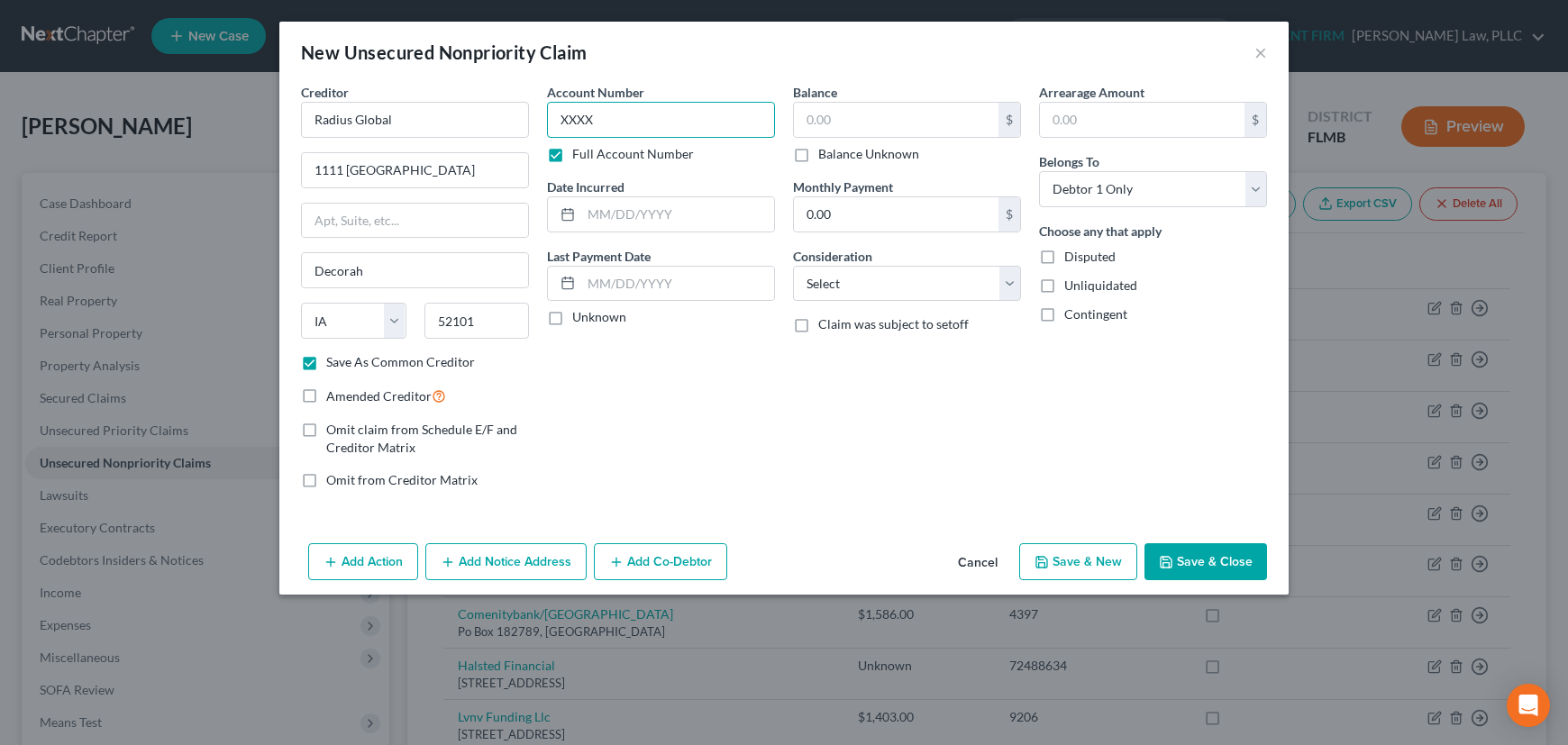
type input "XXXX"
click at [572, 319] on label "Unknown" at bounding box center [599, 318] width 54 height 18
click at [579, 319] on input "Unknown" at bounding box center [585, 315] width 12 height 12
checkbox input "true"
click at [818, 152] on label "Balance Unknown" at bounding box center [868, 154] width 101 height 18
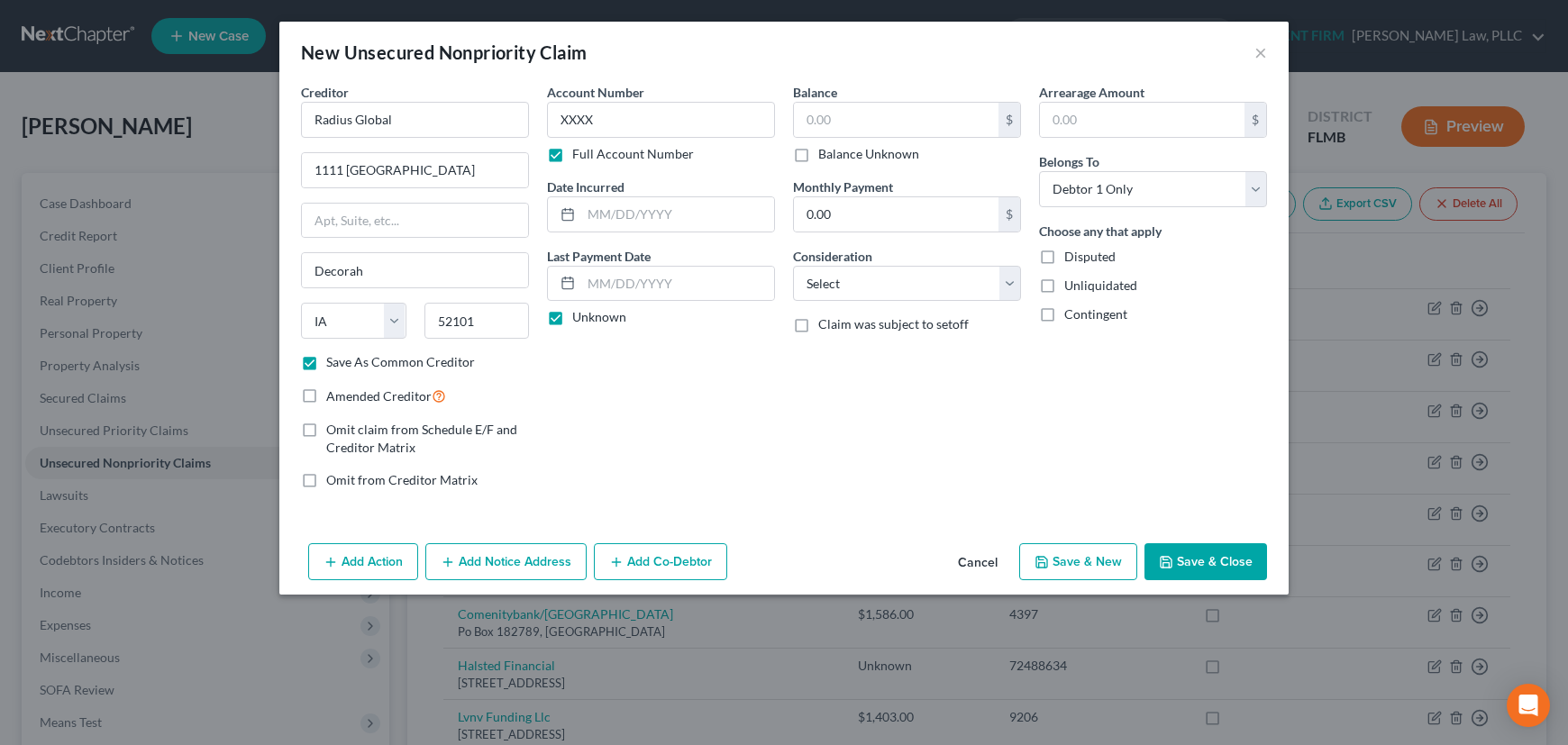
click at [826, 152] on input "Balance Unknown" at bounding box center [832, 151] width 12 height 12
checkbox input "true"
type input "0.00"
click at [1006, 284] on select "Select Cable / Satellite Services Collection Agency Credit Card Debt Debt Couns…" at bounding box center [907, 284] width 228 height 36
select select "1"
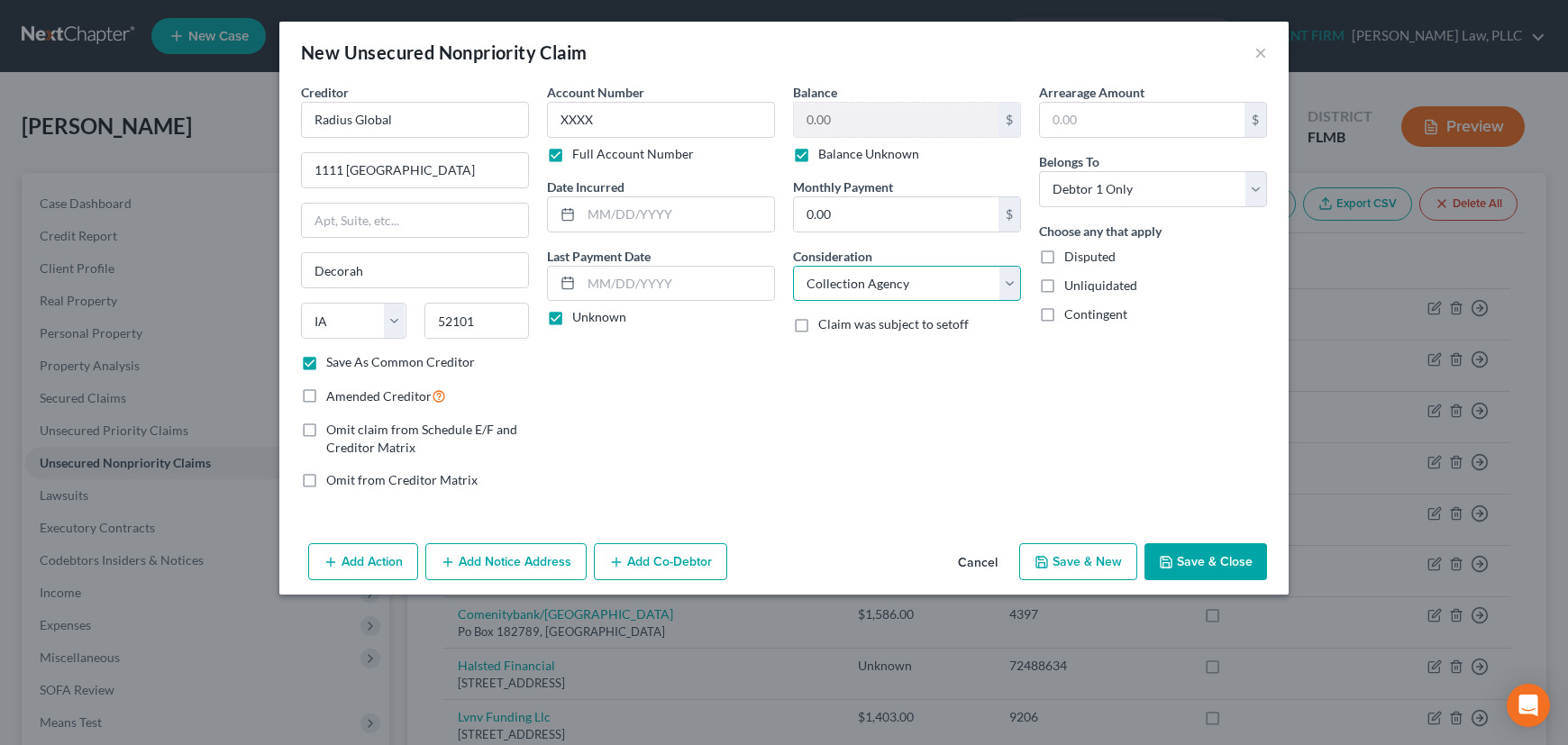
click at [793, 266] on select "Select Cable / Satellite Services Collection Agency Credit Card Debt Debt Couns…" at bounding box center [907, 284] width 228 height 36
click at [1085, 557] on button "Save & New" at bounding box center [1079, 562] width 118 height 38
select select "0"
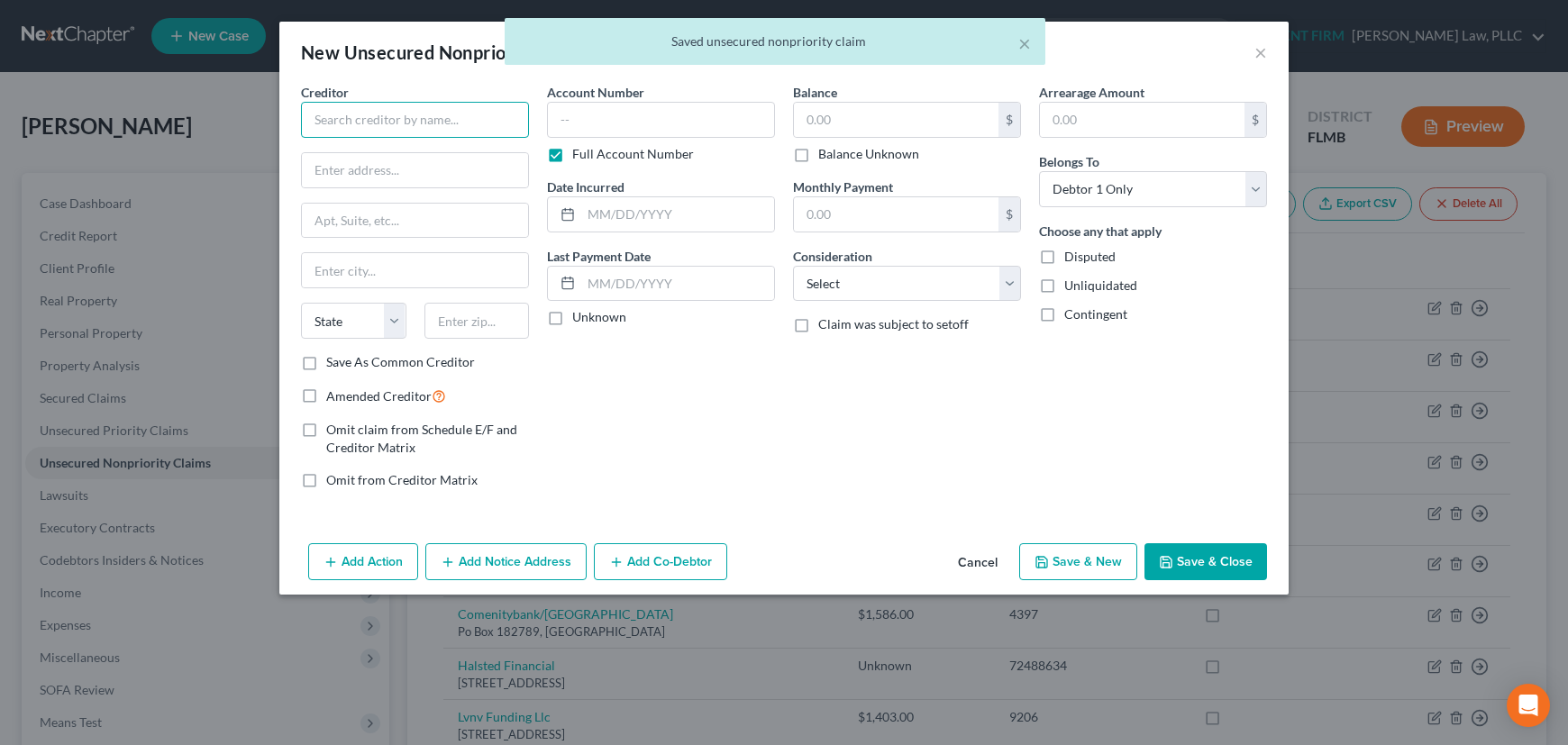
click at [374, 125] on input "text" at bounding box center [414, 120] width 228 height 36
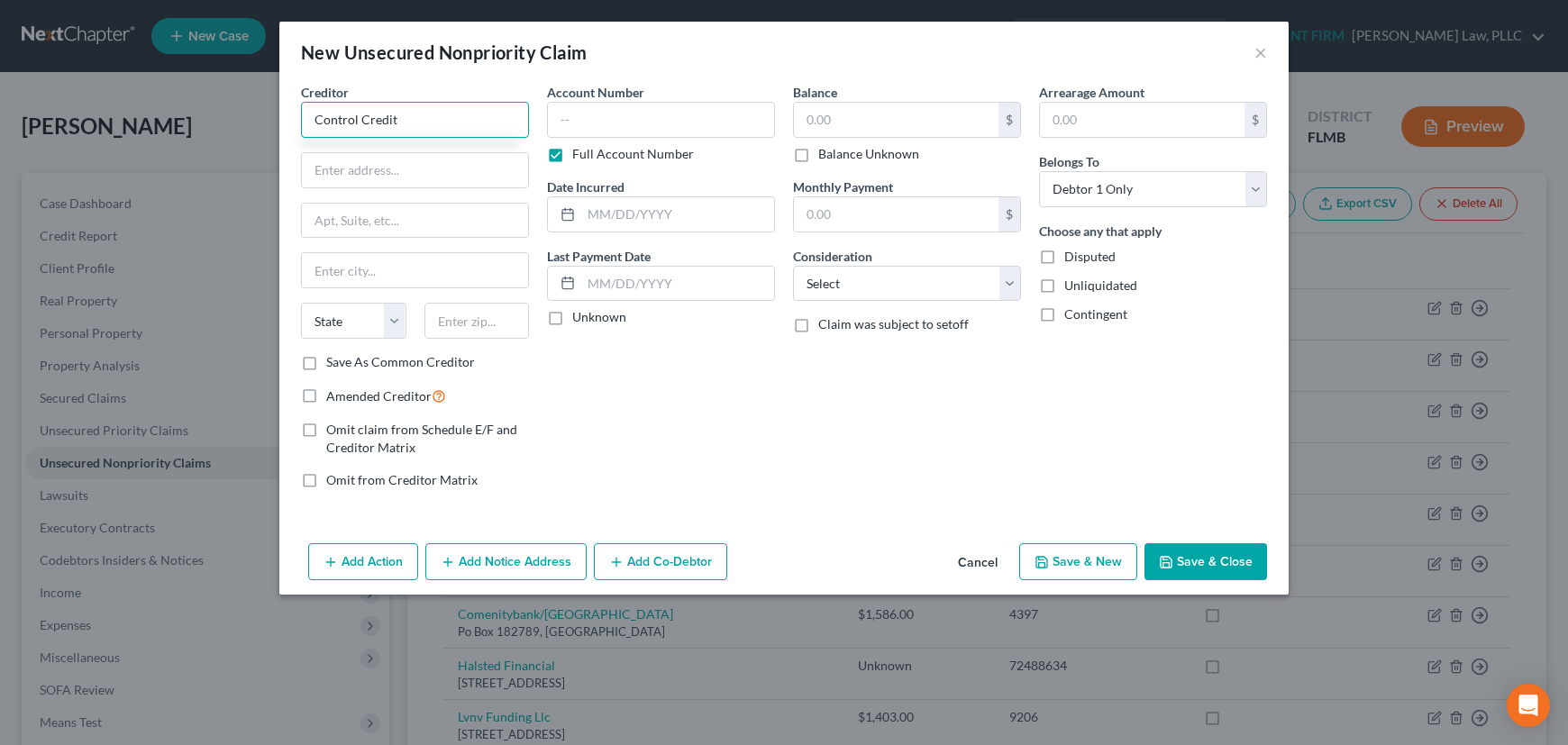
drag, startPoint x: 406, startPoint y: 118, endPoint x: 281, endPoint y: 117, distance: 125.0
click at [281, 117] on div "Creditor * Control Credit State AL AK AR AZ CA CO CT DE DC FL GA GU HI ID IL IN…" at bounding box center [784, 310] width 1010 height 453
click at [397, 113] on input "Credit Control" at bounding box center [414, 120] width 228 height 36
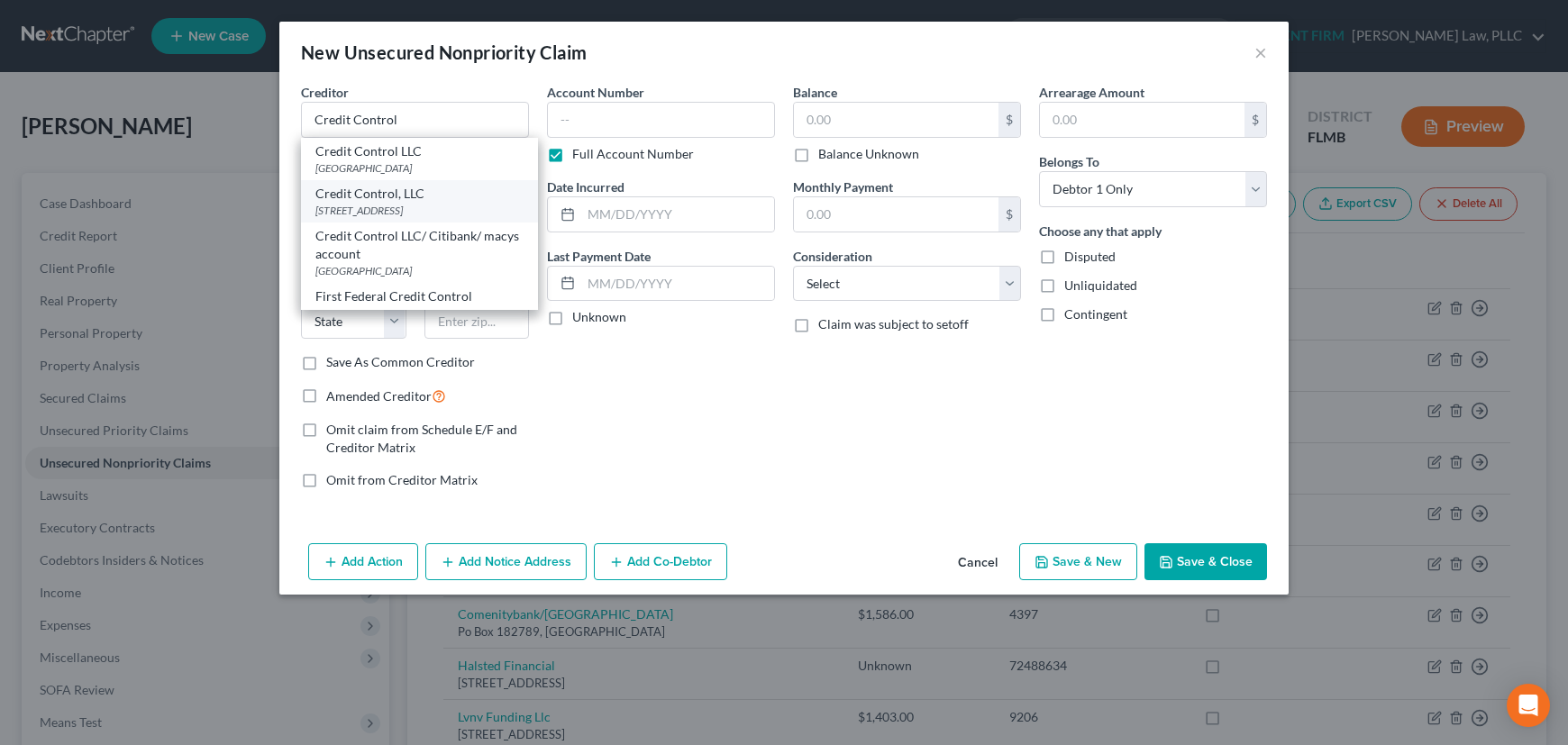
click at [374, 205] on div "3300 Rider Trail S, Ste. 500, Earth City, MO 63045" at bounding box center [419, 210] width 208 height 15
type input "Credit Control, LLC"
type input "3300 Rider Trail S, Ste. 500"
type input "Earth City"
select select "26"
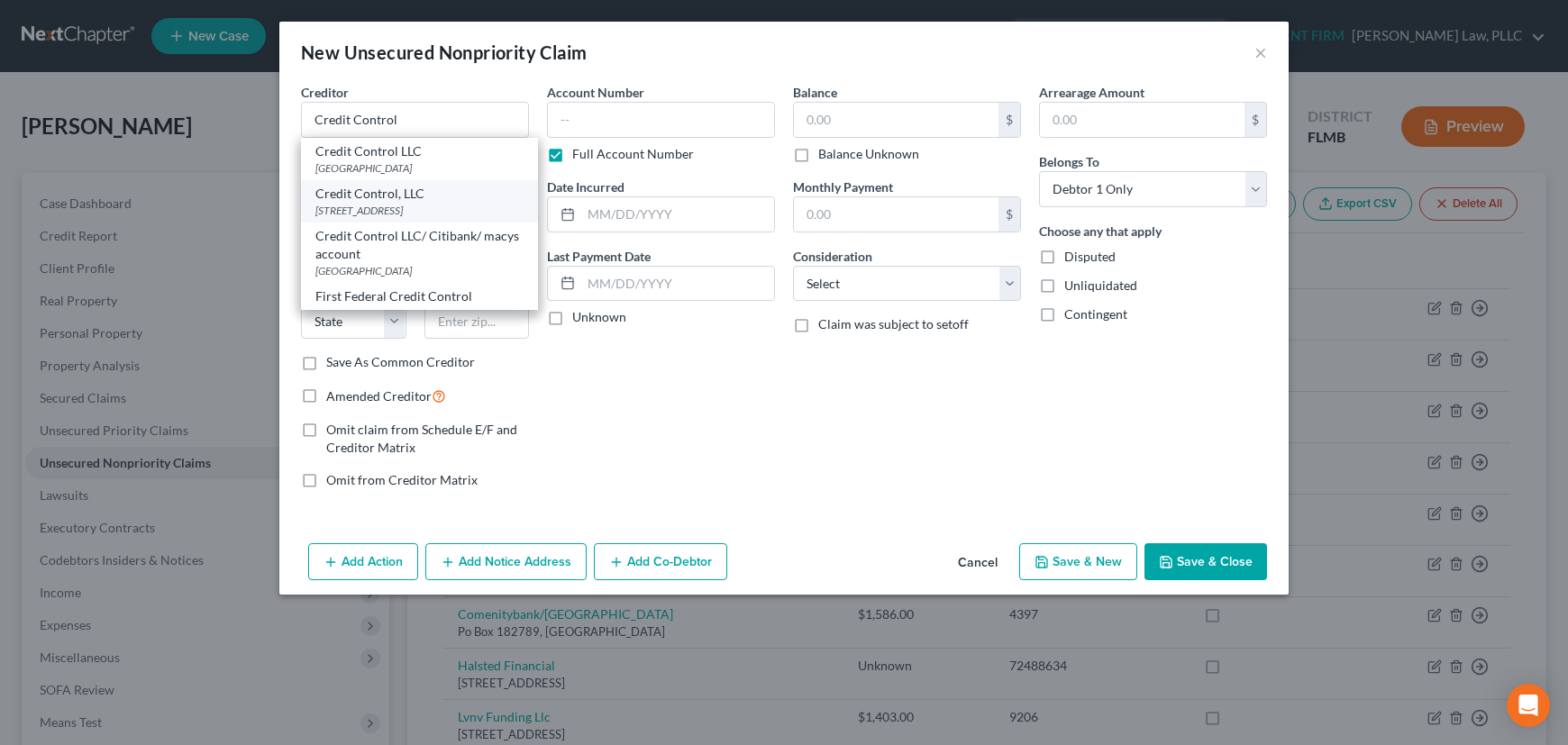
type input "63045"
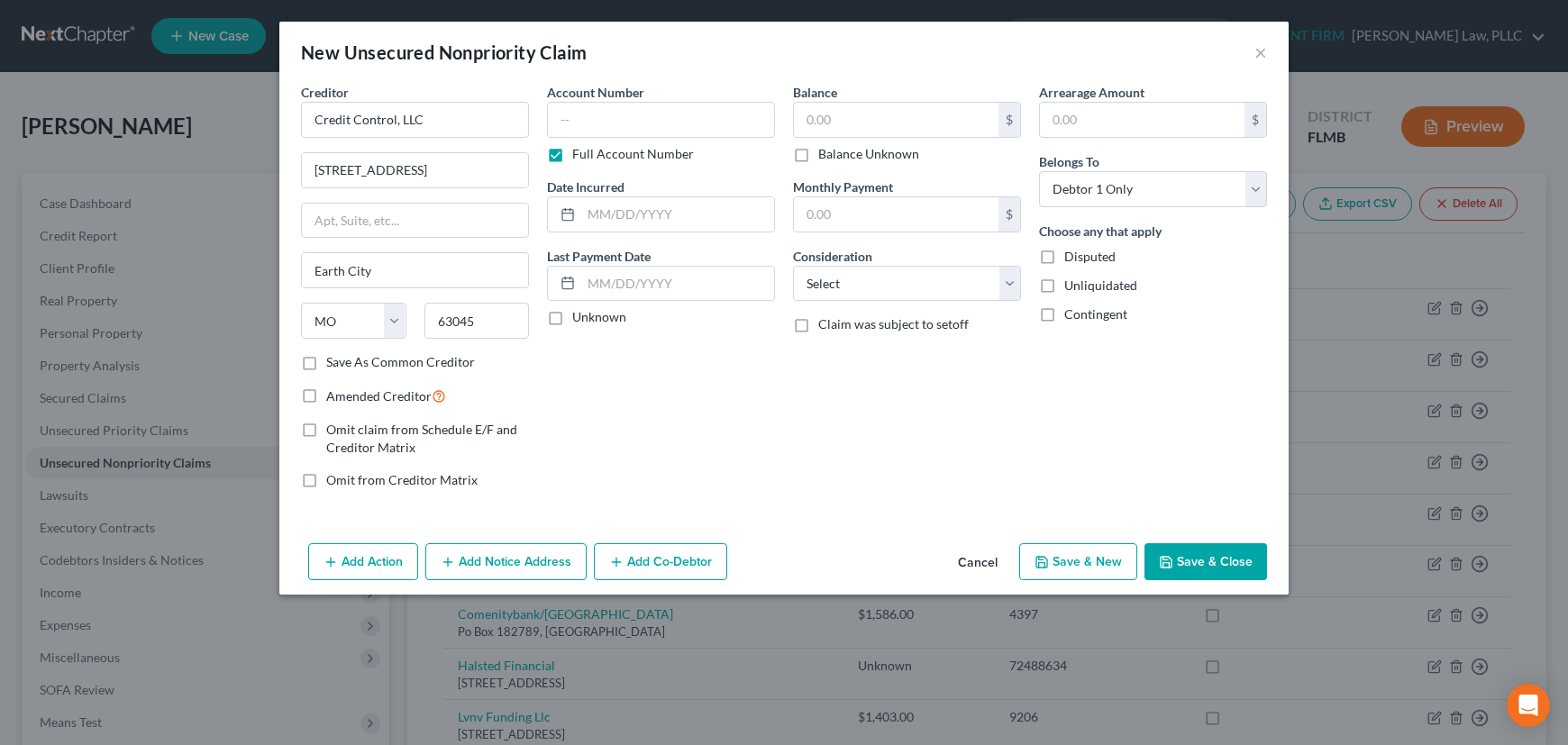
click at [327, 360] on label "Save As Common Creditor" at bounding box center [400, 363] width 149 height 18
click at [334, 360] on input "Save As Common Creditor" at bounding box center [340, 360] width 12 height 12
checkbox input "true"
click at [614, 118] on input "text" at bounding box center [661, 120] width 228 height 36
type input "XXXX"
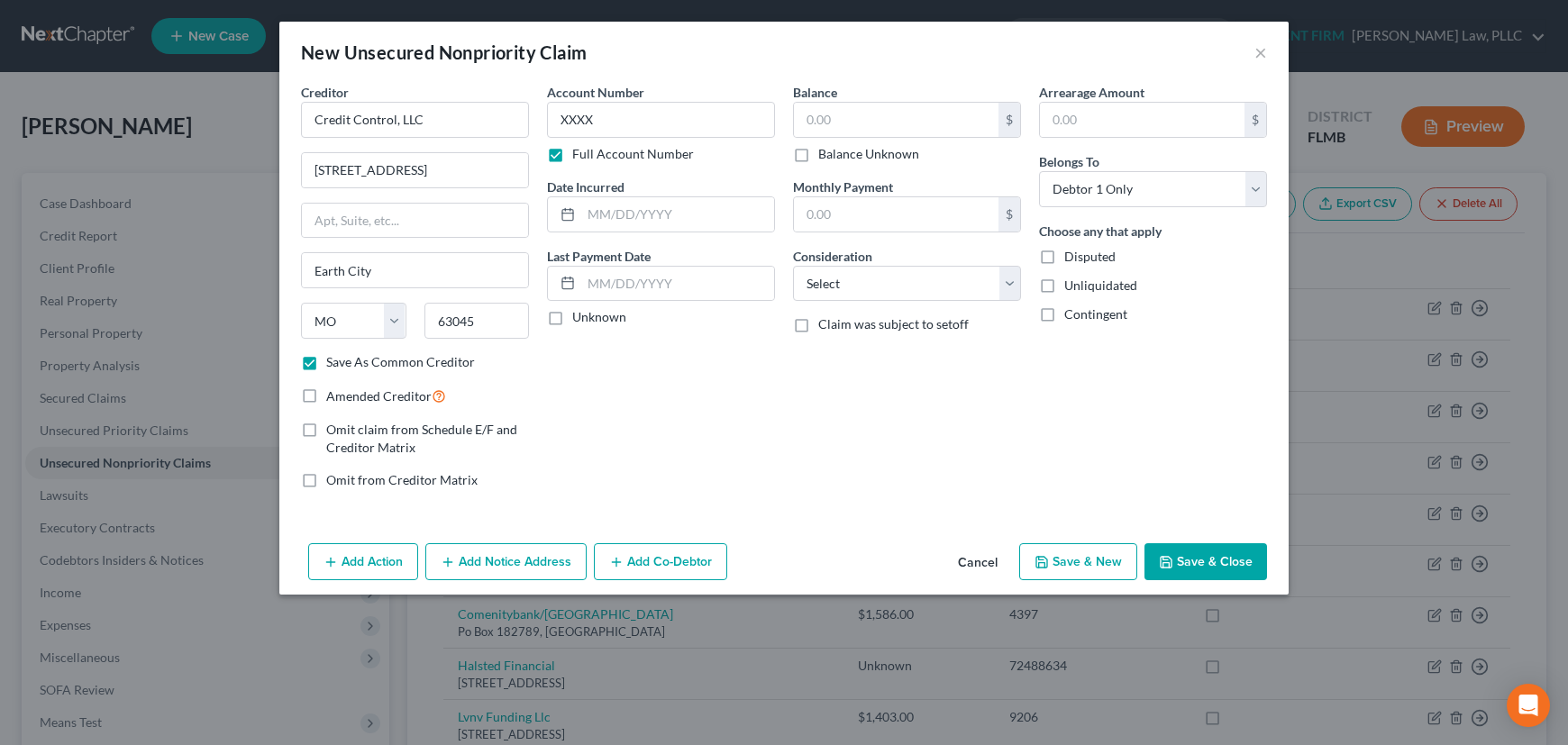
click at [572, 319] on label "Unknown" at bounding box center [599, 318] width 54 height 18
click at [579, 319] on input "Unknown" at bounding box center [585, 315] width 12 height 12
checkbox input "true"
click at [916, 292] on select "Select Cable / Satellite Services Collection Agency Credit Card Debt Debt Couns…" at bounding box center [907, 284] width 228 height 36
select select "1"
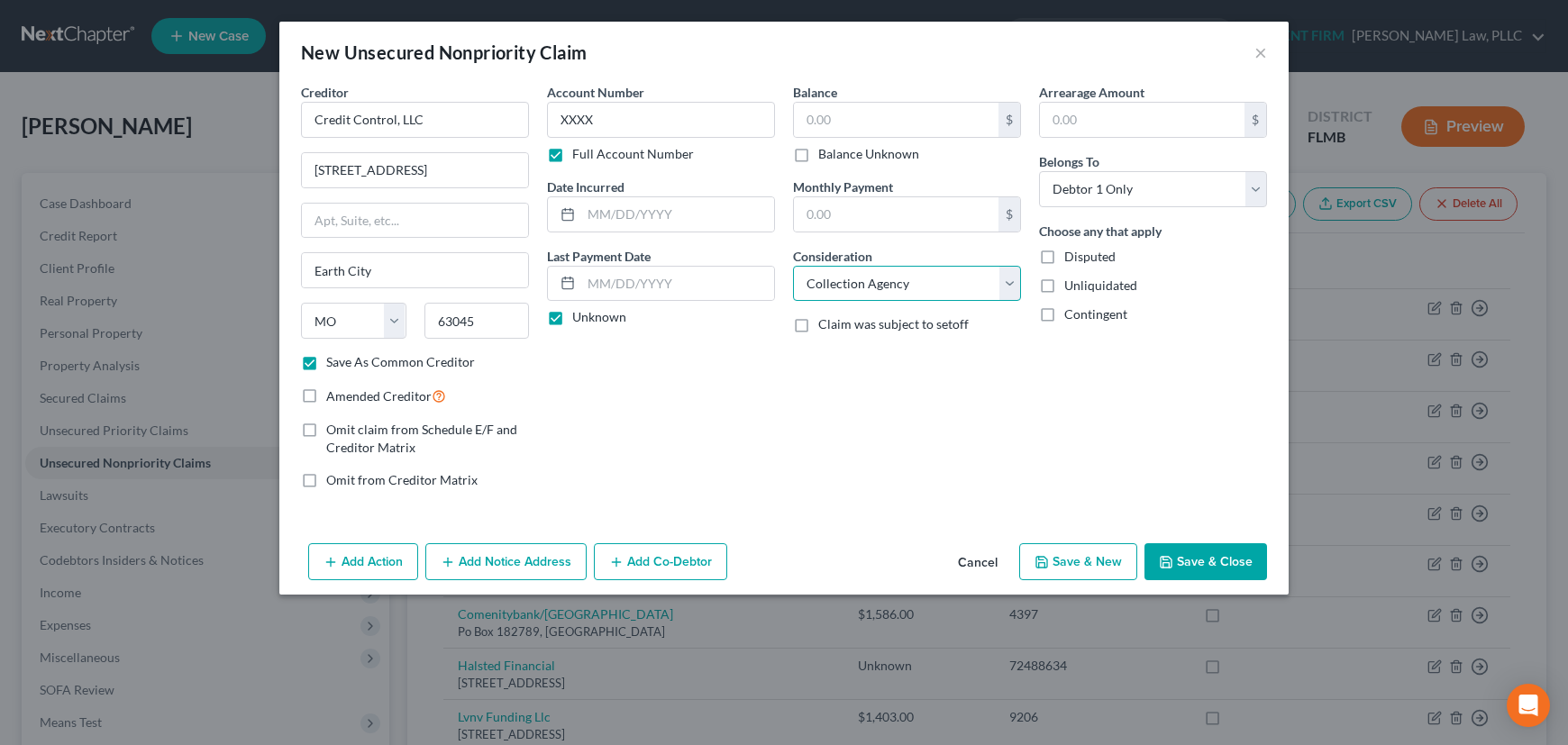
click at [793, 266] on select "Select Cable / Satellite Services Collection Agency Credit Card Debt Debt Couns…" at bounding box center [907, 284] width 228 height 36
click at [818, 153] on label "Balance Unknown" at bounding box center [868, 154] width 101 height 18
click at [826, 153] on input "Balance Unknown" at bounding box center [832, 151] width 12 height 12
checkbox input "true"
type input "0.00"
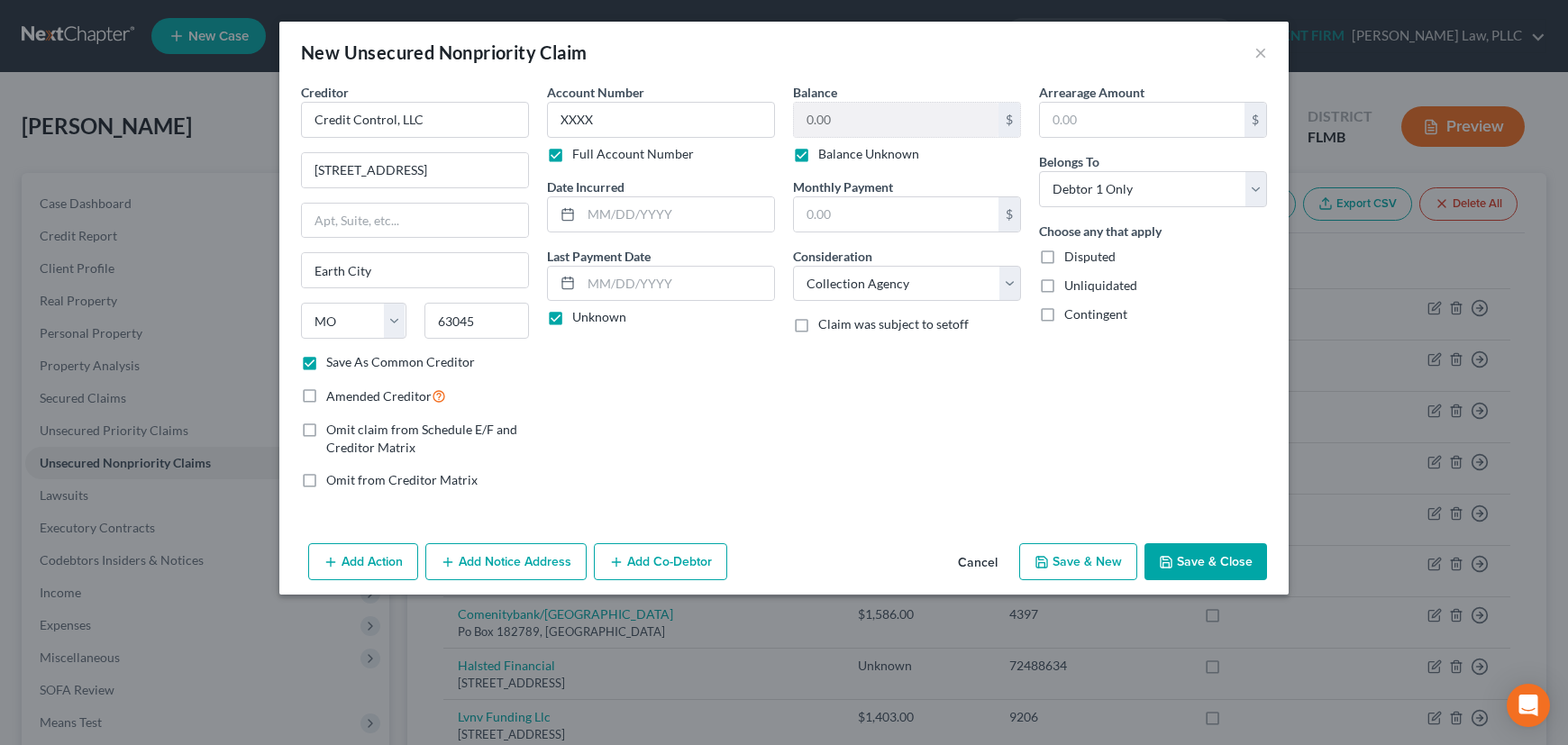
click at [1214, 552] on button "Save & Close" at bounding box center [1205, 562] width 123 height 38
checkbox input "false"
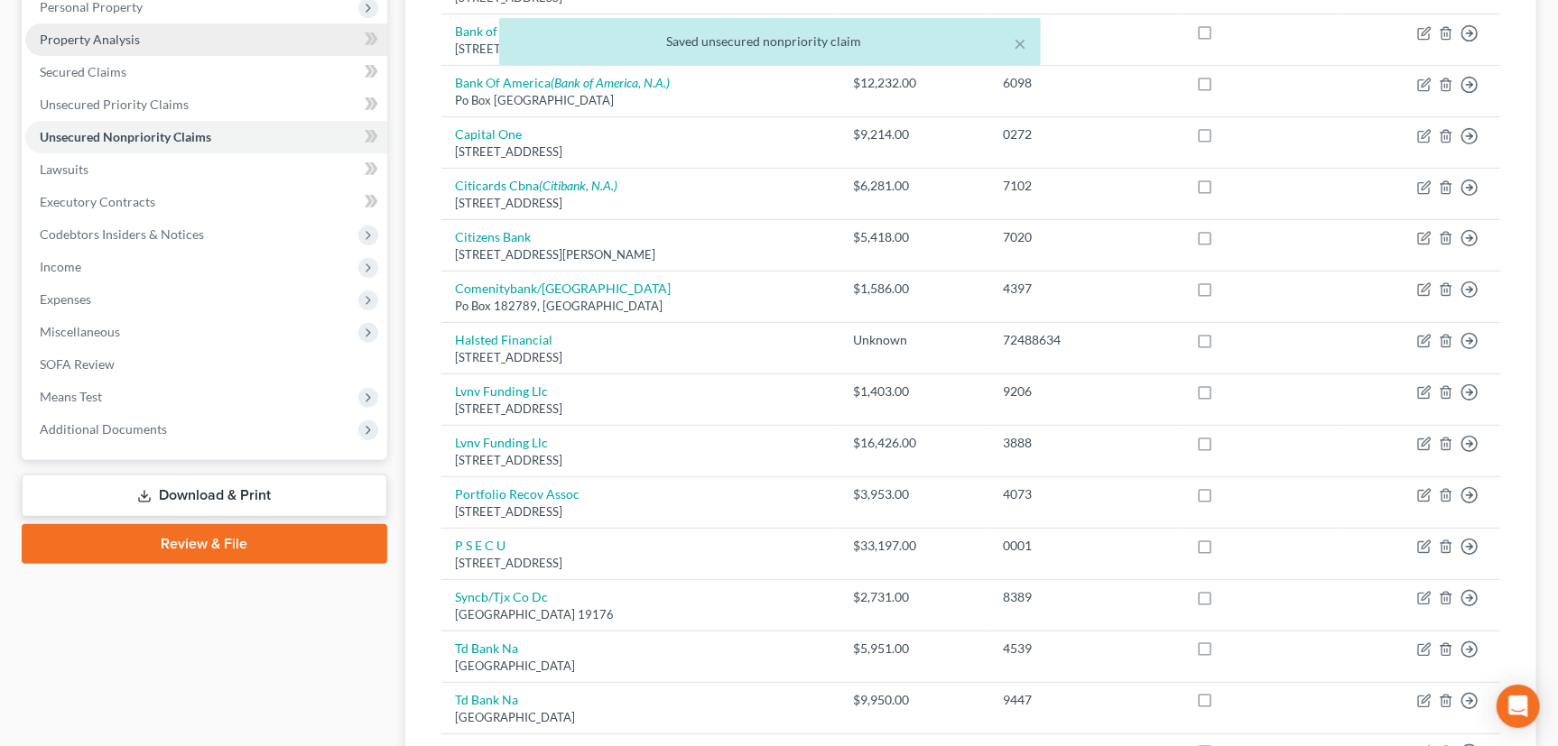
scroll to position [328, 0]
click at [153, 492] on link "Download & Print" at bounding box center [204, 495] width 365 height 42
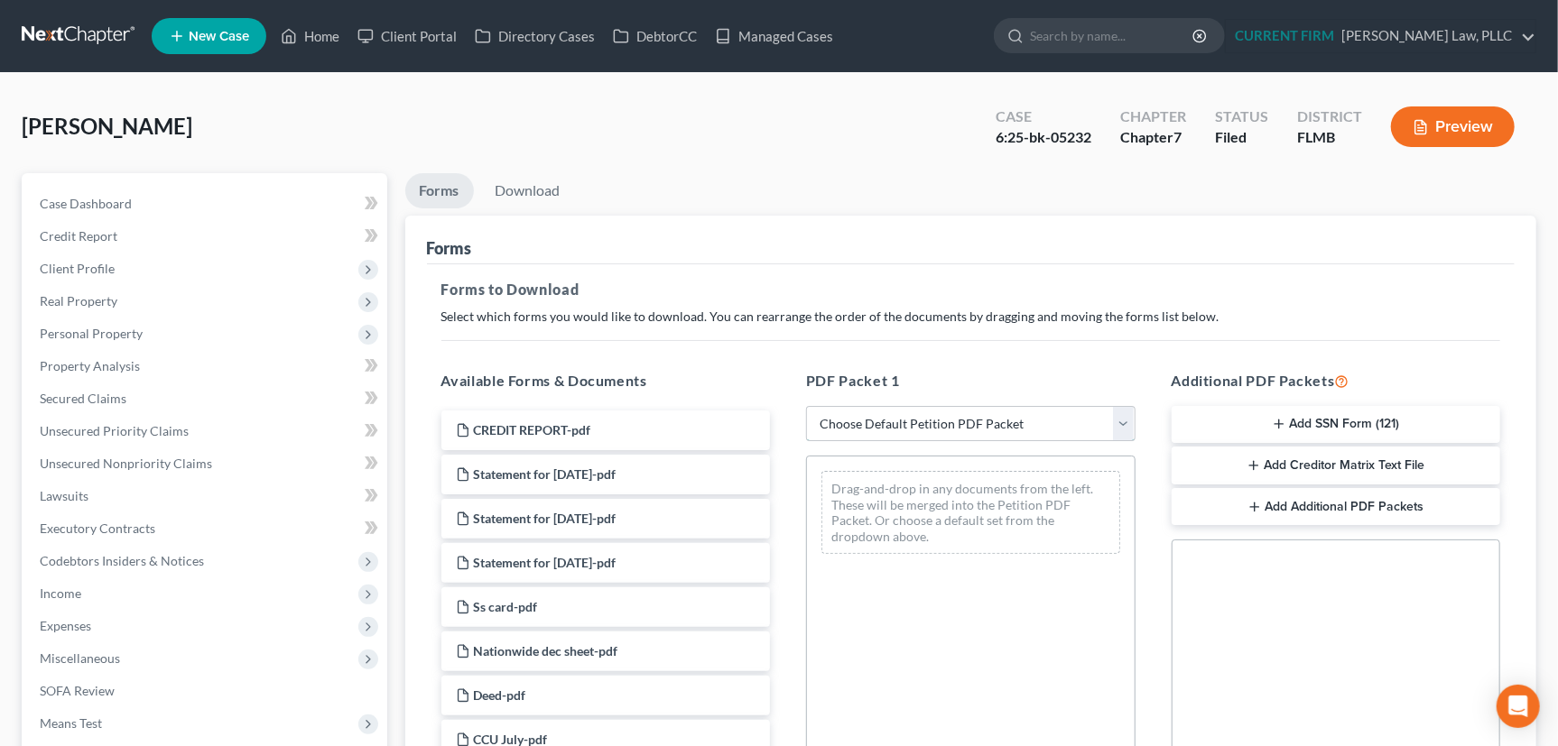
click at [1126, 418] on select "Choose Default Petition PDF Packet Complete Bankruptcy Petition (all forms and …" at bounding box center [970, 424] width 329 height 36
select select "2"
click at [806, 406] on select "Choose Default Petition PDF Packet Complete Bankruptcy Petition (all forms and …" at bounding box center [970, 424] width 329 height 36
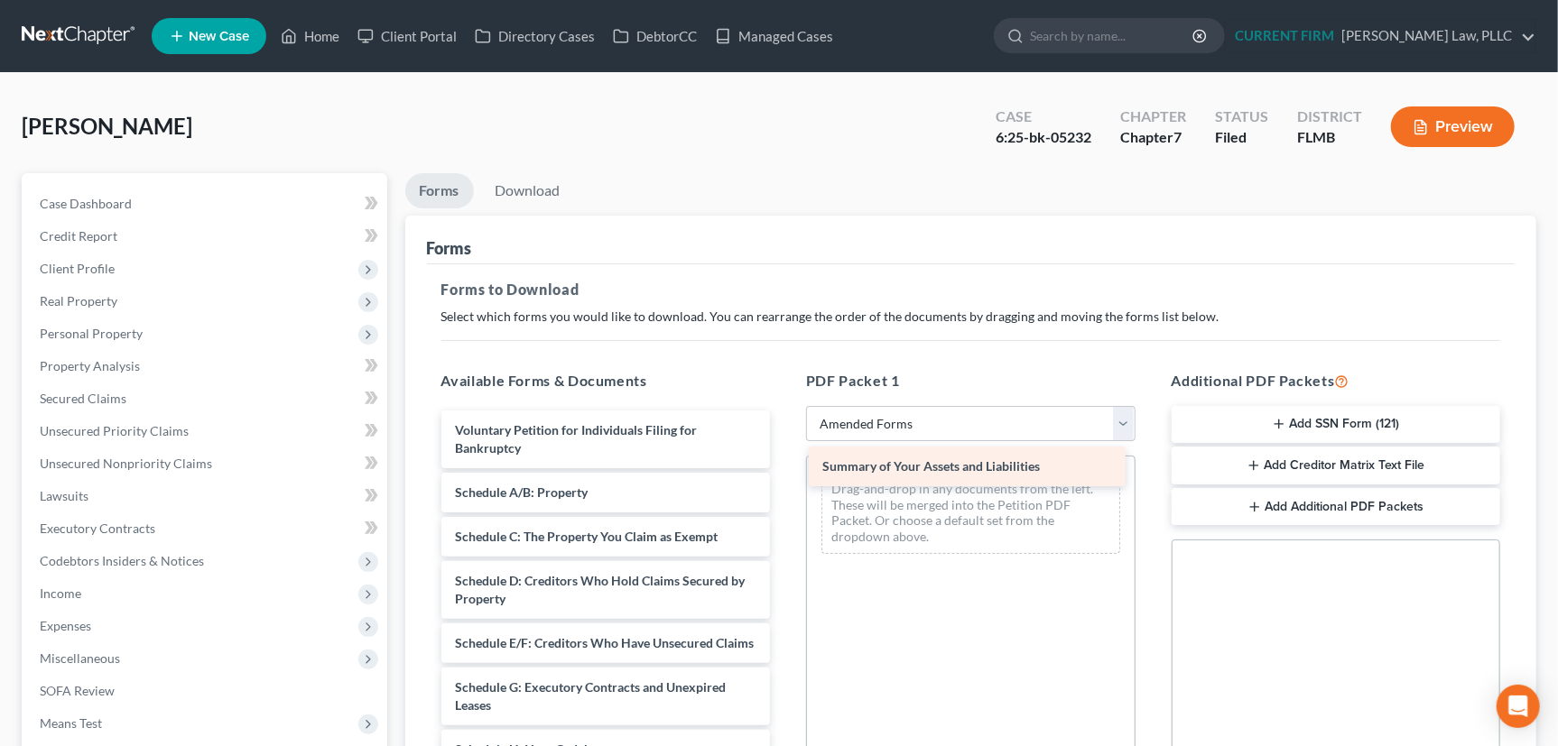
drag, startPoint x: 538, startPoint y: 486, endPoint x: 905, endPoint y: 462, distance: 368.1
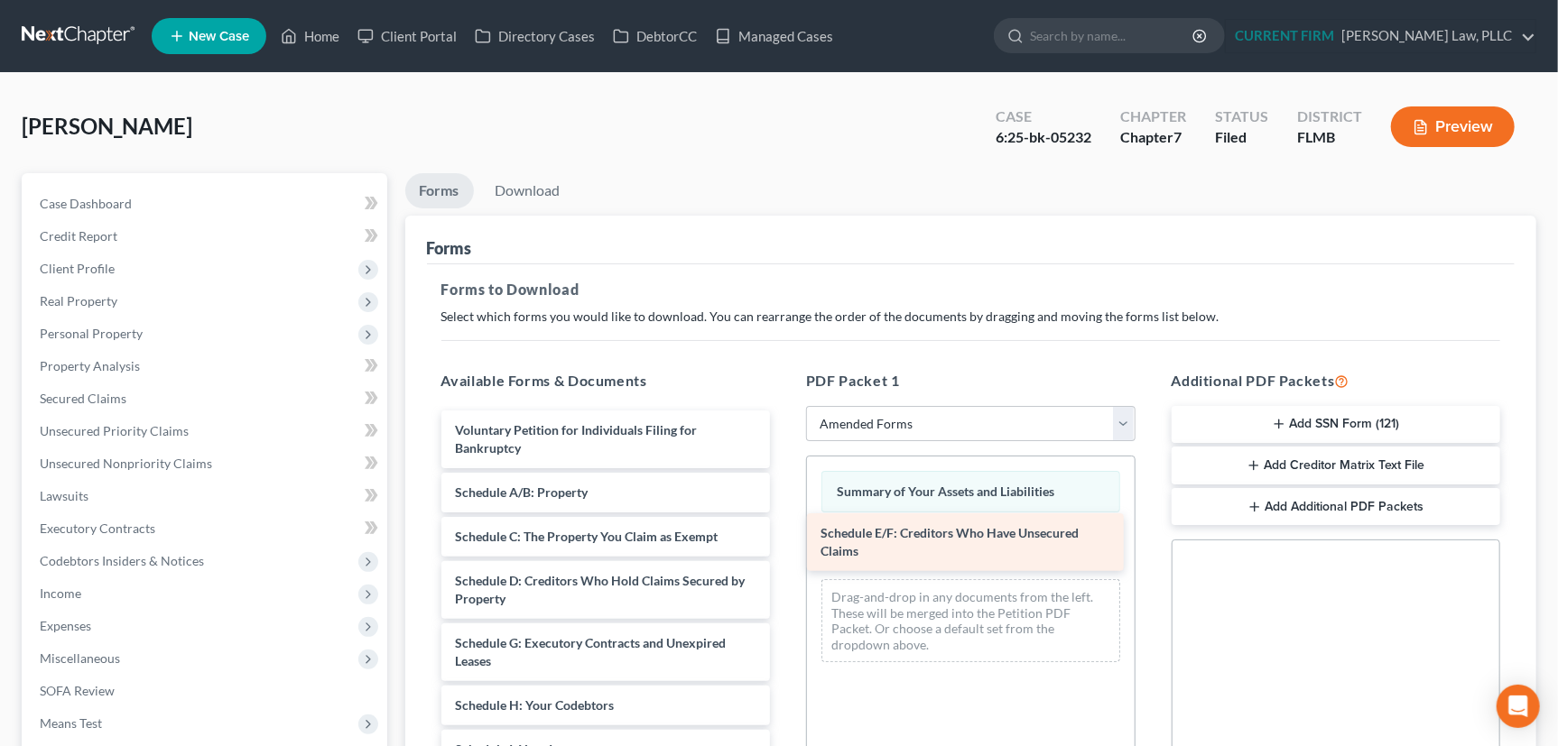
drag, startPoint x: 554, startPoint y: 638, endPoint x: 920, endPoint y: 530, distance: 381.2
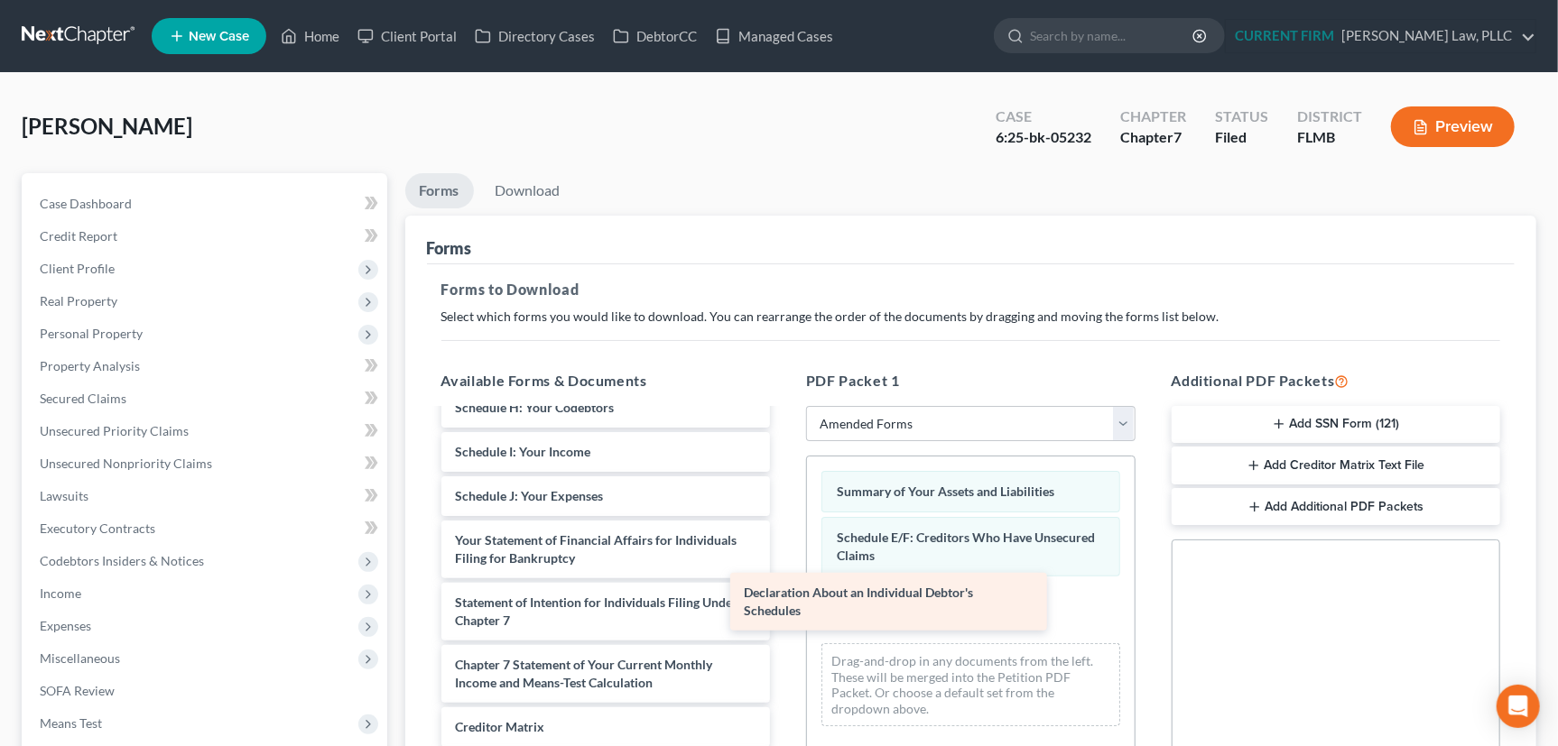
scroll to position [298, 0]
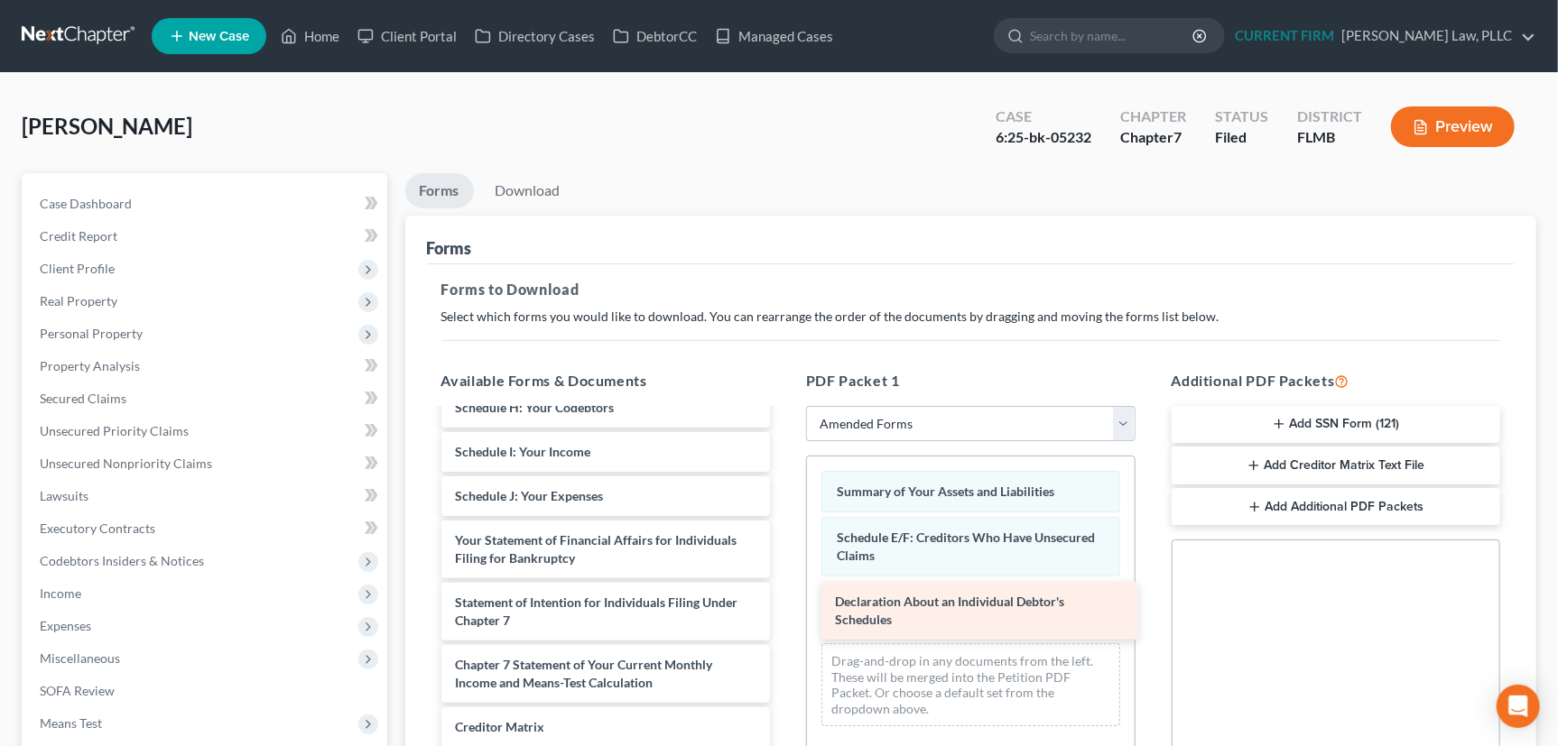
drag, startPoint x: 508, startPoint y: 511, endPoint x: 887, endPoint y: 605, distance: 390.4
click at [785, 605] on div "Declaration About an Individual Debtor's Schedules Voluntary Petition for Indiv…" at bounding box center [606, 505] width 358 height 785
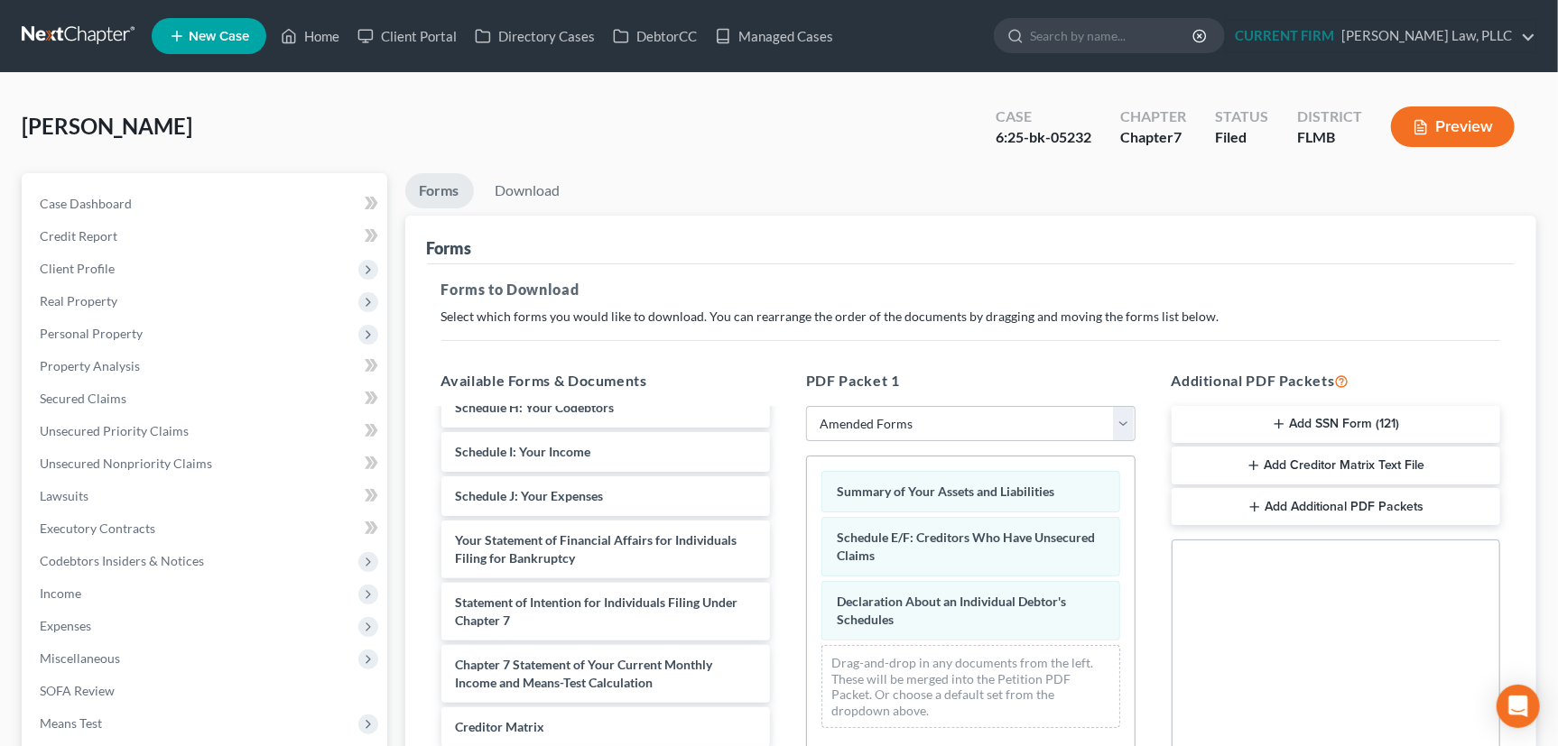
click at [1253, 461] on icon "button" at bounding box center [1253, 465] width 14 height 14
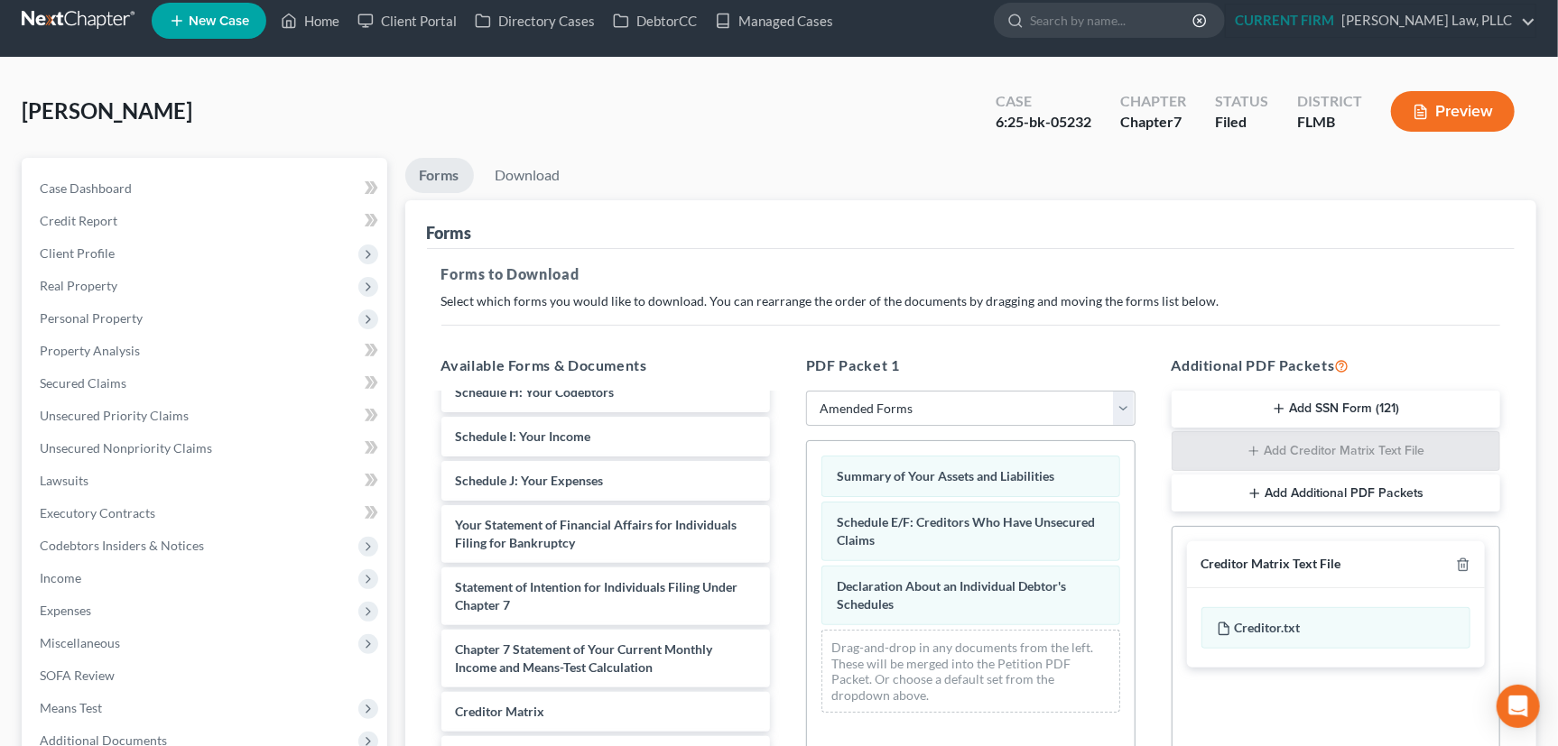
scroll to position [0, 0]
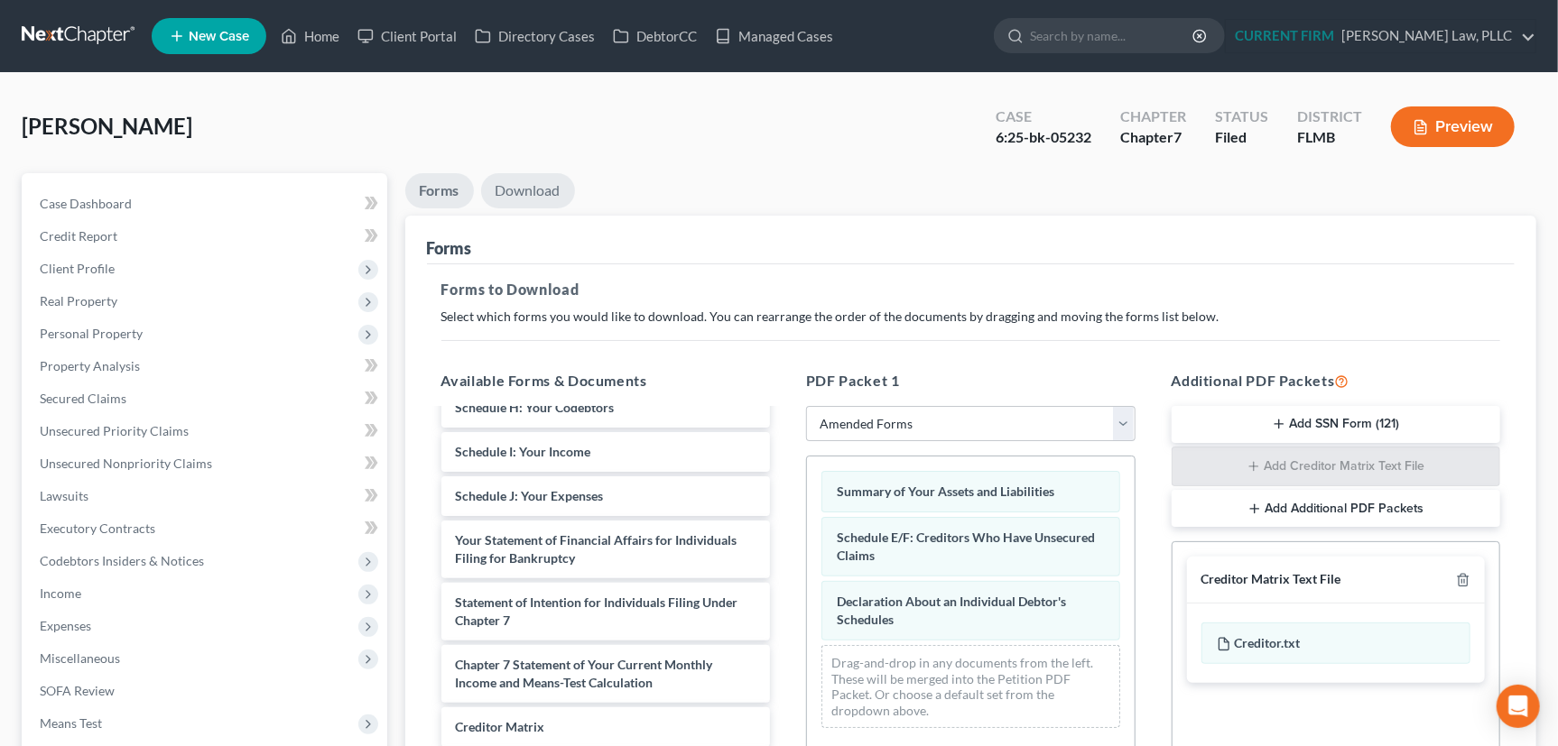
click at [529, 190] on link "Download" at bounding box center [528, 190] width 94 height 35
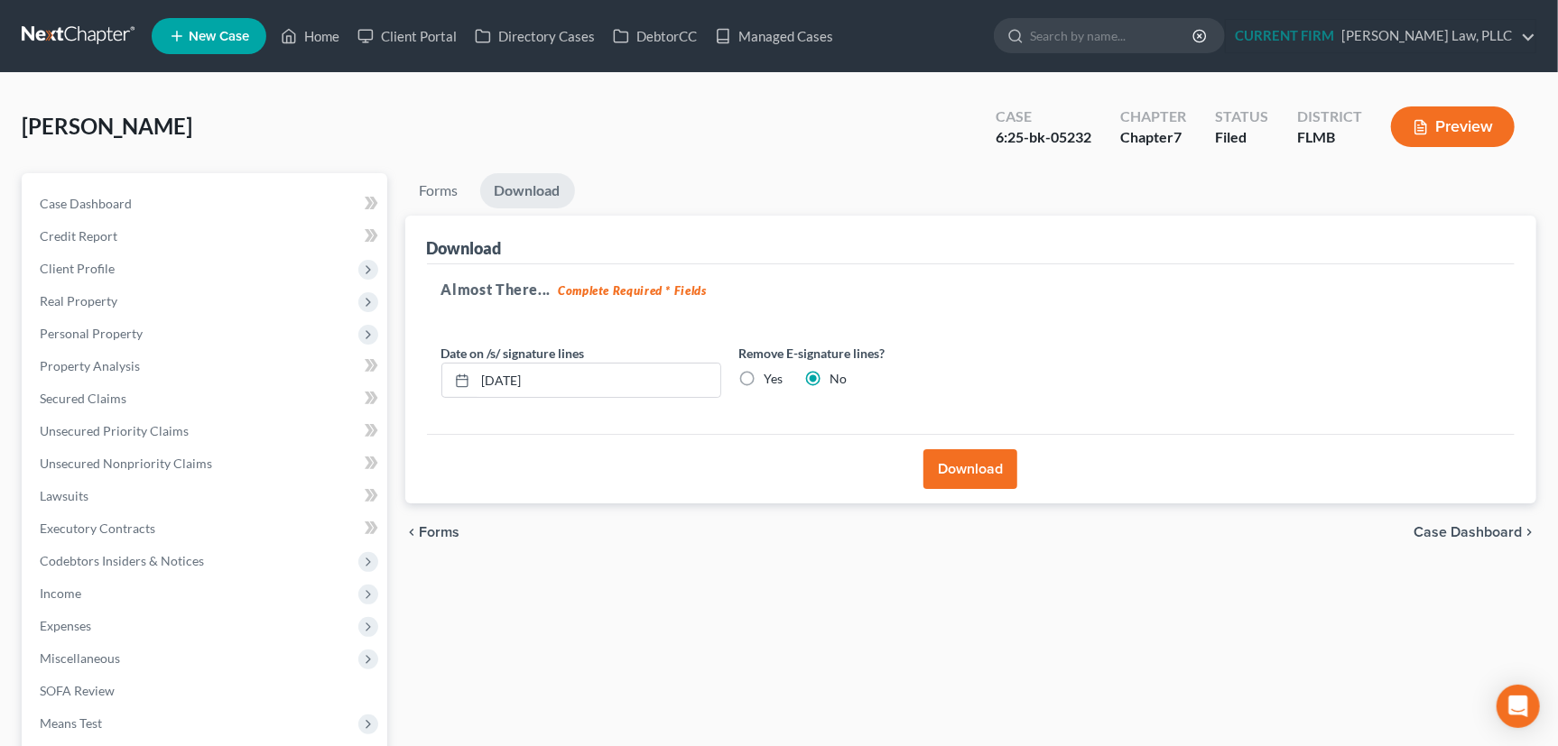
click at [975, 458] on button "Download" at bounding box center [970, 469] width 94 height 40
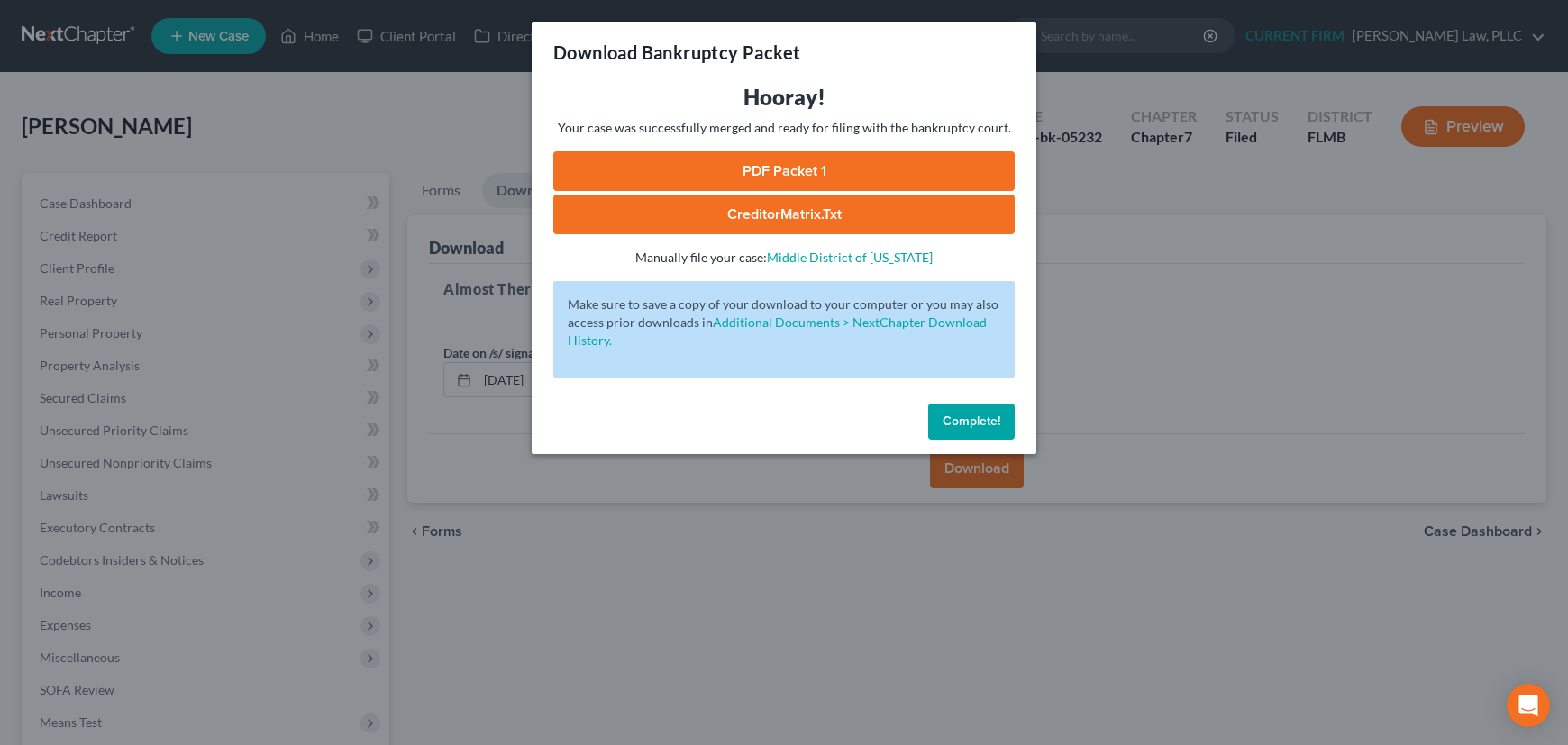
click at [970, 422] on span "Complete!" at bounding box center [972, 420] width 58 height 15
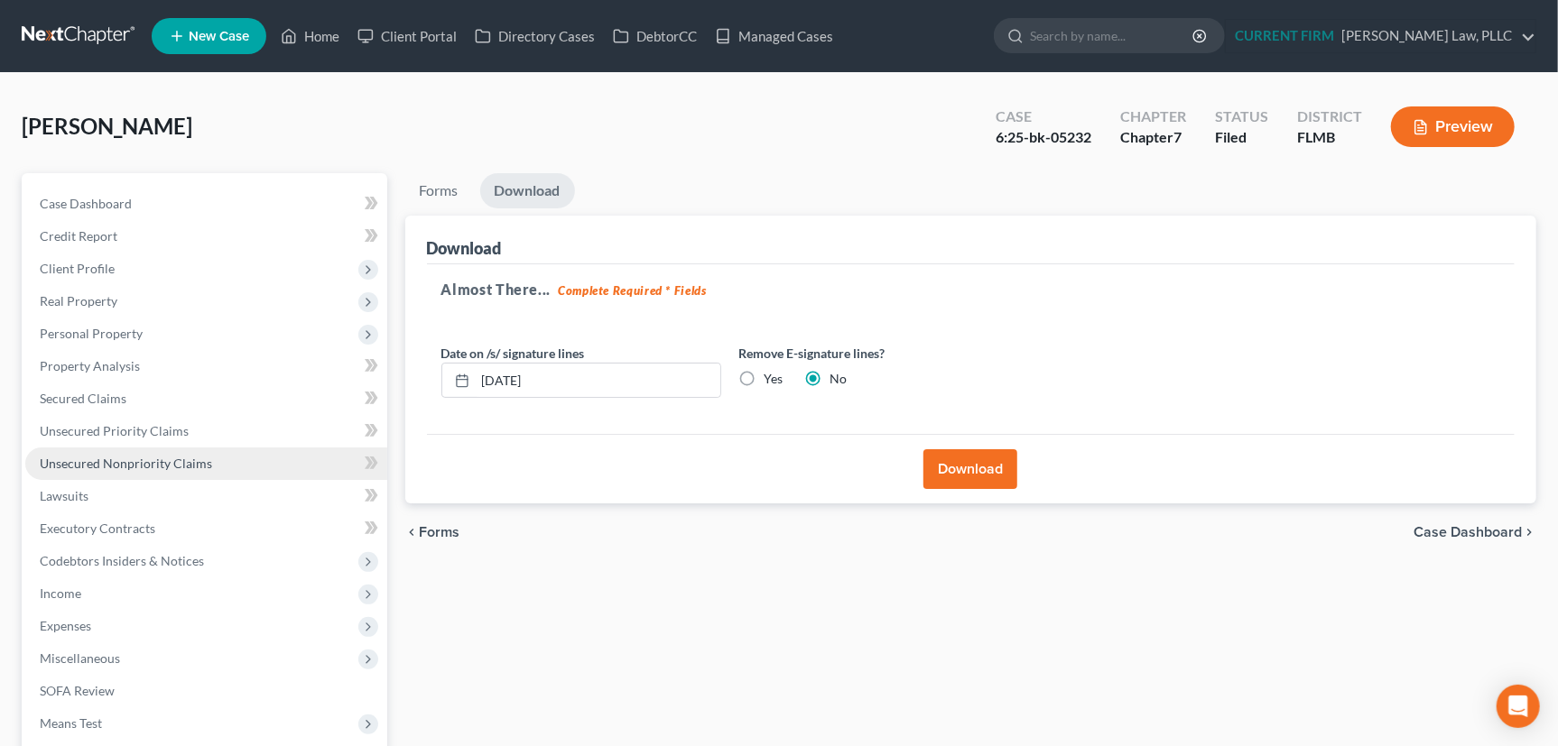
click at [89, 458] on span "Unsecured Nonpriority Claims" at bounding box center [126, 463] width 172 height 15
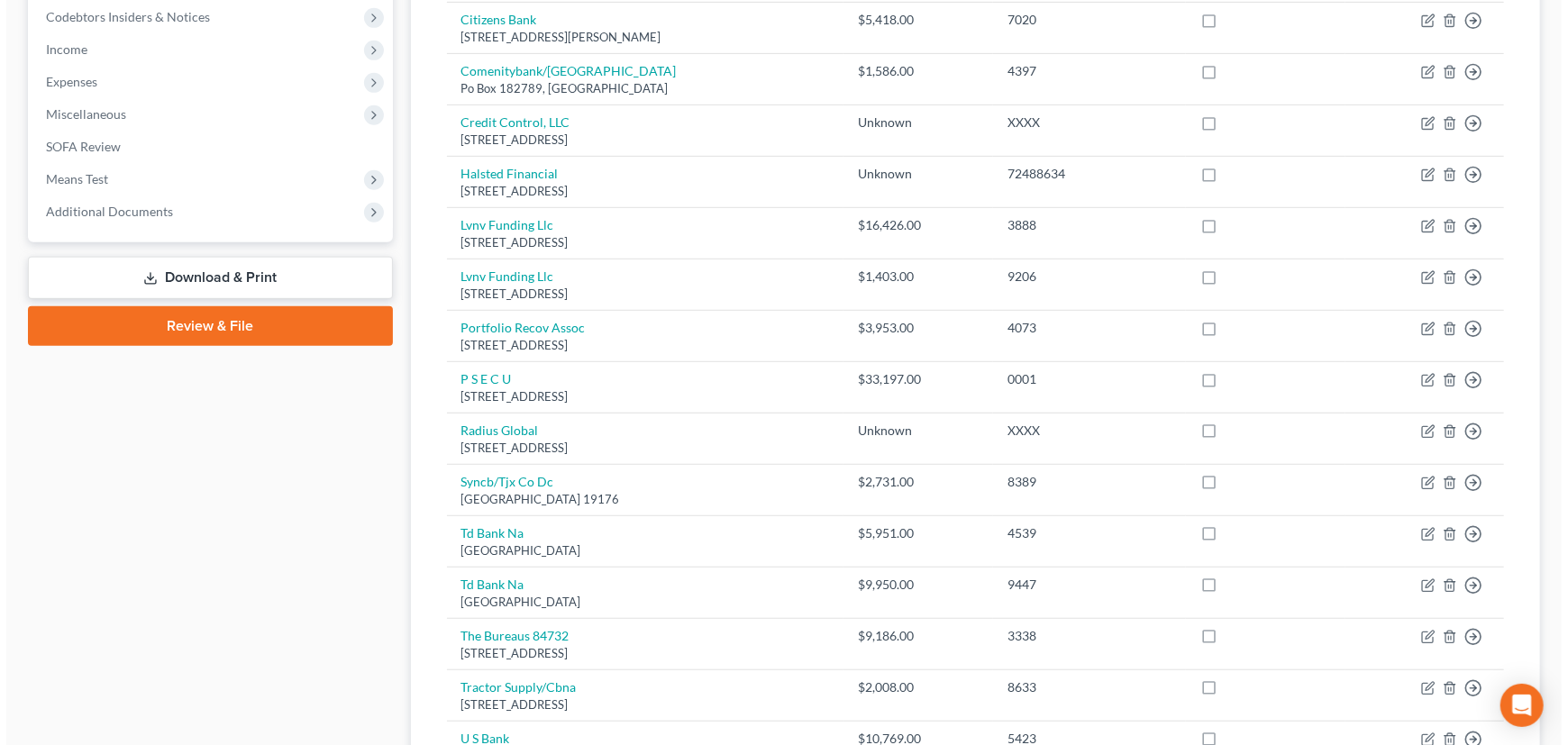
scroll to position [573, 0]
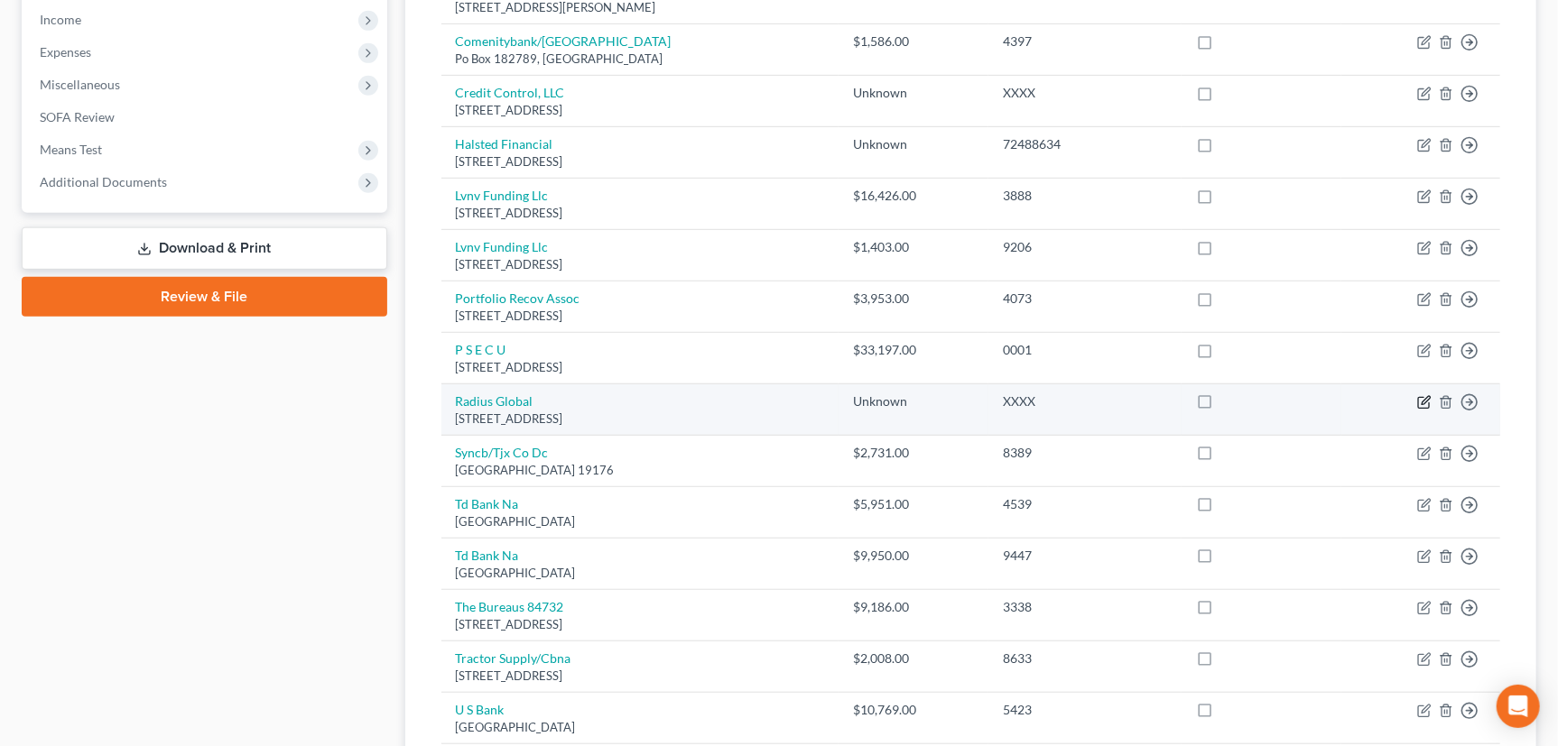
click at [1425, 398] on icon "button" at bounding box center [1424, 402] width 14 height 14
select select "16"
select select "1"
select select "0"
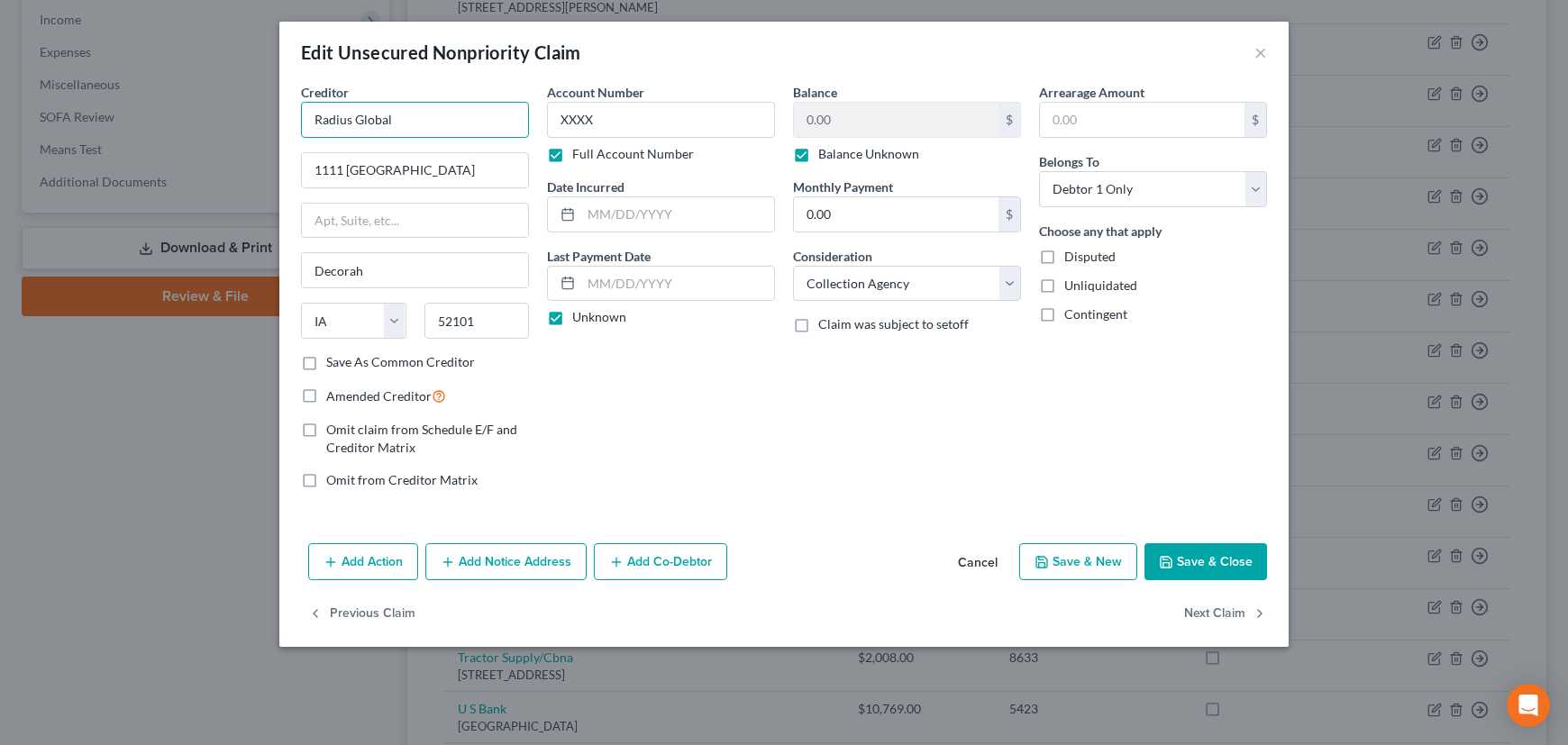
click at [394, 117] on input "Radius Global" at bounding box center [414, 120] width 228 height 36
type input "Radius Global"
drag, startPoint x: 314, startPoint y: 169, endPoint x: 434, endPoint y: 176, distance: 120.2
click at [434, 176] on input "1111 Montgomery" at bounding box center [414, 170] width 226 height 34
paste input "P.O. Box 390905 Minneapolis MN 55439"
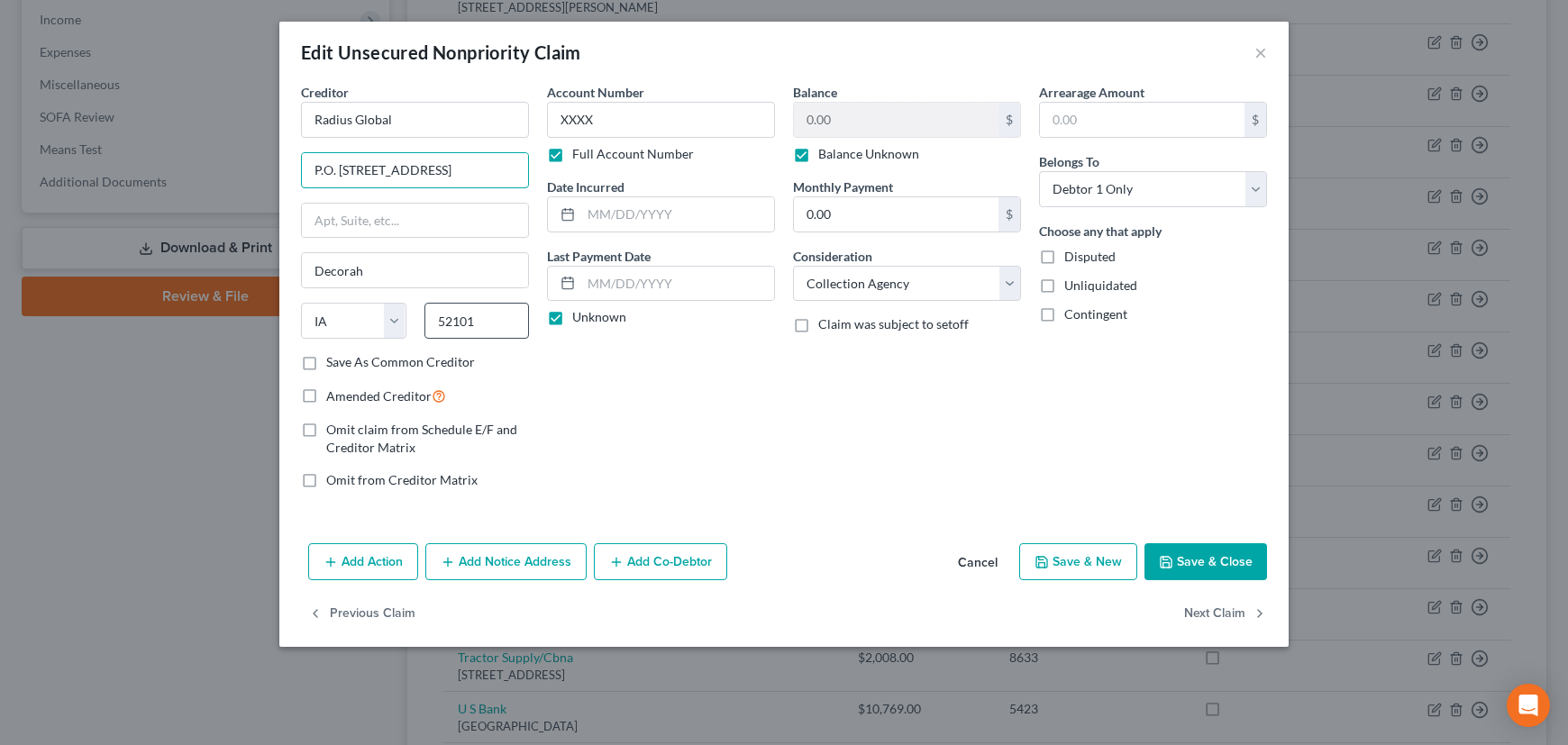
scroll to position [0, 22]
type input "P.O. Box 390905 Minneapolis MN 55439"
click at [490, 321] on input "52101" at bounding box center [477, 321] width 106 height 36
drag, startPoint x: 490, startPoint y: 321, endPoint x: 438, endPoint y: 319, distance: 52.0
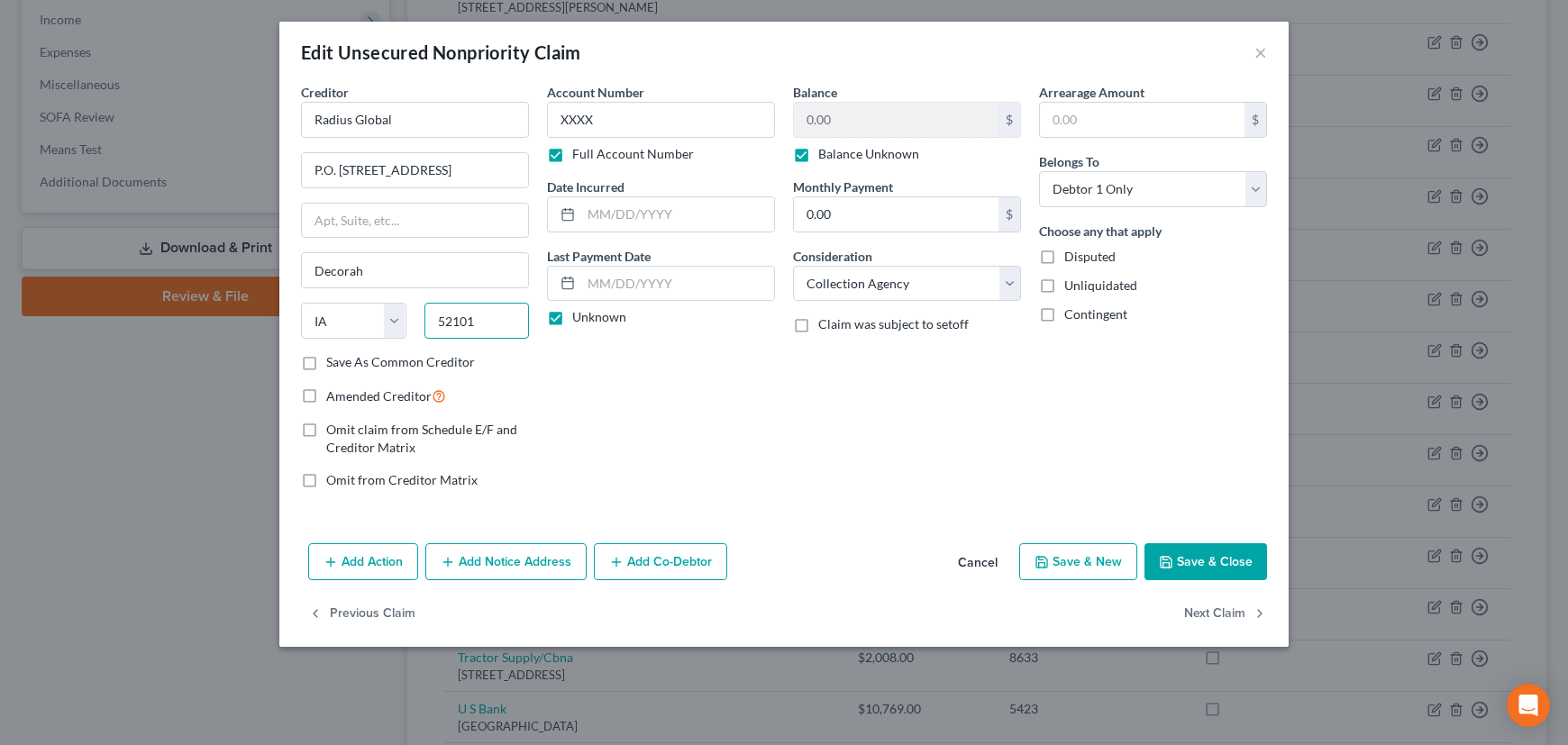
click at [440, 321] on input "52101" at bounding box center [477, 321] width 106 height 36
type input "55439"
drag, startPoint x: 659, startPoint y: 430, endPoint x: 693, endPoint y: 421, distance: 35.2
click at [660, 431] on div "Account Number XXXX Full Account Number Date Incurred Last Payment Date Unknown" at bounding box center [661, 293] width 246 height 420
click at [697, 361] on div "Account Number XXXX Full Account Number Date Incurred Last Payment Date Unknown" at bounding box center [661, 293] width 246 height 420
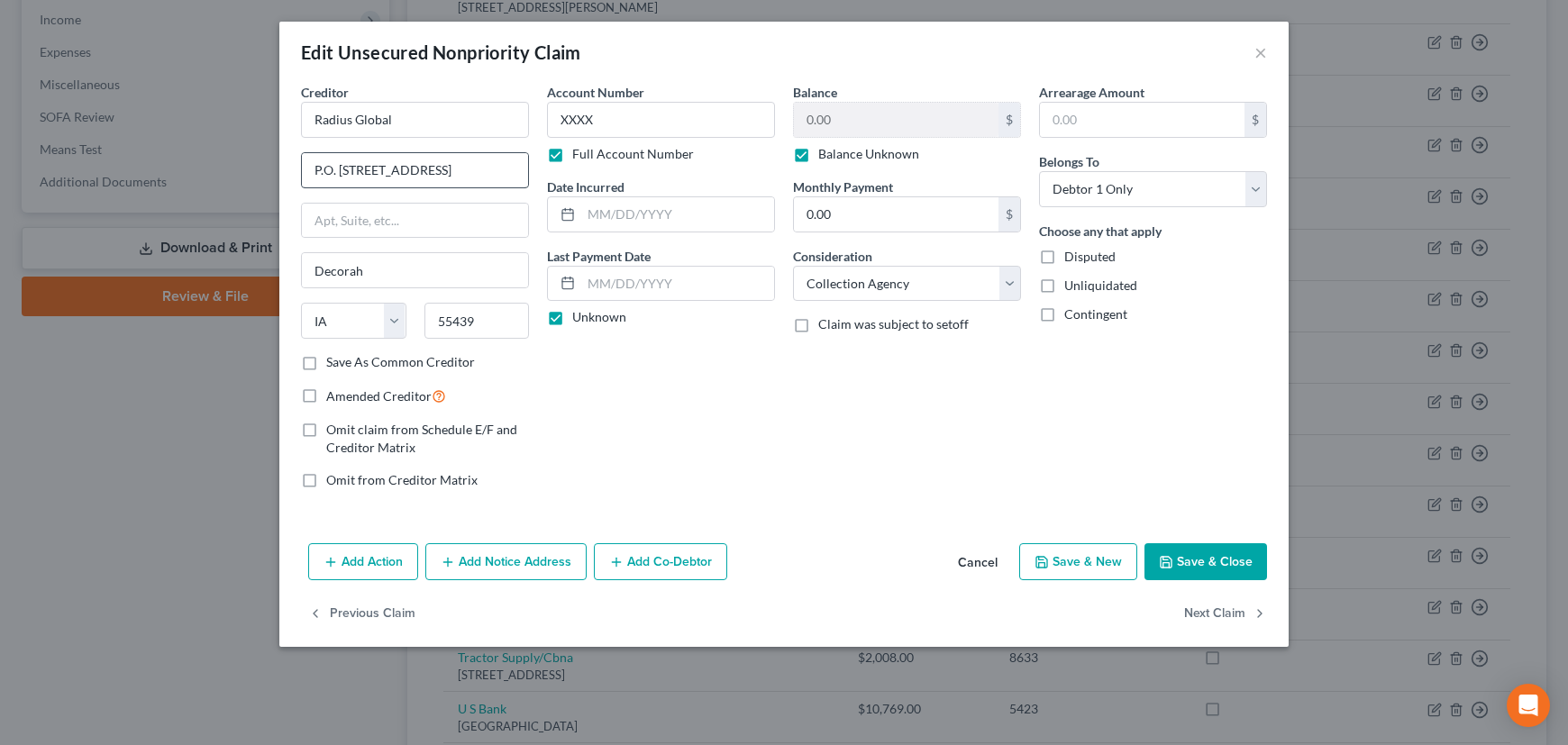
type input "Minneapolis"
select select "24"
drag, startPoint x: 401, startPoint y: 168, endPoint x: 575, endPoint y: 173, distance: 174.1
click at [575, 173] on div "Creditor * Radius Global P.O. Box 390905 Minneapolis MN 55439 Minneapolis State…" at bounding box center [783, 293] width 984 height 420
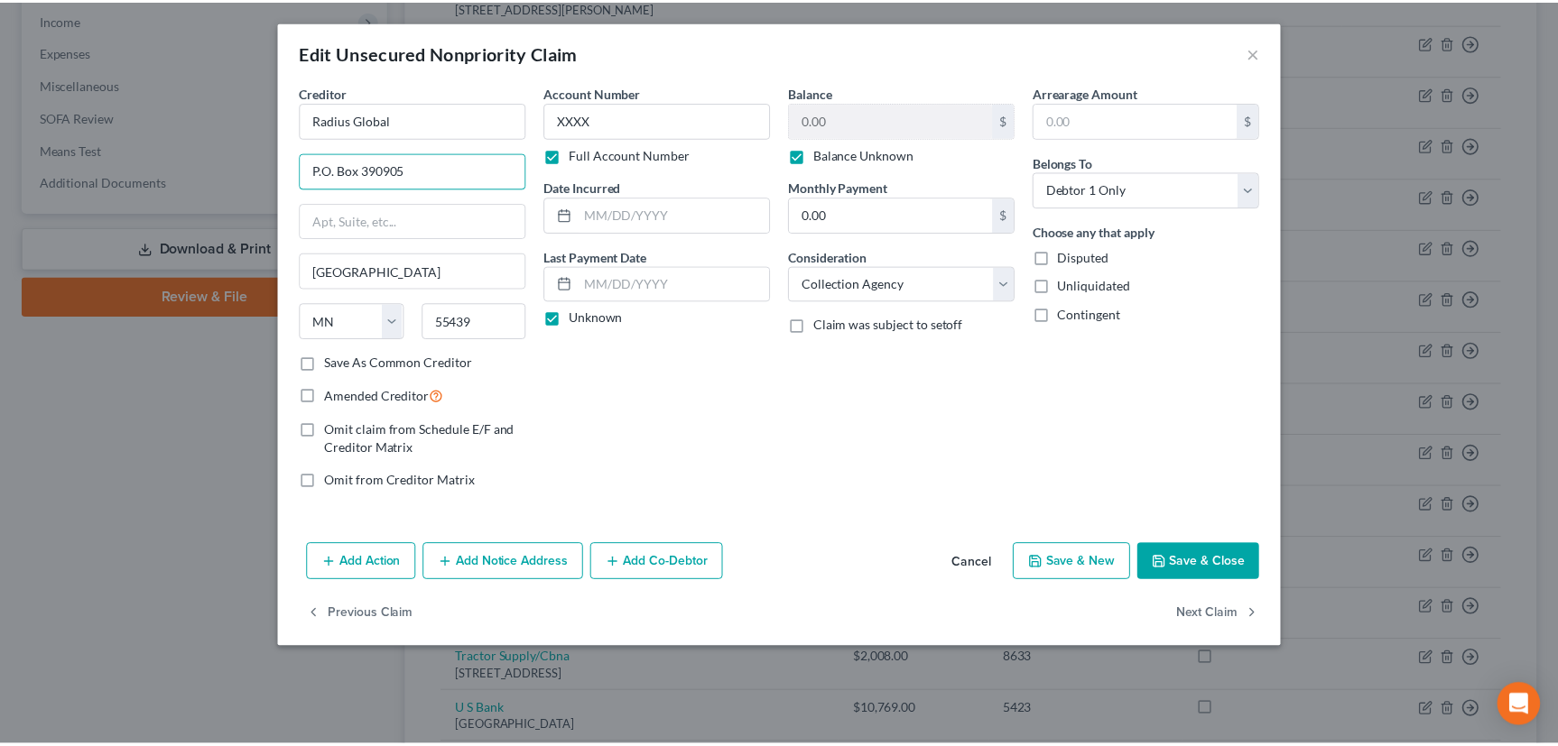
scroll to position [0, 0]
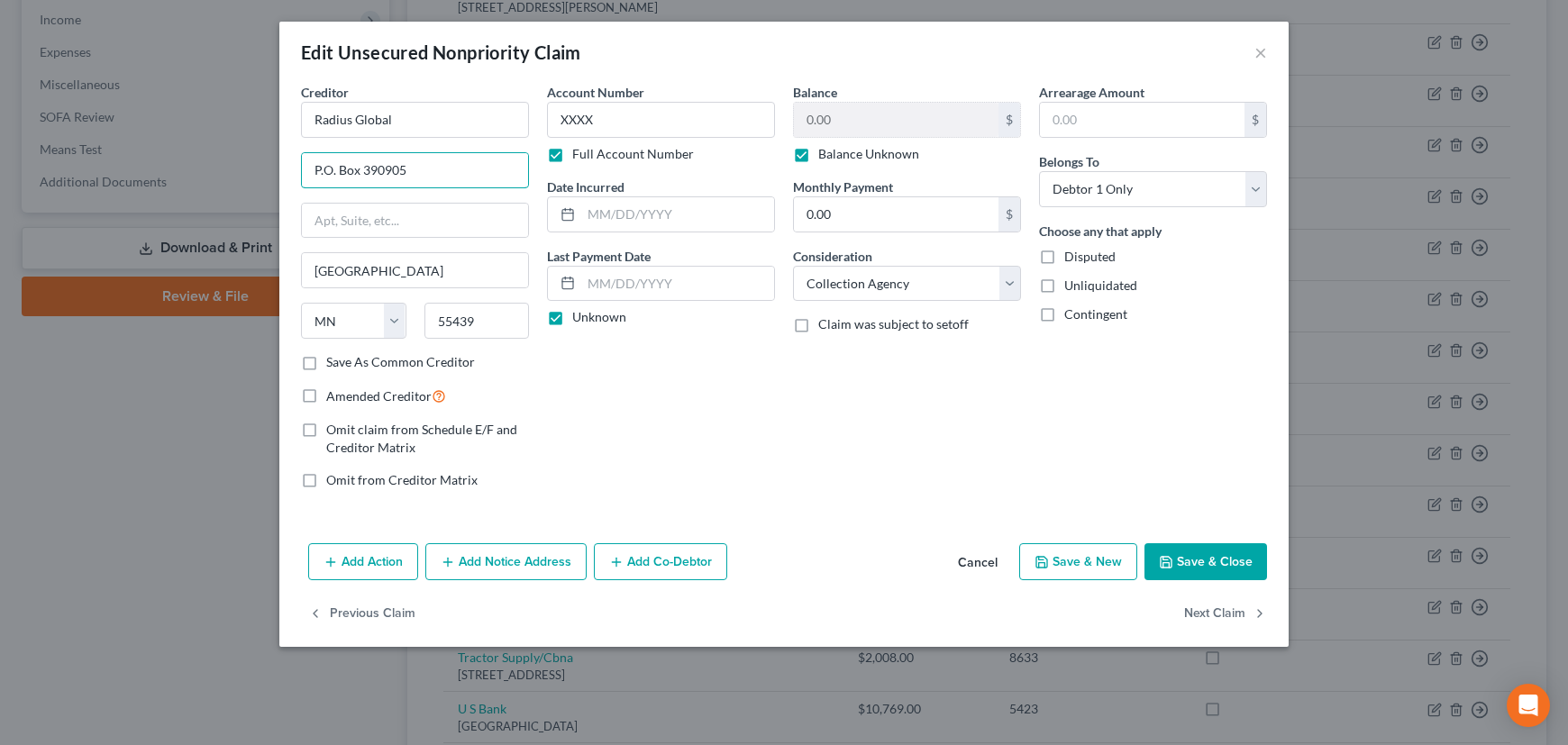
type input "P.O. Box 390905"
click at [694, 452] on div "Account Number XXXX Full Account Number Date Incurred Last Payment Date Unknown" at bounding box center [661, 293] width 246 height 420
click at [327, 361] on label "Save As Common Creditor" at bounding box center [400, 363] width 149 height 18
click at [334, 361] on input "Save As Common Creditor" at bounding box center [340, 360] width 12 height 12
click at [1212, 560] on button "Save & Close" at bounding box center [1205, 562] width 123 height 38
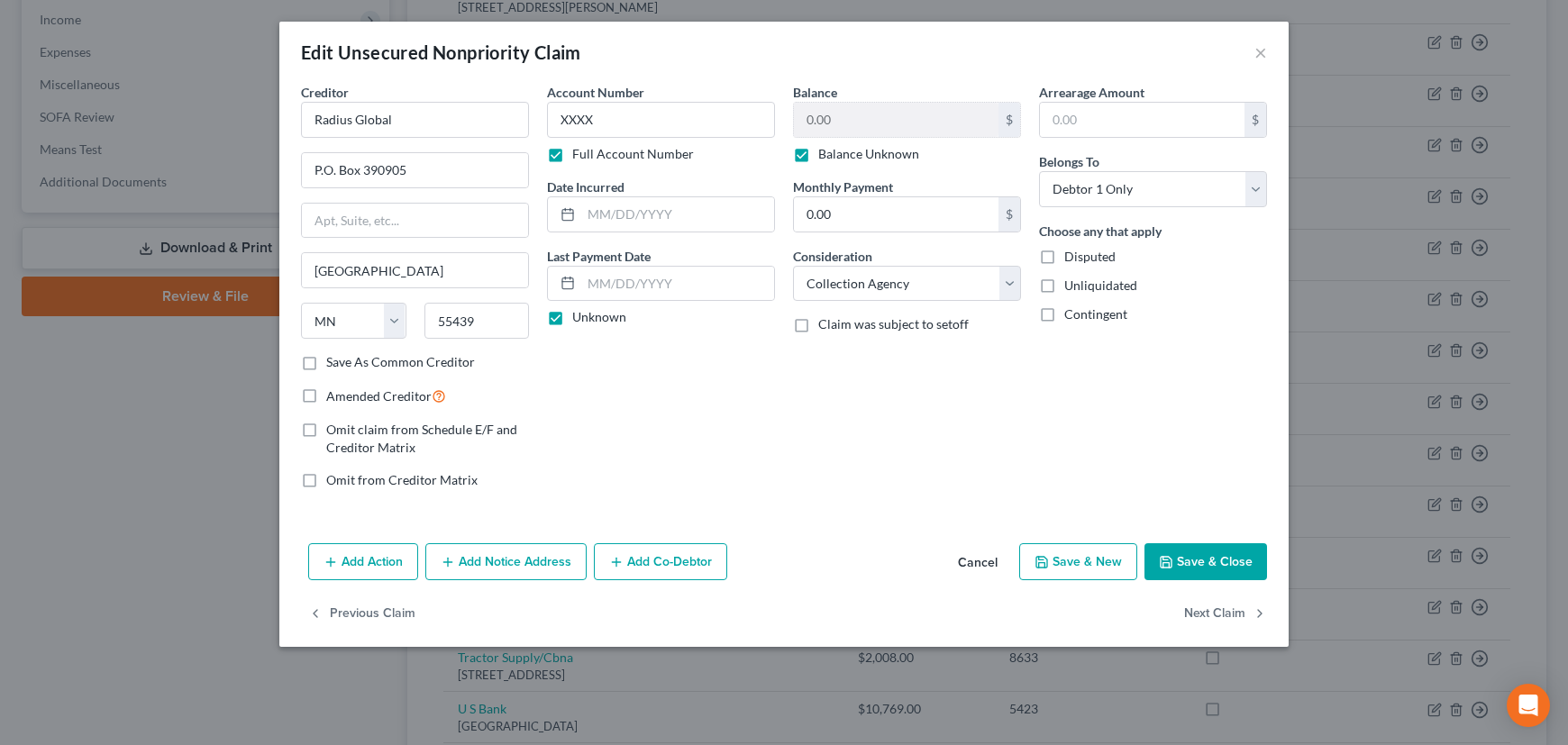
checkbox input "false"
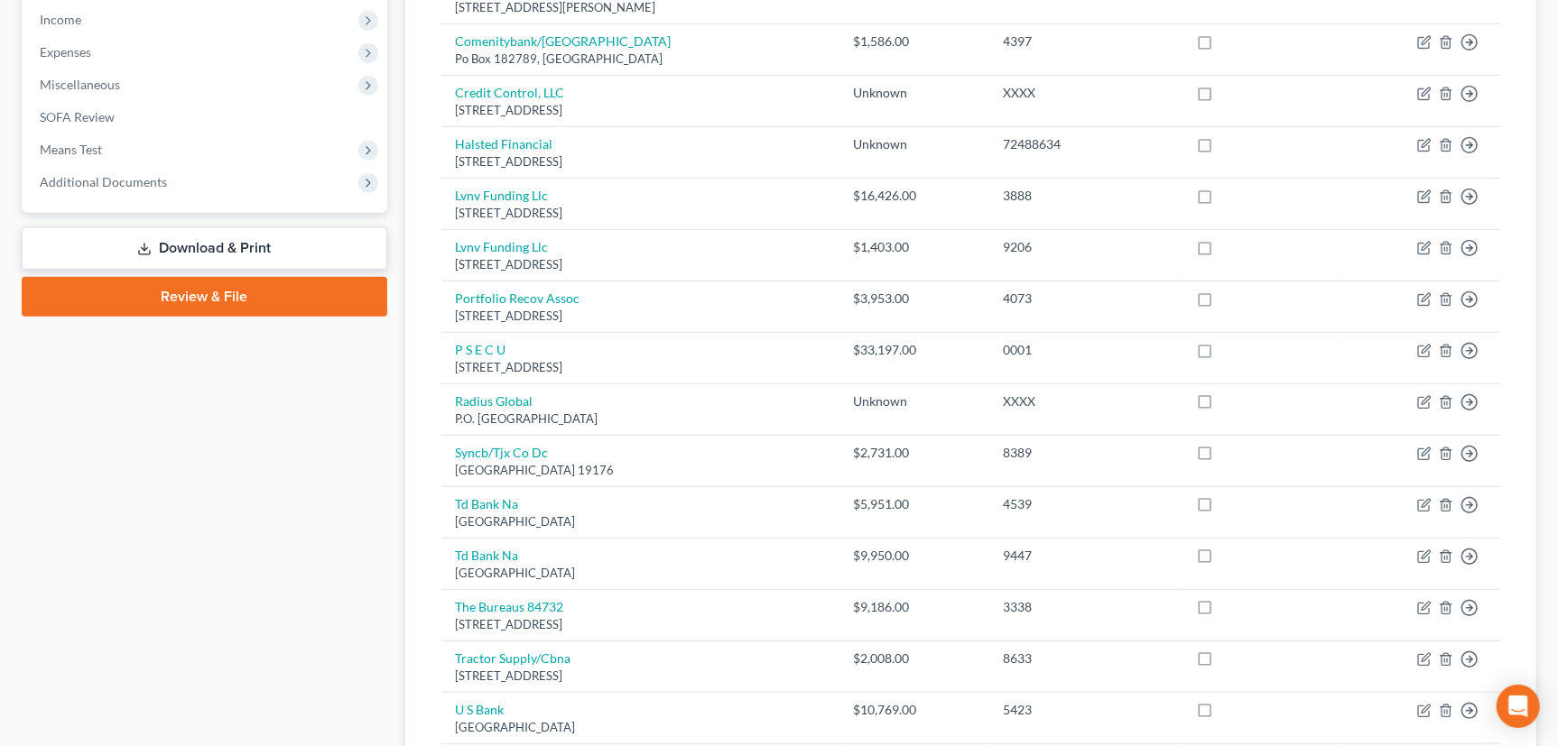
click at [168, 241] on link "Download & Print" at bounding box center [204, 248] width 365 height 42
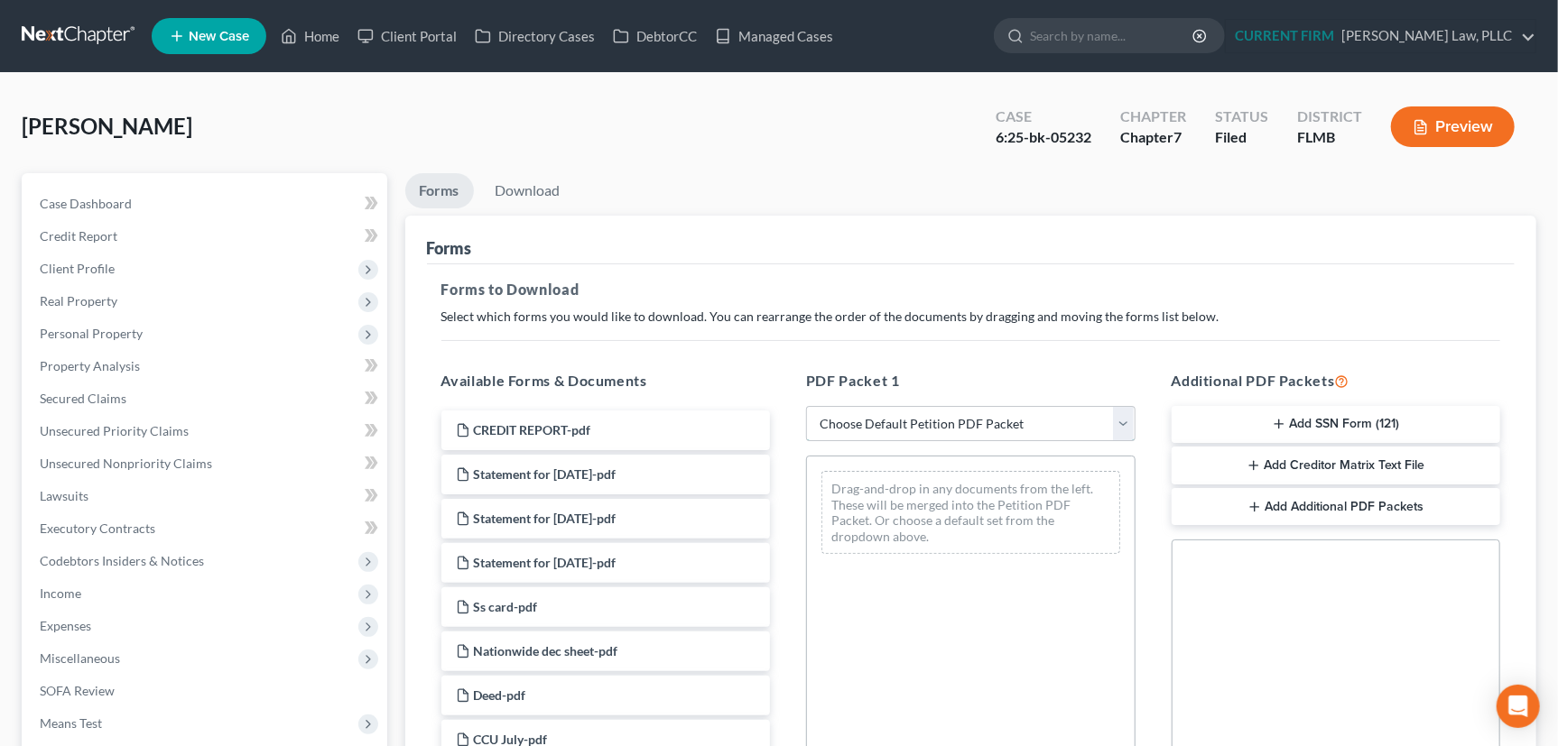
click at [1121, 422] on select "Choose Default Petition PDF Packet Complete Bankruptcy Petition (all forms and …" at bounding box center [970, 424] width 329 height 36
select select "2"
click at [806, 406] on select "Choose Default Petition PDF Packet Complete Bankruptcy Petition (all forms and …" at bounding box center [970, 424] width 329 height 36
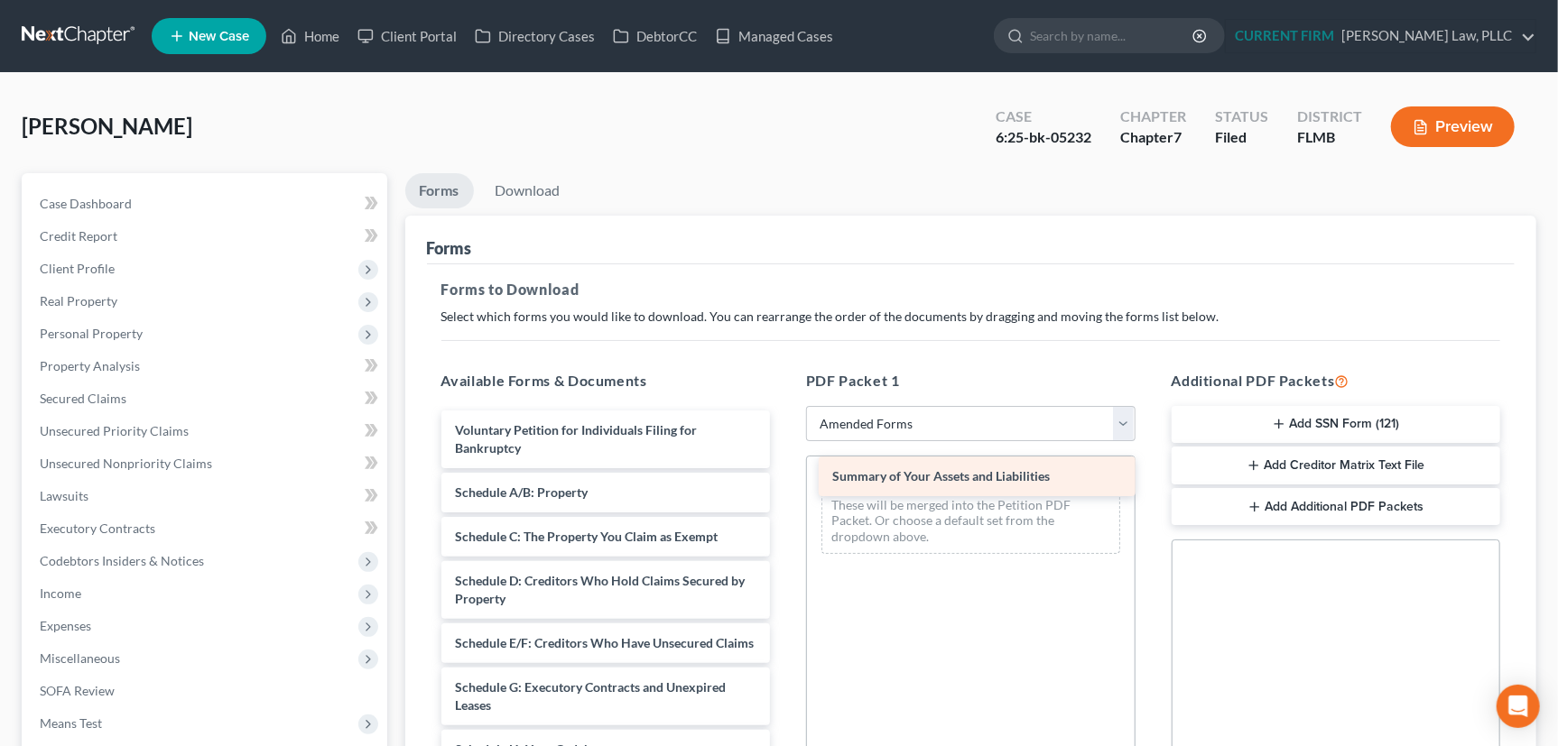
drag, startPoint x: 575, startPoint y: 492, endPoint x: 952, endPoint y: 477, distance: 377.5
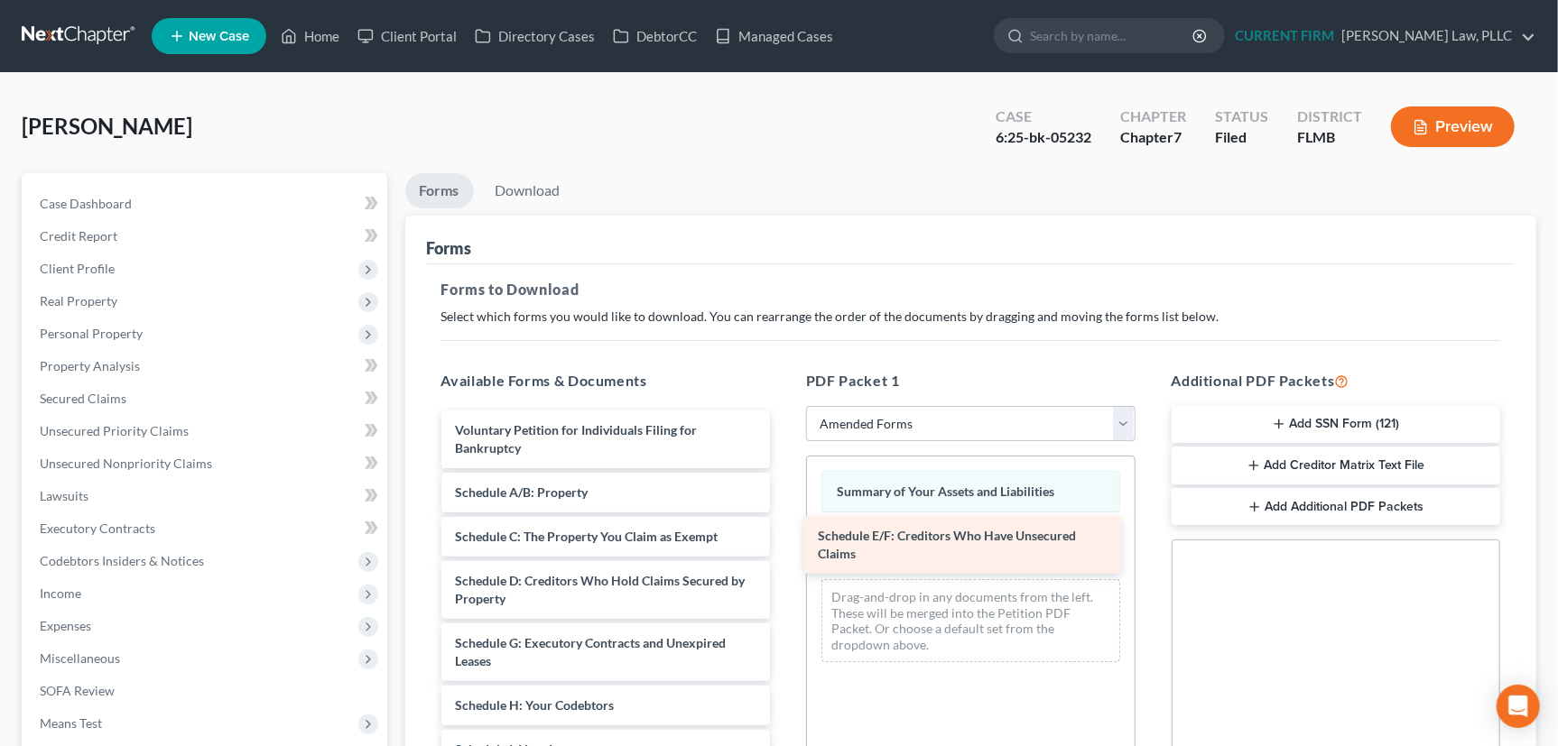
drag, startPoint x: 556, startPoint y: 648, endPoint x: 920, endPoint y: 541, distance: 378.9
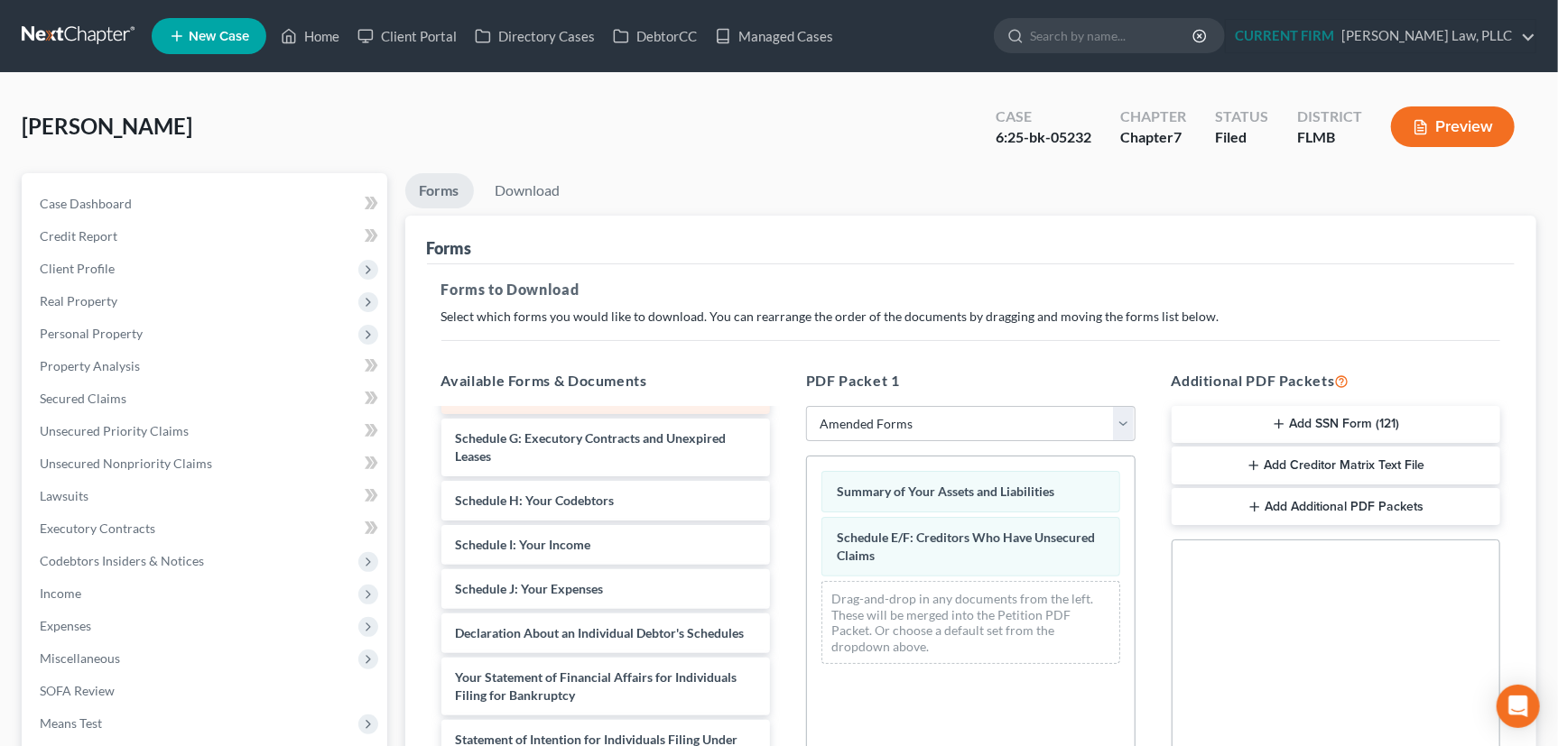
scroll to position [245, 0]
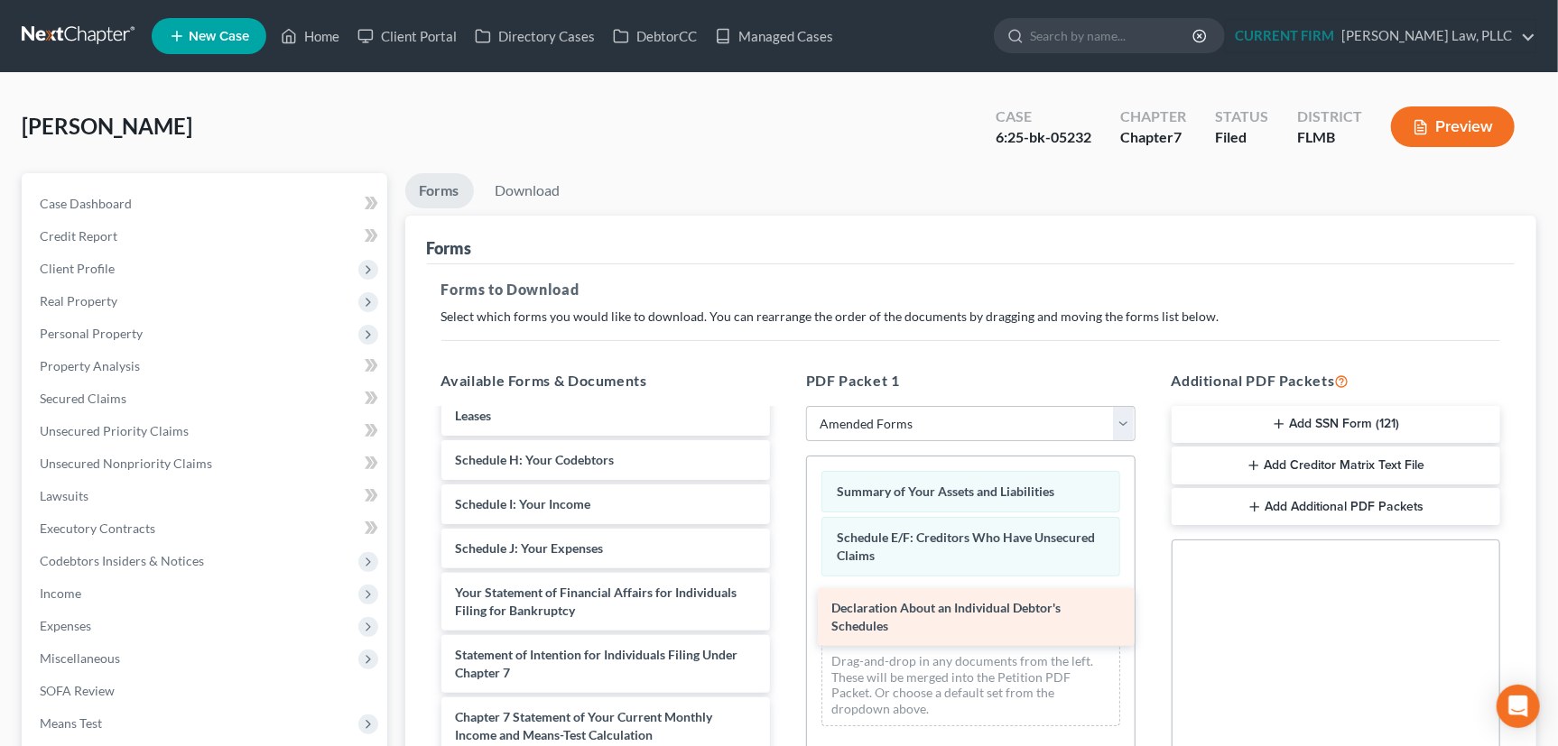
drag, startPoint x: 559, startPoint y: 587, endPoint x: 926, endPoint y: 606, distance: 367.8
click at [785, 606] on div "Declaration About an Individual Debtor's Schedules Voluntary Petition for Indiv…" at bounding box center [606, 557] width 358 height 785
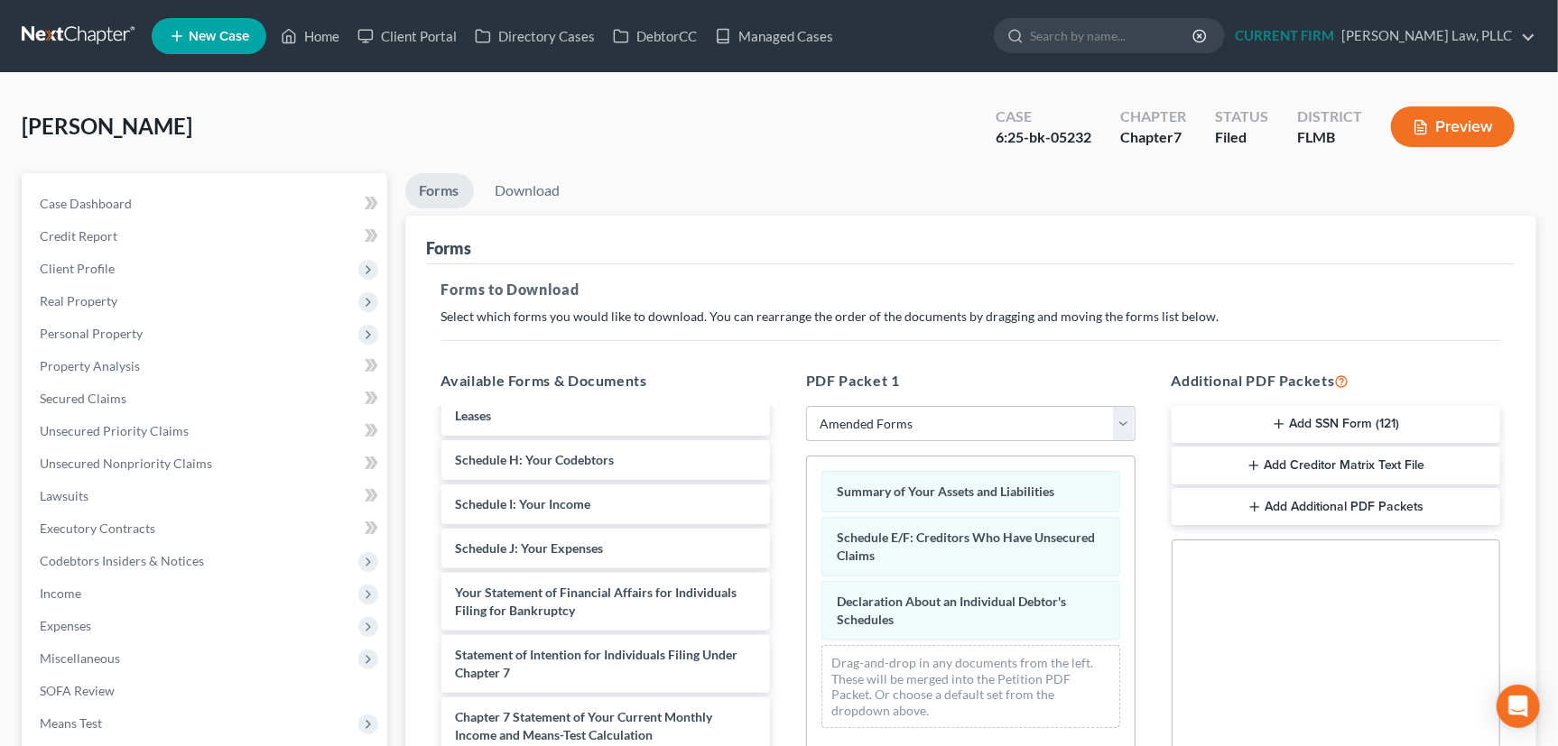
click at [1254, 462] on icon "button" at bounding box center [1253, 465] width 14 height 14
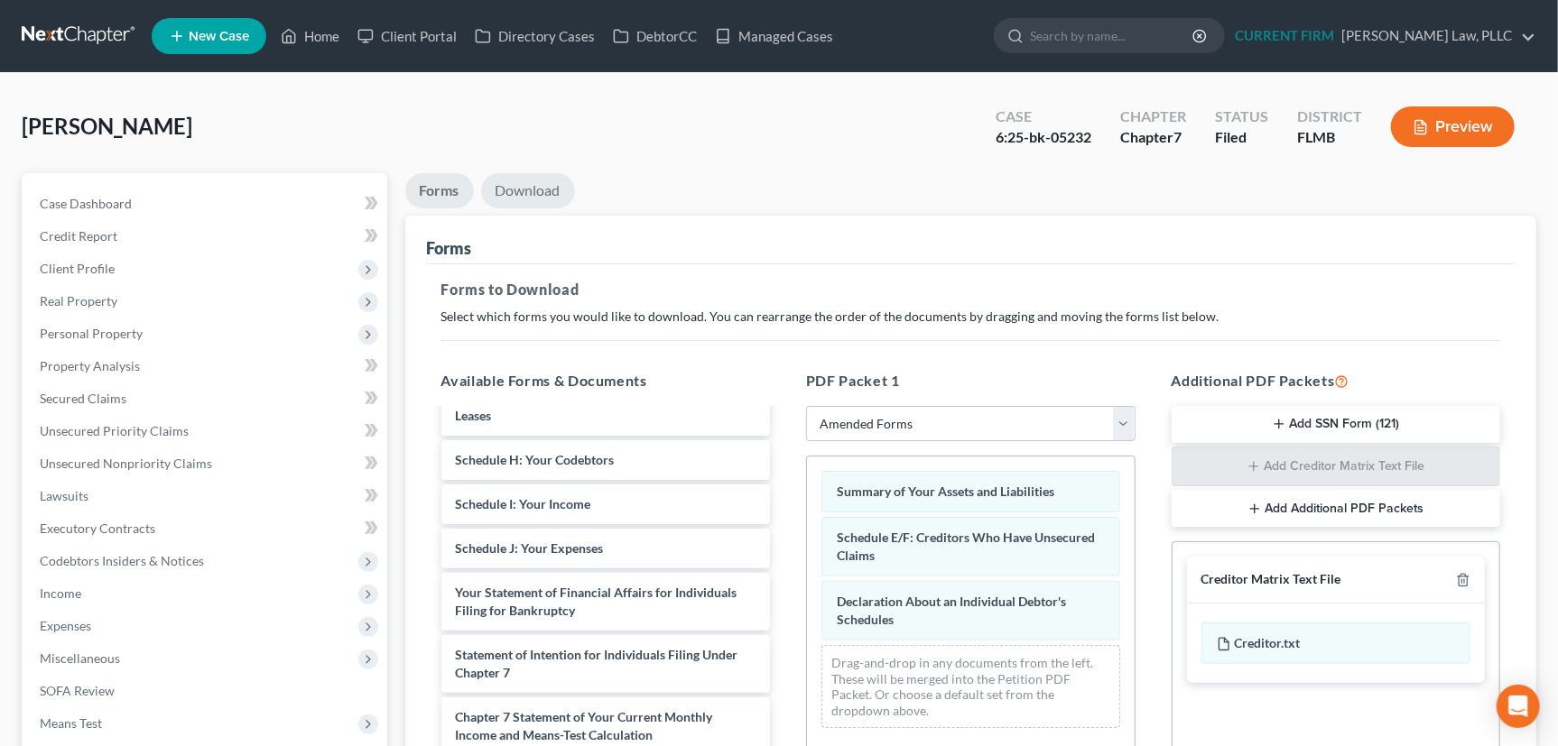
click at [528, 189] on link "Download" at bounding box center [528, 190] width 94 height 35
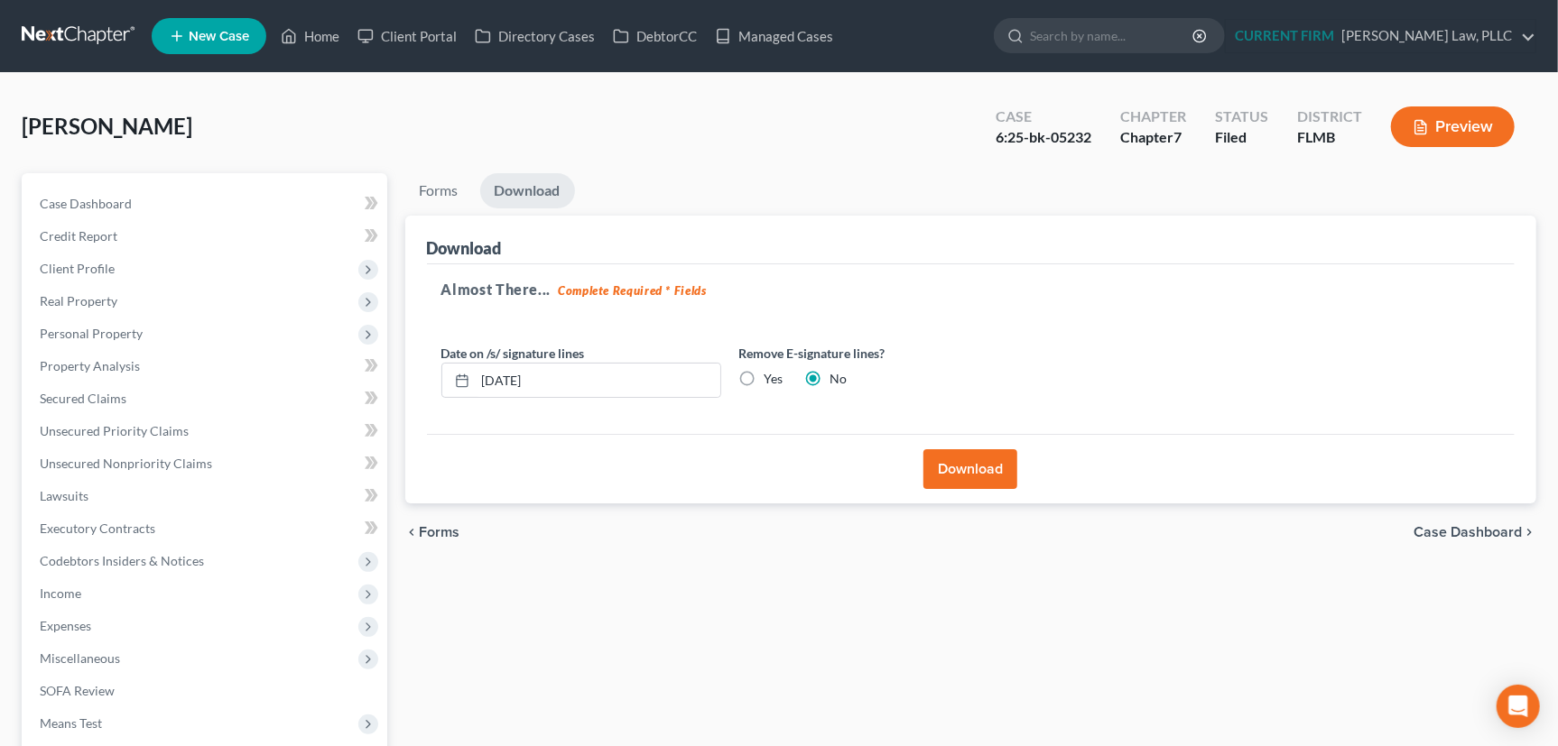
click at [970, 469] on button "Download" at bounding box center [970, 469] width 94 height 40
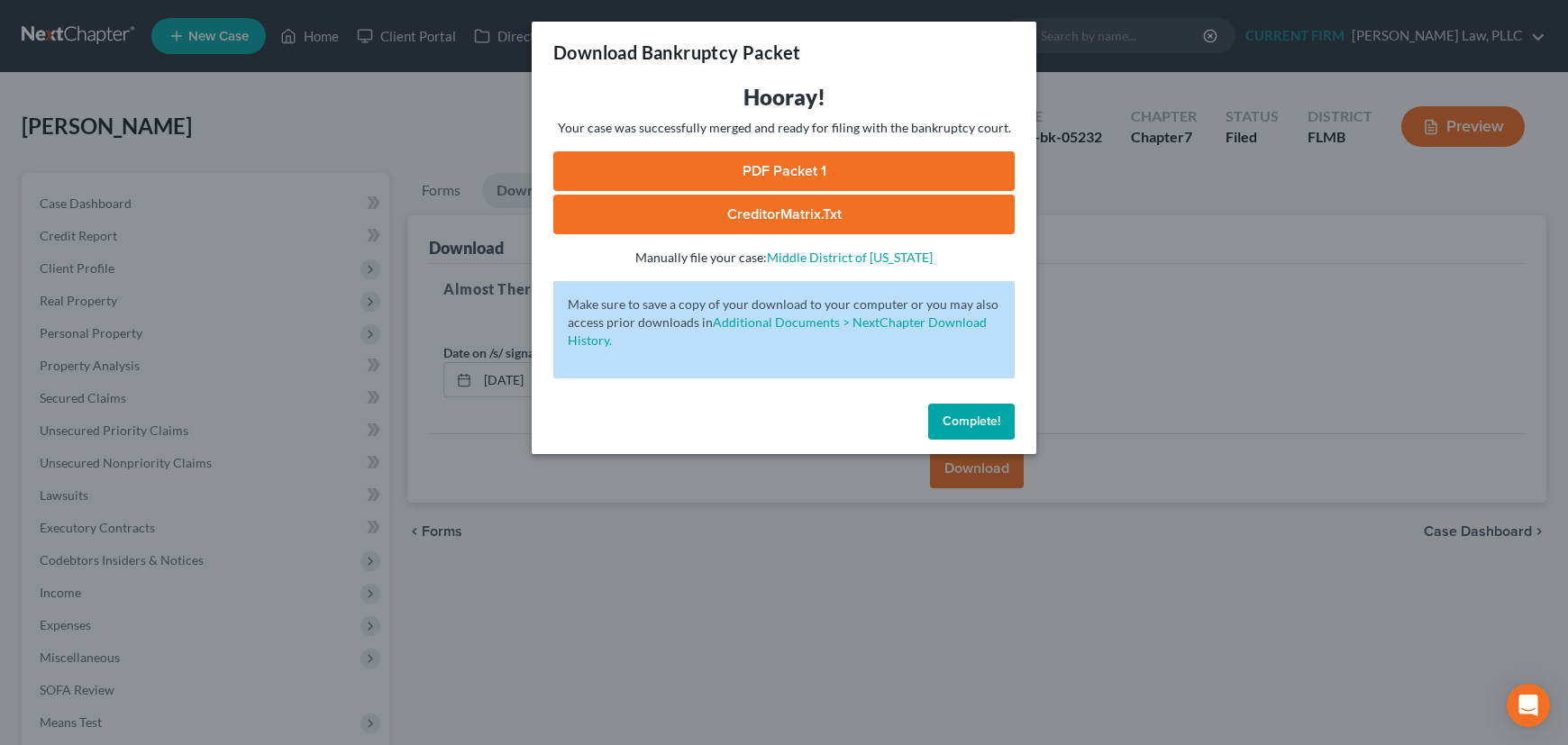
click at [786, 164] on link "PDF Packet 1" at bounding box center [784, 172] width 461 height 40
click at [764, 208] on link "CreditorMatrix.txt" at bounding box center [784, 215] width 461 height 40
click at [971, 425] on span "Complete!" at bounding box center [972, 420] width 58 height 15
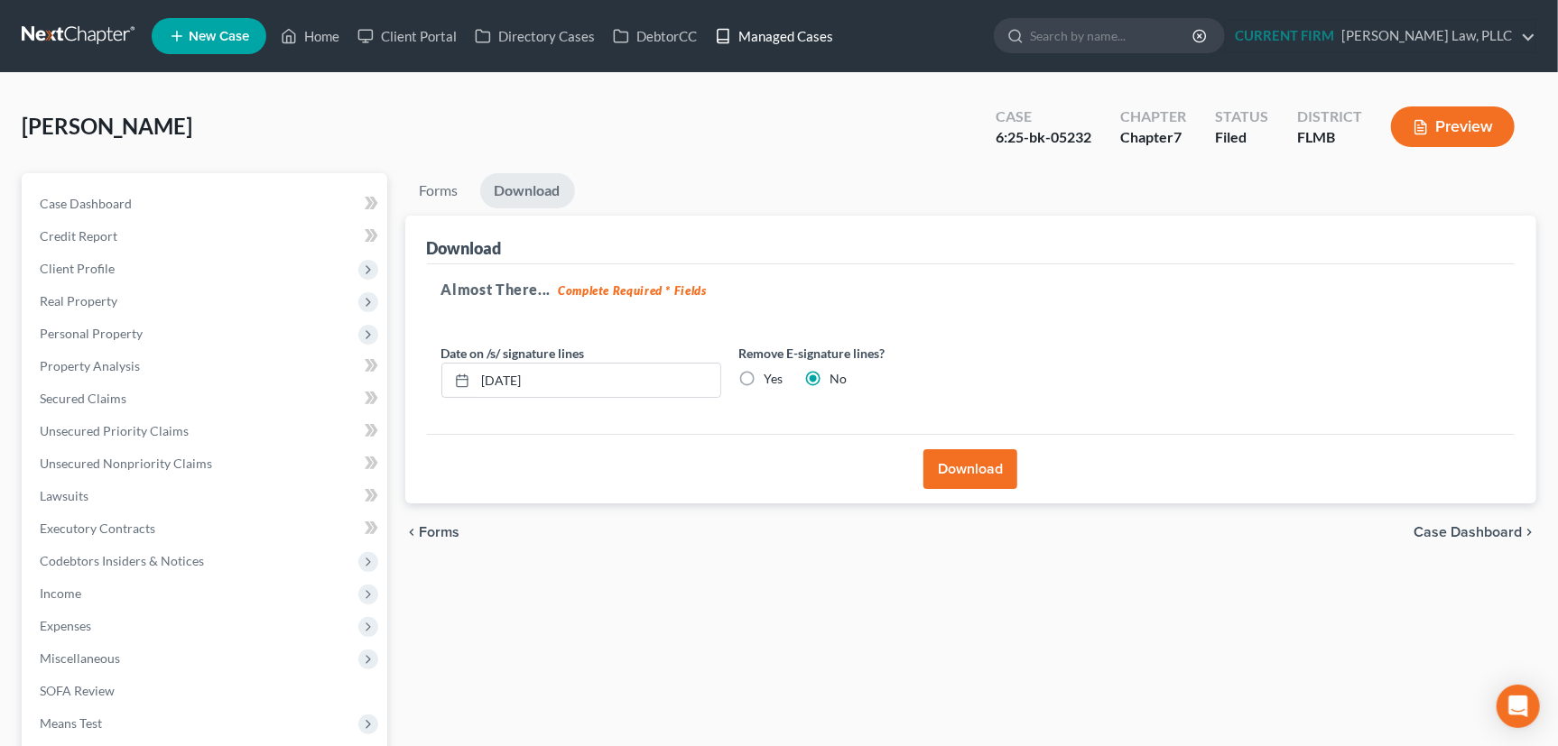
click at [785, 37] on link "Managed Cases" at bounding box center [774, 36] width 136 height 32
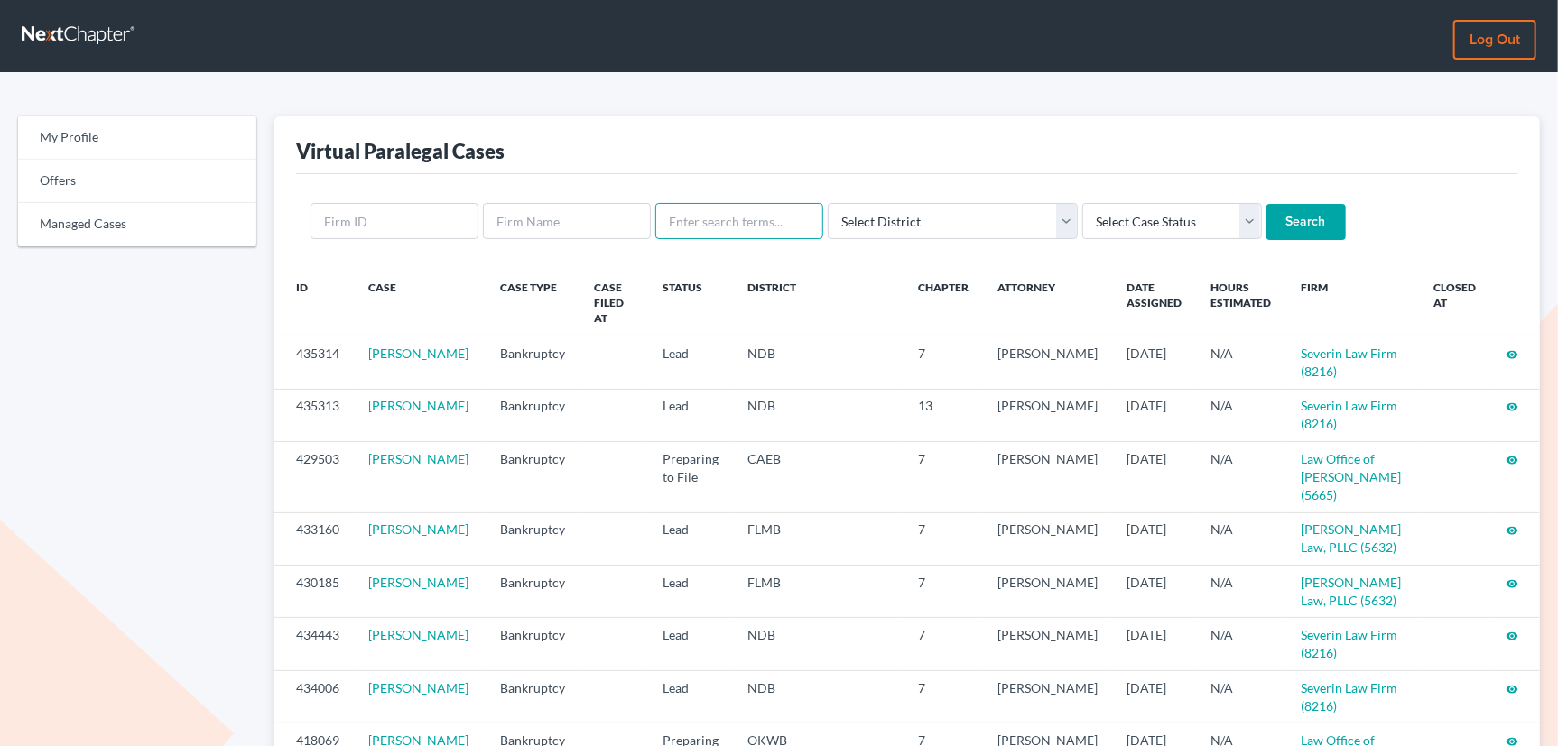
click at [719, 217] on input "text" at bounding box center [739, 221] width 168 height 36
type input "[PERSON_NAME]"
click at [1266, 204] on input "Search" at bounding box center [1305, 222] width 79 height 36
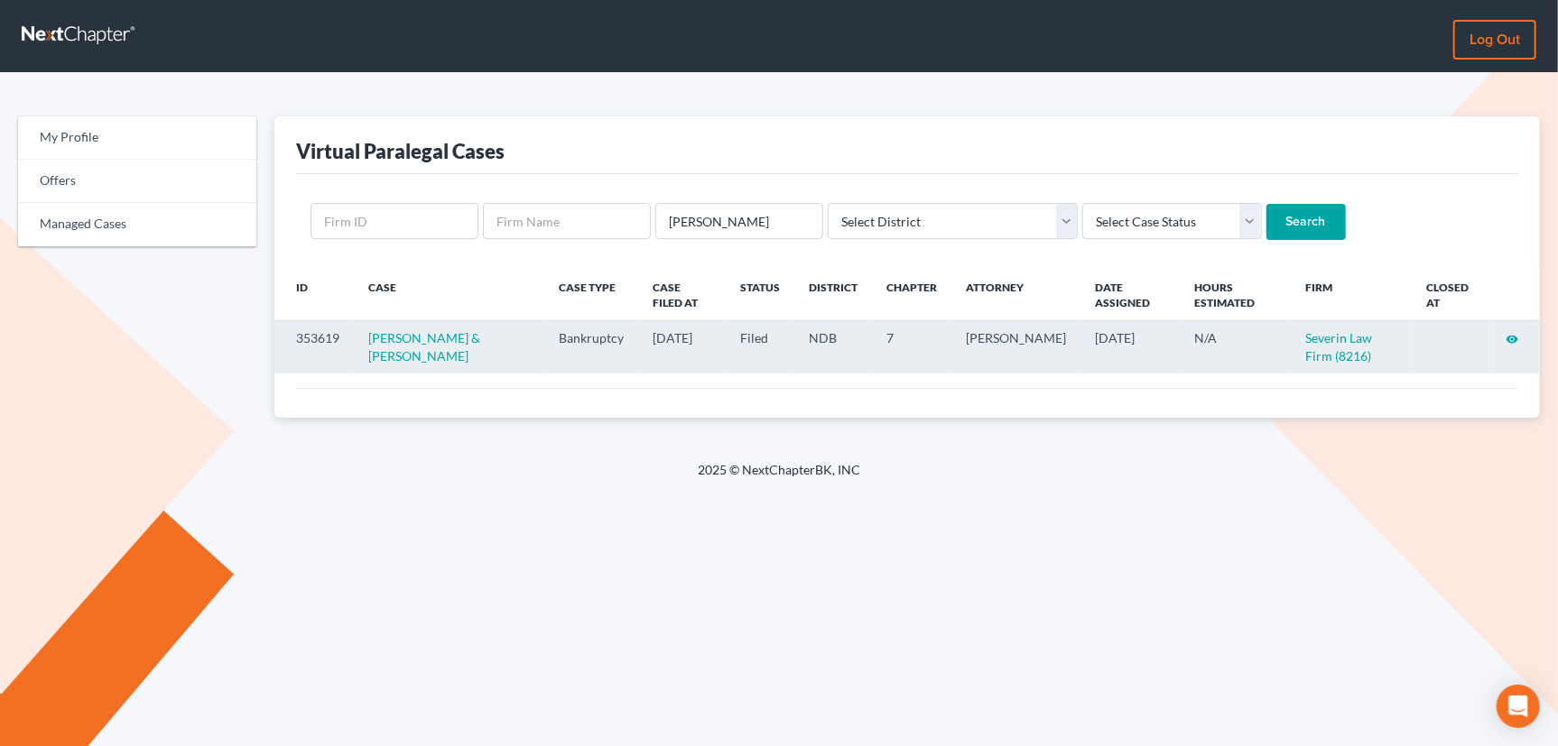
click at [1511, 337] on icon "visibility" at bounding box center [1511, 339] width 13 height 13
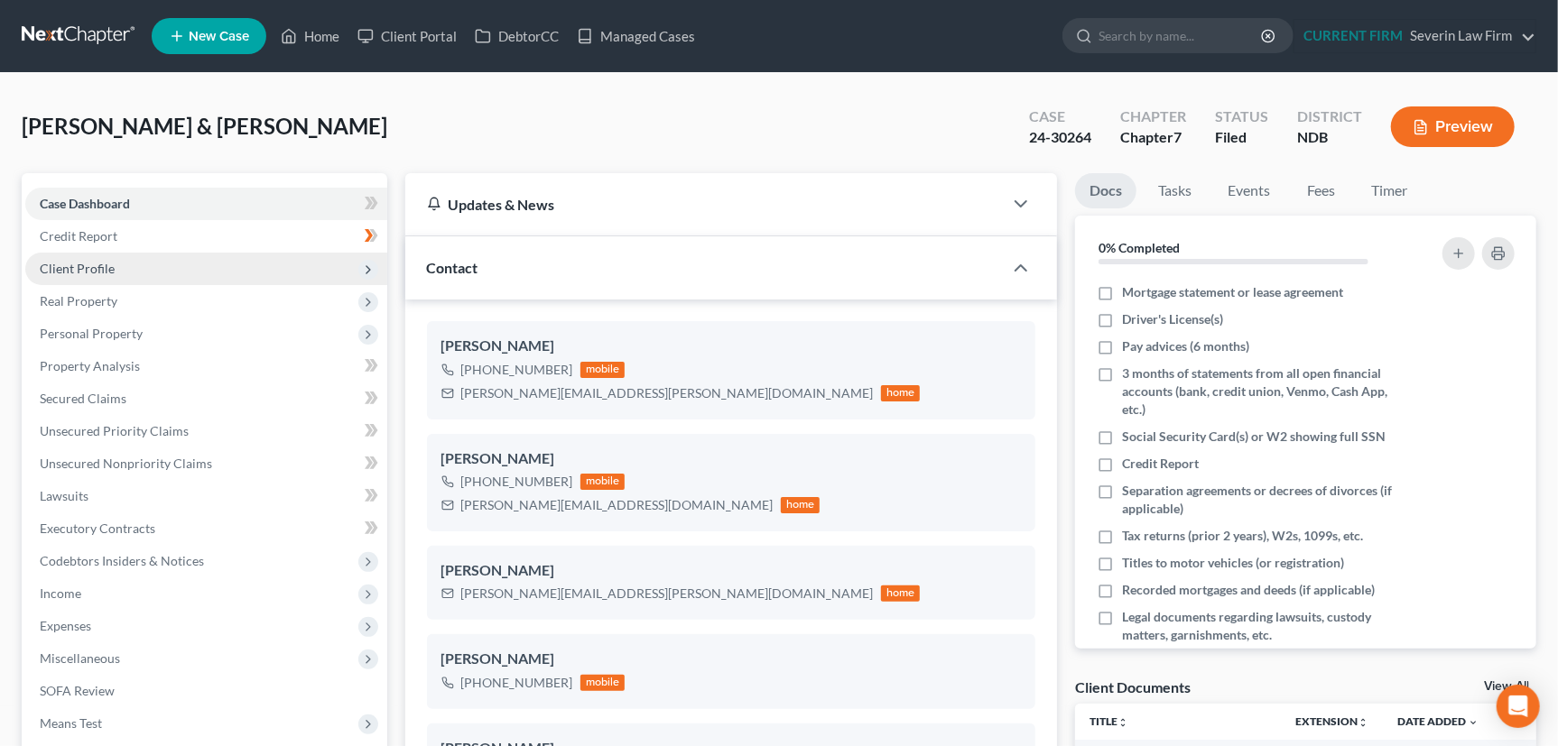
click at [67, 265] on span "Client Profile" at bounding box center [77, 268] width 75 height 15
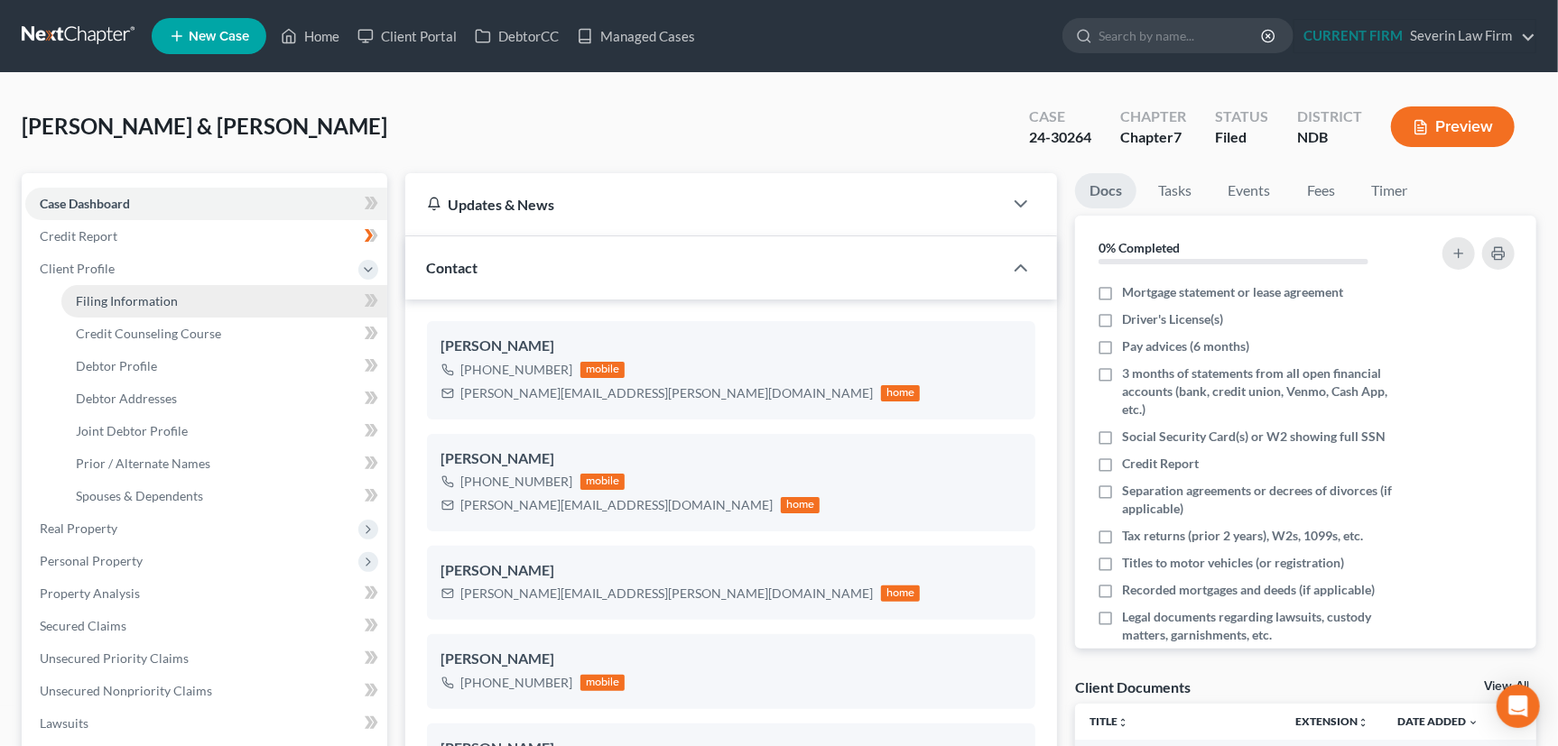
click at [114, 295] on span "Filing Information" at bounding box center [127, 300] width 102 height 15
select select "1"
select select "0"
select select "29"
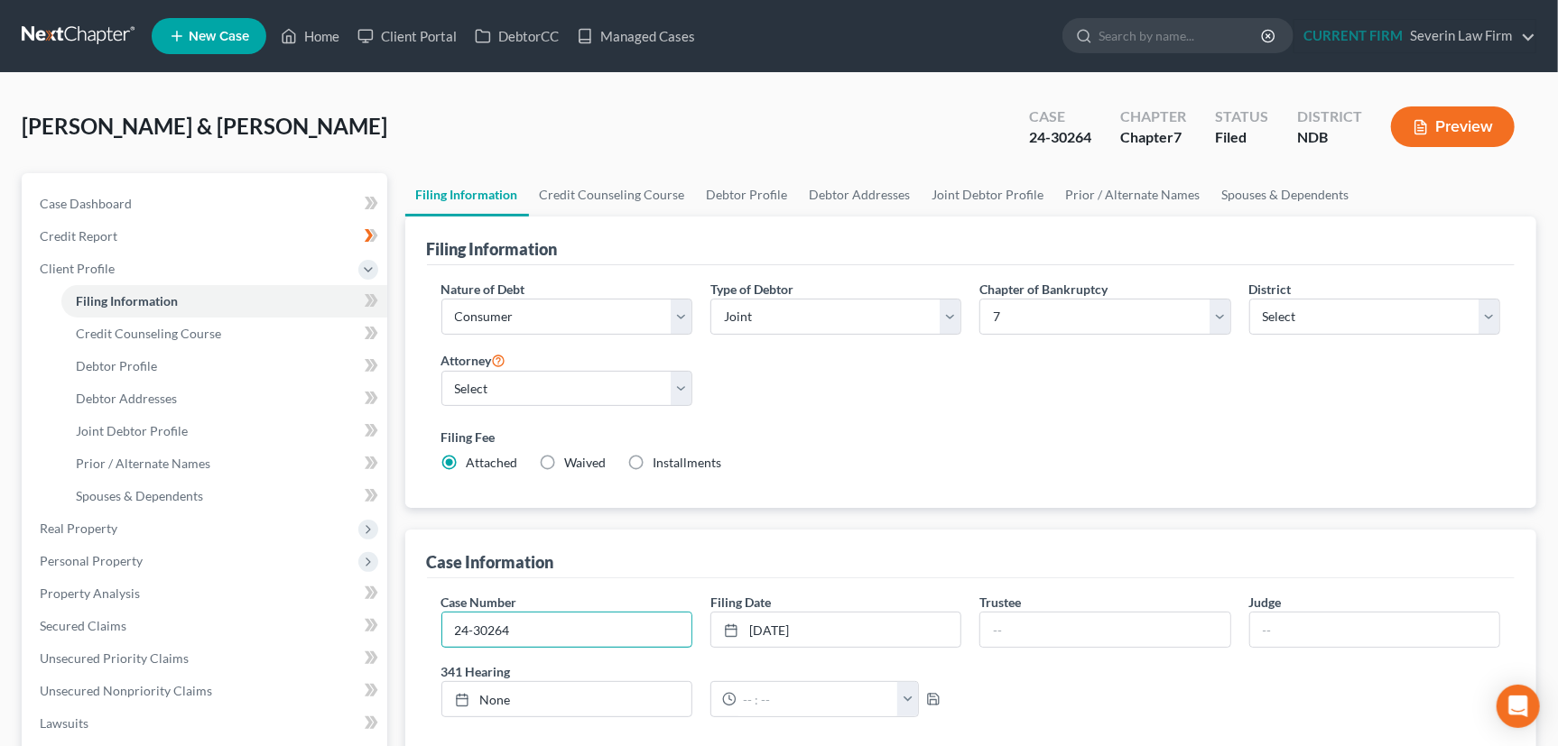
drag, startPoint x: 541, startPoint y: 628, endPoint x: 418, endPoint y: 632, distance: 123.7
click at [819, 624] on link "[DATE]" at bounding box center [835, 630] width 249 height 34
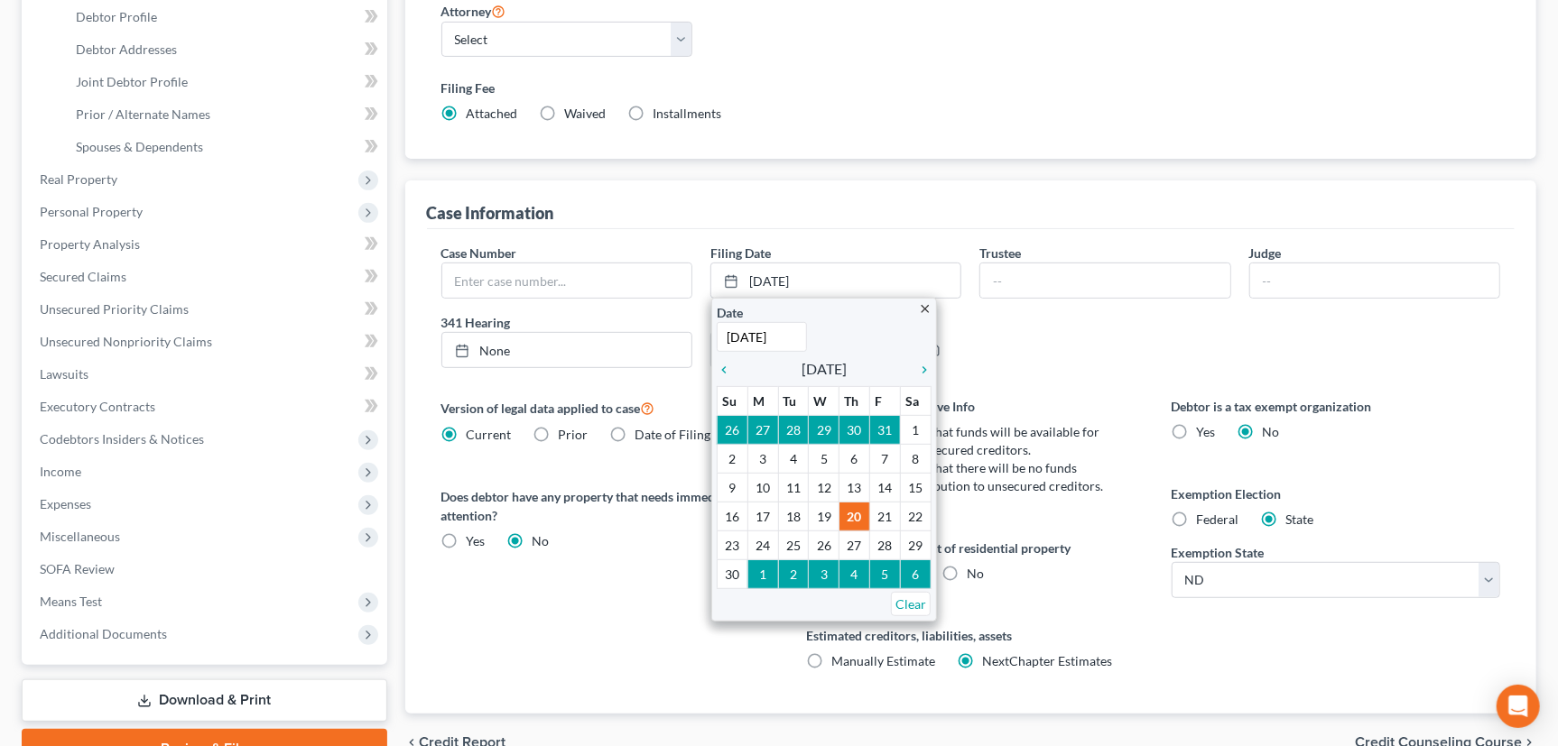
scroll to position [410, 0]
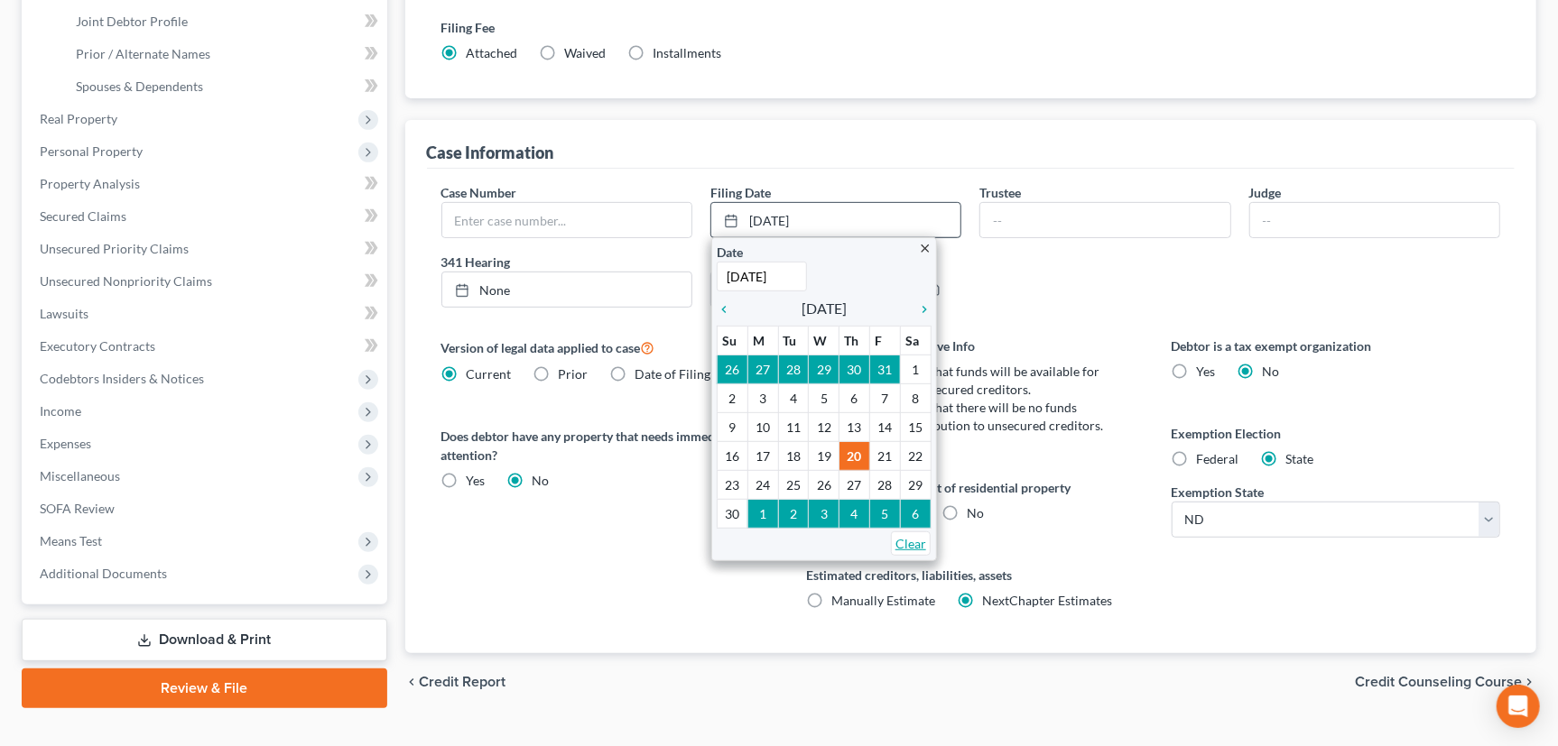
click at [917, 541] on link "Clear" at bounding box center [911, 544] width 40 height 24
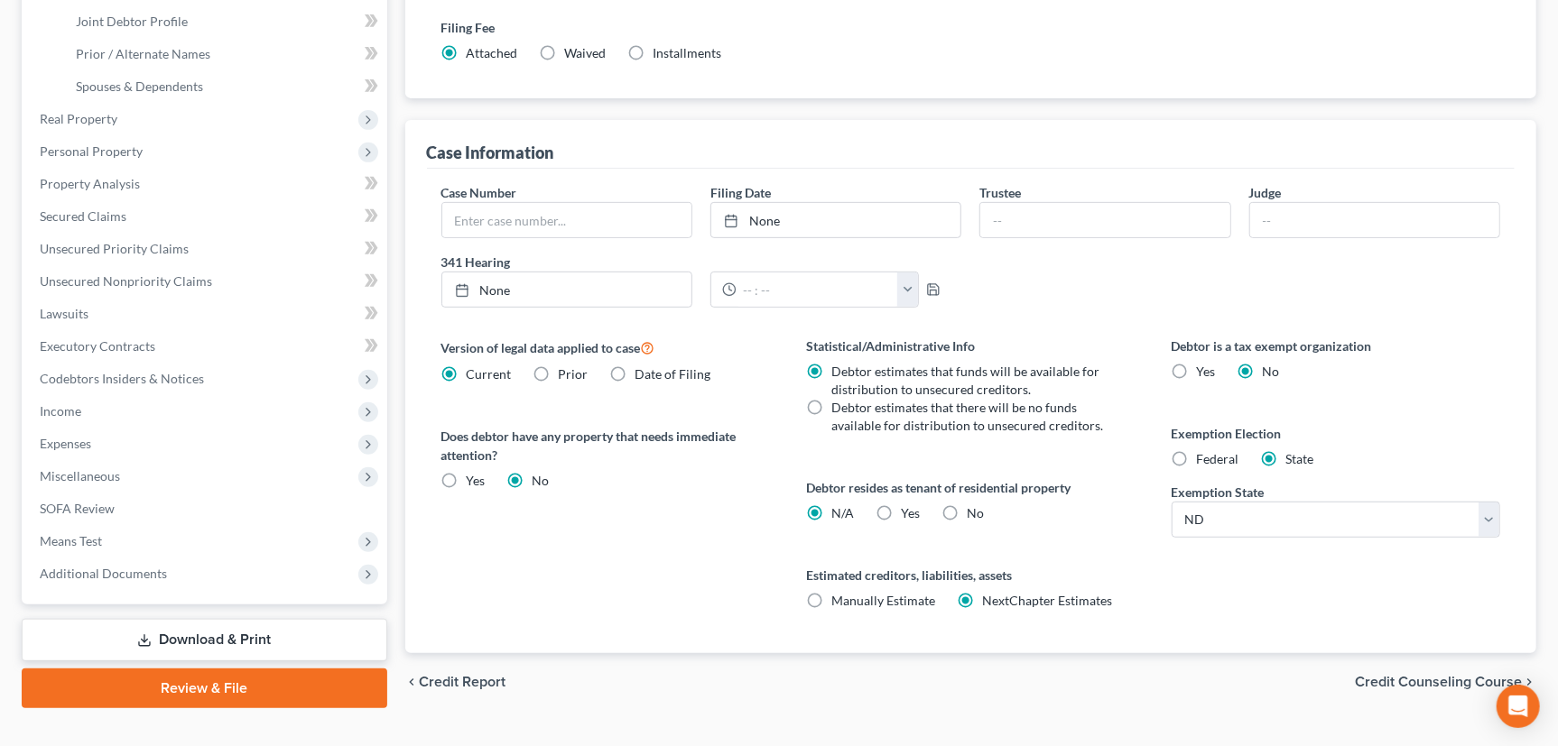
click at [553, 684] on div "chevron_left Credit Report Credit Counseling Course chevron_right" at bounding box center [971, 682] width 1132 height 58
click at [76, 406] on span "Income" at bounding box center [61, 410] width 42 height 15
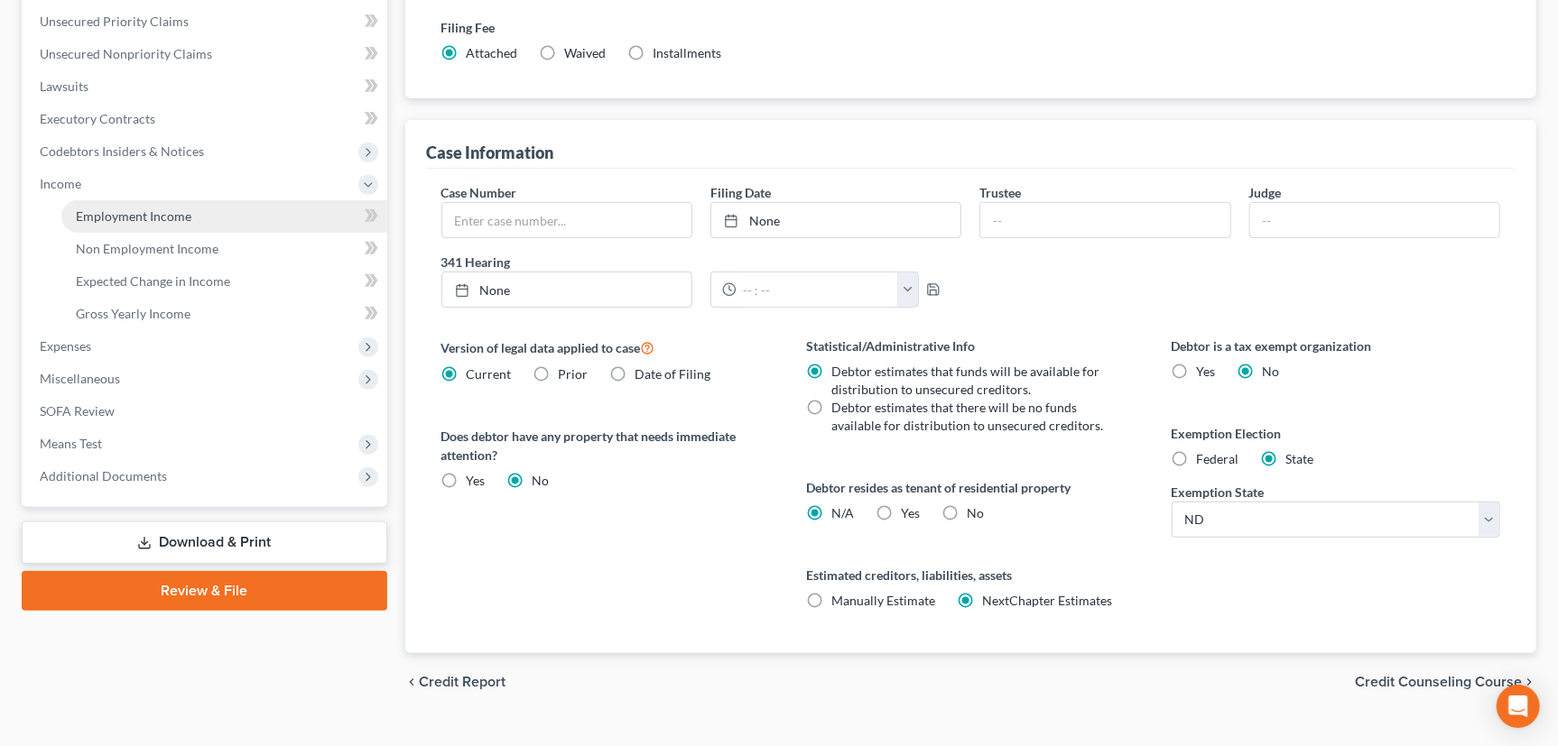
click at [144, 215] on span "Employment Income" at bounding box center [134, 215] width 116 height 15
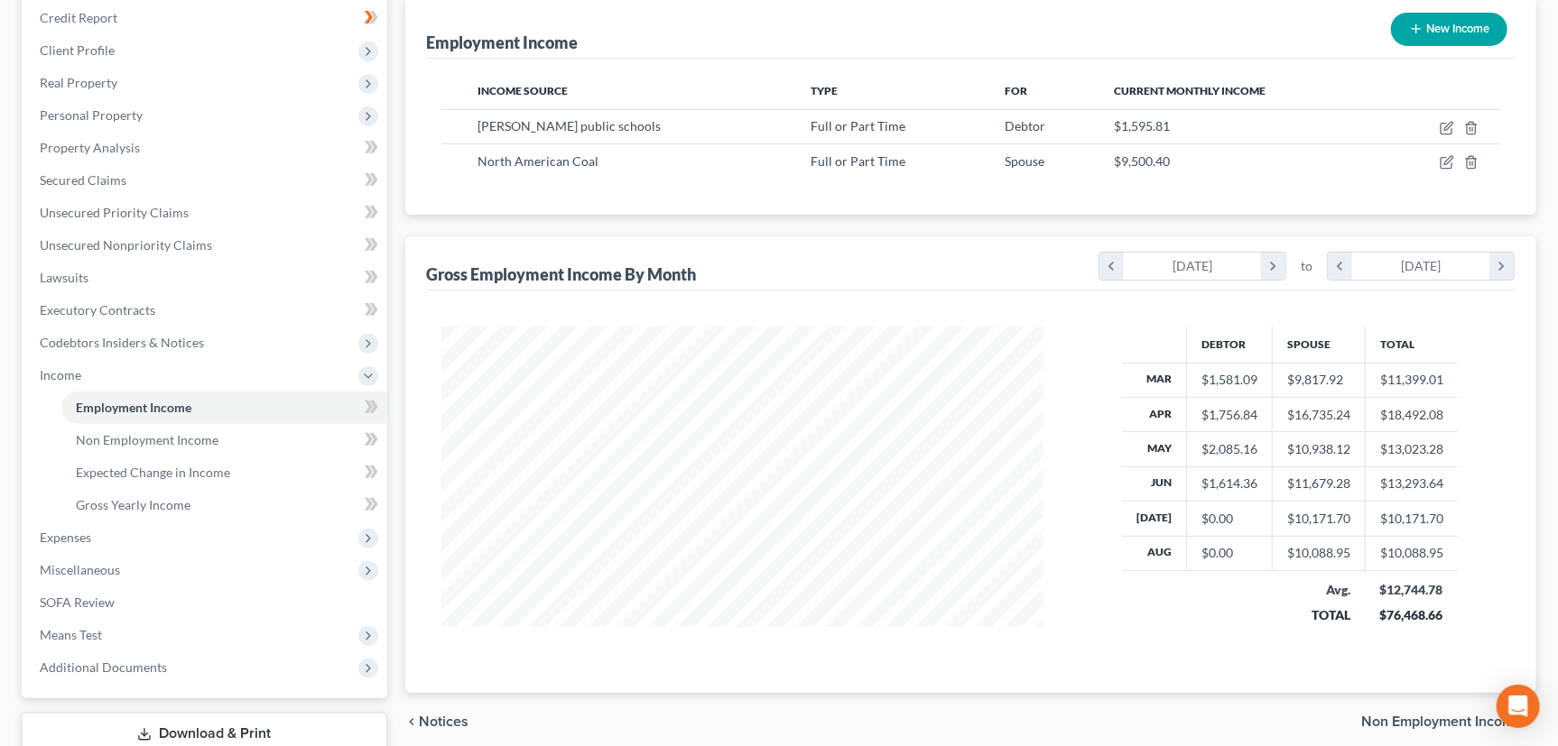
scroll to position [245, 0]
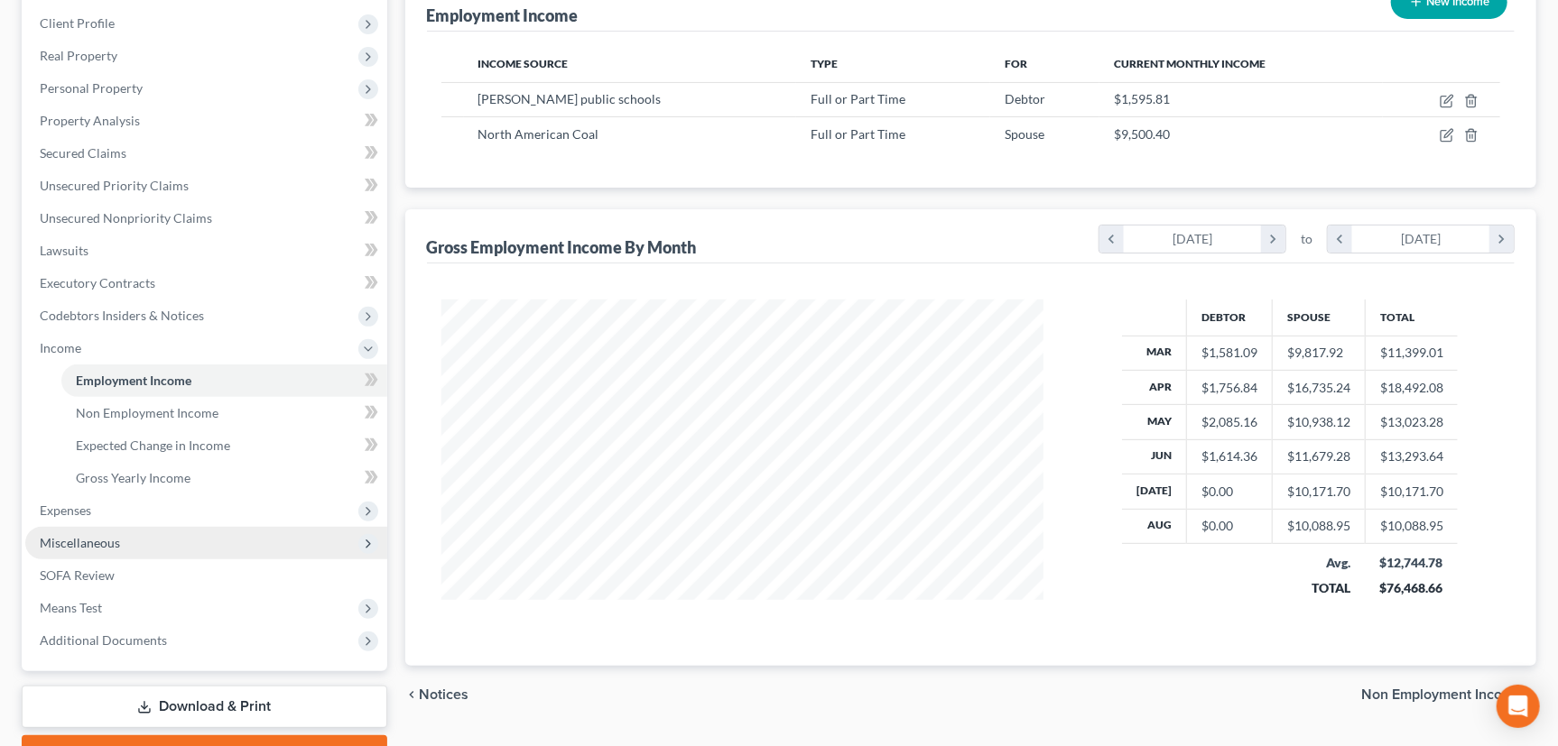
click at [90, 542] on span "Miscellaneous" at bounding box center [80, 542] width 80 height 15
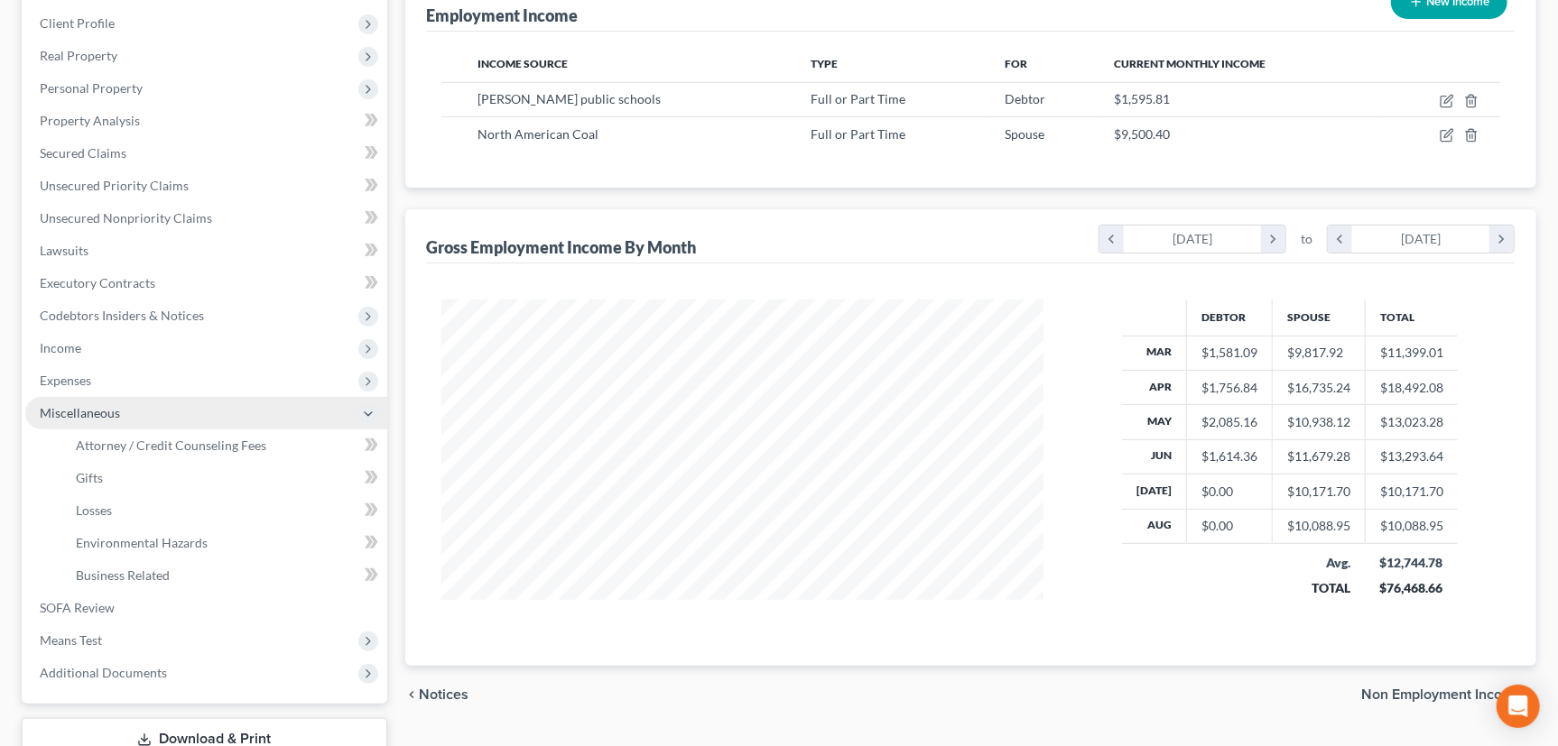
click at [81, 408] on span "Miscellaneous" at bounding box center [80, 412] width 80 height 15
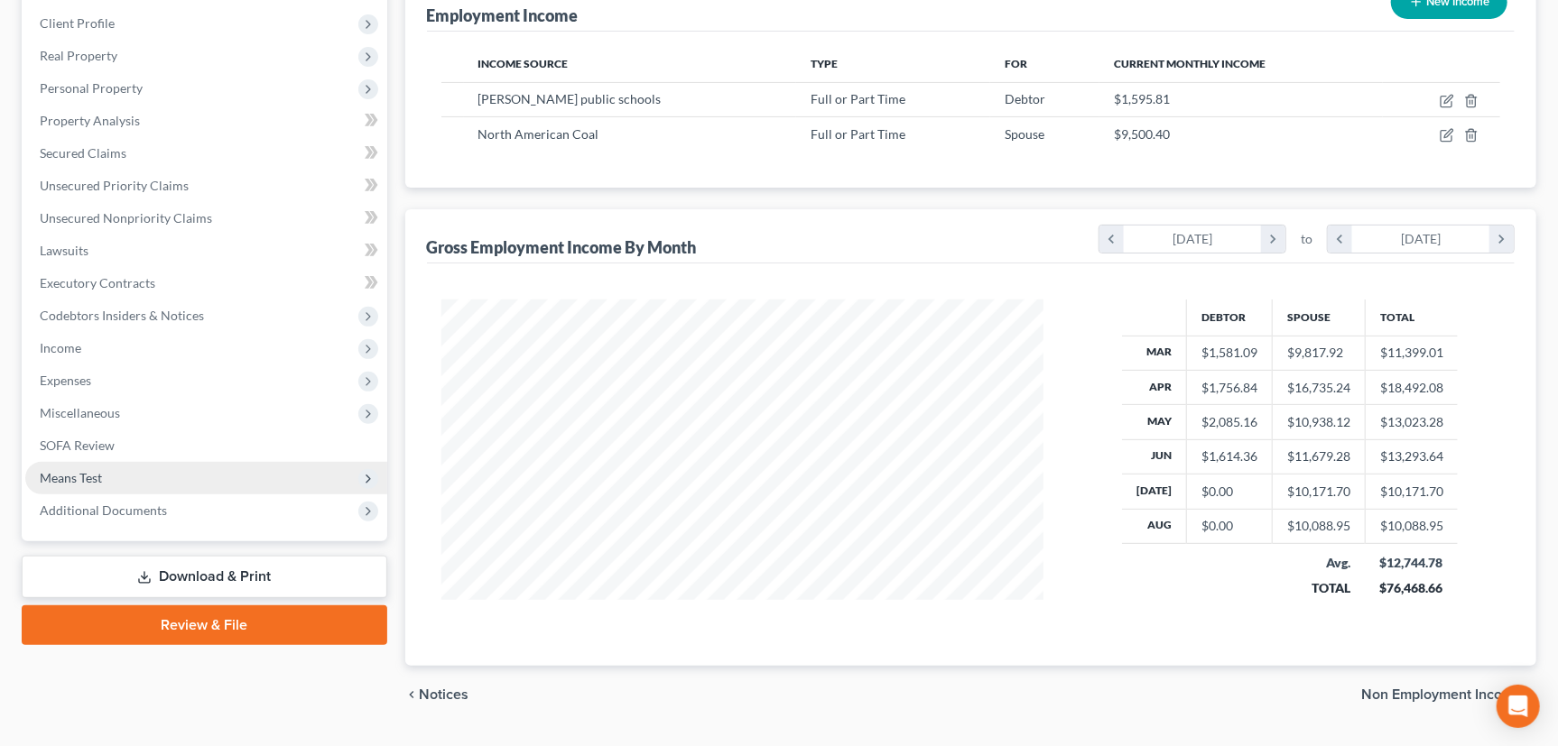
click at [66, 470] on span "Means Test" at bounding box center [71, 477] width 62 height 15
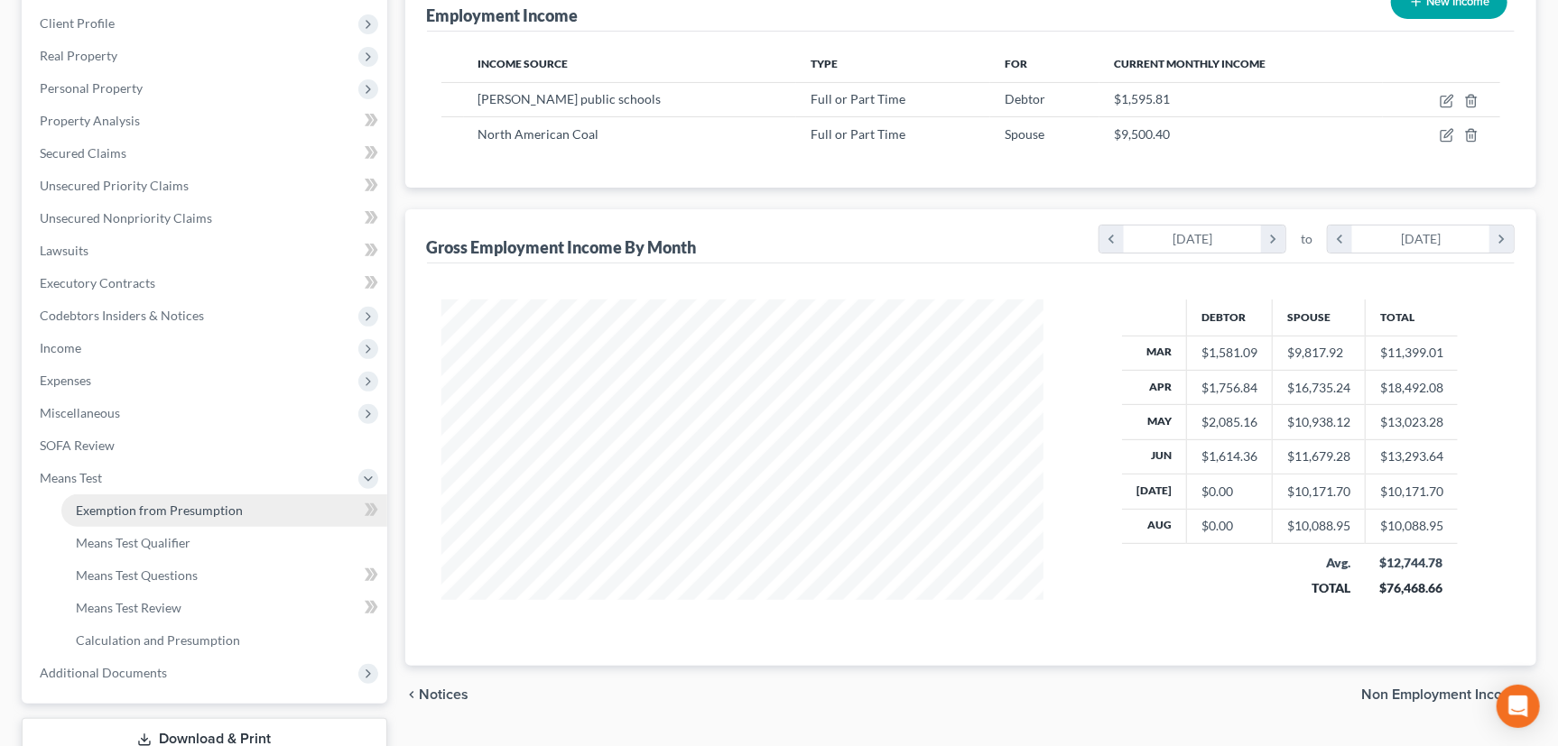
click at [112, 507] on span "Exemption from Presumption" at bounding box center [159, 510] width 167 height 15
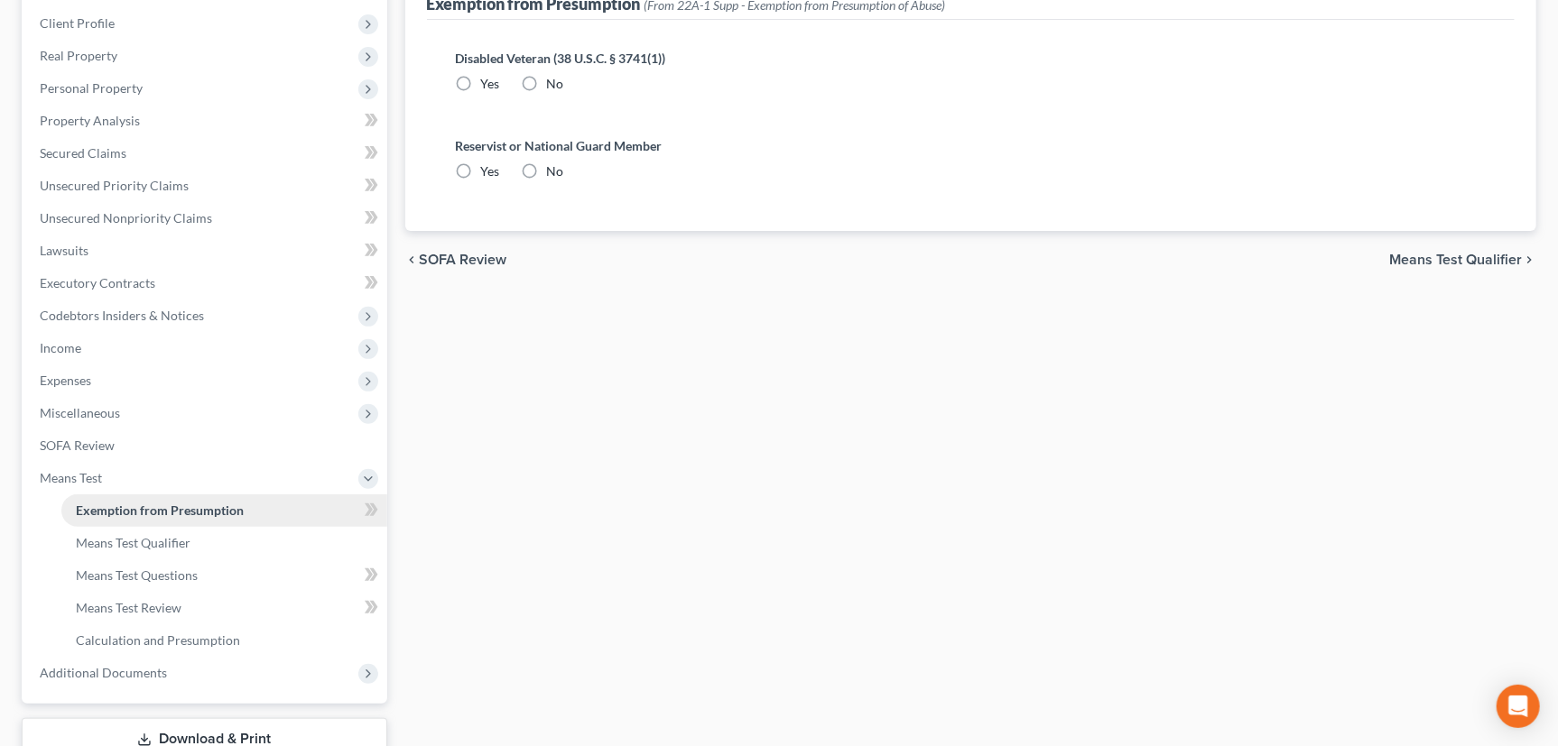
scroll to position [57, 0]
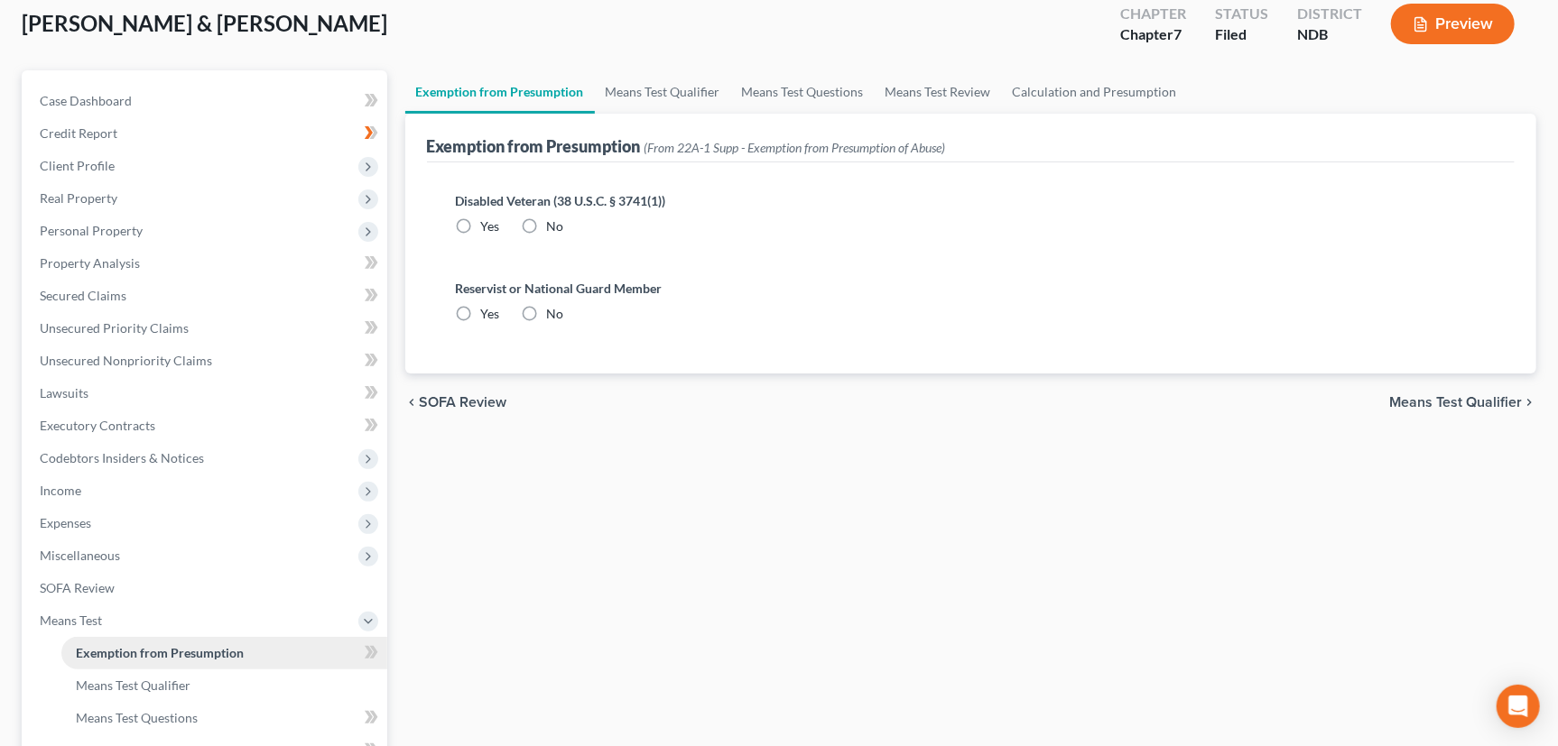
radio input "true"
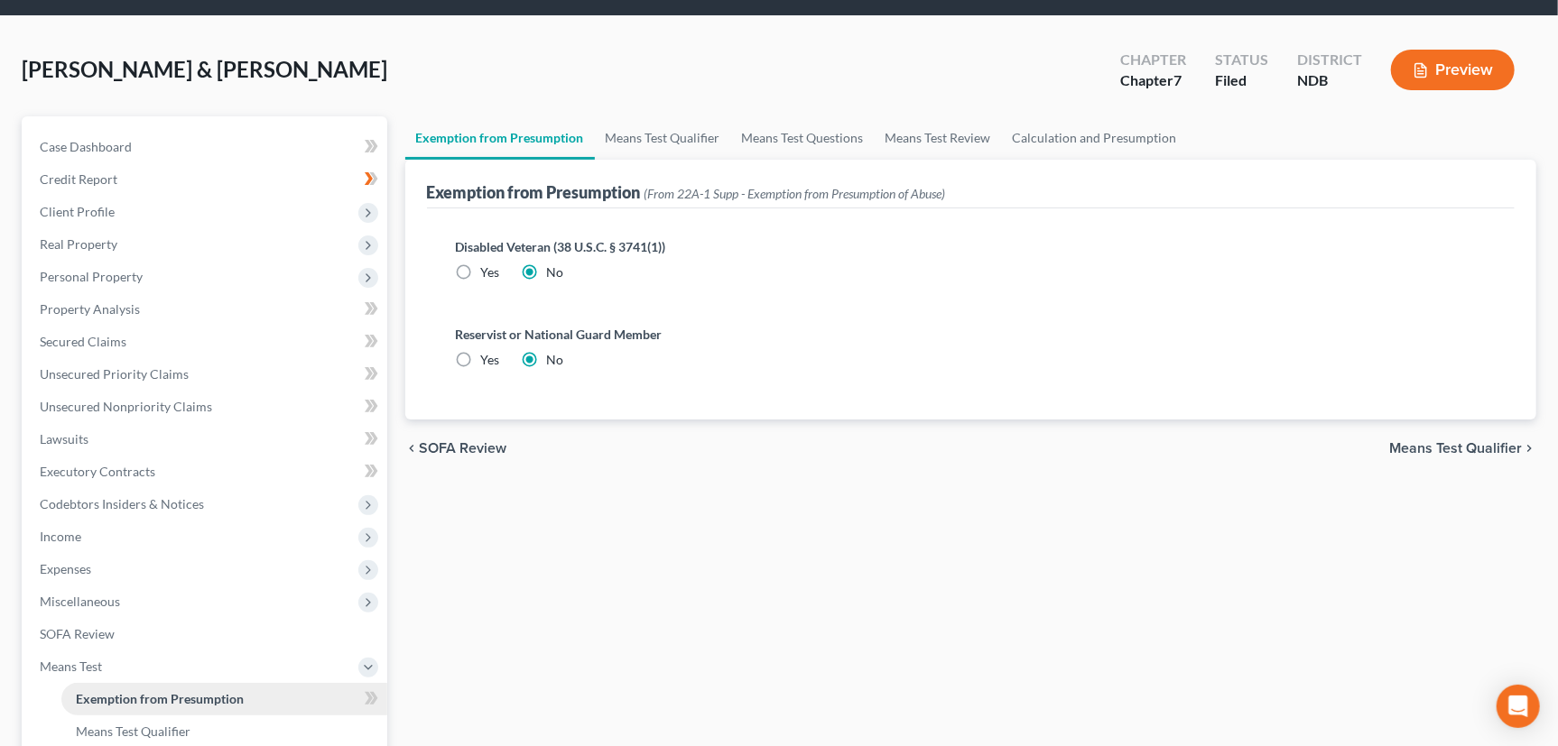
scroll to position [0, 0]
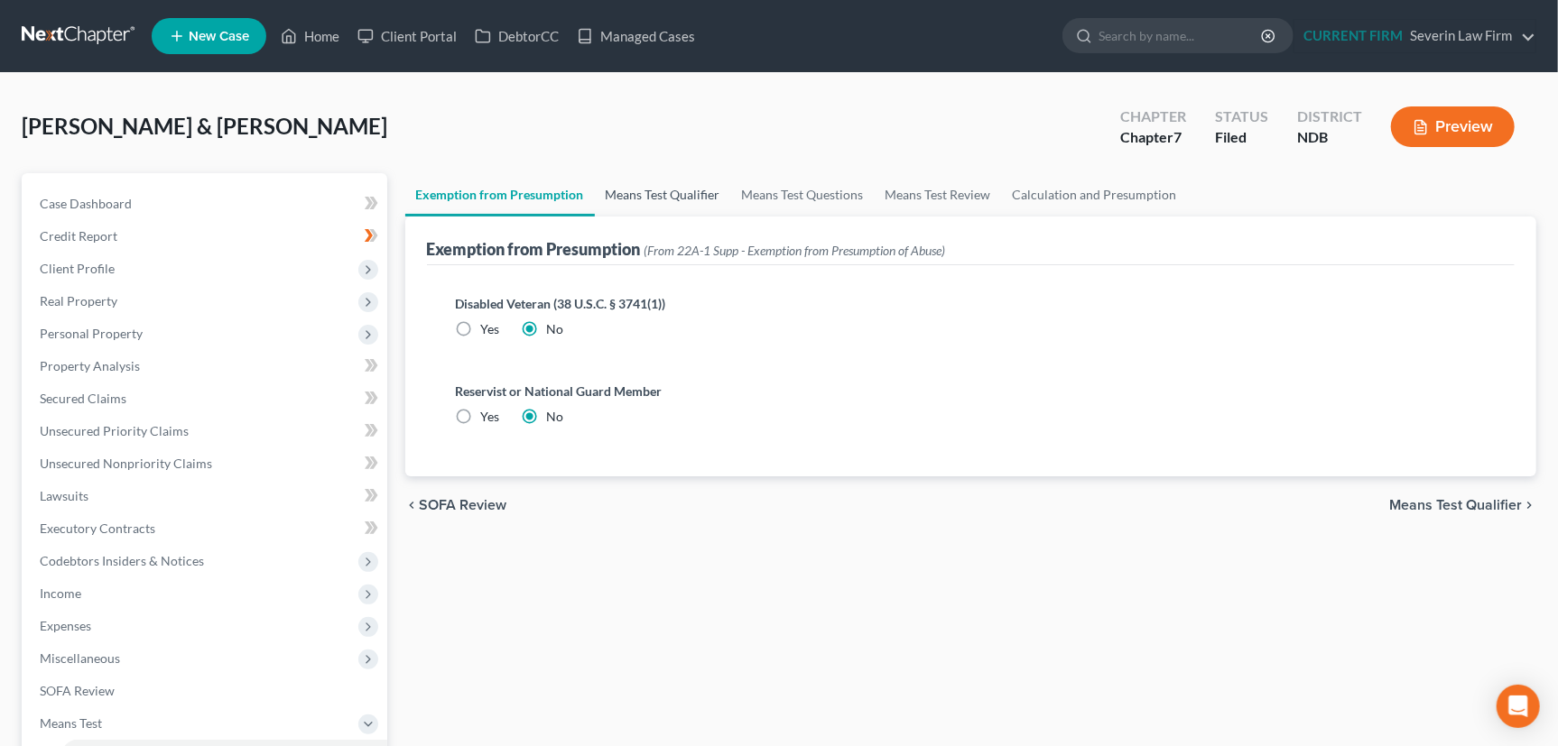
click at [668, 187] on link "Means Test Qualifier" at bounding box center [663, 194] width 136 height 43
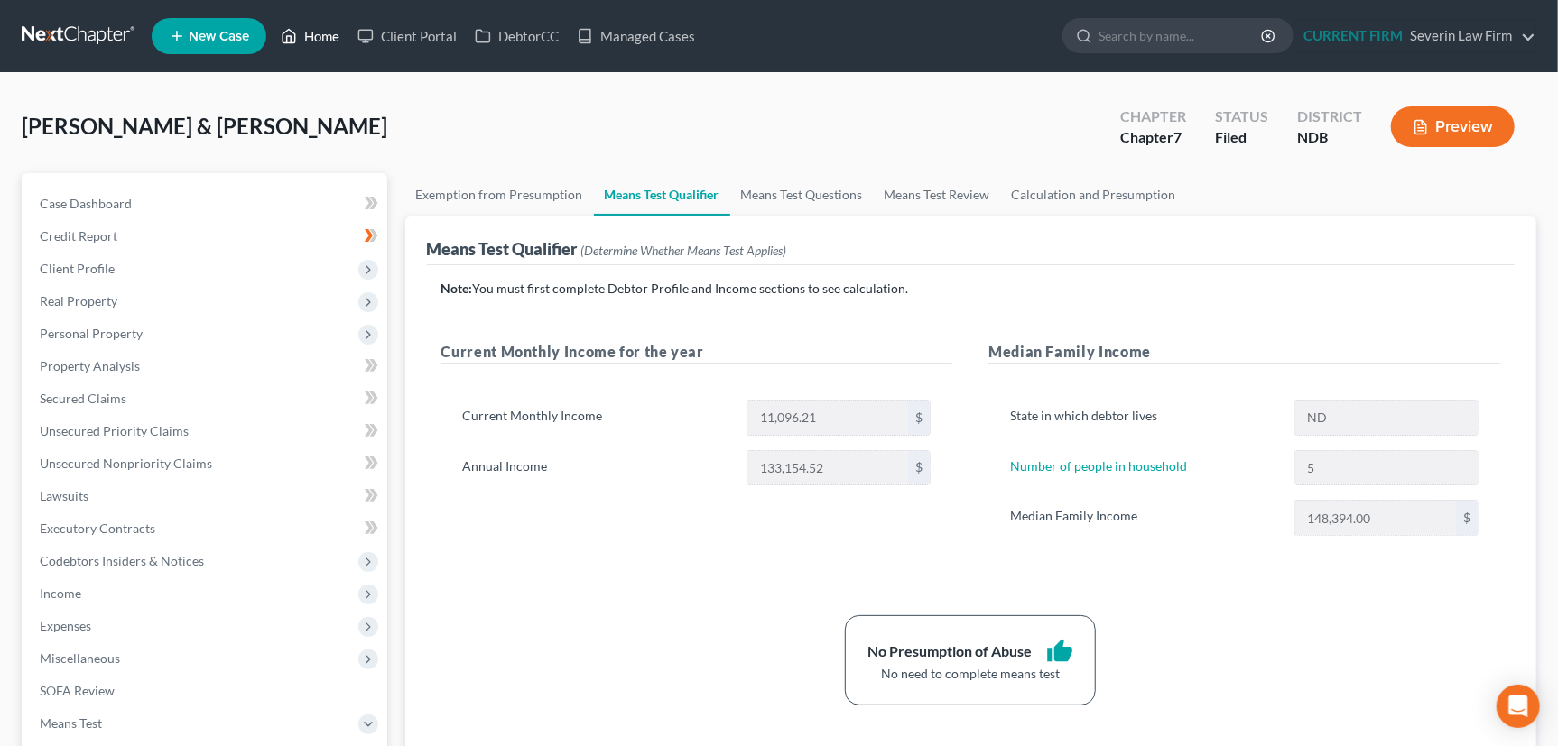
click at [321, 33] on link "Home" at bounding box center [310, 36] width 77 height 32
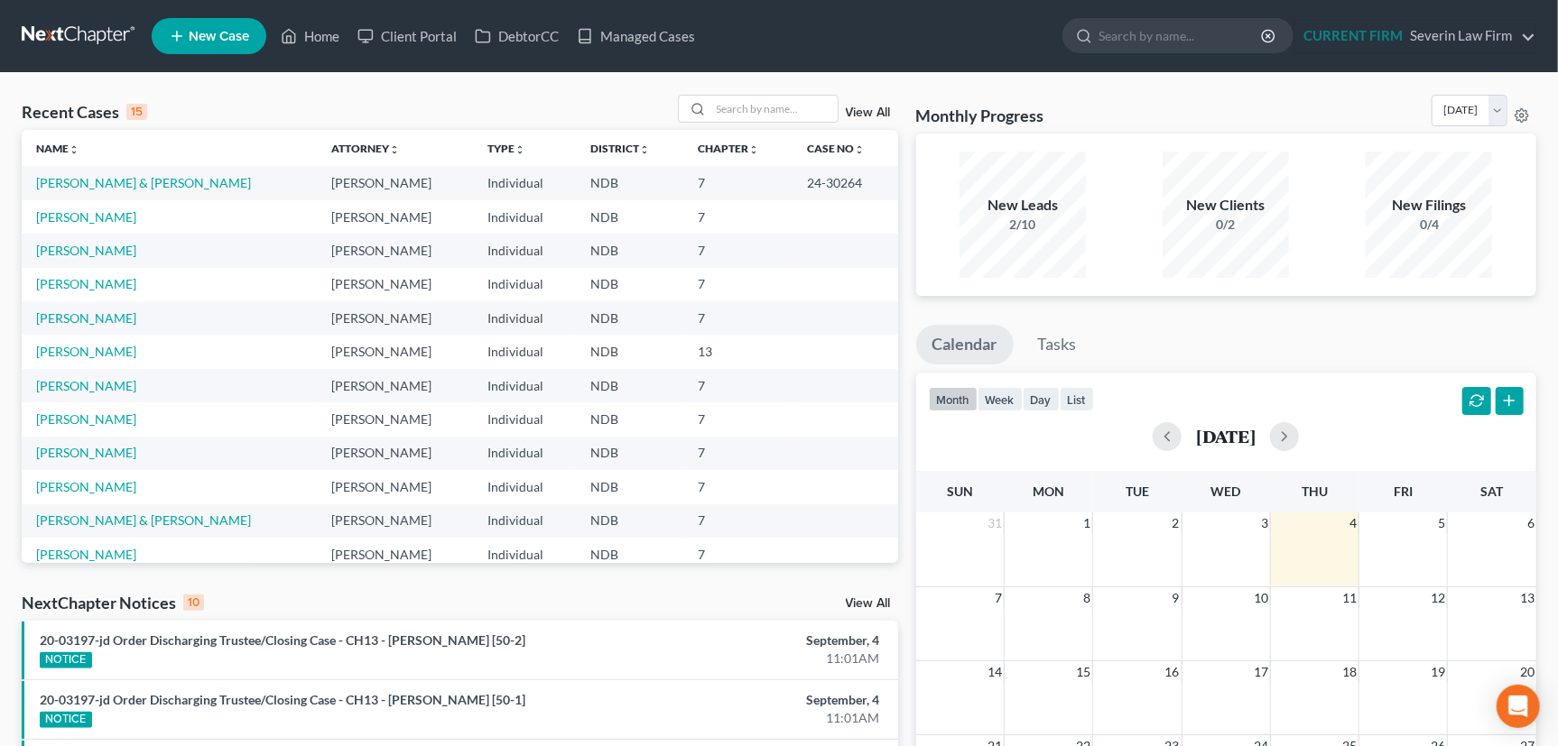
click at [867, 112] on link "View All" at bounding box center [868, 112] width 45 height 13
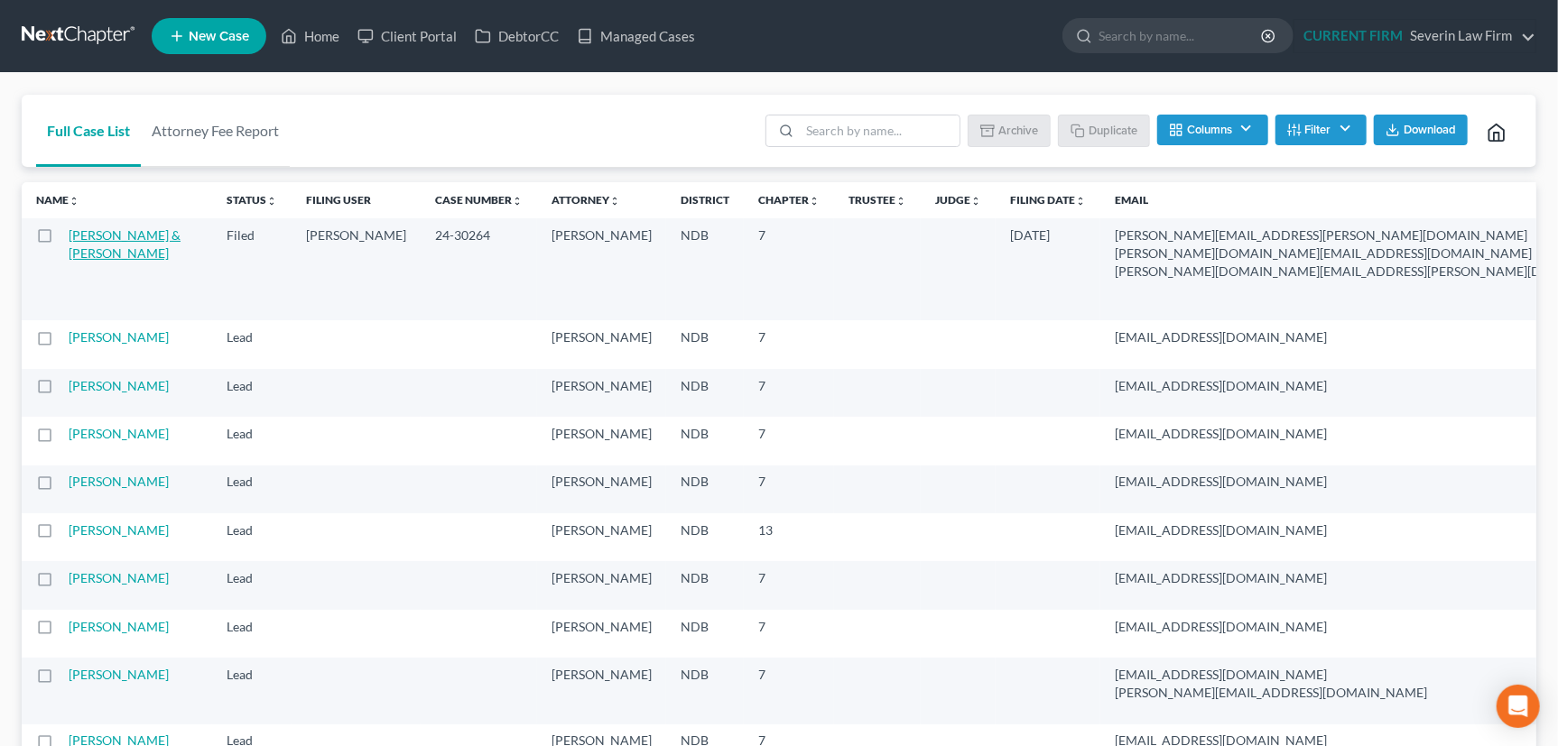
click at [107, 250] on link "[PERSON_NAME] & [PERSON_NAME]" at bounding box center [125, 243] width 112 height 33
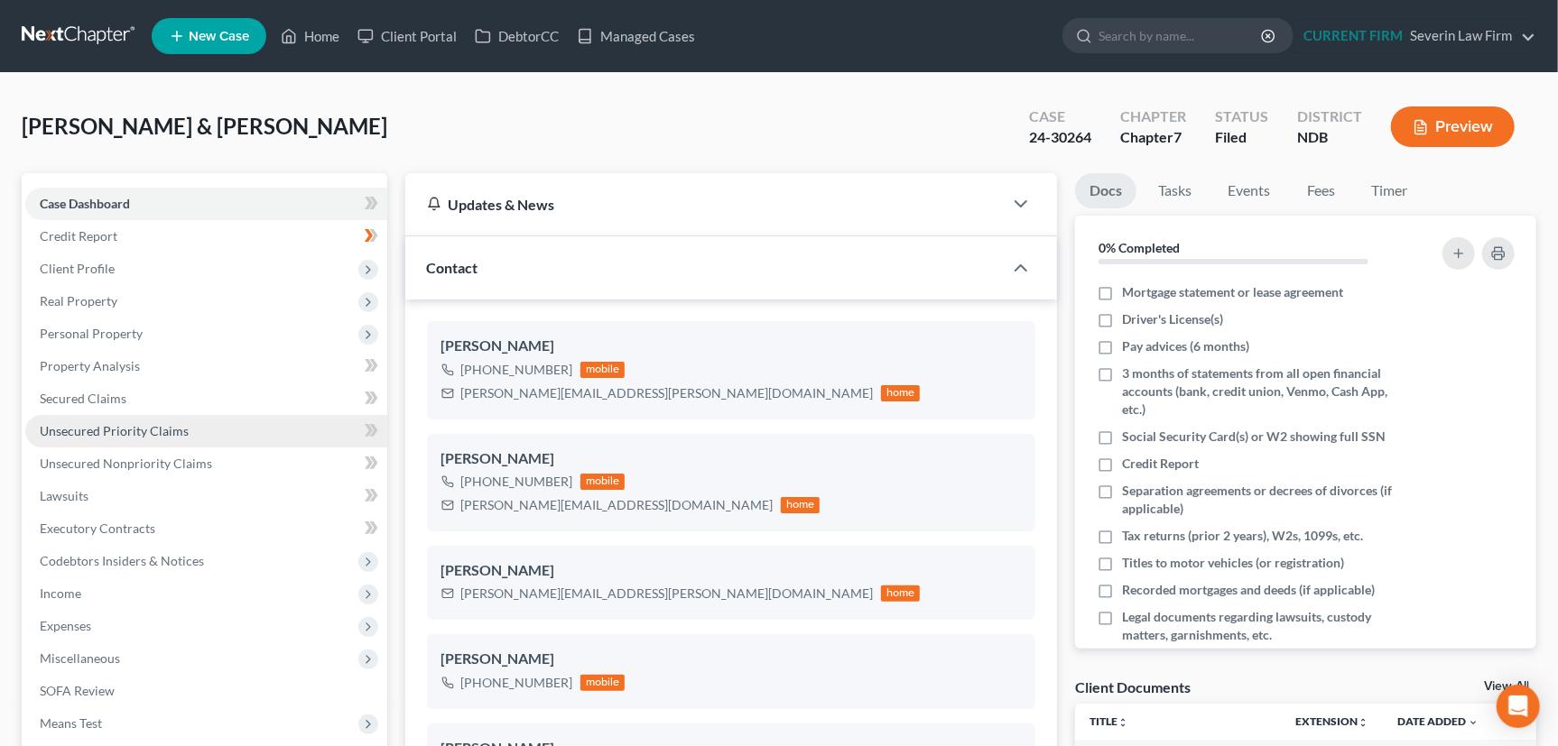
scroll to position [1172, 0]
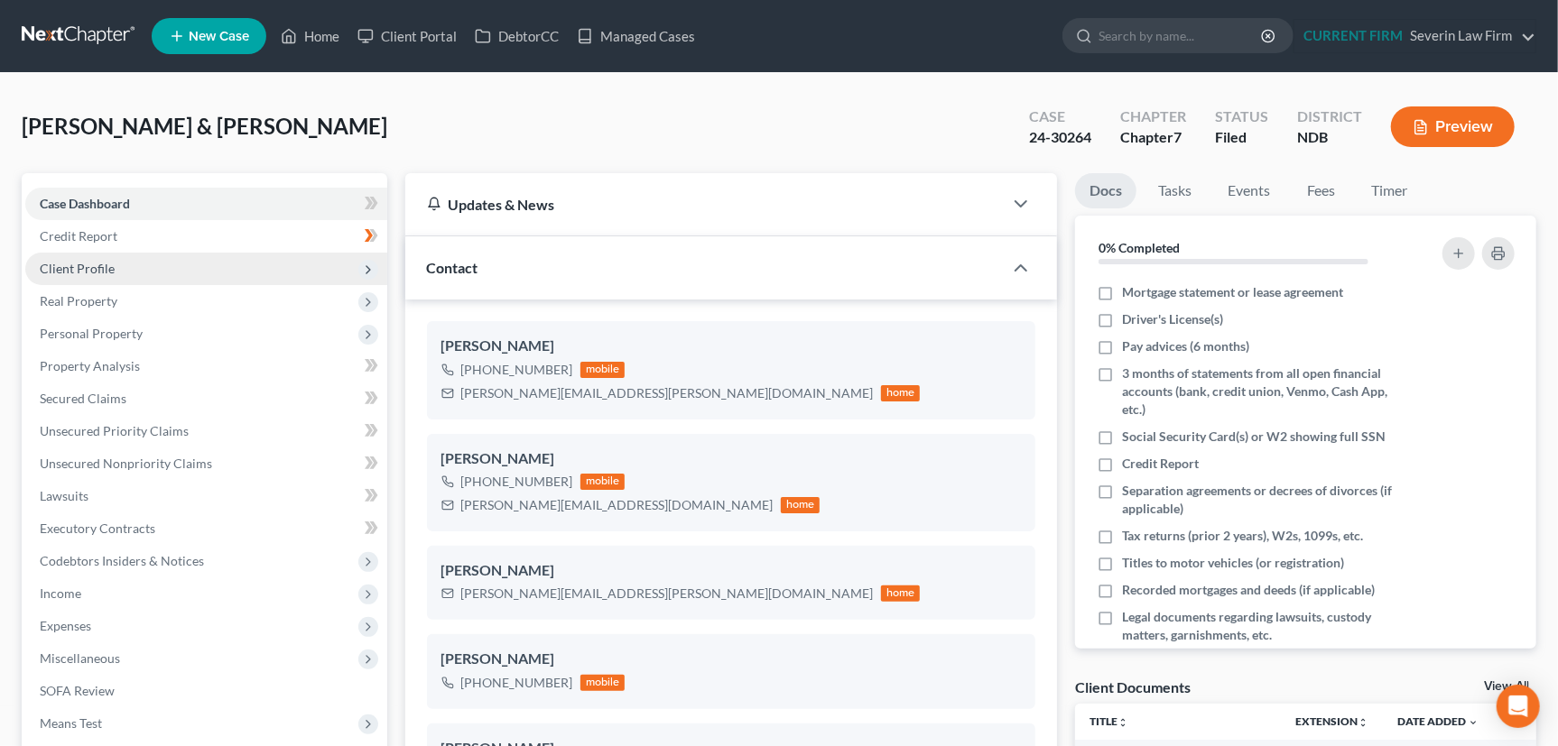
click at [75, 264] on span "Client Profile" at bounding box center [77, 268] width 75 height 15
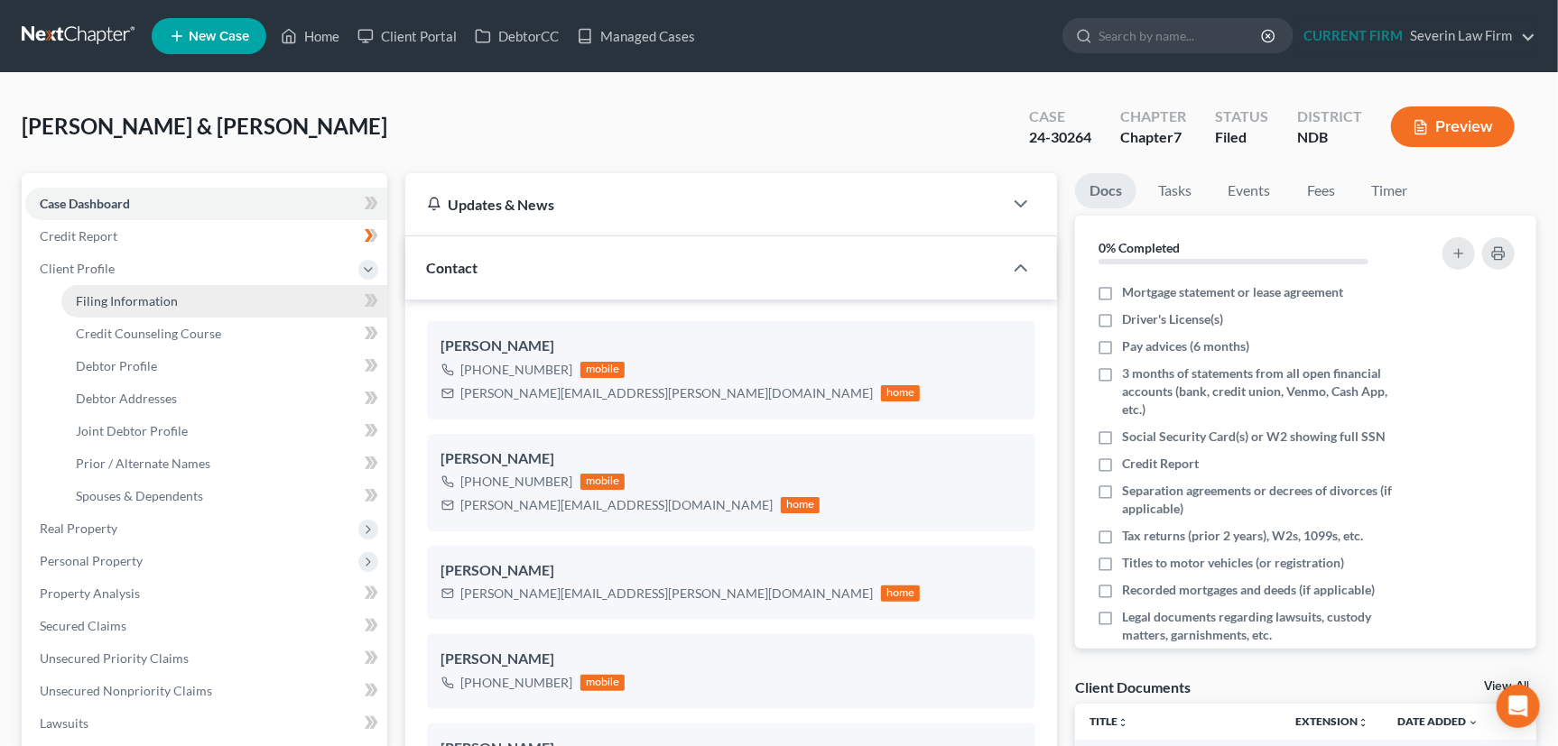
click at [106, 298] on span "Filing Information" at bounding box center [127, 300] width 102 height 15
select select "1"
select select "0"
select select "60"
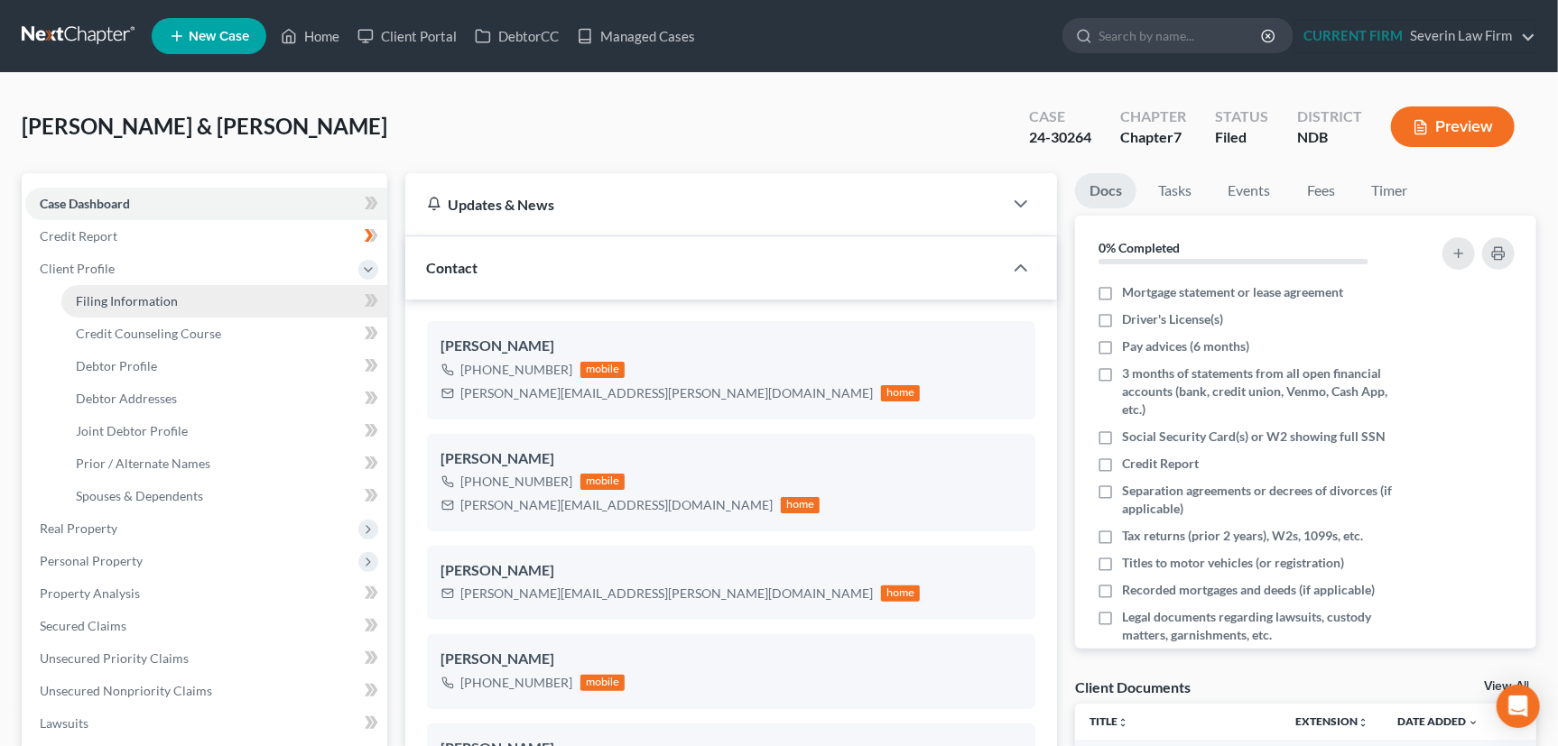
select select "0"
select select "29"
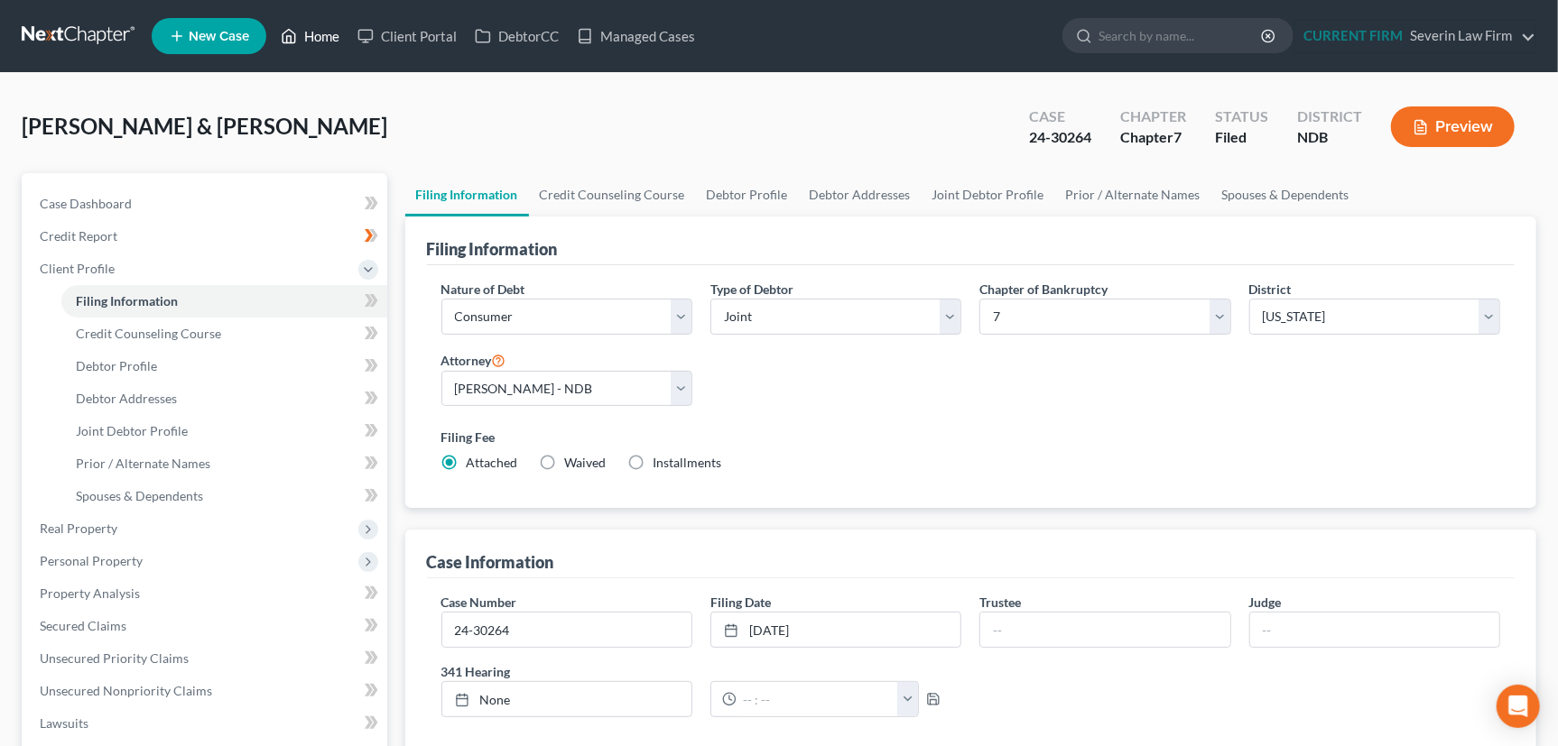
click at [321, 32] on link "Home" at bounding box center [310, 36] width 77 height 32
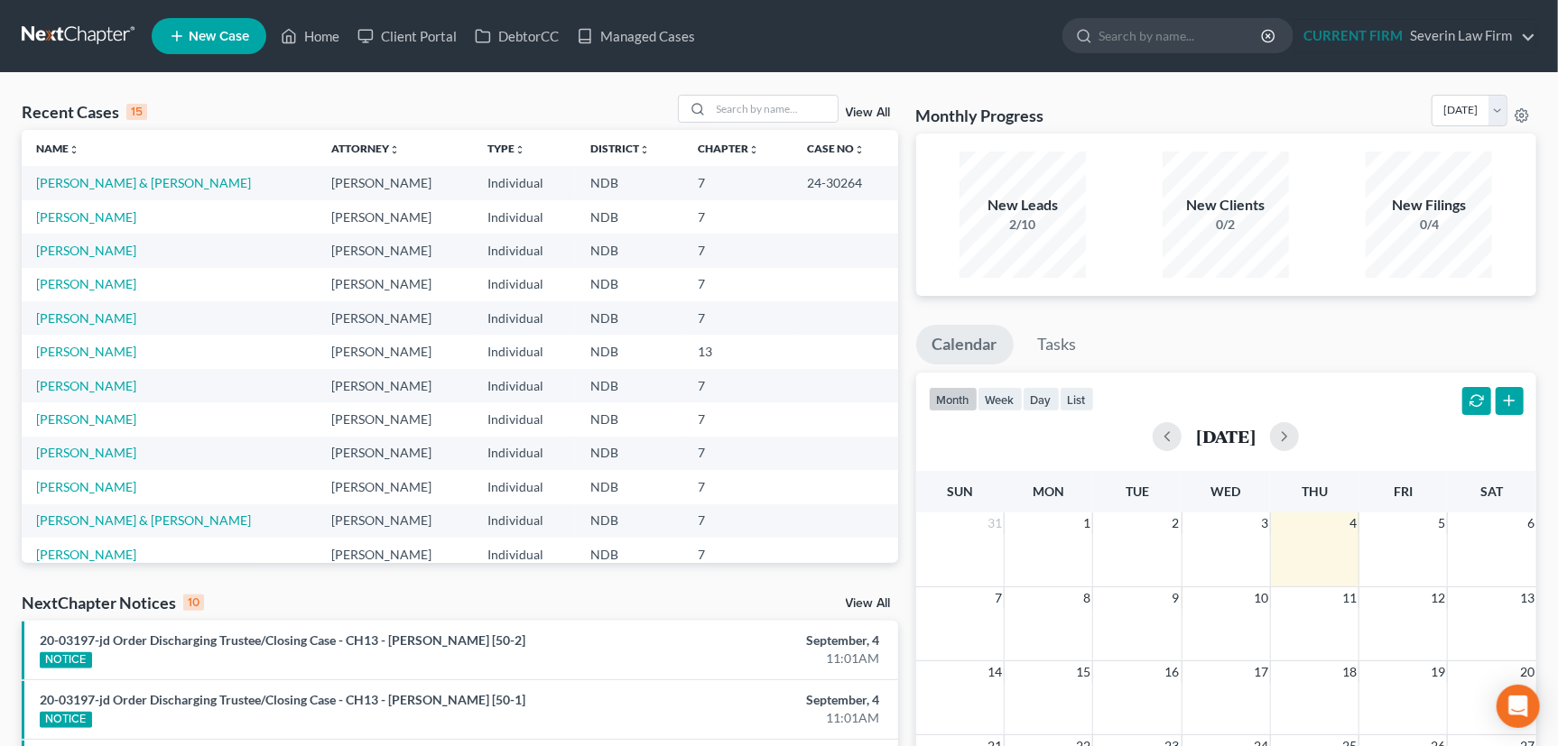
click at [865, 110] on link "View All" at bounding box center [868, 112] width 45 height 13
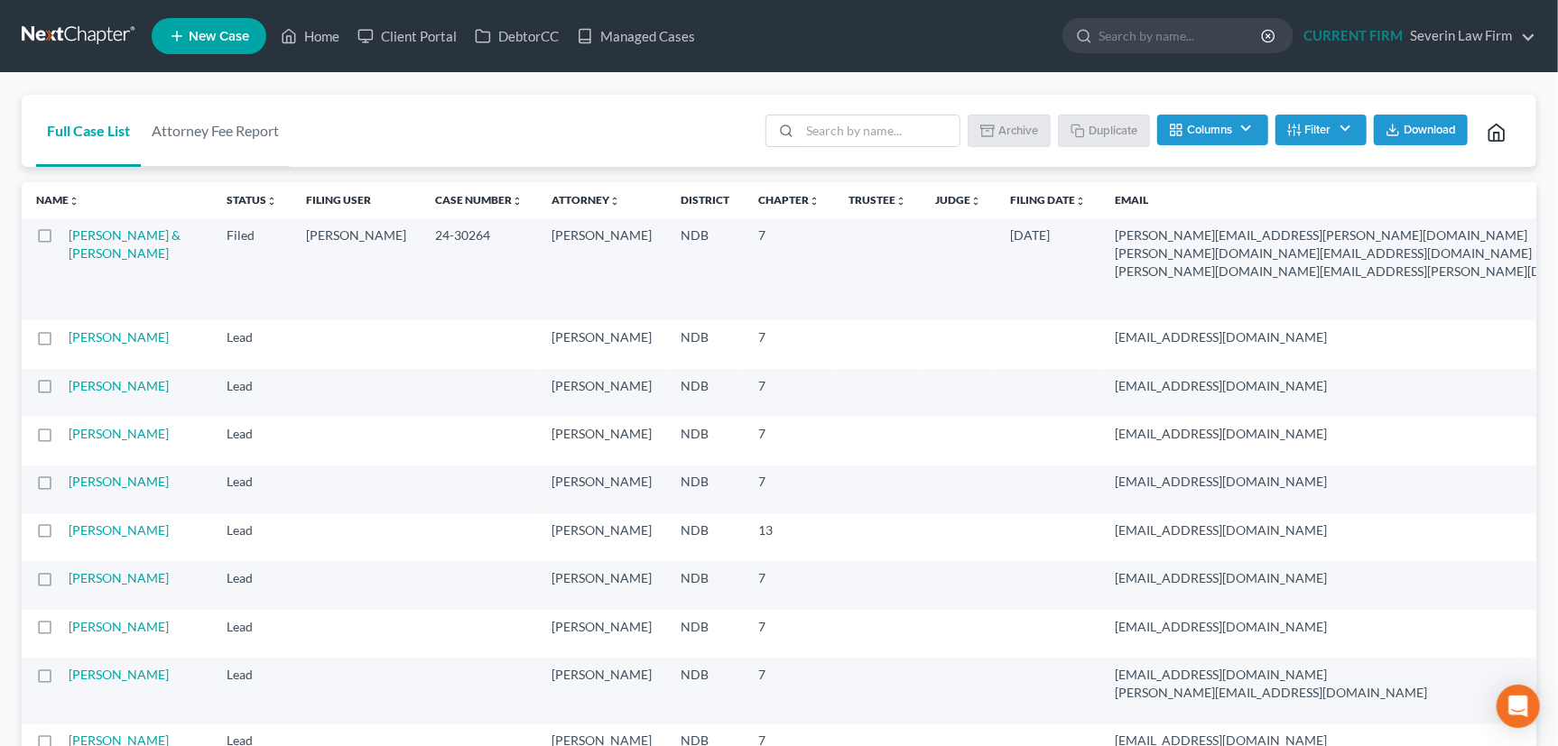
click at [61, 240] on label at bounding box center [61, 240] width 0 height 0
click at [69, 232] on input "checkbox" at bounding box center [75, 232] width 12 height 12
checkbox input "true"
click at [1105, 128] on button "Duplicate" at bounding box center [1104, 130] width 90 height 31
click at [324, 33] on link "Home" at bounding box center [310, 36] width 77 height 32
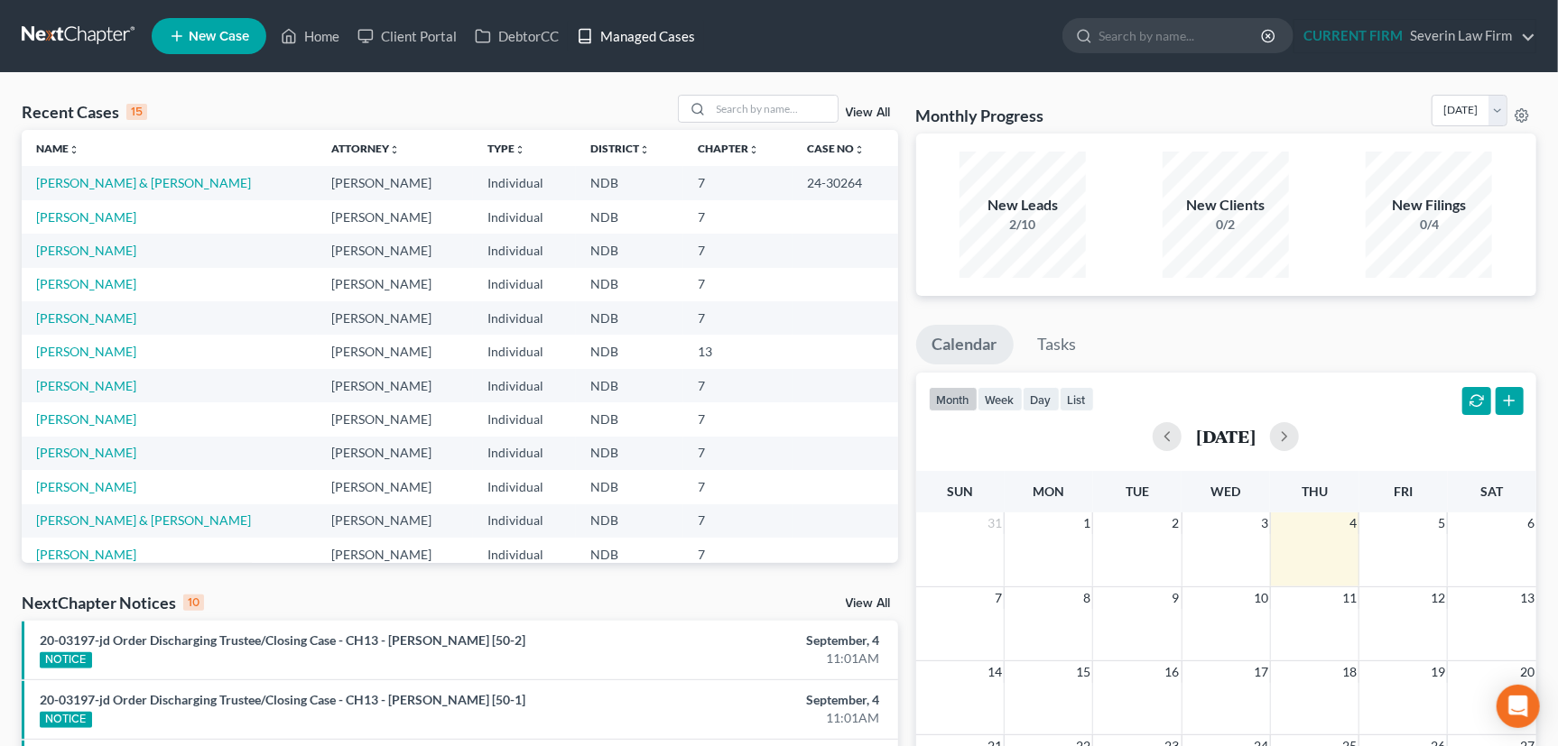
click at [640, 32] on link "Managed Cases" at bounding box center [636, 36] width 136 height 32
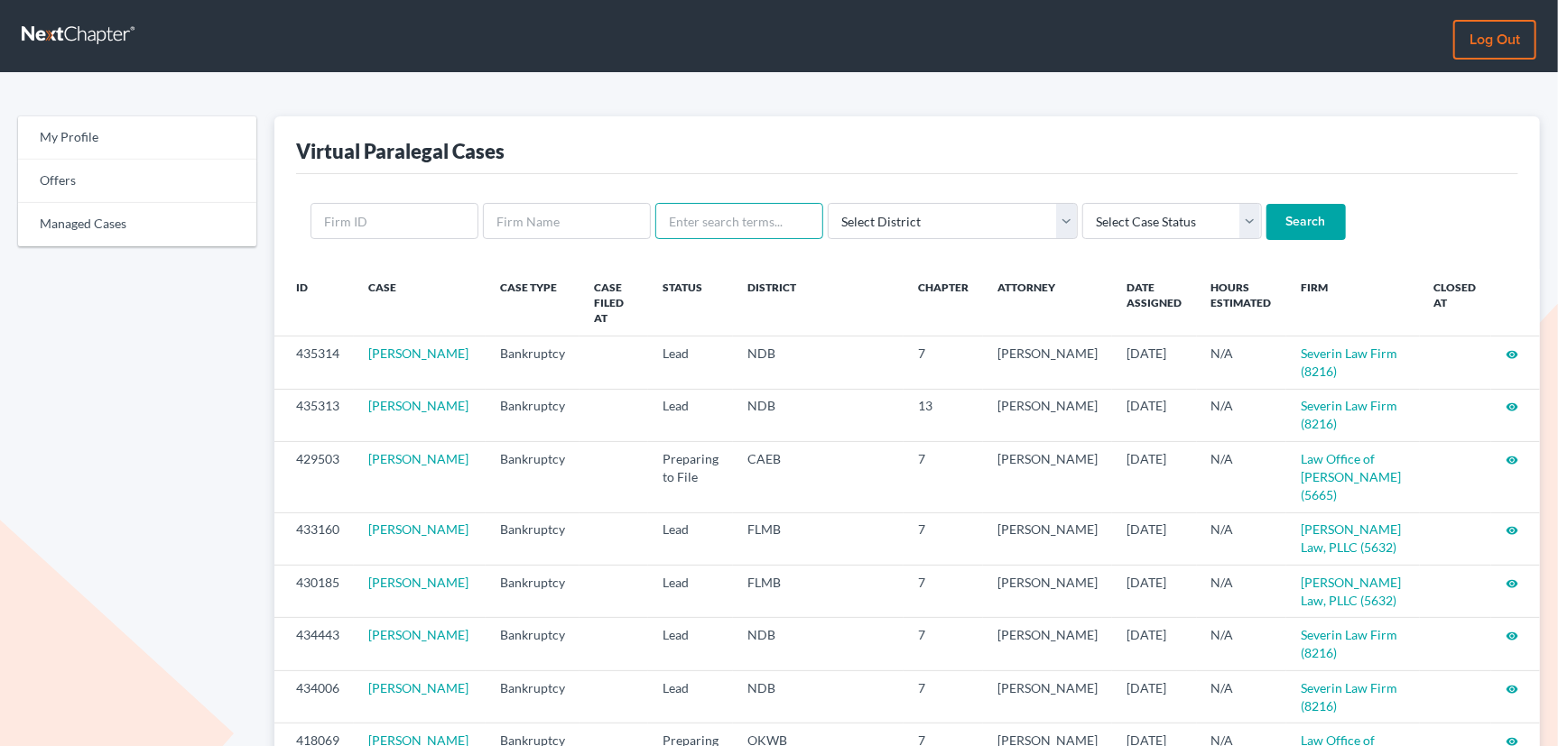
click at [739, 217] on input "text" at bounding box center [739, 221] width 168 height 36
type input "[PERSON_NAME]"
click at [1266, 204] on input "Search" at bounding box center [1305, 222] width 79 height 36
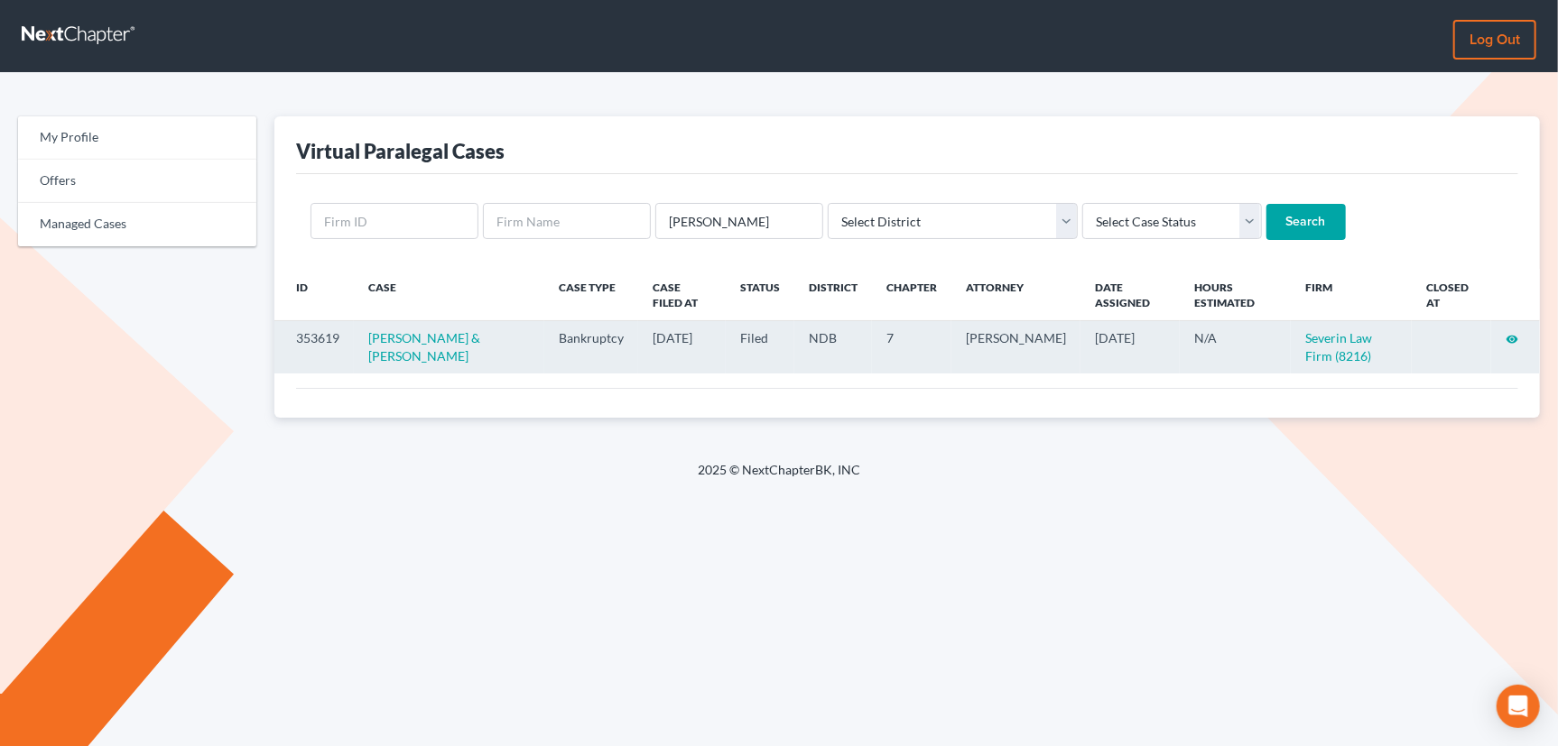
click at [1513, 335] on icon "visibility" at bounding box center [1511, 339] width 13 height 13
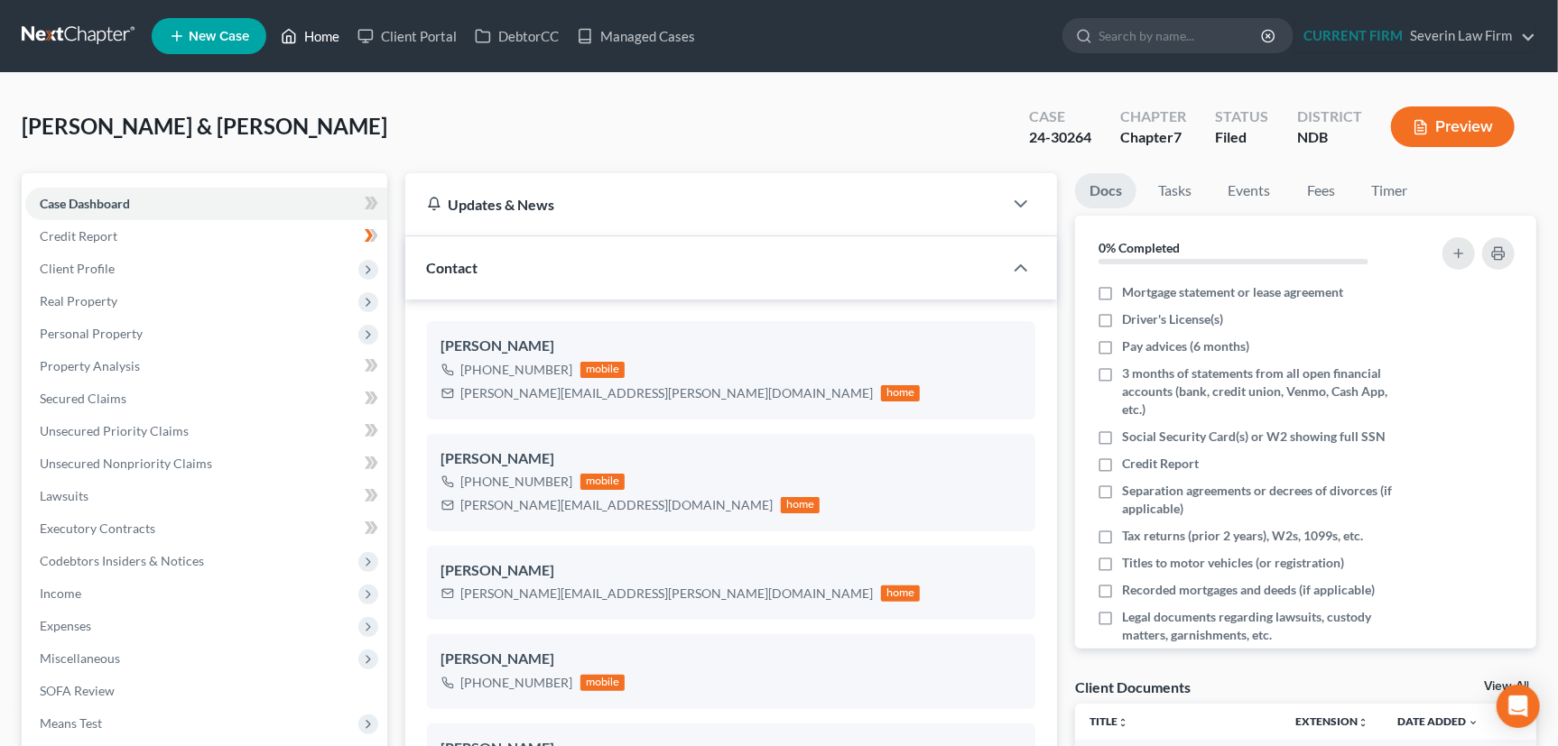
click at [323, 35] on link "Home" at bounding box center [310, 36] width 77 height 32
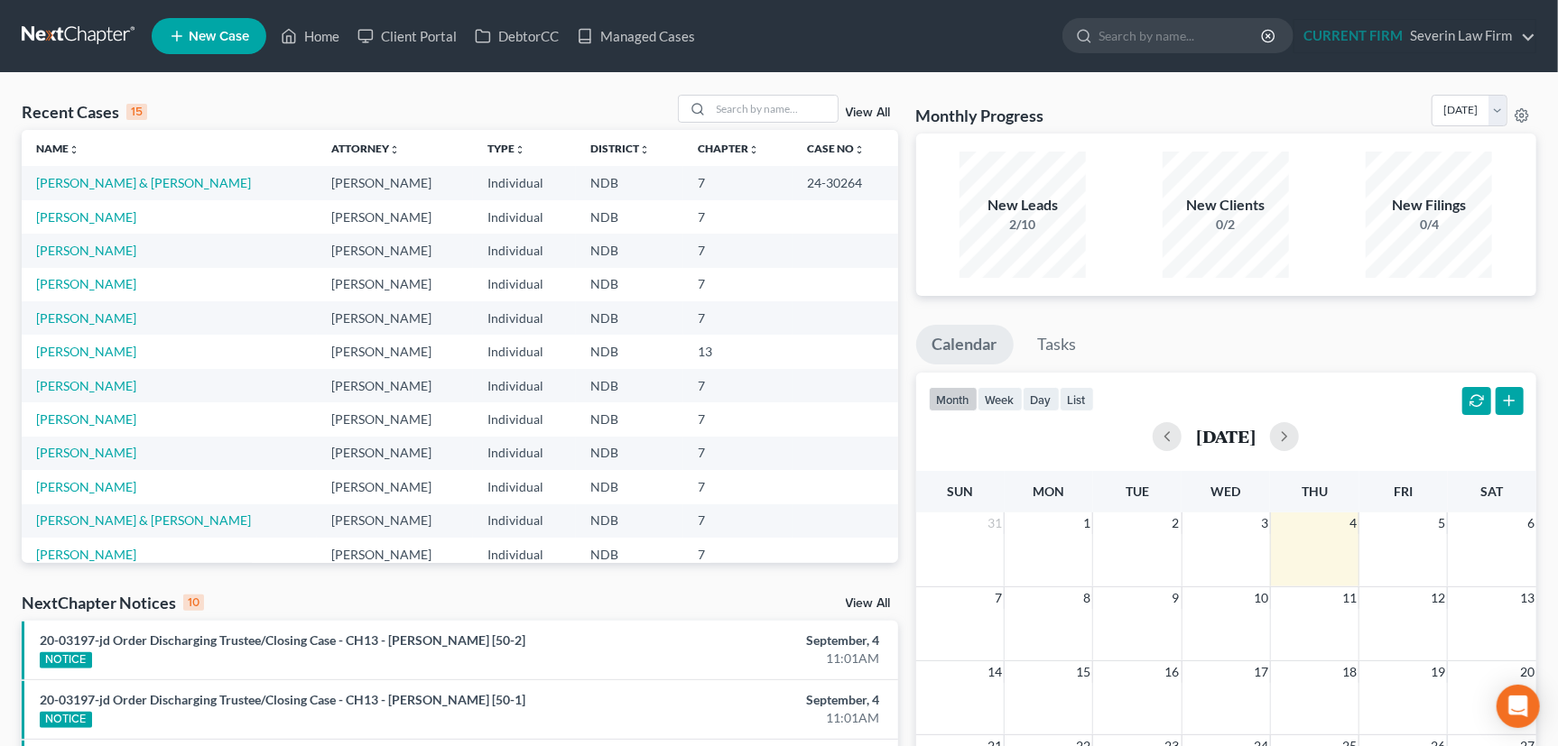
click at [871, 114] on link "View All" at bounding box center [868, 112] width 45 height 13
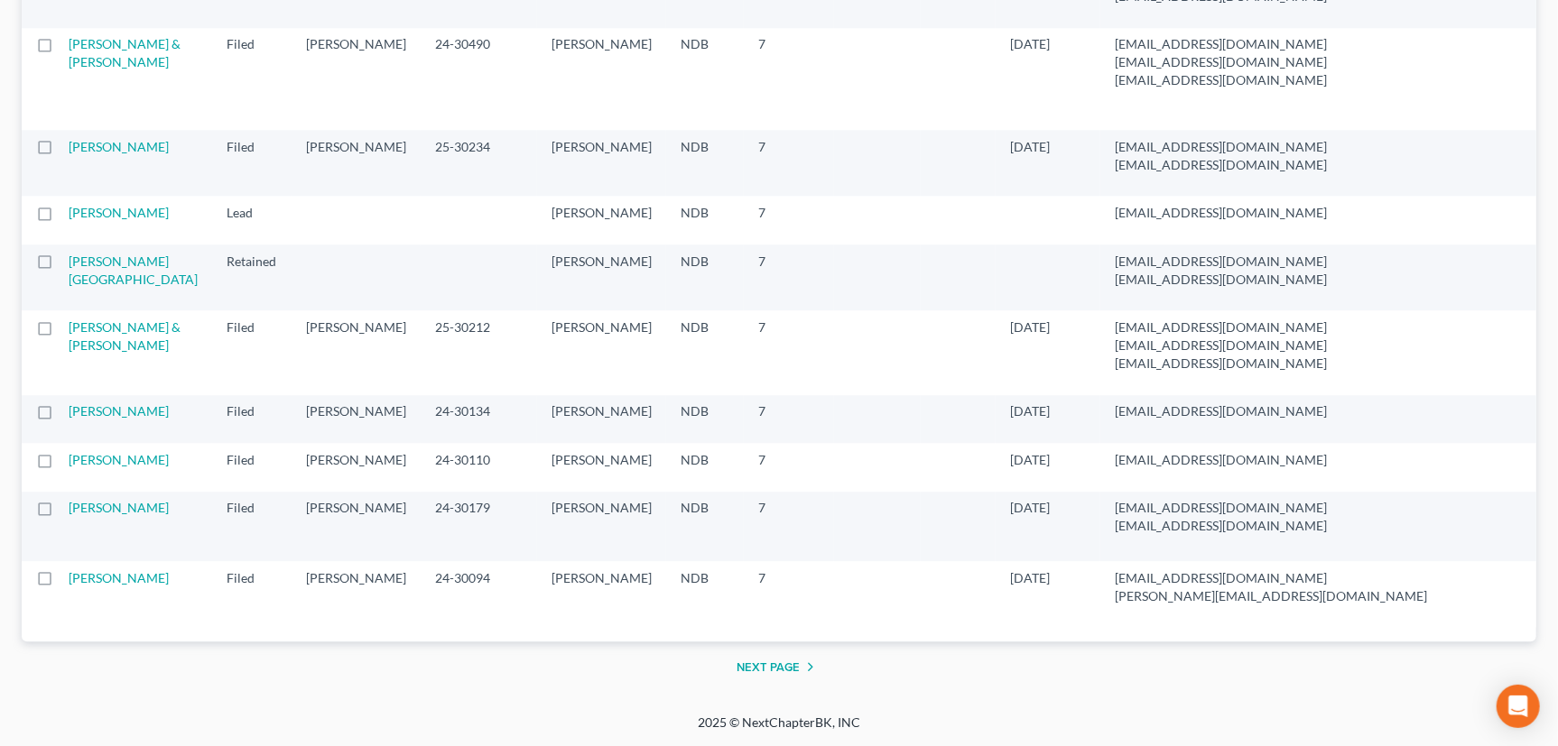
scroll to position [3354, 0]
click at [772, 662] on button "Next Page" at bounding box center [778, 667] width 85 height 22
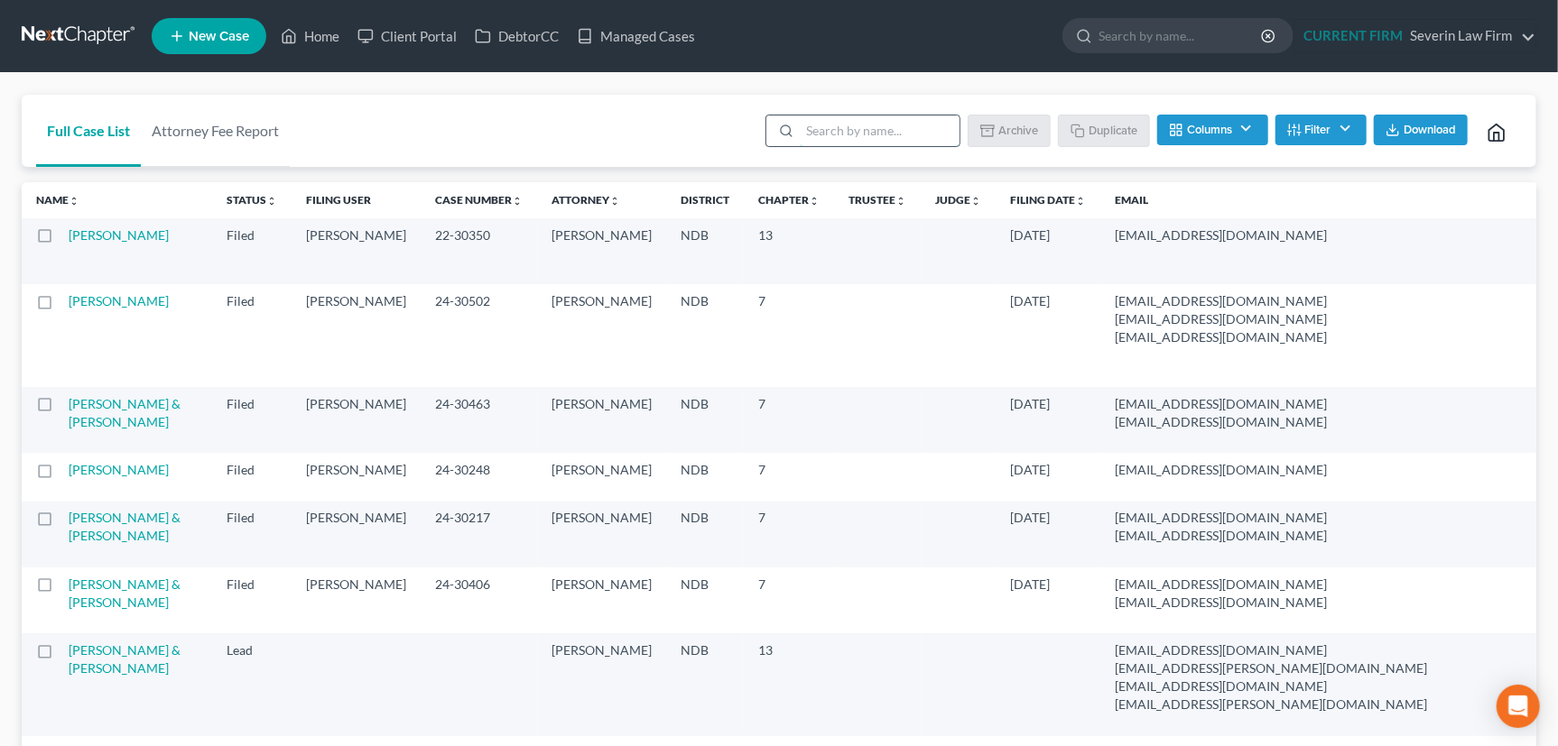
click at [815, 124] on input "search" at bounding box center [880, 131] width 160 height 31
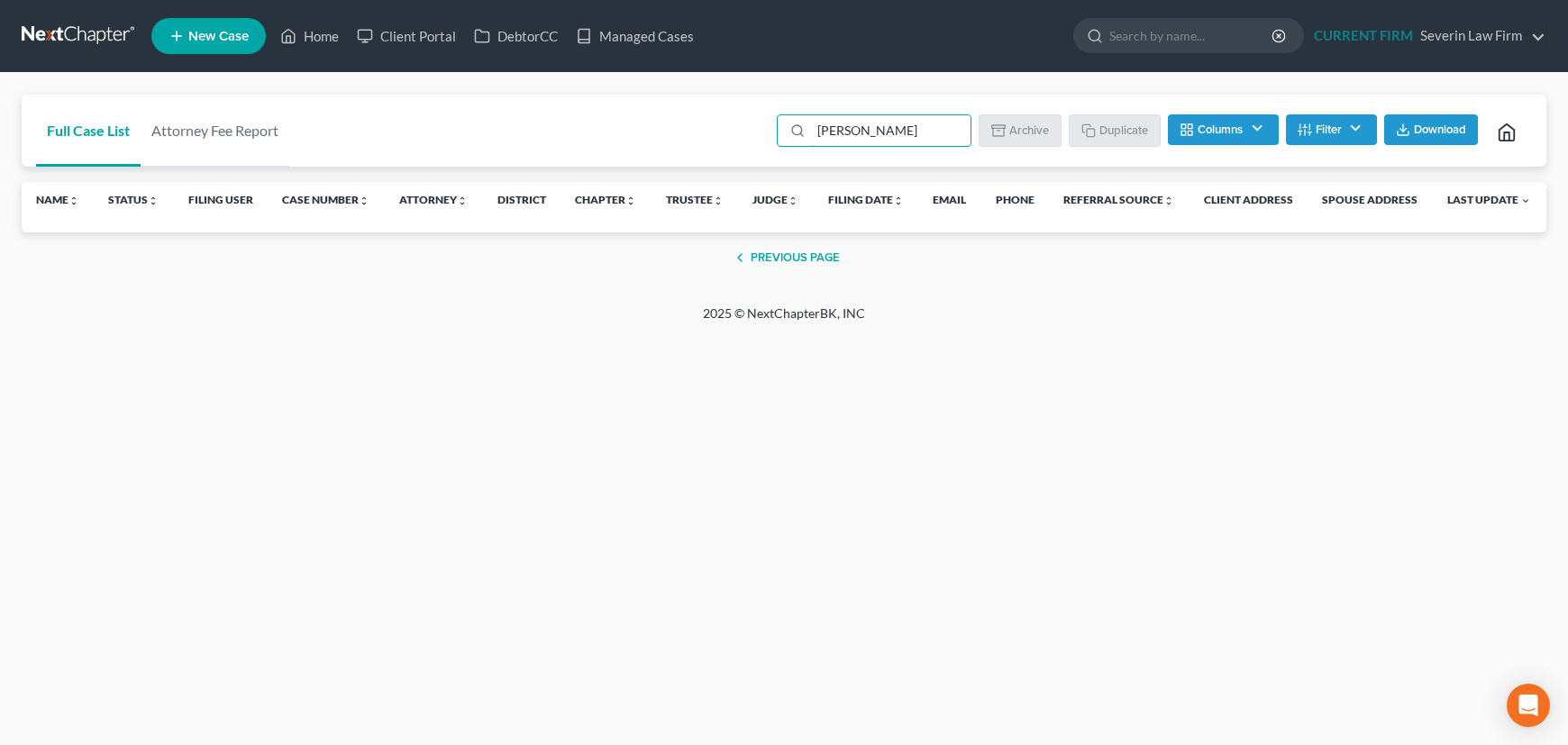
type input "[PERSON_NAME]"
click at [788, 256] on button "Previous Page" at bounding box center [784, 258] width 111 height 22
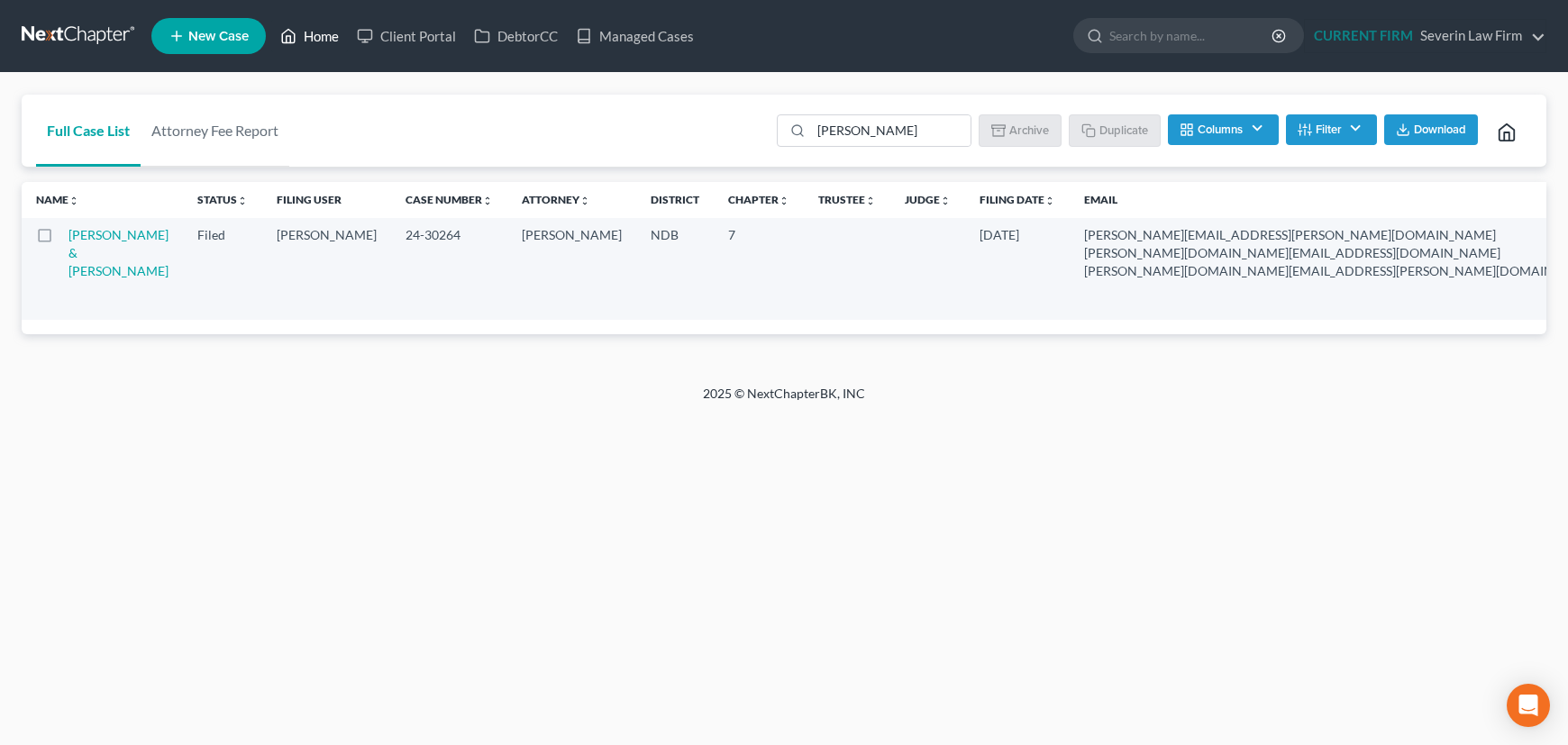
click at [309, 28] on link "Home" at bounding box center [310, 36] width 77 height 32
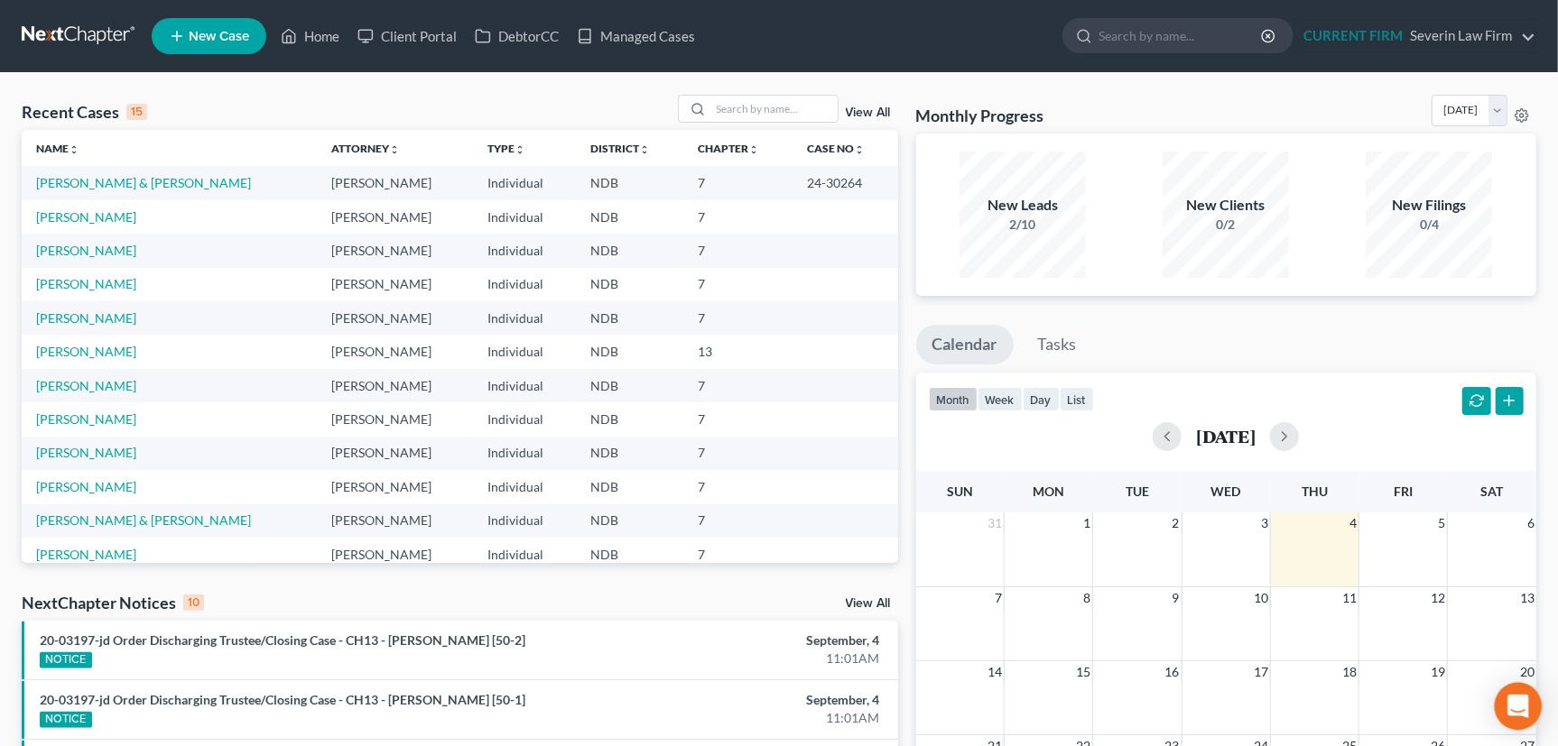
click at [1516, 697] on icon "Open Intercom Messenger" at bounding box center [1517, 706] width 23 height 23
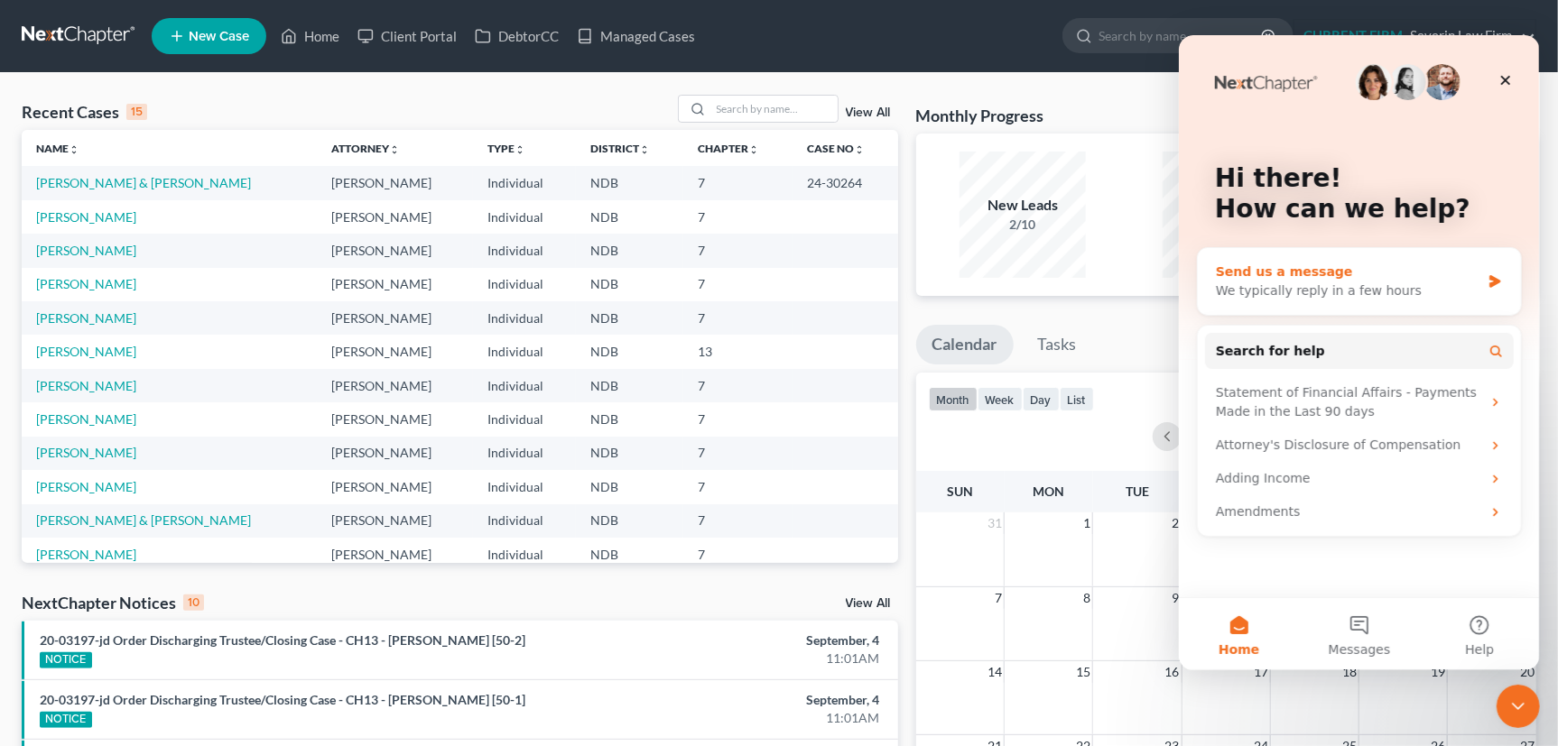
click at [1324, 267] on div "Send us a message" at bounding box center [1347, 271] width 264 height 19
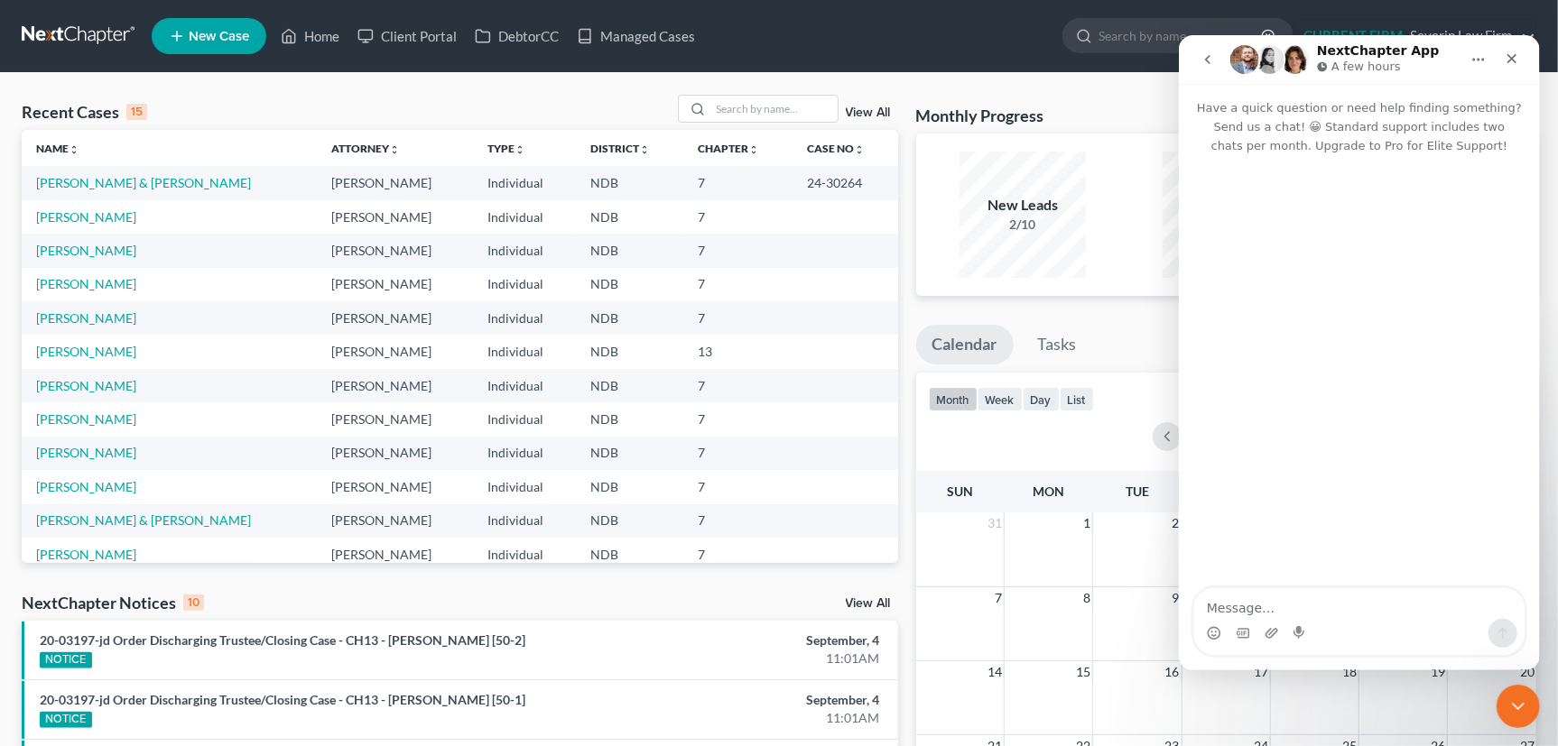
click at [1250, 604] on textarea "Message…" at bounding box center [1358, 602] width 330 height 31
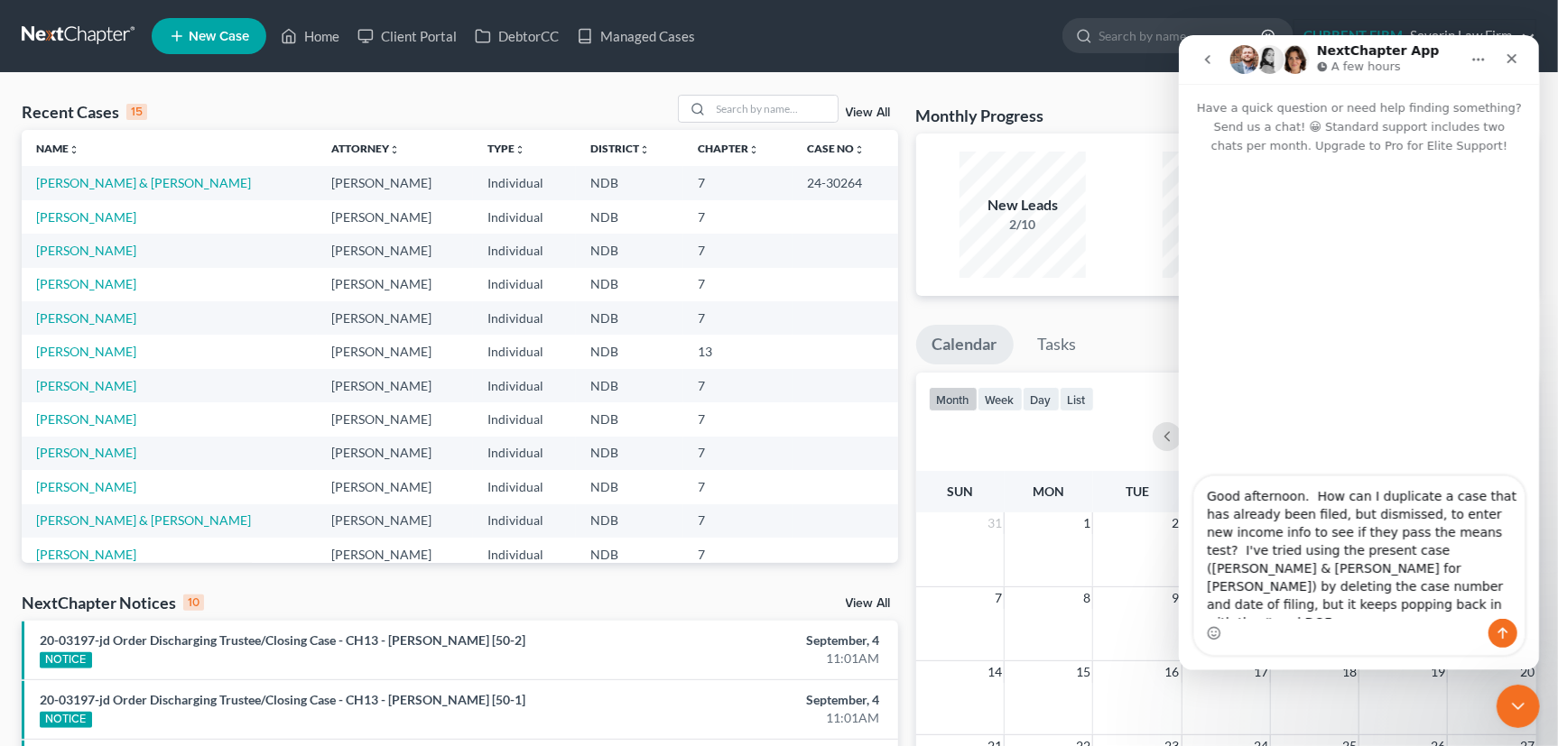
type textarea "Good afternoon. How can I duplicate a case that has already been filed, but dis…"
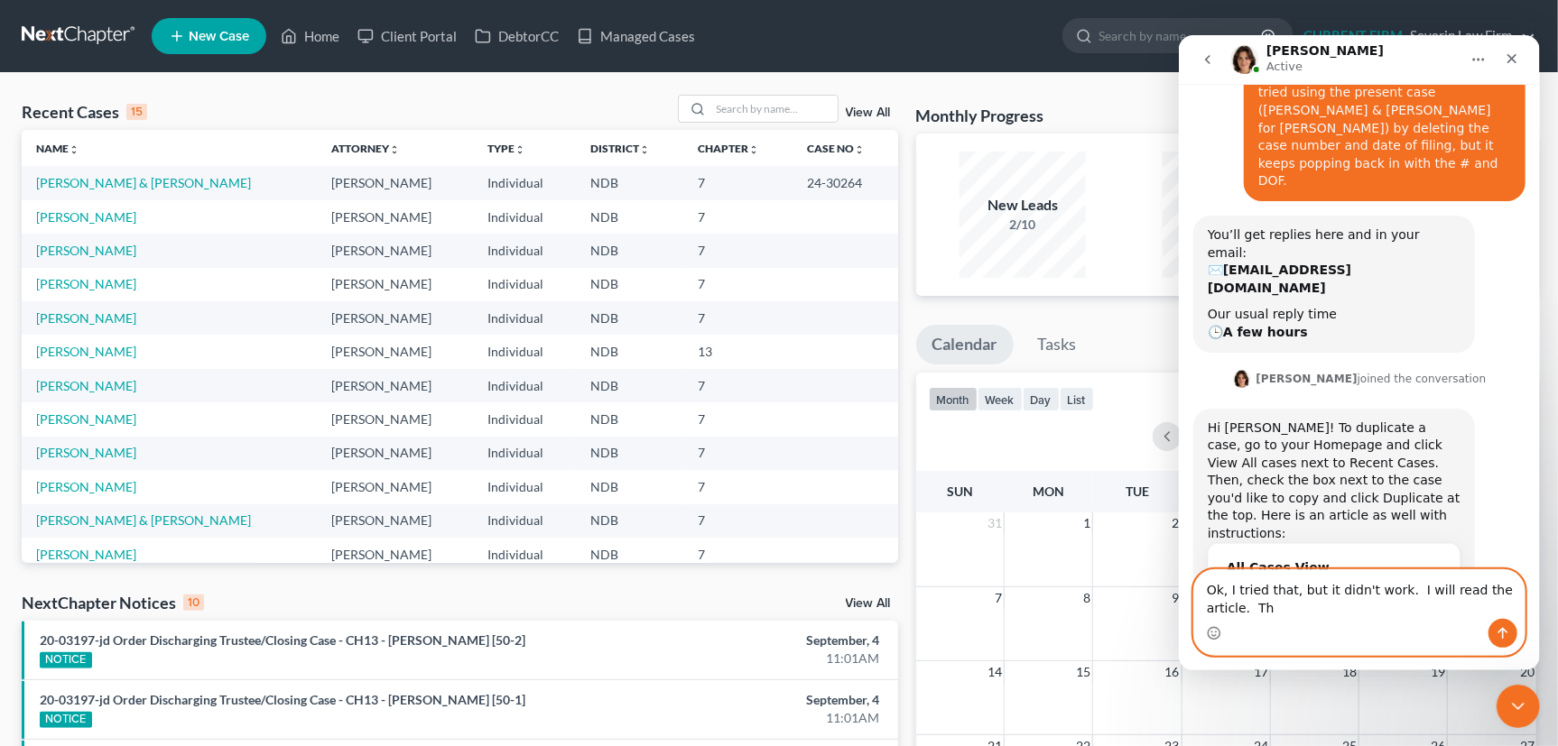
scroll to position [192, 0]
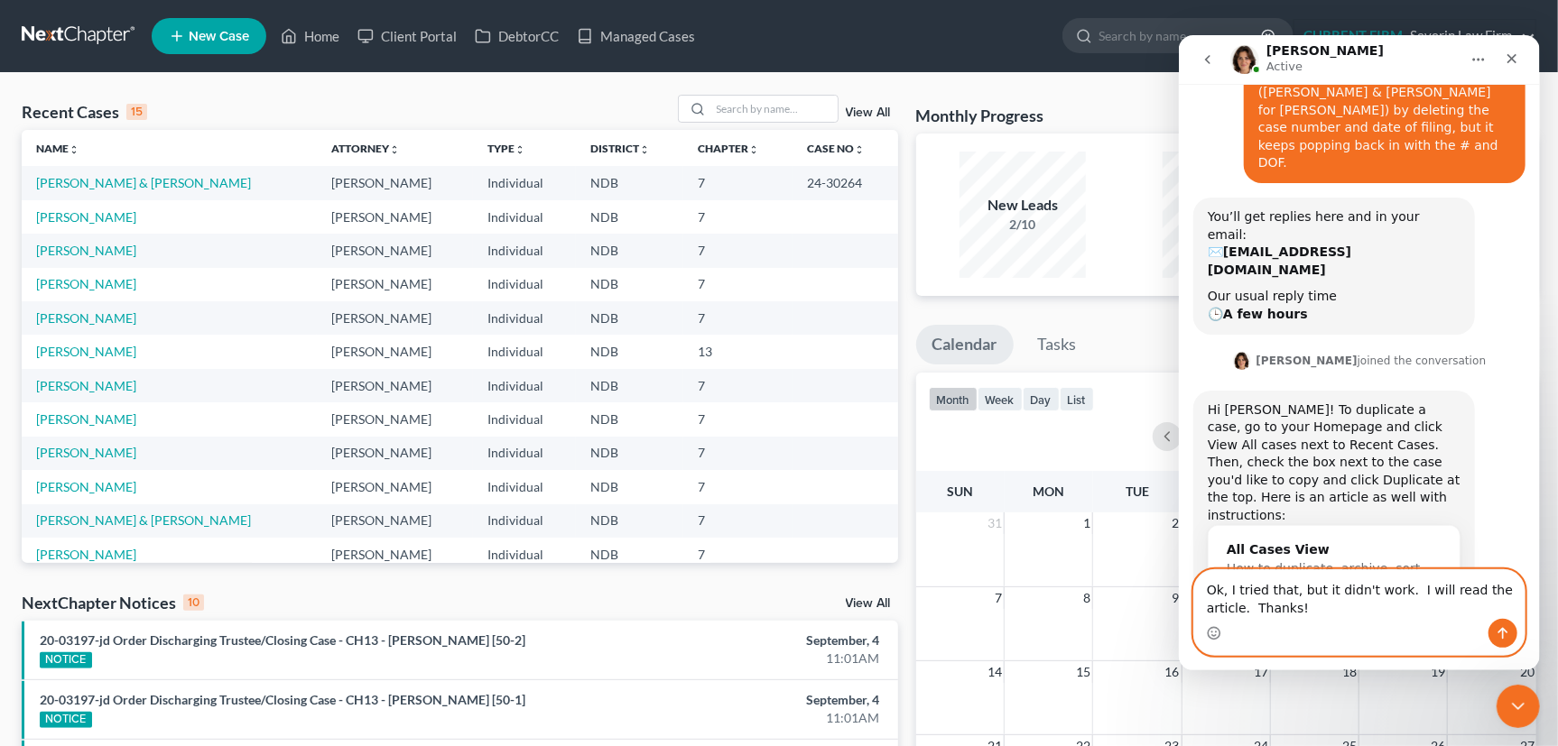
type textarea "Ok, I tried that, but it didn't work. I will read the article. Thanks!"
click at [1501, 628] on icon "Send a message…" at bounding box center [1502, 633] width 10 height 12
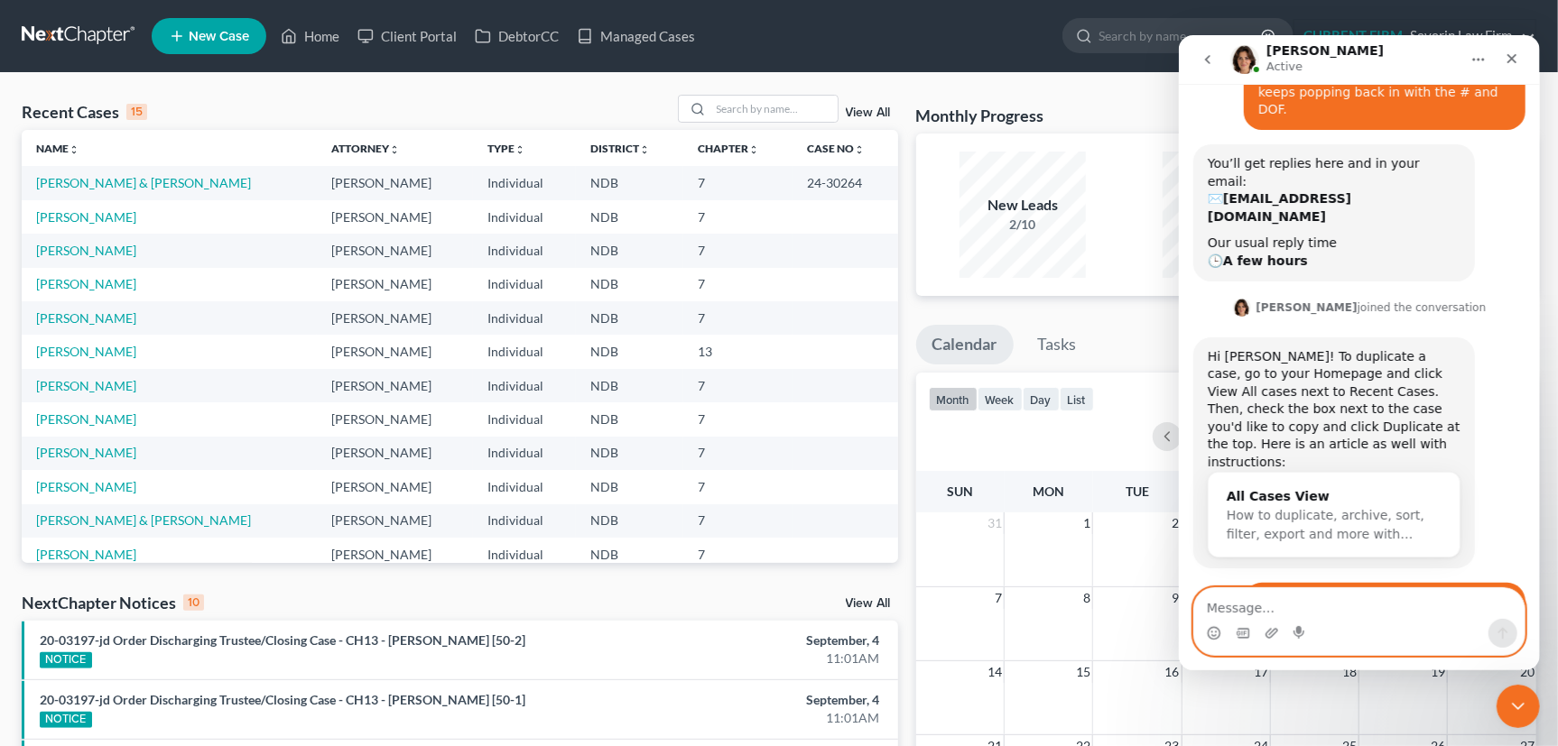
scroll to position [406, 0]
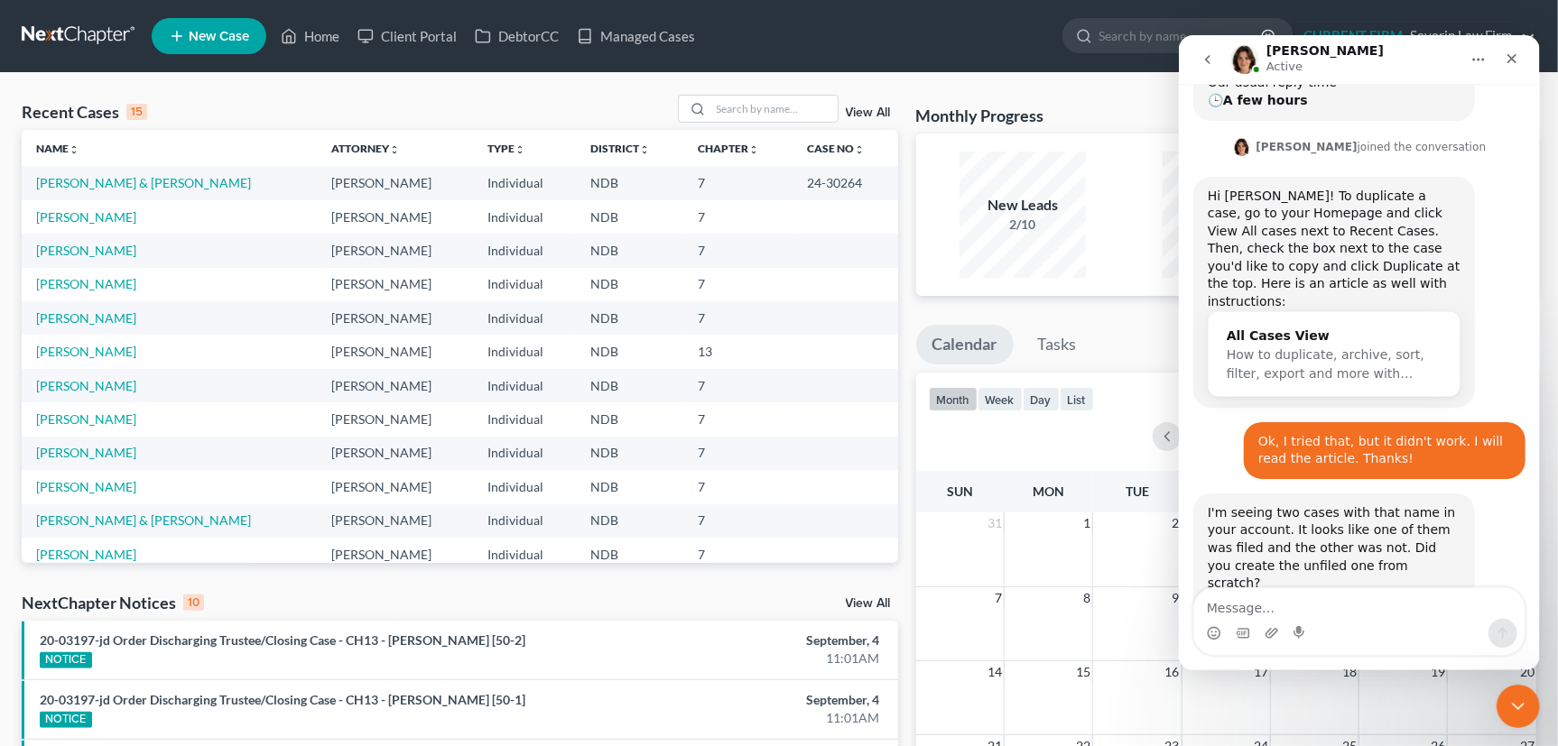
click at [1268, 592] on img "Emma says…" at bounding box center [1327, 618] width 242 height 53
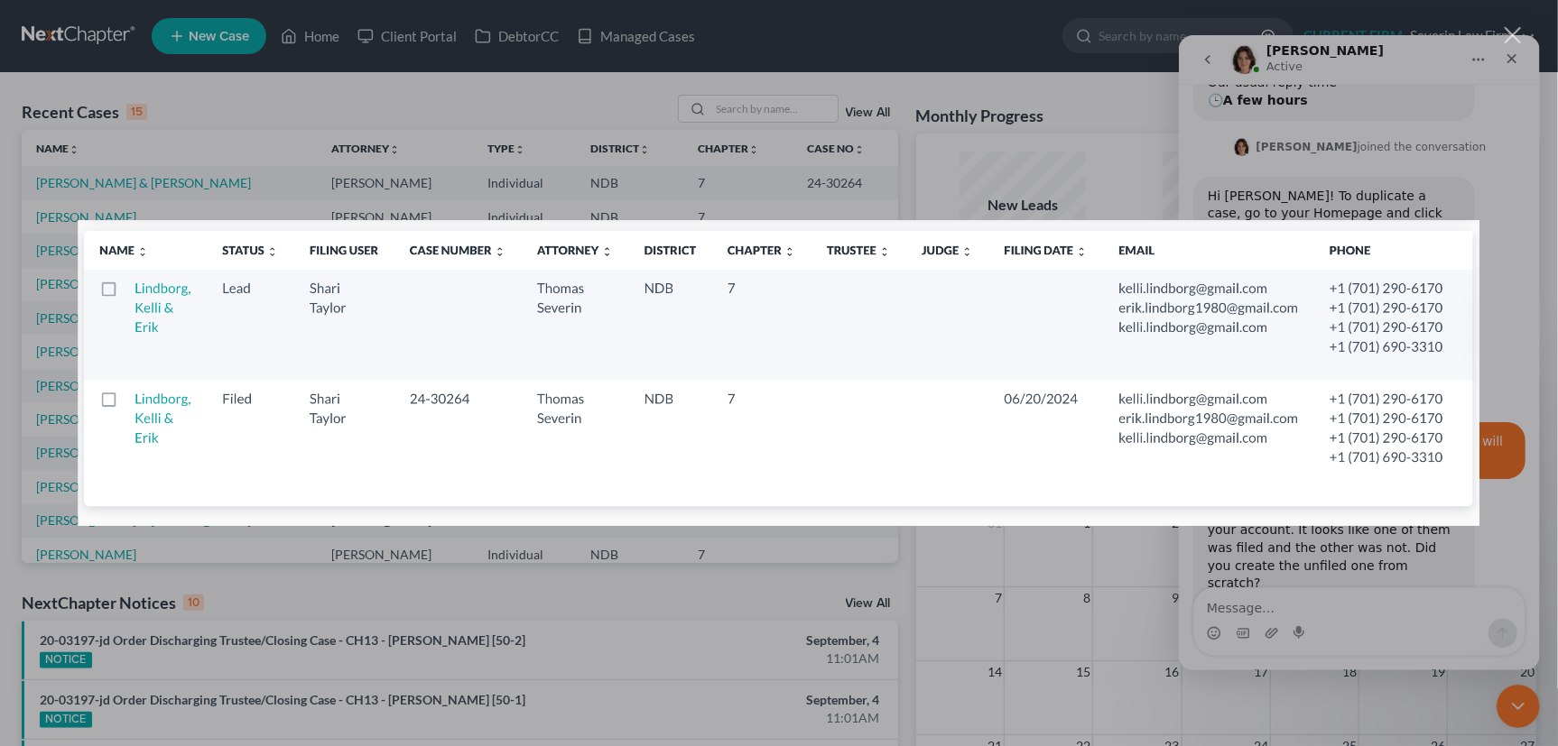
click at [1322, 606] on div "Intercom messenger" at bounding box center [779, 373] width 1558 height 746
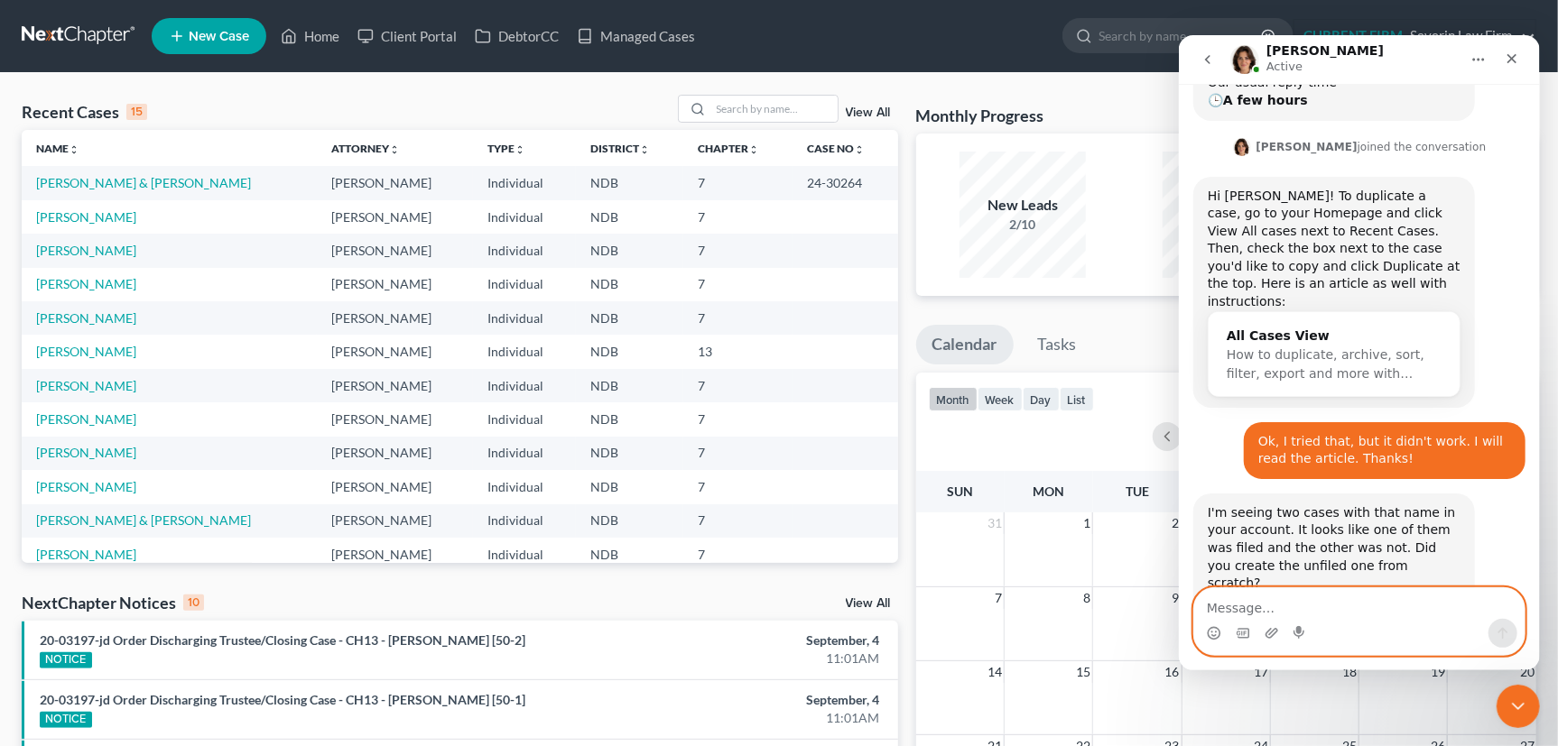
click at [1321, 606] on textarea "Message…" at bounding box center [1358, 602] width 330 height 31
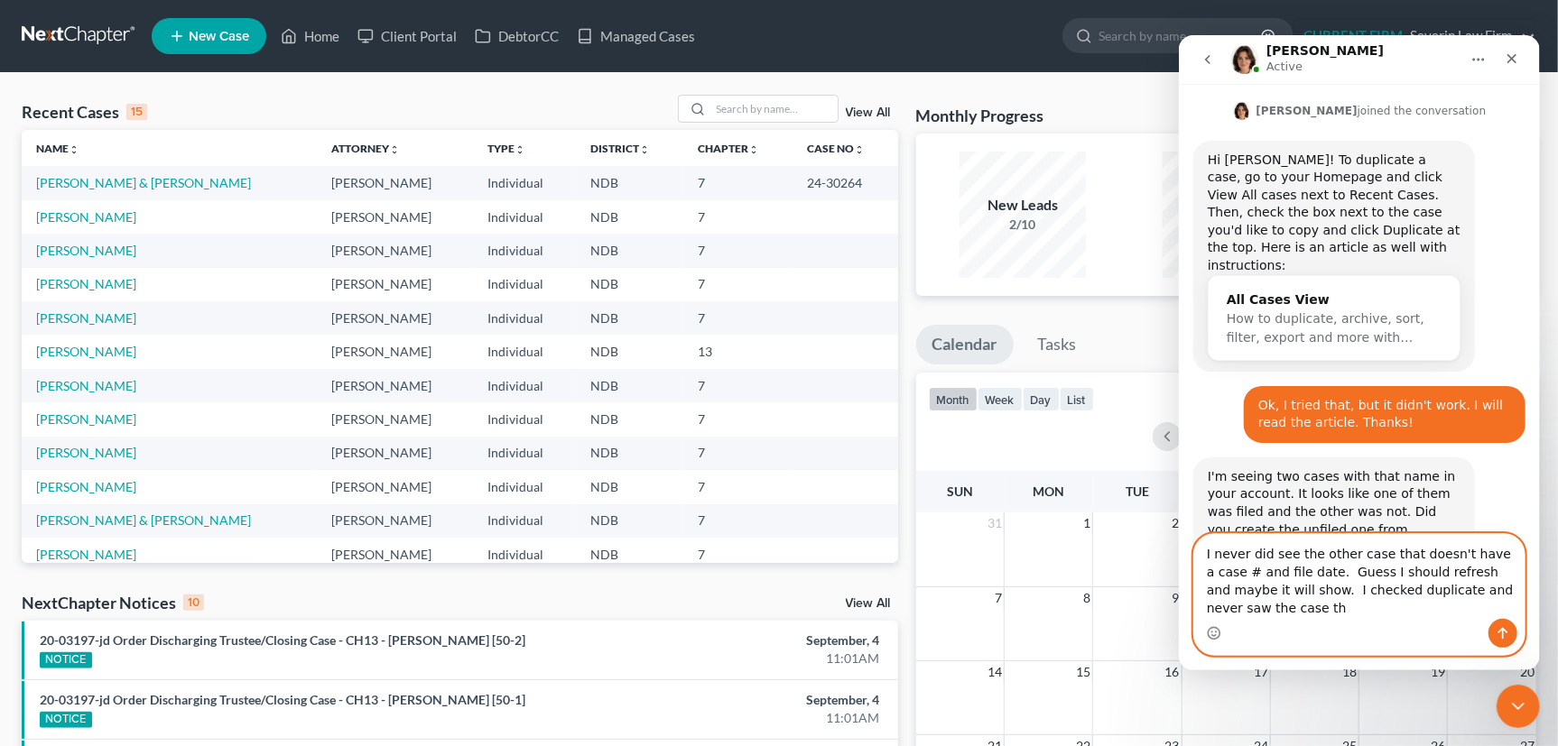
scroll to position [460, 0]
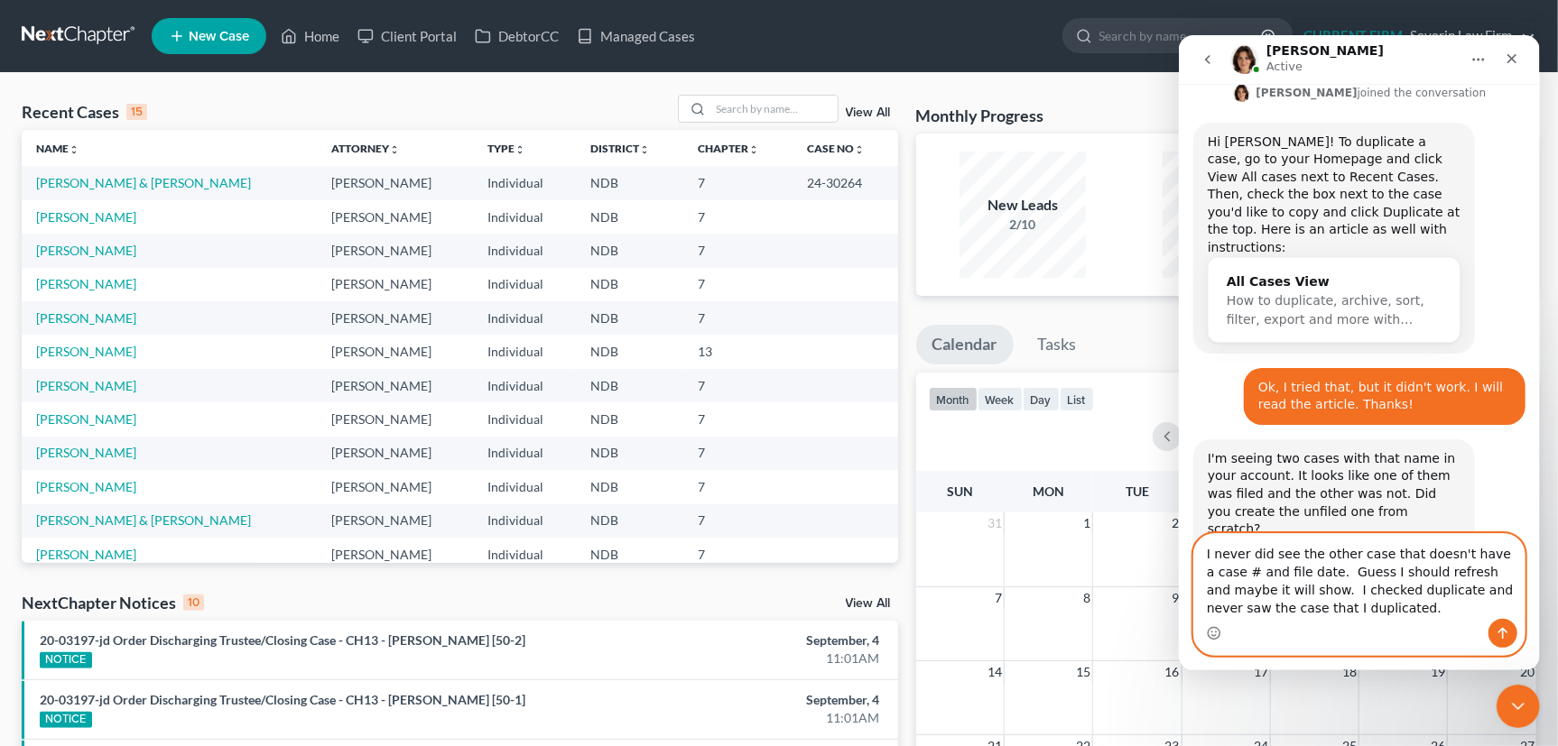
type textarea "I never did see the other case that doesn't have a case # and file date. Guess …"
click at [1503, 627] on icon "Send a message…" at bounding box center [1501, 632] width 14 height 14
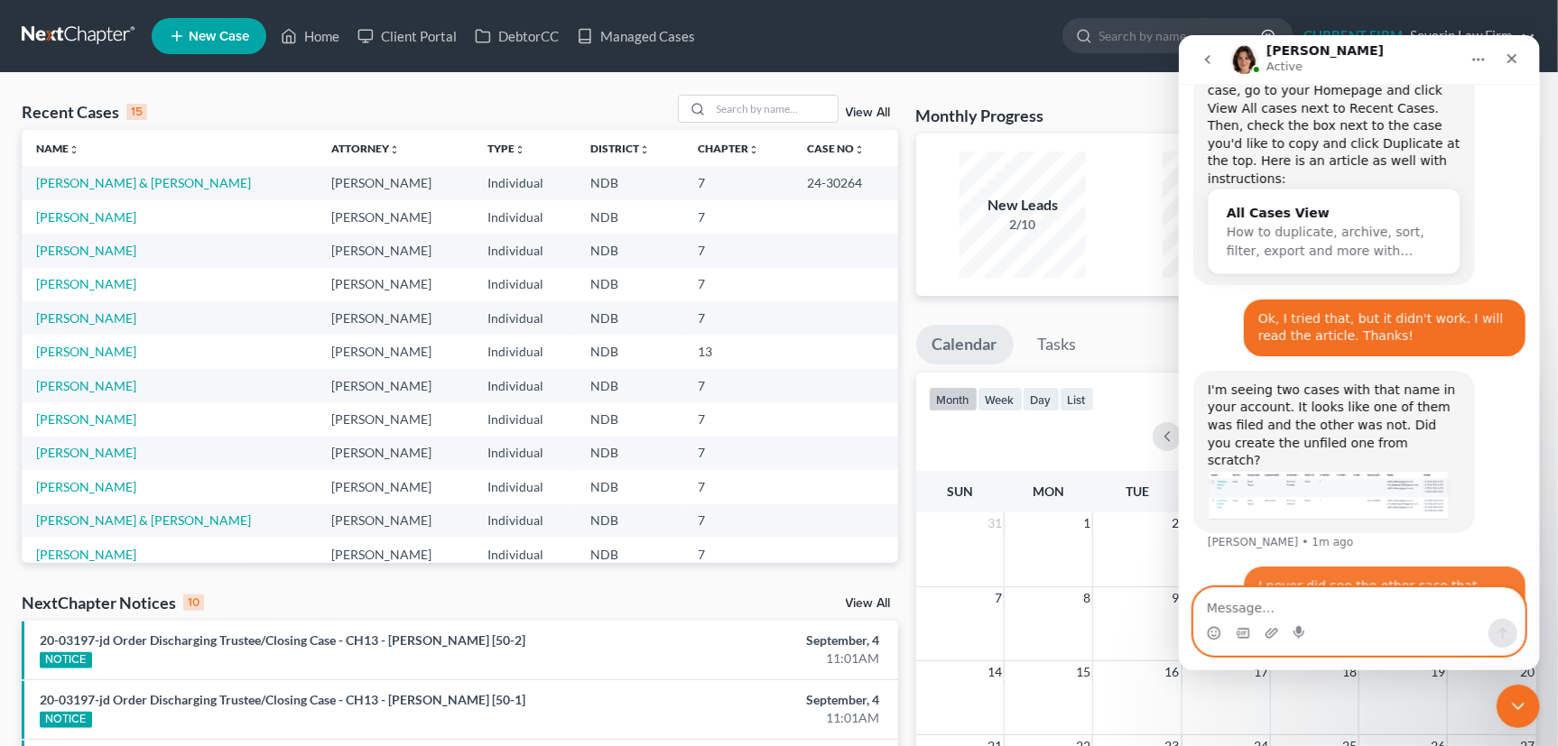
scroll to position [530, 0]
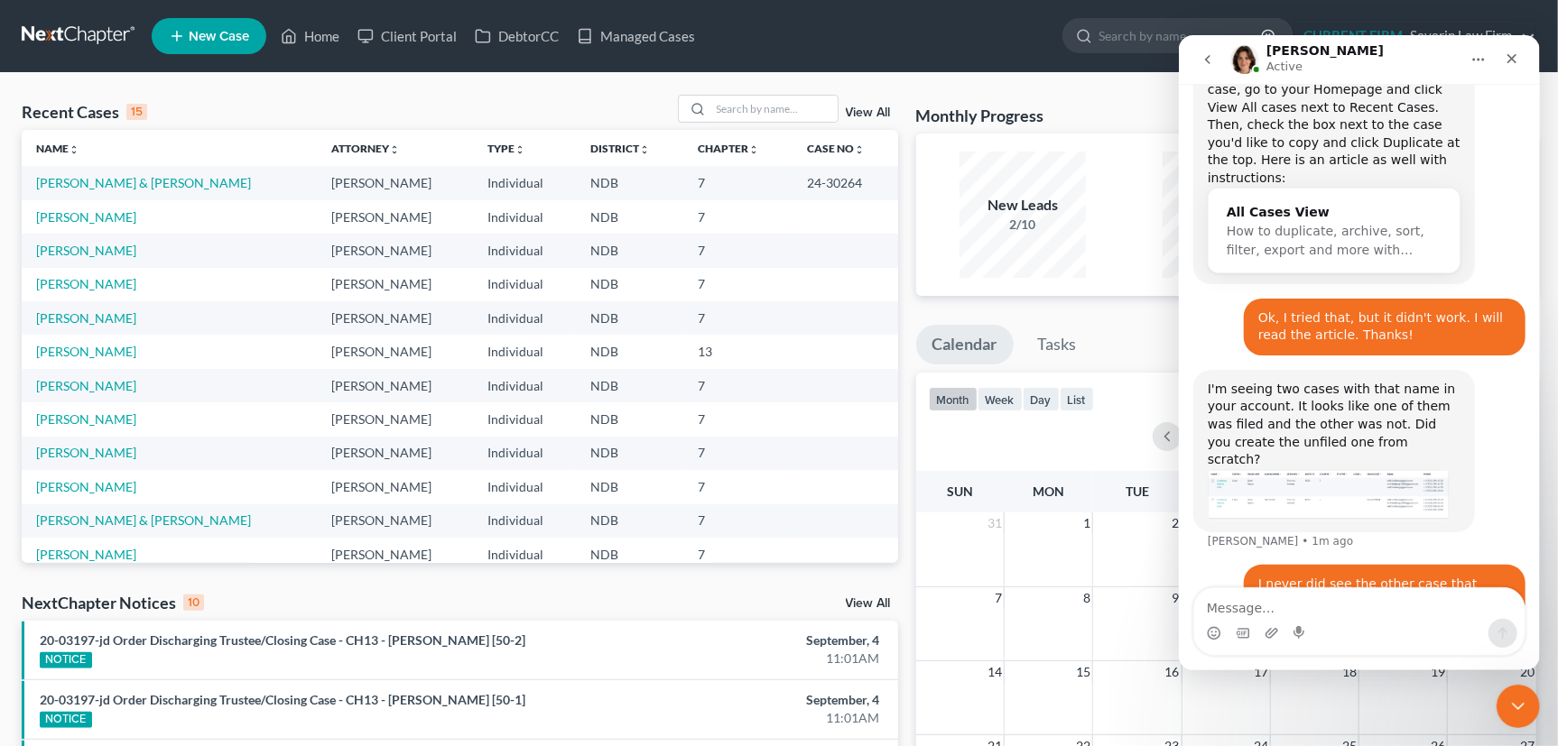
click at [872, 106] on div "View All" at bounding box center [788, 109] width 220 height 28
click at [862, 115] on link "View All" at bounding box center [868, 112] width 45 height 13
